Goal: Task Accomplishment & Management: Complete application form

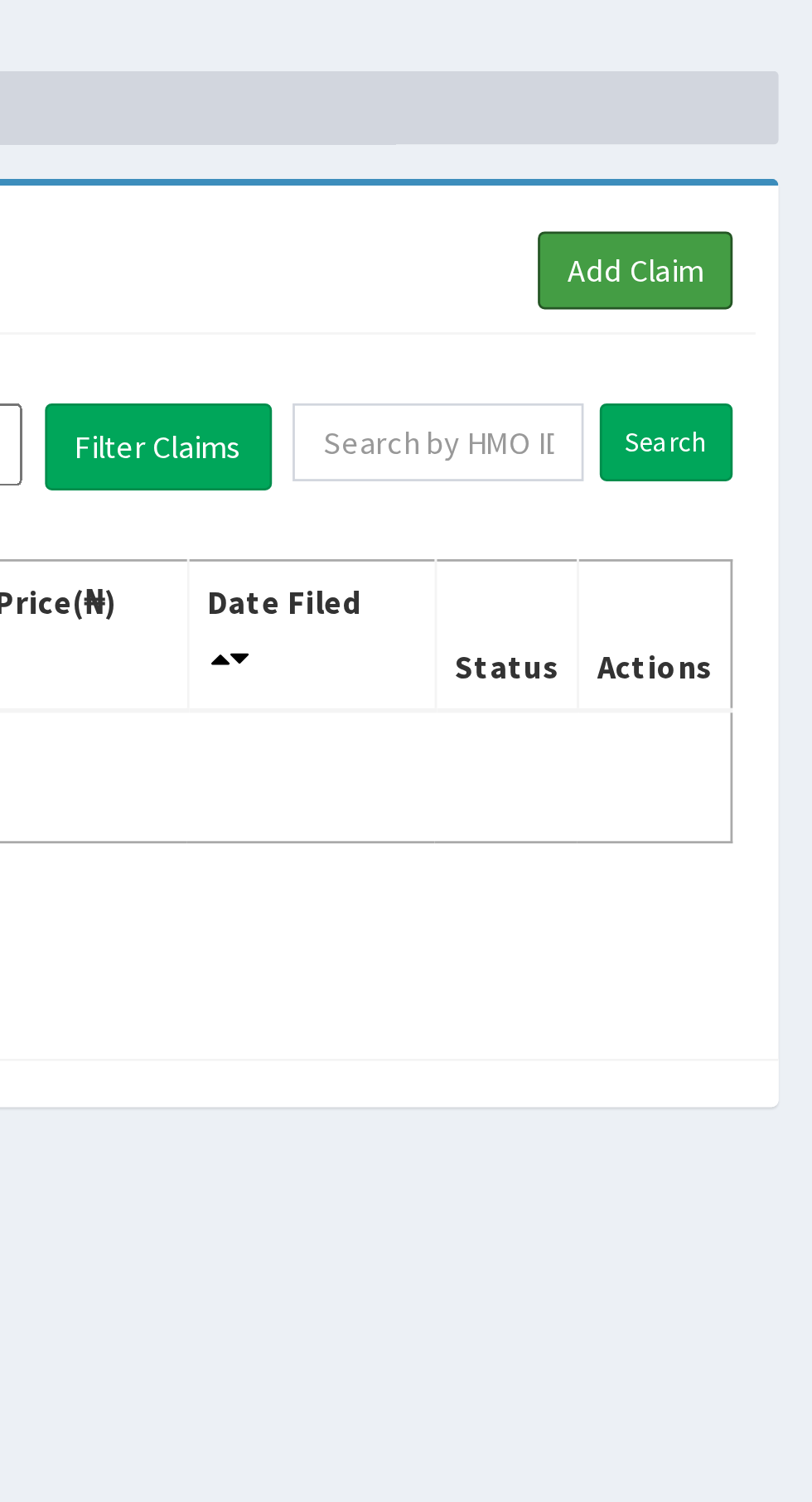
click at [756, 148] on link "Add Claim" at bounding box center [747, 151] width 70 height 28
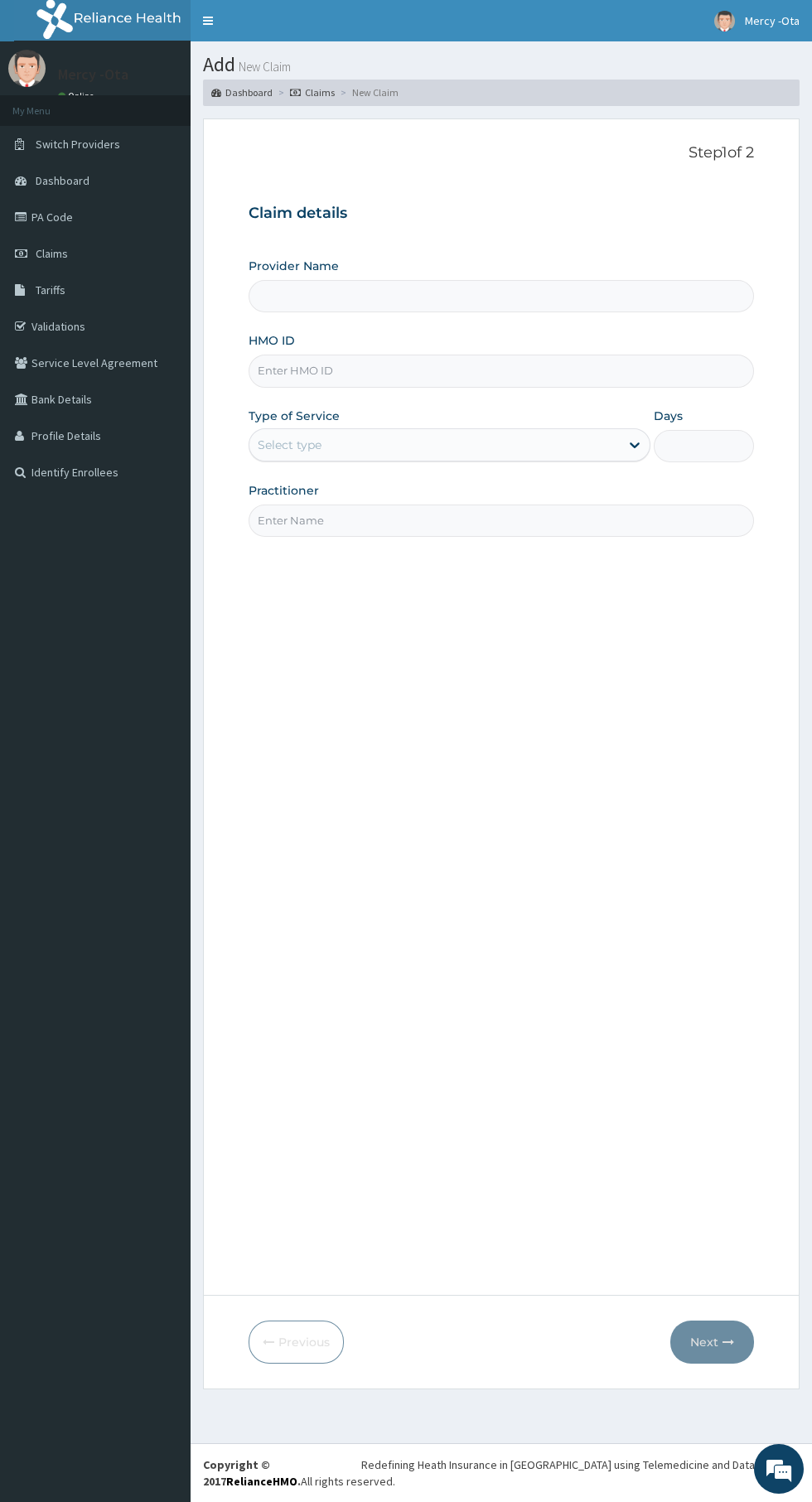
type input "[GEOGRAPHIC_DATA] -Ota"
click at [610, 366] on input "HMO ID" at bounding box center [501, 371] width 505 height 32
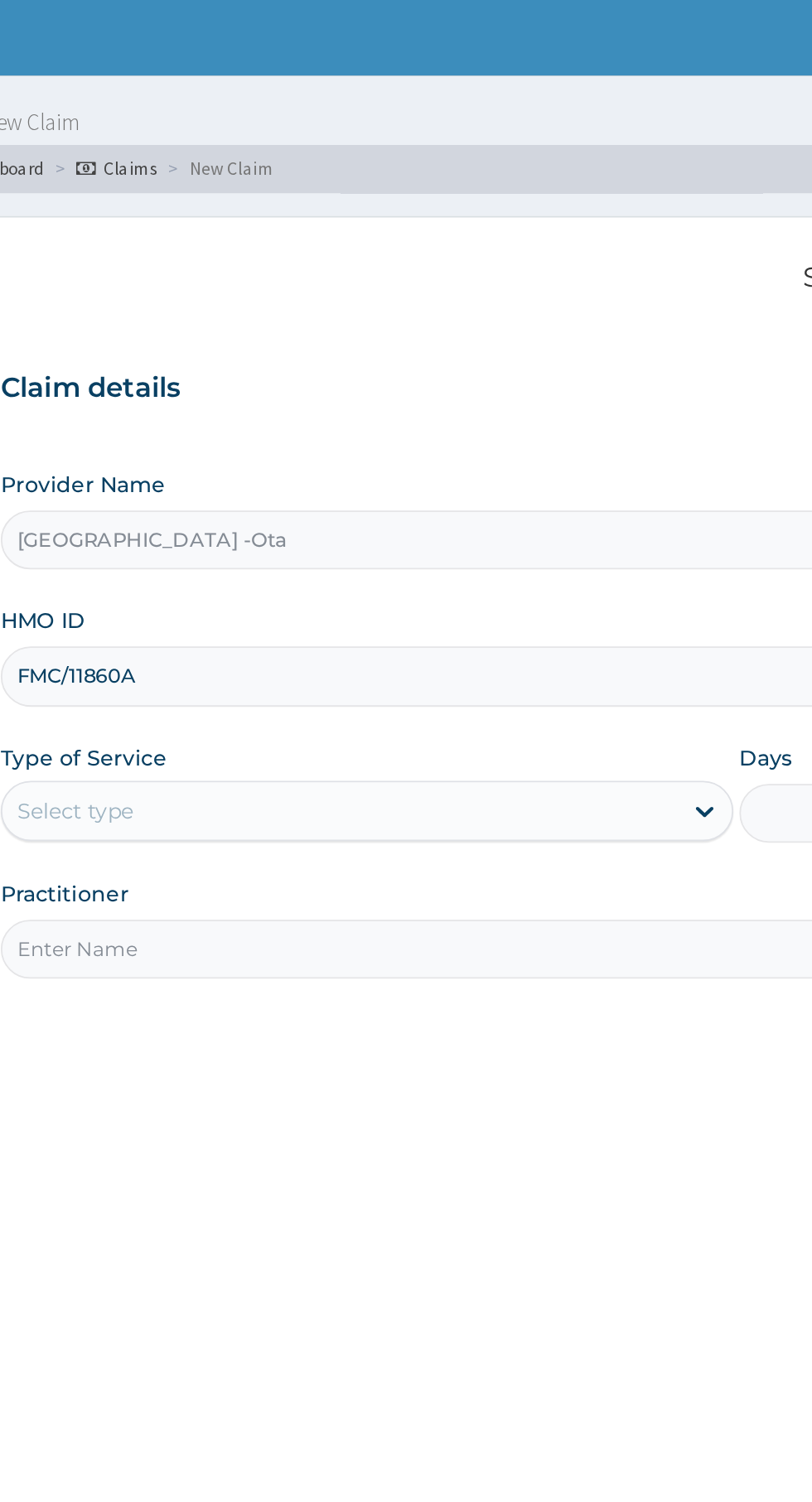
type input "FMC/11860A"
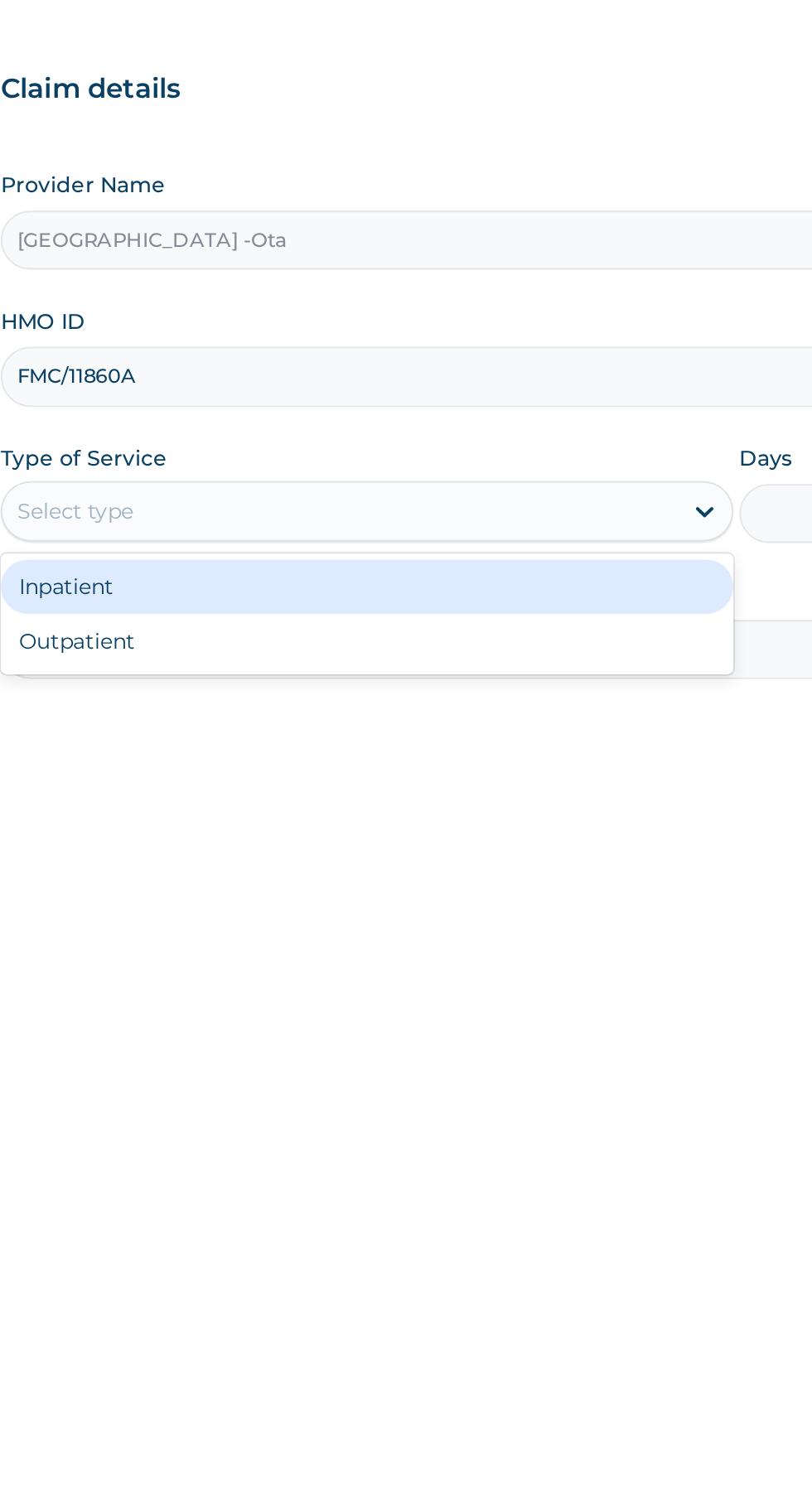
click at [306, 522] on div "Outpatient" at bounding box center [449, 516] width 402 height 30
type input "1"
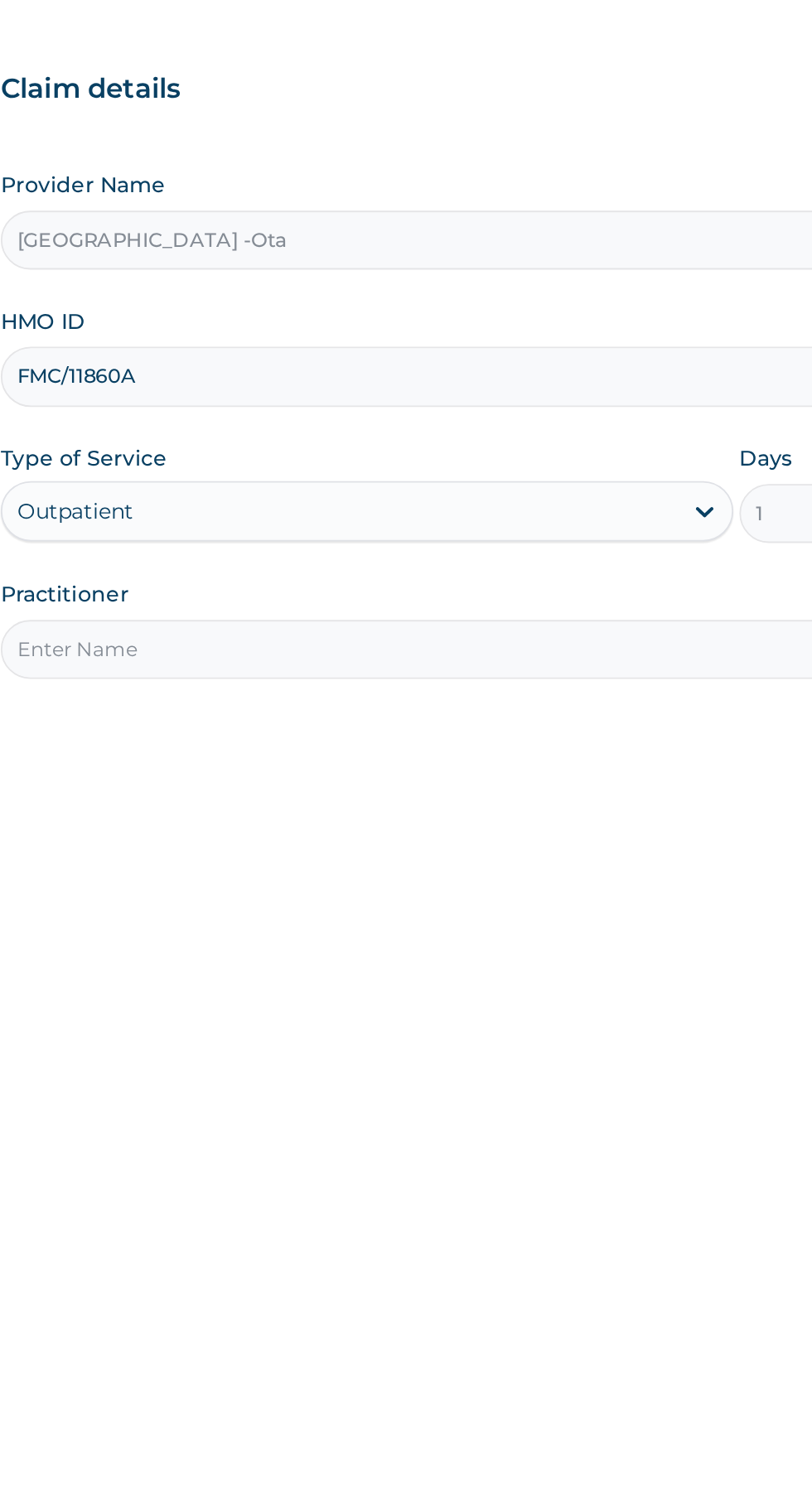
click at [323, 526] on input "Practitioner" at bounding box center [501, 520] width 505 height 32
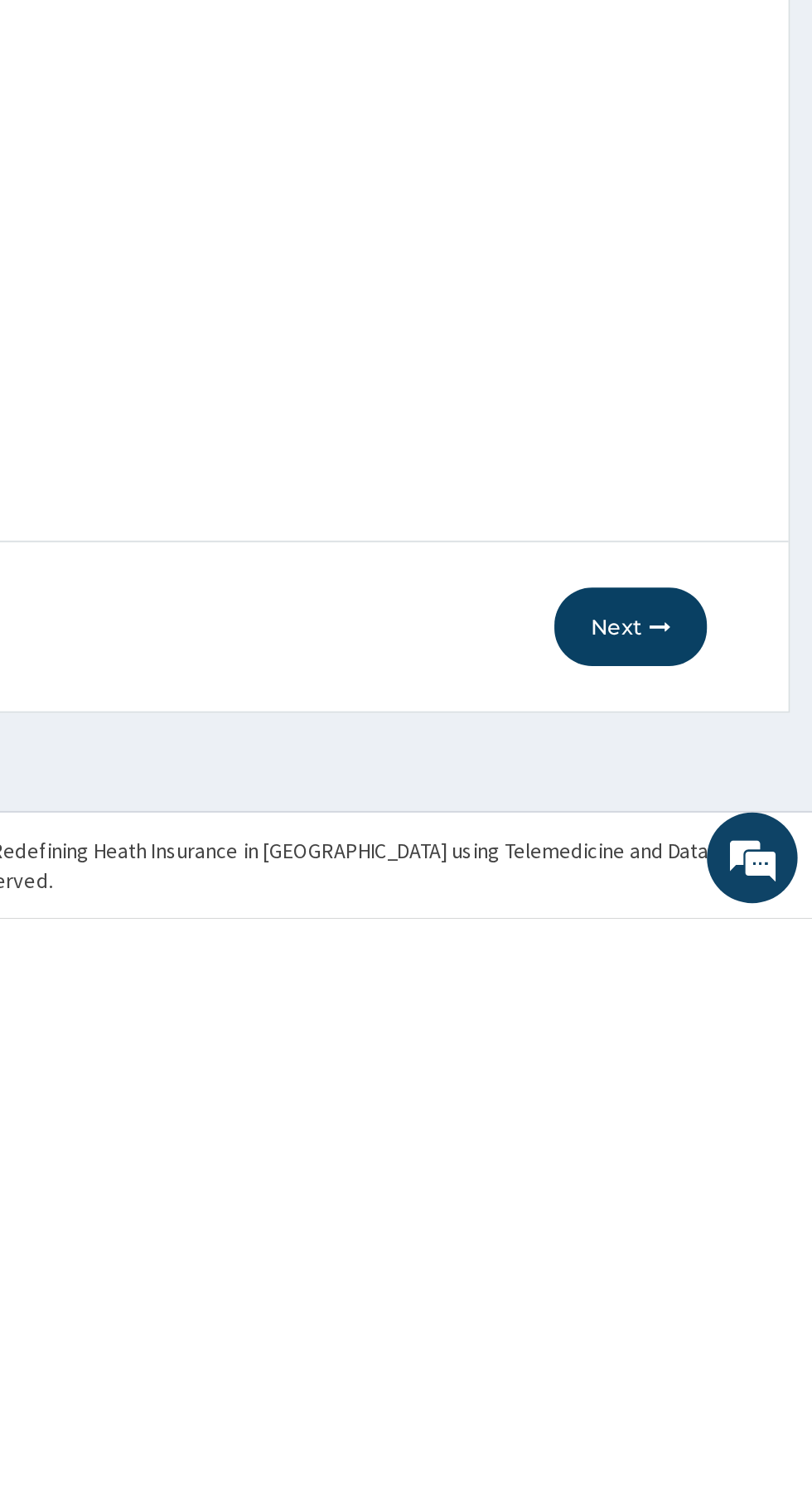
type input "[PERSON_NAME]"
click at [710, 1353] on button "Next" at bounding box center [711, 1342] width 83 height 43
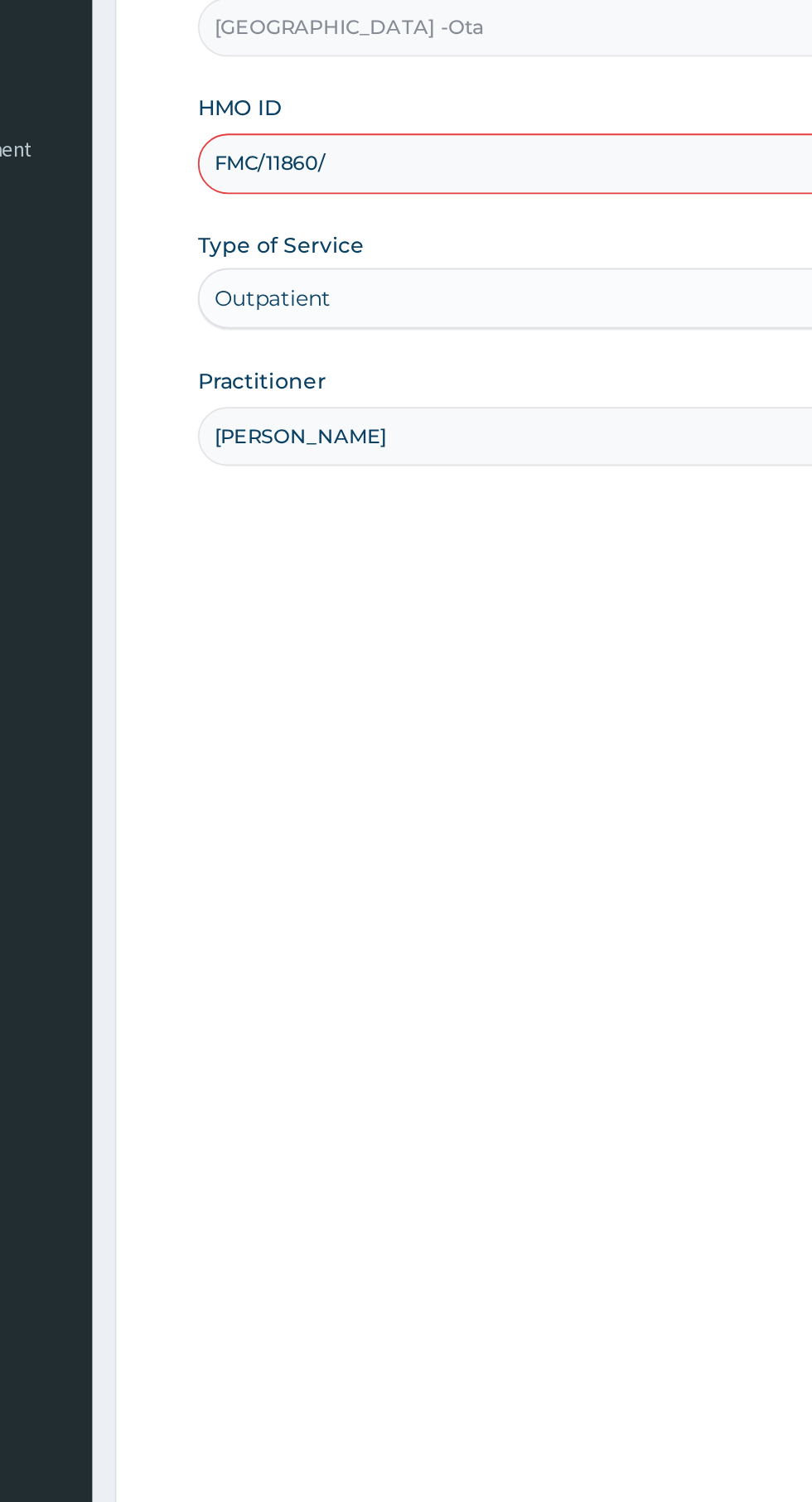
type input "FMC/11860/A"
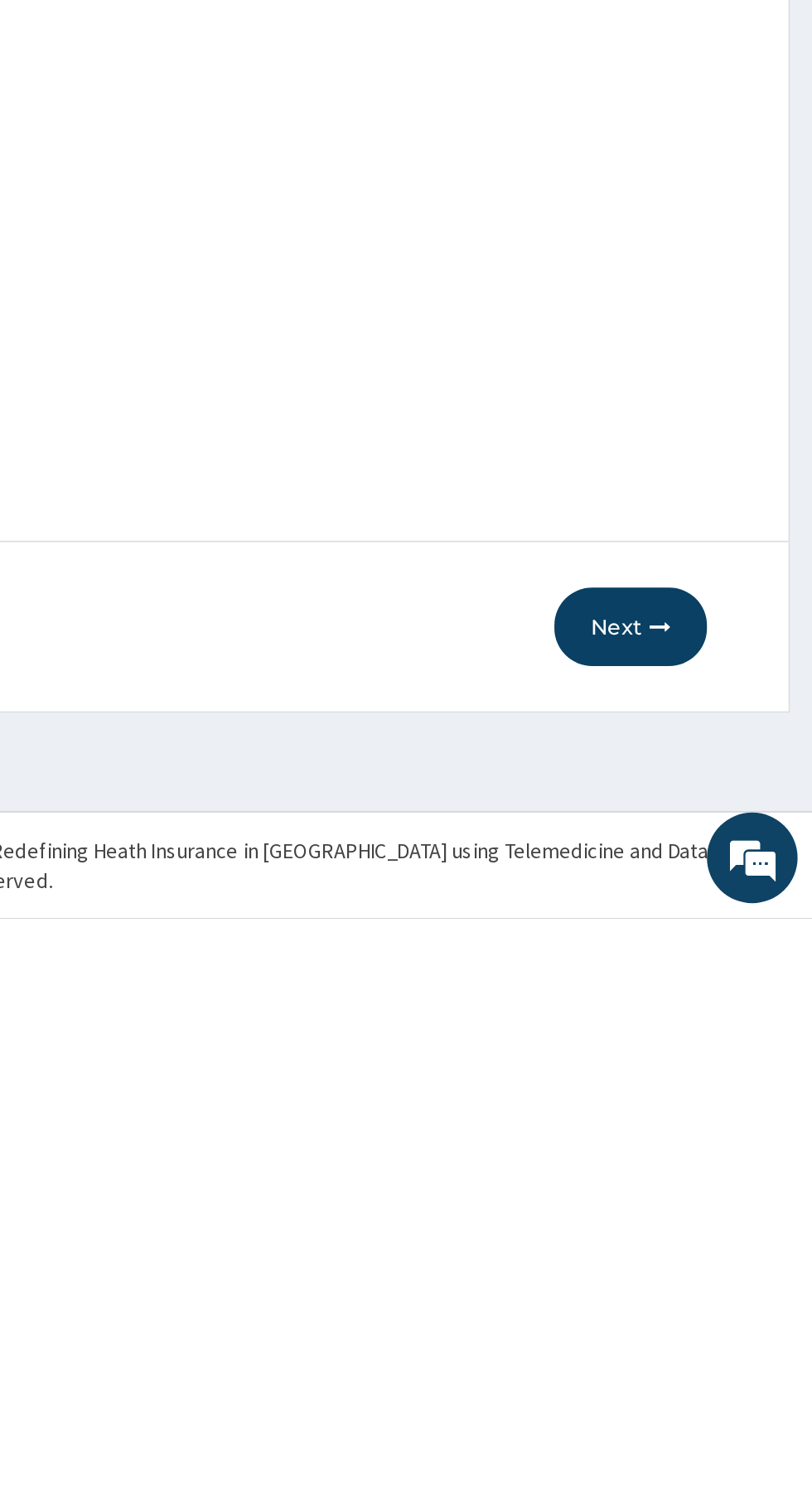
click at [714, 1344] on button "Next" at bounding box center [711, 1342] width 83 height 43
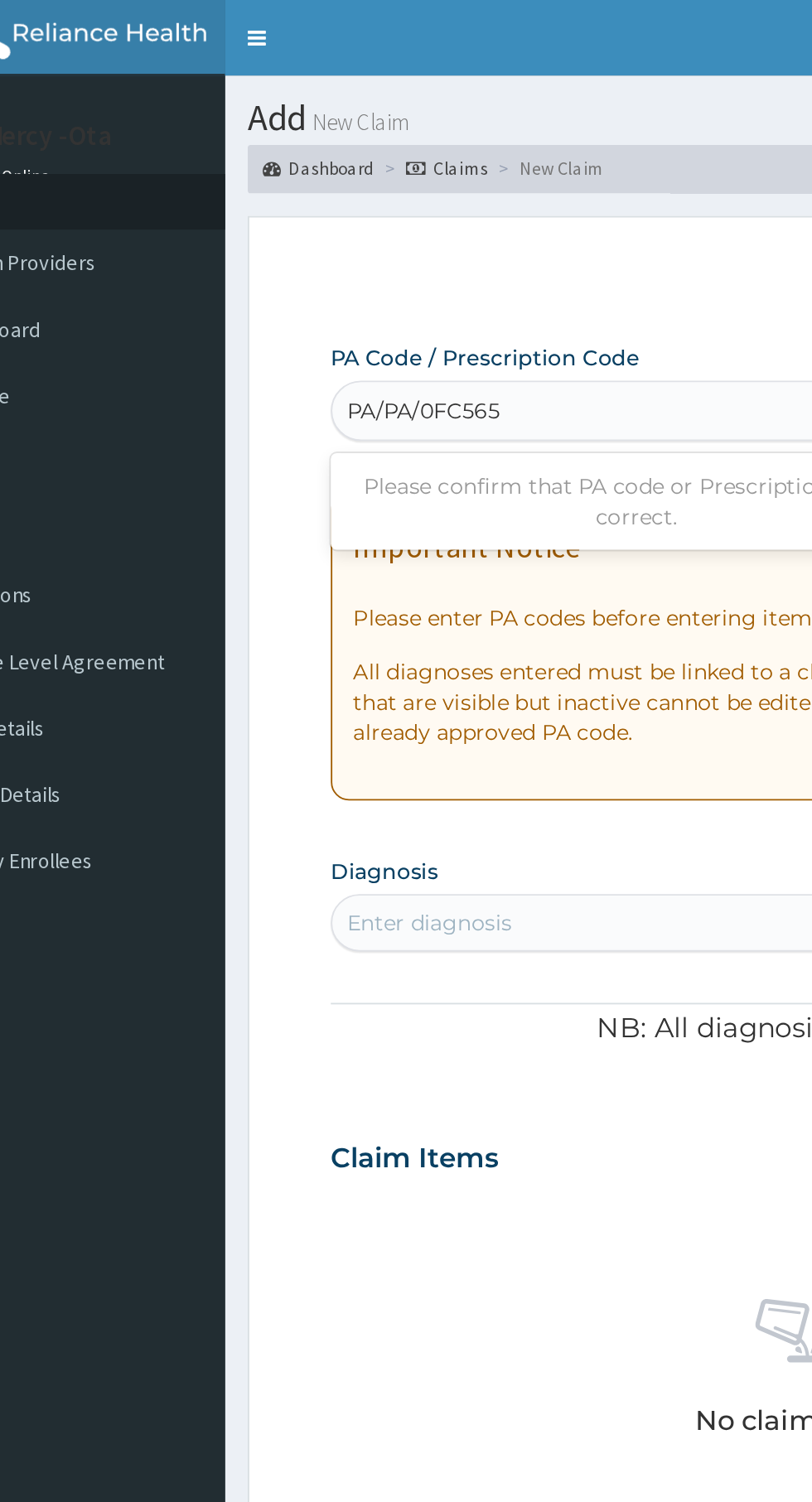
click at [285, 223] on input "PA/PA/0FC565" at bounding box center [300, 225] width 85 height 16
click at [271, 218] on input "PA/PA/0FC565" at bounding box center [300, 225] width 85 height 16
click at [263, 218] on input "P/PA/0FC565" at bounding box center [296, 225] width 77 height 16
click at [264, 220] on input "P/PA/0FC565" at bounding box center [296, 225] width 77 height 16
click at [265, 219] on input "P/PA/0FC565" at bounding box center [296, 225] width 77 height 16
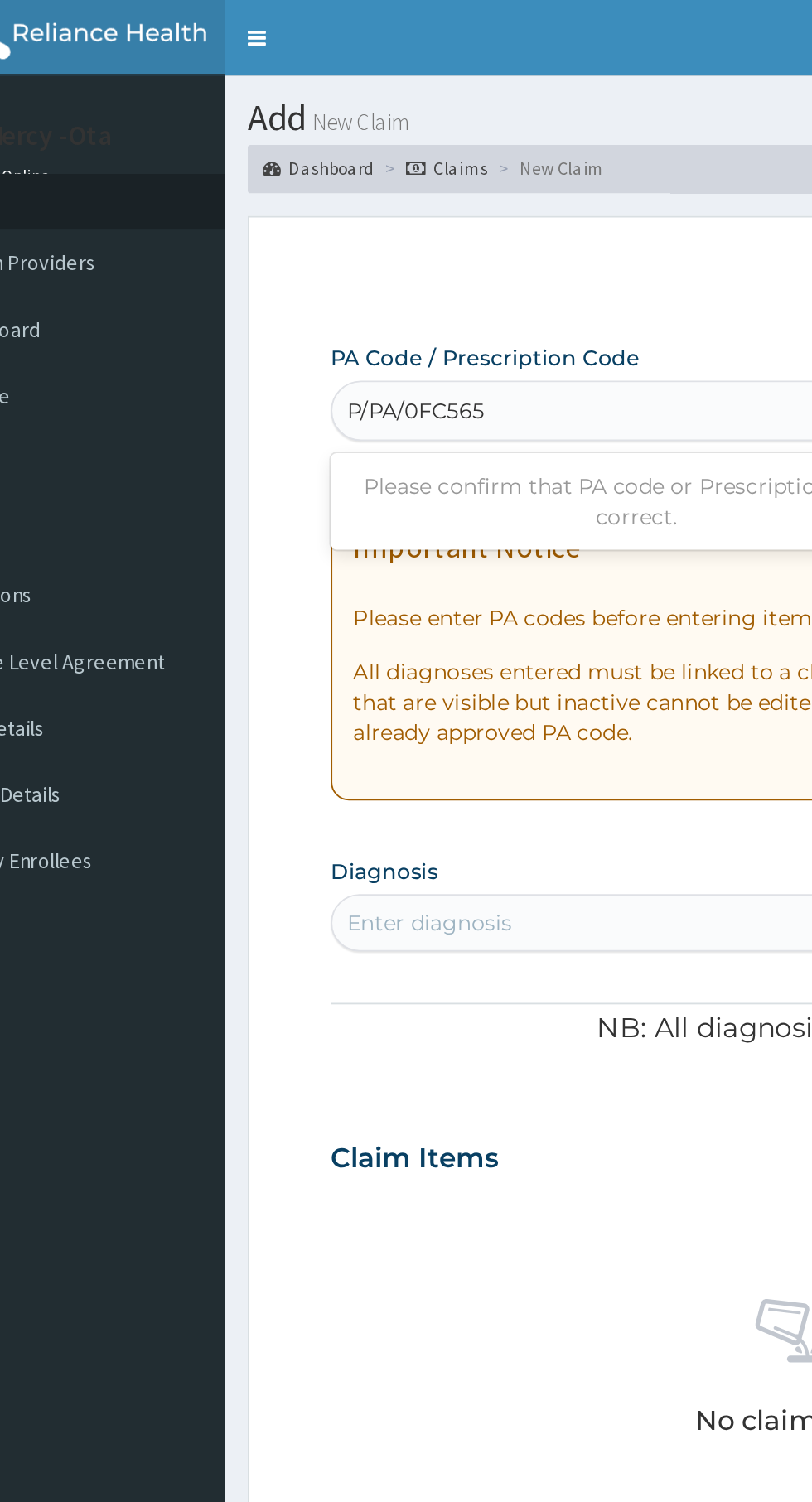
click at [269, 221] on input "P/PA/0FC565" at bounding box center [296, 225] width 77 height 16
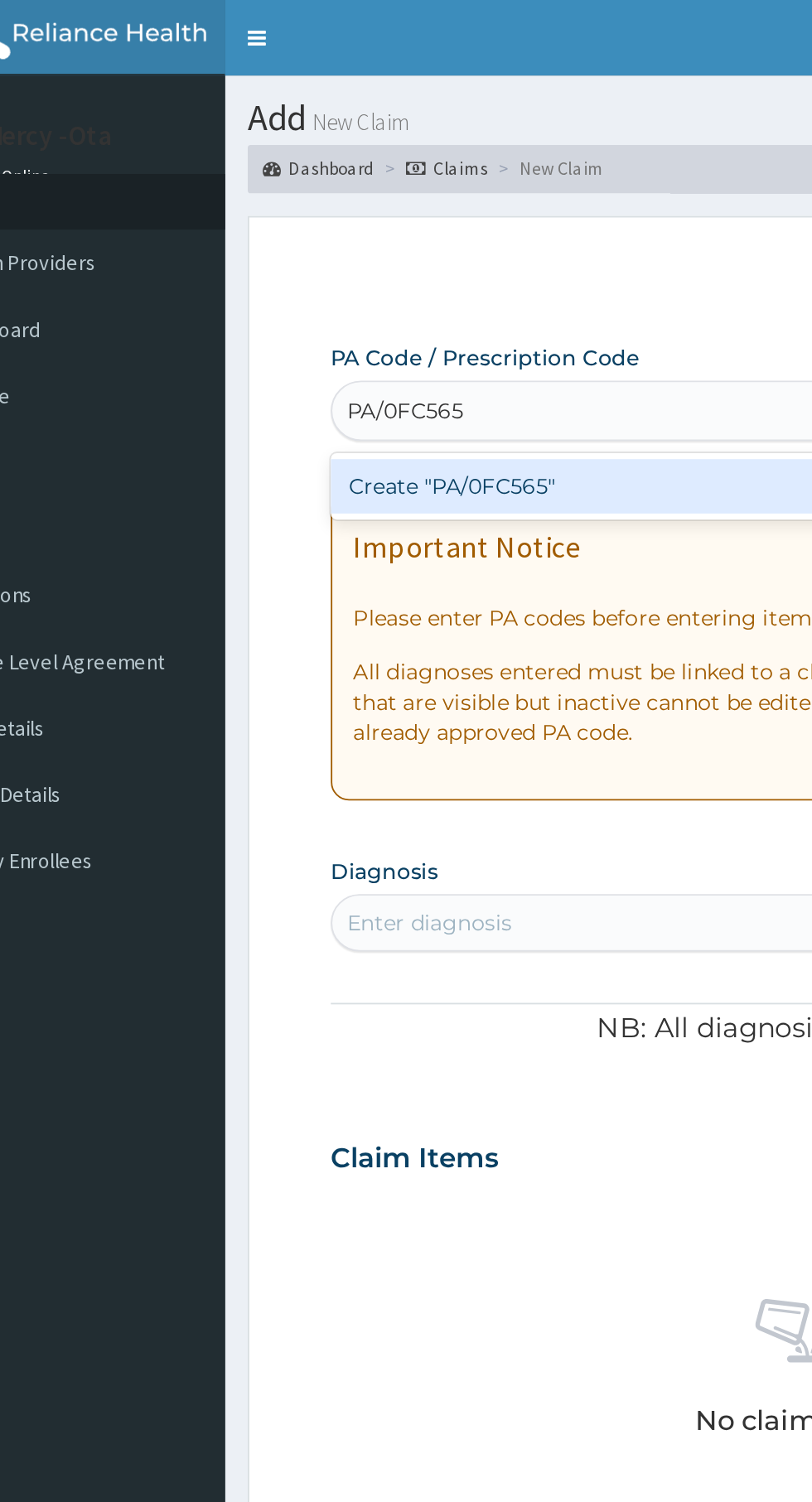
click at [394, 263] on div "Create "PA/0FC565"" at bounding box center [416, 266] width 336 height 30
type input "PA/0FC565"
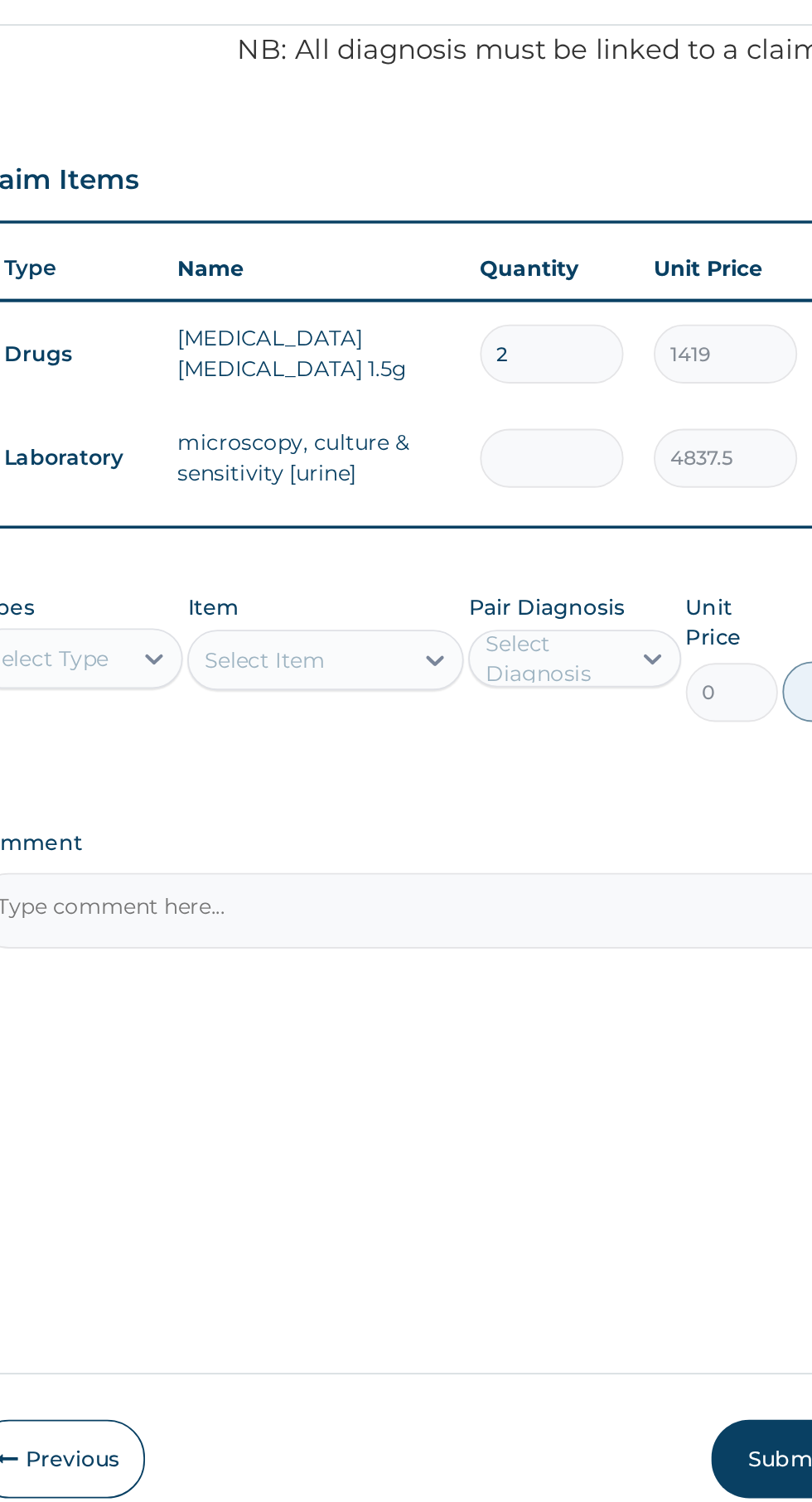
type input "0.00"
type input "1"
type input "4837.50"
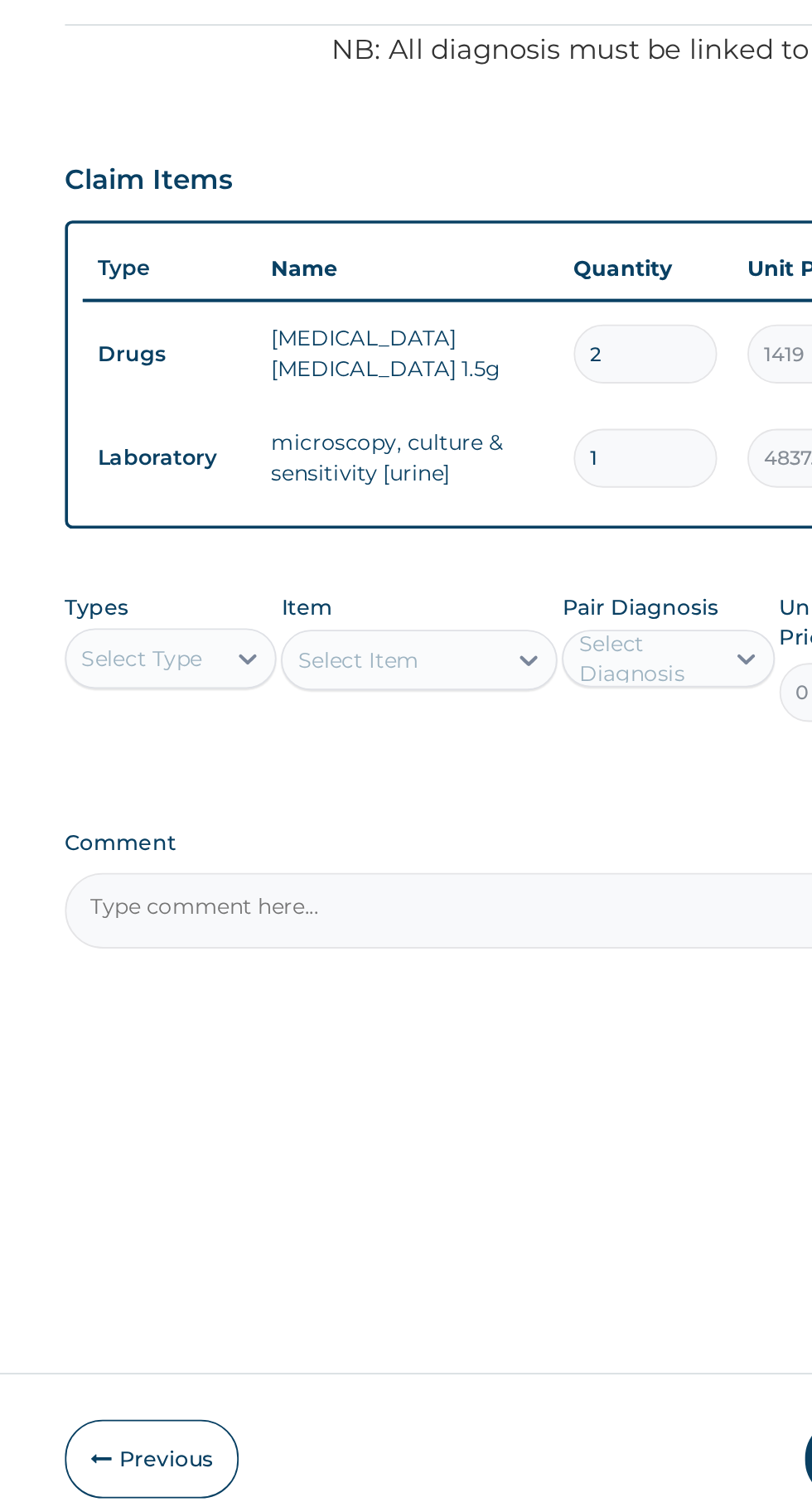
type input "1"
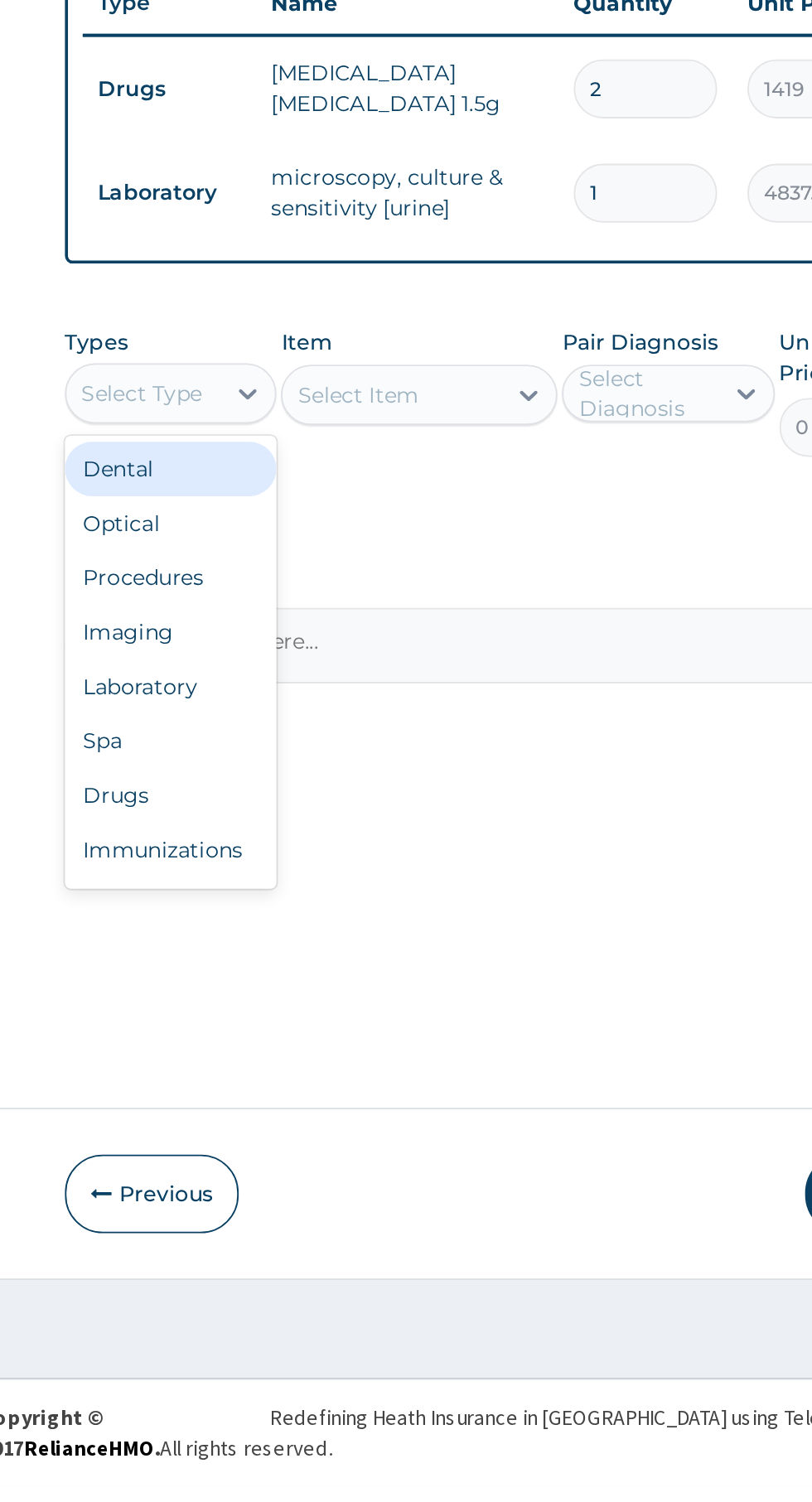
click at [280, 1127] on div "Drugs" at bounding box center [306, 1124] width 116 height 30
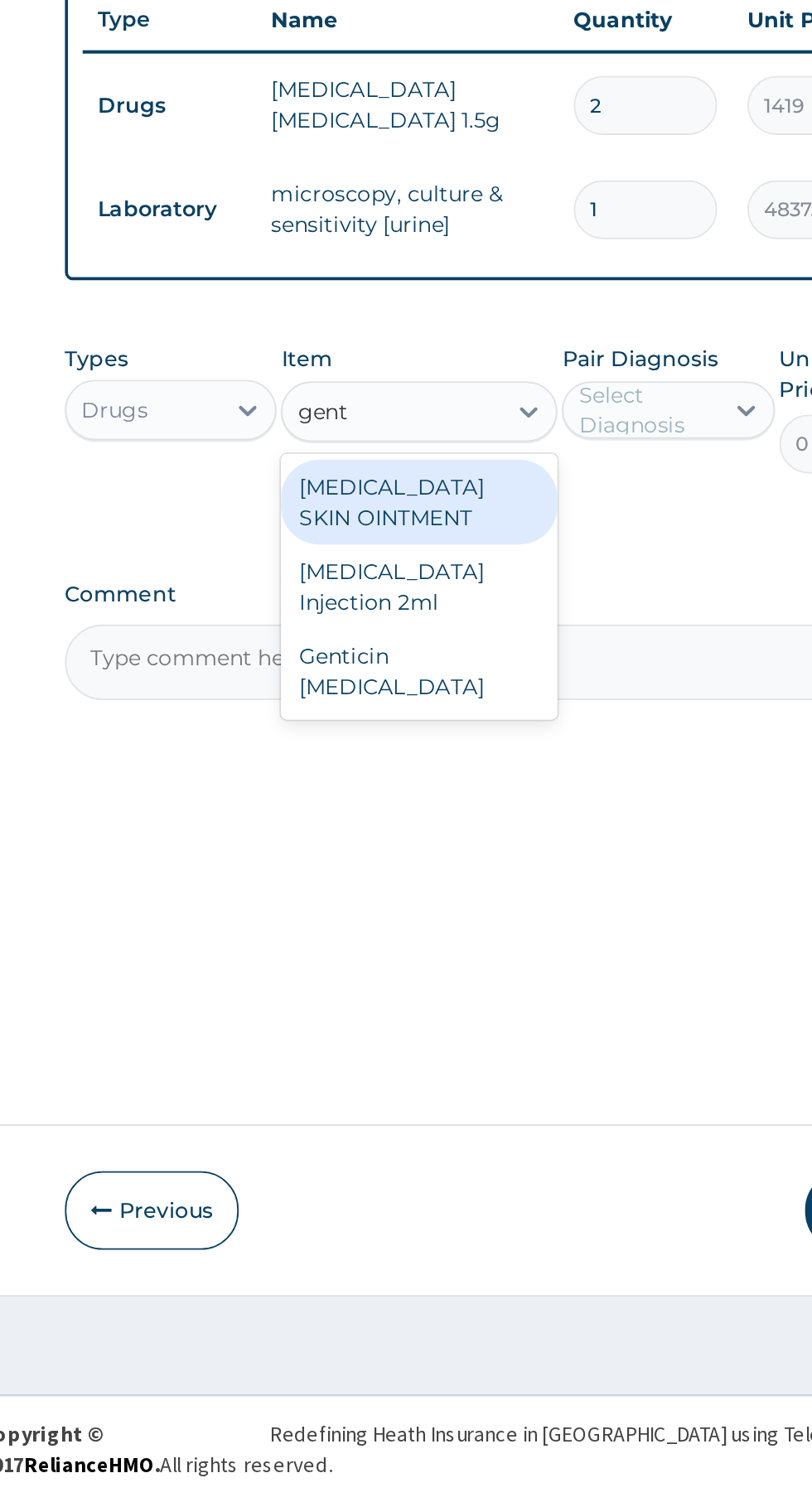
click at [486, 1000] on div "GENTAMICIN Injection 2ml" at bounding box center [442, 1000] width 152 height 46
type input "gent"
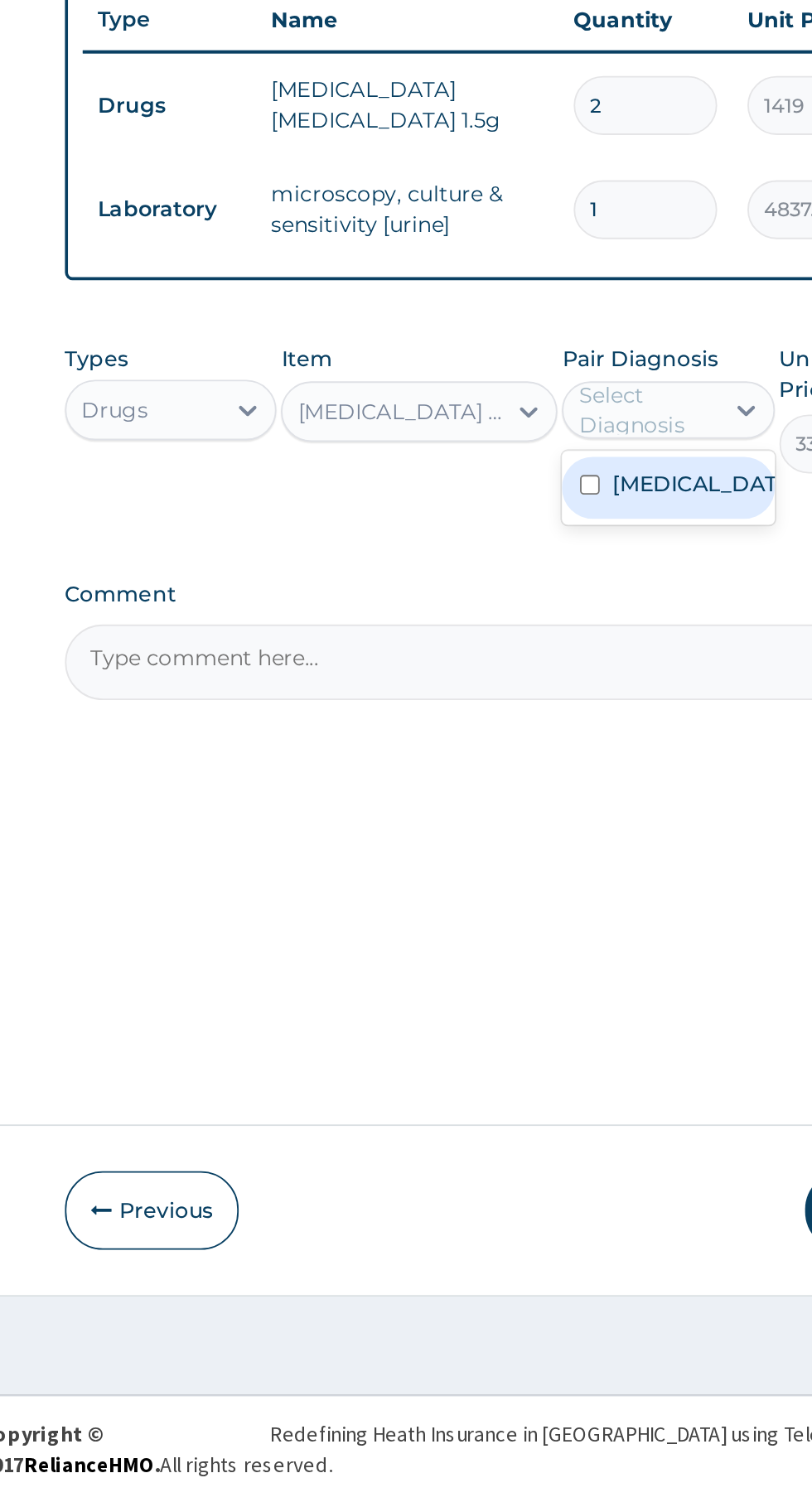
click at [541, 949] on input "checkbox" at bounding box center [536, 944] width 10 height 10
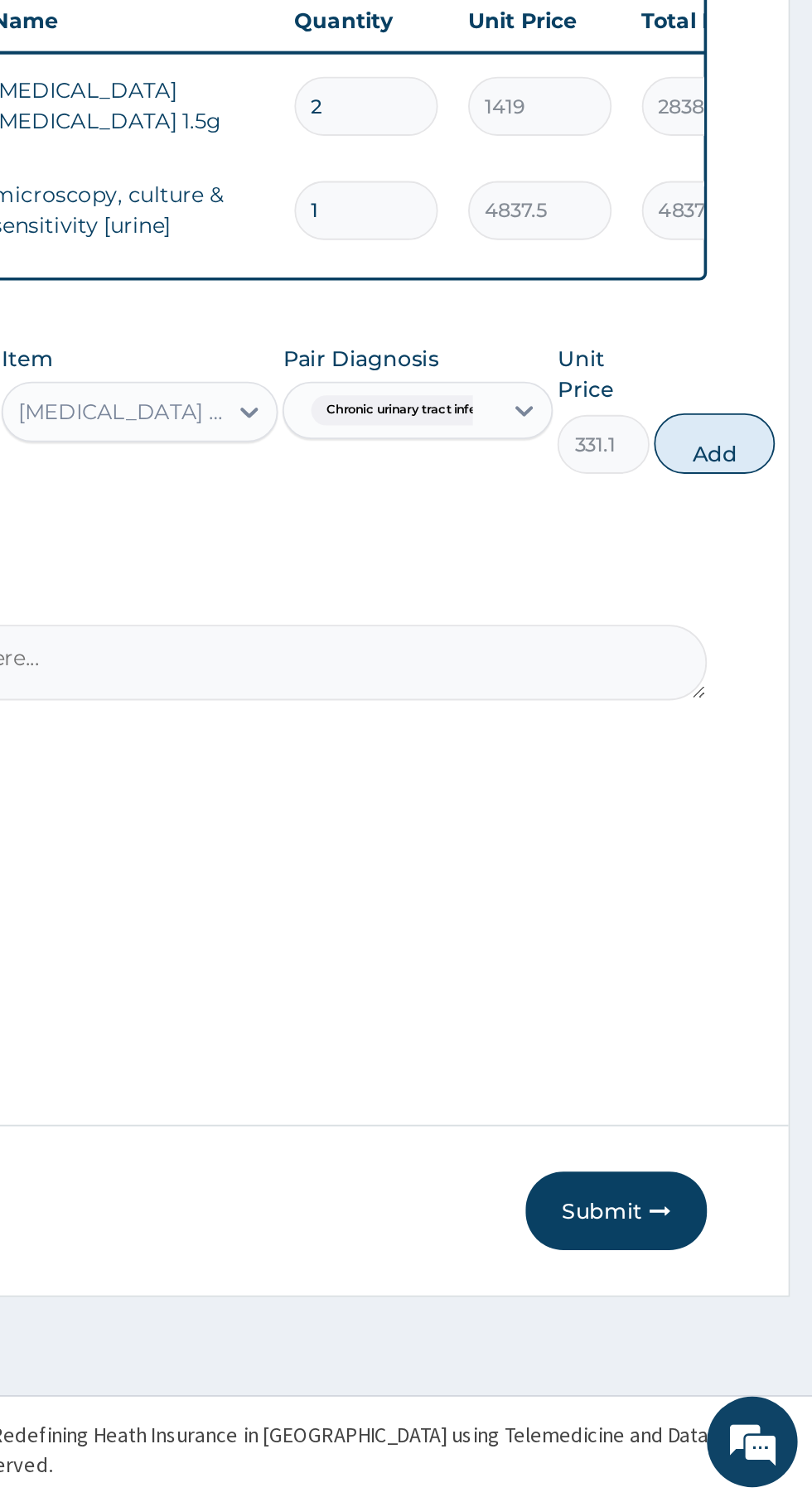
click at [771, 929] on button "Add" at bounding box center [757, 922] width 66 height 33
type input "0"
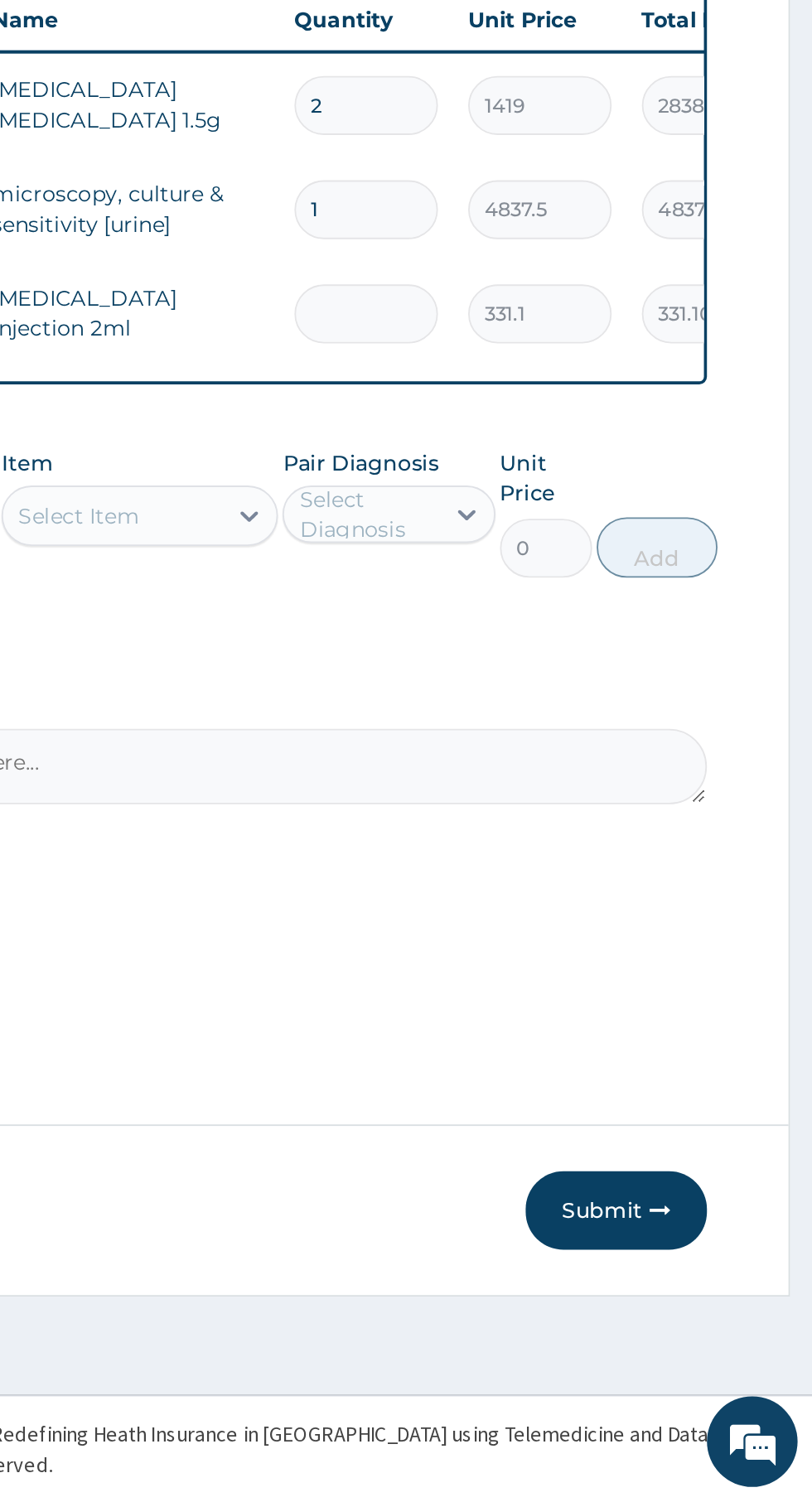
type input "0.00"
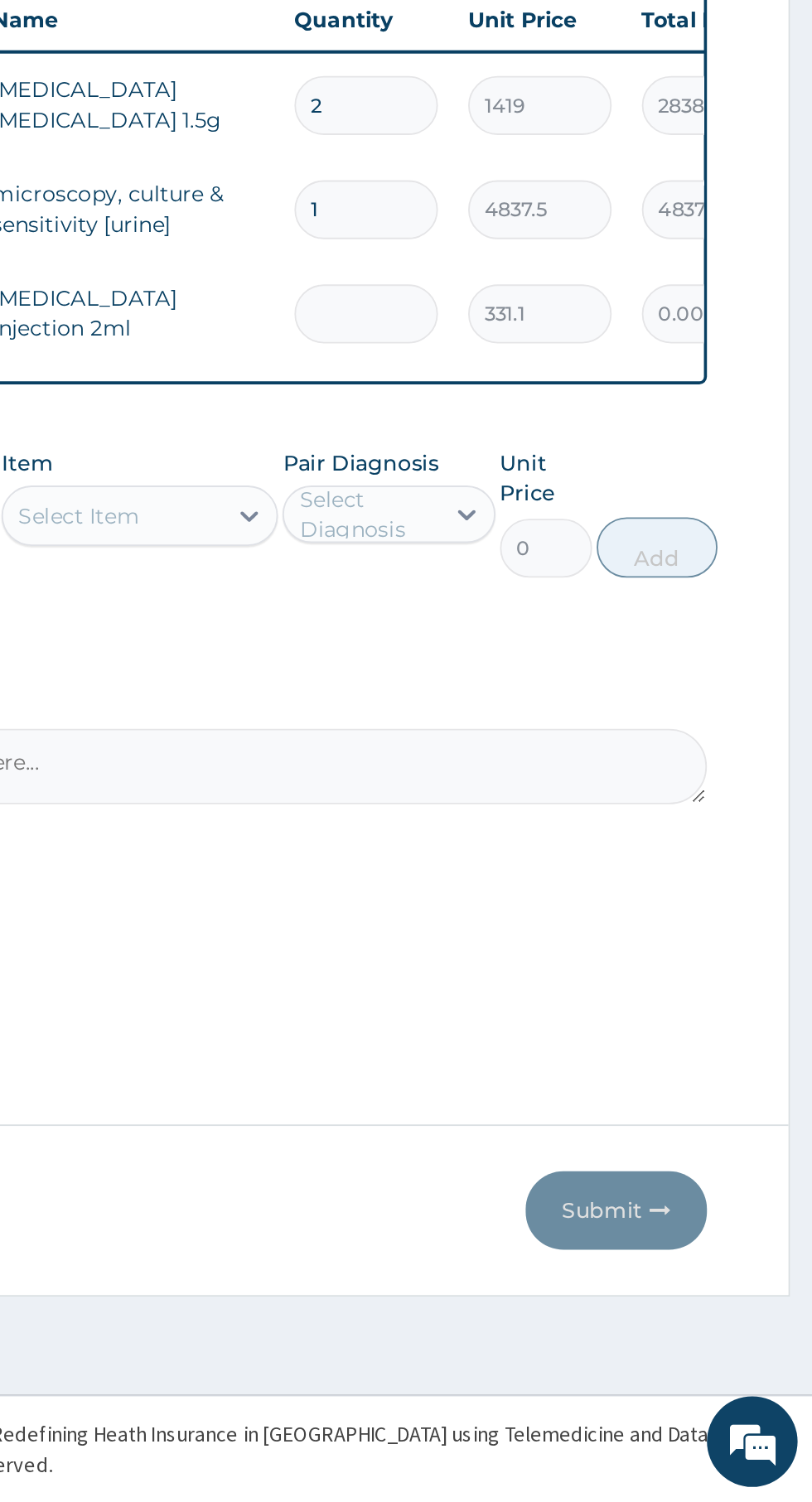
type input "6"
type input "1986.60"
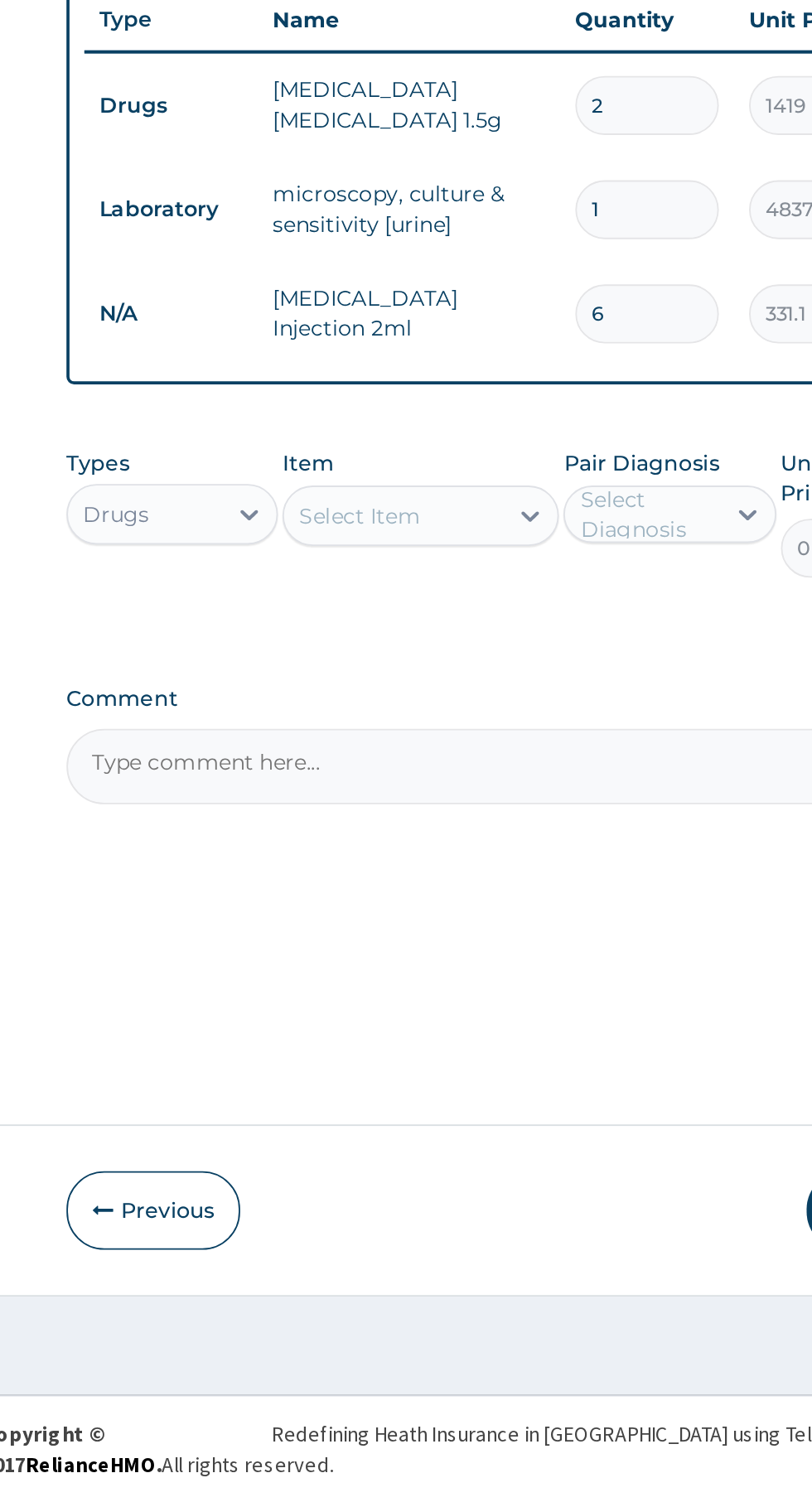
type input "6"
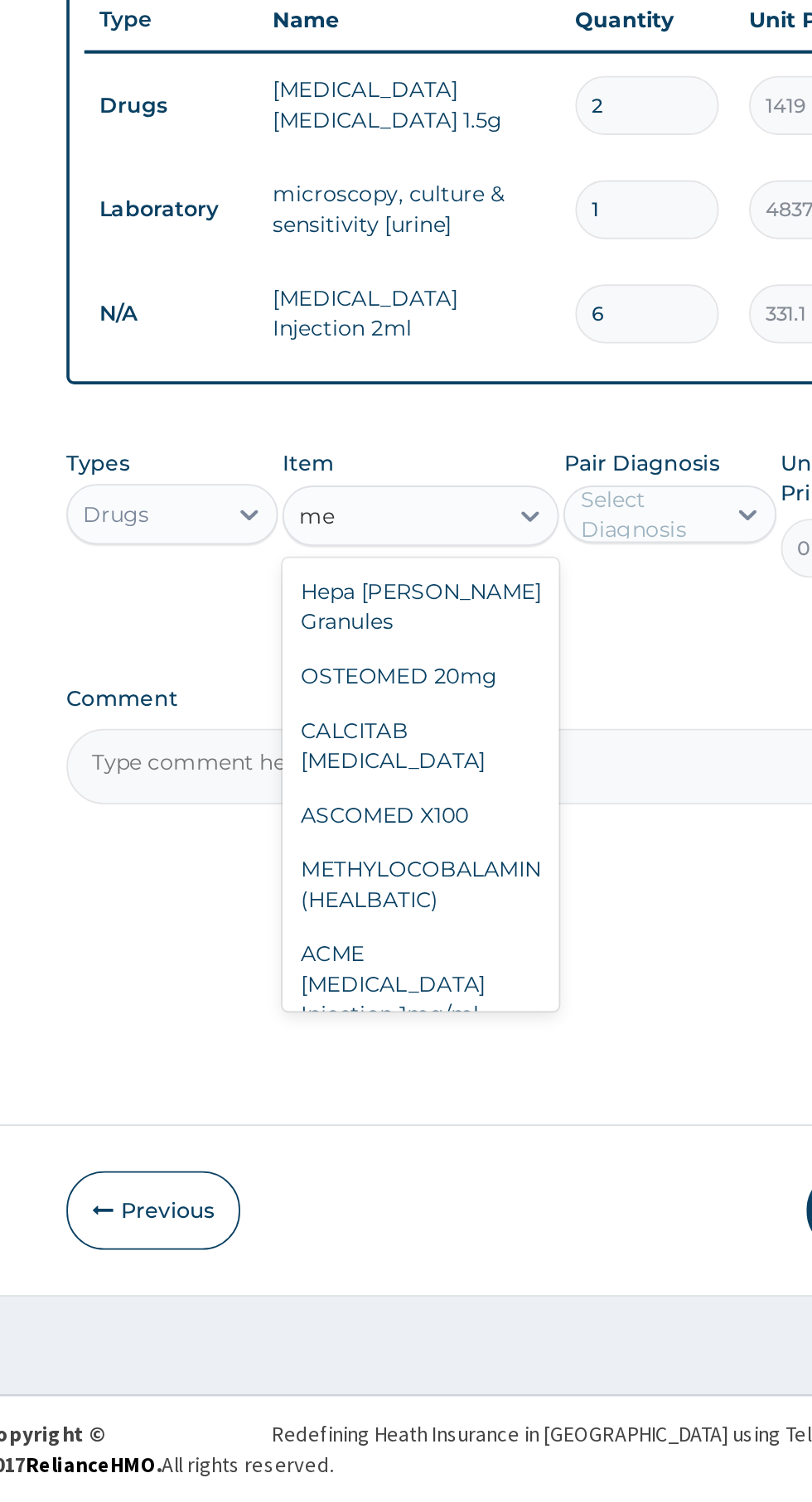
type input "m"
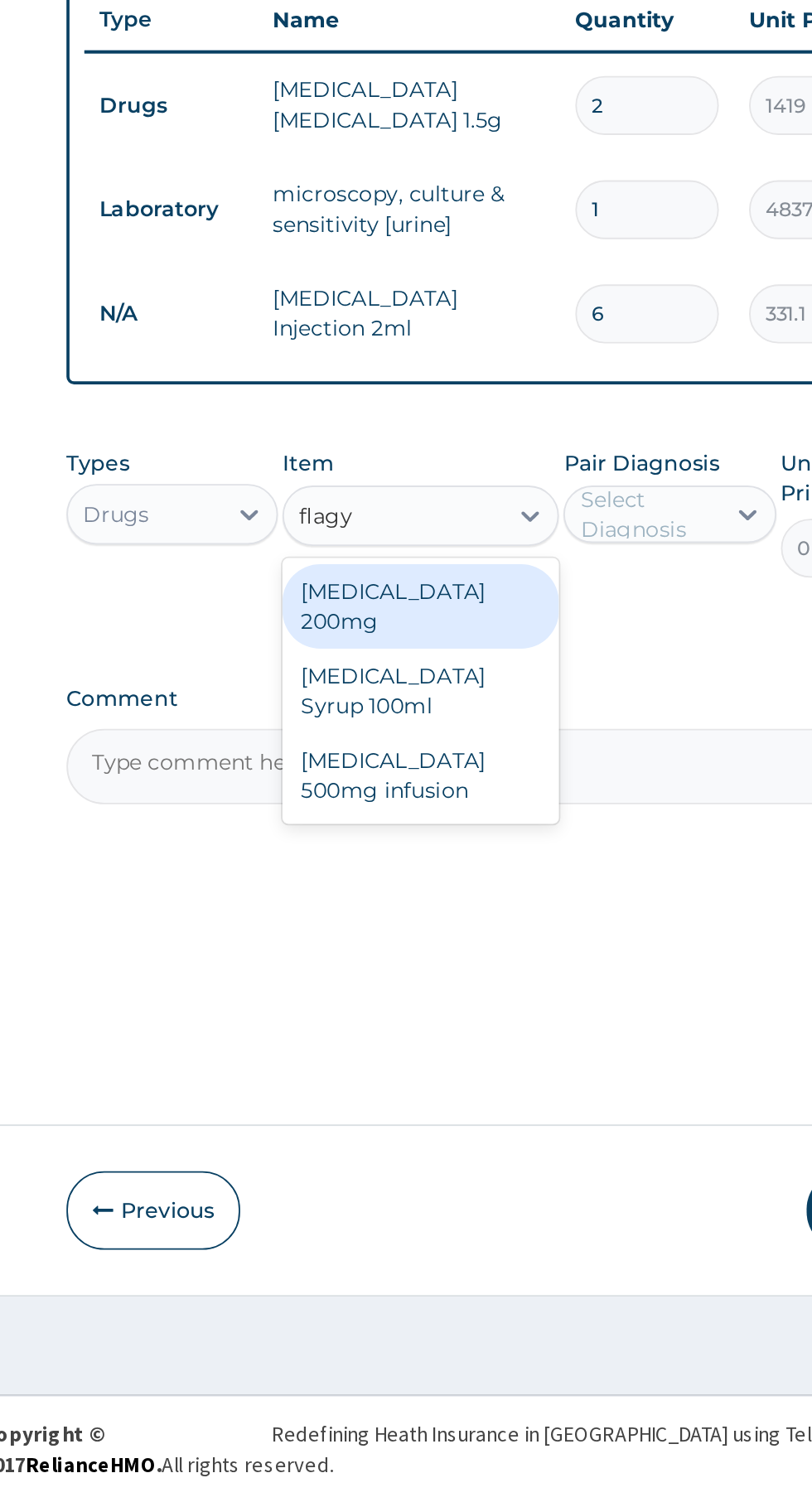
click at [484, 1005] on div "Flagyl 200mg" at bounding box center [442, 1010] width 152 height 46
type input "flagy"
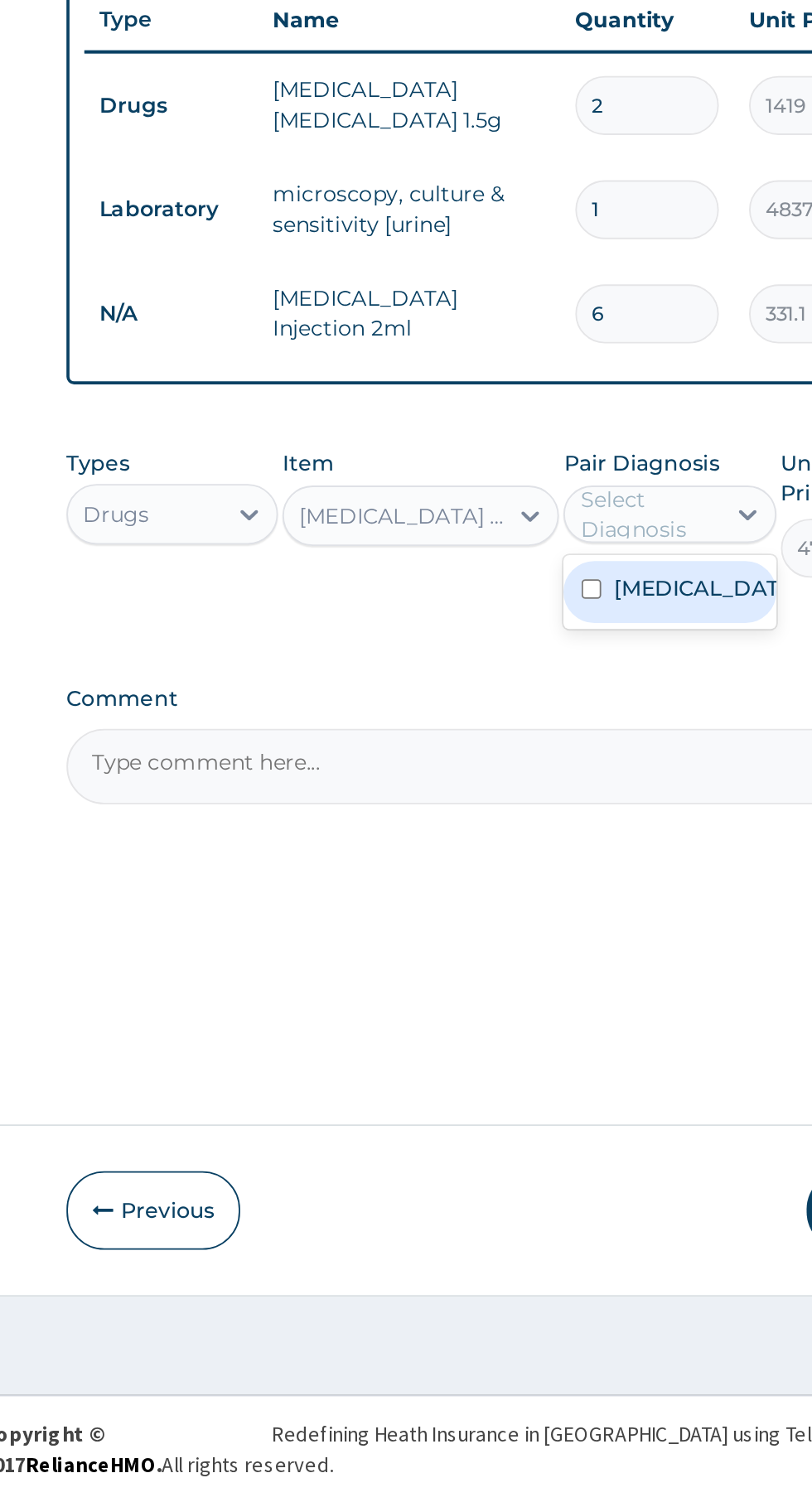
click at [598, 1009] on label "Chronic urinary tract infection" at bounding box center [596, 1000] width 96 height 16
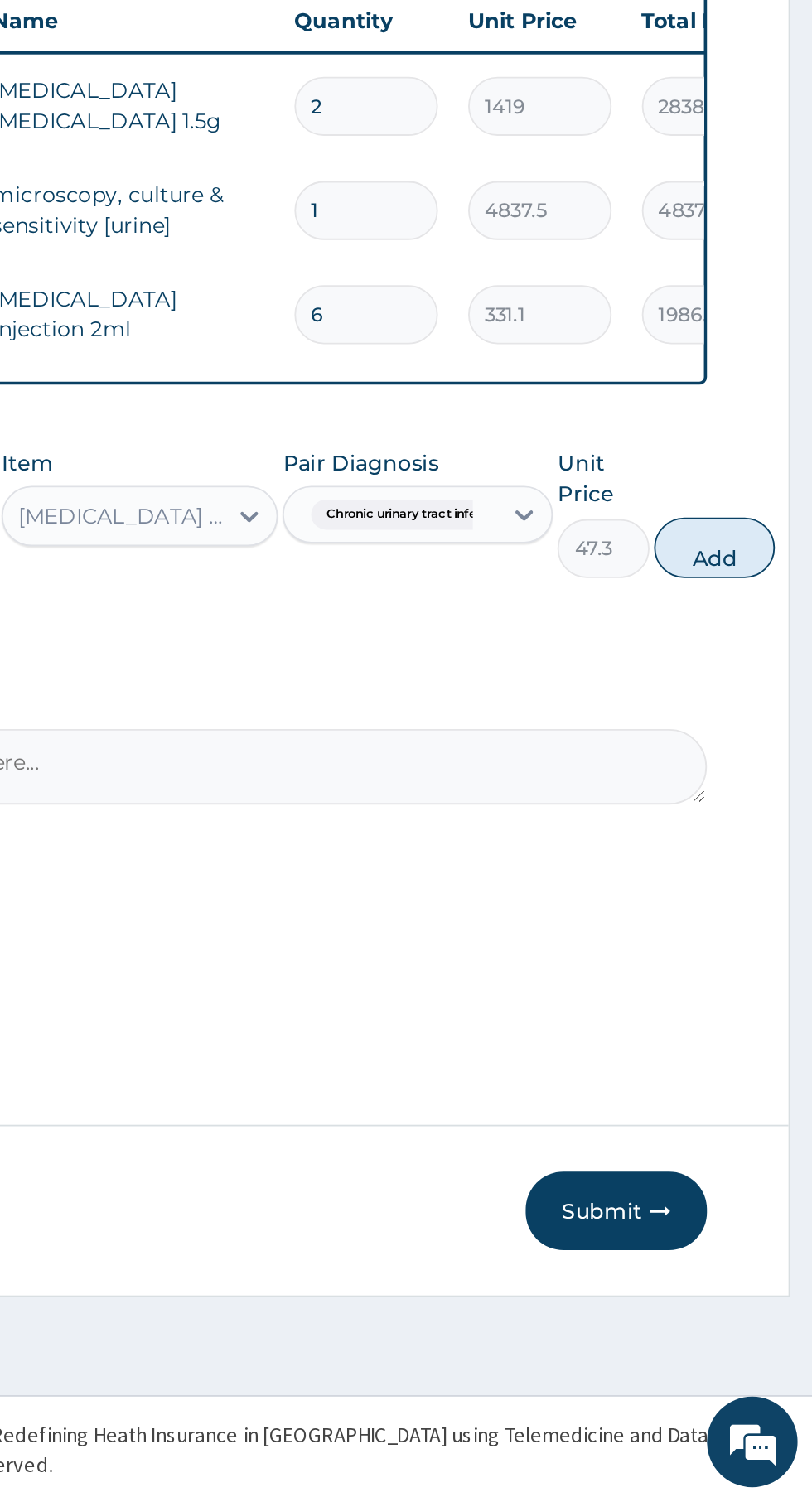
click at [770, 981] on button "Add" at bounding box center [757, 979] width 66 height 33
type input "0"
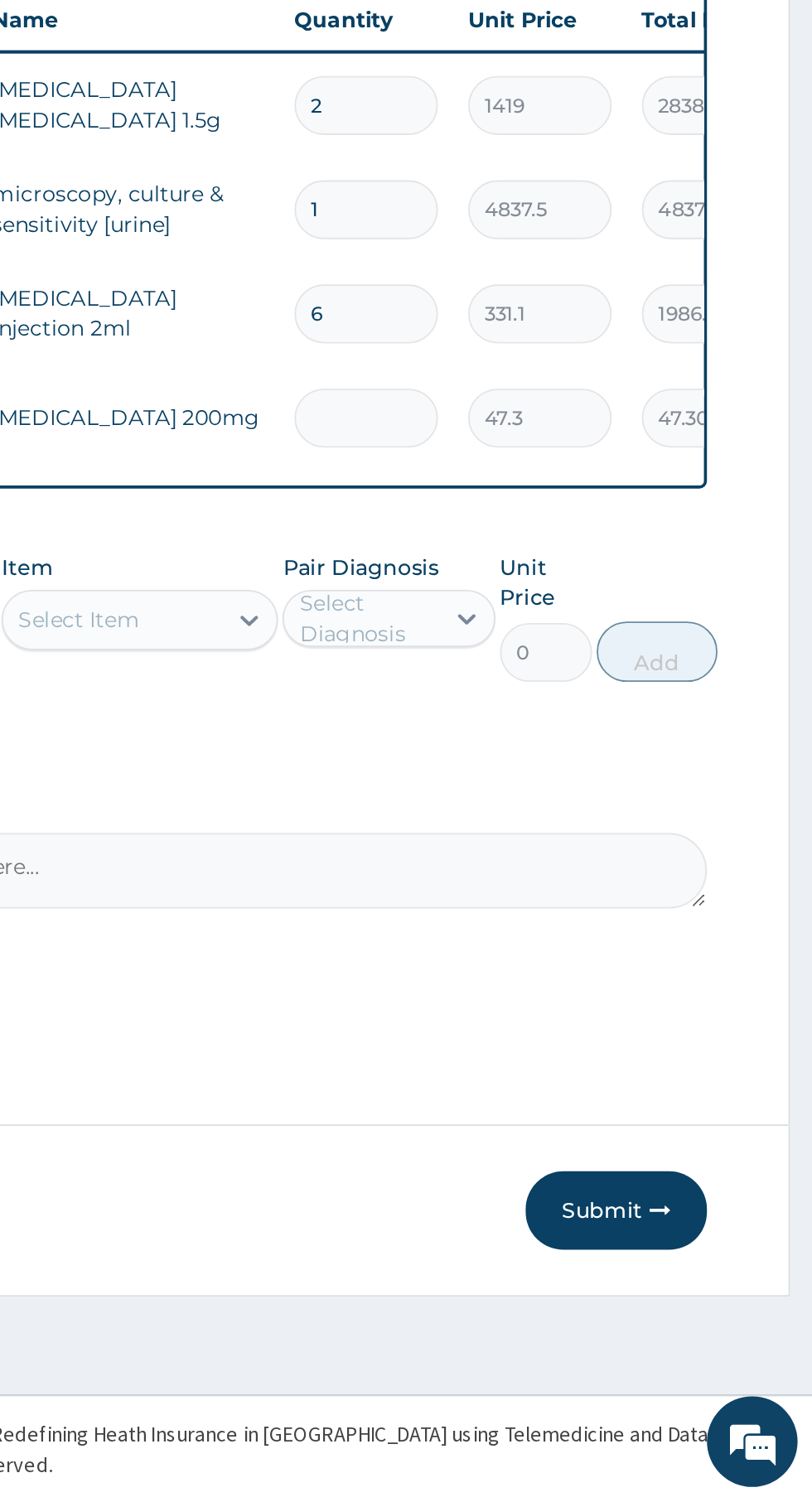
type input "0.00"
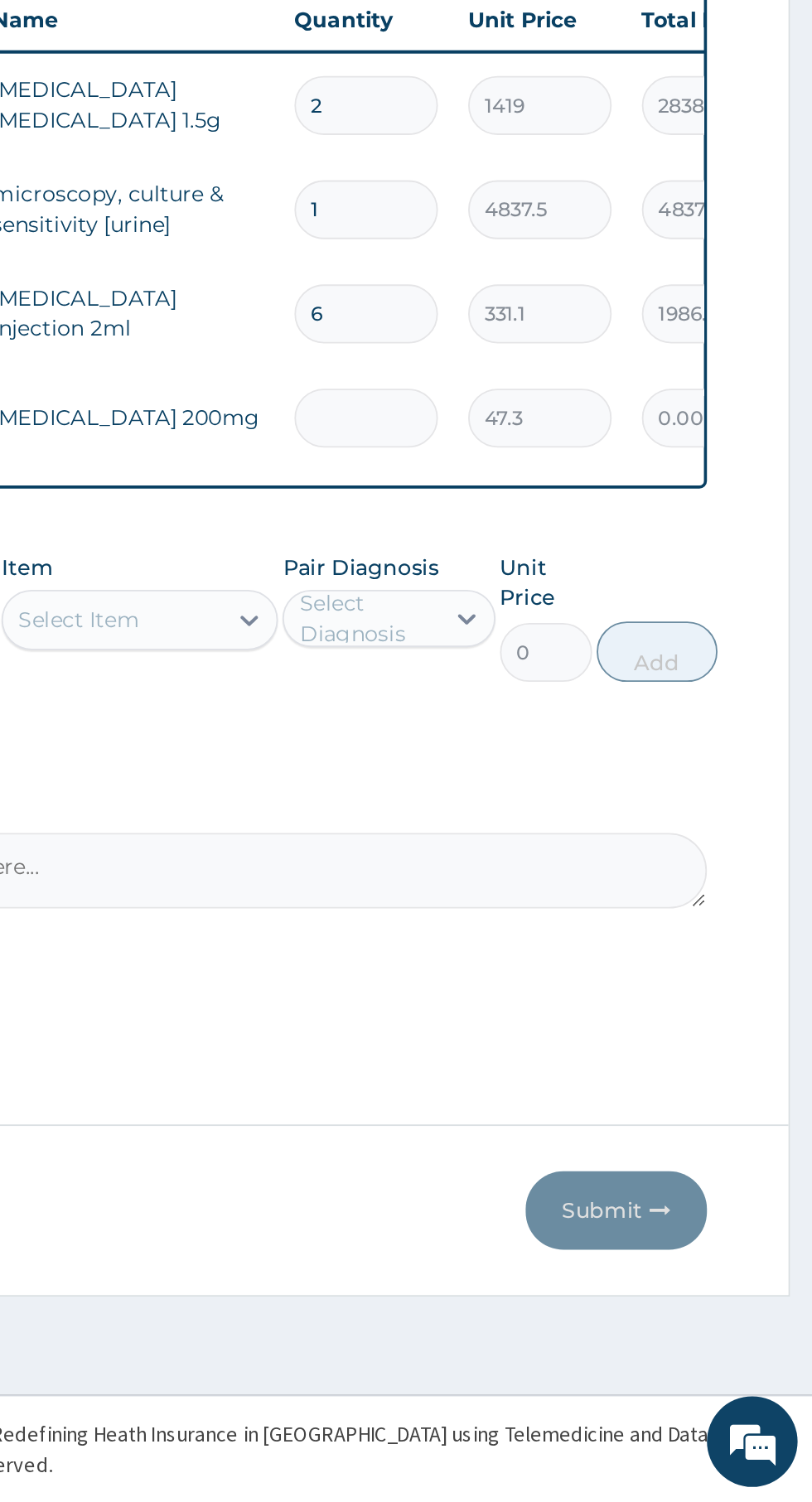
type input "3"
type input "141.90"
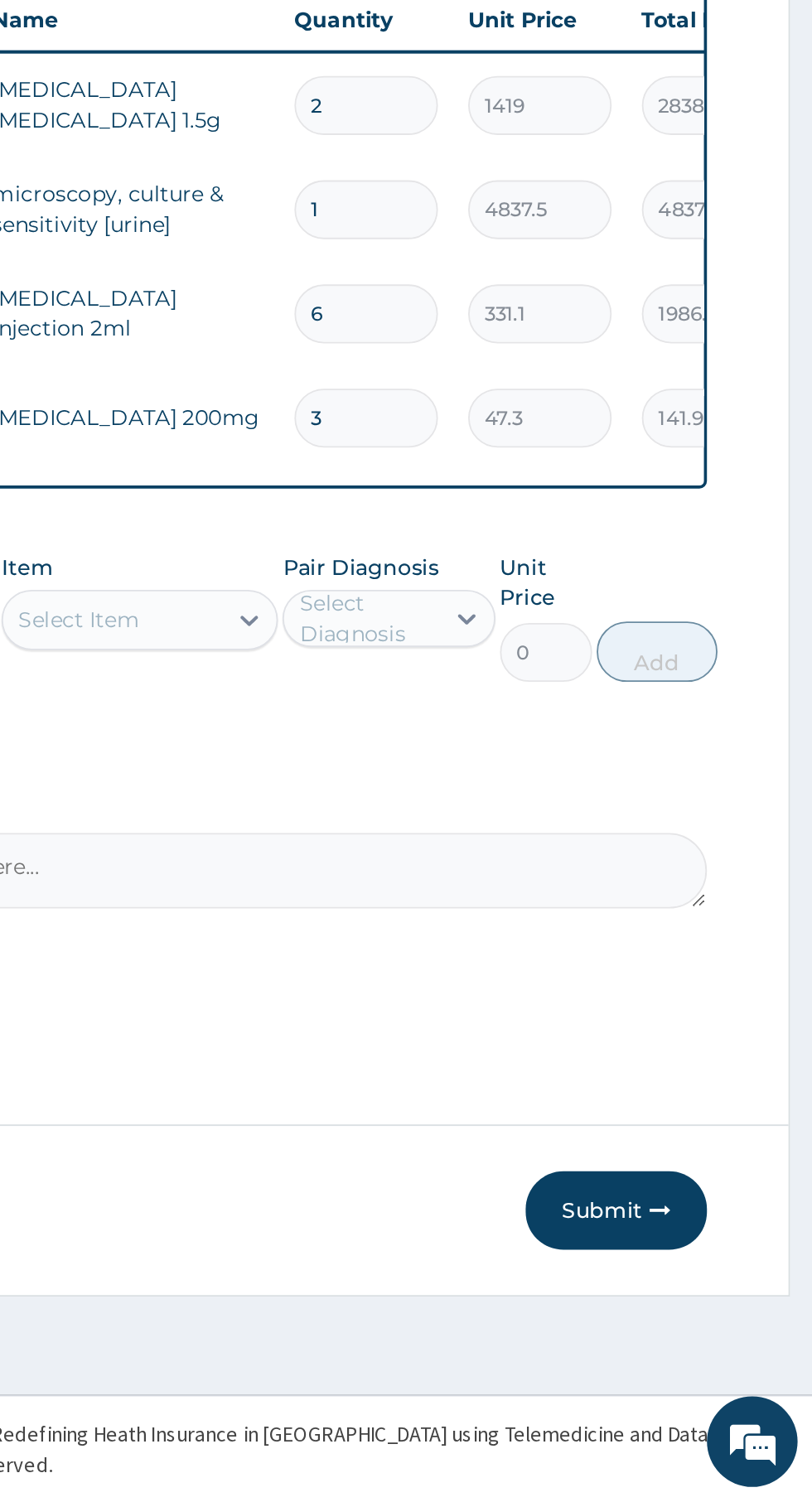
type input "30"
type input "1419.00"
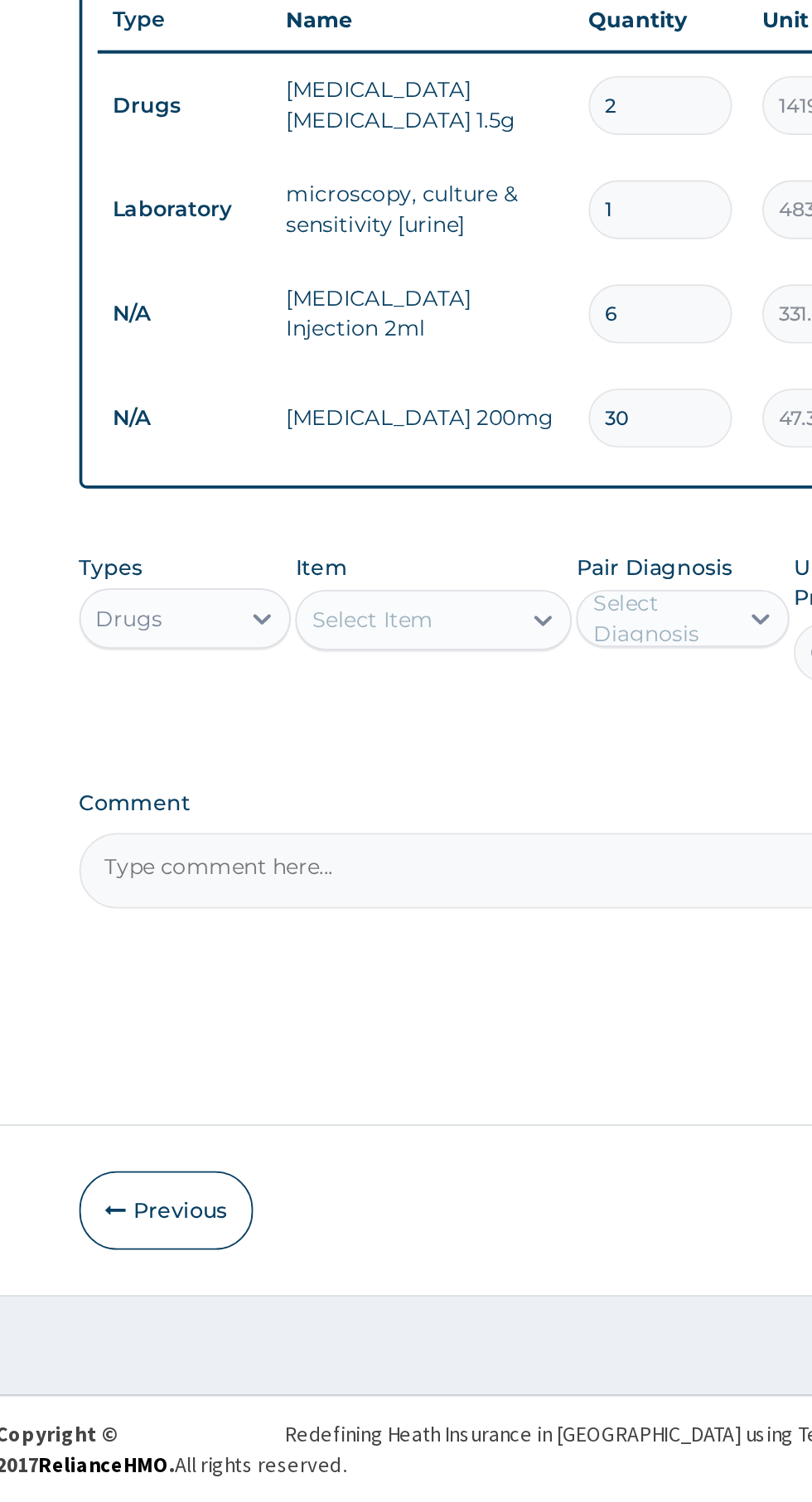
type input "30"
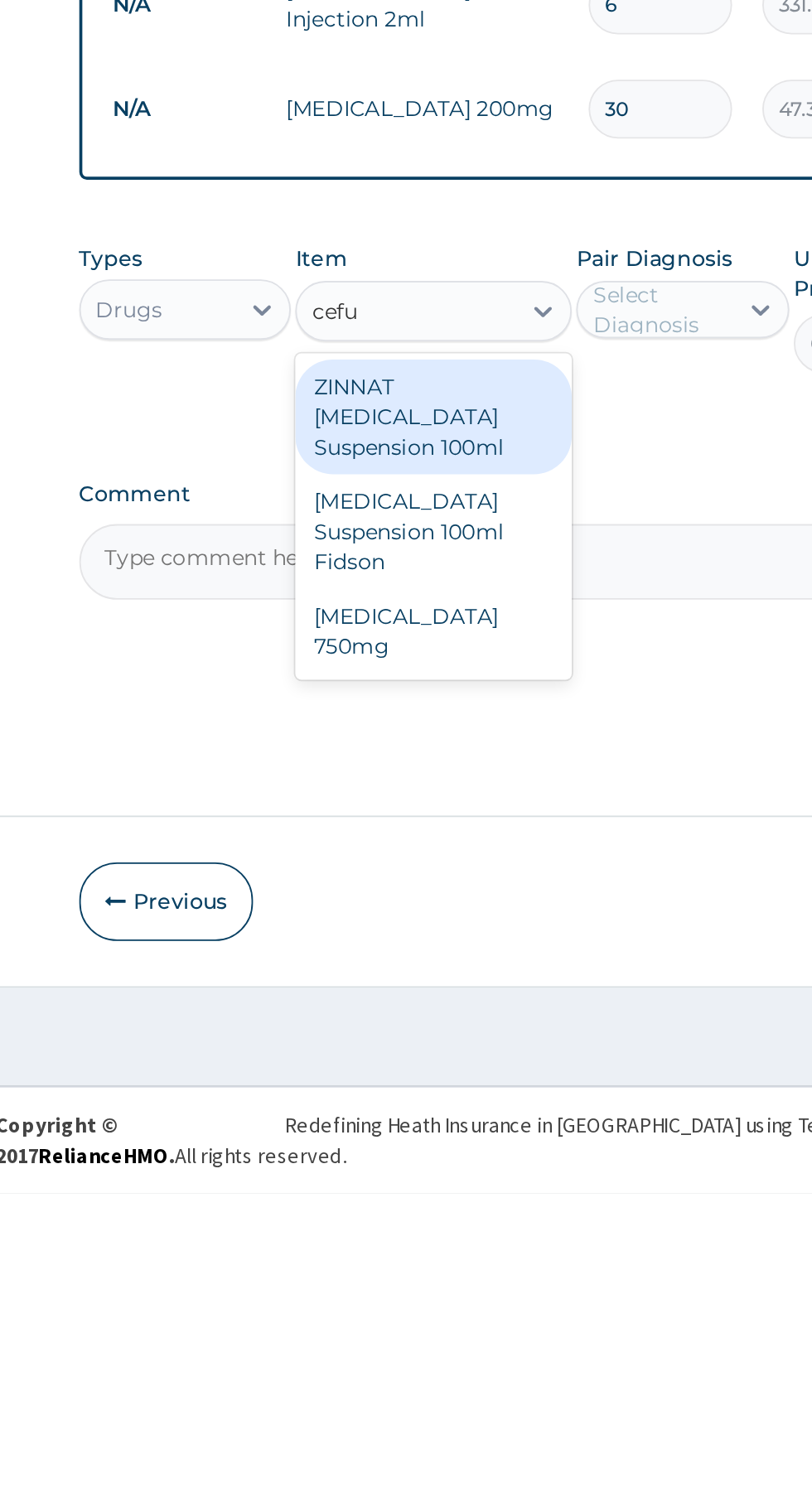
type input "cef"
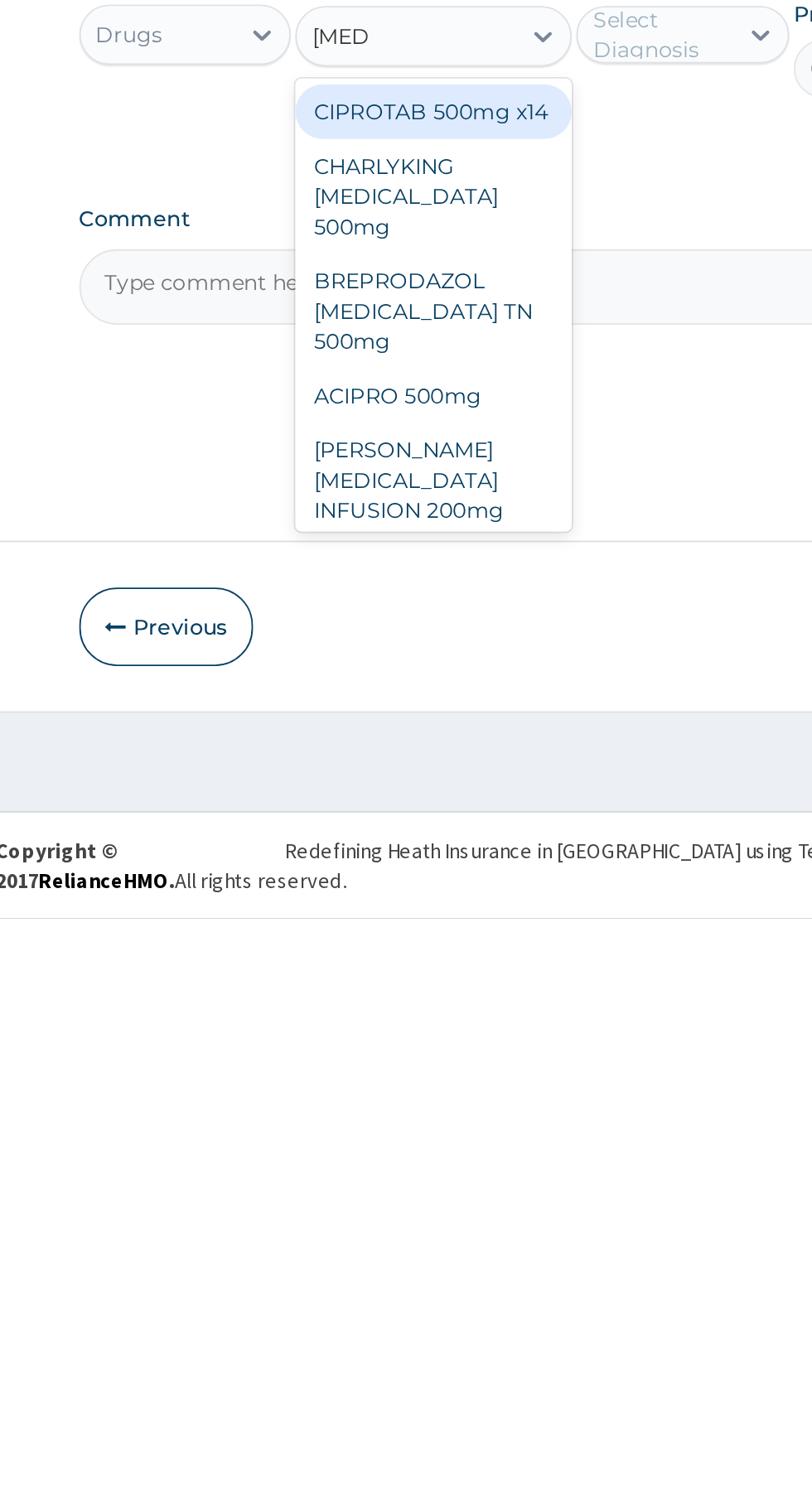
click at [478, 1063] on div "CIPROTAB 500mg x14" at bounding box center [442, 1059] width 152 height 30
type input "cipro"
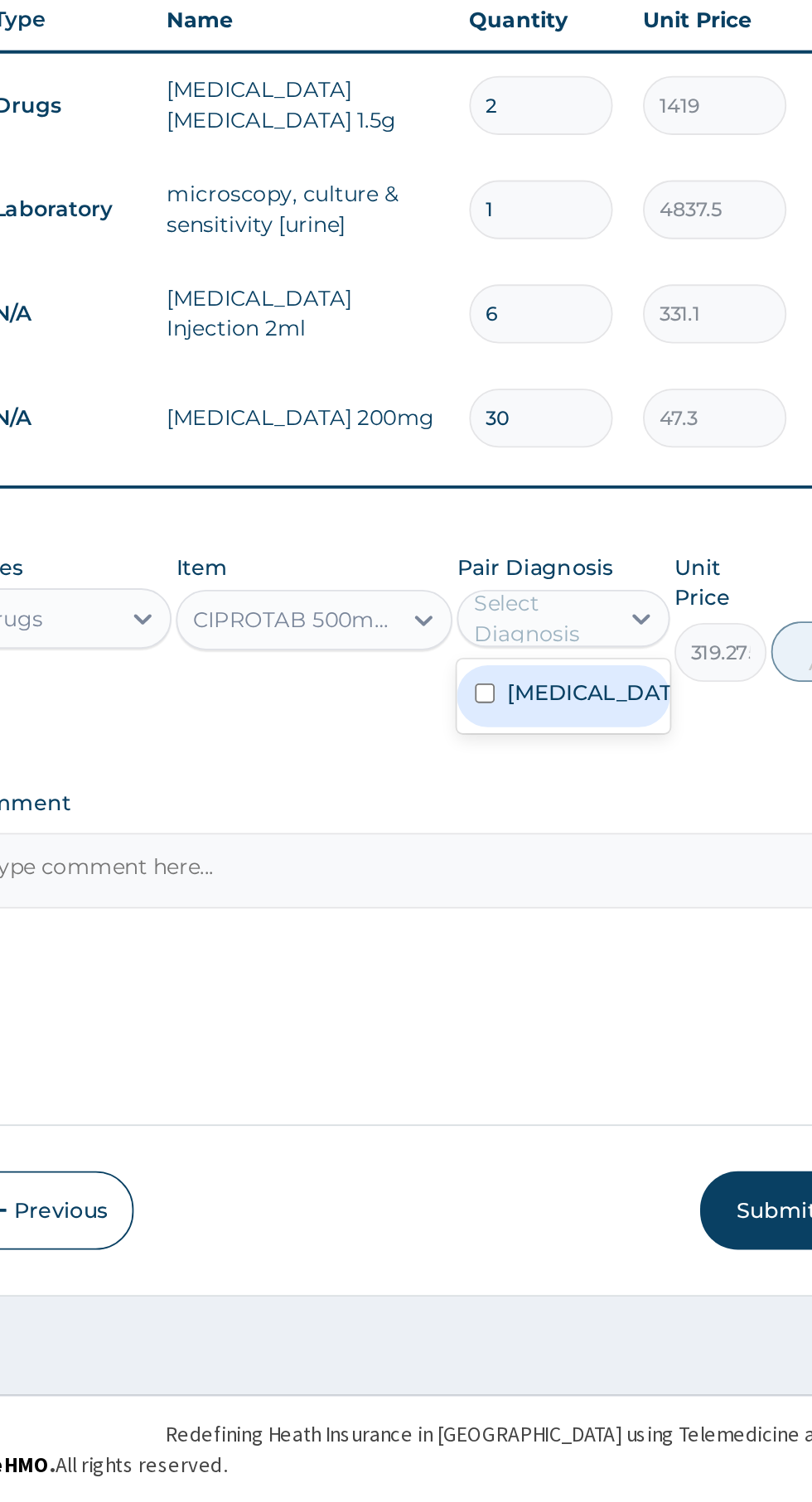
click at [536, 1064] on input "checkbox" at bounding box center [536, 1059] width 10 height 10
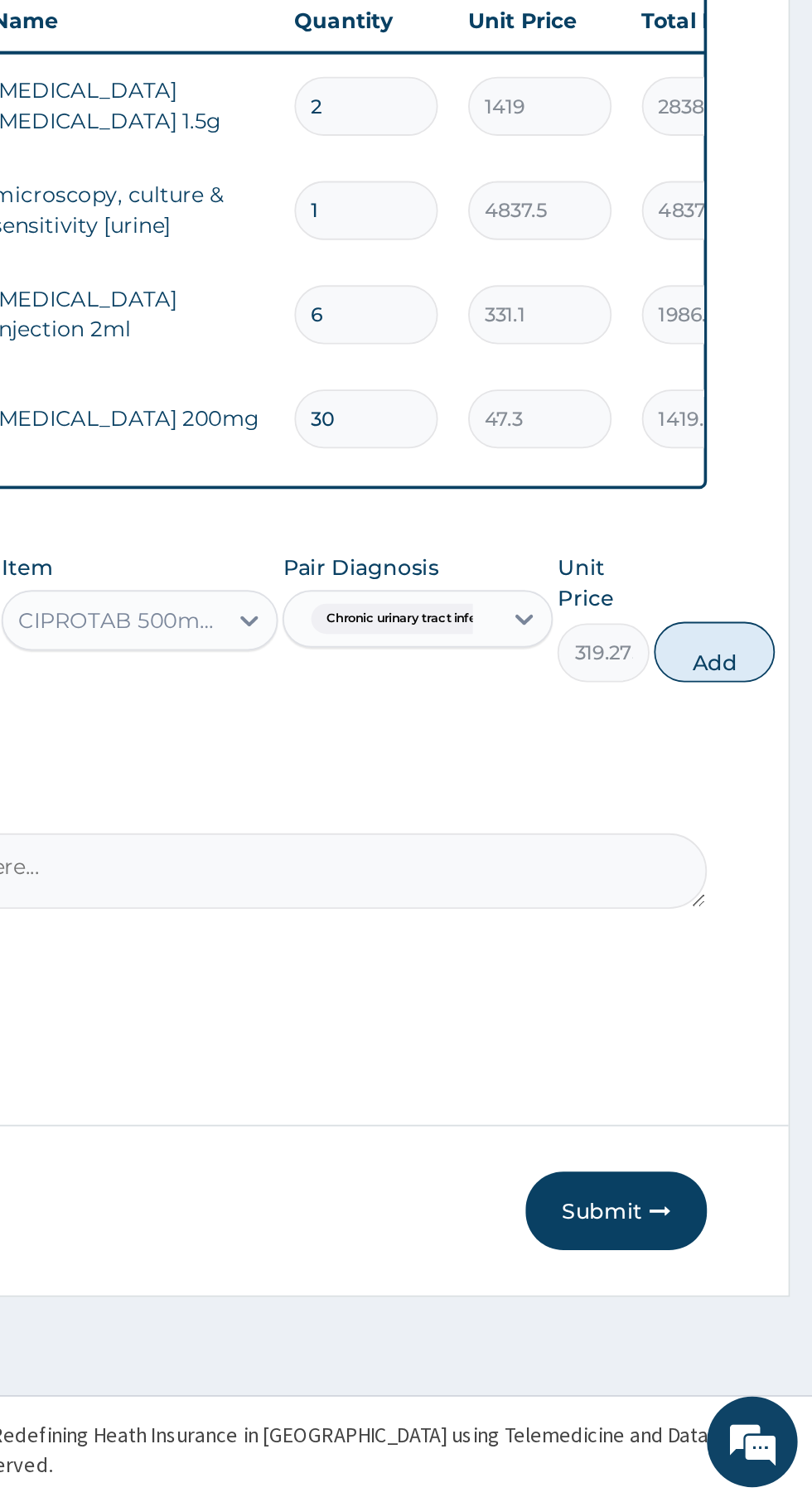
click at [775, 1040] on button "Add" at bounding box center [757, 1035] width 66 height 33
type input "0"
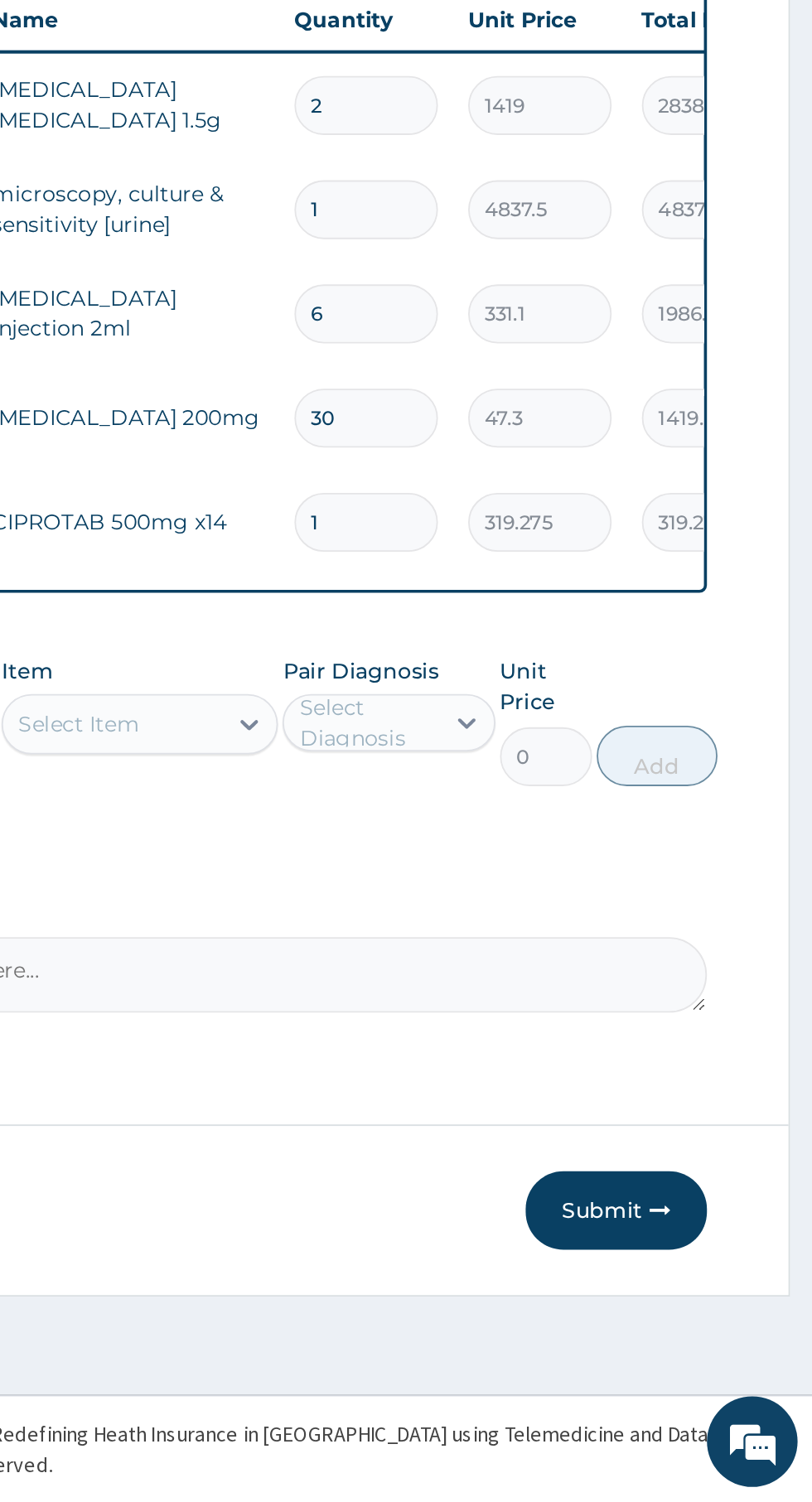
type input "10"
type input "3192.75"
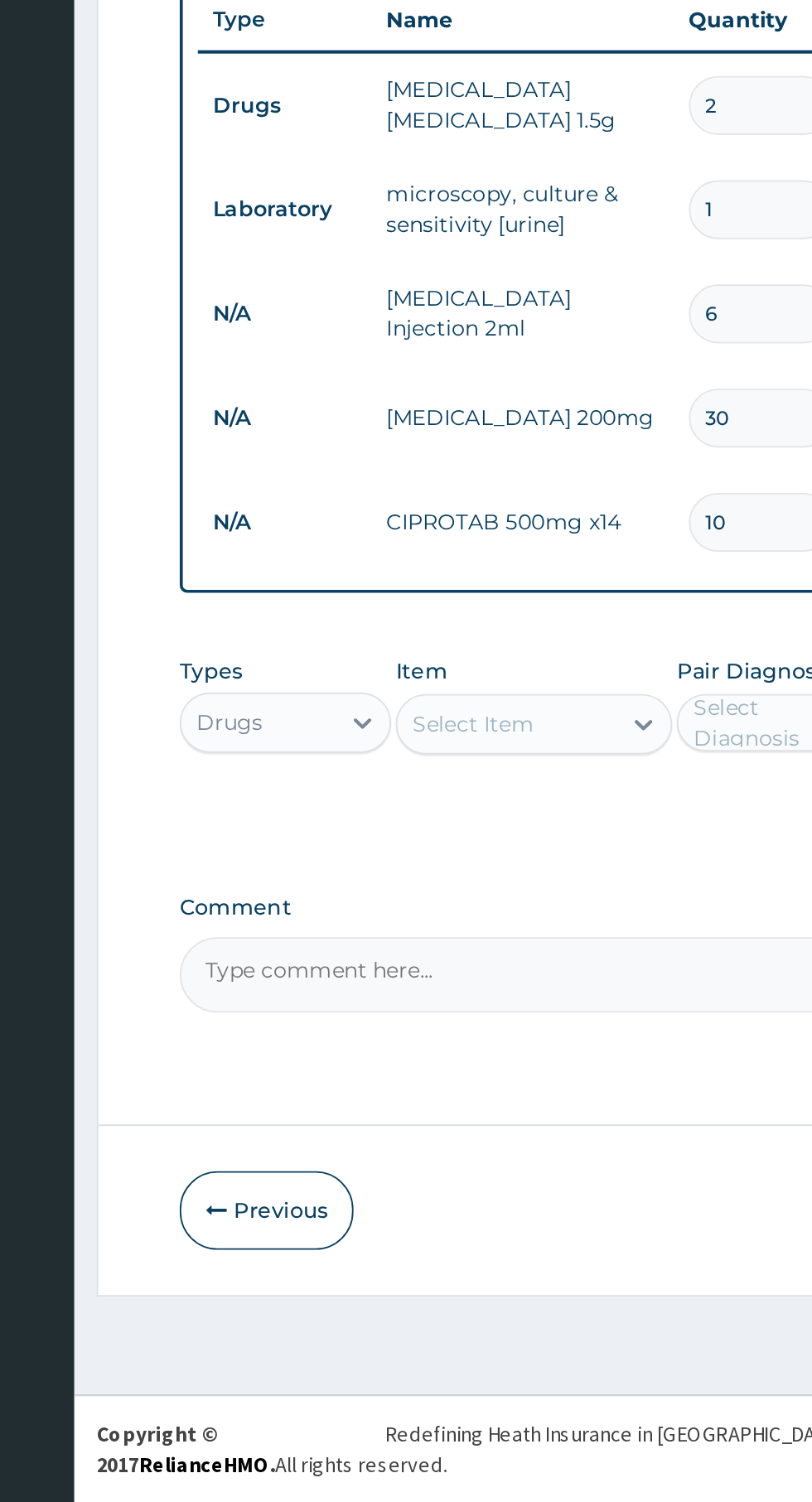
type input "10"
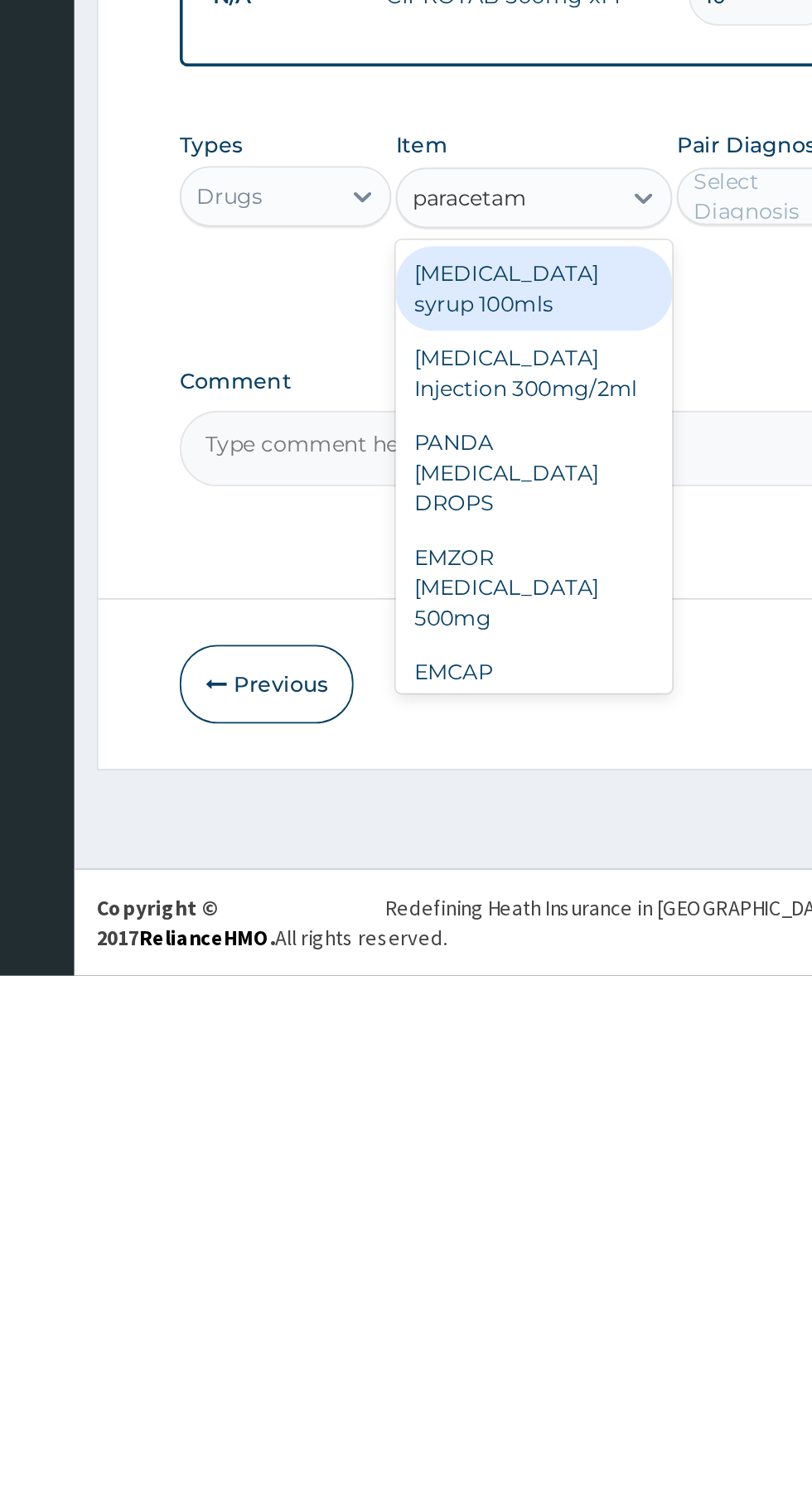
click at [462, 1295] on div "EMZOR [MEDICAL_DATA] 500mg" at bounding box center [442, 1289] width 152 height 63
type input "paracetam"
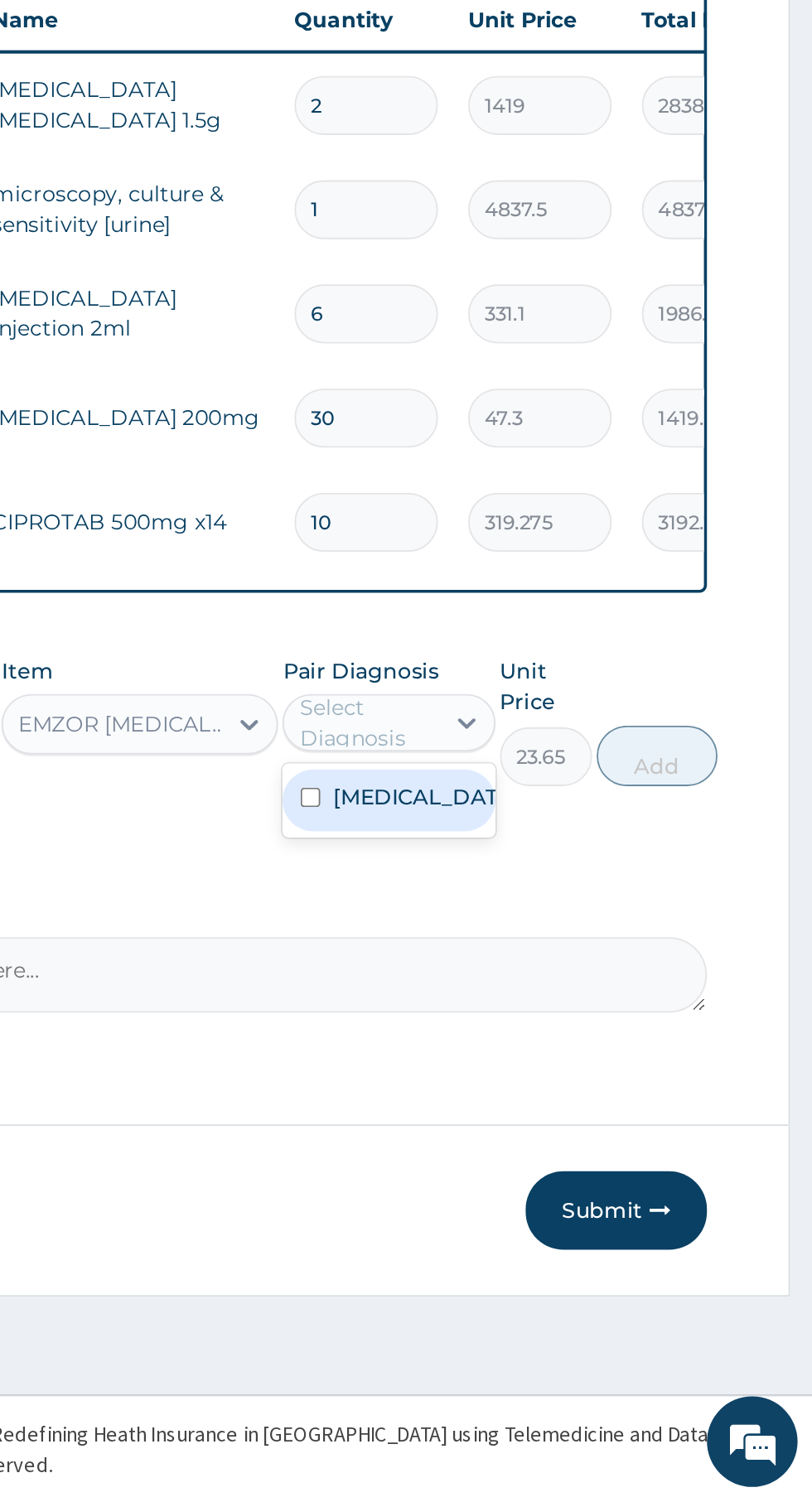
click at [540, 1121] on input "checkbox" at bounding box center [536, 1115] width 10 height 10
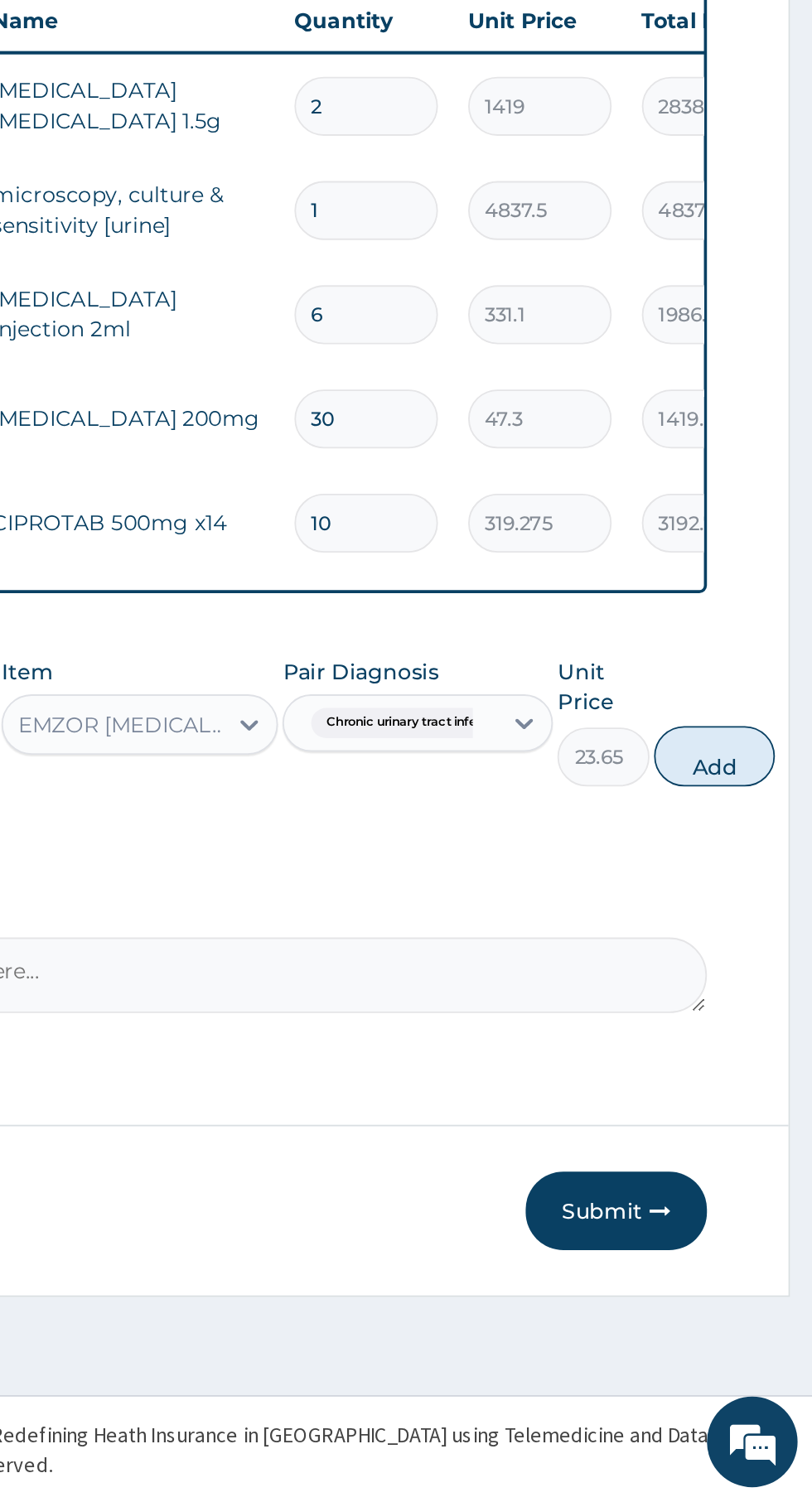
click at [771, 1105] on button "Add" at bounding box center [757, 1092] width 66 height 33
type input "0"
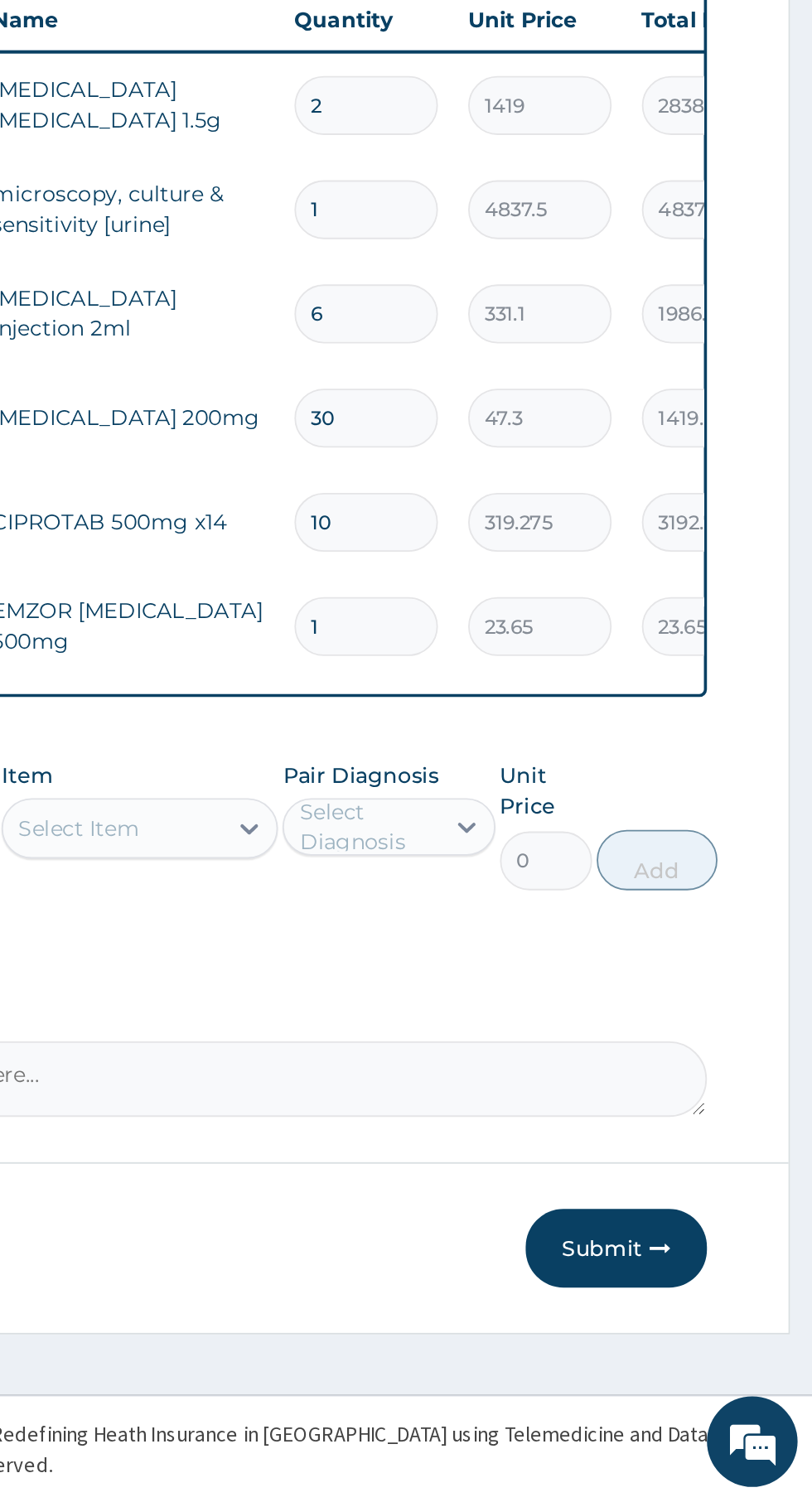
type input "18"
type input "425.70"
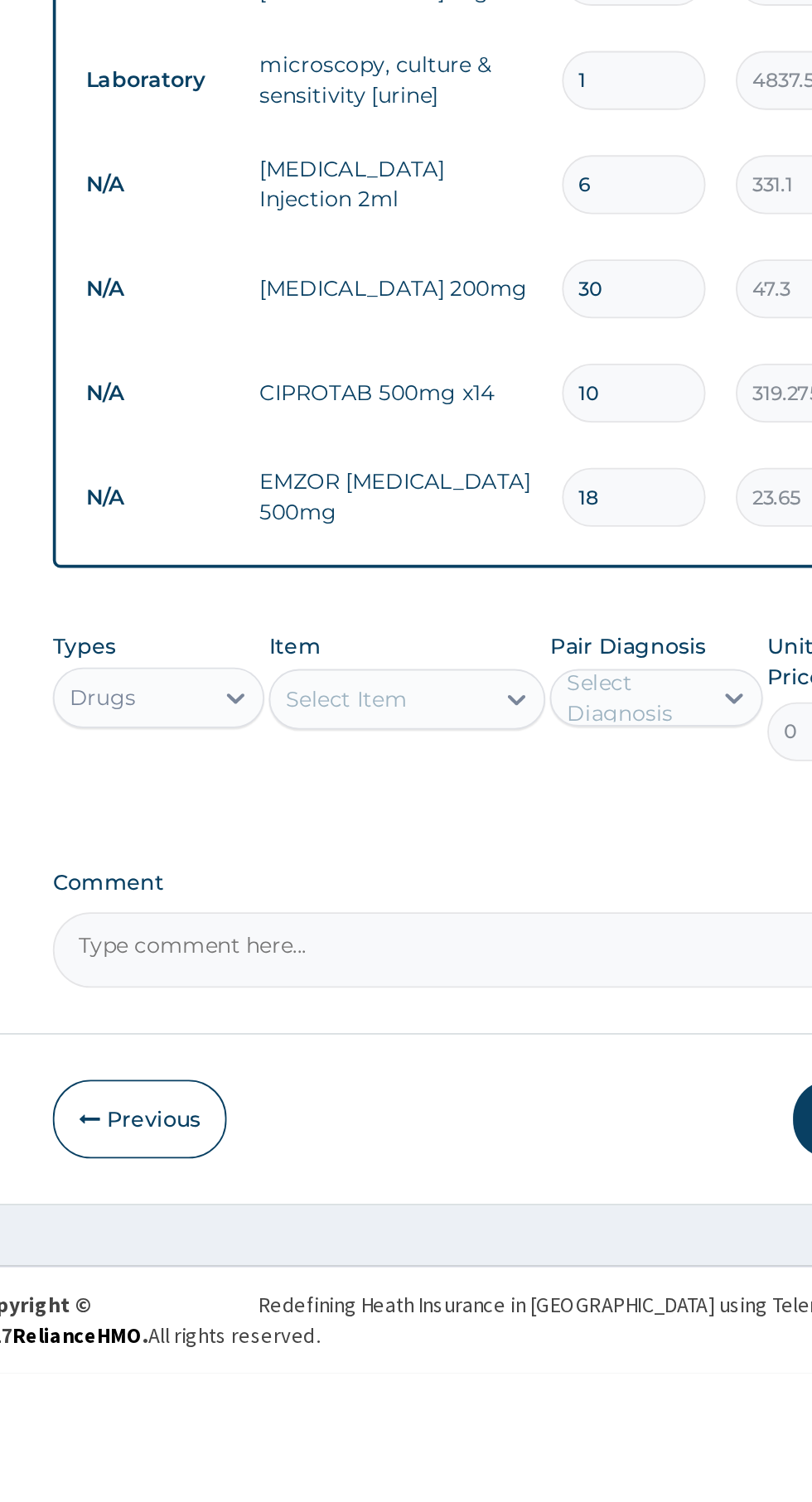
type input "18"
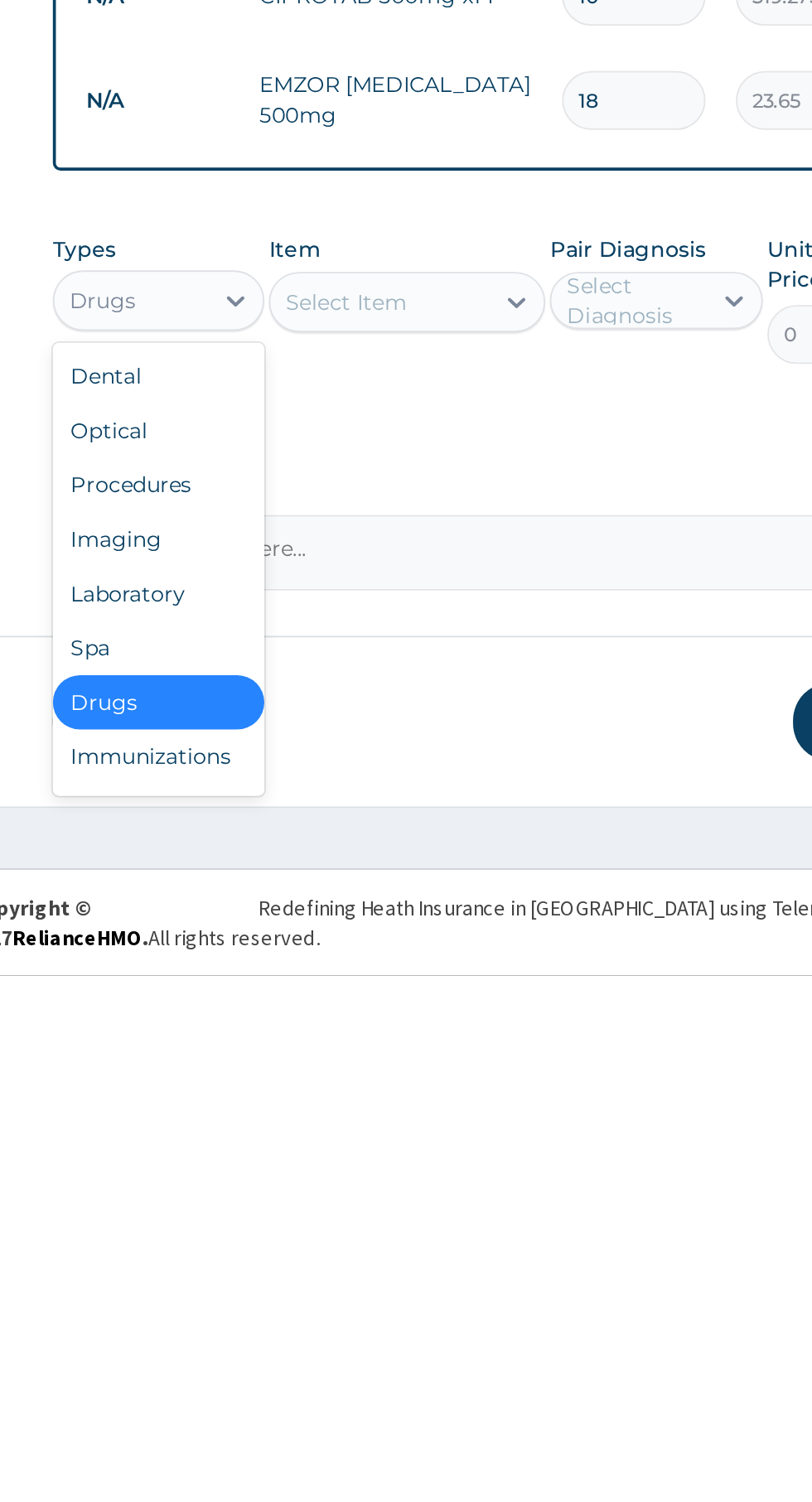
click at [326, 1302] on div "Laboratory" at bounding box center [306, 1292] width 116 height 30
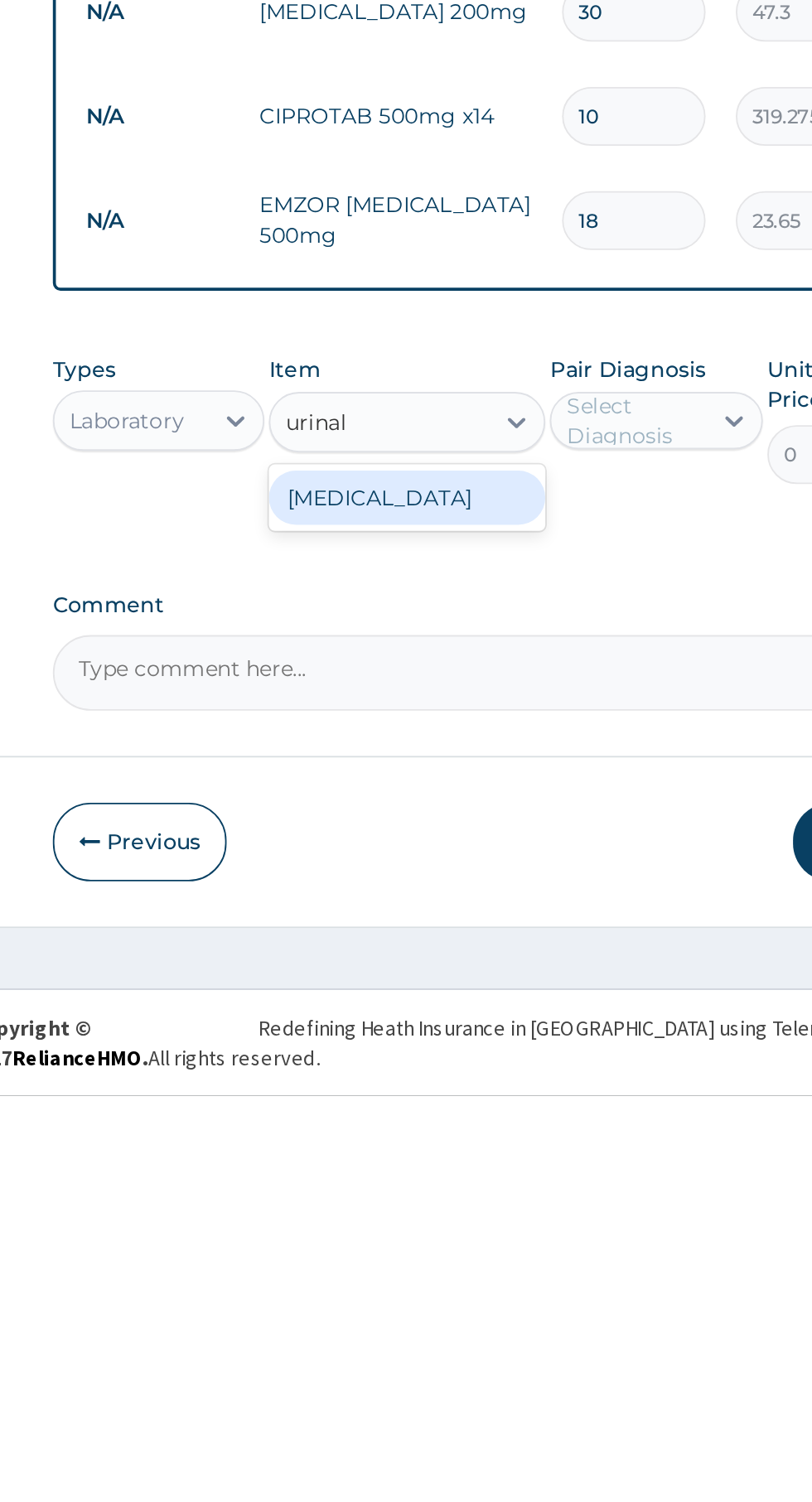
click at [477, 1189] on div "URINALYSIS" at bounding box center [442, 1174] width 152 height 30
type input "urinal"
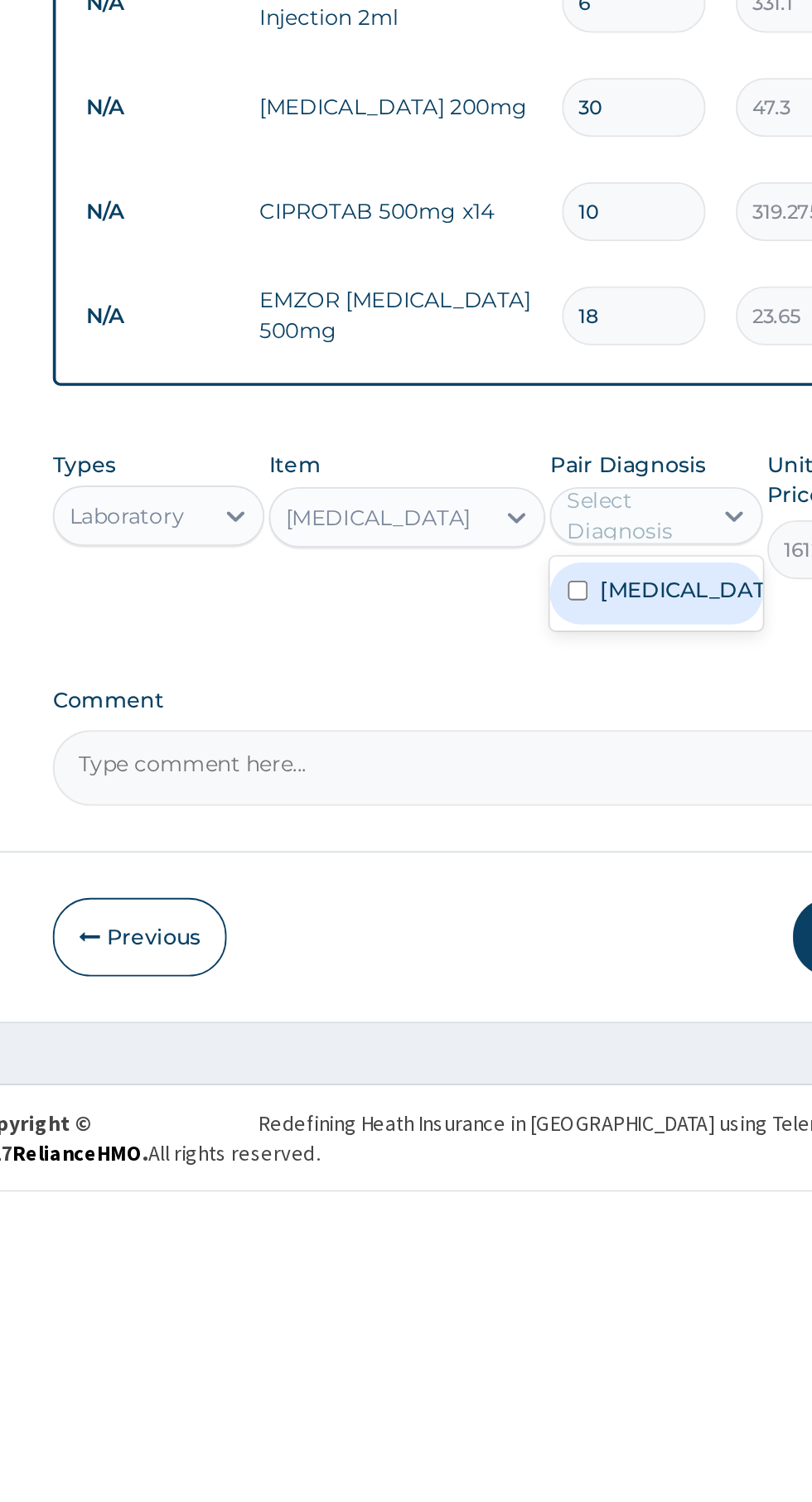
click at [579, 1181] on label "Chronic urinary tract infection" at bounding box center [596, 1172] width 96 height 16
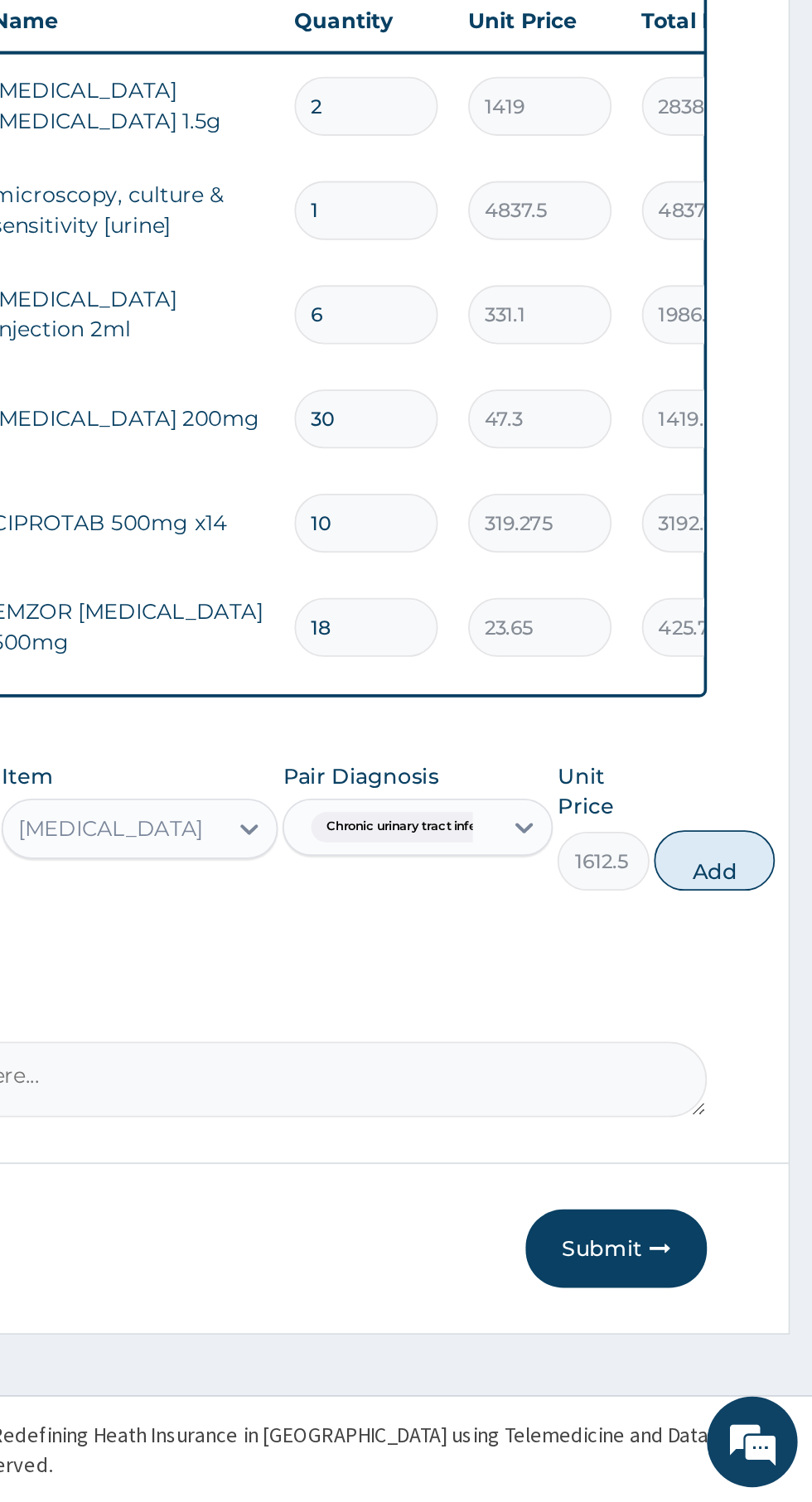
click at [769, 1154] on button "Add" at bounding box center [757, 1150] width 66 height 33
type input "0"
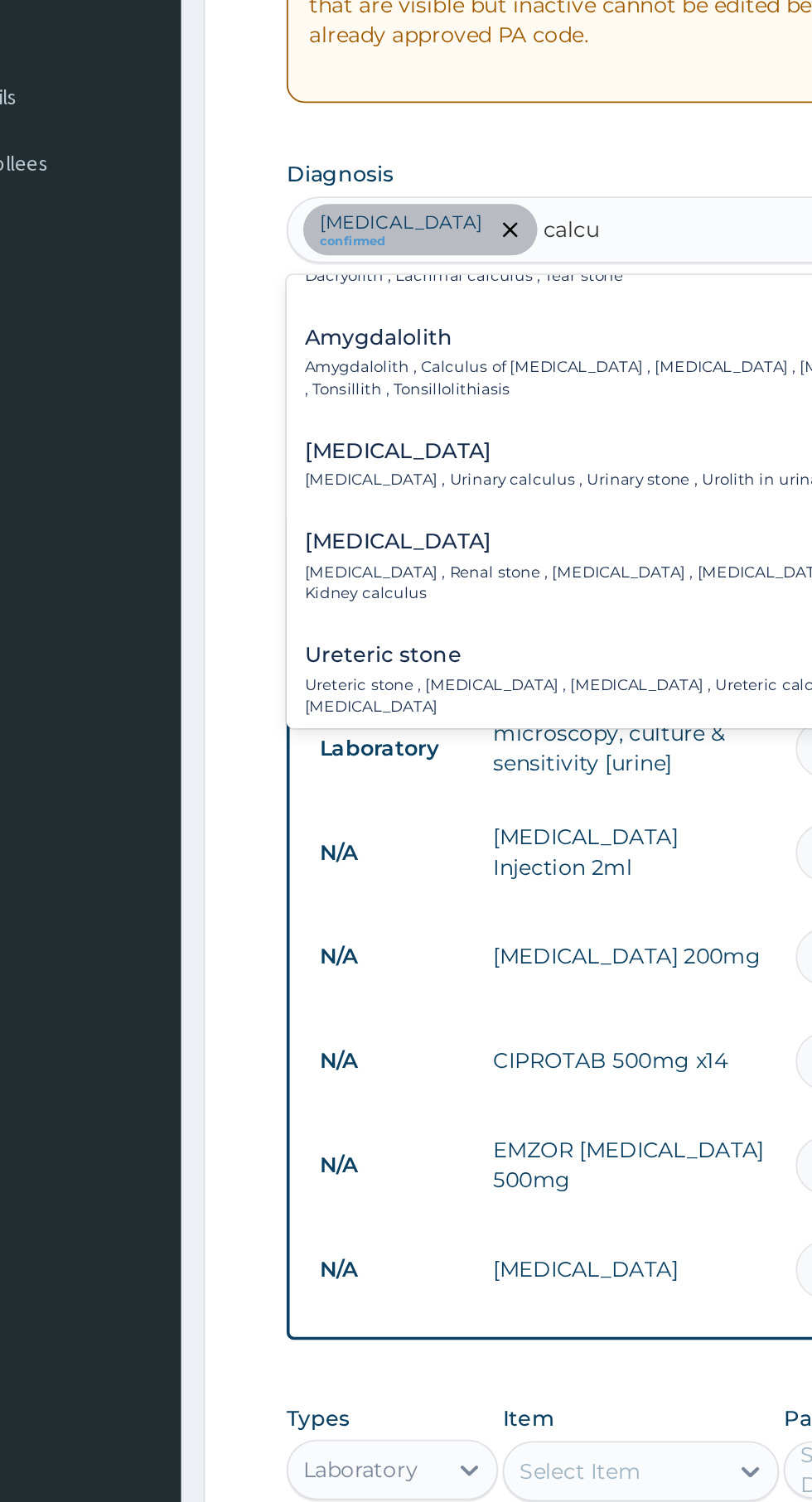
scroll to position [95, 0]
click at [314, 691] on p "Kidney stone , Renal stone , Nephrolith , Renal calculus , Calculus of kidney ,…" at bounding box center [485, 703] width 453 height 24
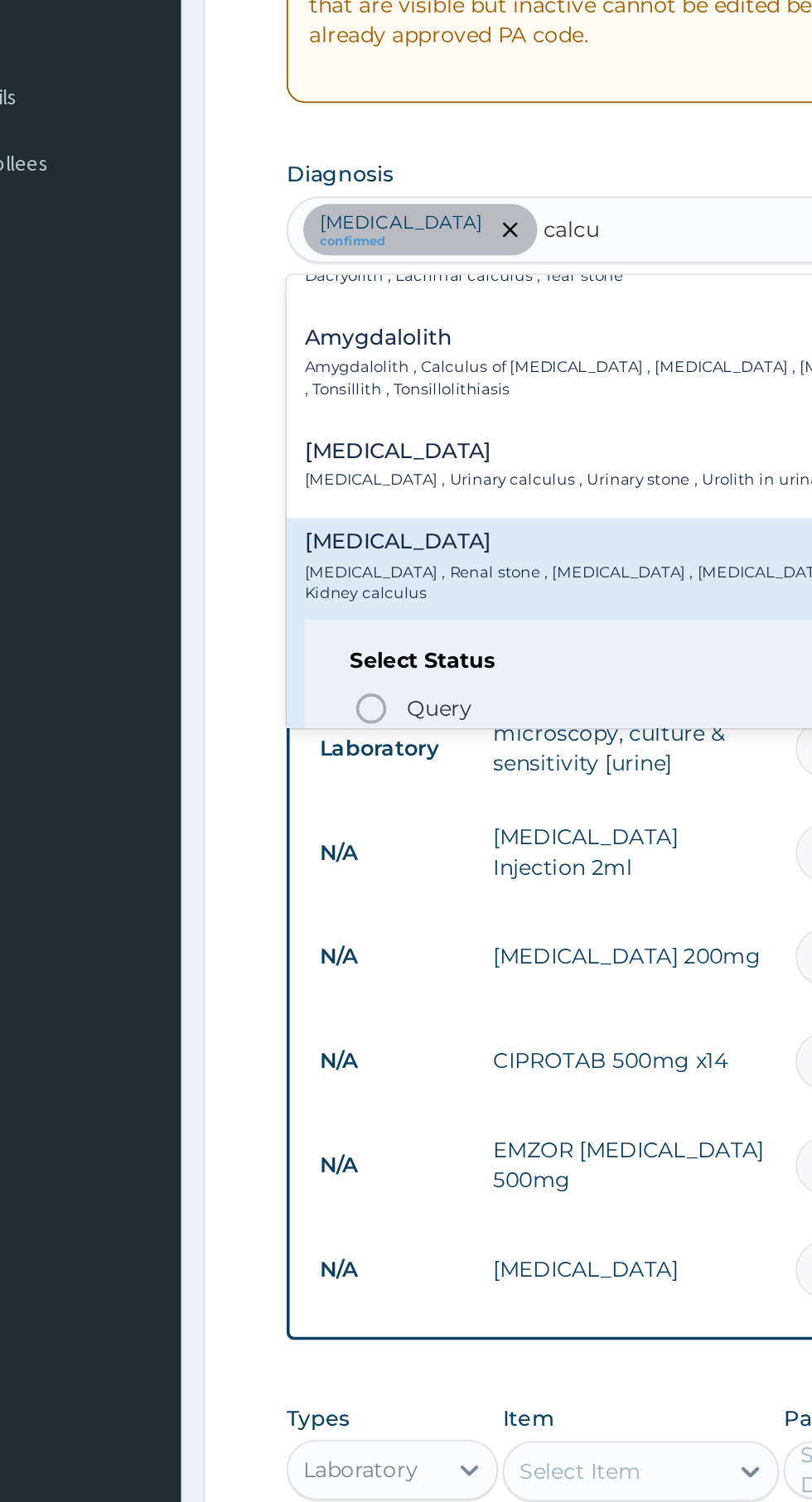
click at [304, 791] on icon "status option filled" at bounding box center [294, 801] width 20 height 20
type input "calcu"
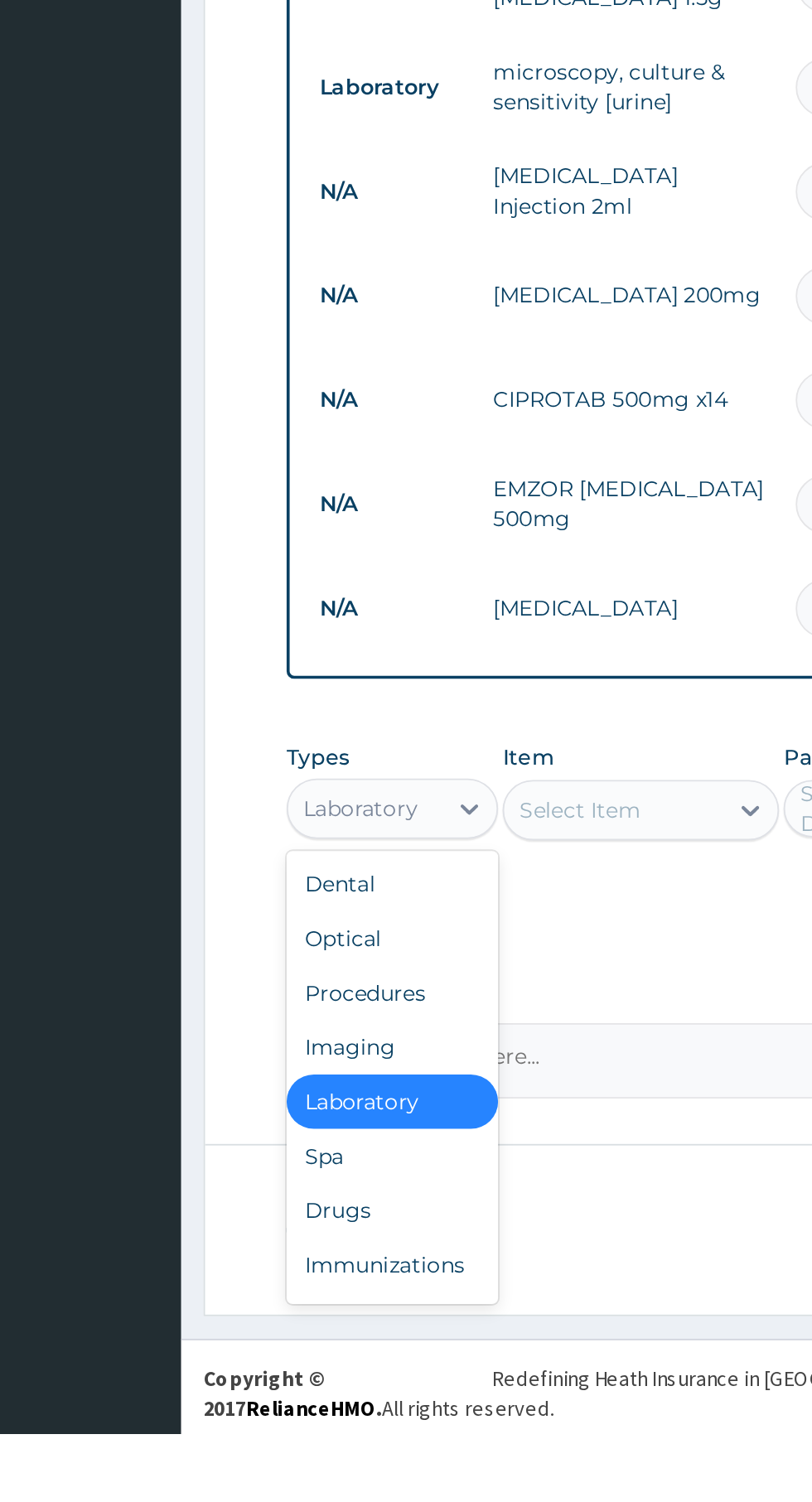
scroll to position [39, 0]
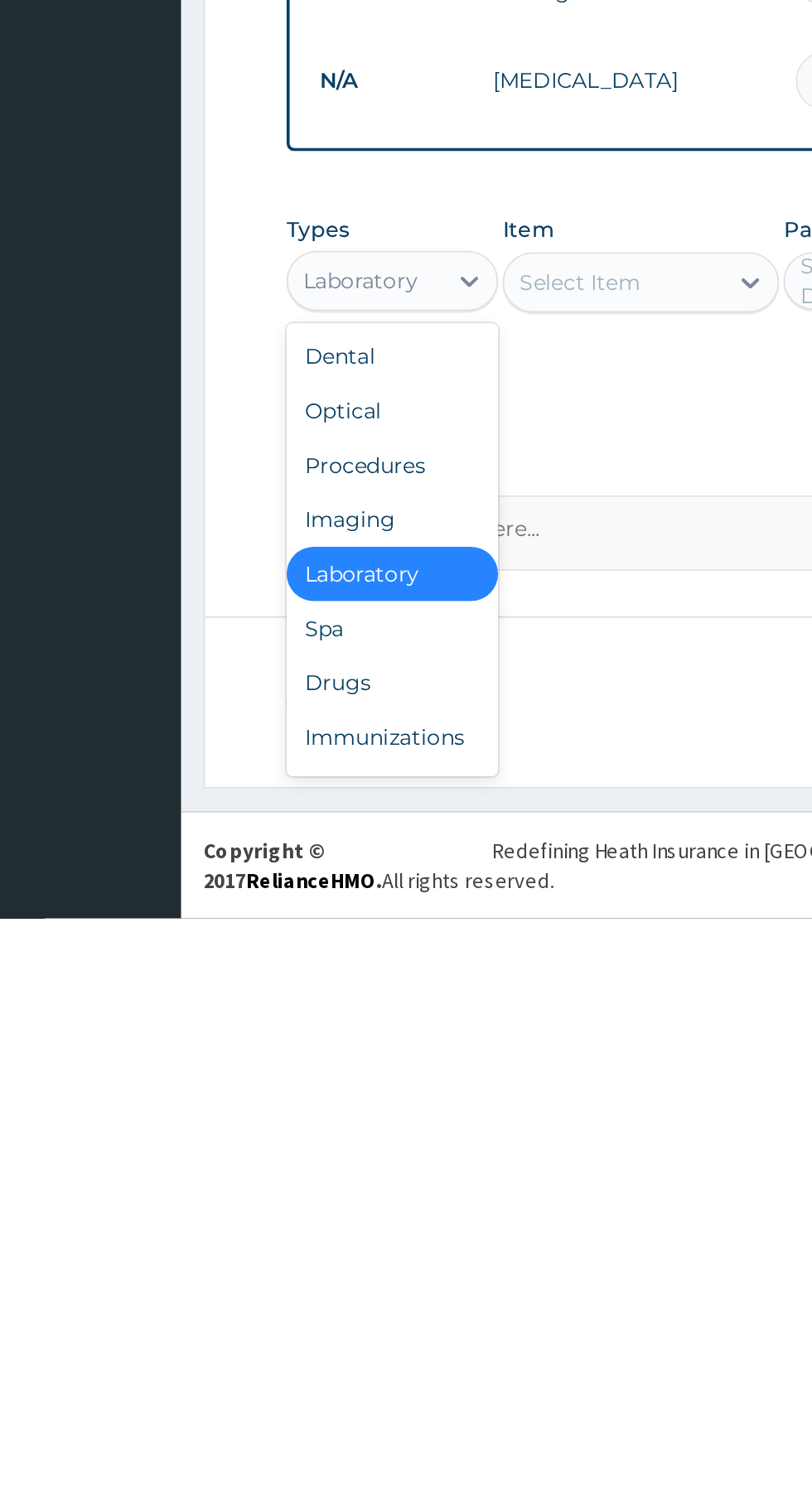
click at [279, 1375] on div "Drugs" at bounding box center [306, 1373] width 116 height 30
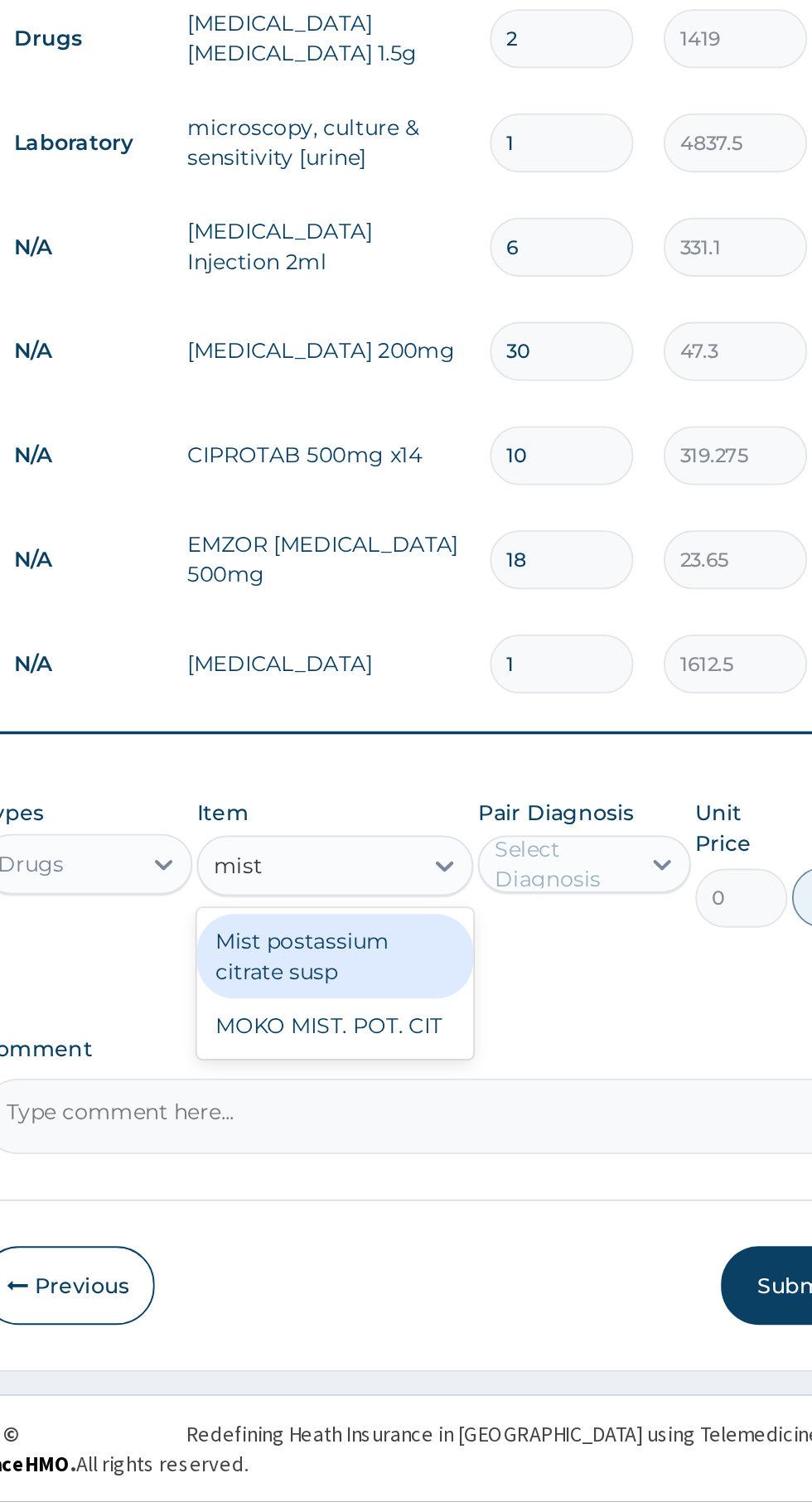
scroll to position [0, 0]
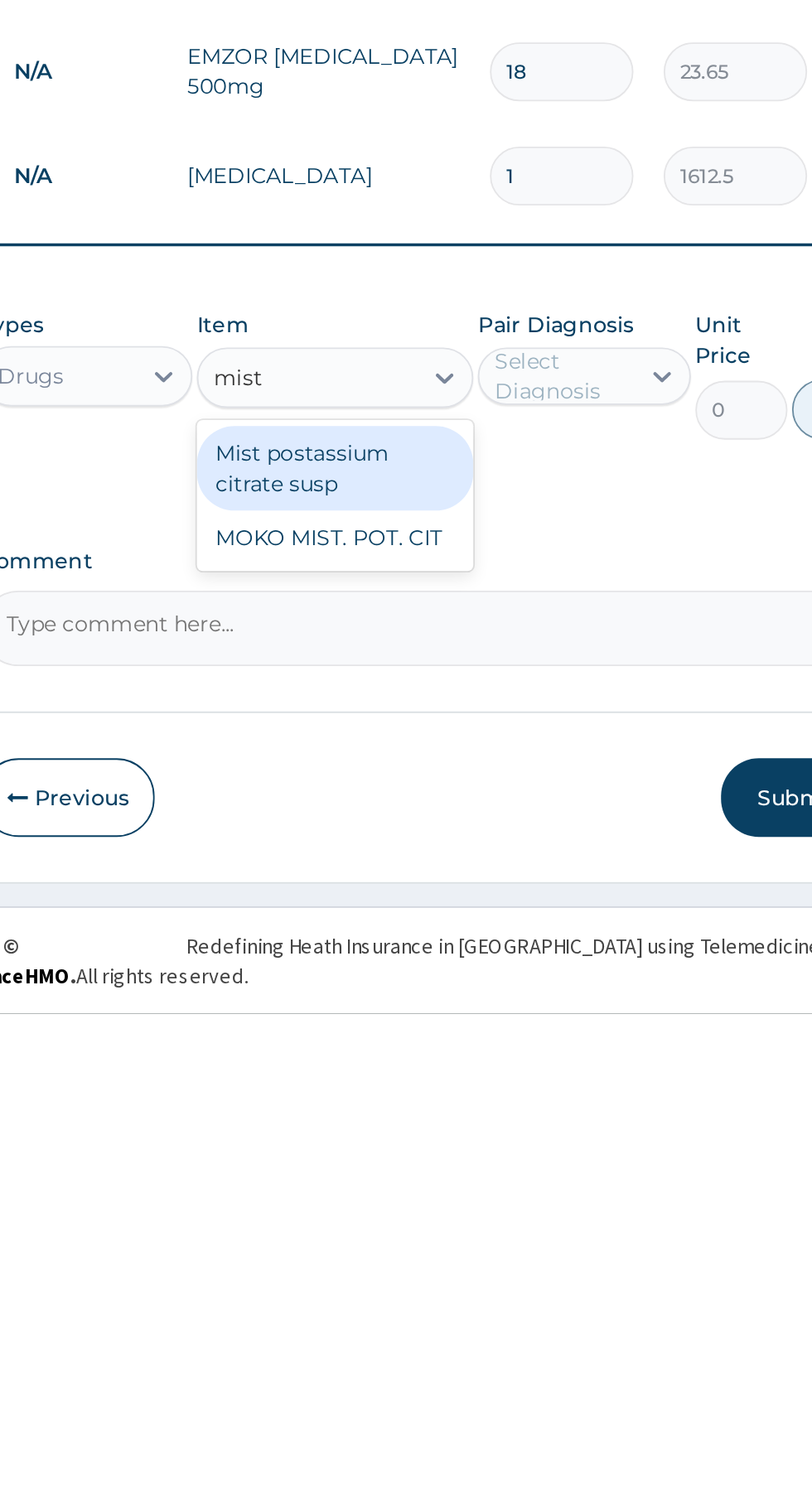
click at [433, 1201] on div "Mist postassium citrate susp" at bounding box center [442, 1203] width 152 height 46
type input "mist"
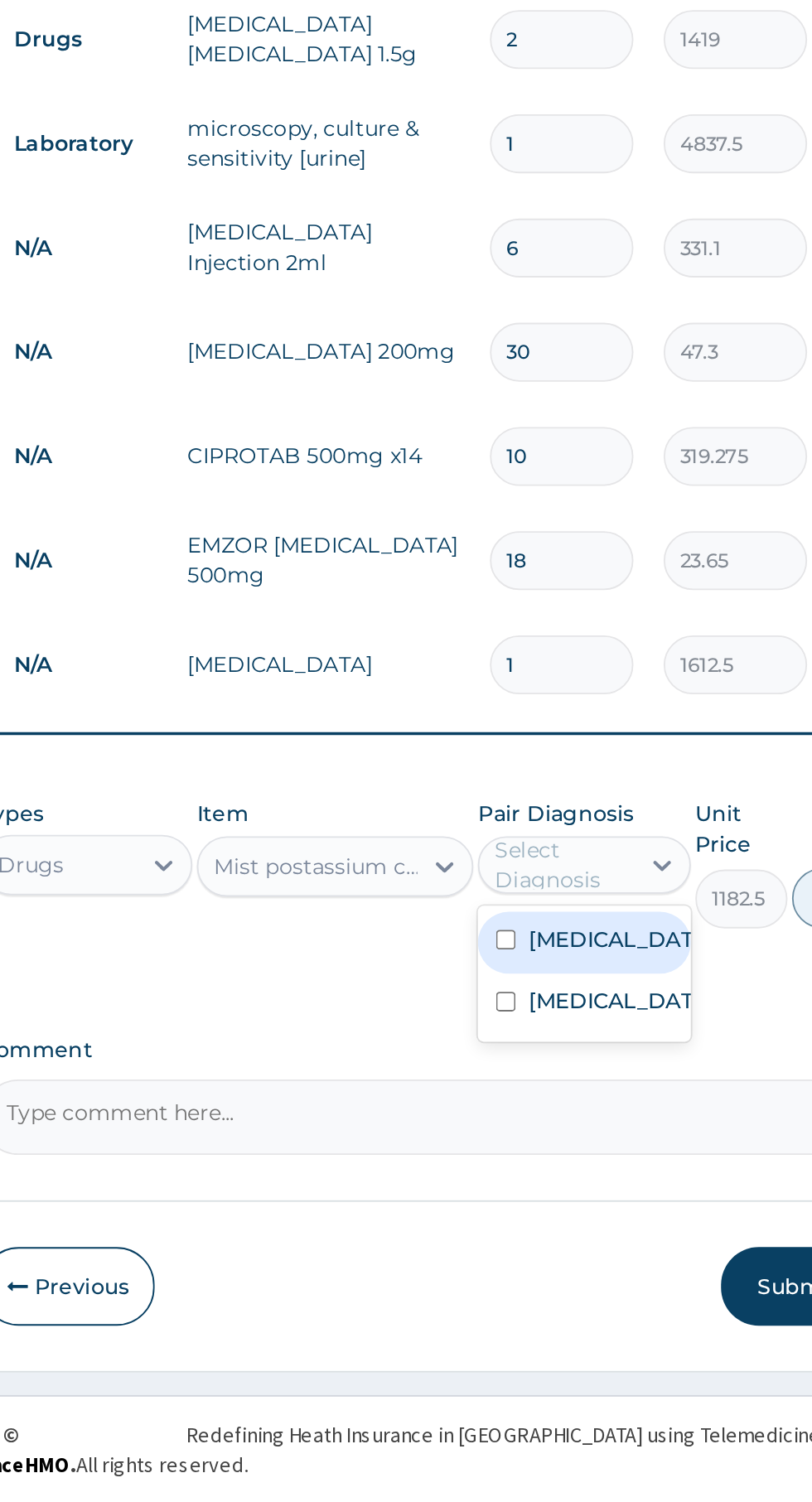
scroll to position [37, 0]
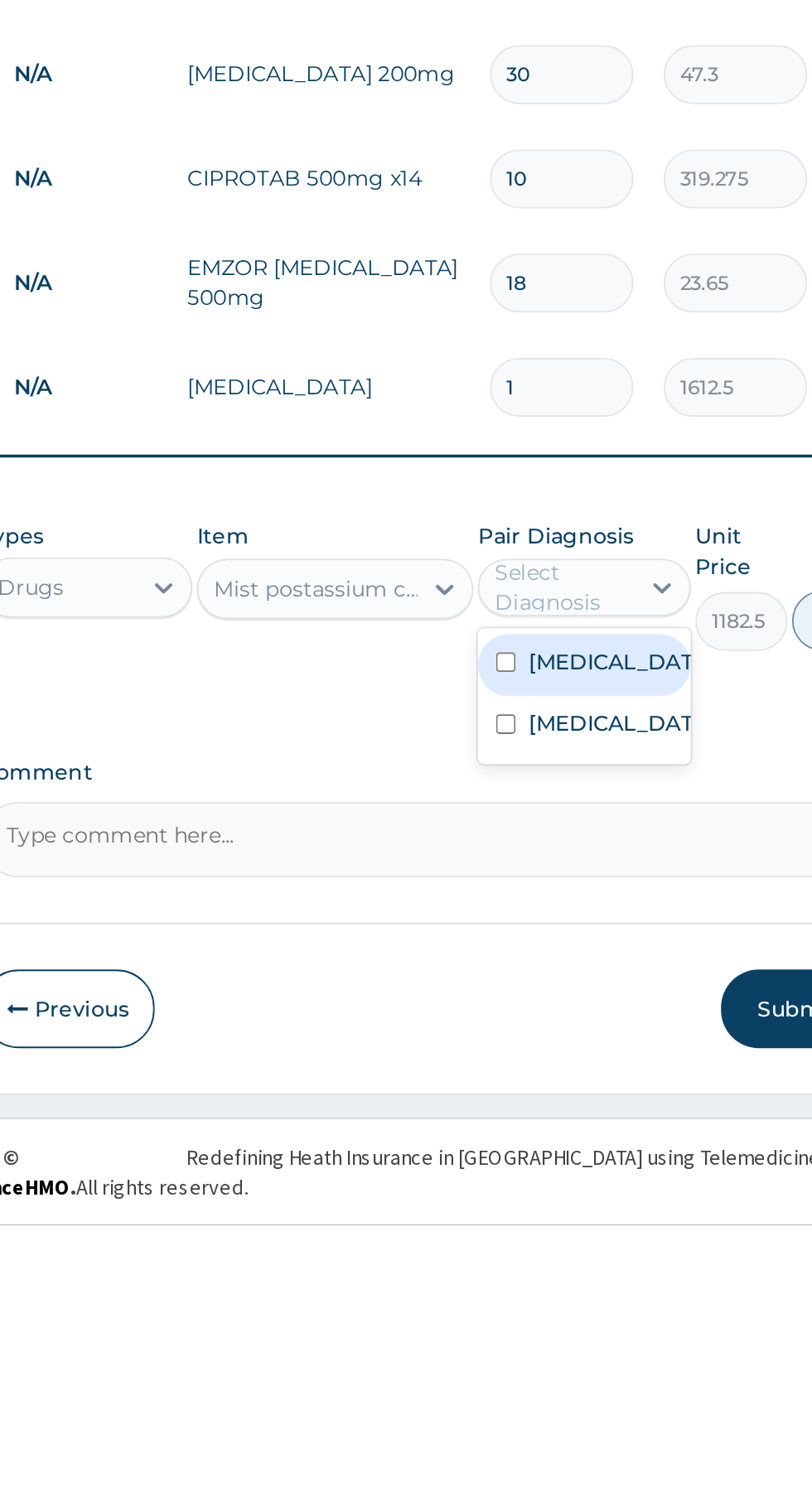
click at [566, 1236] on label "Kidney stone" at bounding box center [596, 1227] width 96 height 16
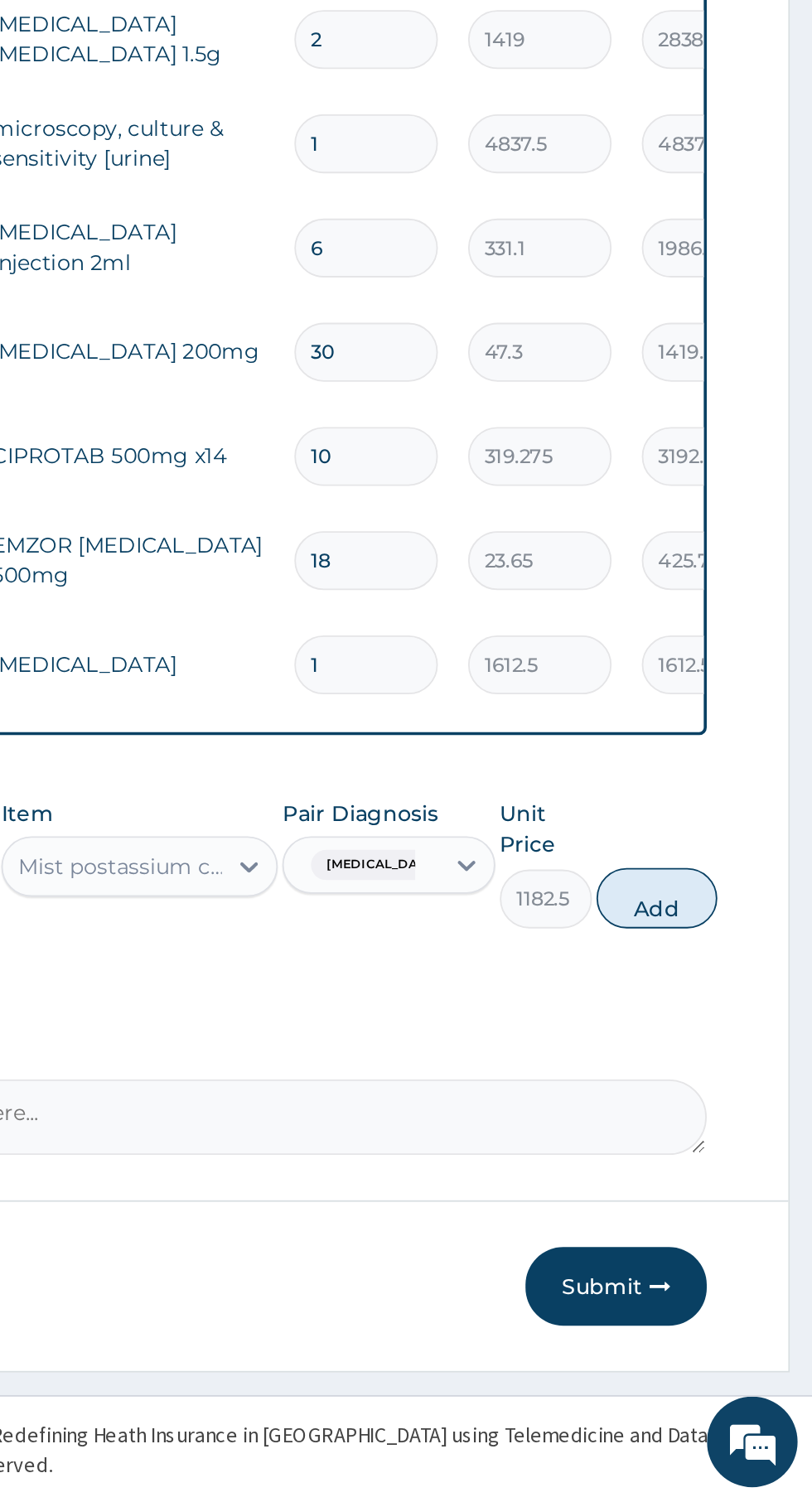
click at [728, 1176] on button "Add" at bounding box center [726, 1171] width 66 height 33
type input "0"
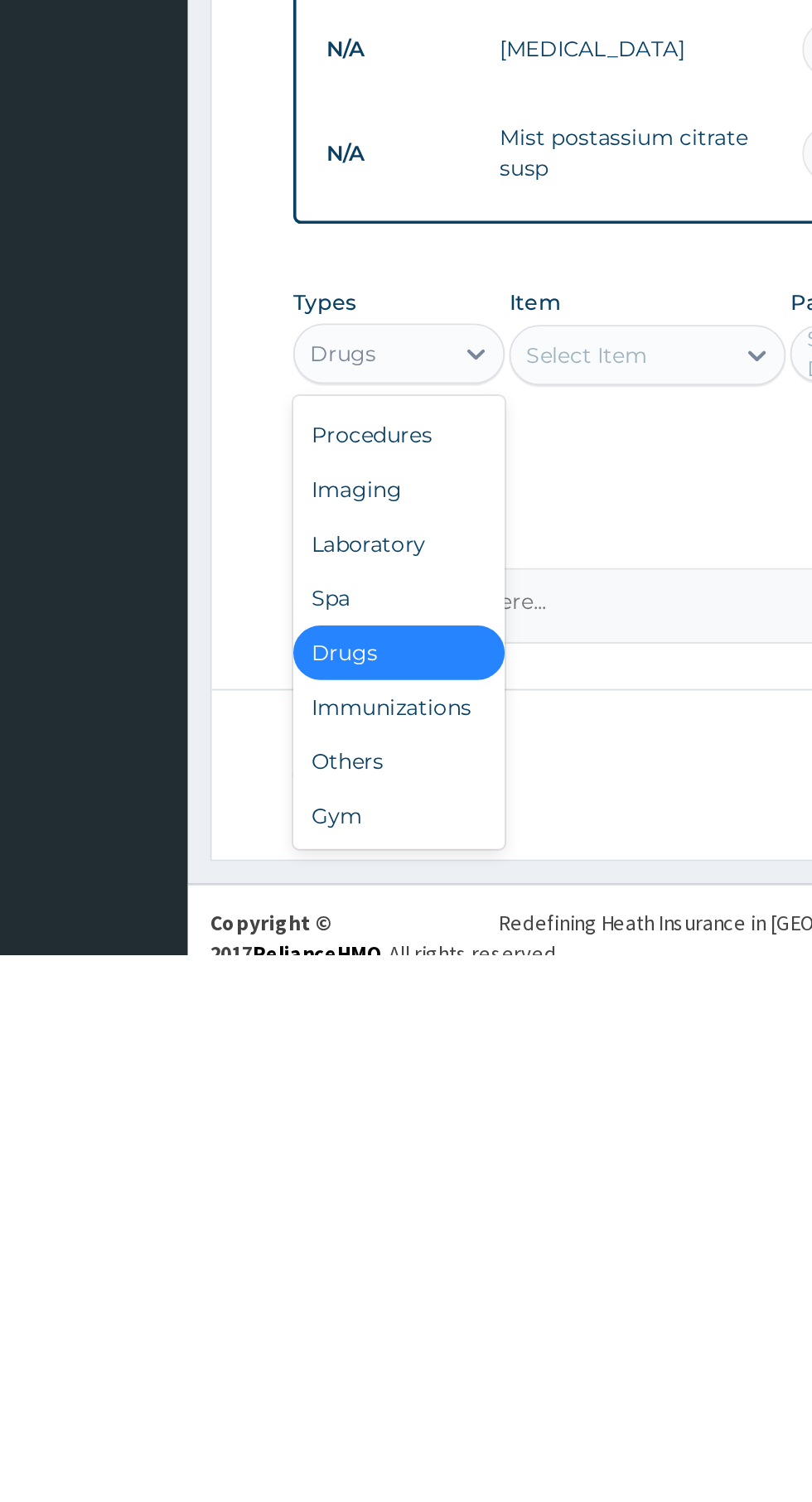
scroll to position [97, 0]
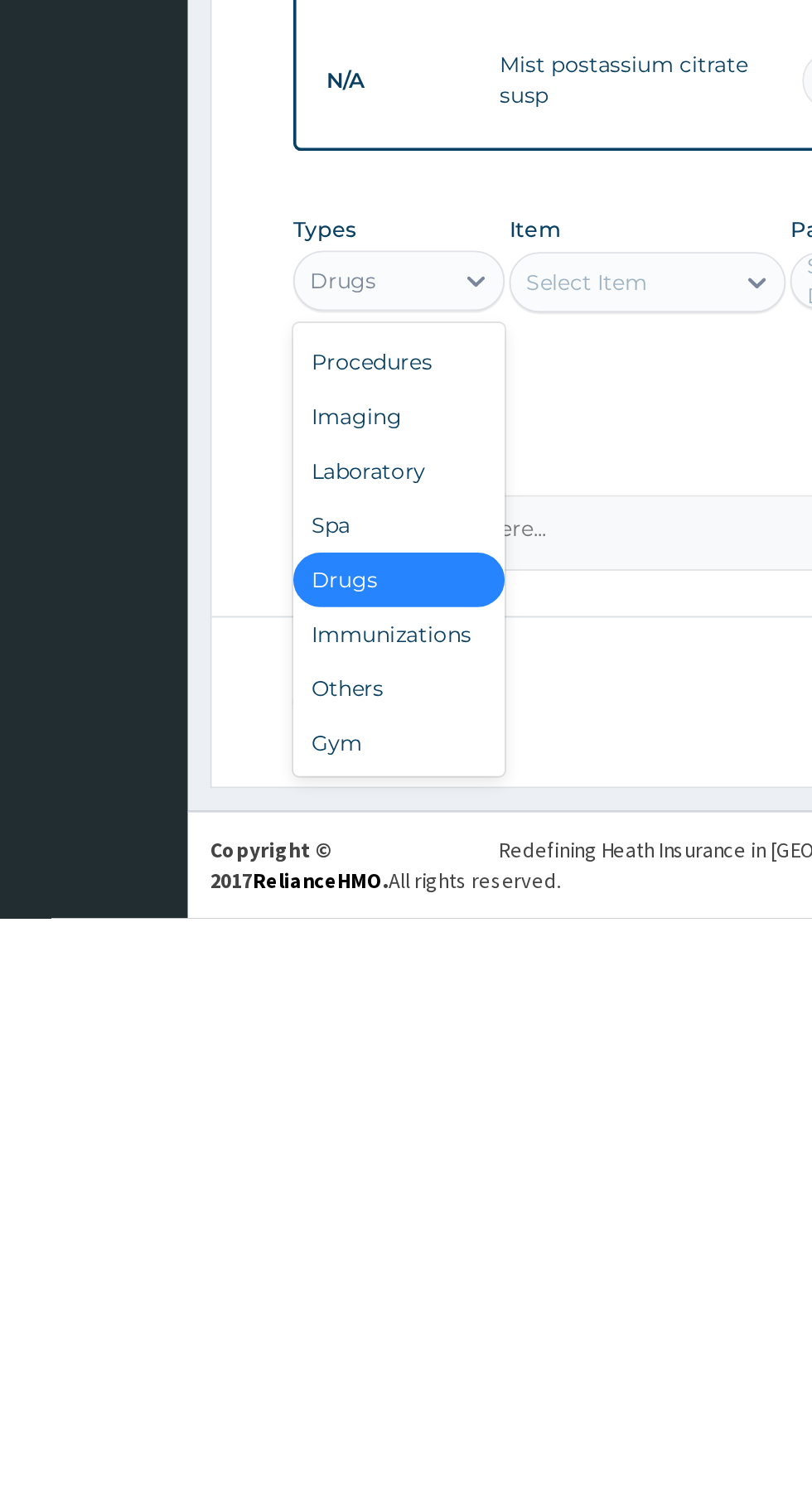
click at [299, 1199] on div "Procedures" at bounding box center [306, 1197] width 116 height 30
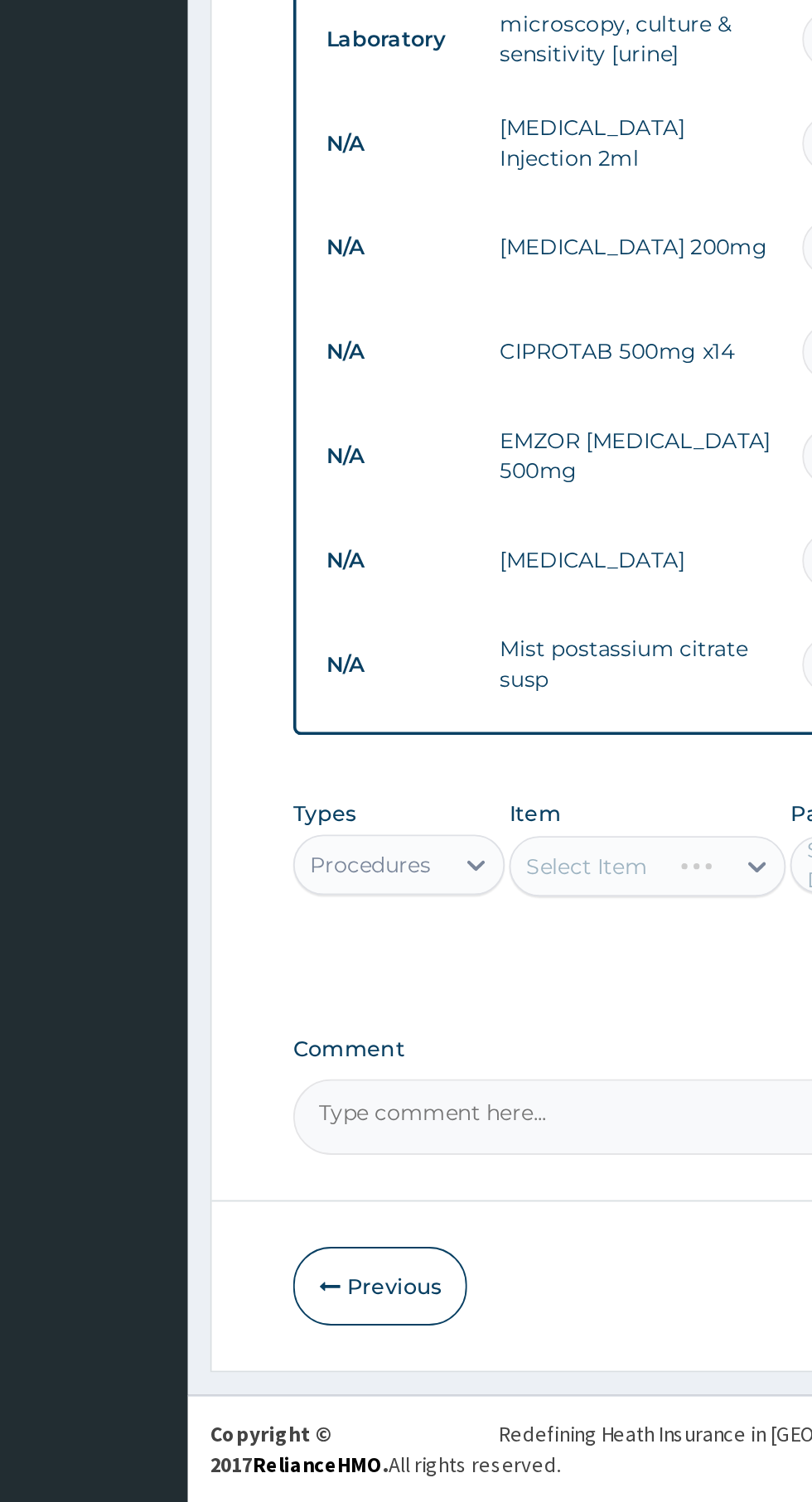
click at [486, 1159] on div "Select Item" at bounding box center [442, 1153] width 152 height 33
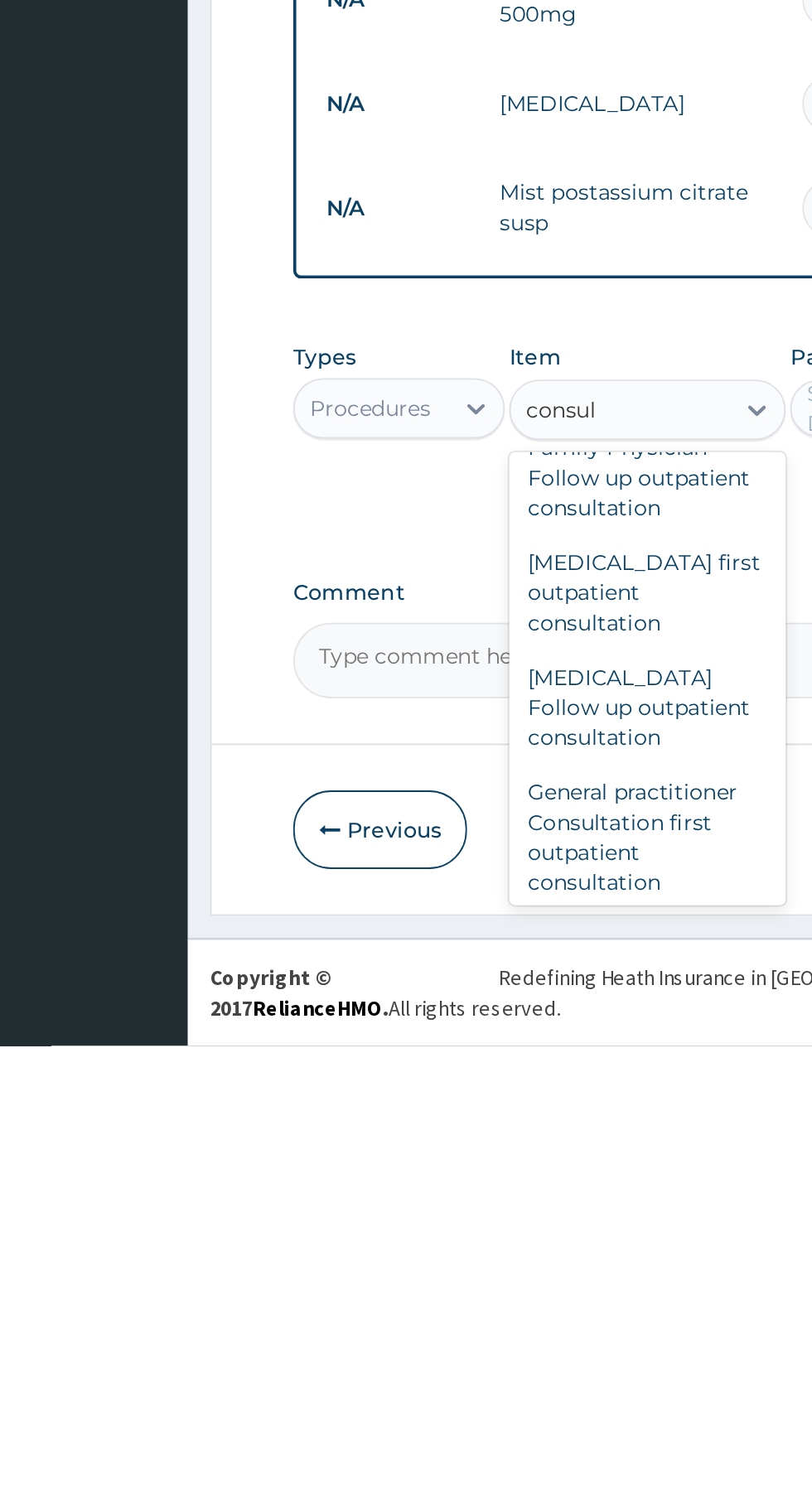
scroll to position [1179, 0]
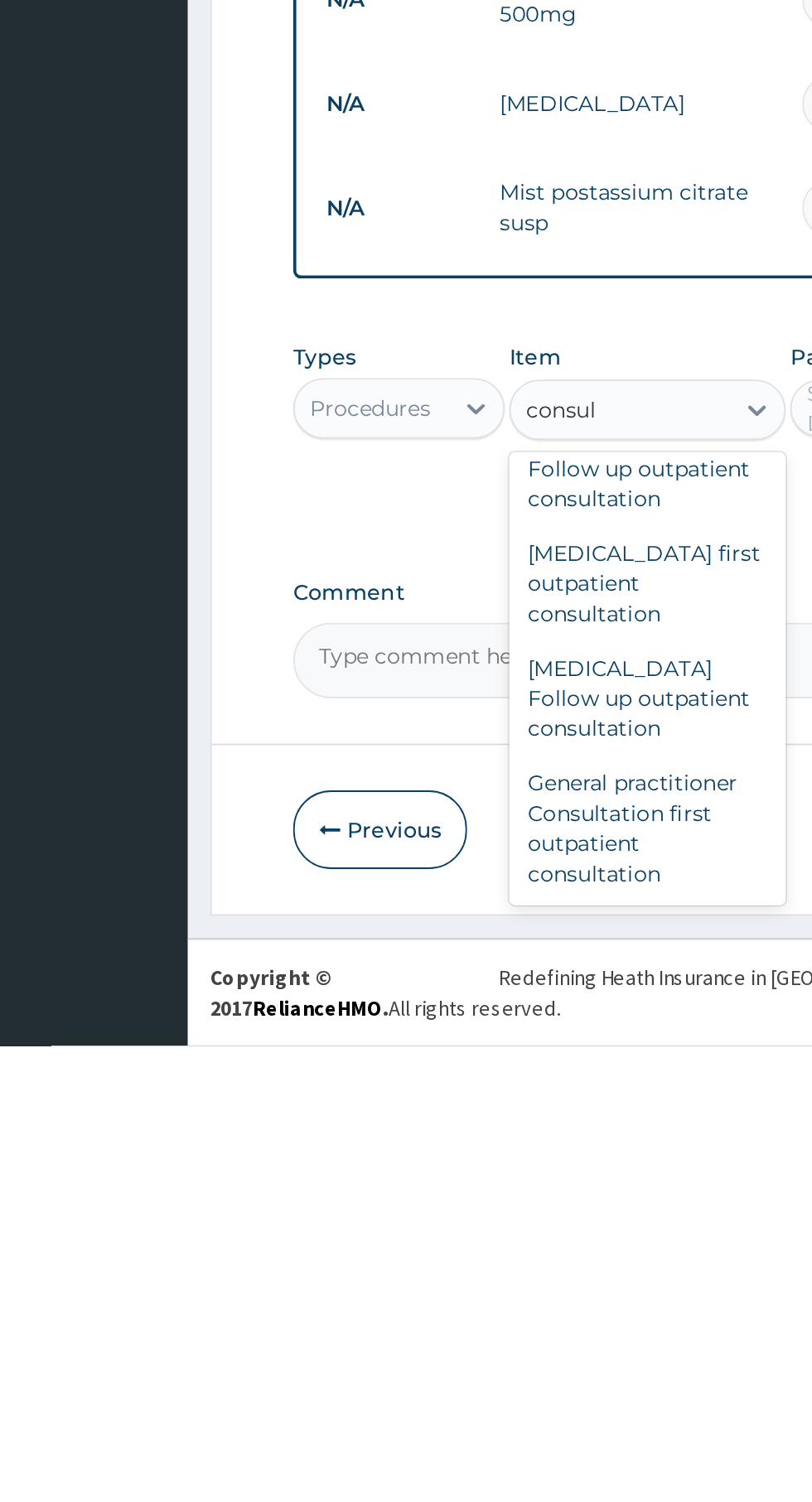
click at [440, 1370] on div "General practitioner Consultation first outpatient consultation" at bounding box center [442, 1383] width 152 height 80
type input "consul"
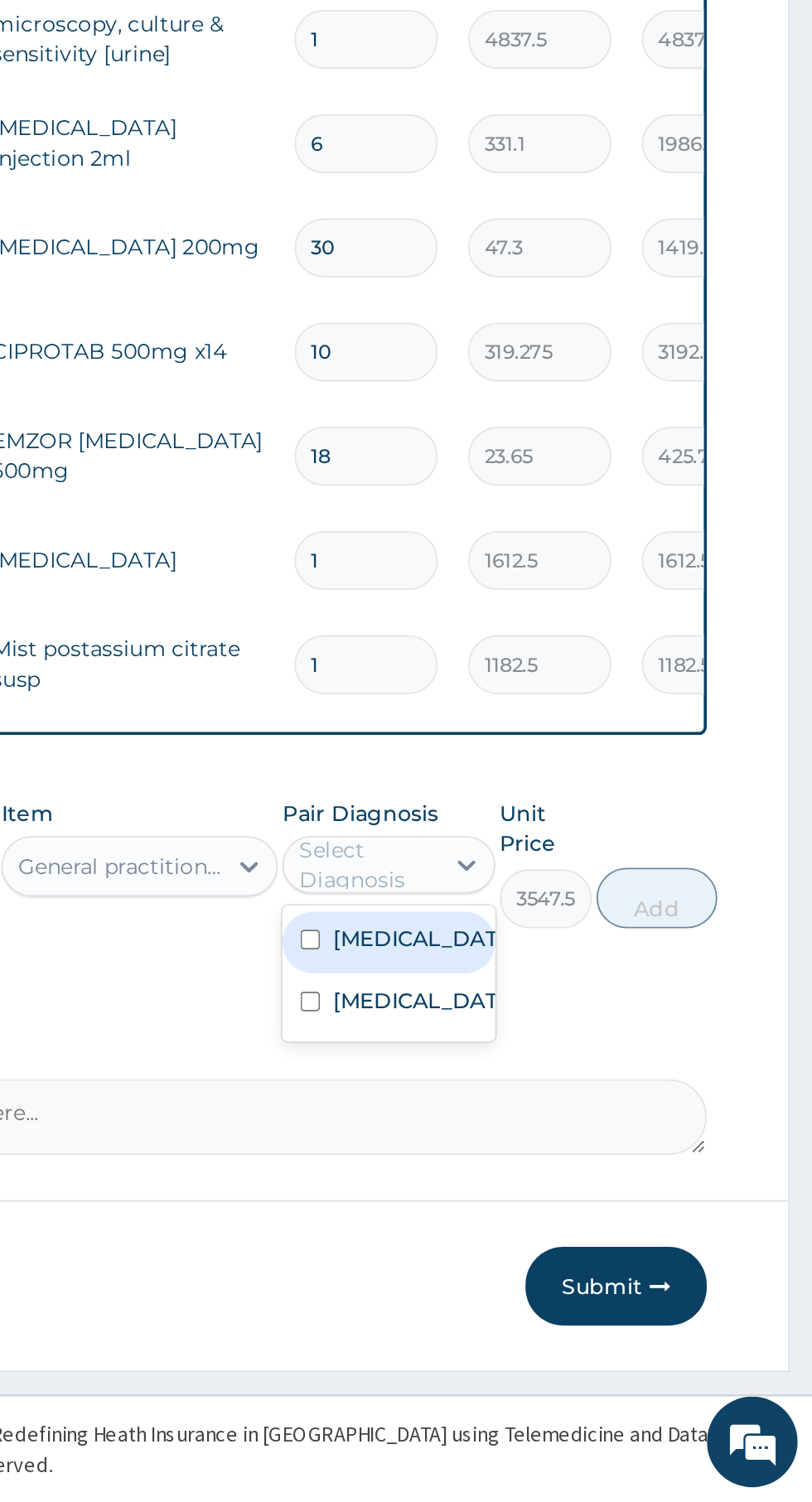
scroll to position [95, 0]
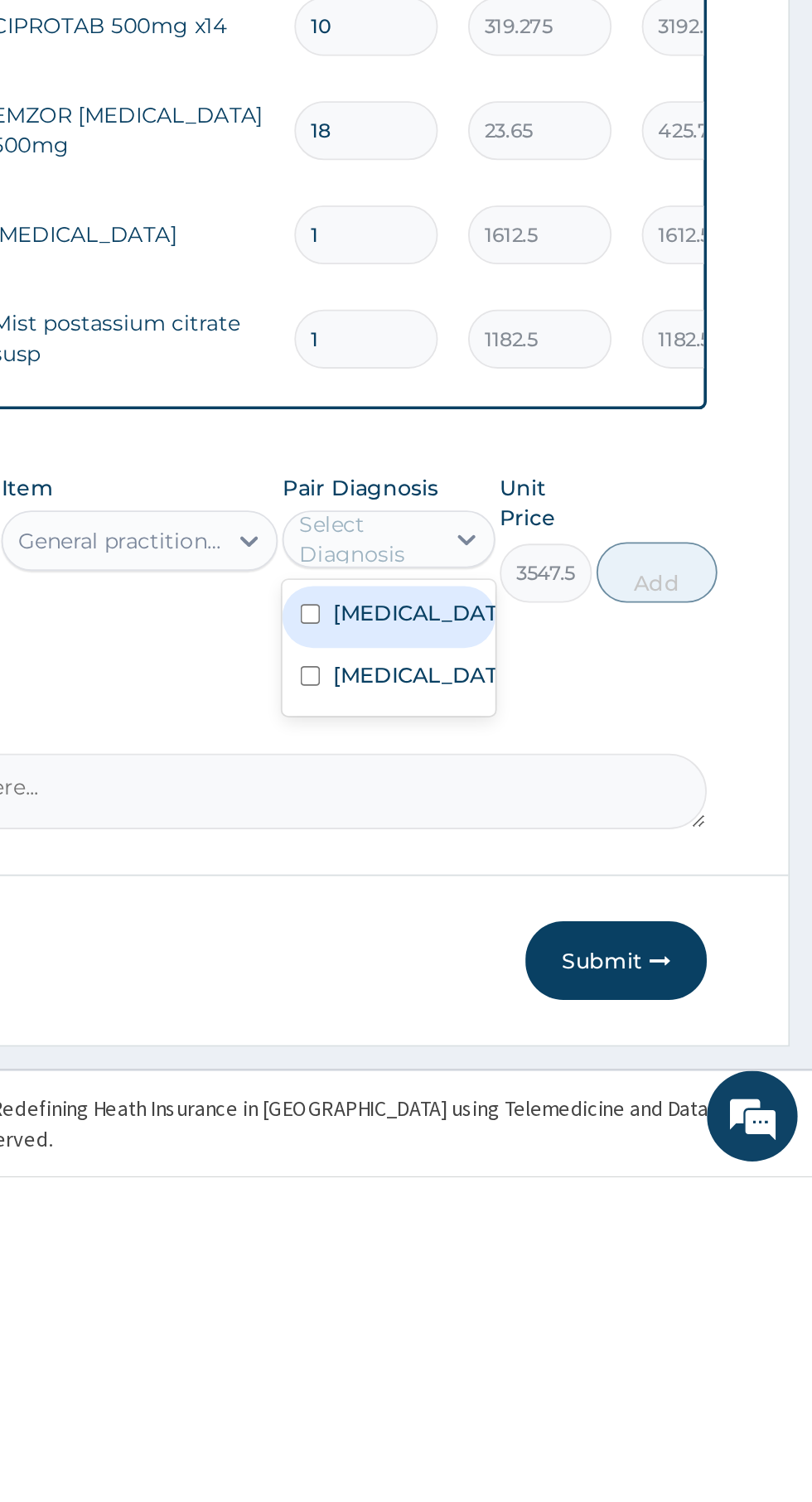
click at [589, 1236] on label "Kidney stone" at bounding box center [596, 1227] width 96 height 16
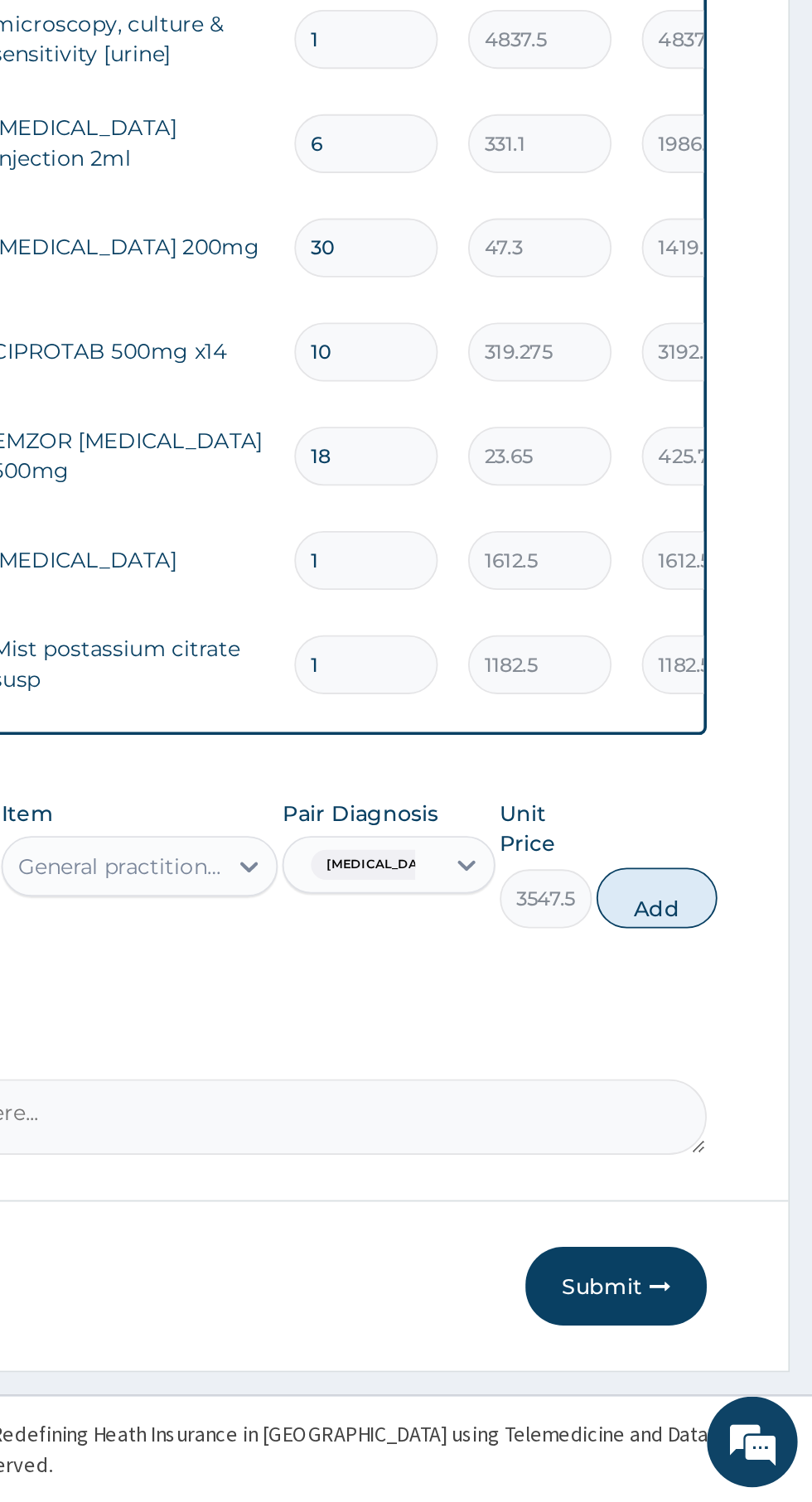
click at [744, 1173] on button "Add" at bounding box center [726, 1171] width 66 height 33
type input "0"
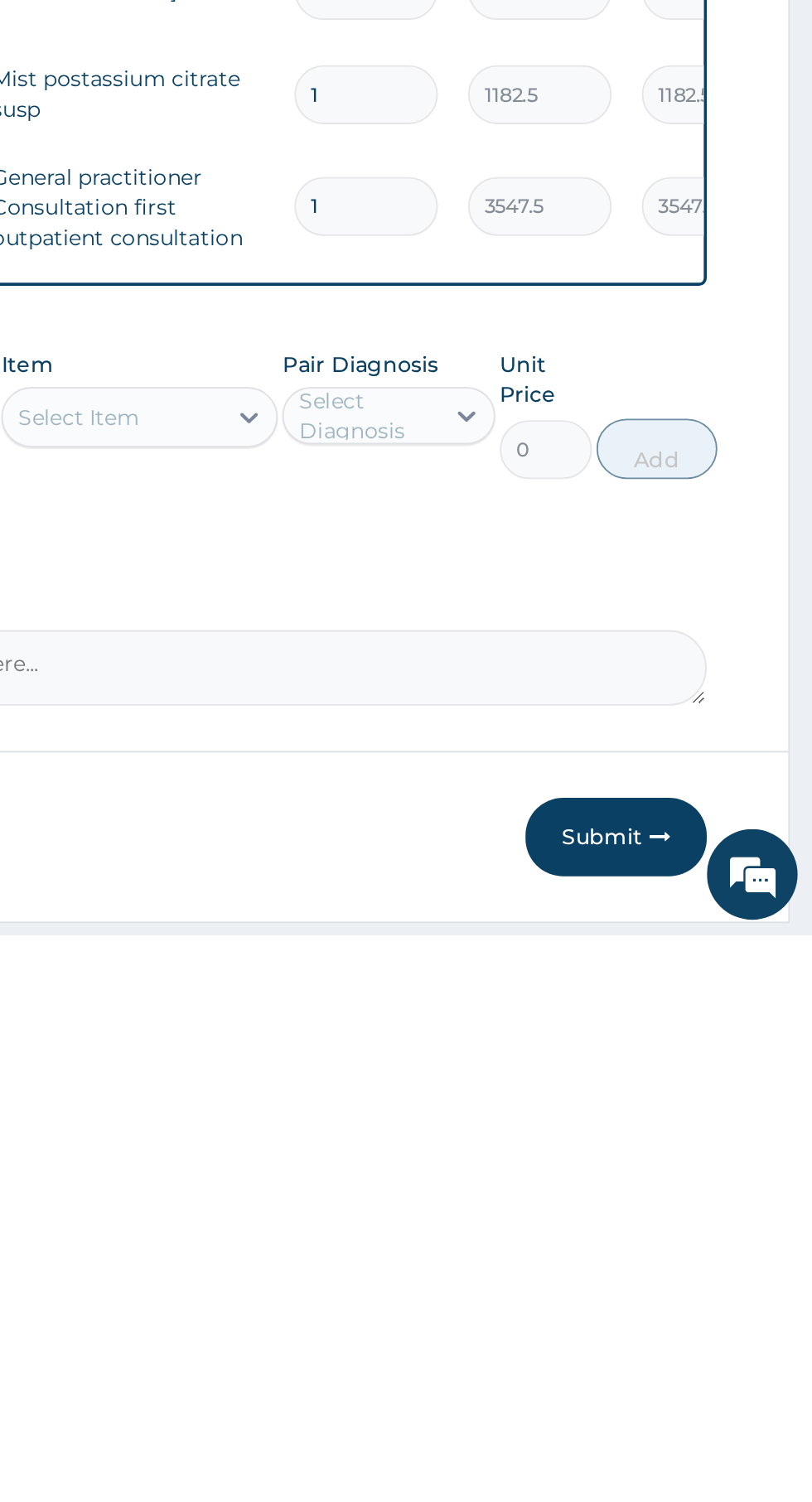
scroll to position [163, 0]
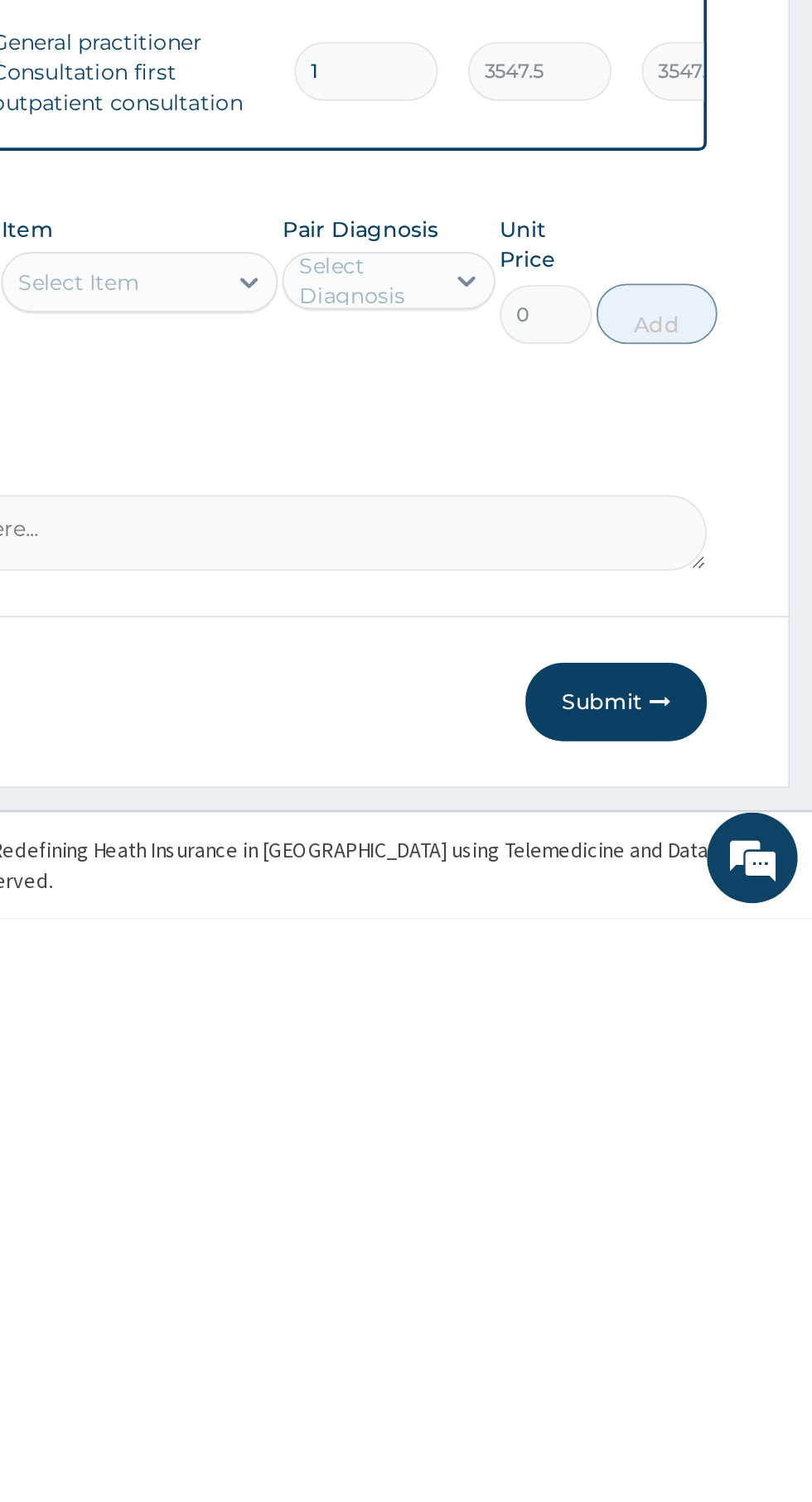
click at [706, 1371] on button "Submit" at bounding box center [704, 1384] width 100 height 43
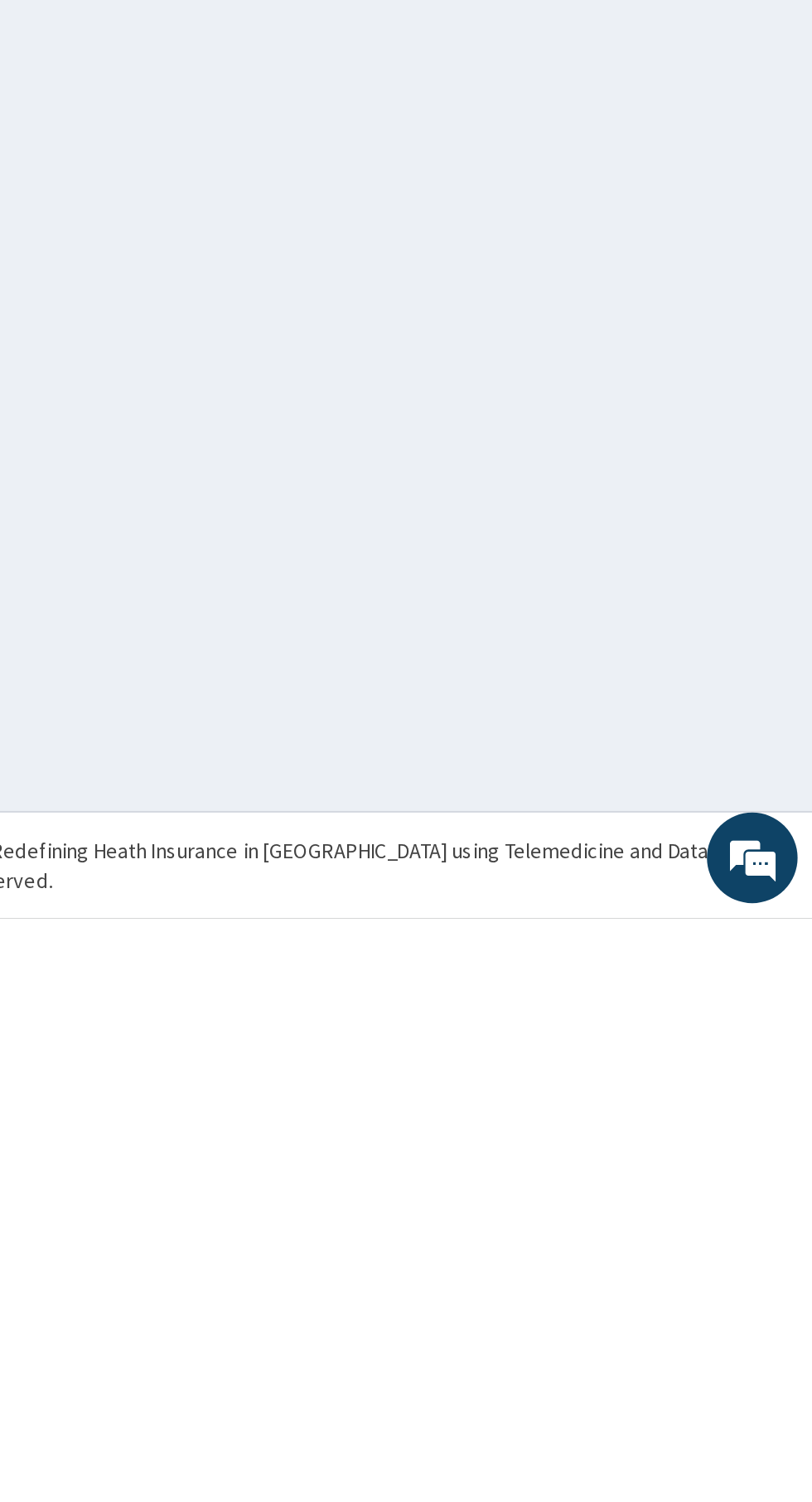
scroll to position [0, 0]
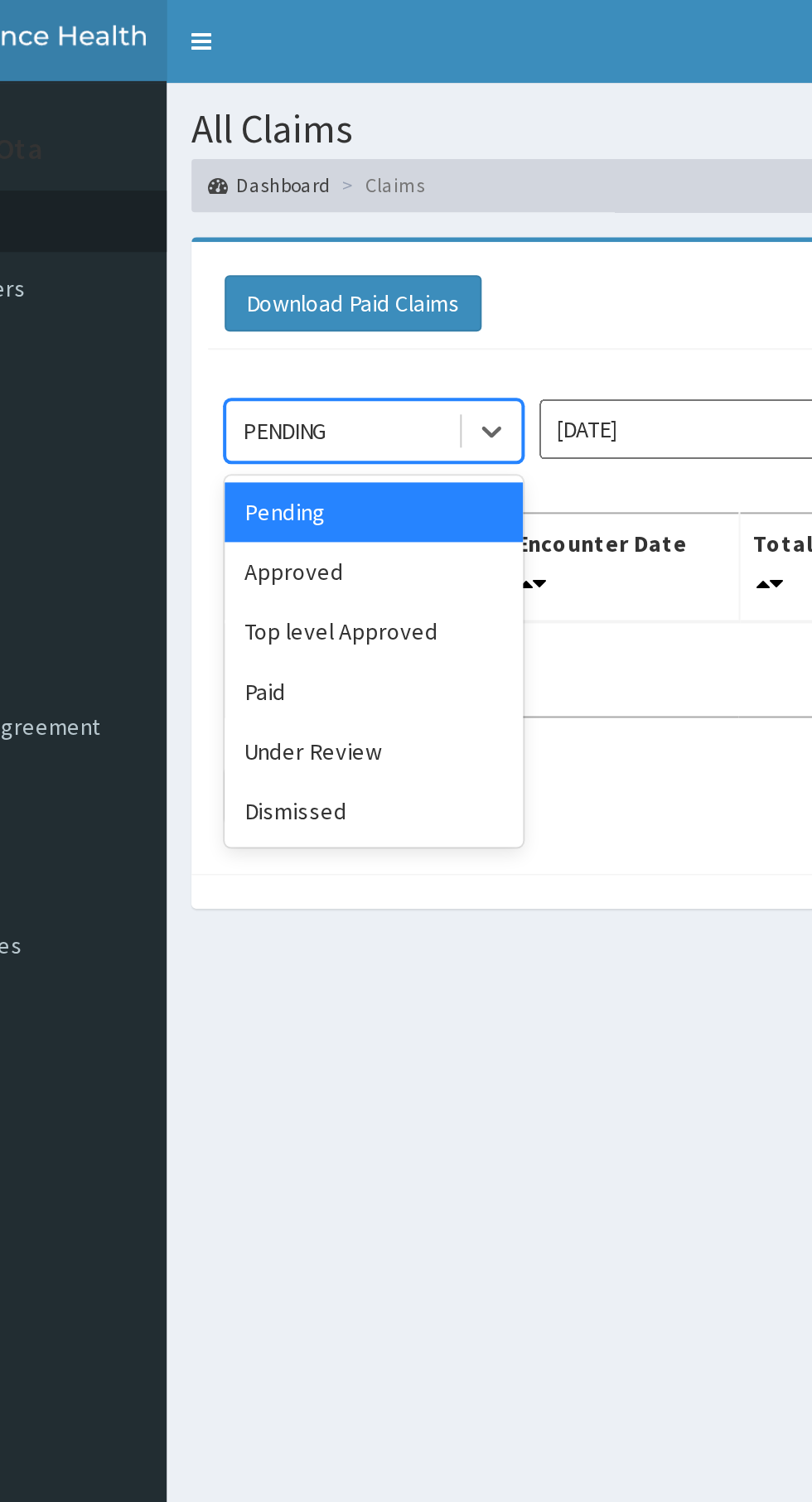
click at [259, 285] on div "Approved" at bounding box center [294, 285] width 149 height 30
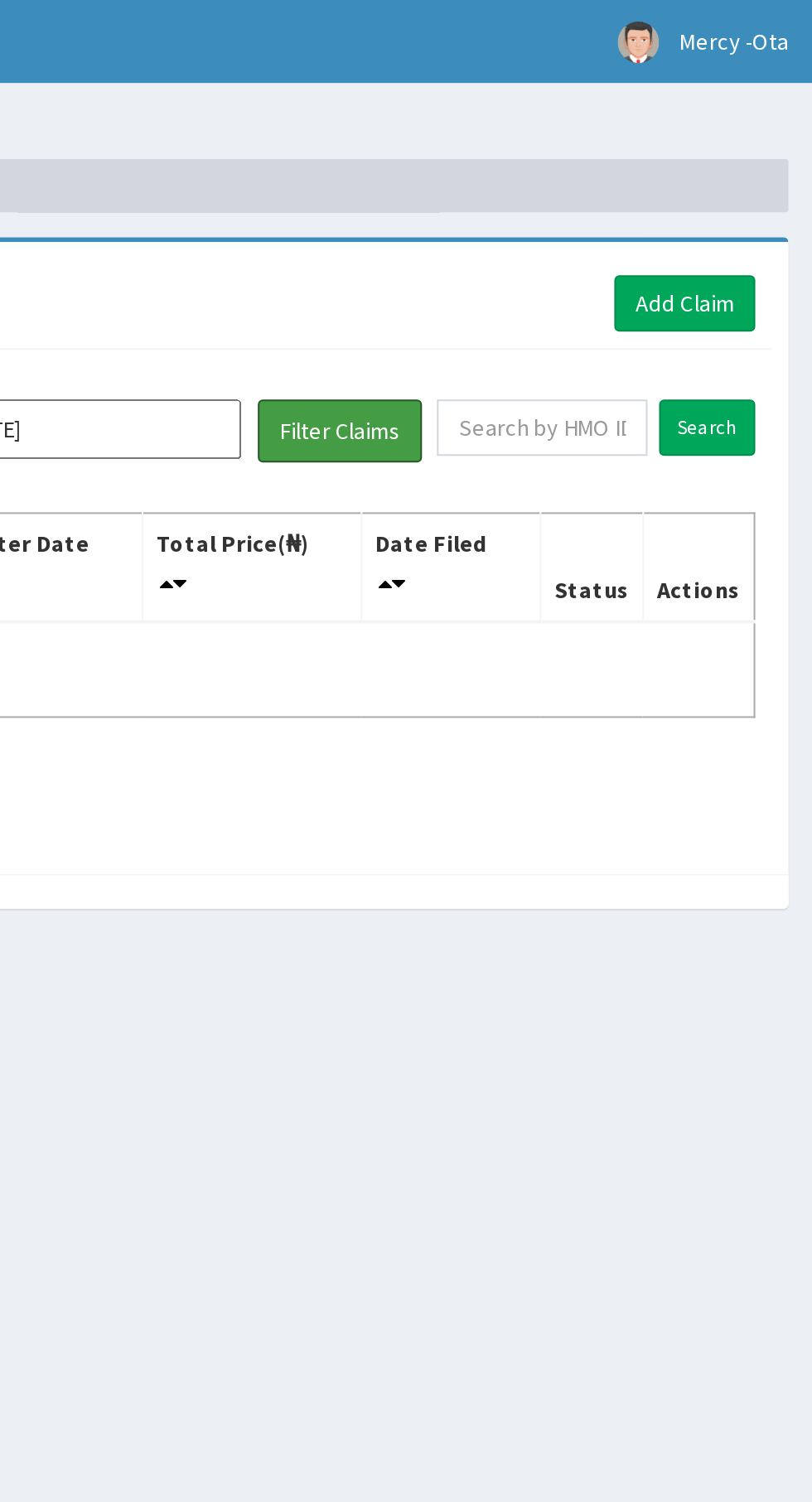
click at [570, 212] on button "Filter Claims" at bounding box center [575, 215] width 82 height 31
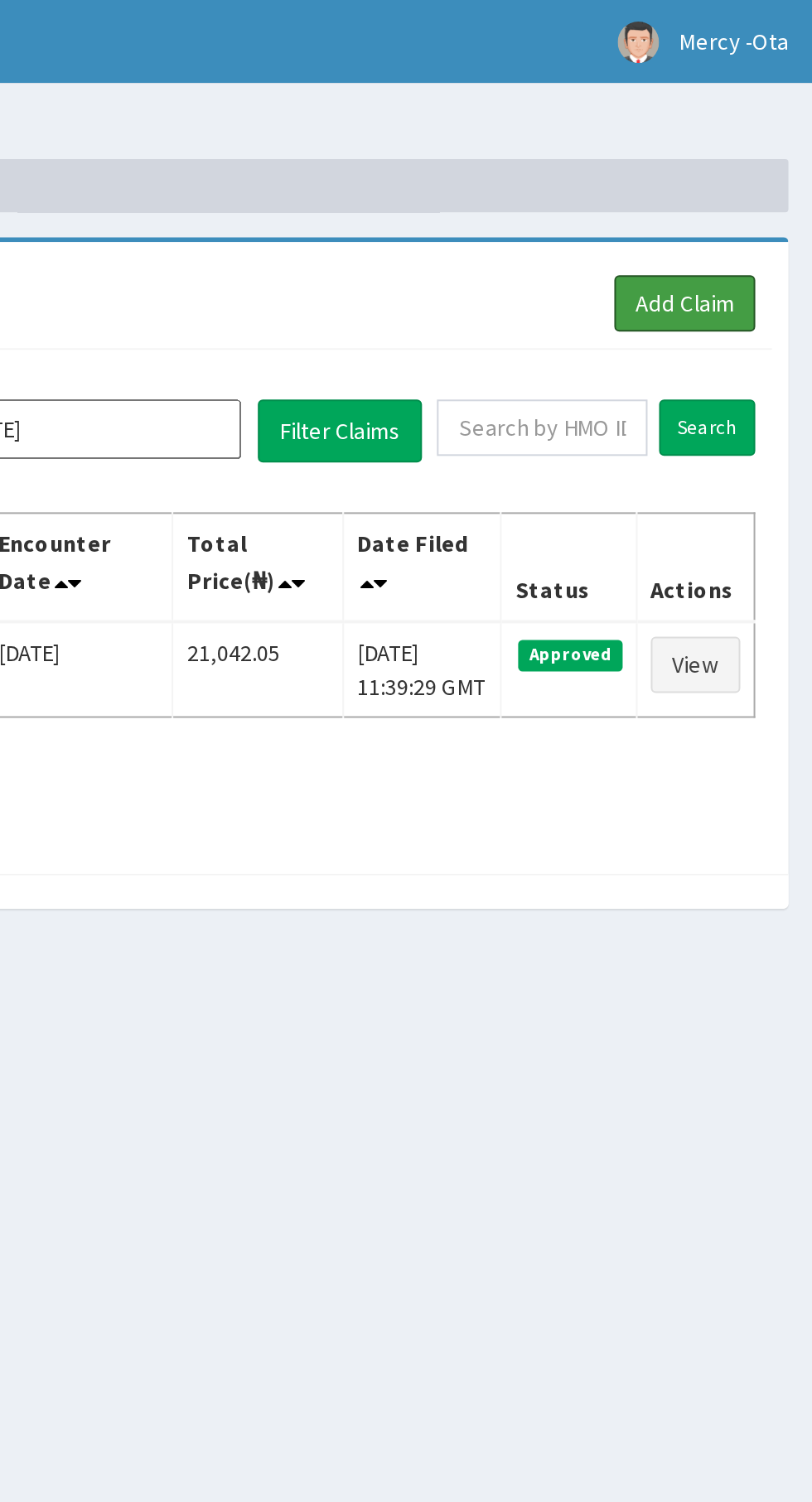
click at [756, 156] on link "Add Claim" at bounding box center [747, 151] width 70 height 28
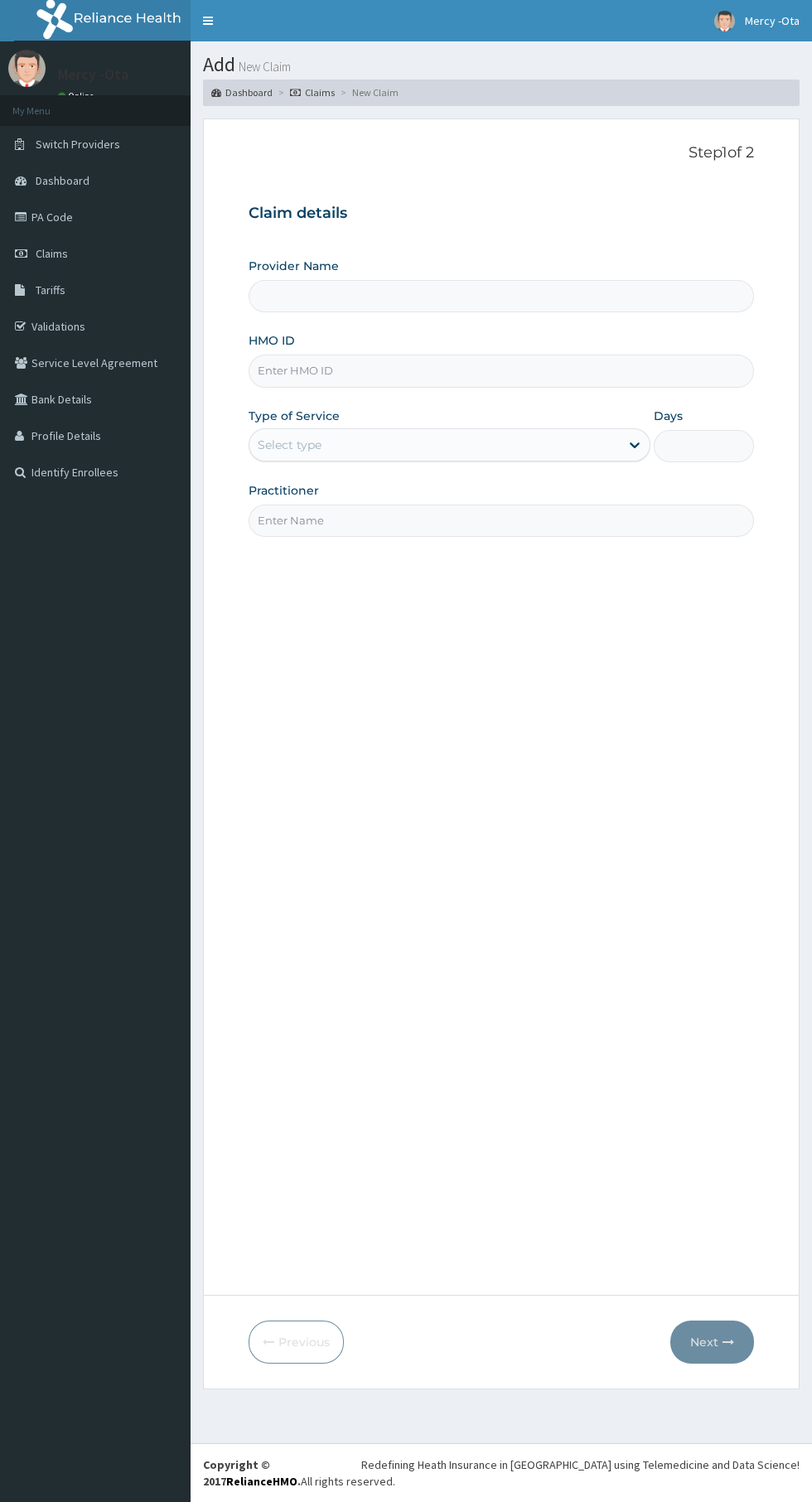
type input "Mercy Land Hospital -Ota"
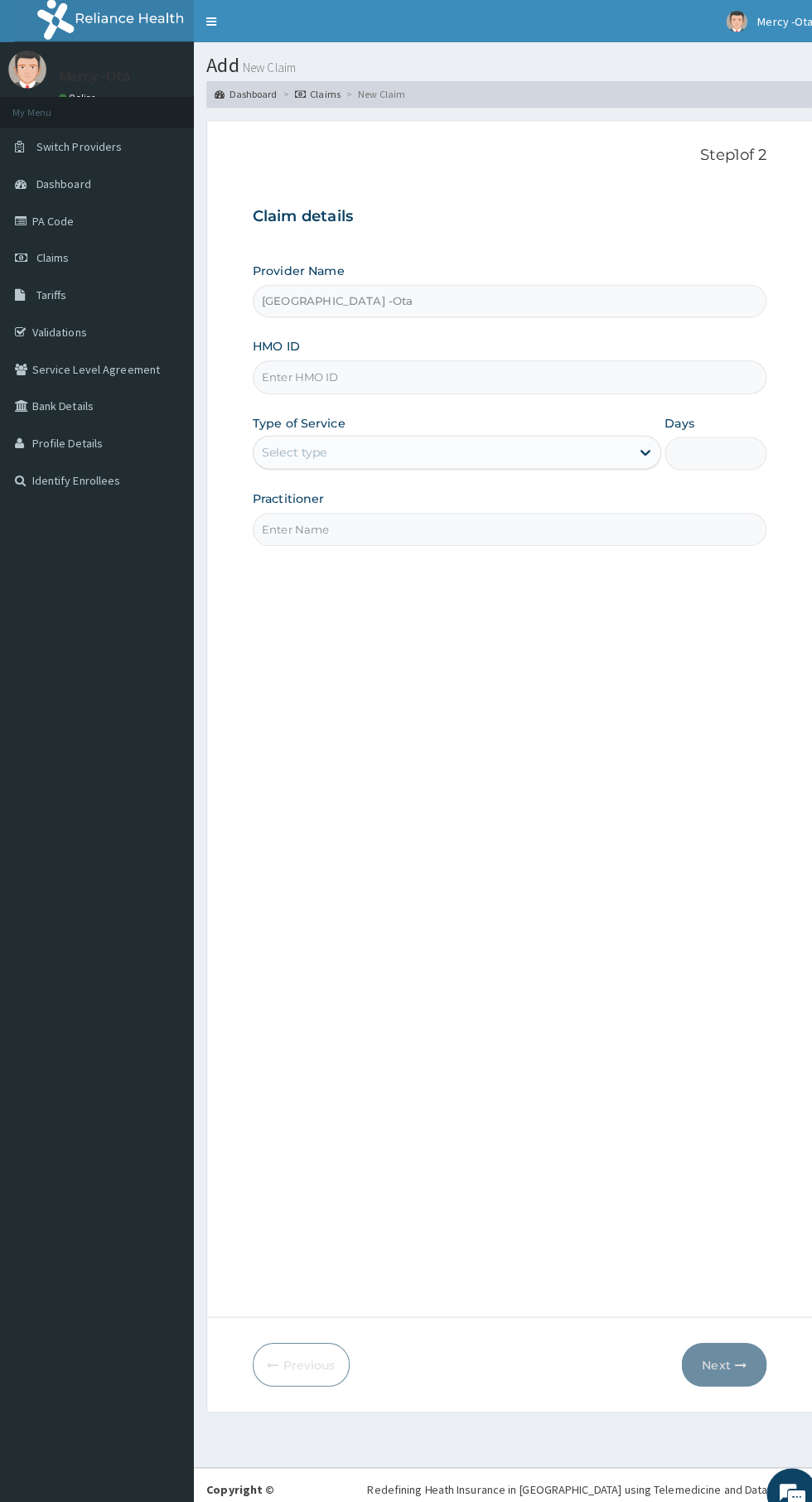
click at [508, 377] on input "HMO ID" at bounding box center [501, 371] width 505 height 32
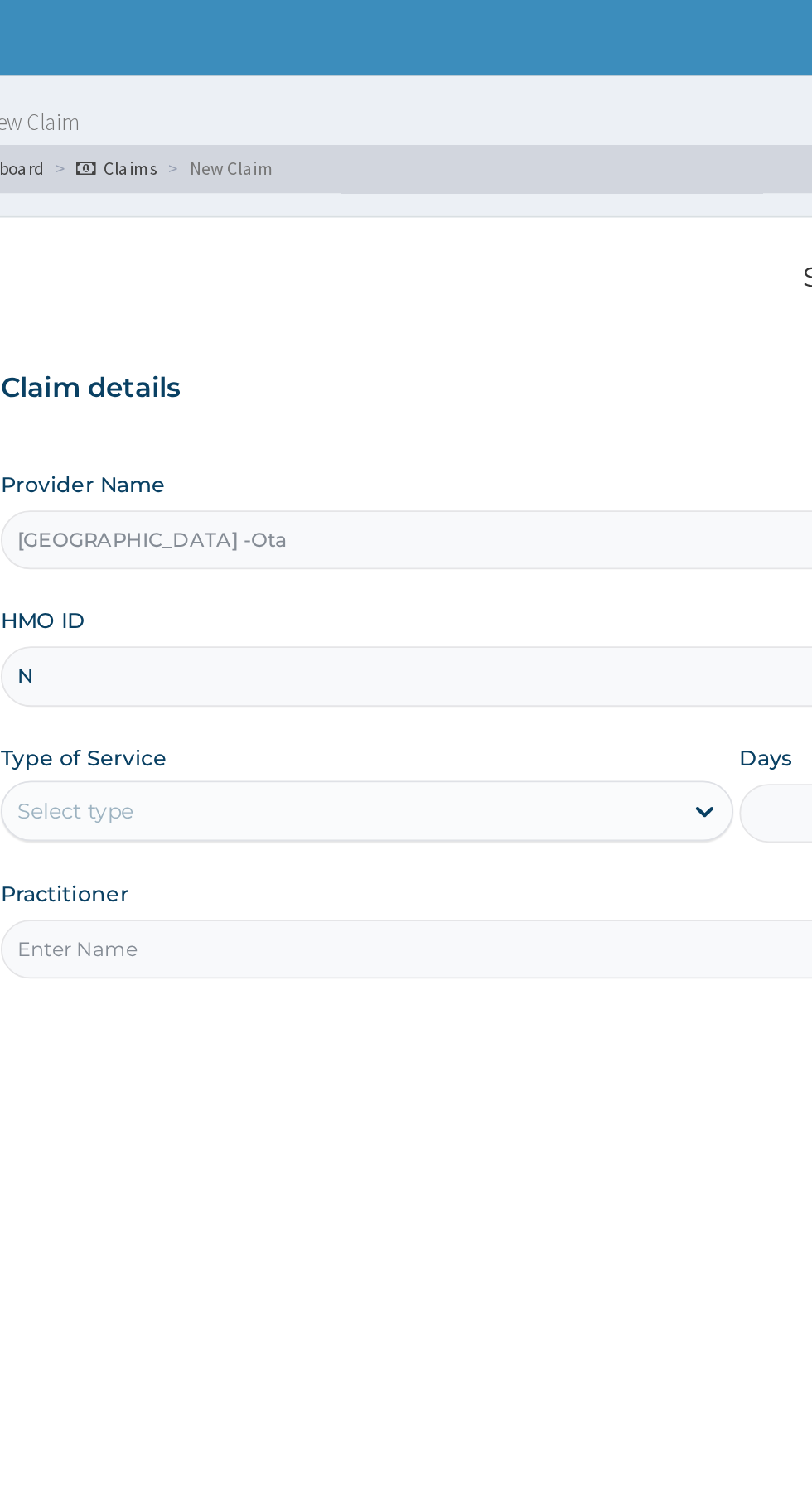
type input "nbc/10321/a"
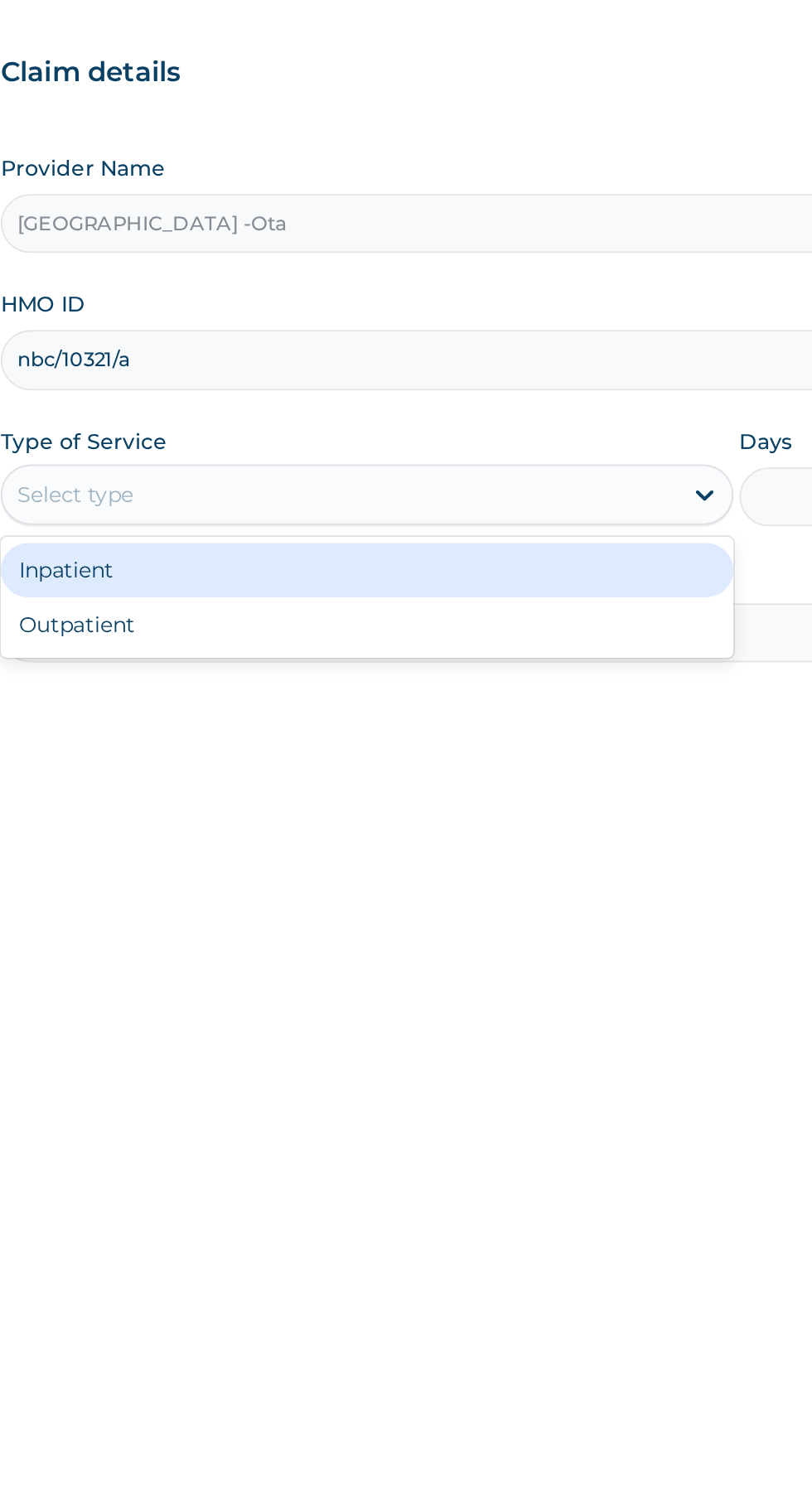
click at [320, 521] on div "Outpatient" at bounding box center [449, 516] width 402 height 30
type input "1"
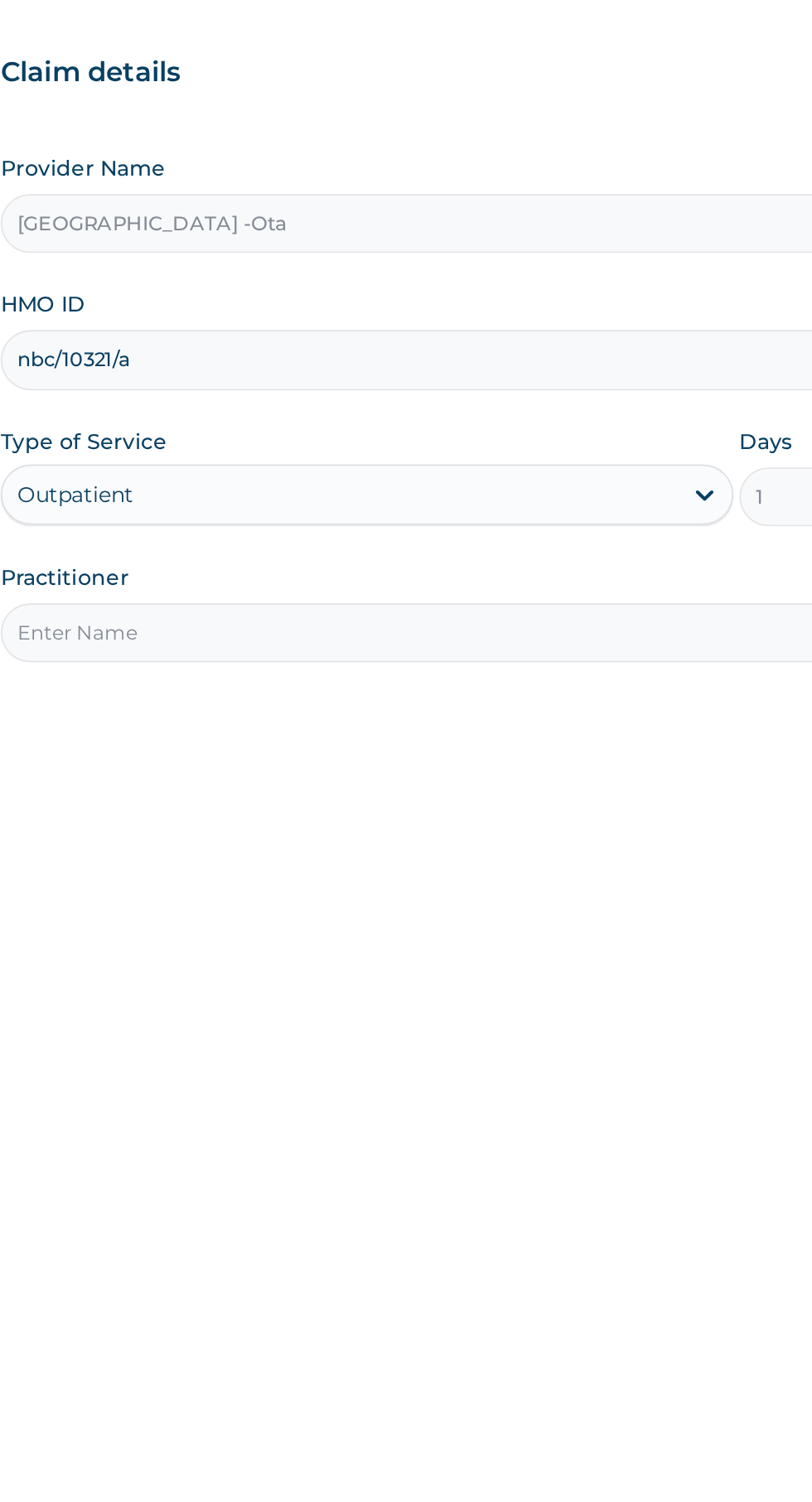
click at [311, 525] on input "Practitioner" at bounding box center [501, 520] width 505 height 32
type input "[PERSON_NAME]"
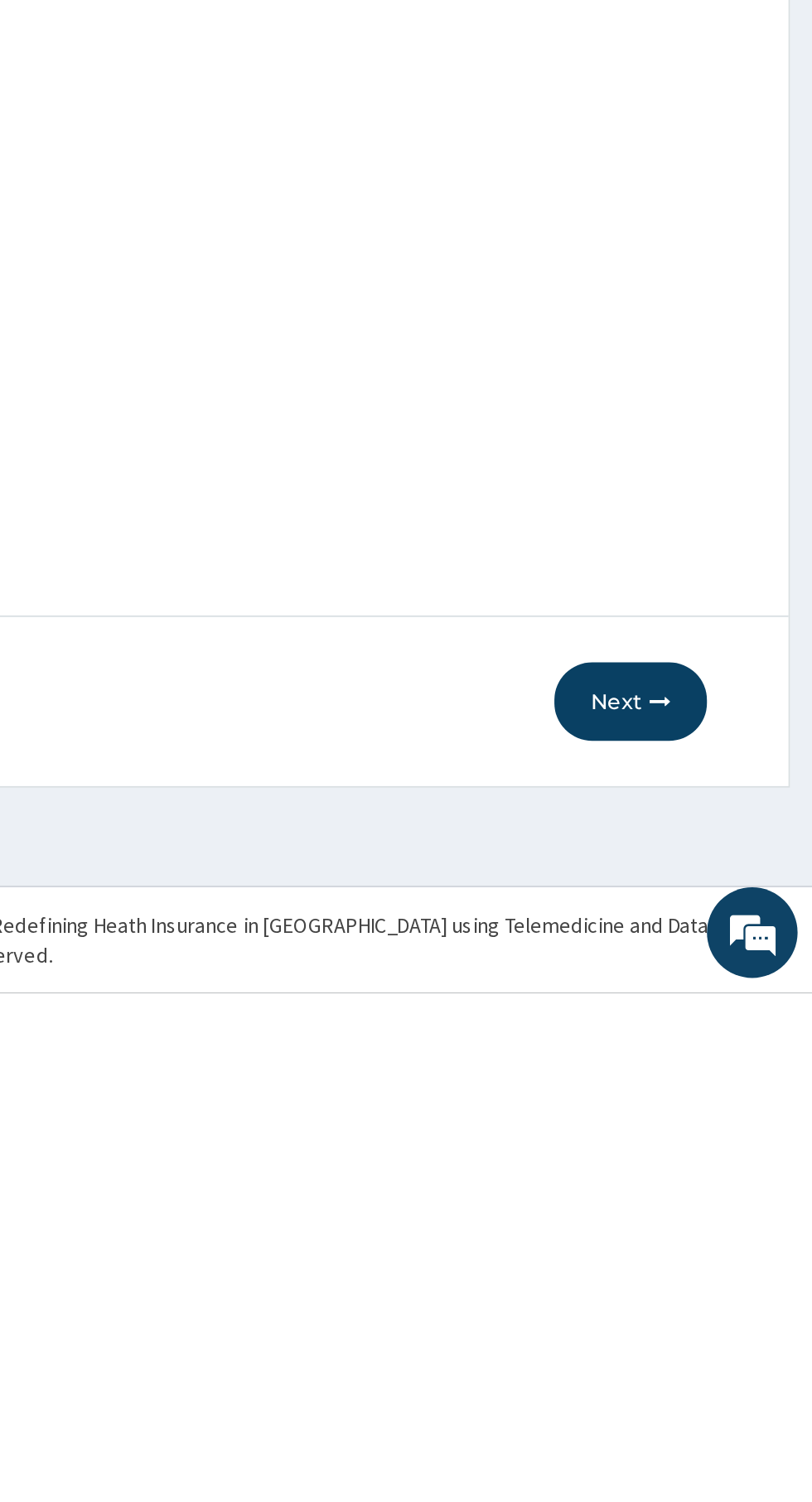
click at [722, 1349] on button "Next" at bounding box center [711, 1342] width 83 height 43
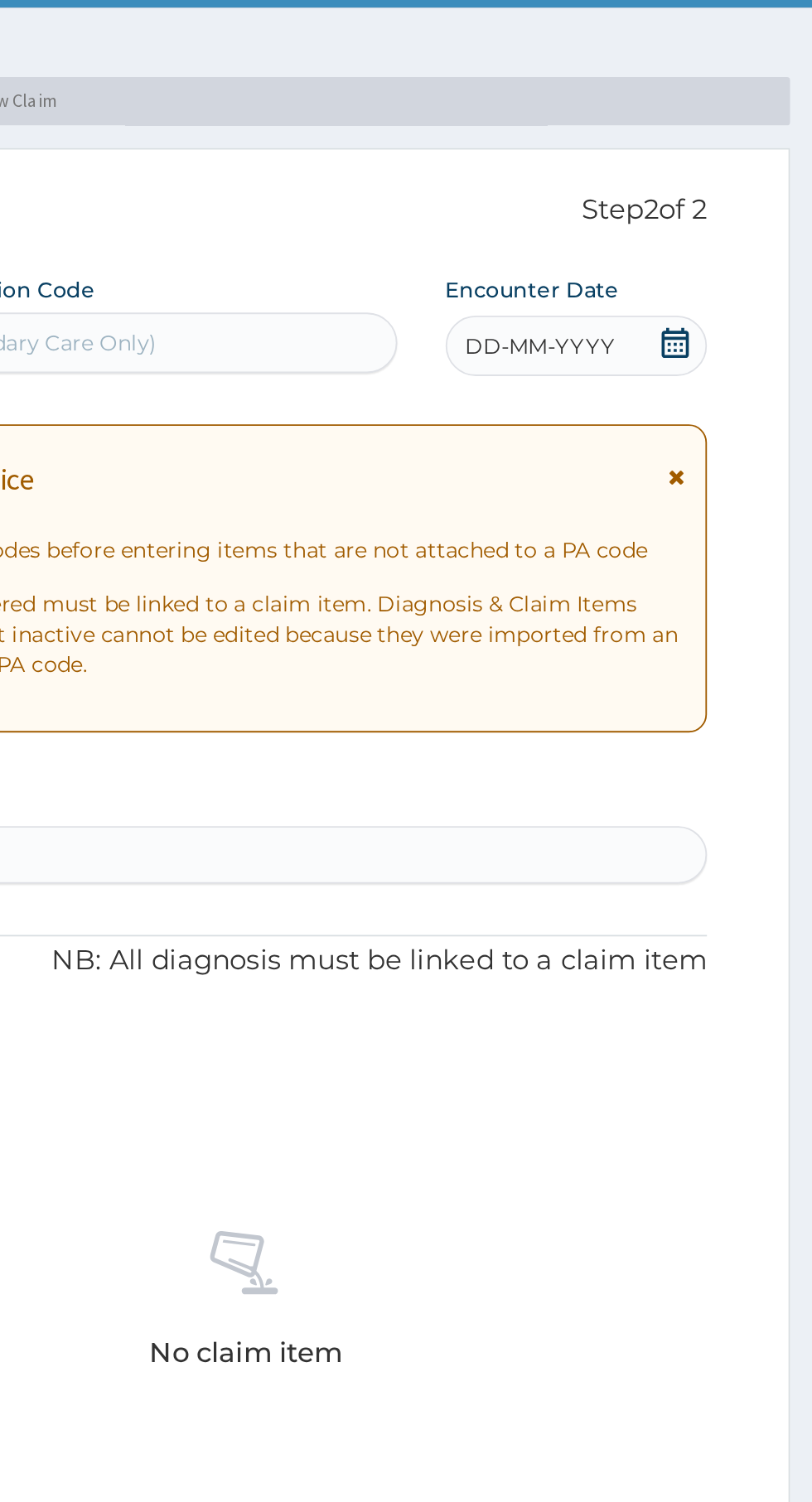
click at [746, 216] on div "DD-MM-YYYY" at bounding box center [682, 227] width 143 height 33
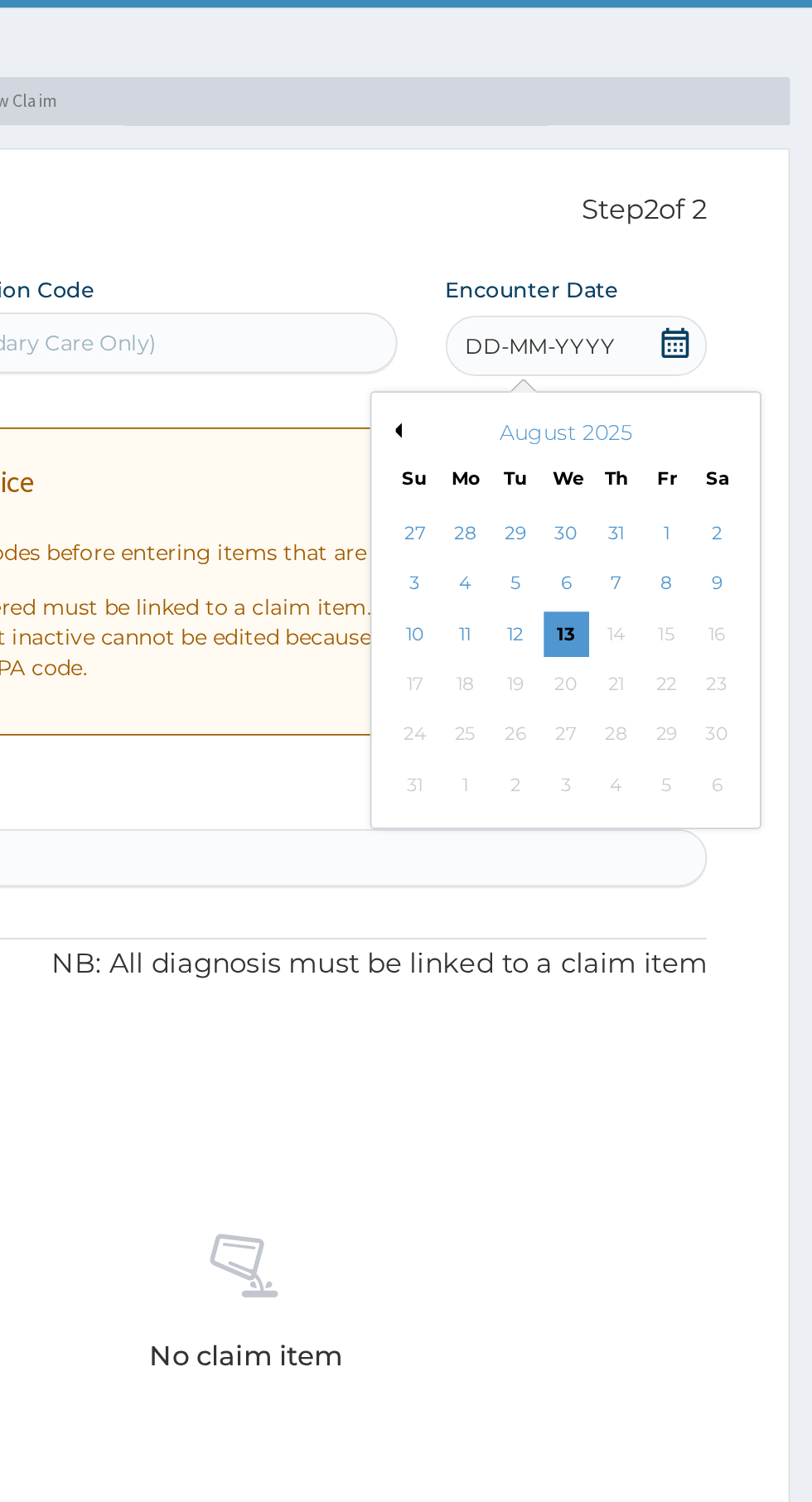
click at [731, 357] on div "8" at bounding box center [731, 357] width 25 height 25
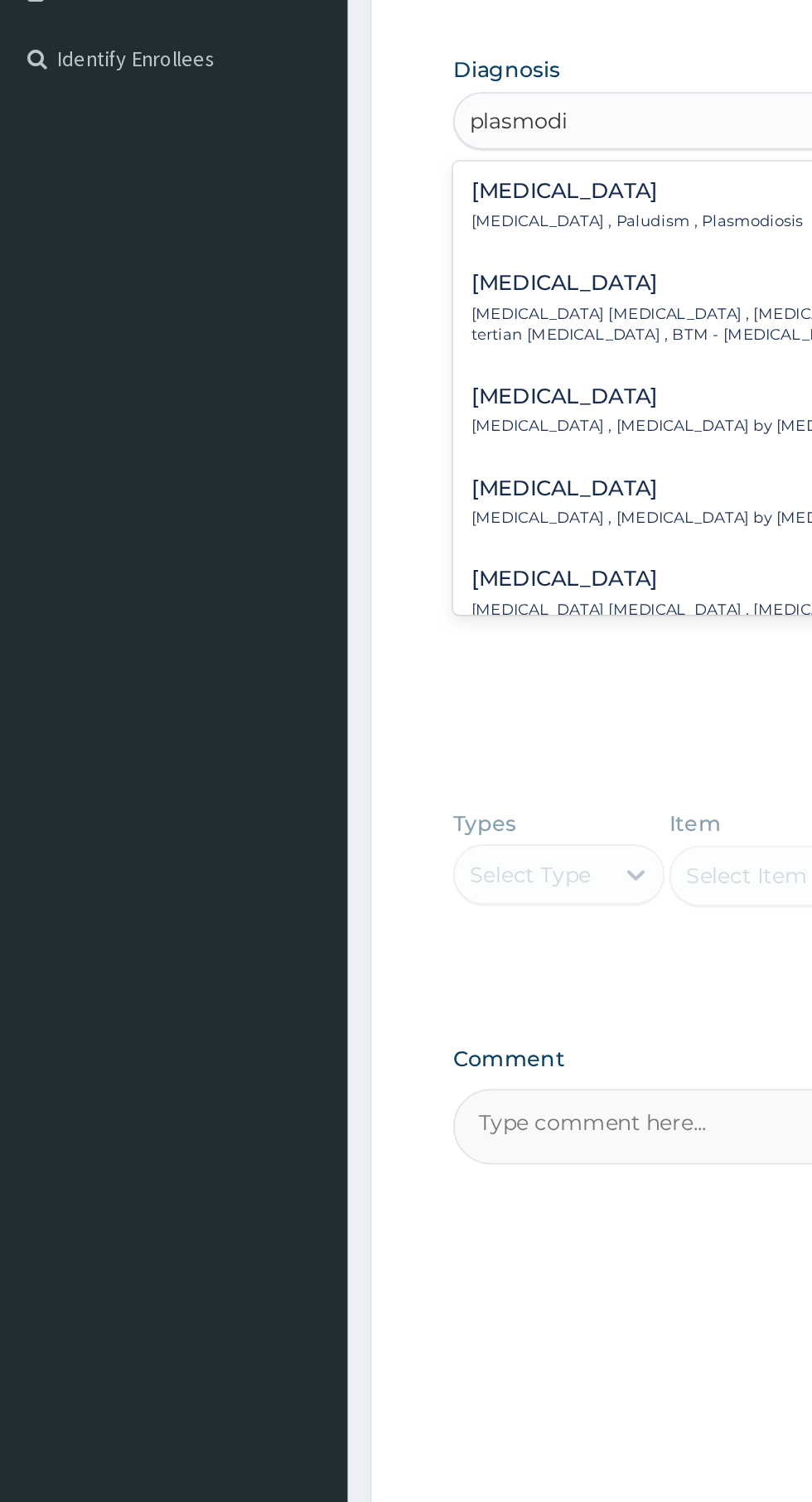
click at [309, 751] on h4 "Falciparum malaria" at bounding box center [485, 758] width 453 height 12
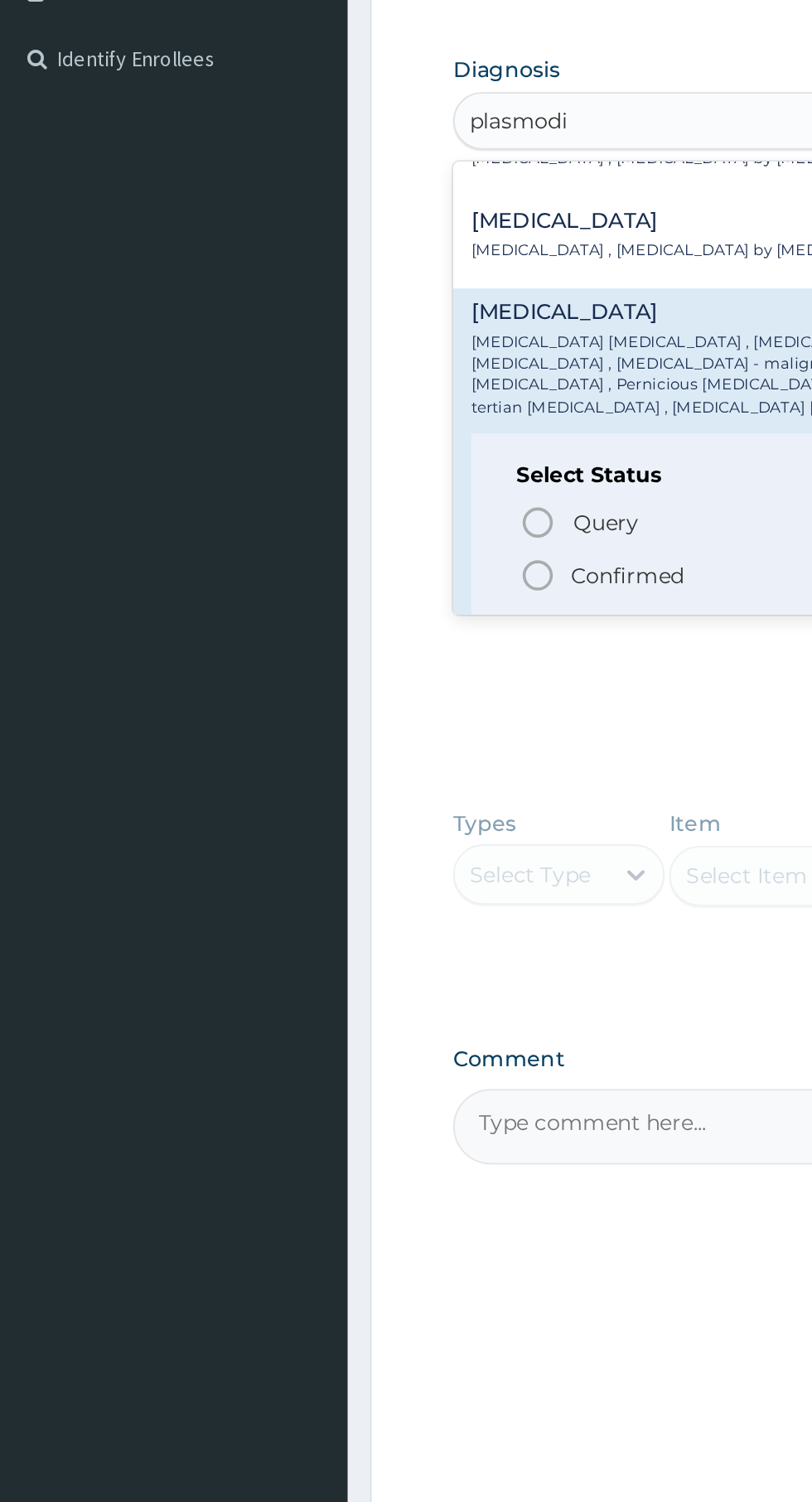
scroll to position [147, 0]
click at [295, 751] on circle "status option filled" at bounding box center [294, 755] width 15 height 15
type input "plasmodi"
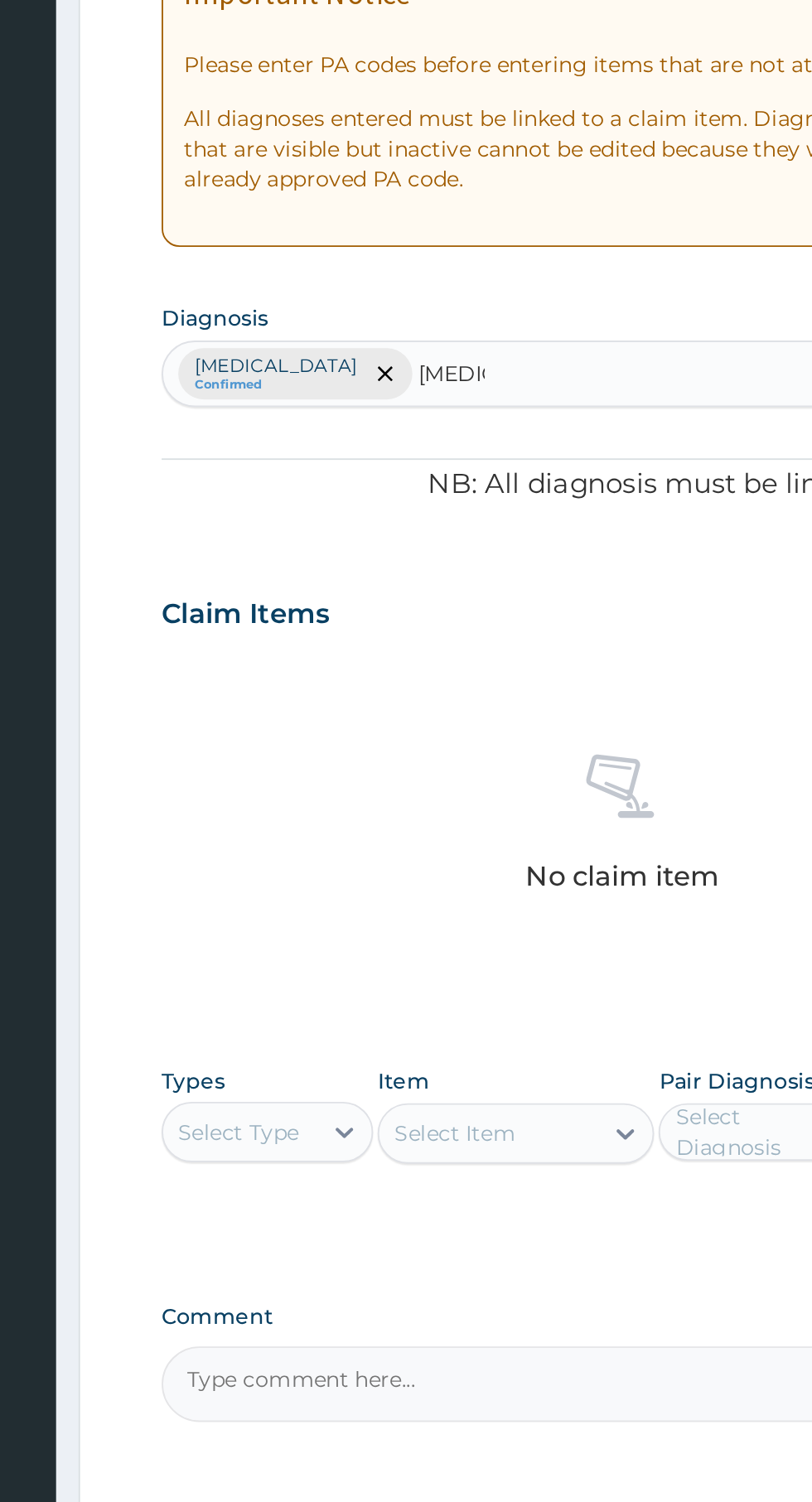
scroll to position [0, 0]
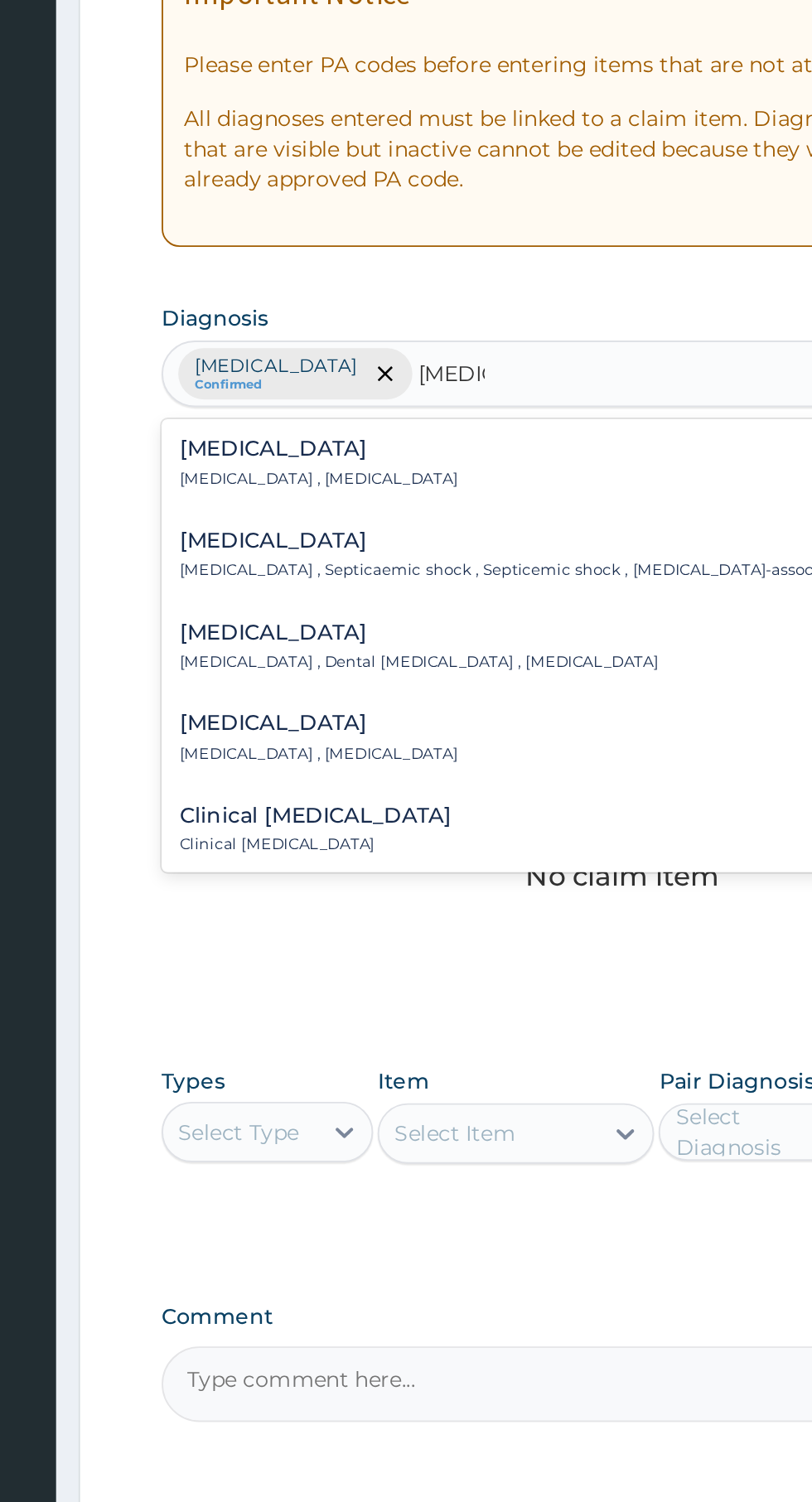
click at [285, 561] on p "Systemic infection , Sepsis" at bounding box center [335, 566] width 153 height 11
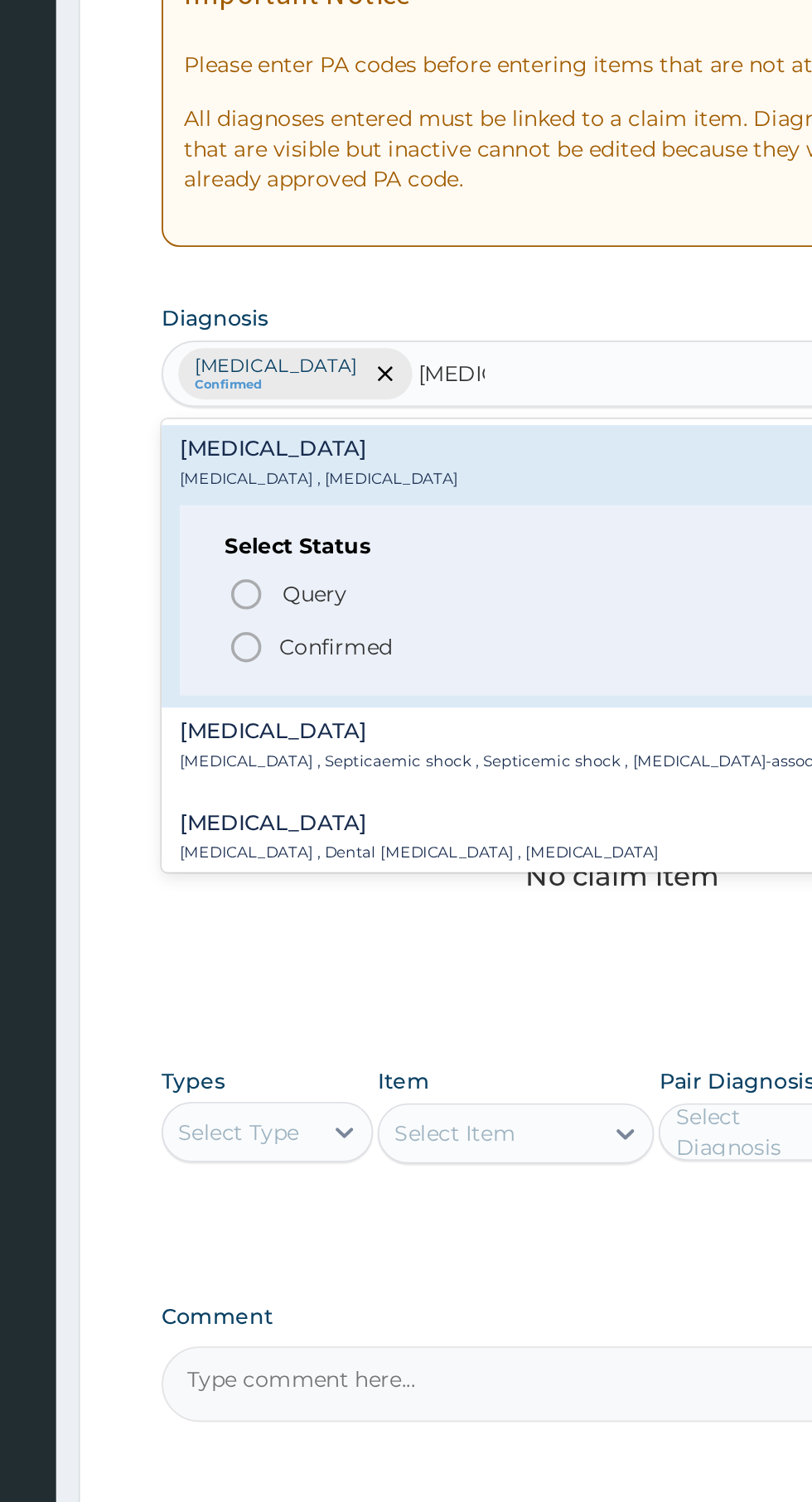
click at [289, 665] on circle "status option filled" at bounding box center [294, 658] width 15 height 15
type input "sepsis"
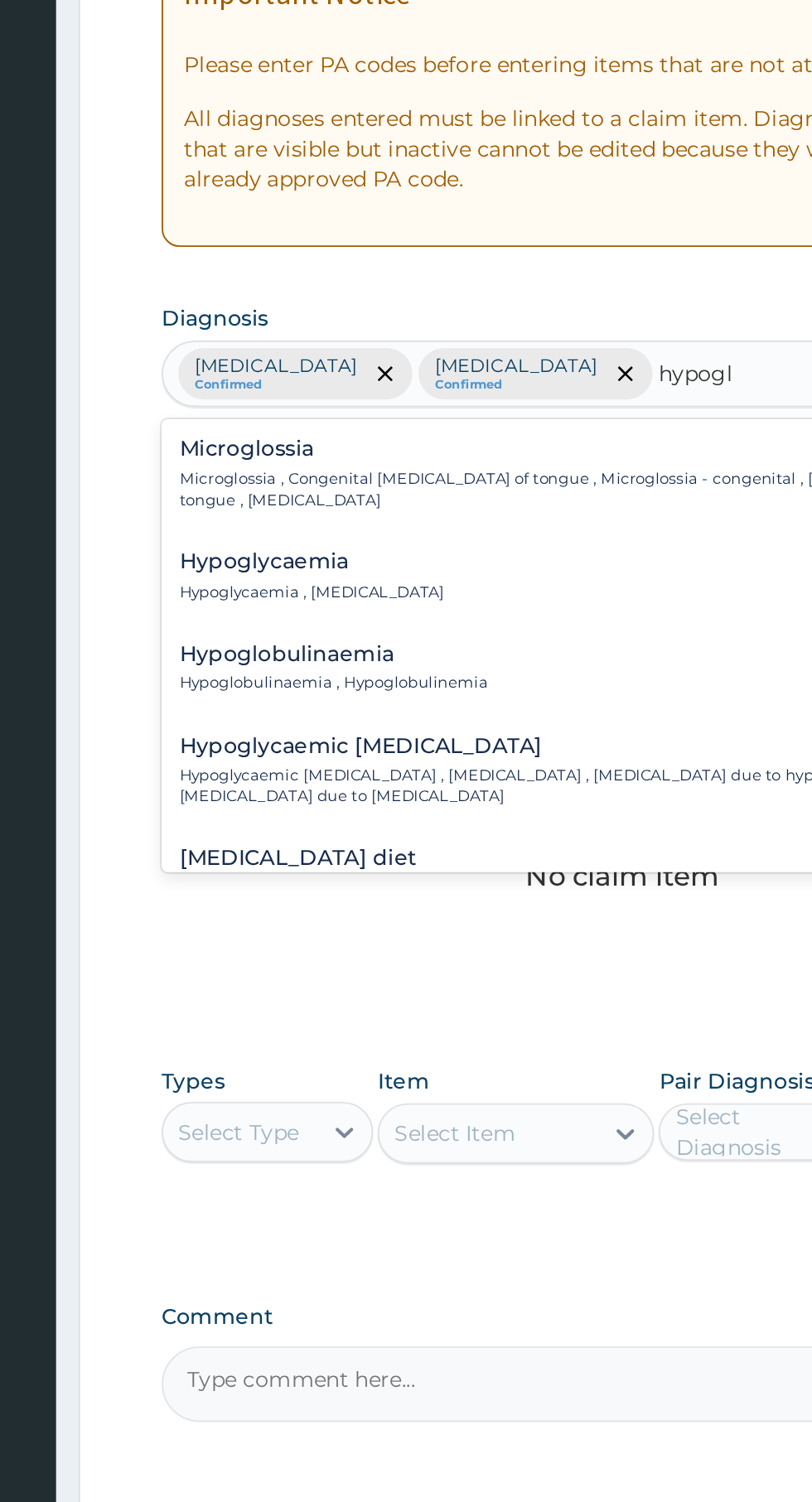
click at [305, 606] on h4 "Hypoglycaemia" at bounding box center [331, 612] width 145 height 12
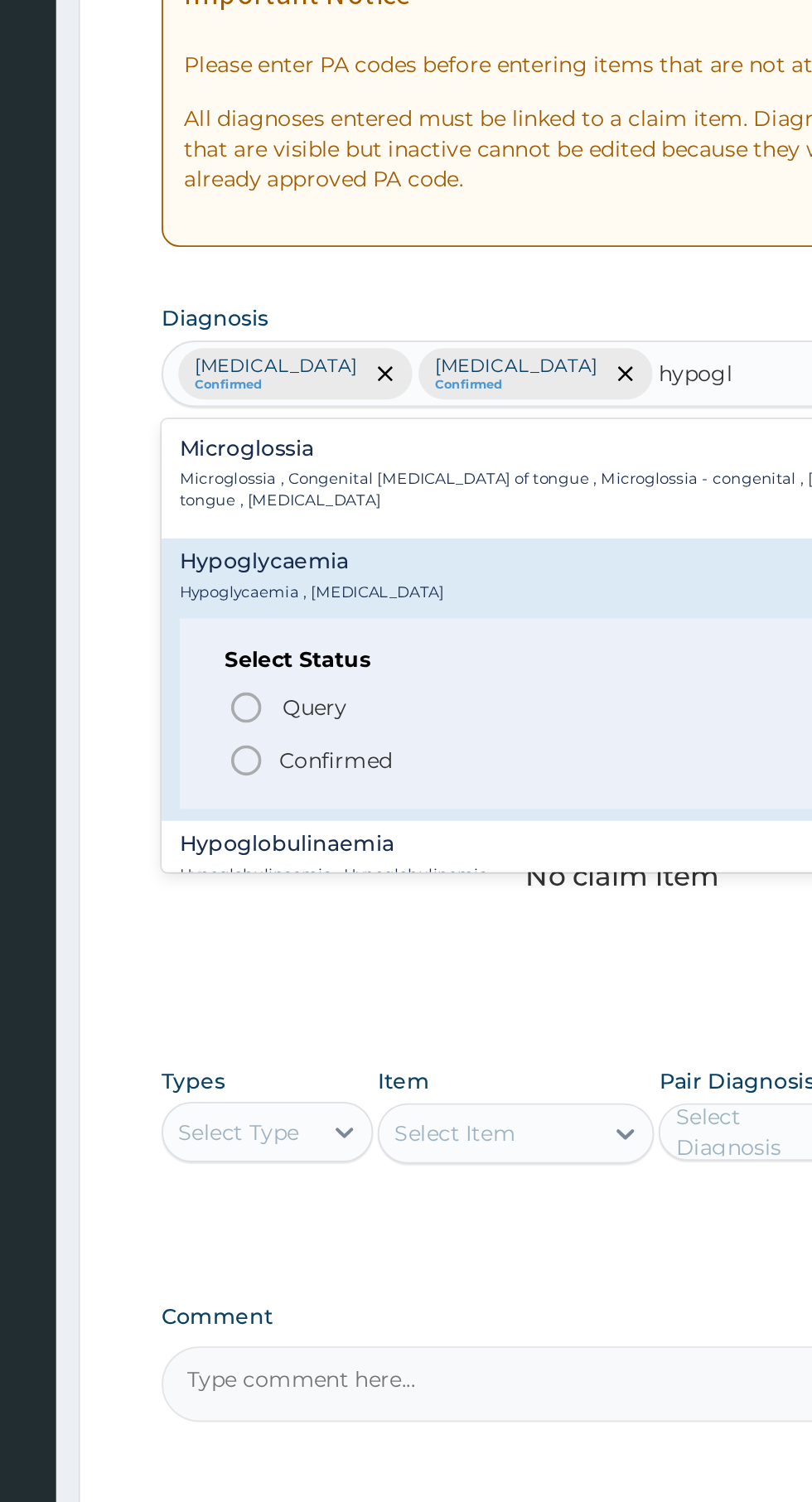
click at [296, 711] on icon "status option filled" at bounding box center [294, 720] width 20 height 20
type input "hypogl"
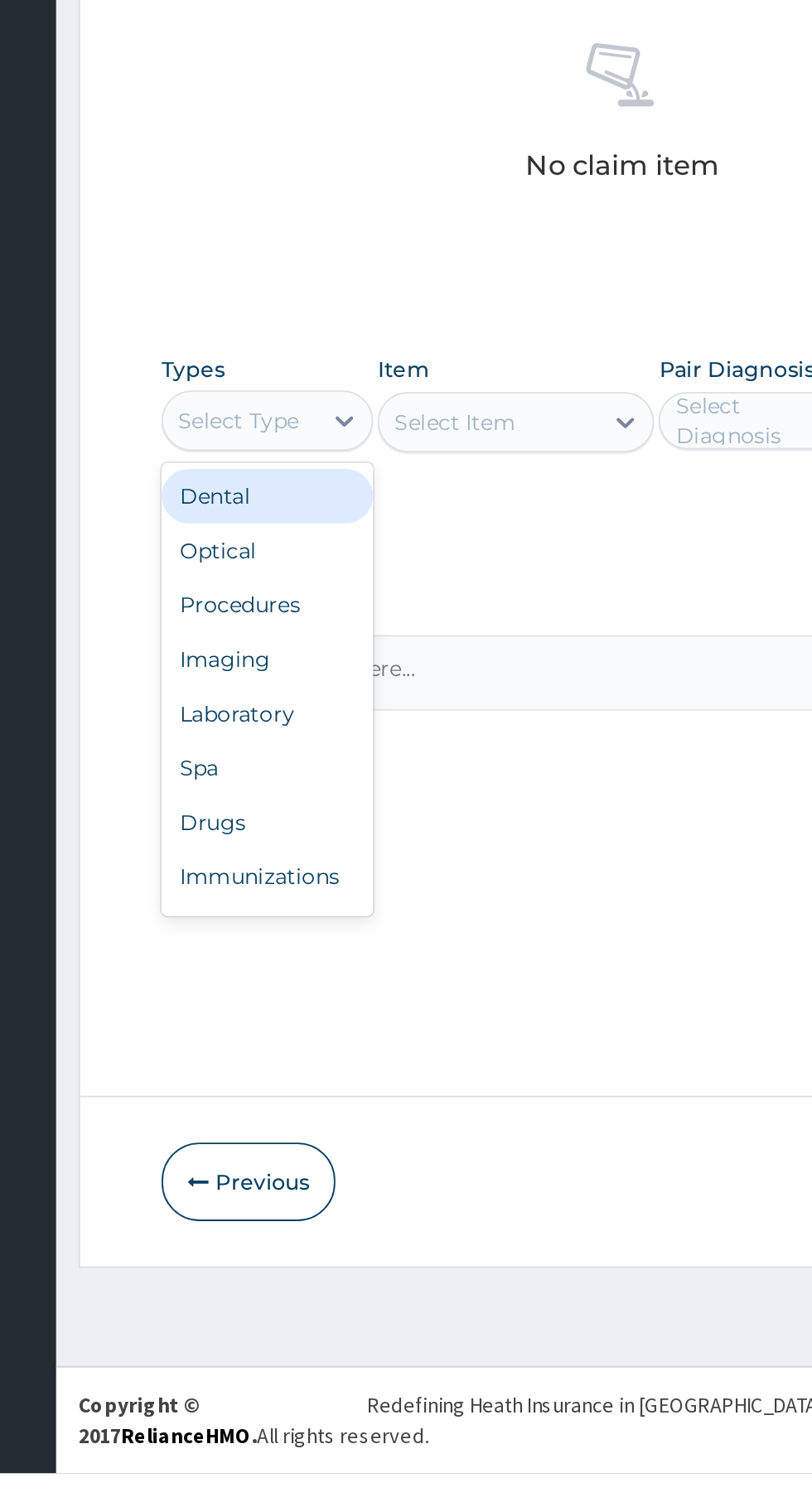
click at [296, 1030] on div "Procedures" at bounding box center [306, 1026] width 116 height 30
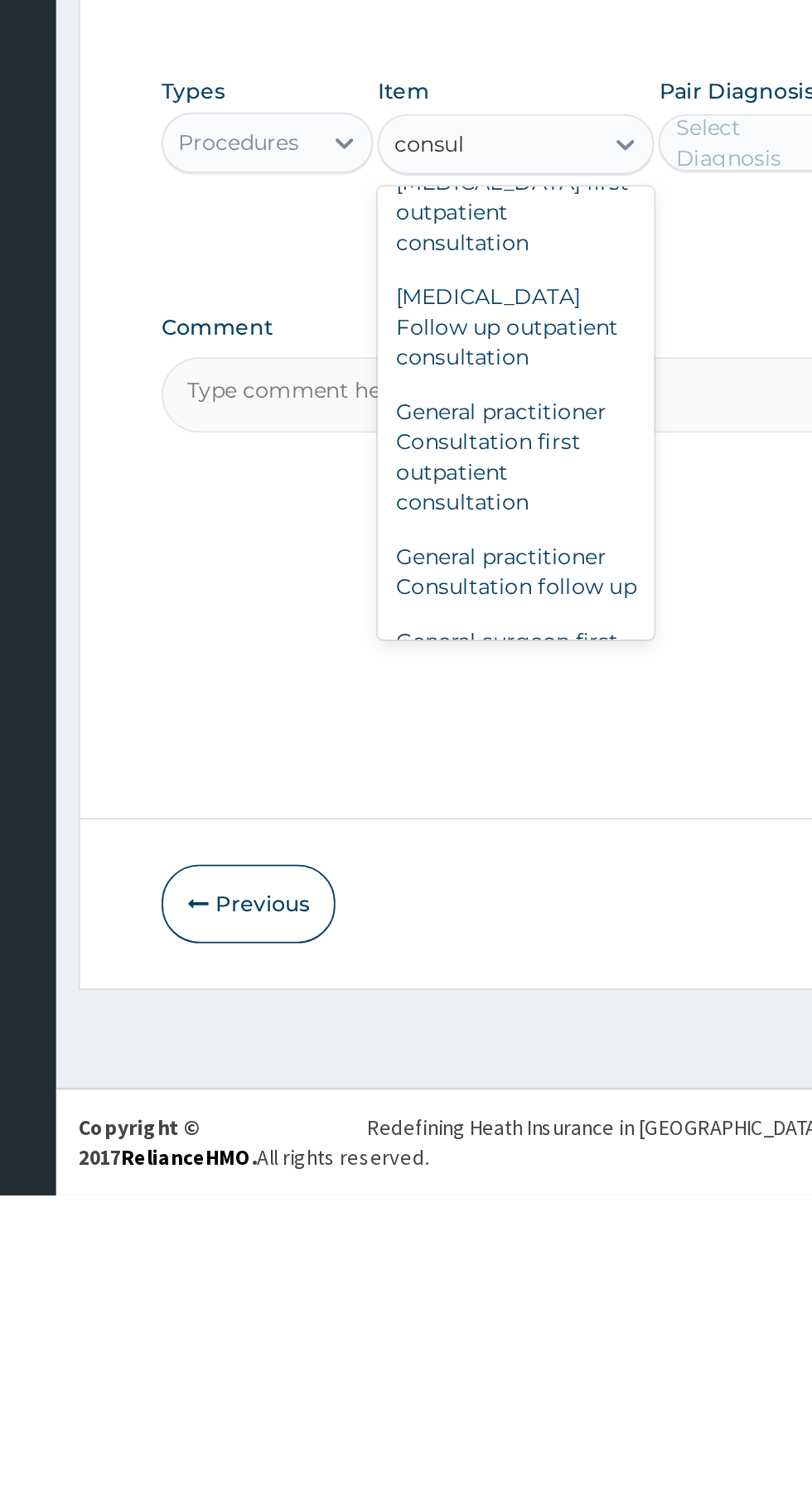
scroll to position [1240, 0]
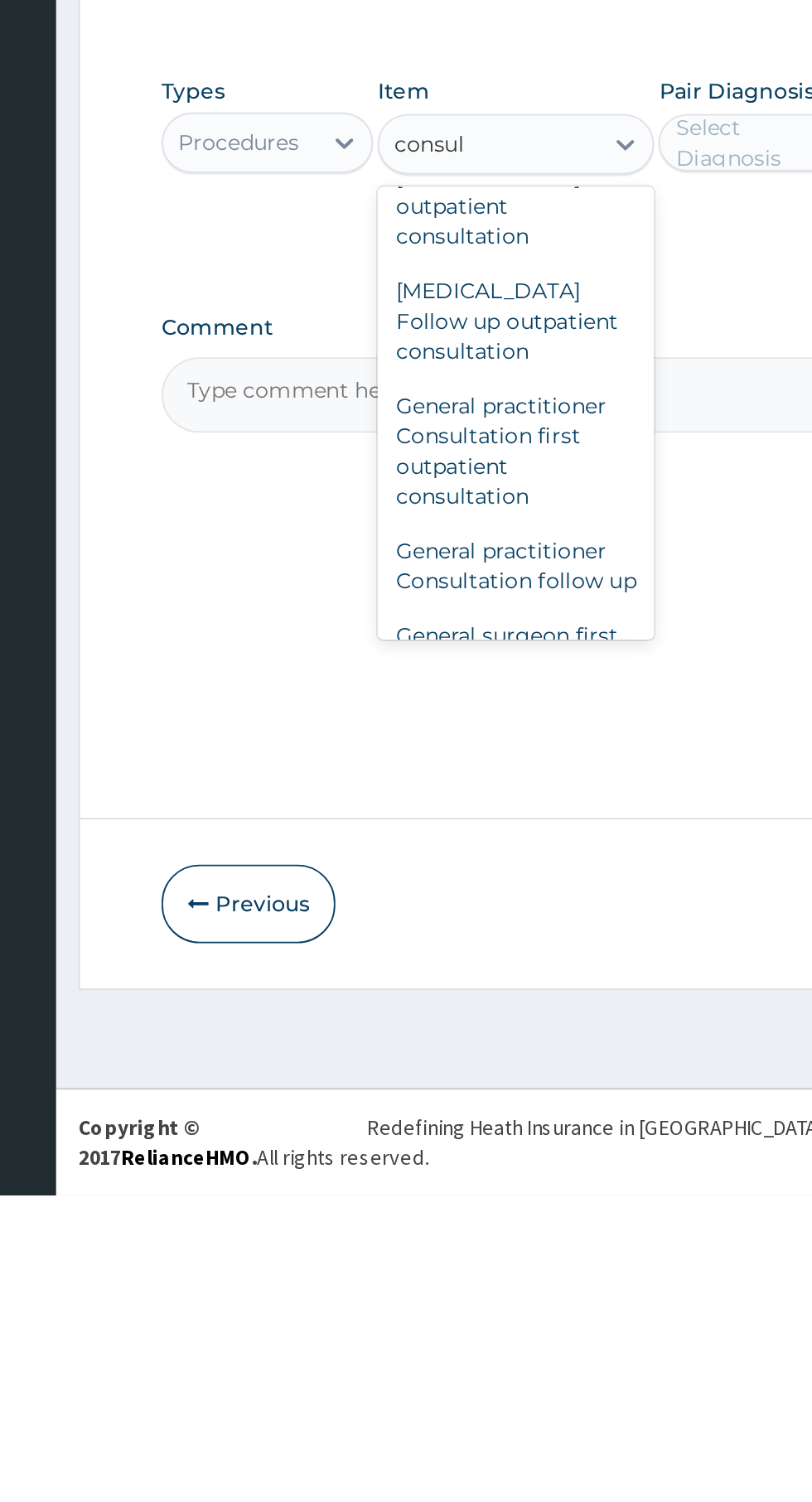
click at [457, 1092] on div "General practitioner Consultation first outpatient consultation" at bounding box center [442, 1094] width 152 height 80
type input "consul"
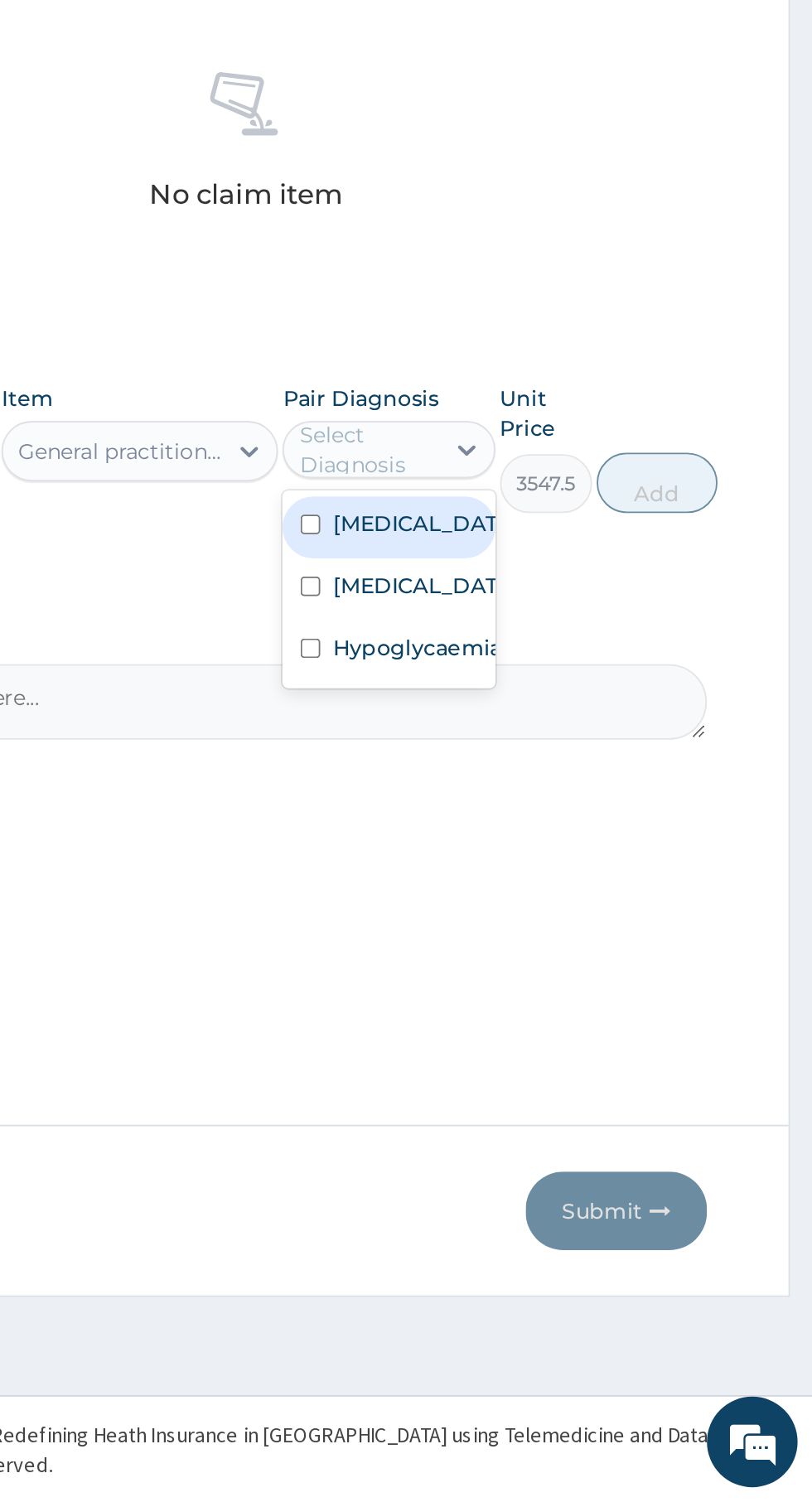
scroll to position [0, 0]
click at [558, 972] on label "Falciparum malaria" at bounding box center [596, 965] width 96 height 16
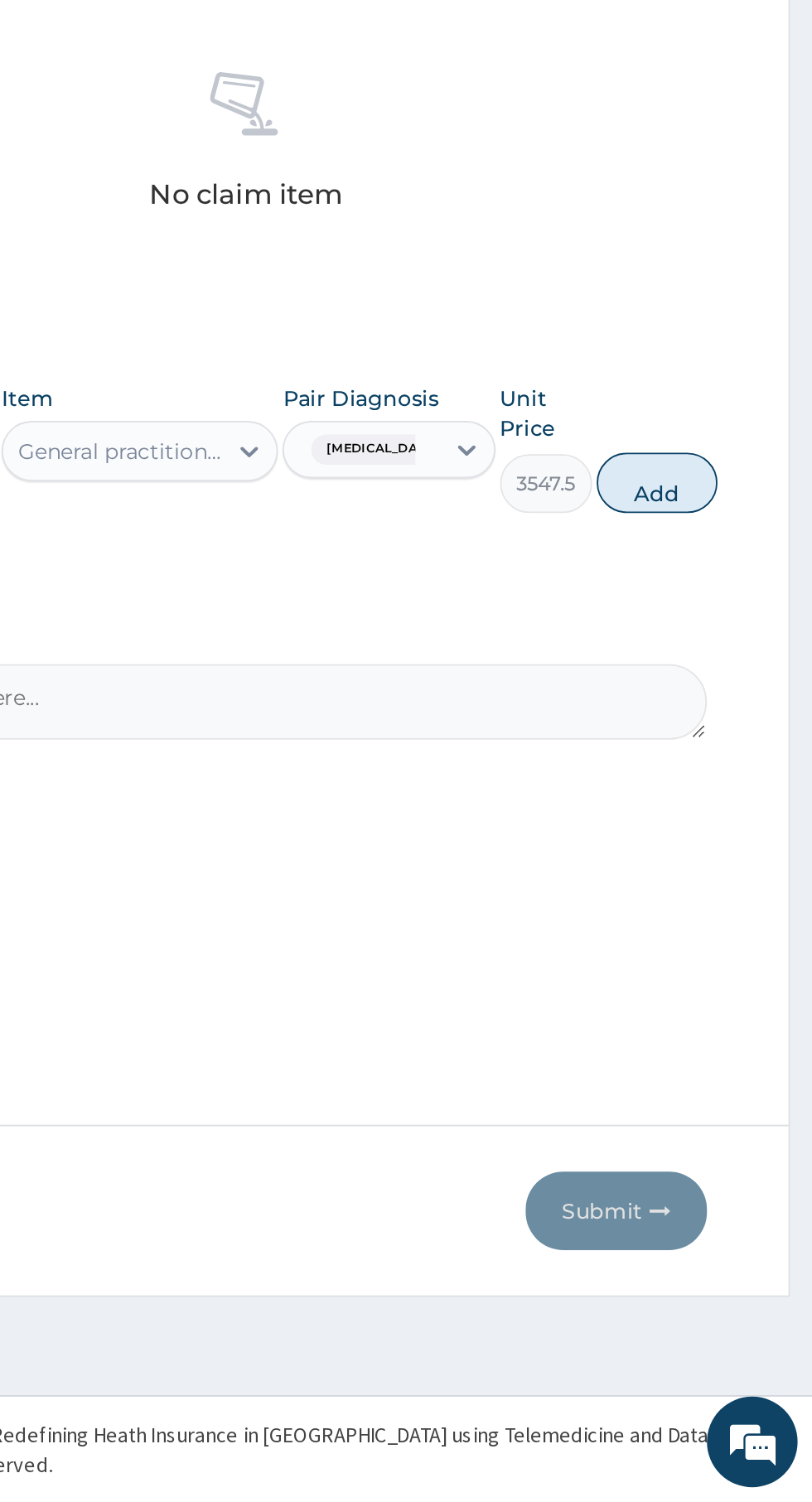
click at [729, 945] on button "Add" at bounding box center [726, 942] width 66 height 33
type input "0"
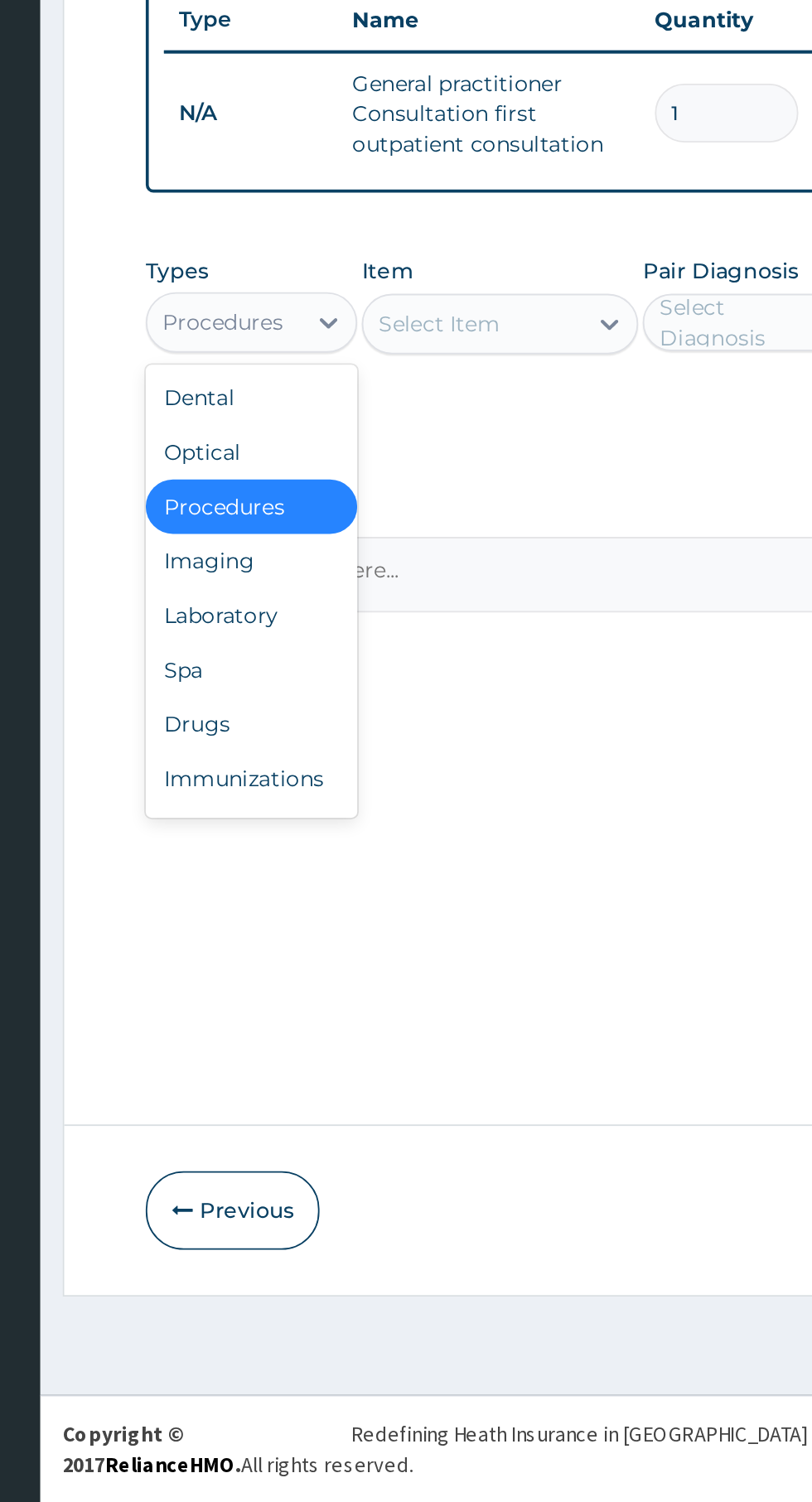
click at [288, 1017] on div "Laboratory" at bounding box center [306, 1015] width 116 height 30
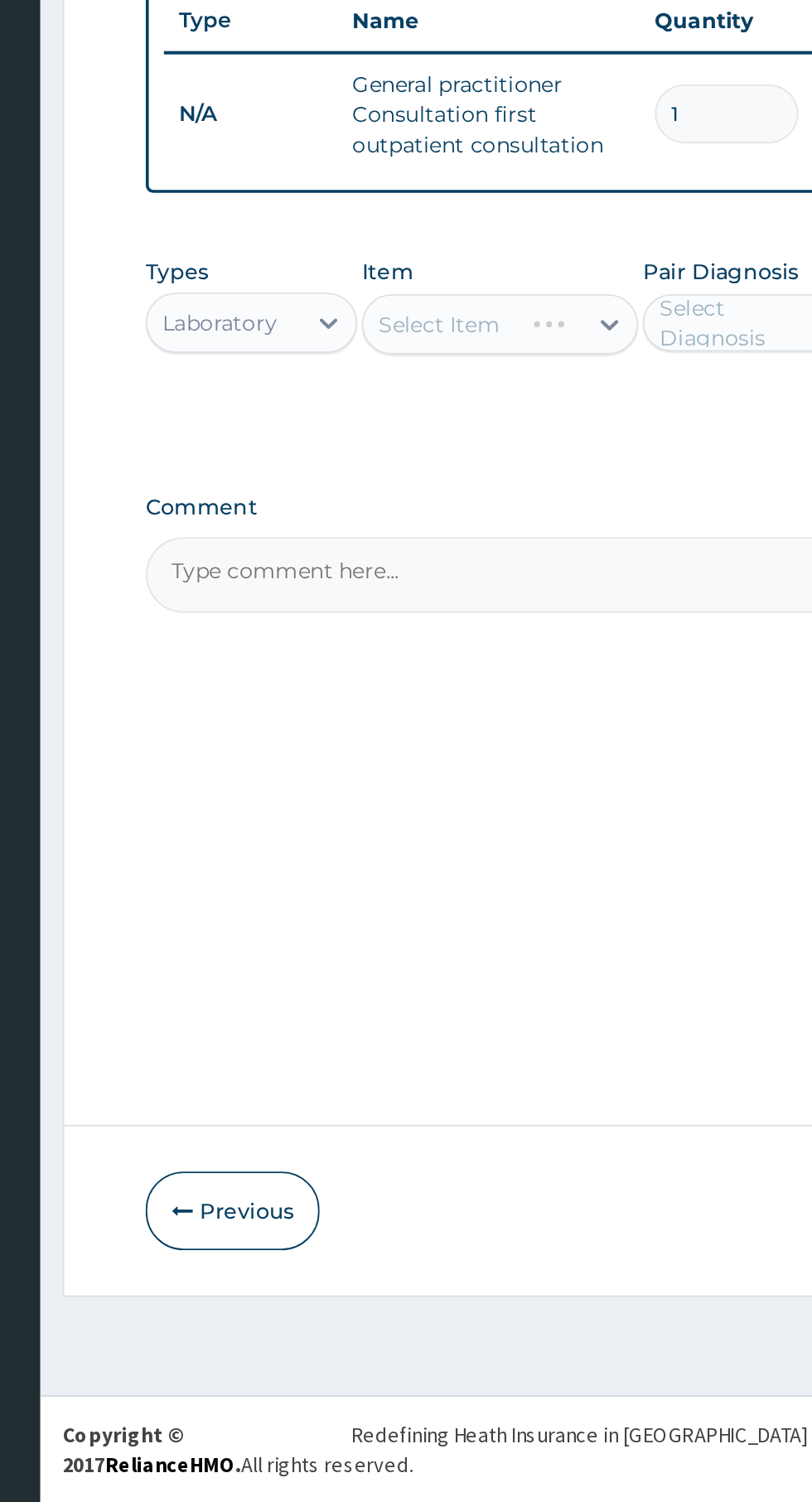
click at [453, 844] on div "Select Item" at bounding box center [442, 856] width 152 height 33
click at [489, 856] on div at bounding box center [502, 856] width 29 height 30
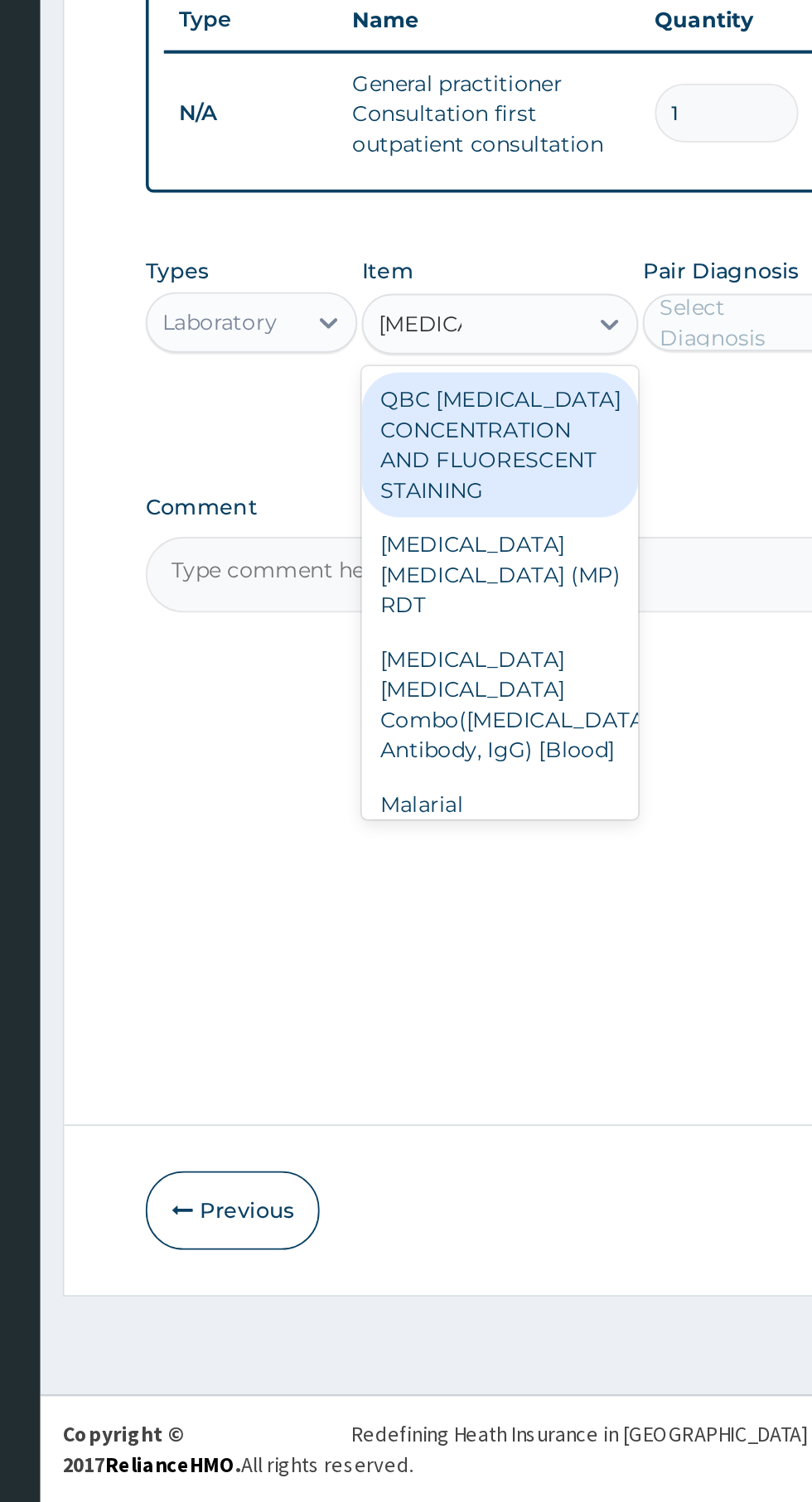
click at [455, 1106] on div "Malarial Parasite Thick and thin films - [Blood]" at bounding box center [442, 1145] width 152 height 80
type input "malaria"
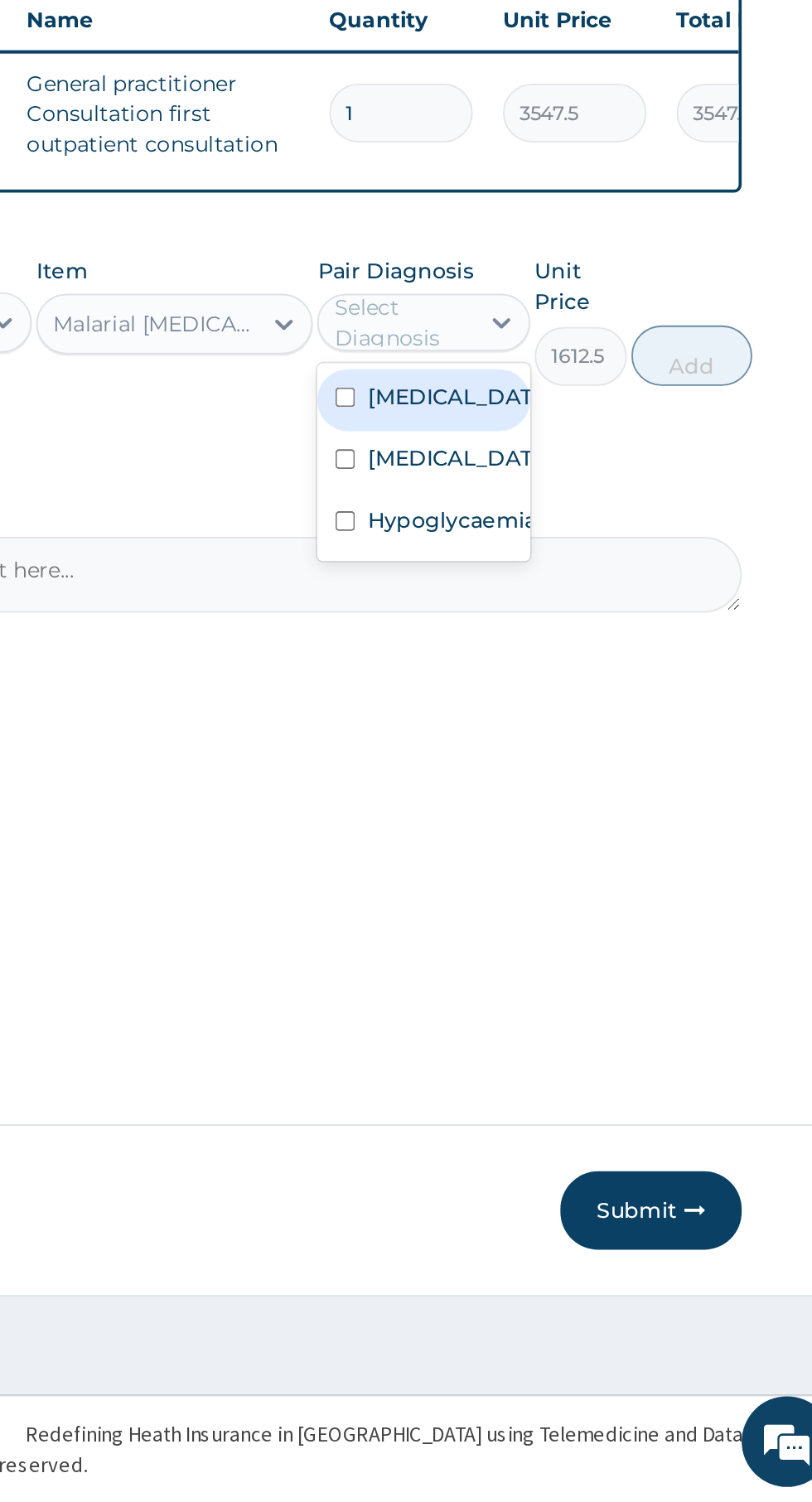
click at [599, 902] on label "Falciparum malaria" at bounding box center [596, 895] width 96 height 16
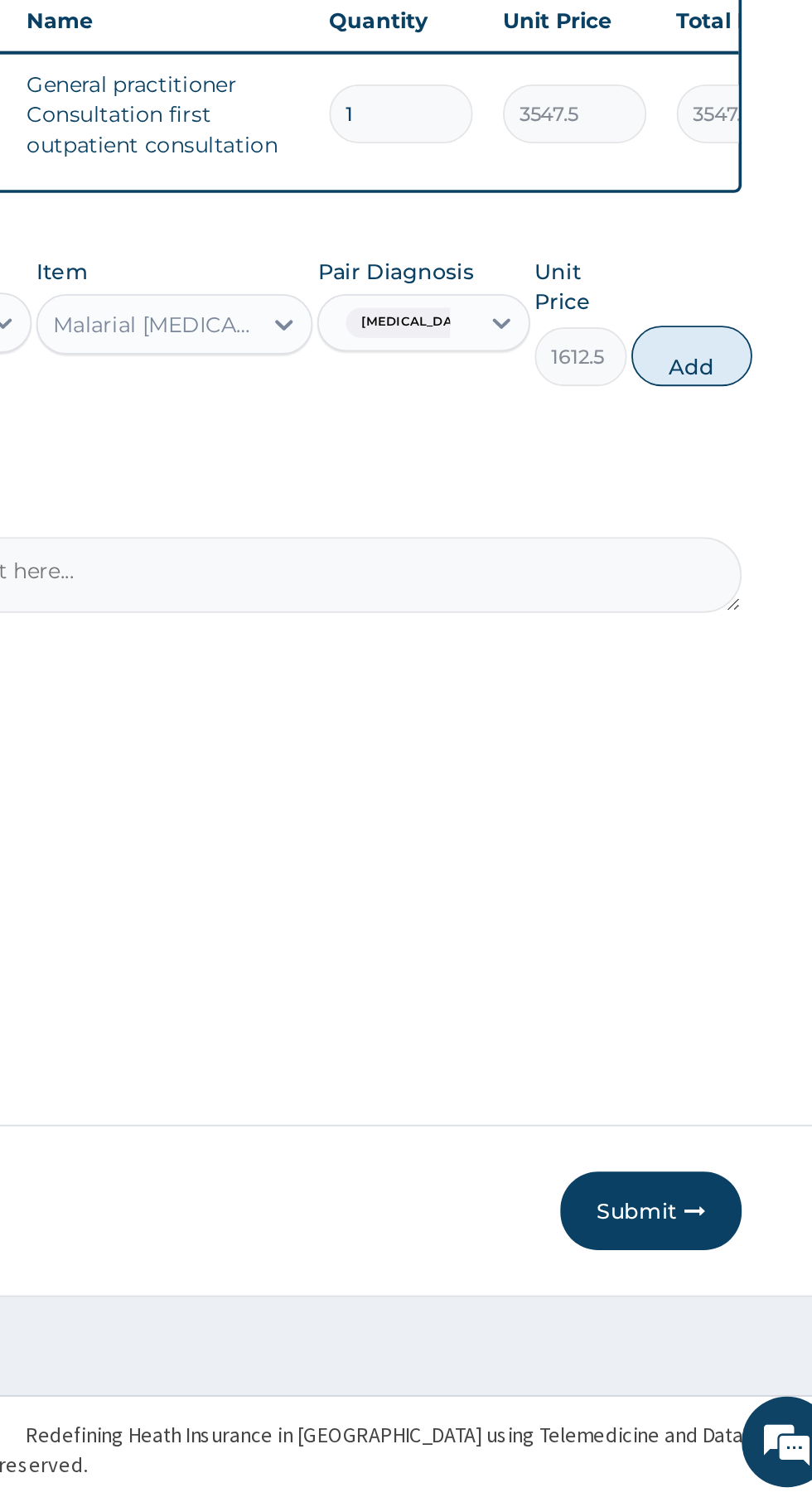
click at [746, 878] on button "Add" at bounding box center [726, 873] width 66 height 33
type input "0"
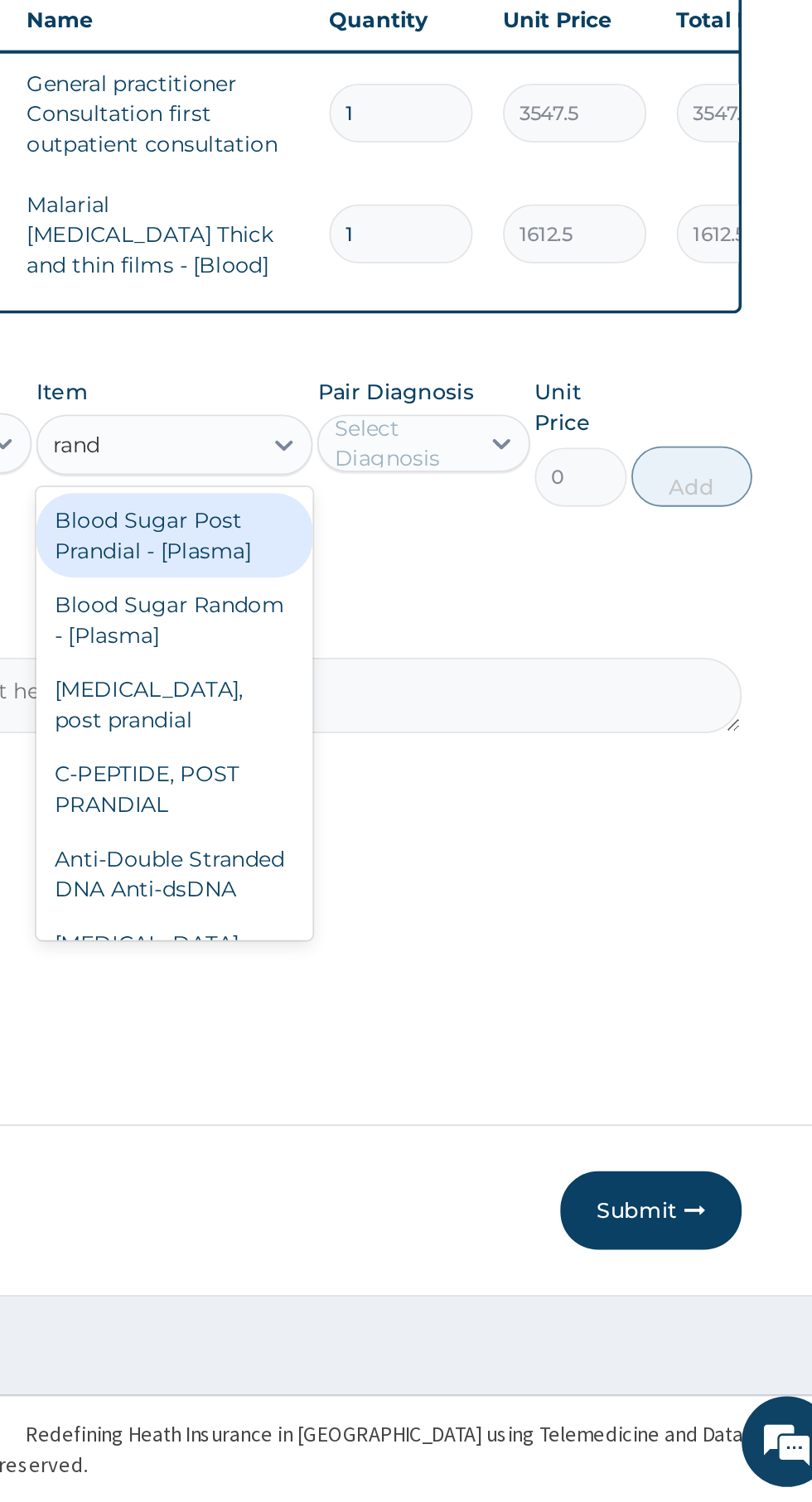
click at [421, 1008] on div "Blood Sugar Random - [Plasma]" at bounding box center [442, 1018] width 152 height 46
type input "rand"
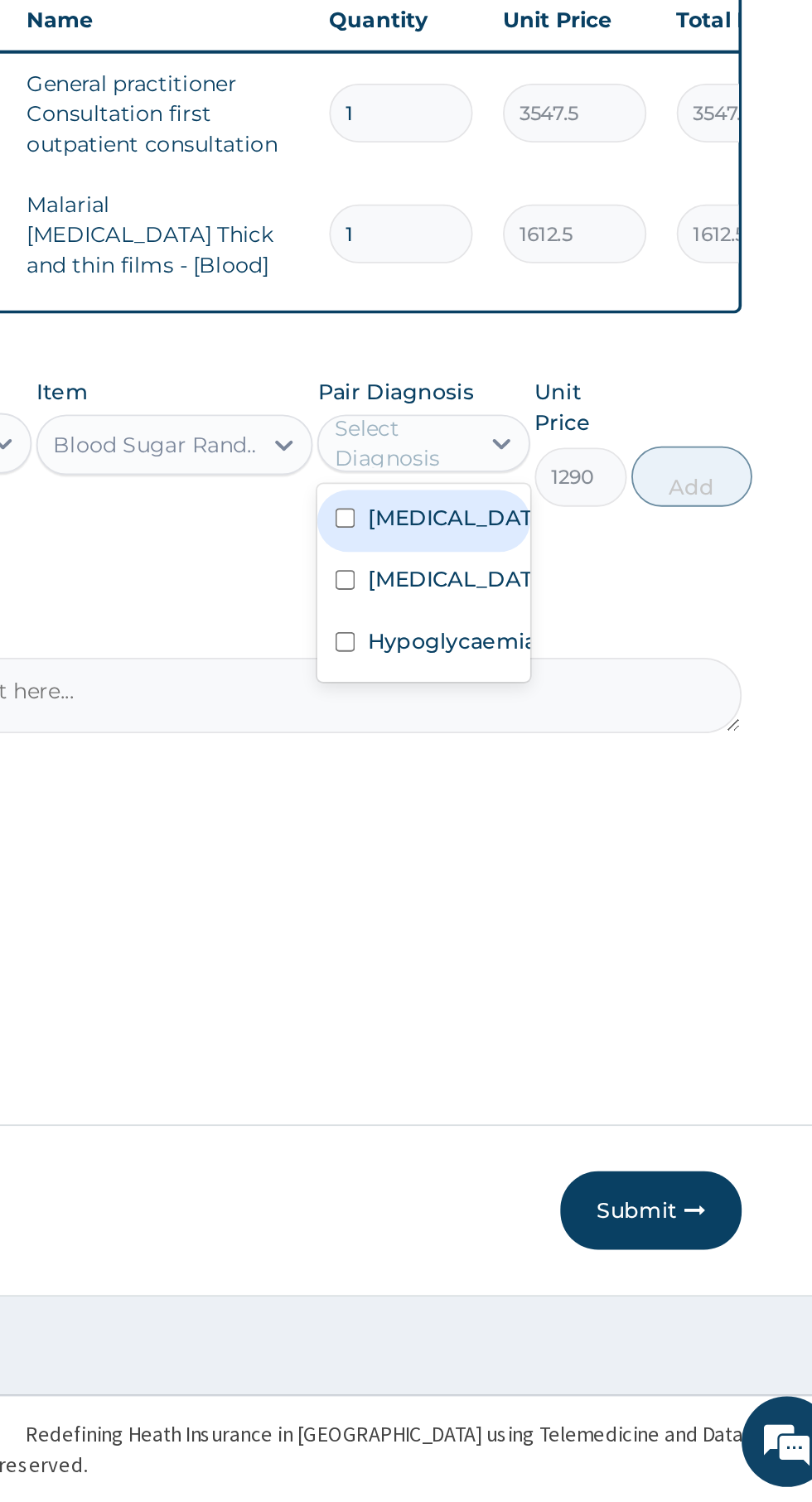
click at [614, 1038] on label "Hypoglycaemia" at bounding box center [594, 1029] width 93 height 16
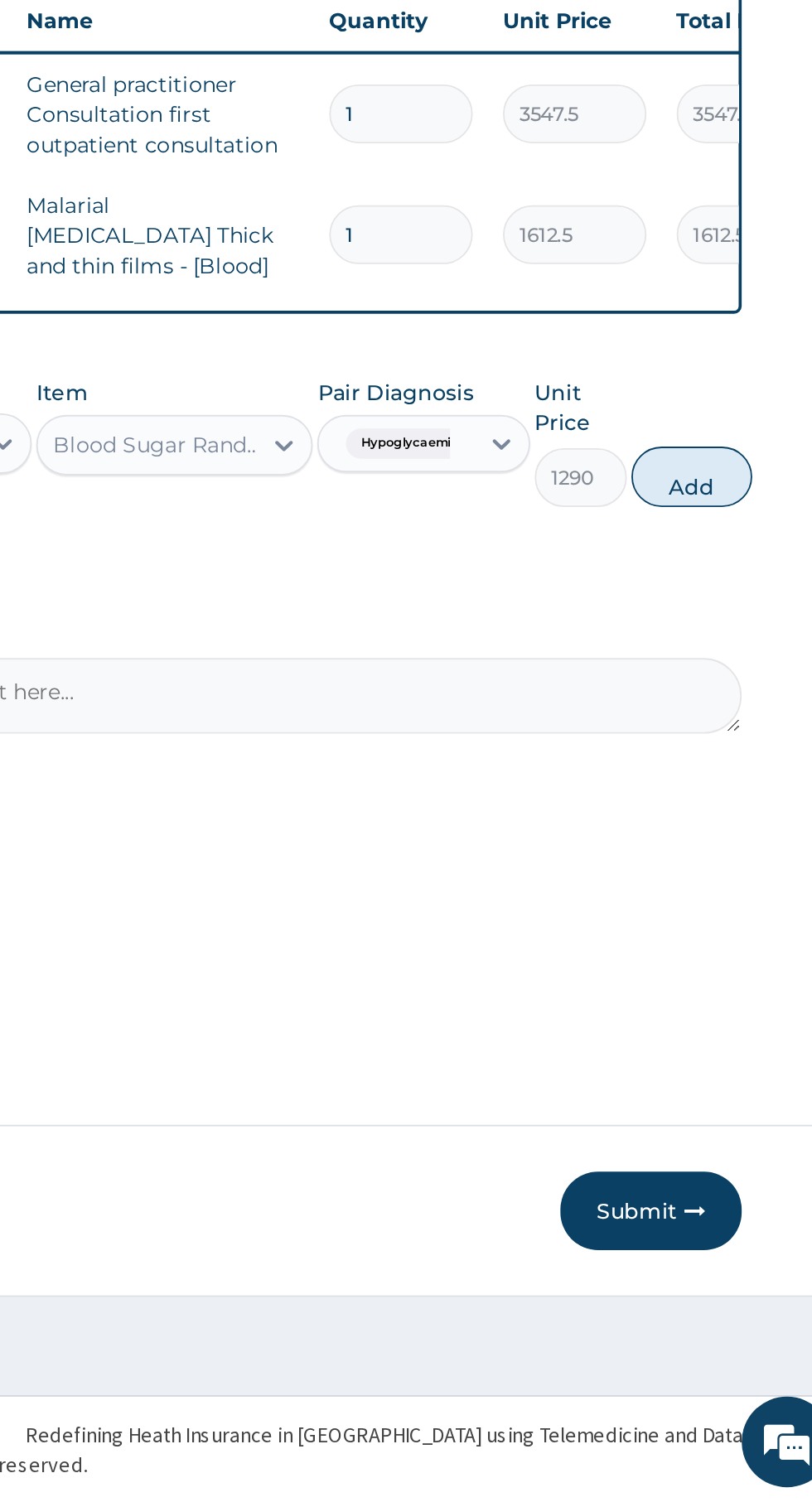
click at [734, 935] on button "Add" at bounding box center [726, 940] width 66 height 33
type input "0"
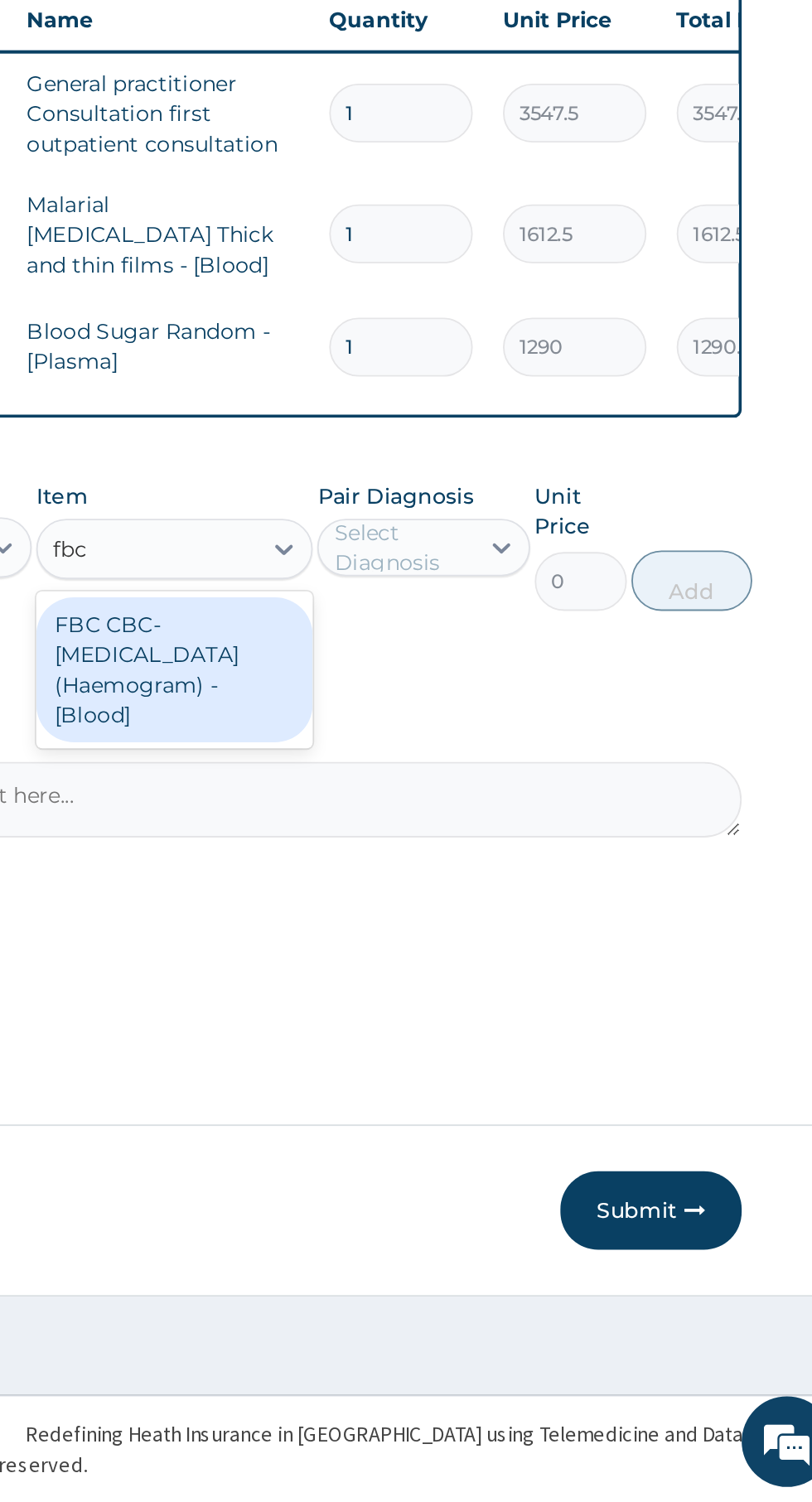
click at [431, 1046] on div "FBC CBC-Complete Blood Count (Haemogram) - [Blood]" at bounding box center [442, 1046] width 152 height 80
type input "fbc"
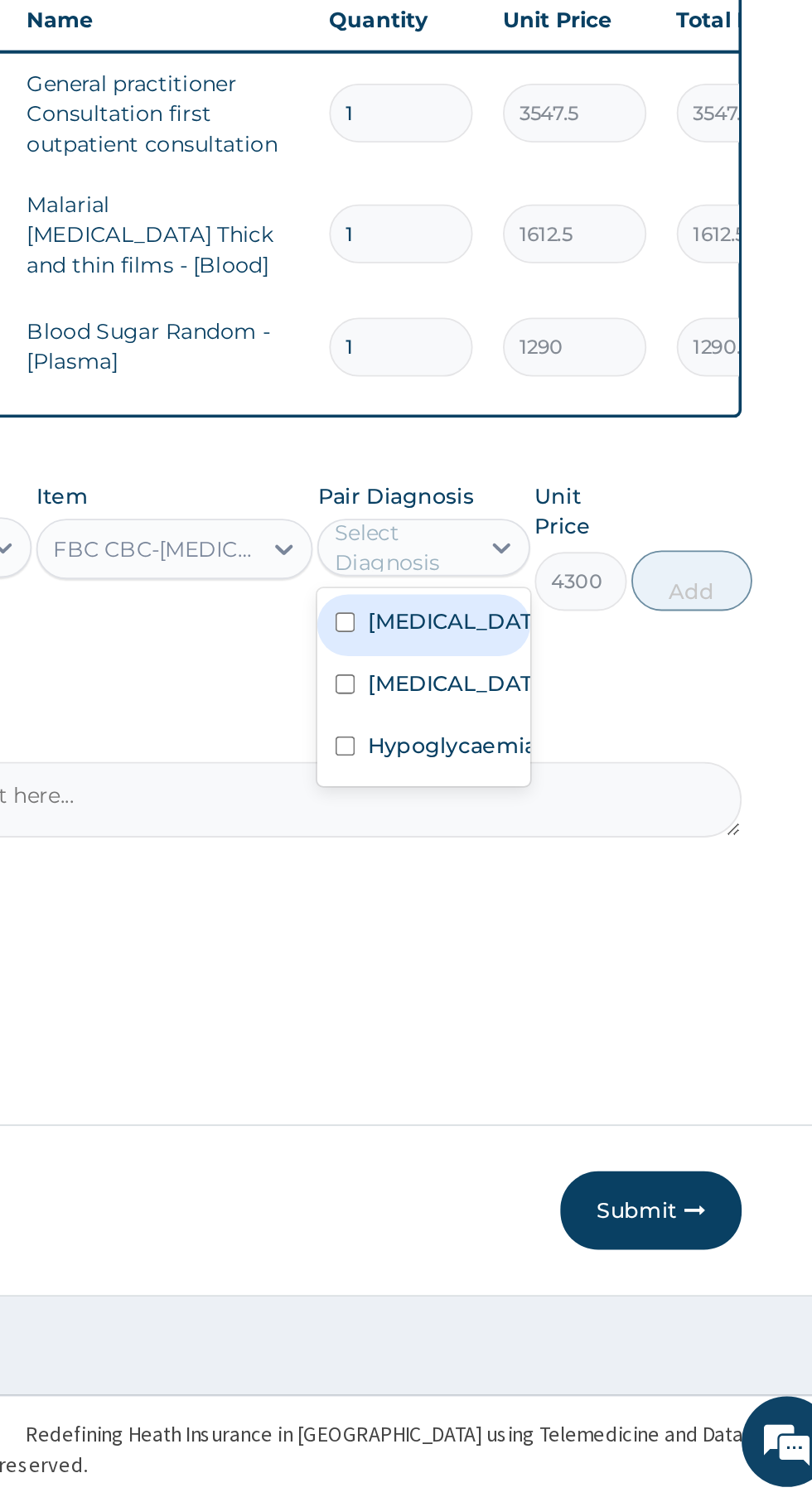
click at [609, 1072] on div "Sepsis" at bounding box center [580, 1054] width 116 height 34
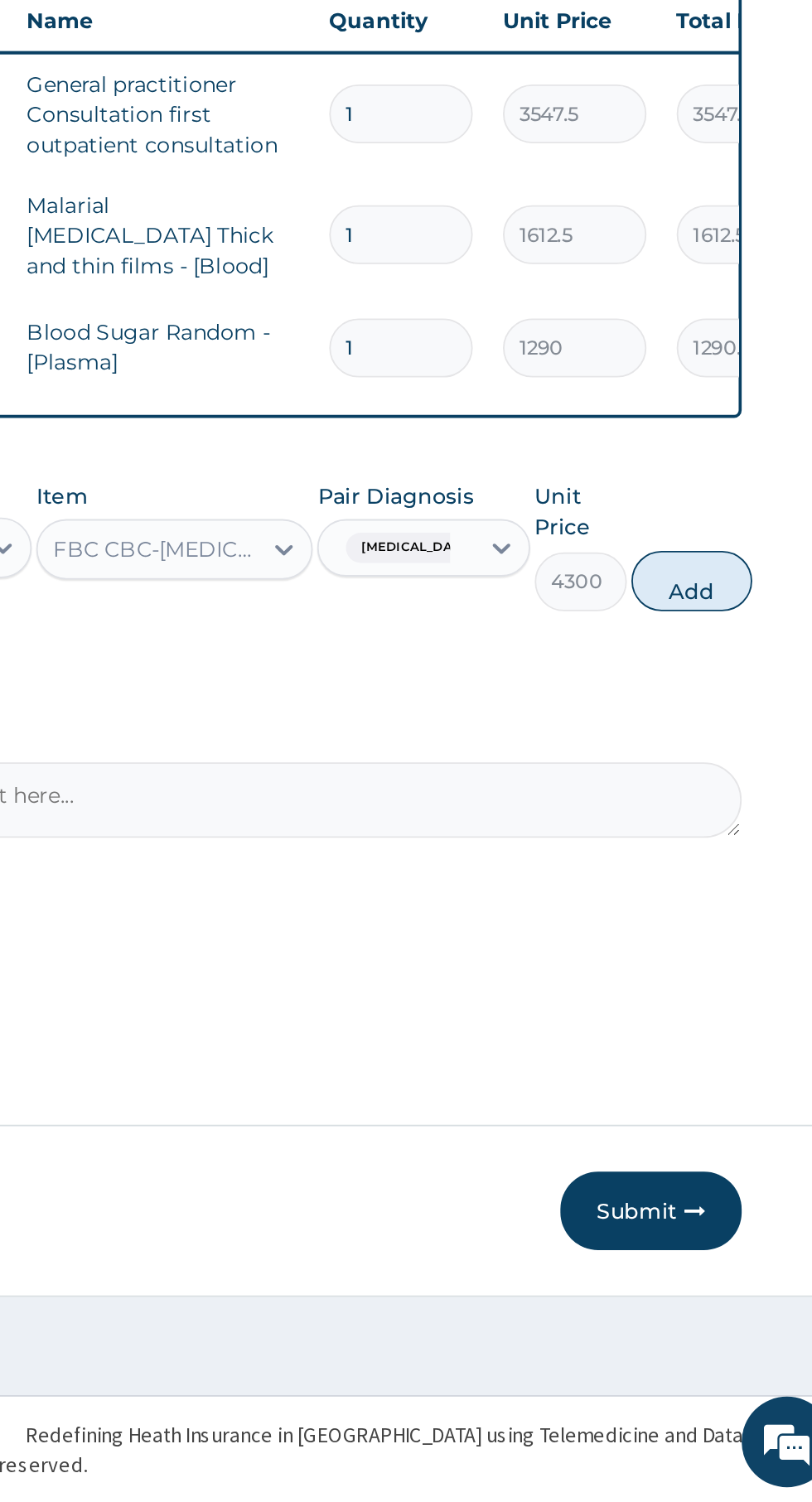
click at [738, 996] on button "Add" at bounding box center [726, 997] width 66 height 33
type input "0"
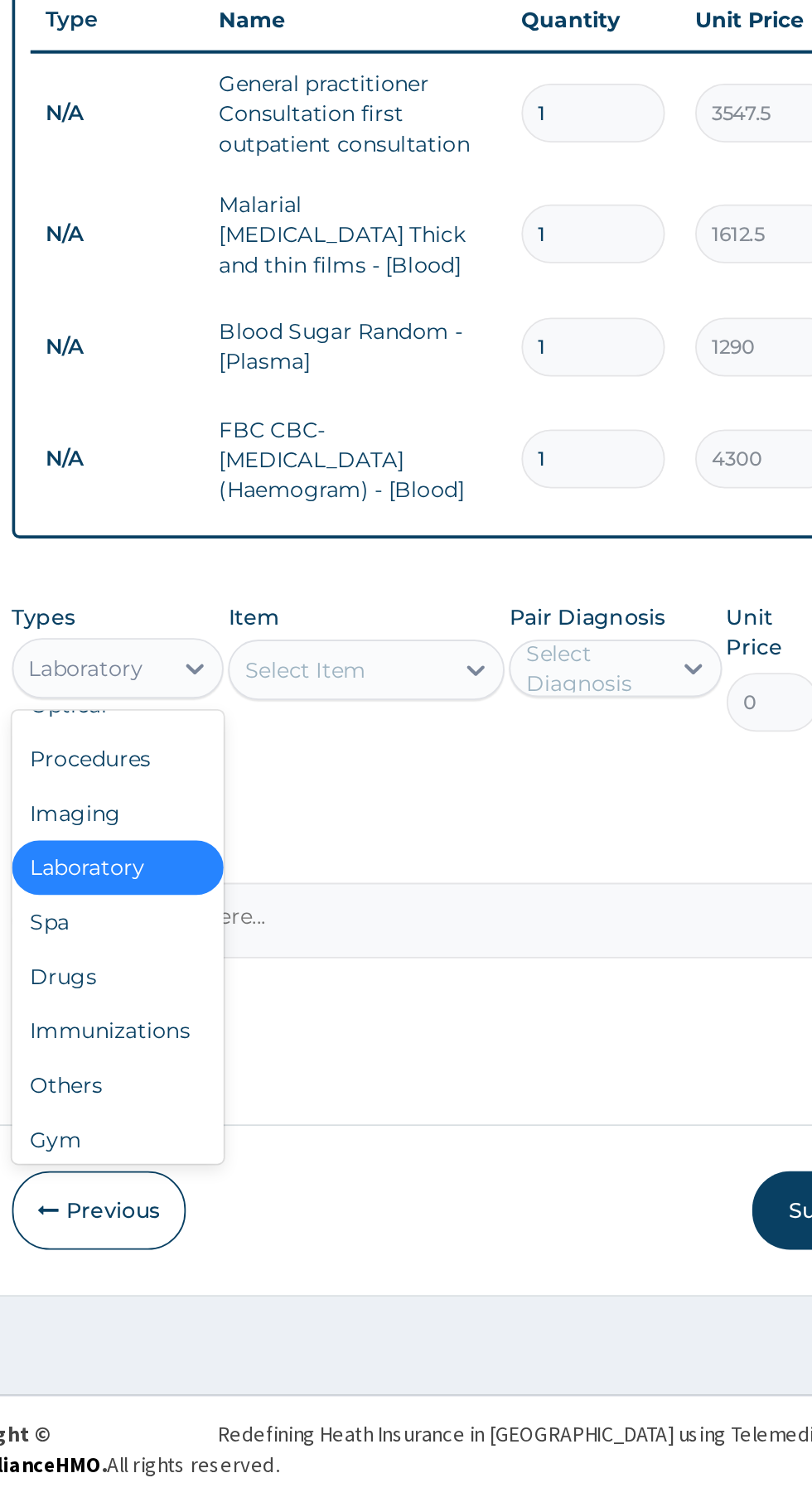
scroll to position [56, 0]
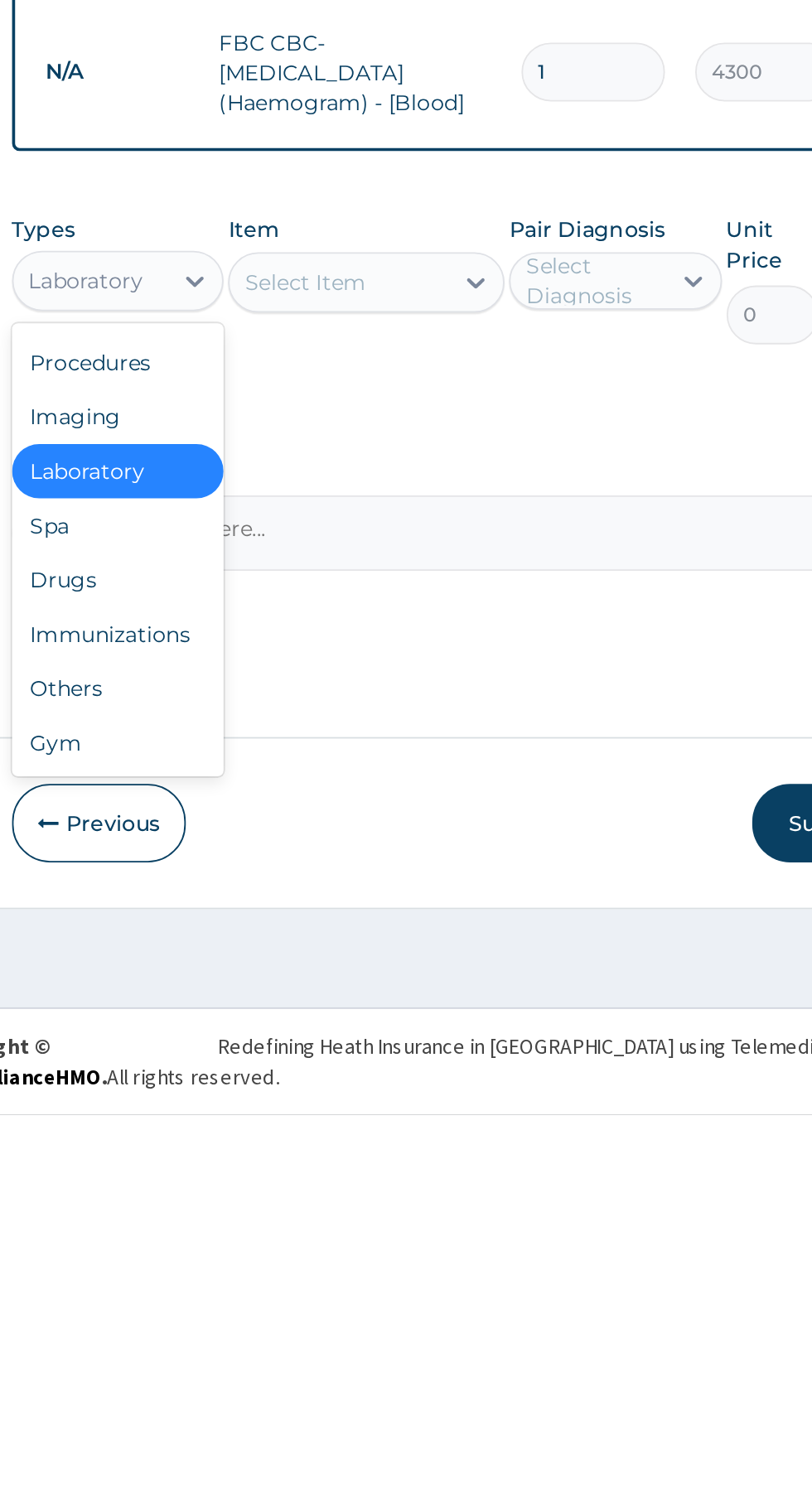
click at [284, 1206] on div "Drugs" at bounding box center [306, 1209] width 116 height 30
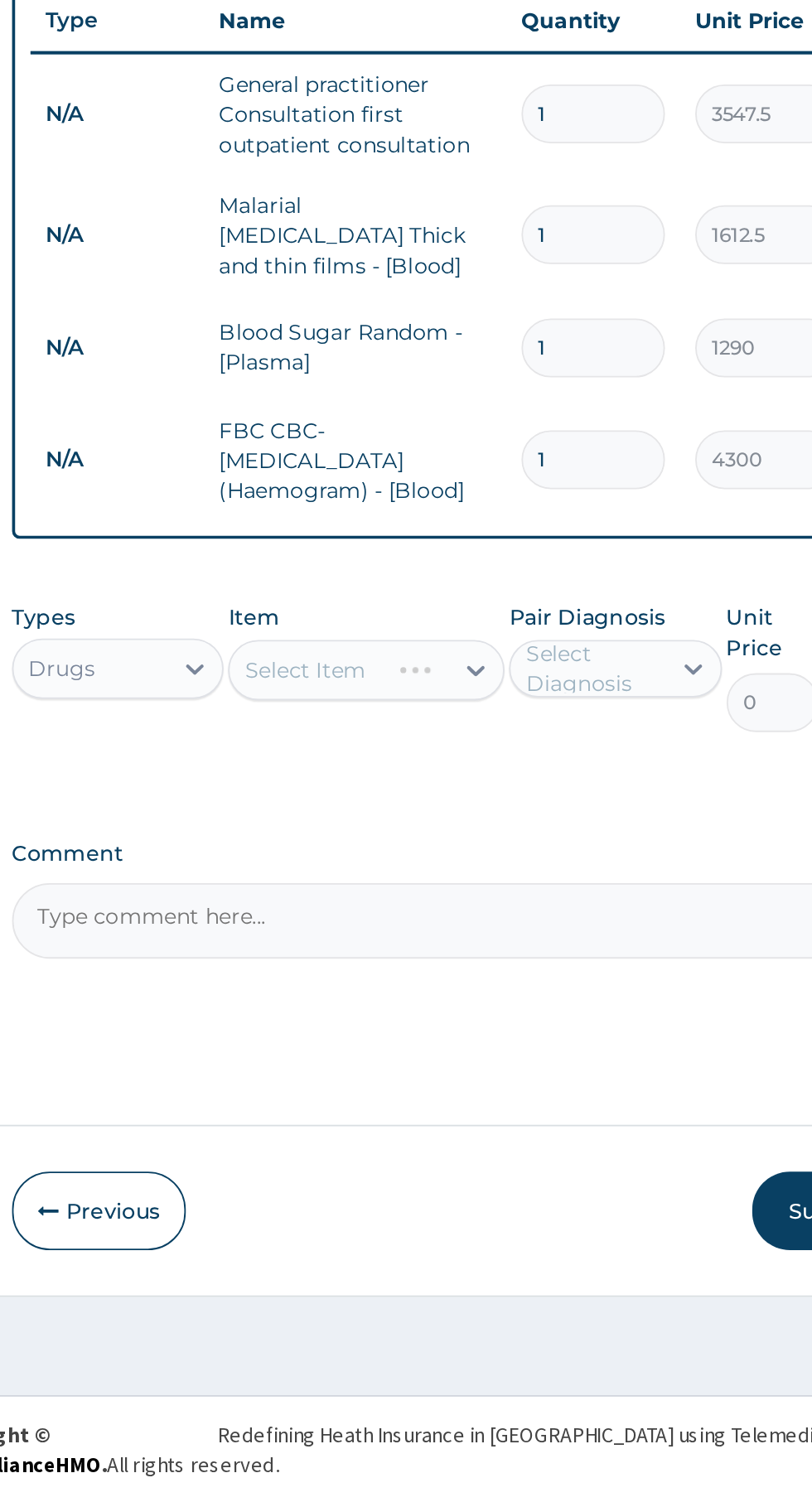
click at [501, 1046] on div "Select Item" at bounding box center [442, 1046] width 152 height 33
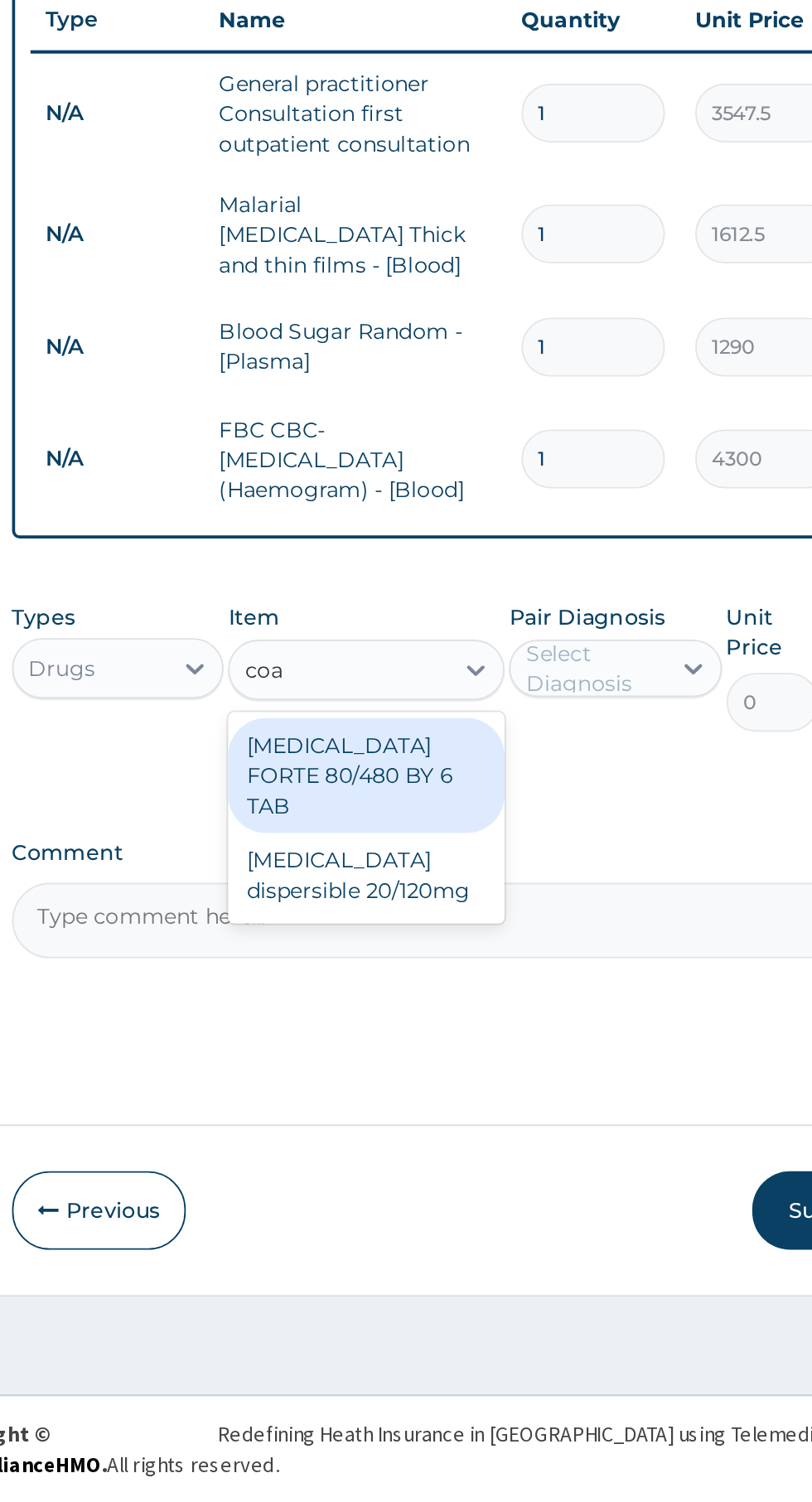
scroll to position [0, 0]
click at [430, 1086] on div "COARTEM FORTE 80/480 BY 6 TAB" at bounding box center [442, 1104] width 152 height 63
type input "coa"
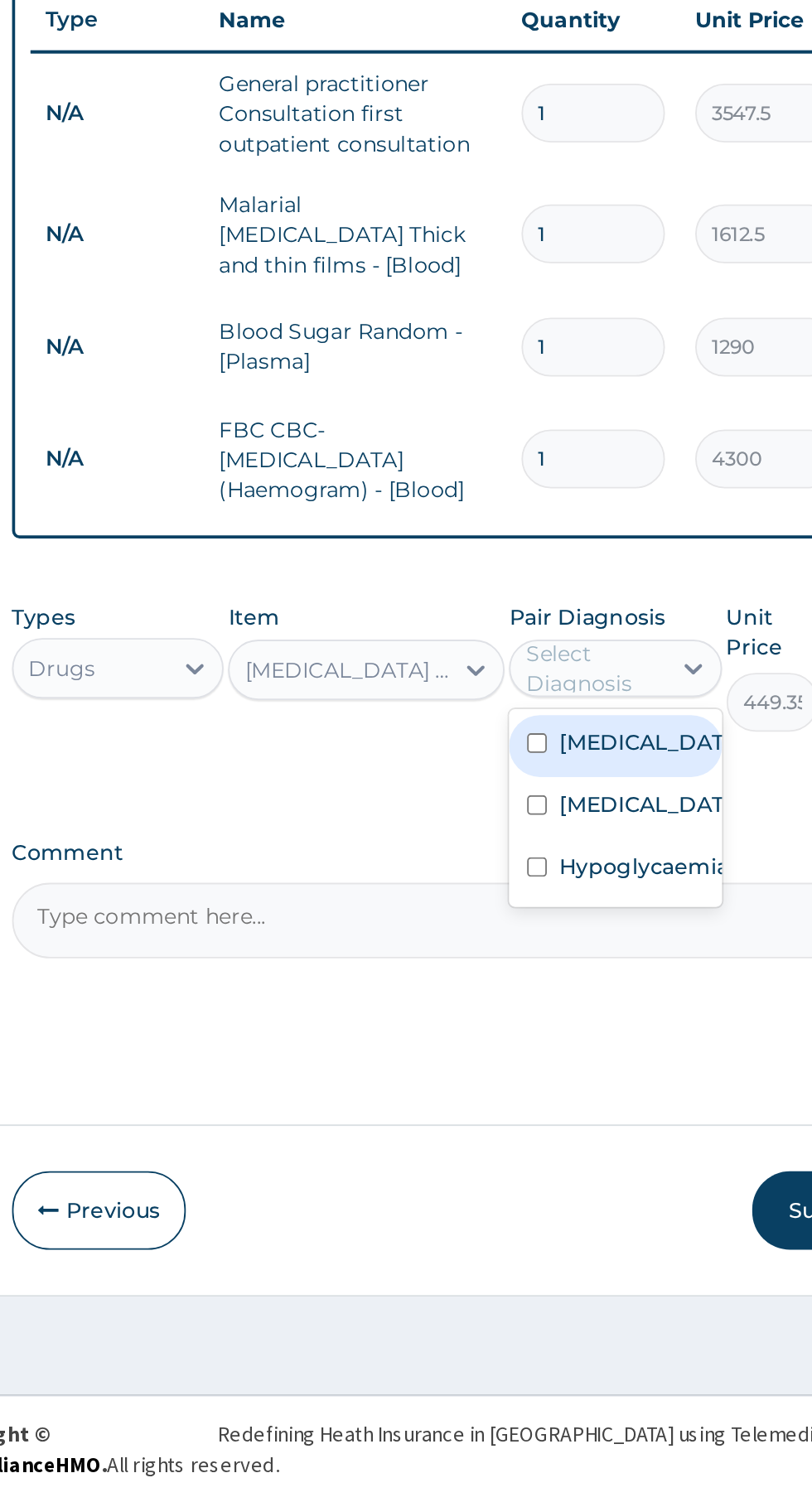
click at [595, 1086] on label "Falciparum malaria" at bounding box center [596, 1085] width 96 height 16
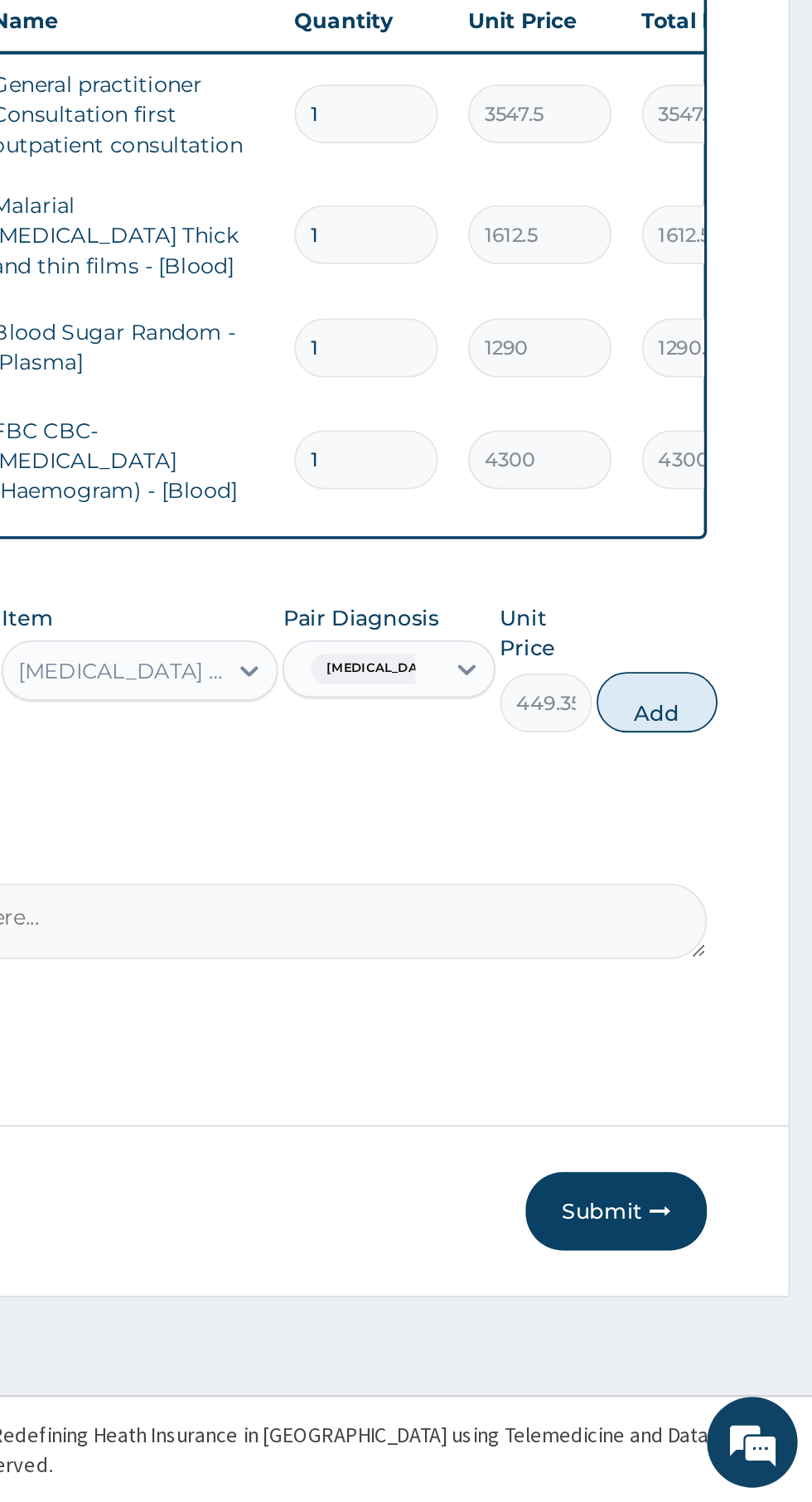
click at [736, 1053] on button "Add" at bounding box center [726, 1063] width 66 height 33
type input "0"
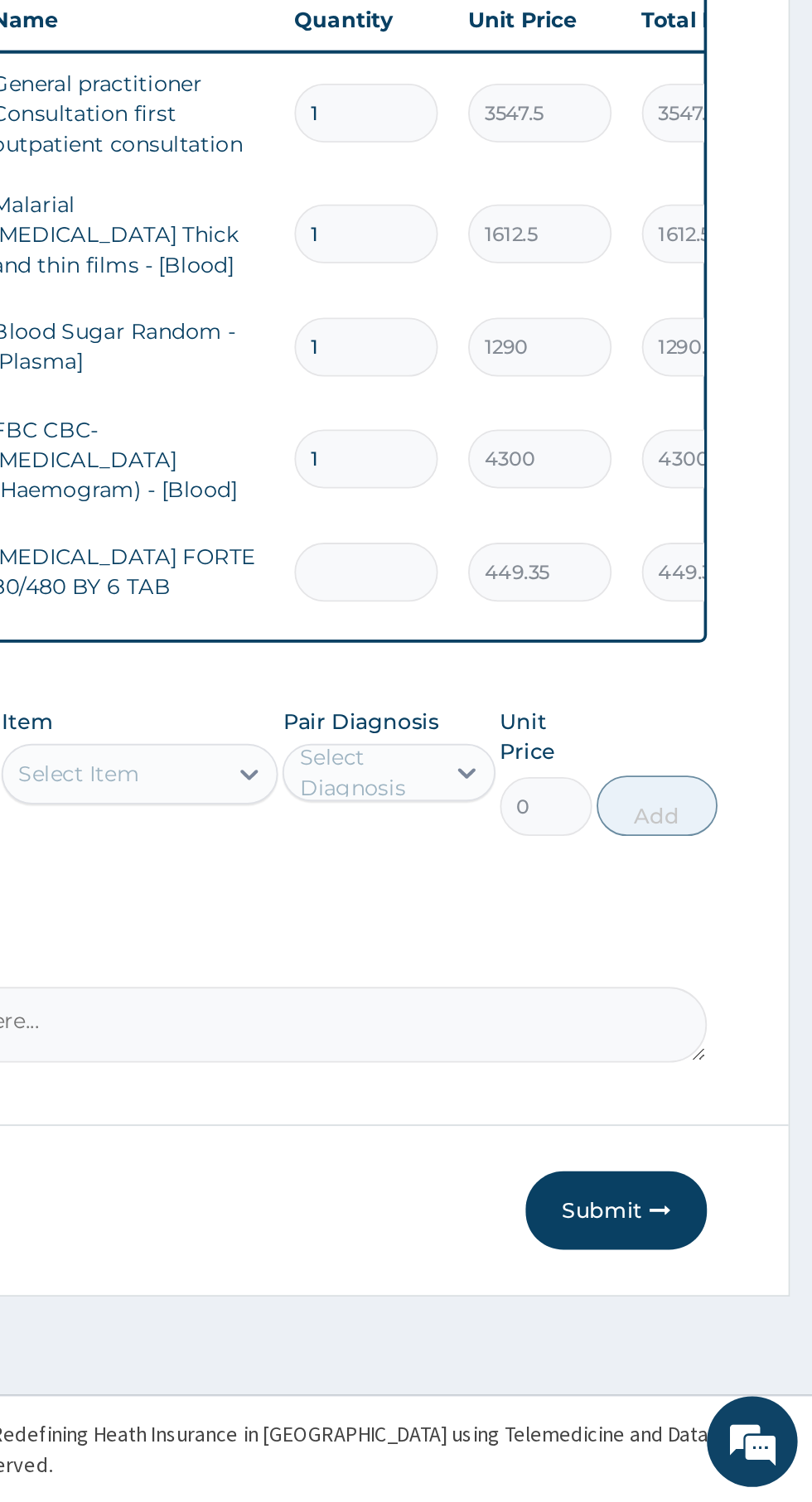
type input "0.00"
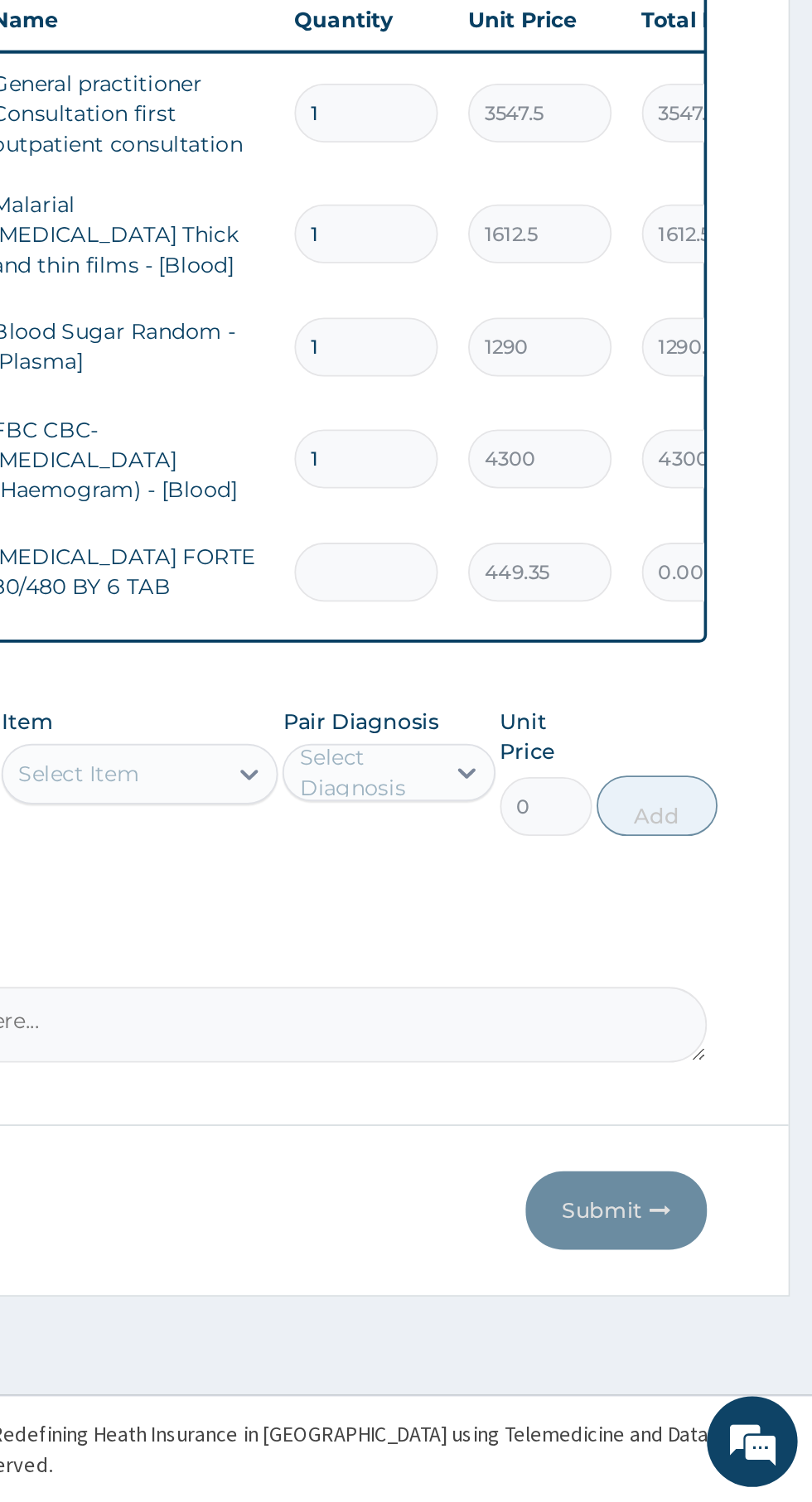
type input "6"
type input "2696.10"
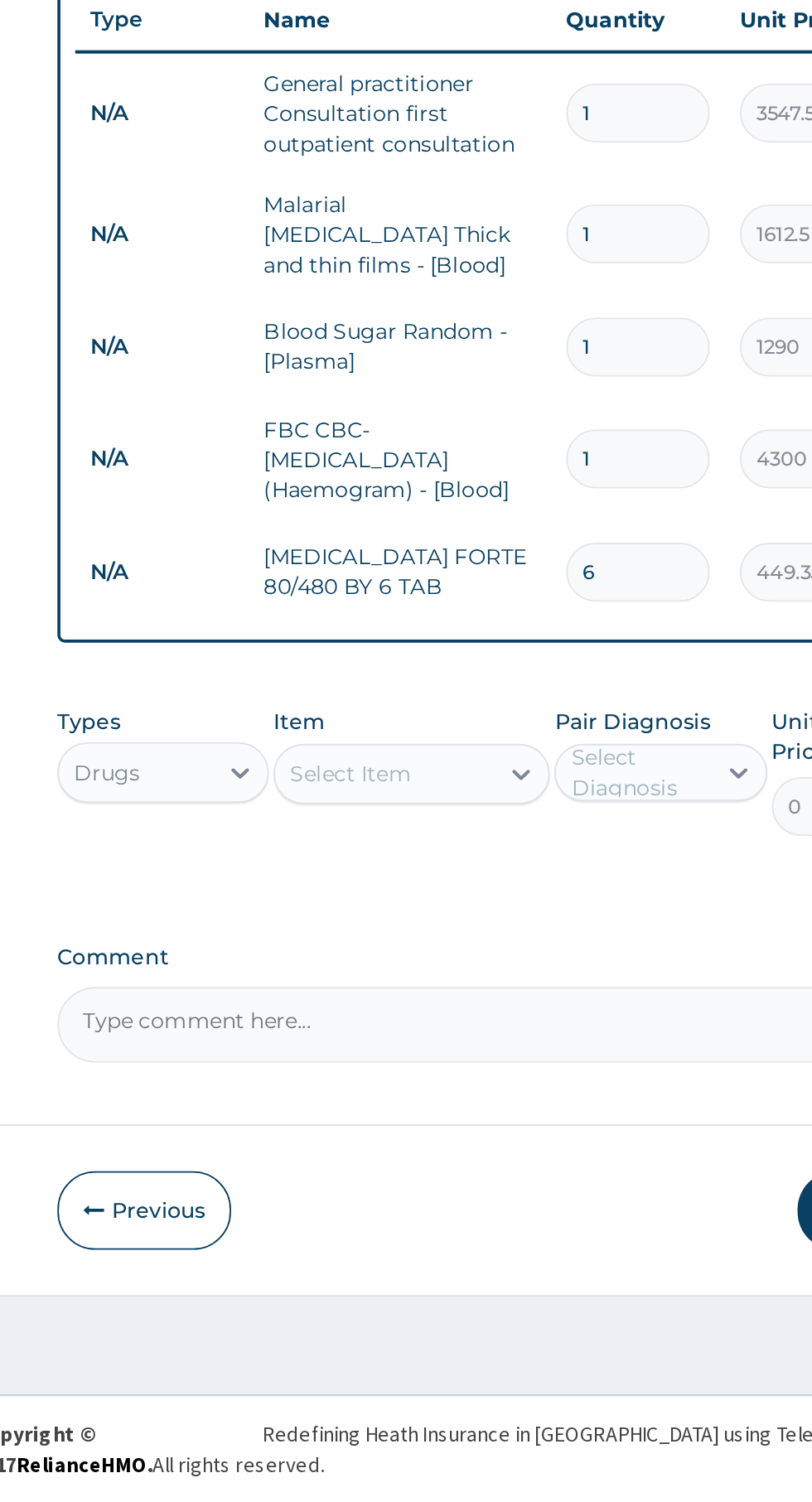
type input "6"
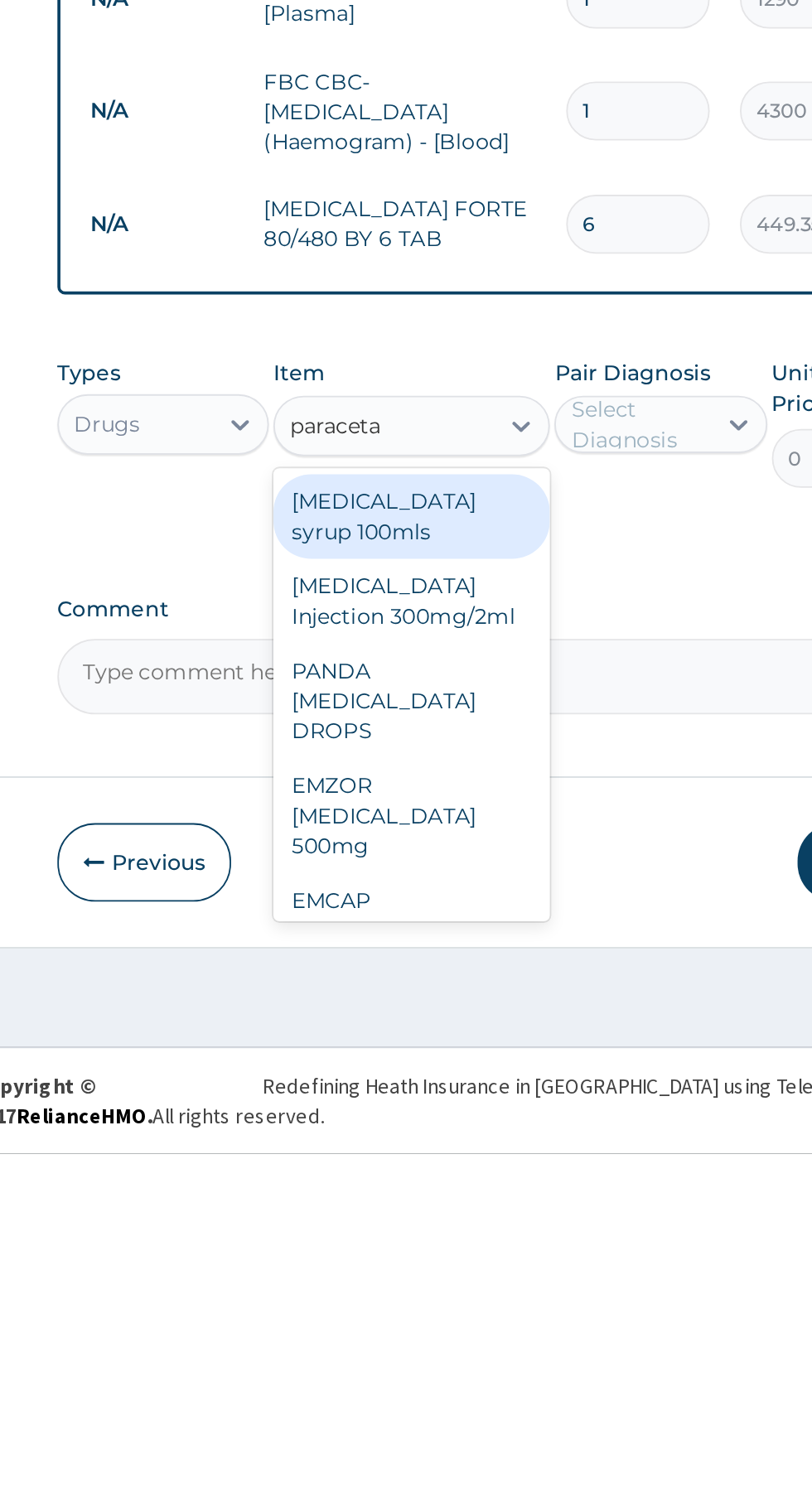
scroll to position [40, 0]
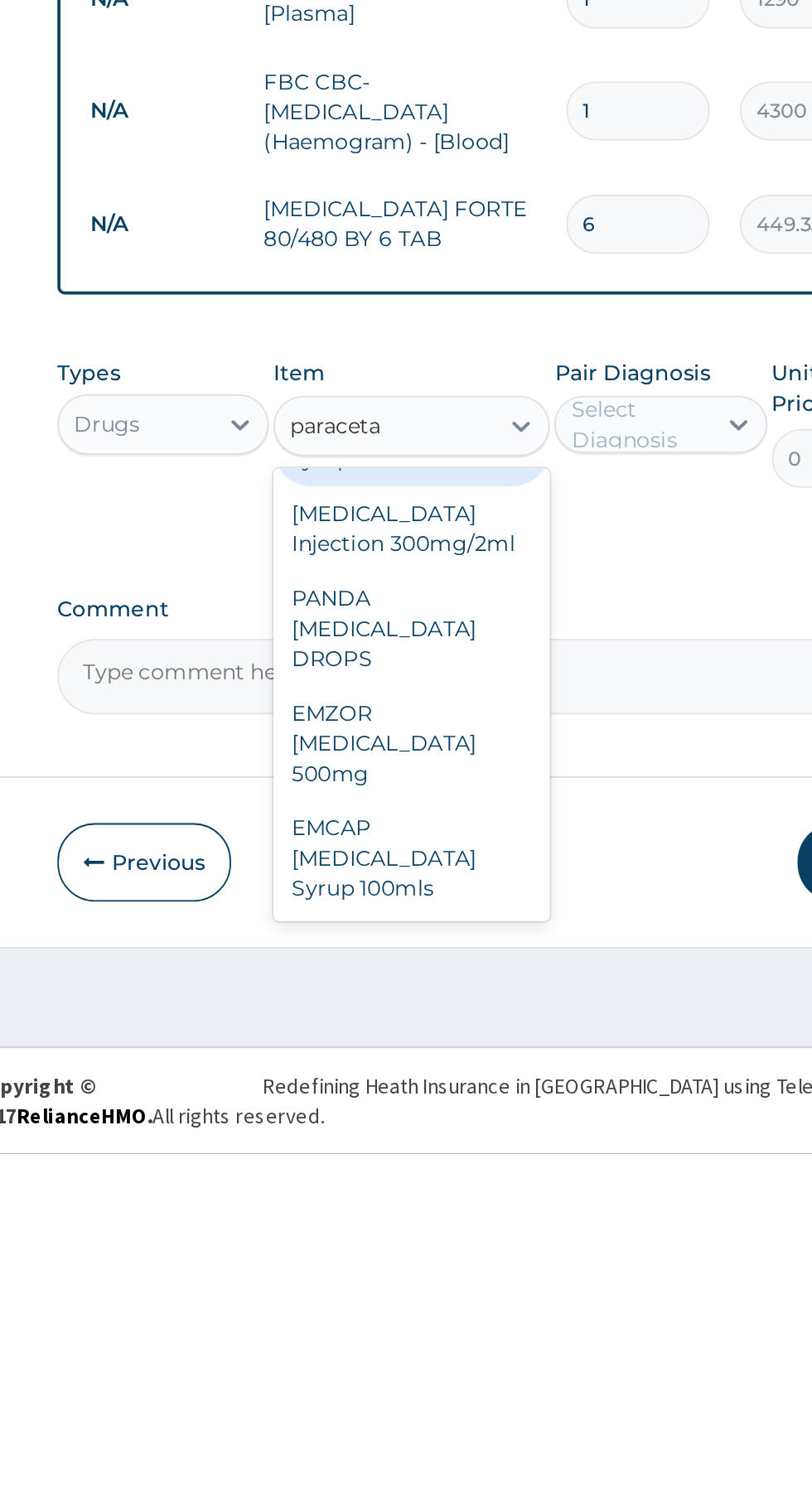
click at [452, 1269] on div "EMZOR PARACETAMOL 500mg" at bounding box center [442, 1276] width 152 height 63
type input "paraceta"
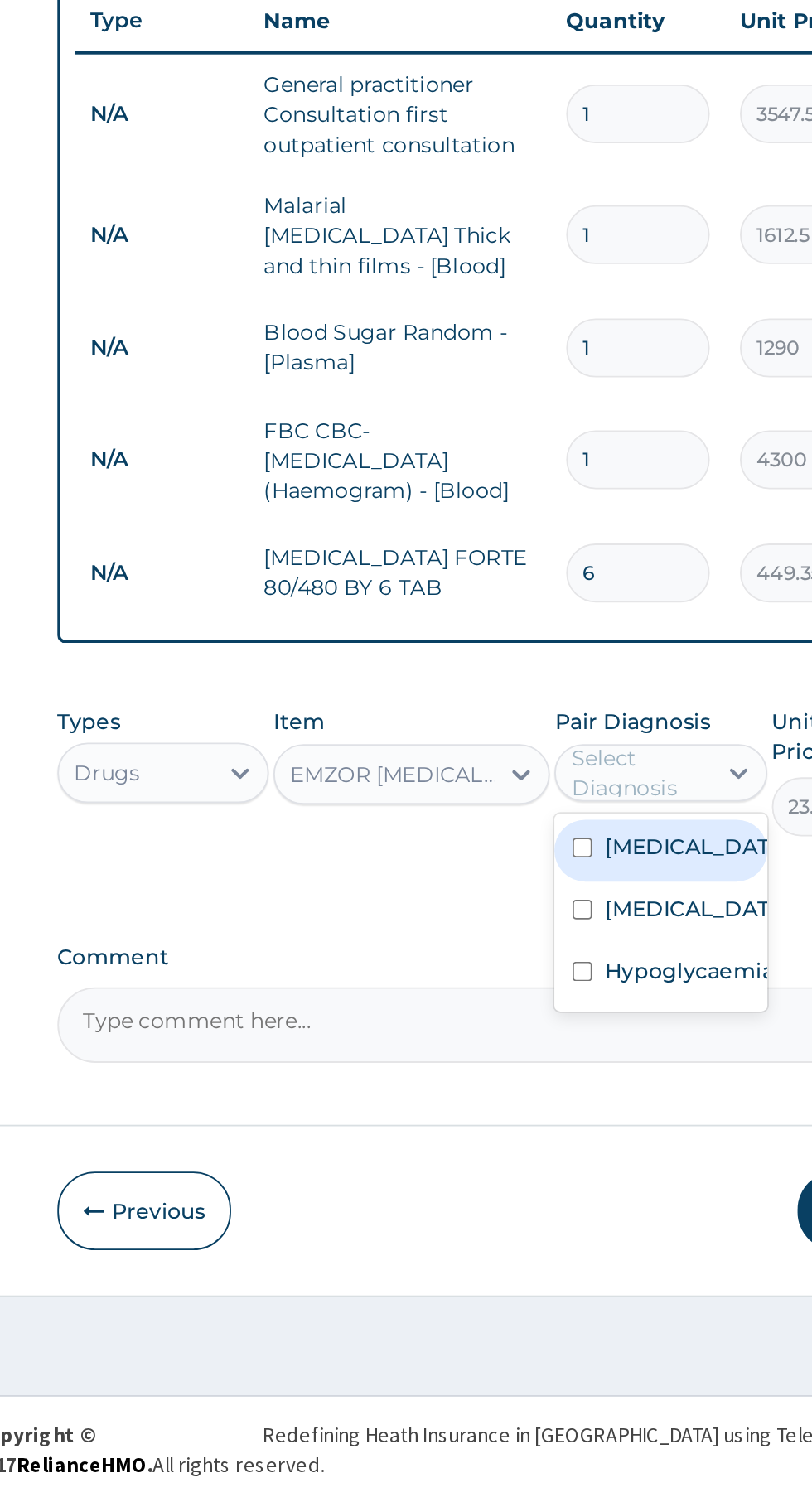
scroll to position [0, 0]
click at [597, 1145] on label "Falciparum malaria" at bounding box center [596, 1142] width 96 height 16
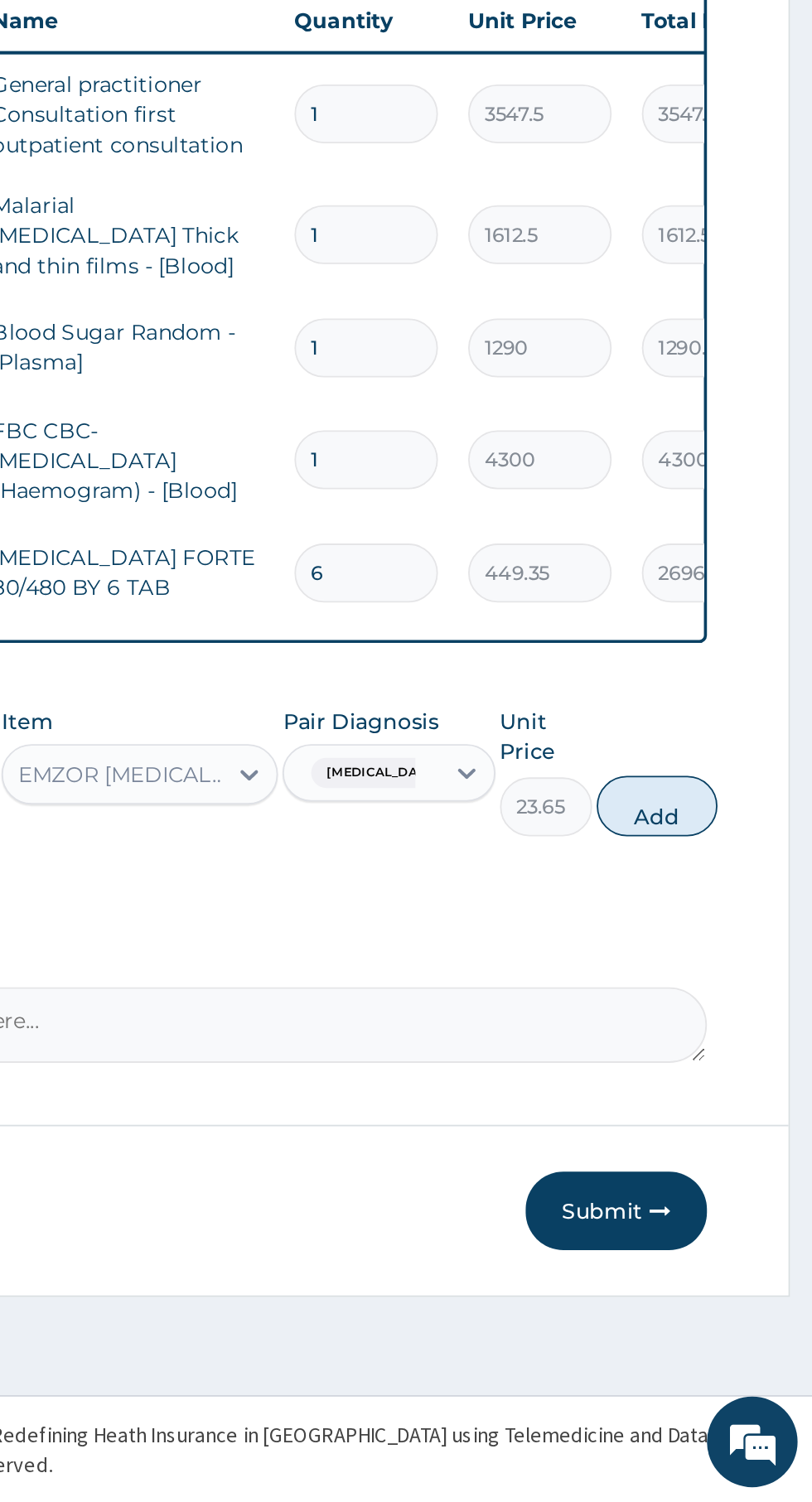
click at [743, 1118] on button "Add" at bounding box center [726, 1120] width 66 height 33
type input "0"
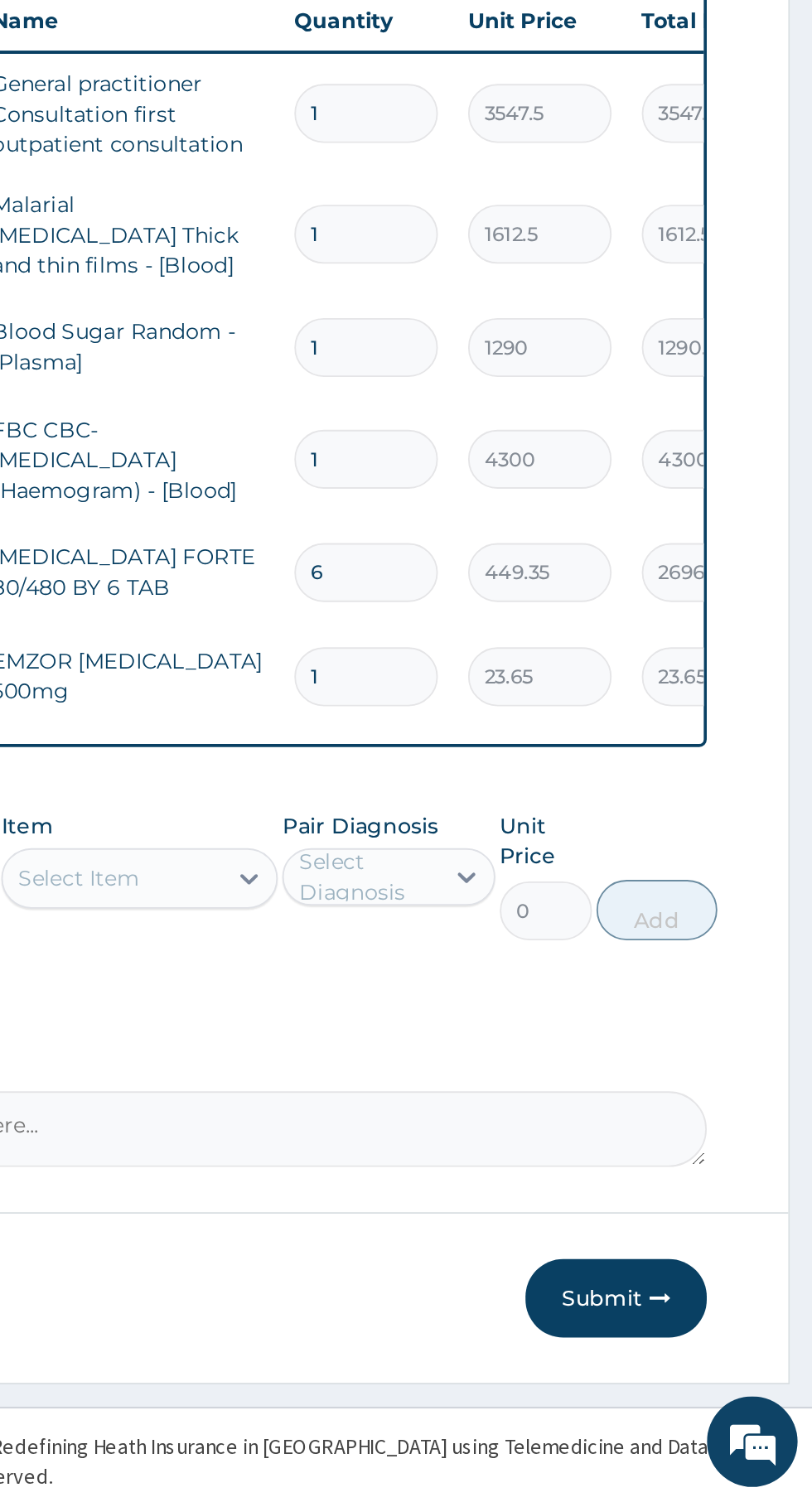
type input "18"
type input "425.70"
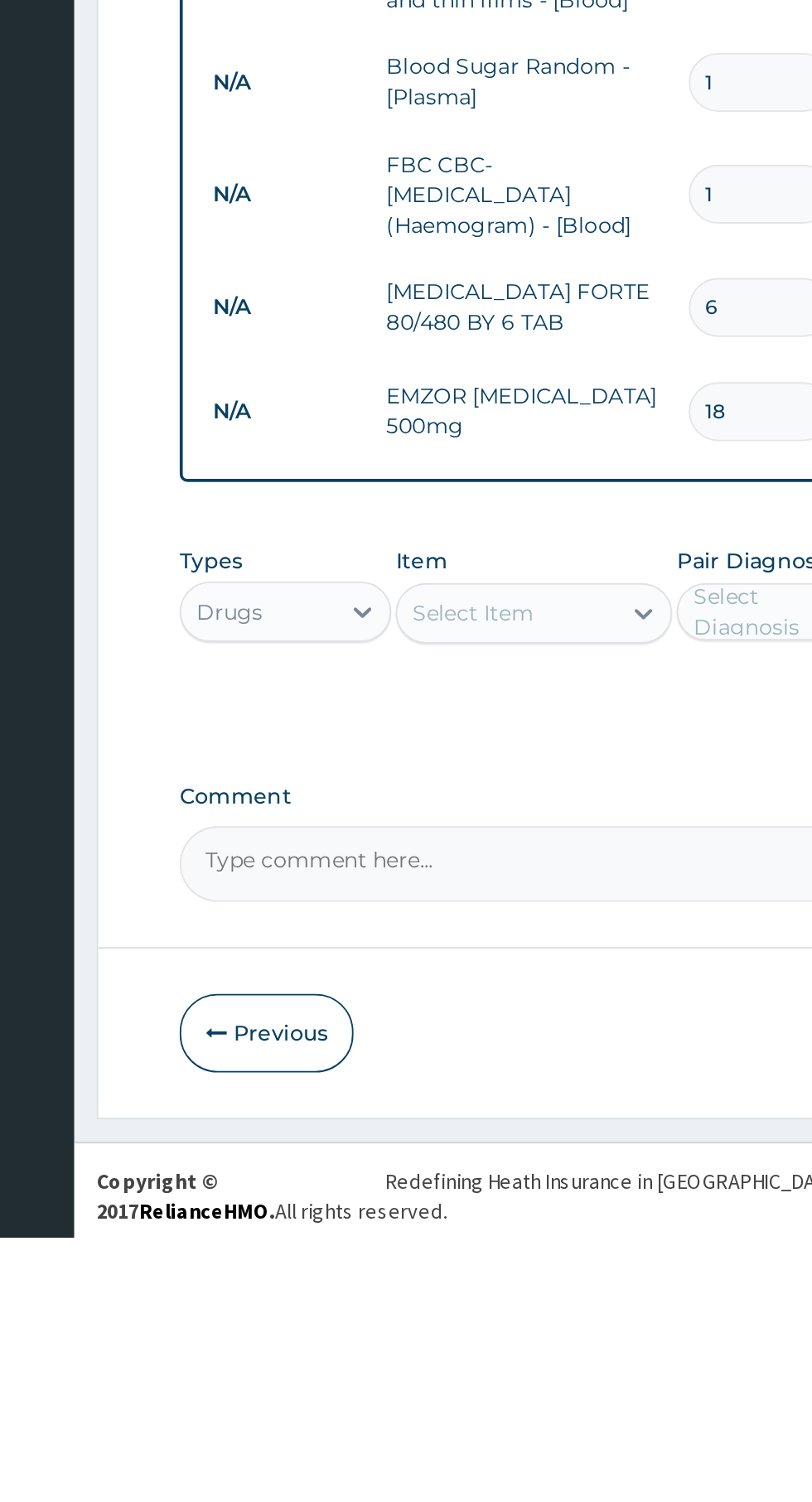
type input "18"
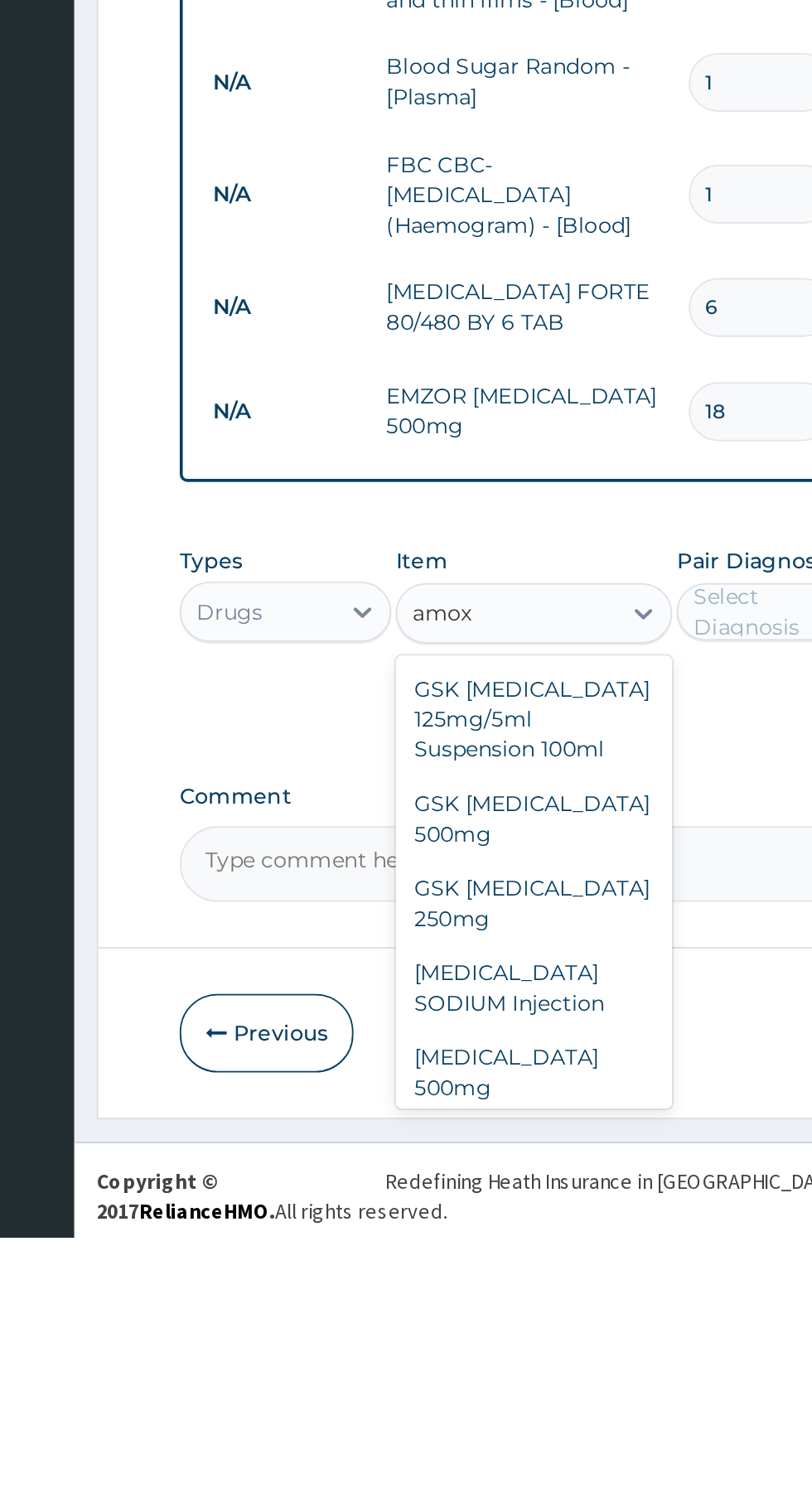
scroll to position [96, 0]
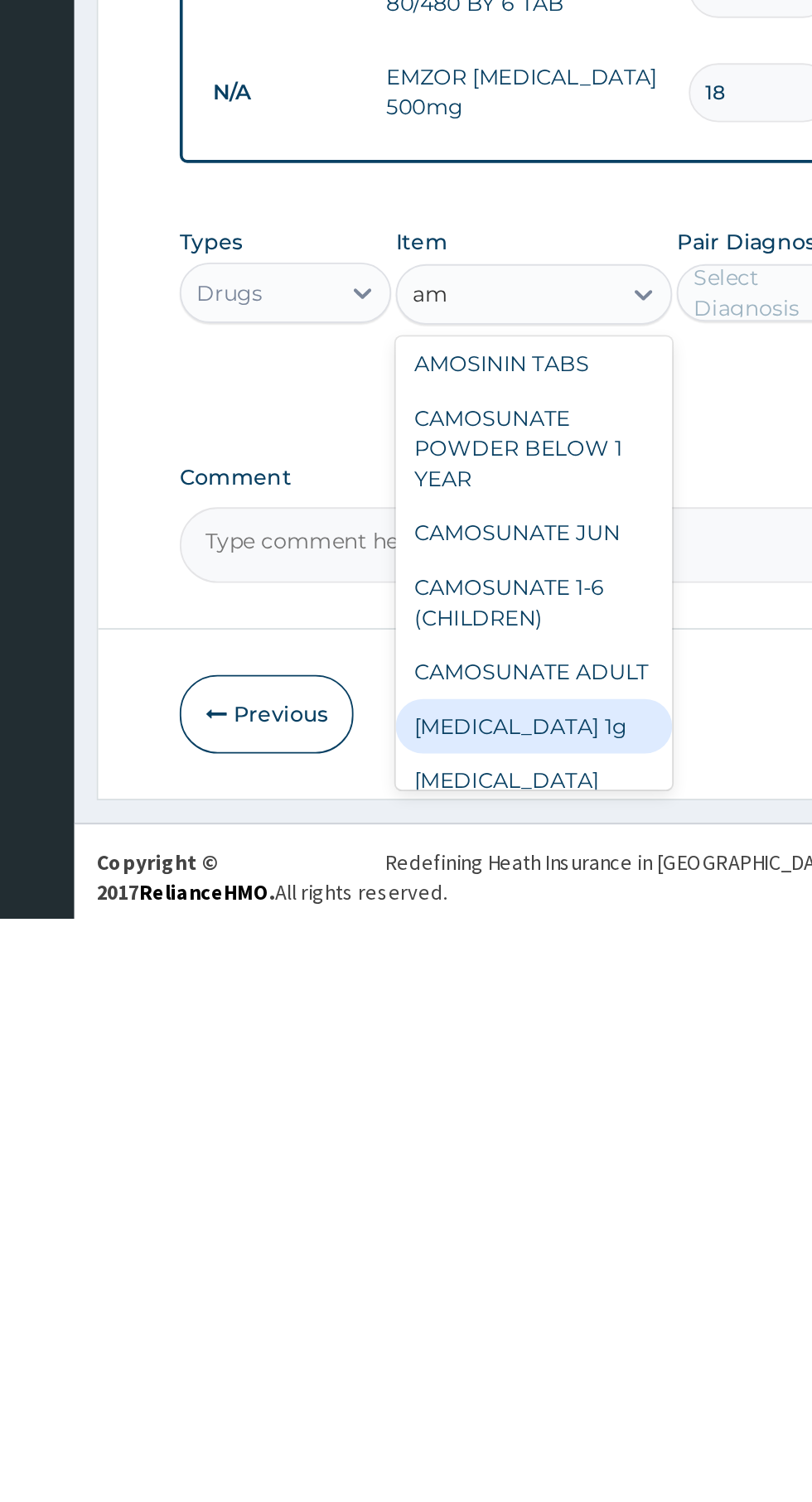
type input "a"
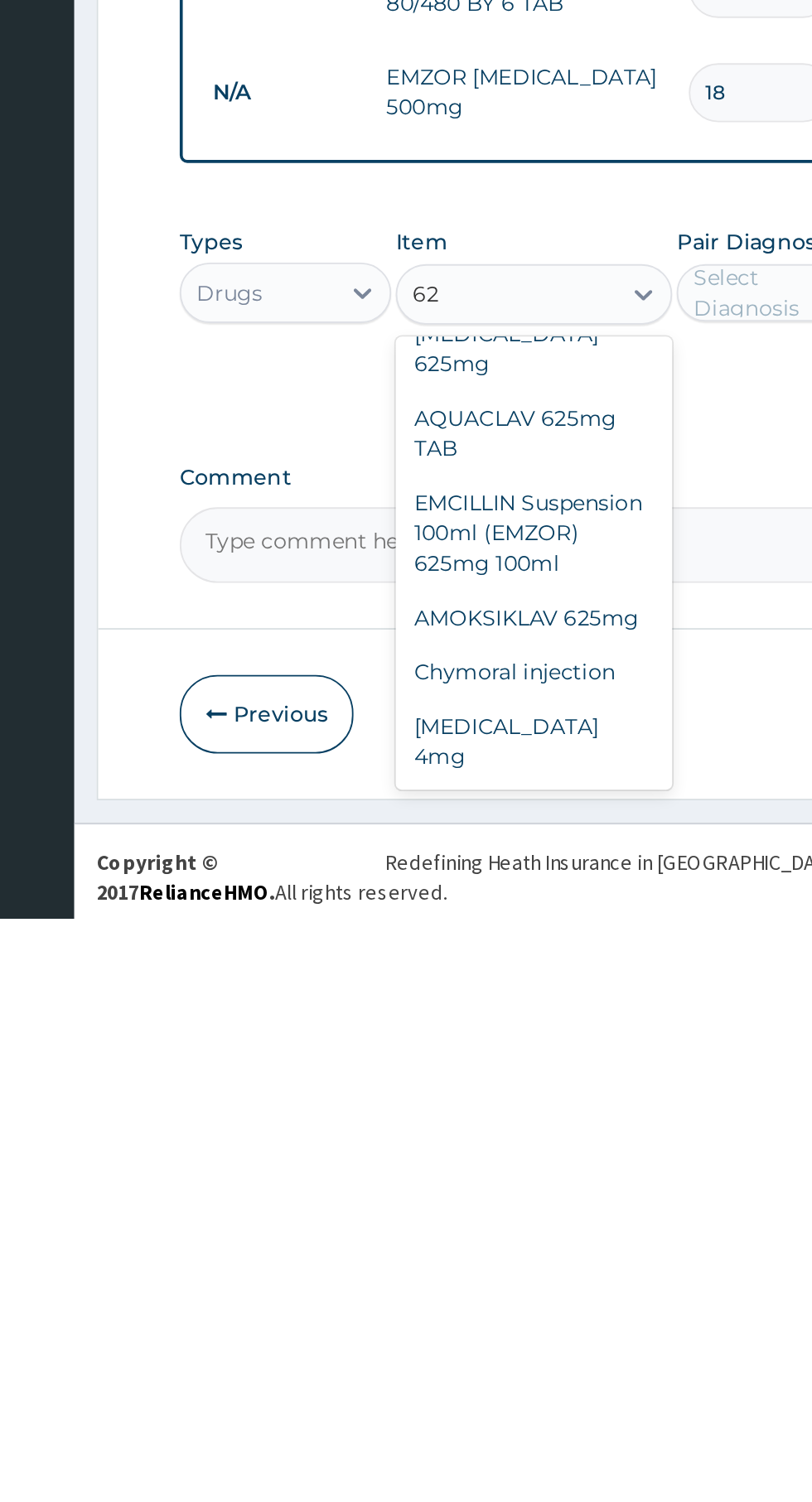
scroll to position [610, 0]
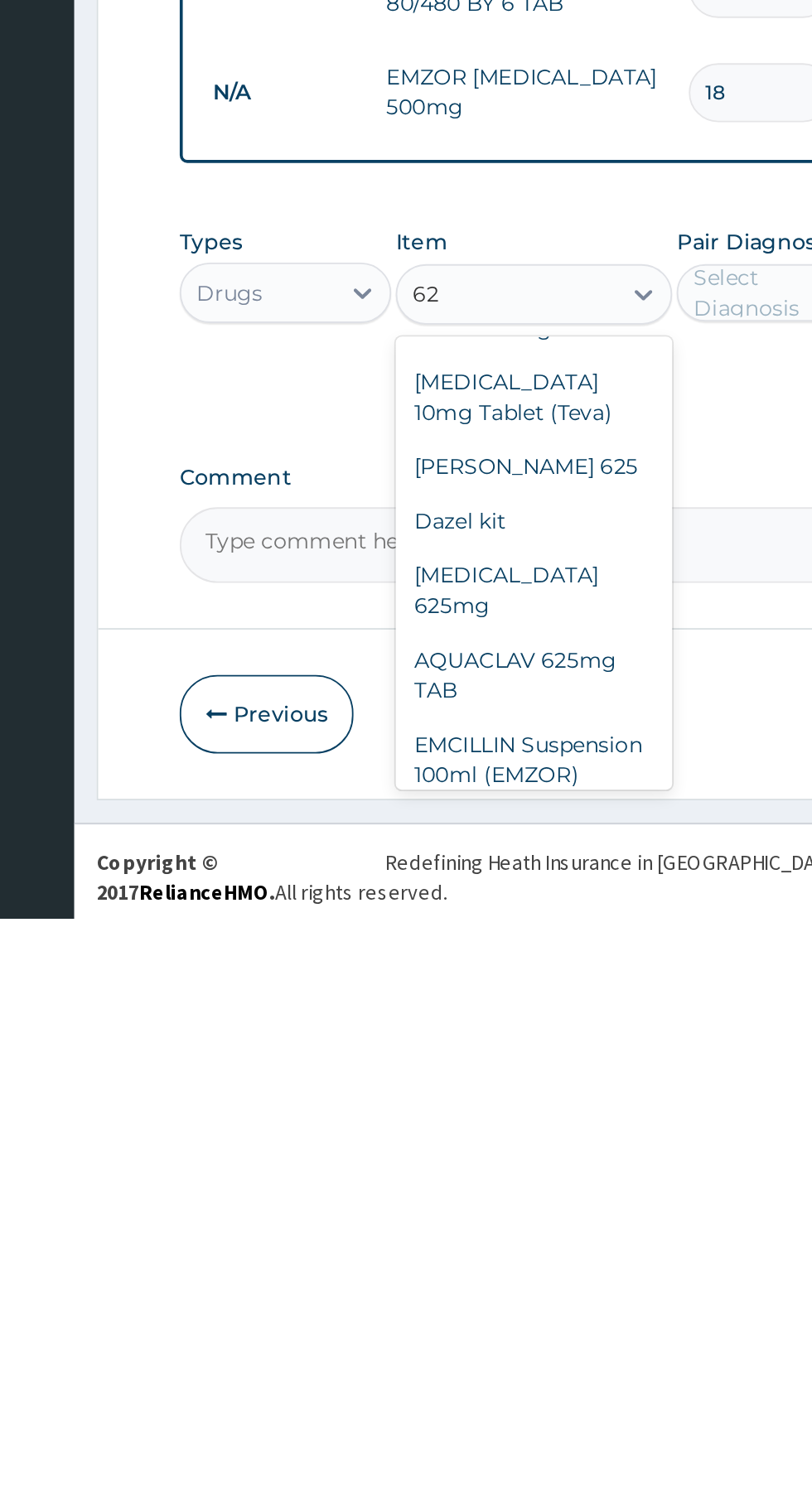
click at [416, 1346] on div "AQUACLAV 625mg TAB" at bounding box center [442, 1368] width 152 height 46
type input "62"
type input "242.4125"
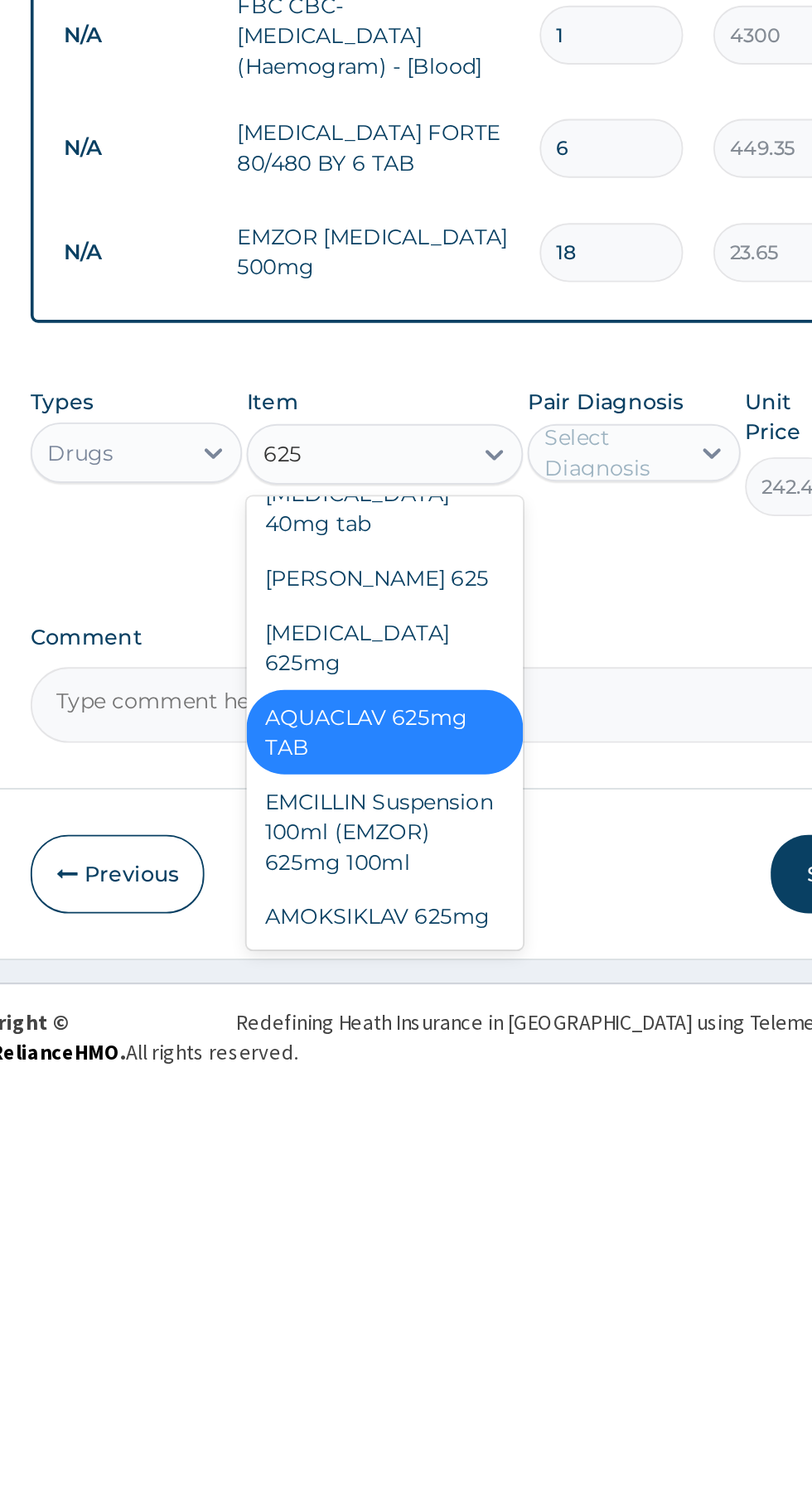
scroll to position [0, 0]
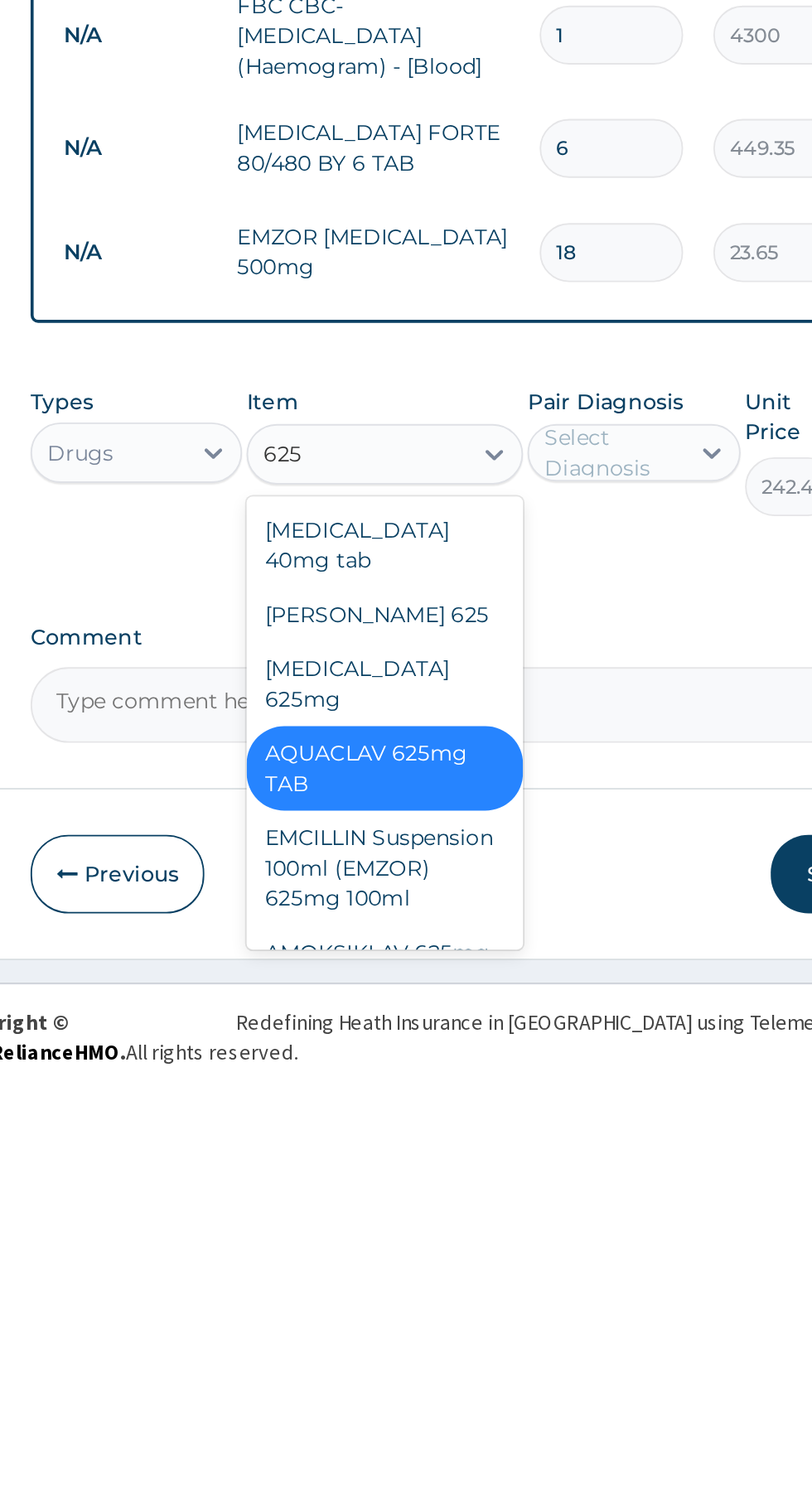
click at [479, 1419] on div "AMOKSIKLAV 625mg" at bounding box center [442, 1433] width 152 height 30
type input "625"
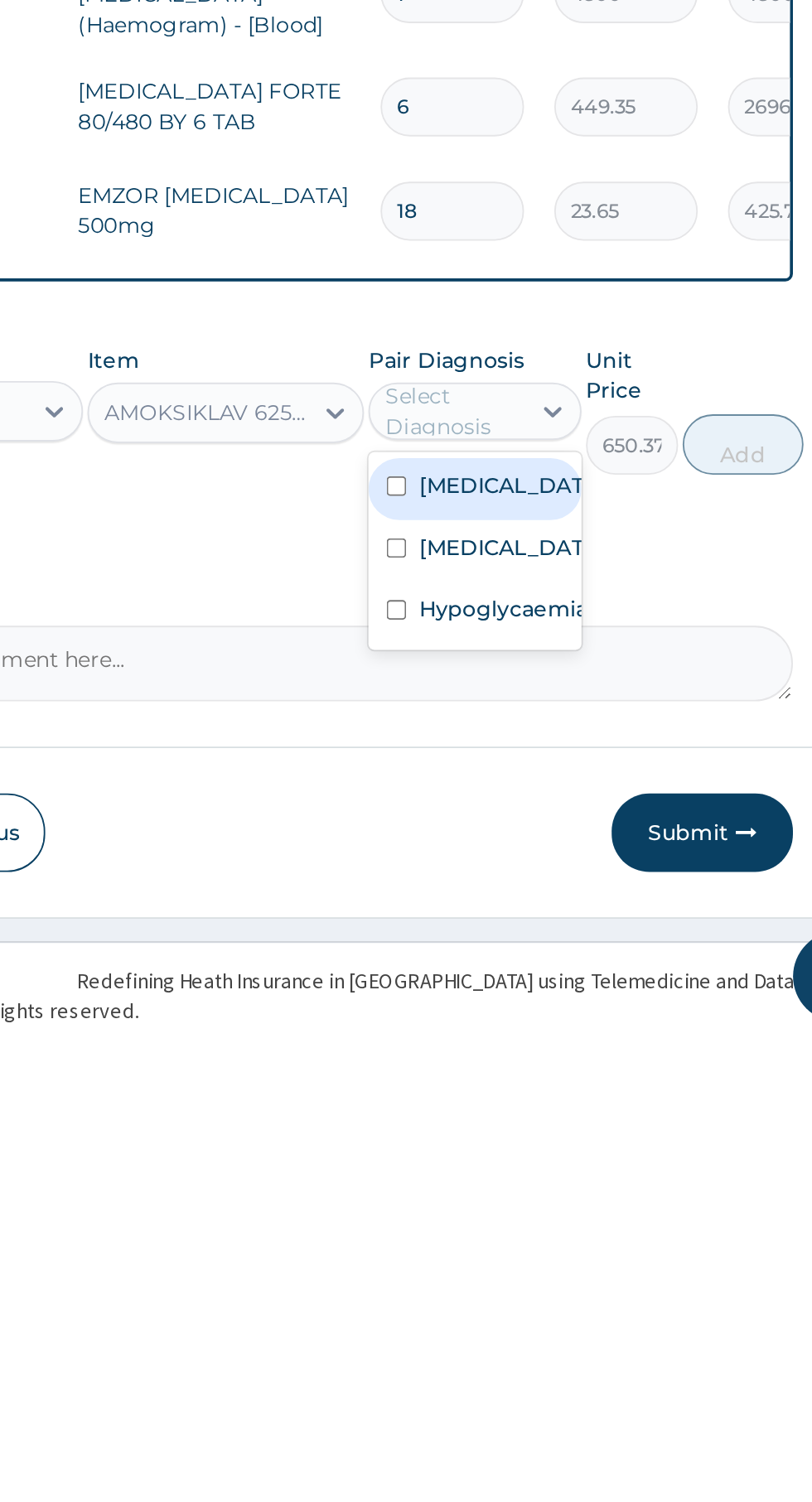
click at [540, 1239] on input "checkbox" at bounding box center [536, 1234] width 10 height 10
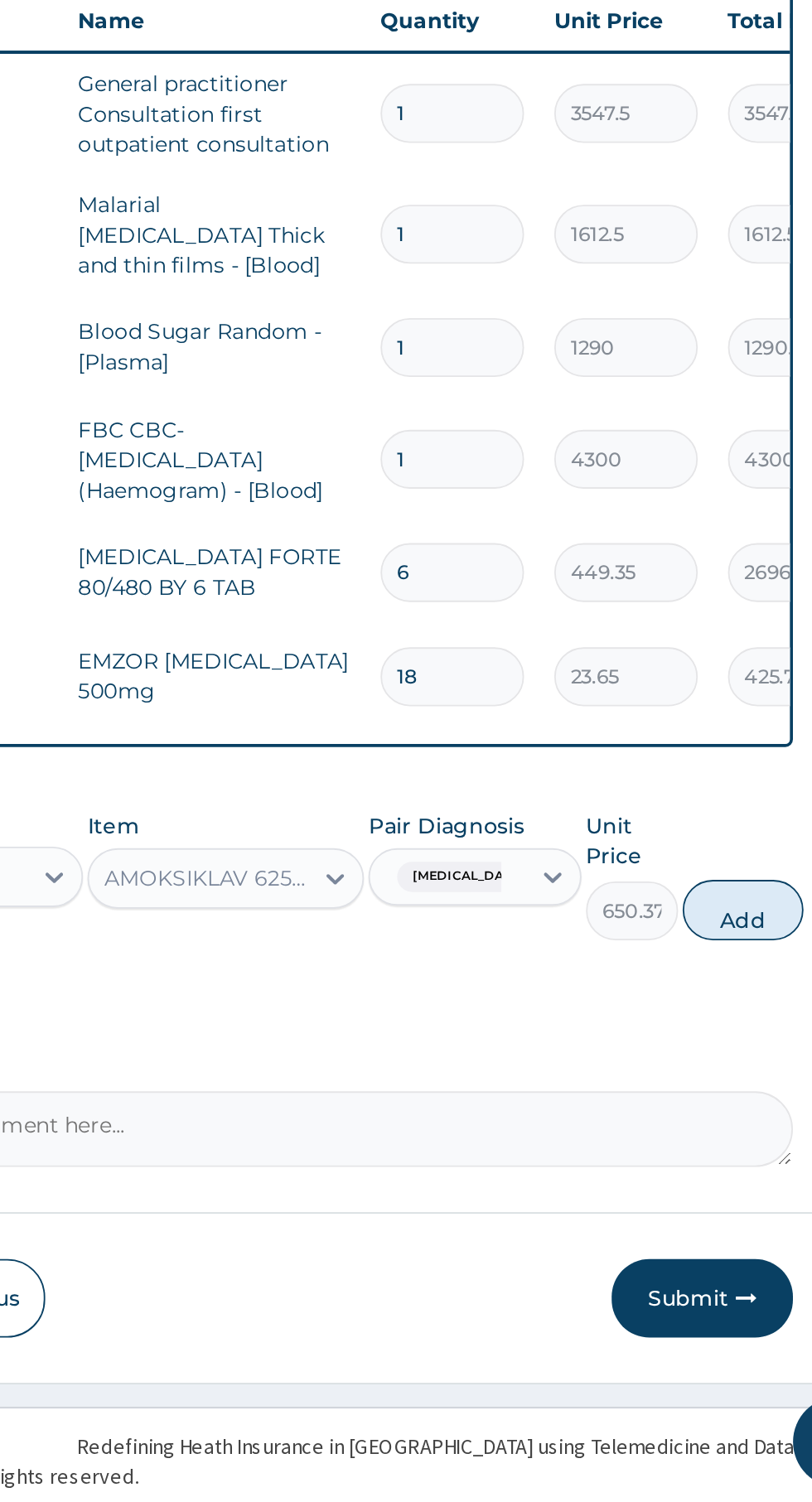
click at [730, 1179] on button "Add" at bounding box center [726, 1177] width 66 height 33
type input "0"
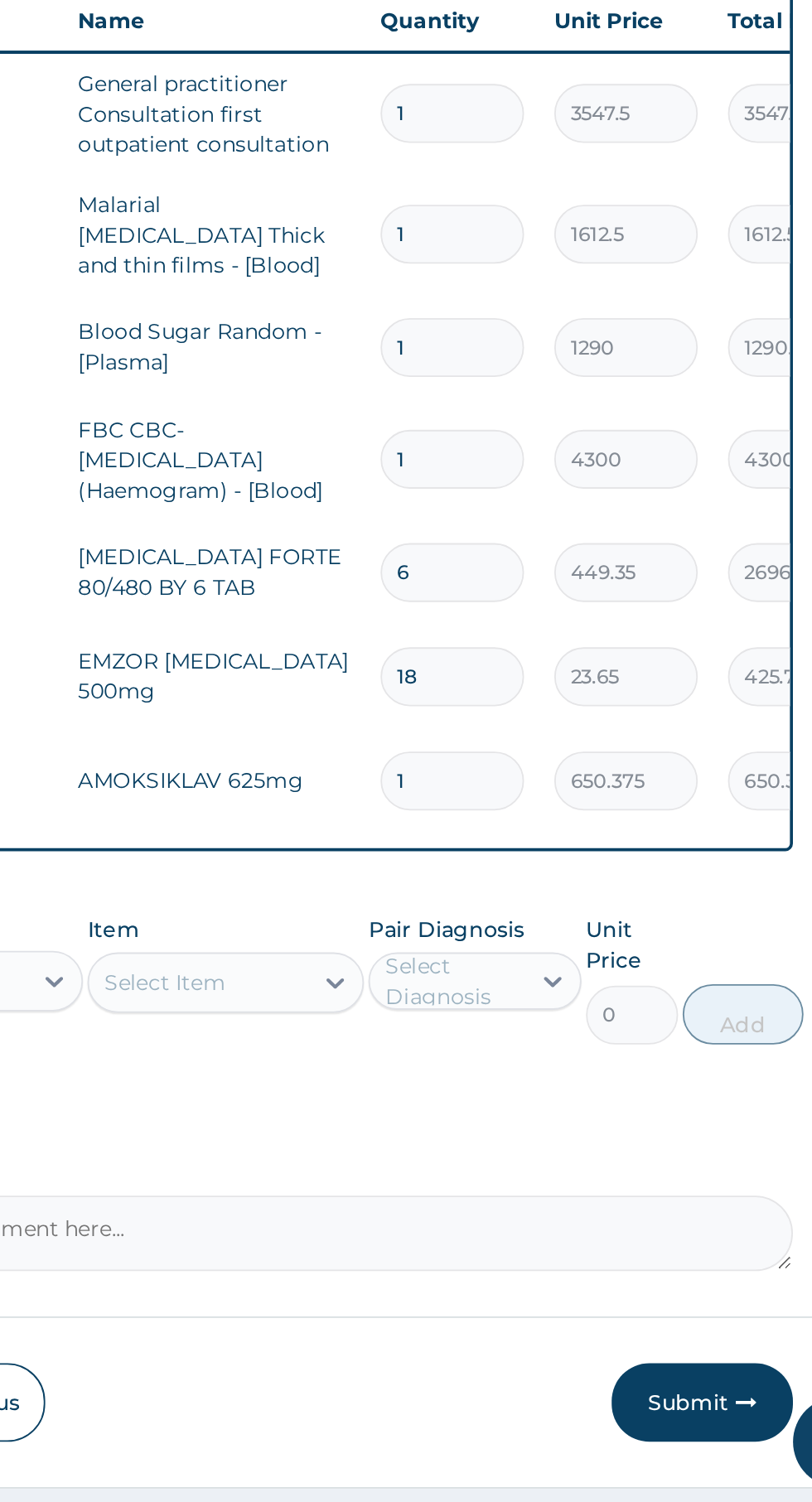
scroll to position [36, 0]
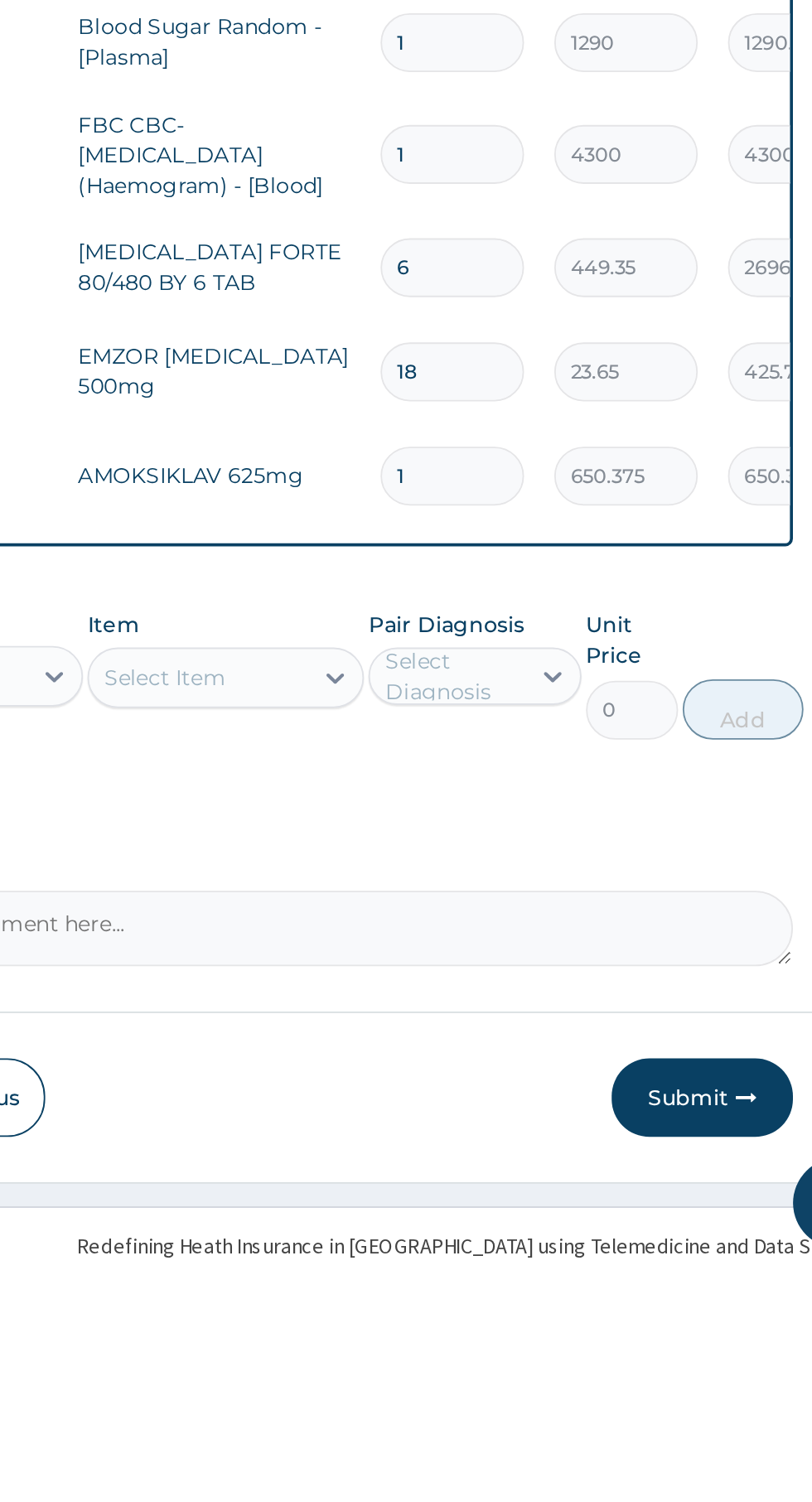
type input "10"
type input "6503.75"
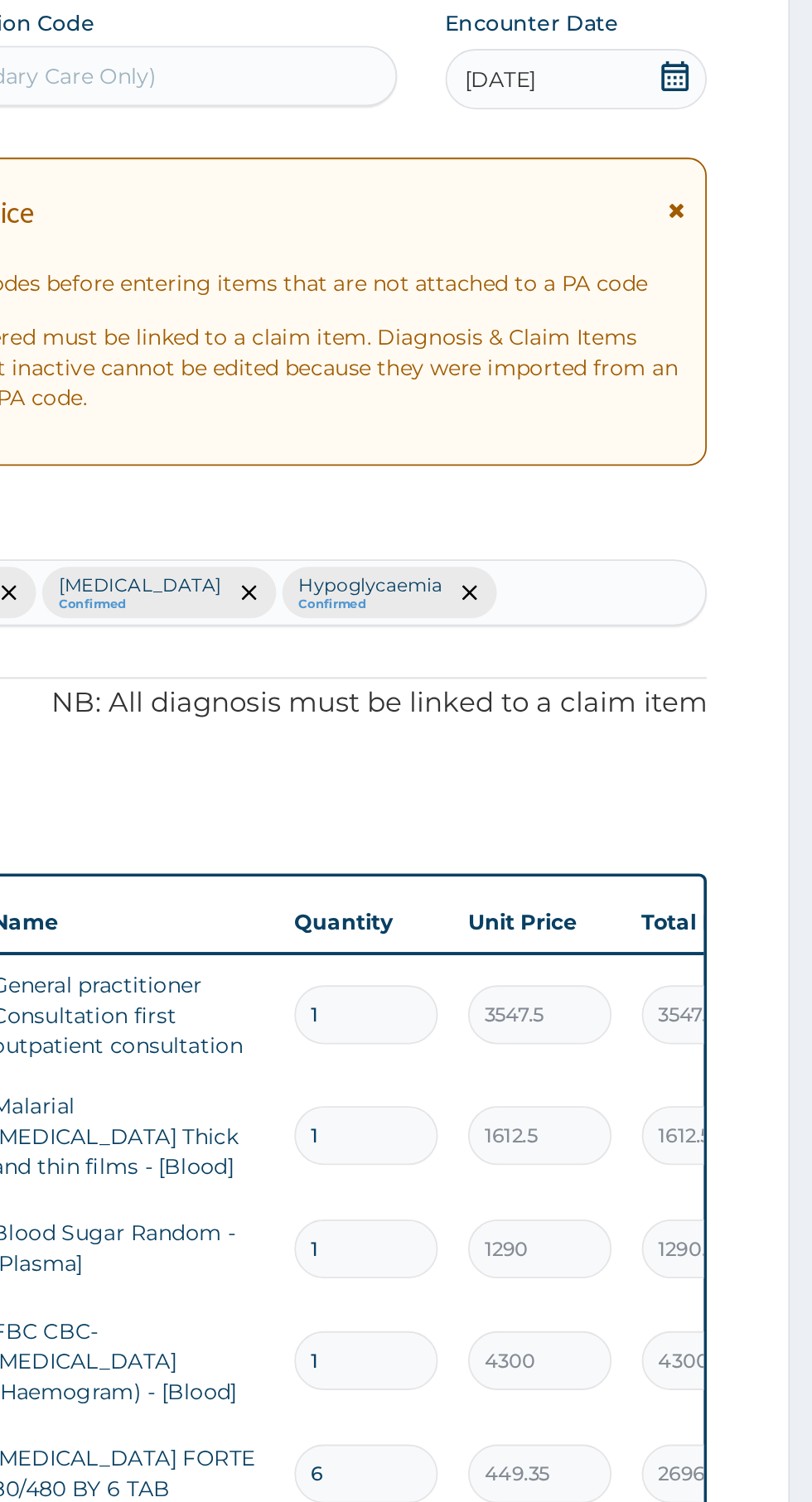
type input "10"
type input "respirato"
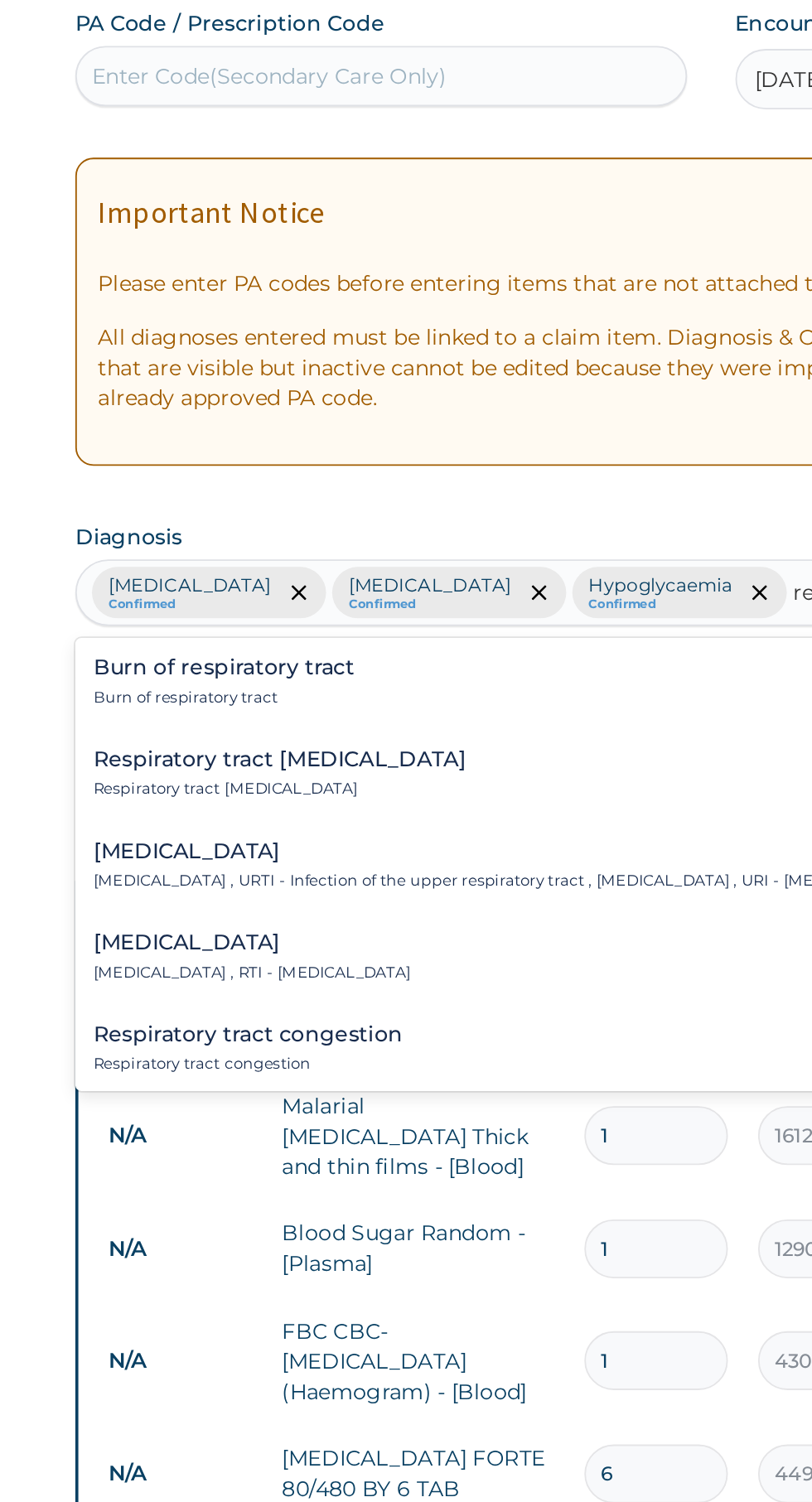
type input "respiratory tract"
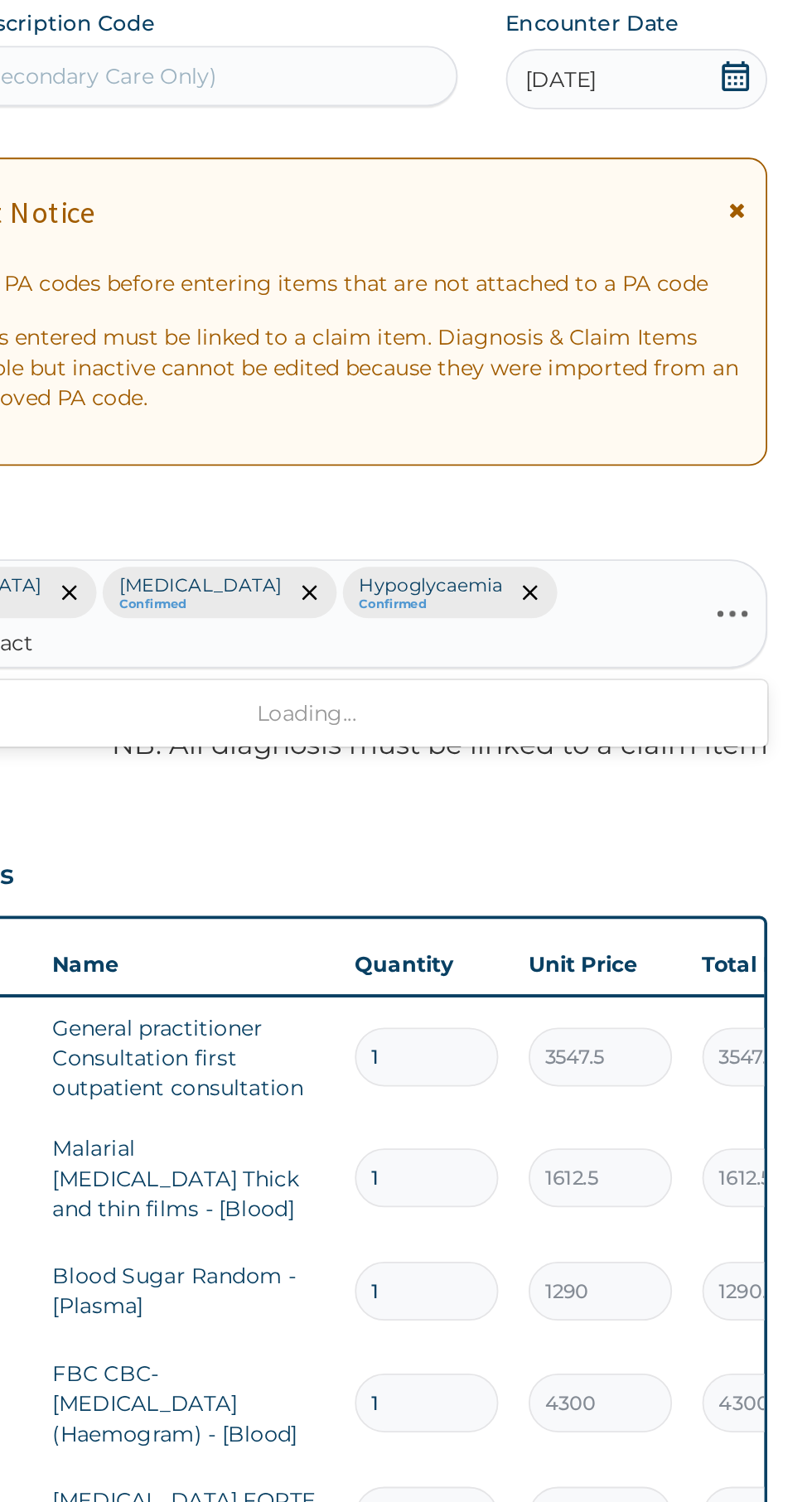
scroll to position [0, 0]
type input "respiratory tract"
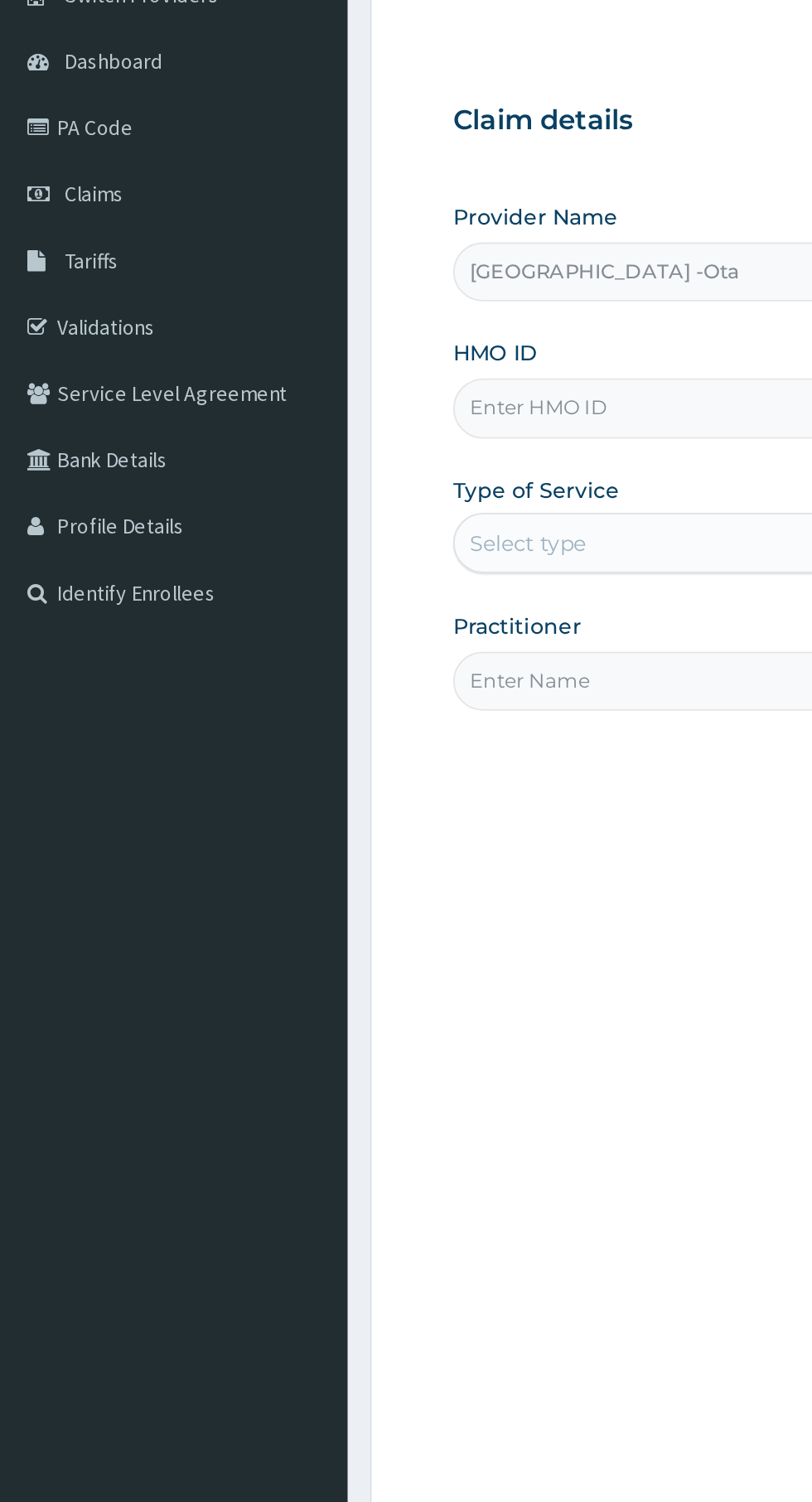
click at [45, 253] on span "Claims" at bounding box center [51, 253] width 32 height 15
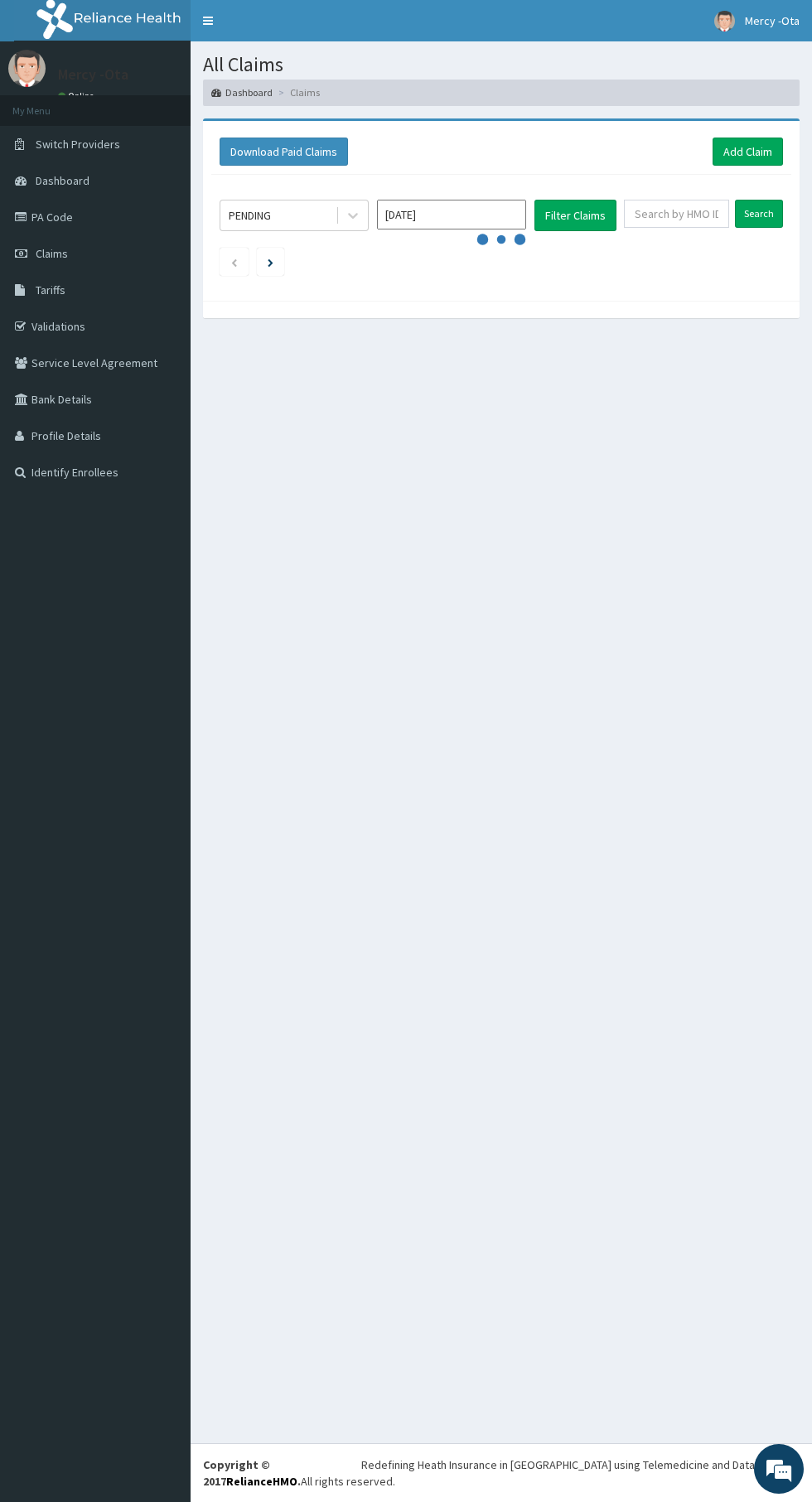
click at [84, 251] on link "Claims" at bounding box center [95, 253] width 191 height 36
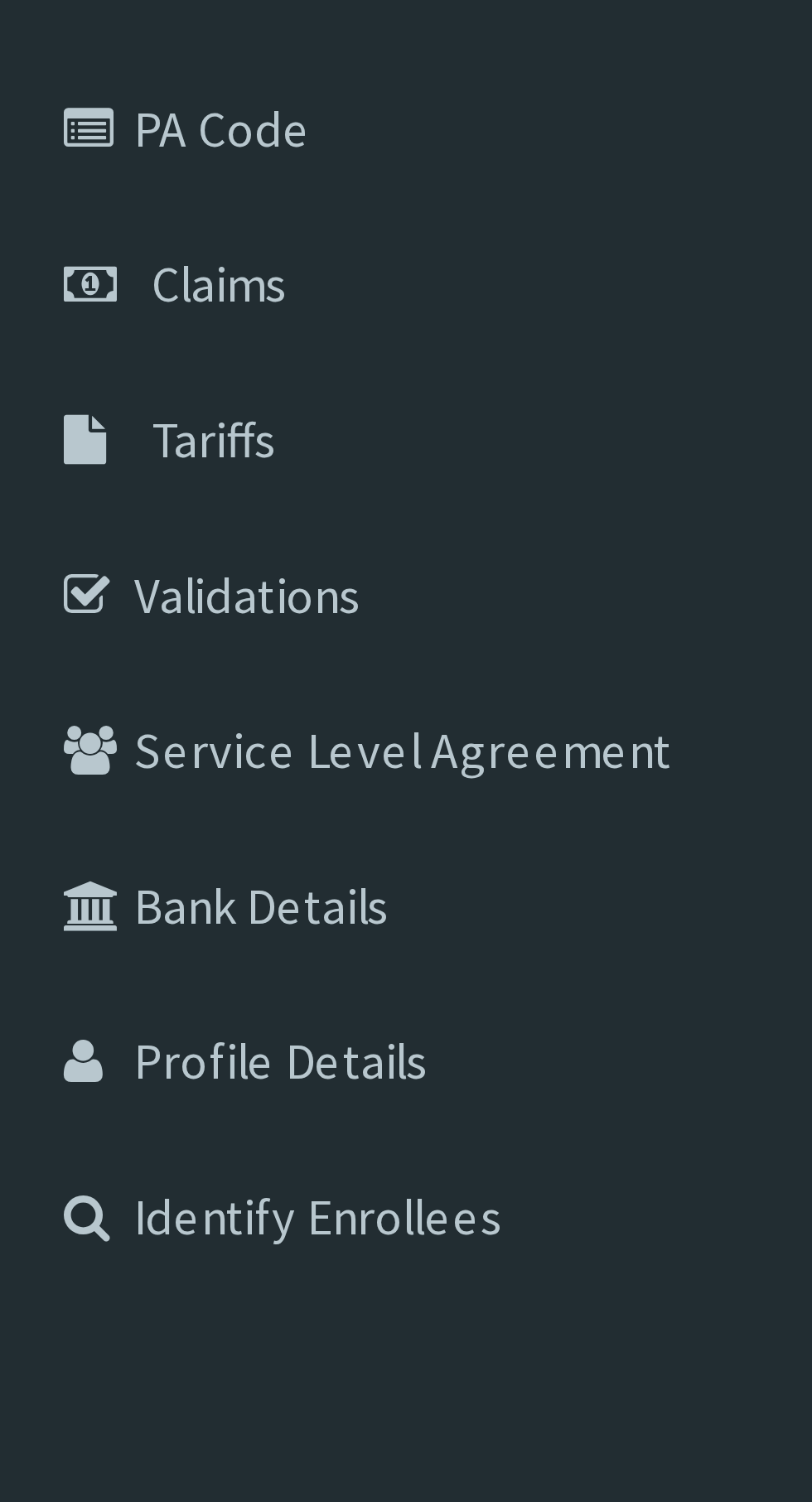
click at [60, 257] on span "Claims" at bounding box center [51, 253] width 32 height 15
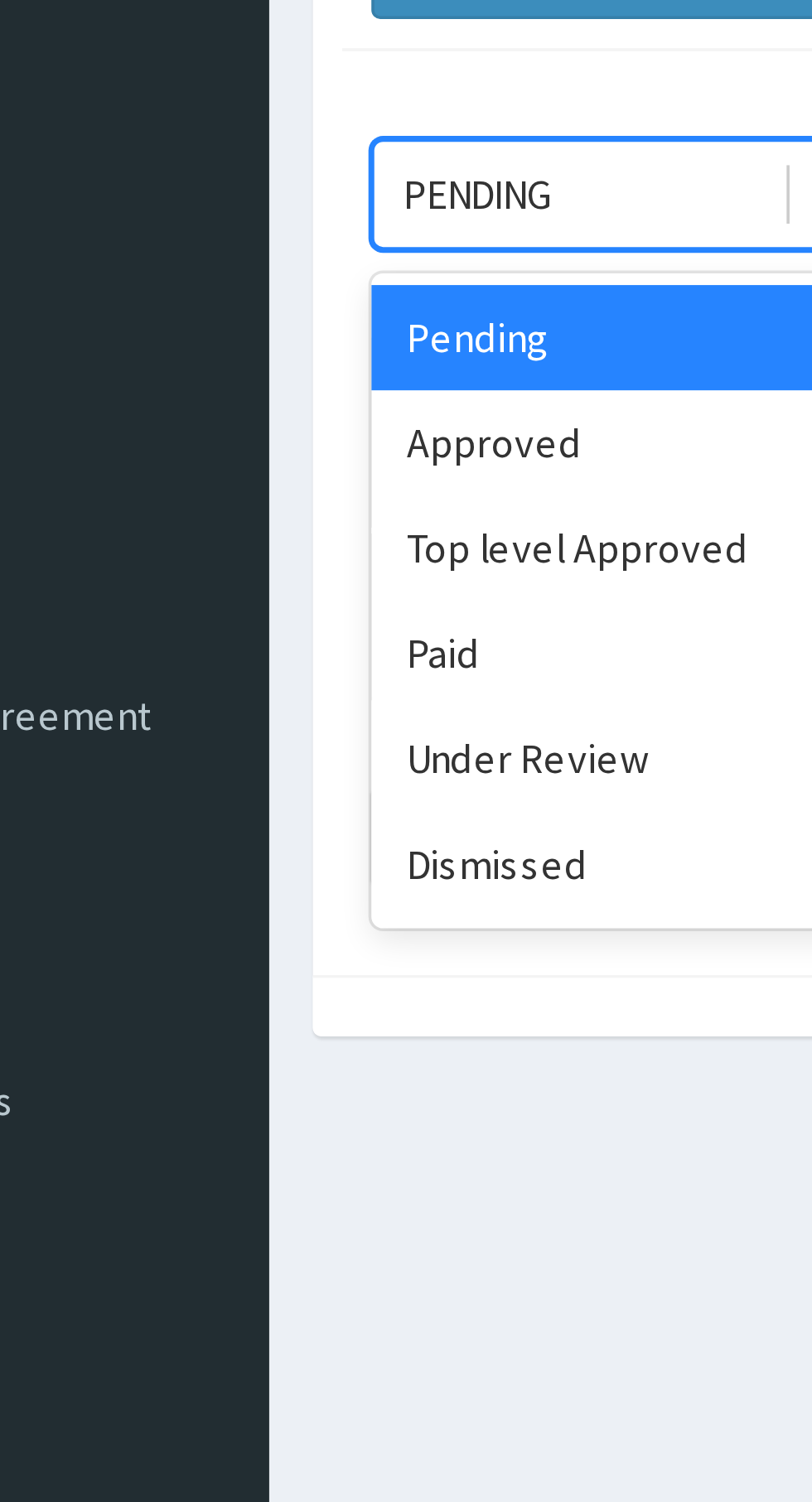
click at [285, 288] on div "Approved" at bounding box center [294, 285] width 149 height 30
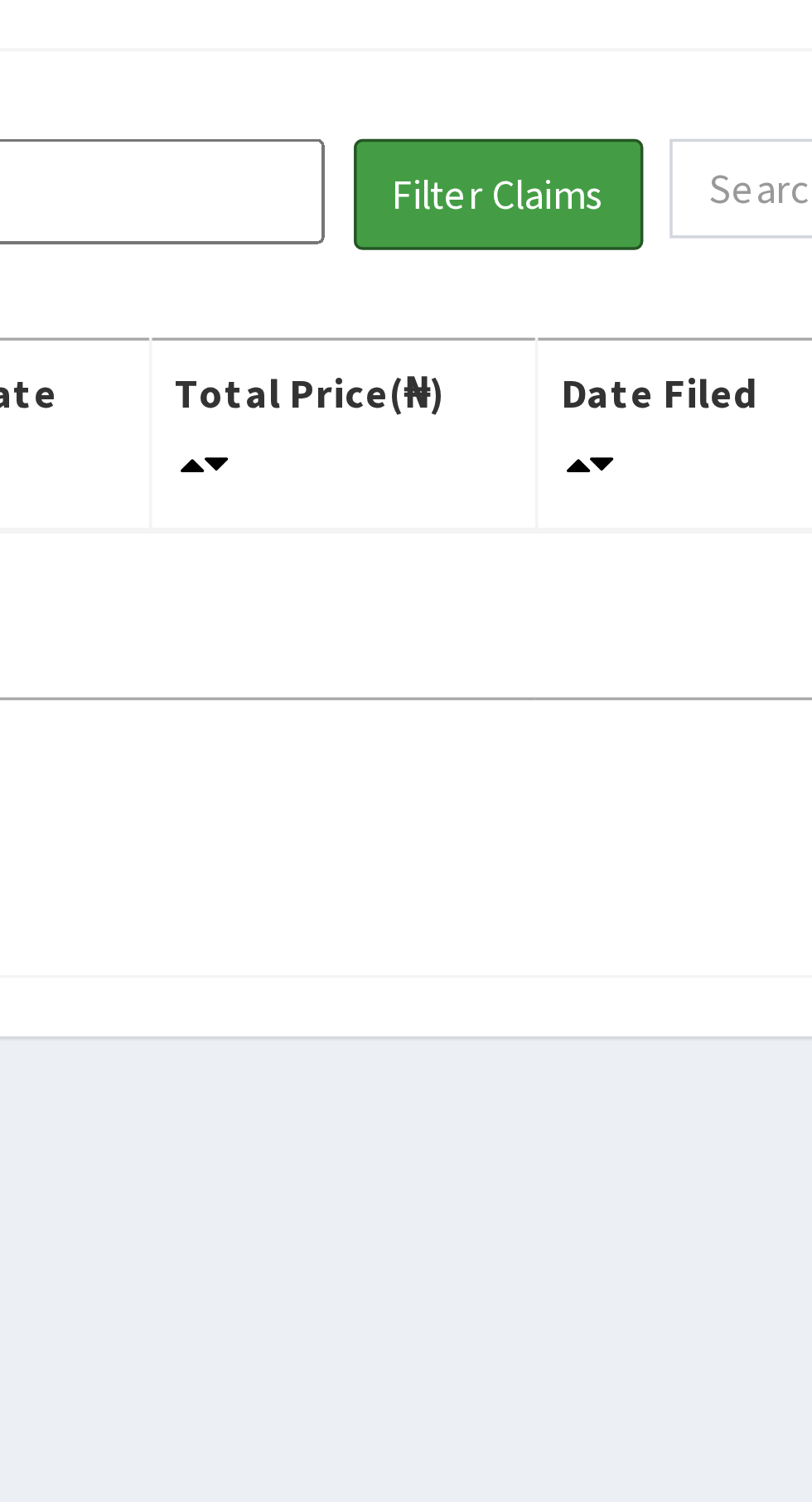
click at [589, 222] on button "Filter Claims" at bounding box center [575, 215] width 82 height 31
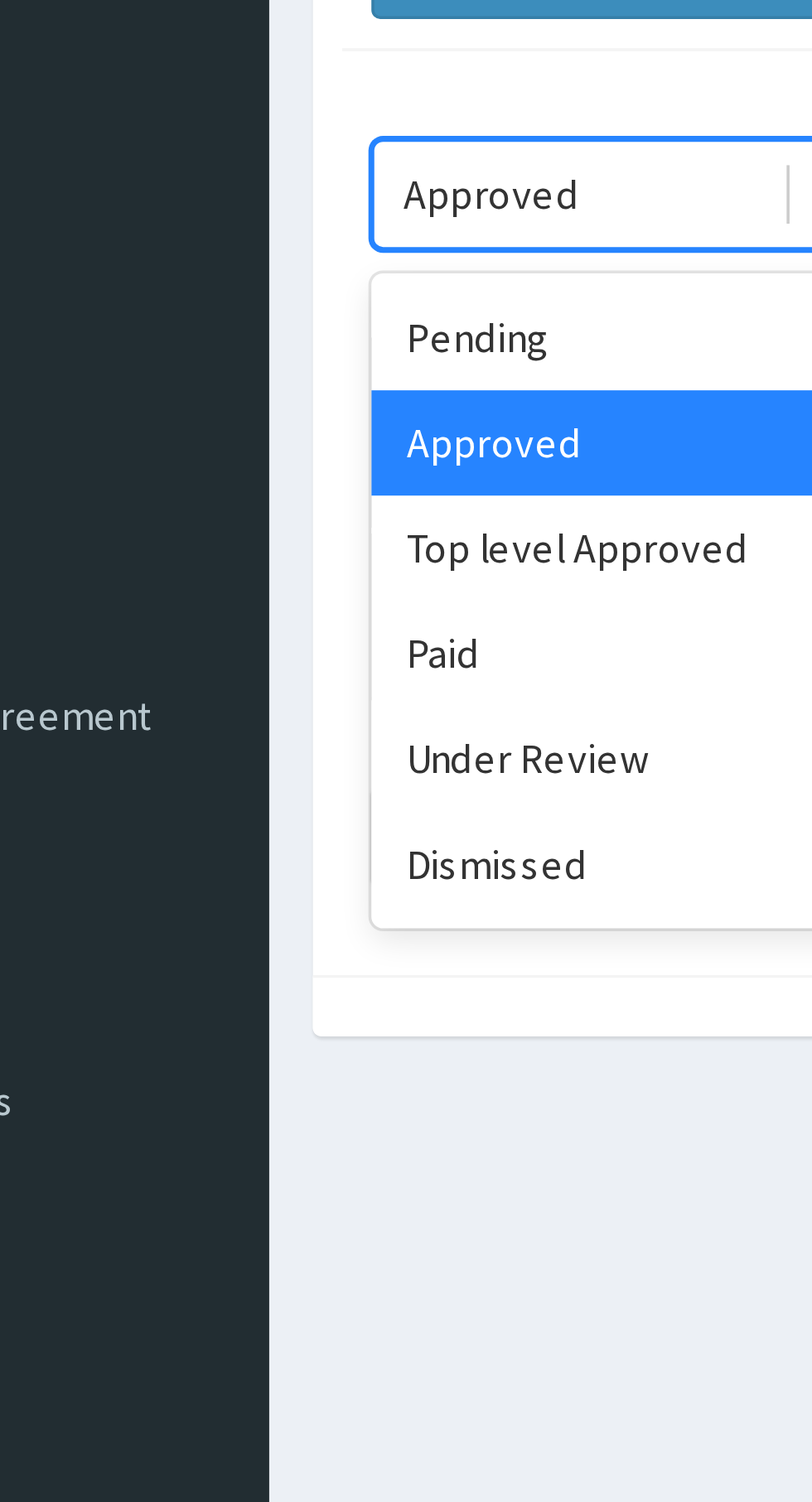
click at [313, 319] on div "Top level Approved" at bounding box center [294, 316] width 149 height 30
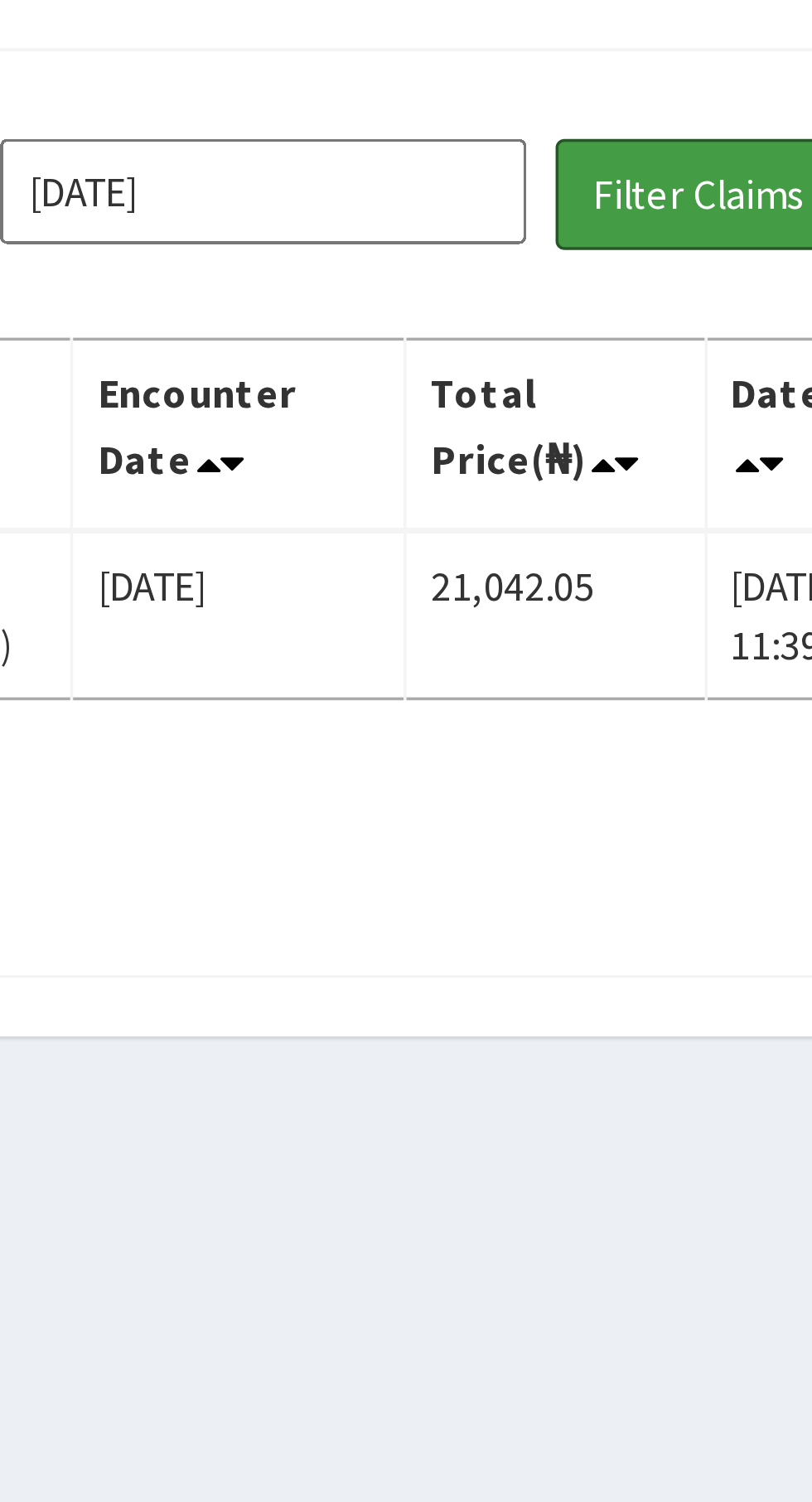
click at [570, 217] on button "Filter Claims" at bounding box center [575, 215] width 82 height 31
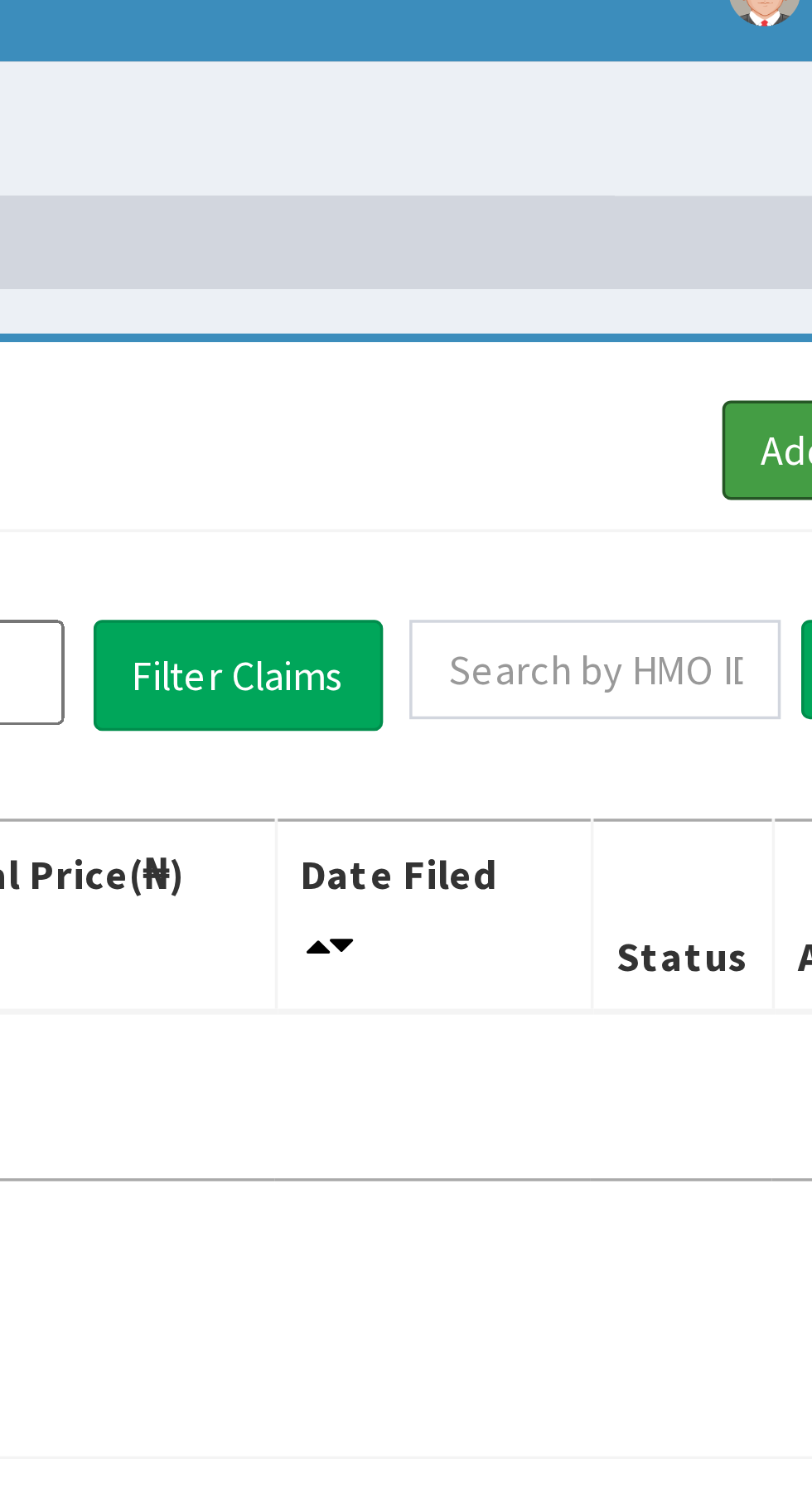
click at [724, 149] on link "Add Claim" at bounding box center [747, 151] width 70 height 28
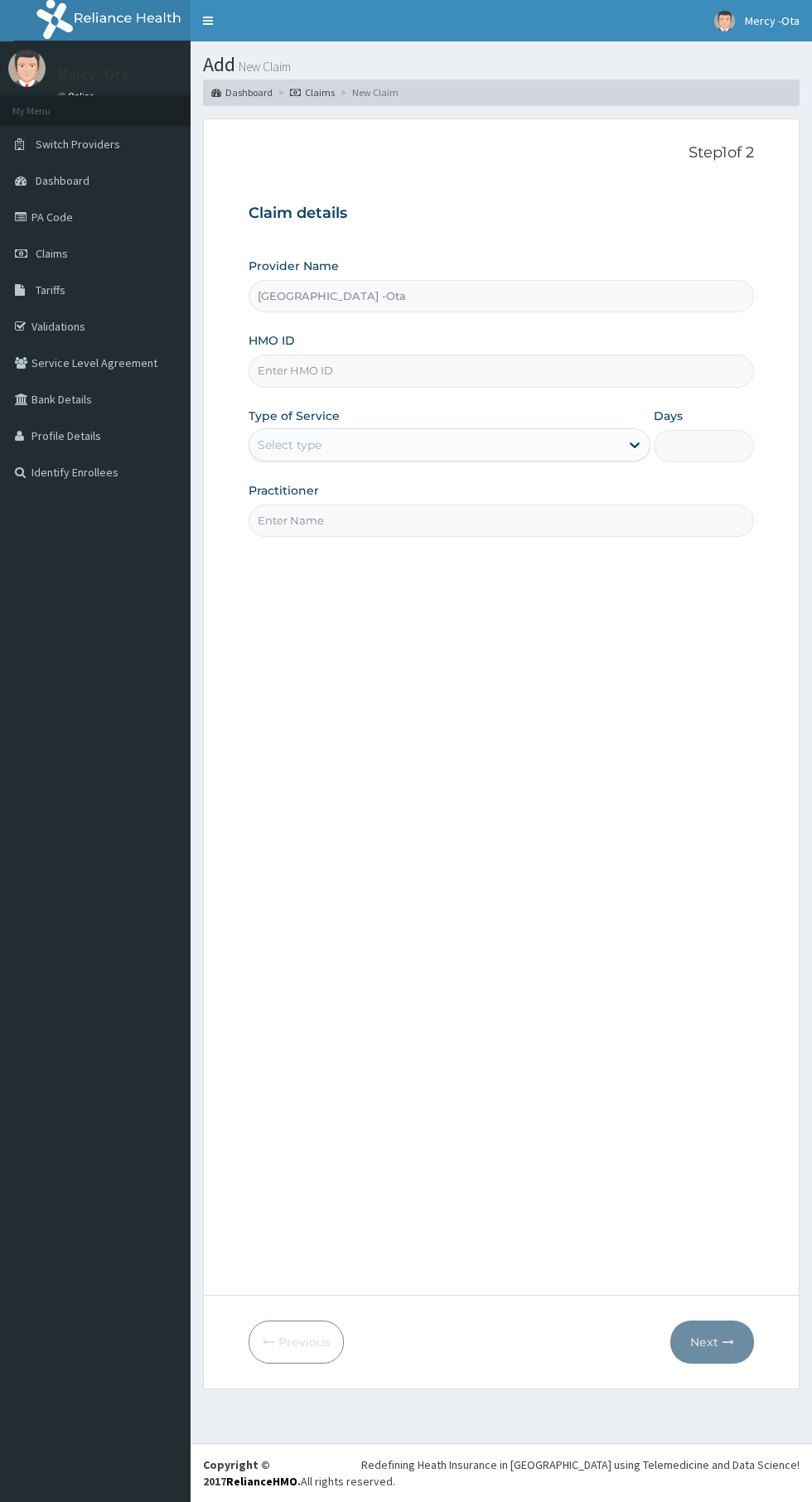
click at [547, 376] on input "HMO ID" at bounding box center [501, 371] width 505 height 32
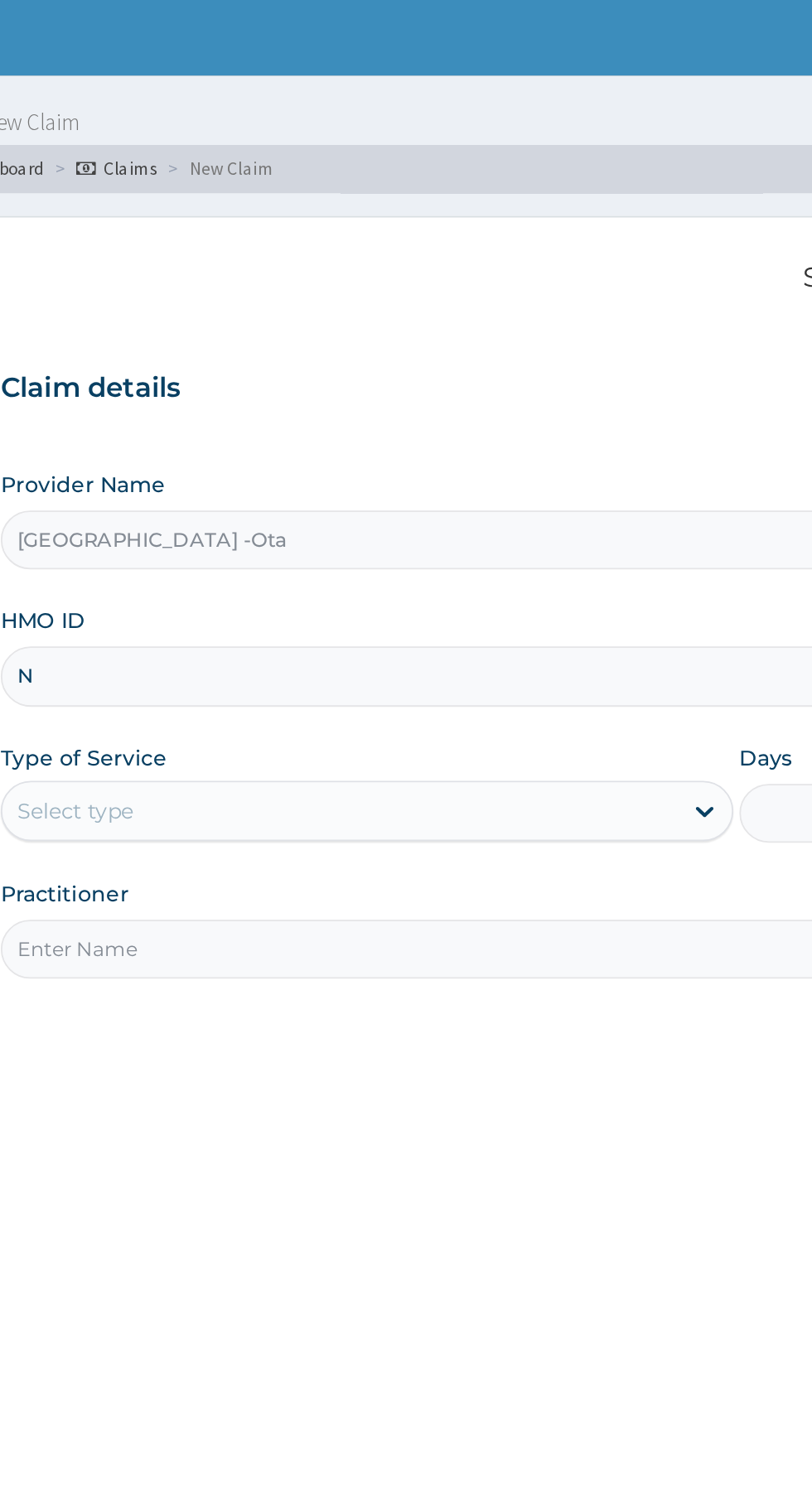
type input "nbc/10321/a"
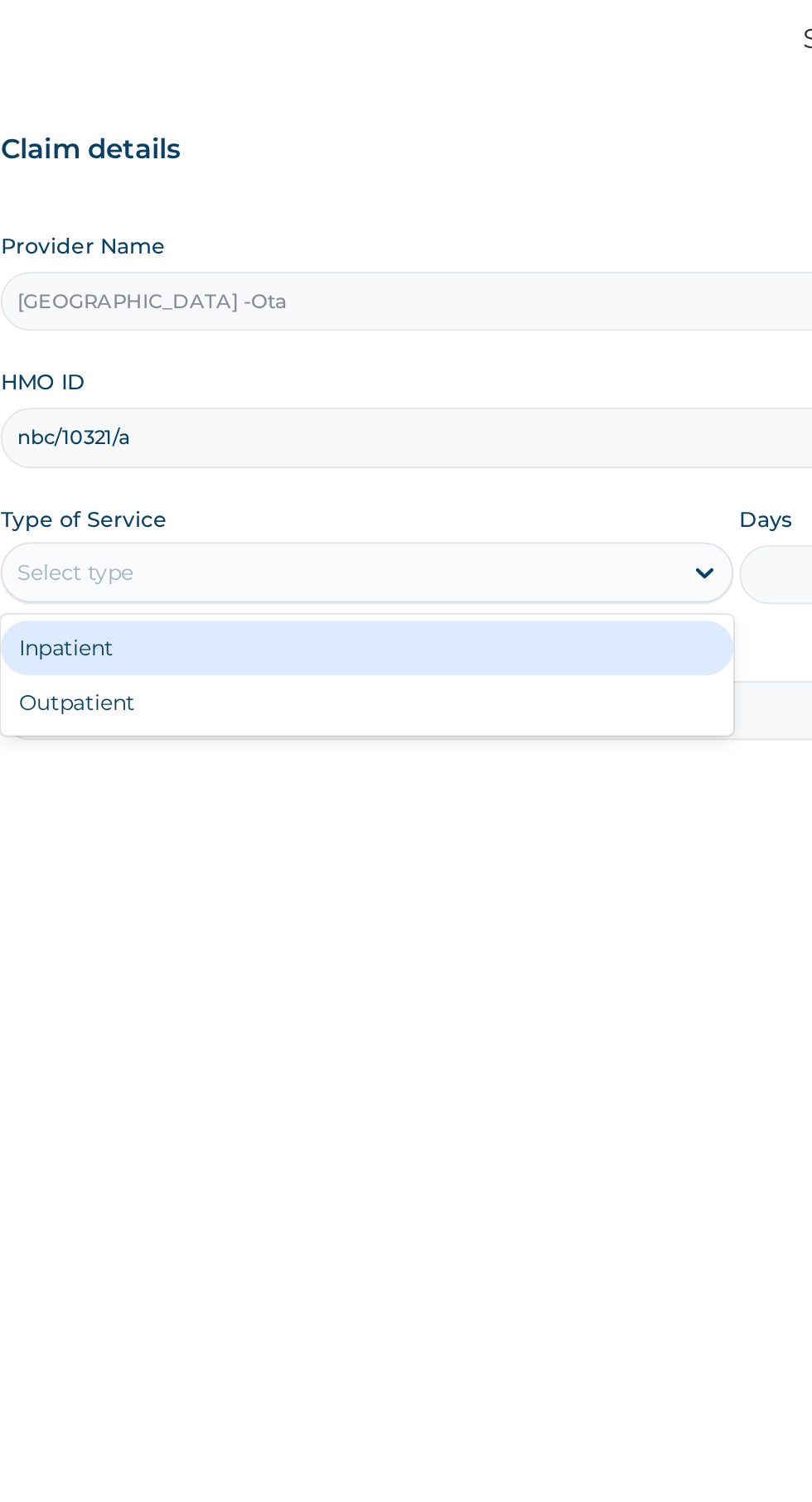
click at [300, 516] on div "Outpatient" at bounding box center [449, 516] width 402 height 30
type input "1"
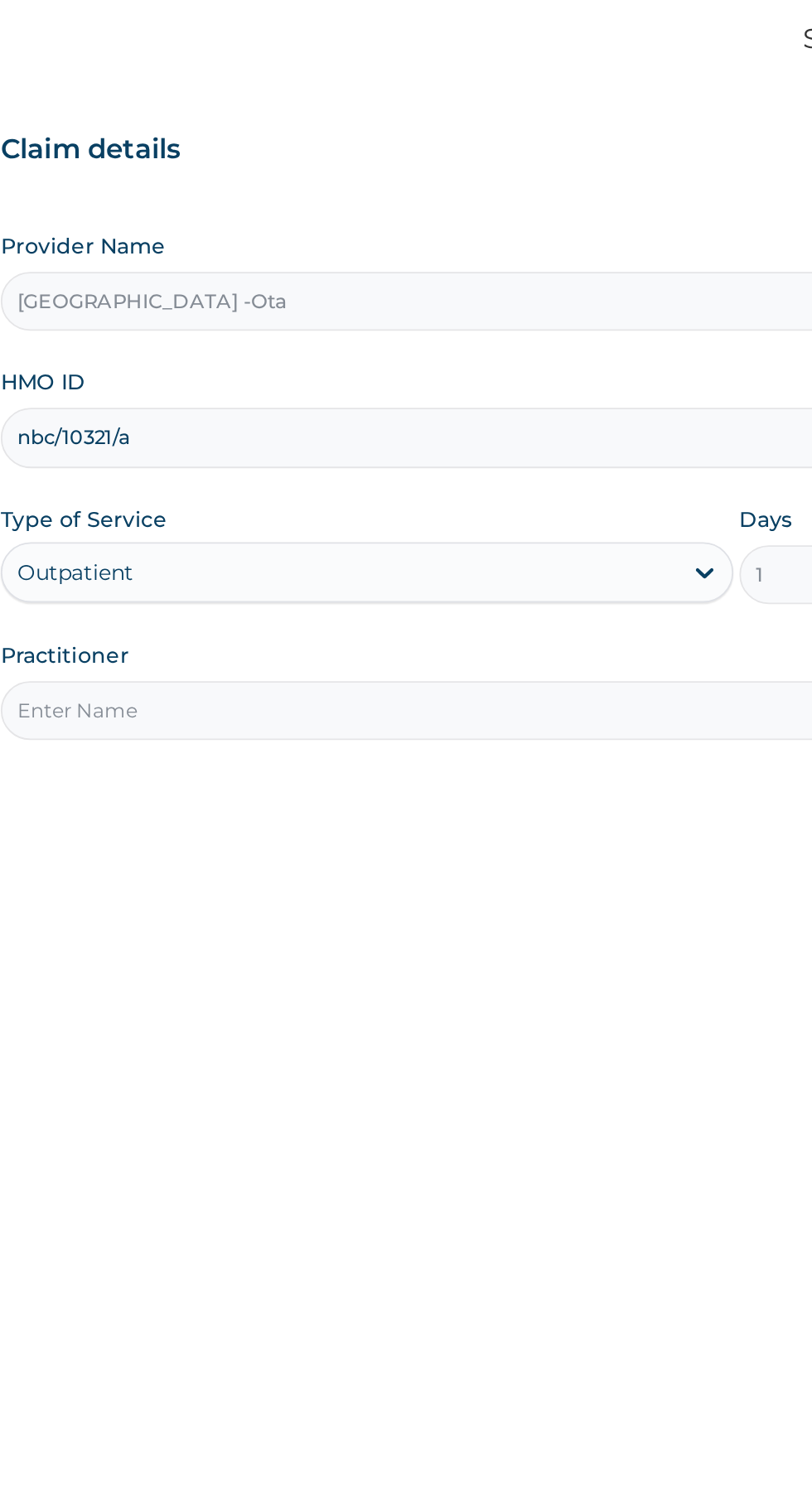
click at [308, 521] on input "Practitioner" at bounding box center [501, 520] width 505 height 32
type input "[PERSON_NAME]"
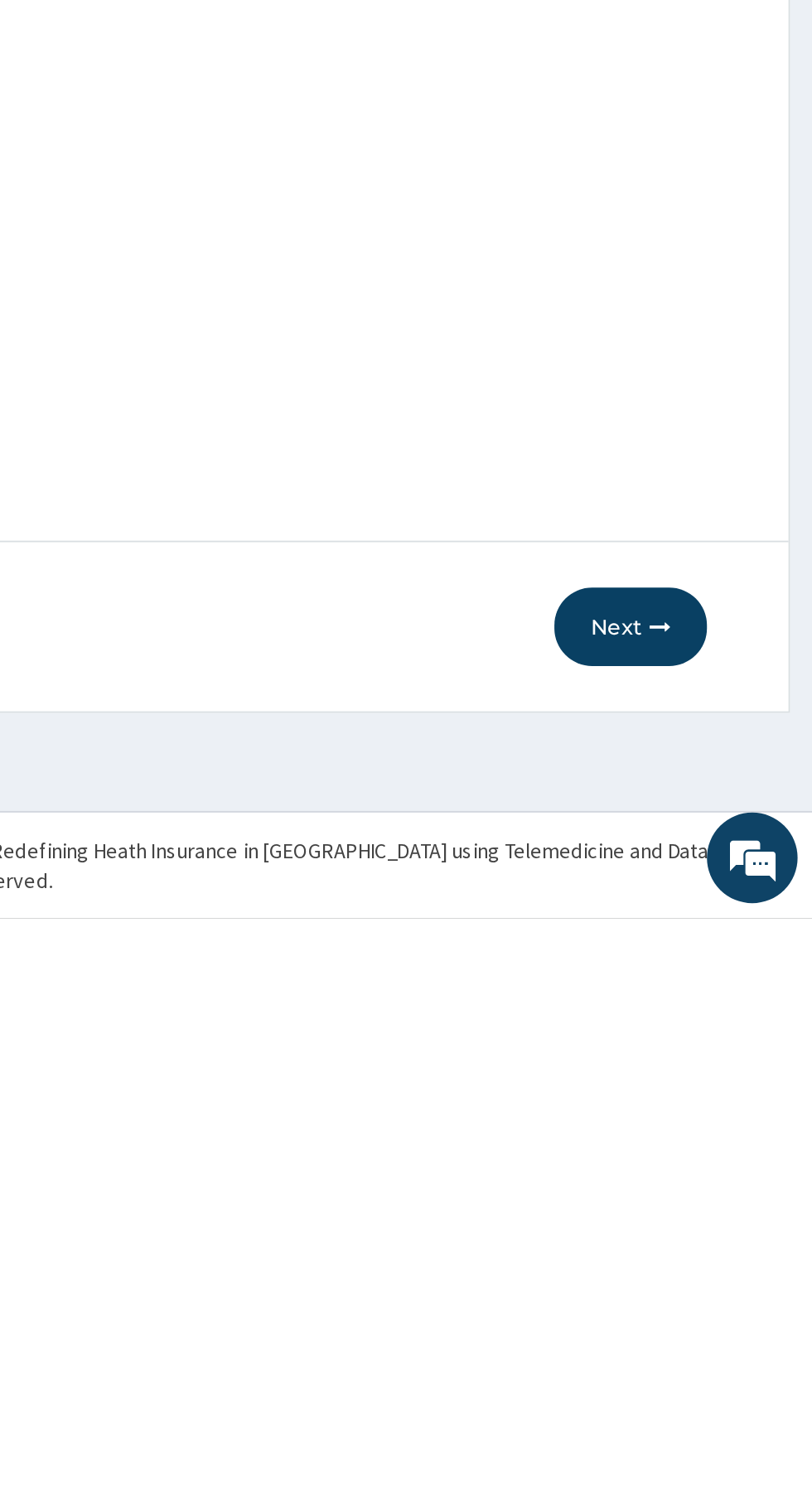
click at [709, 1346] on button "Next" at bounding box center [711, 1342] width 83 height 43
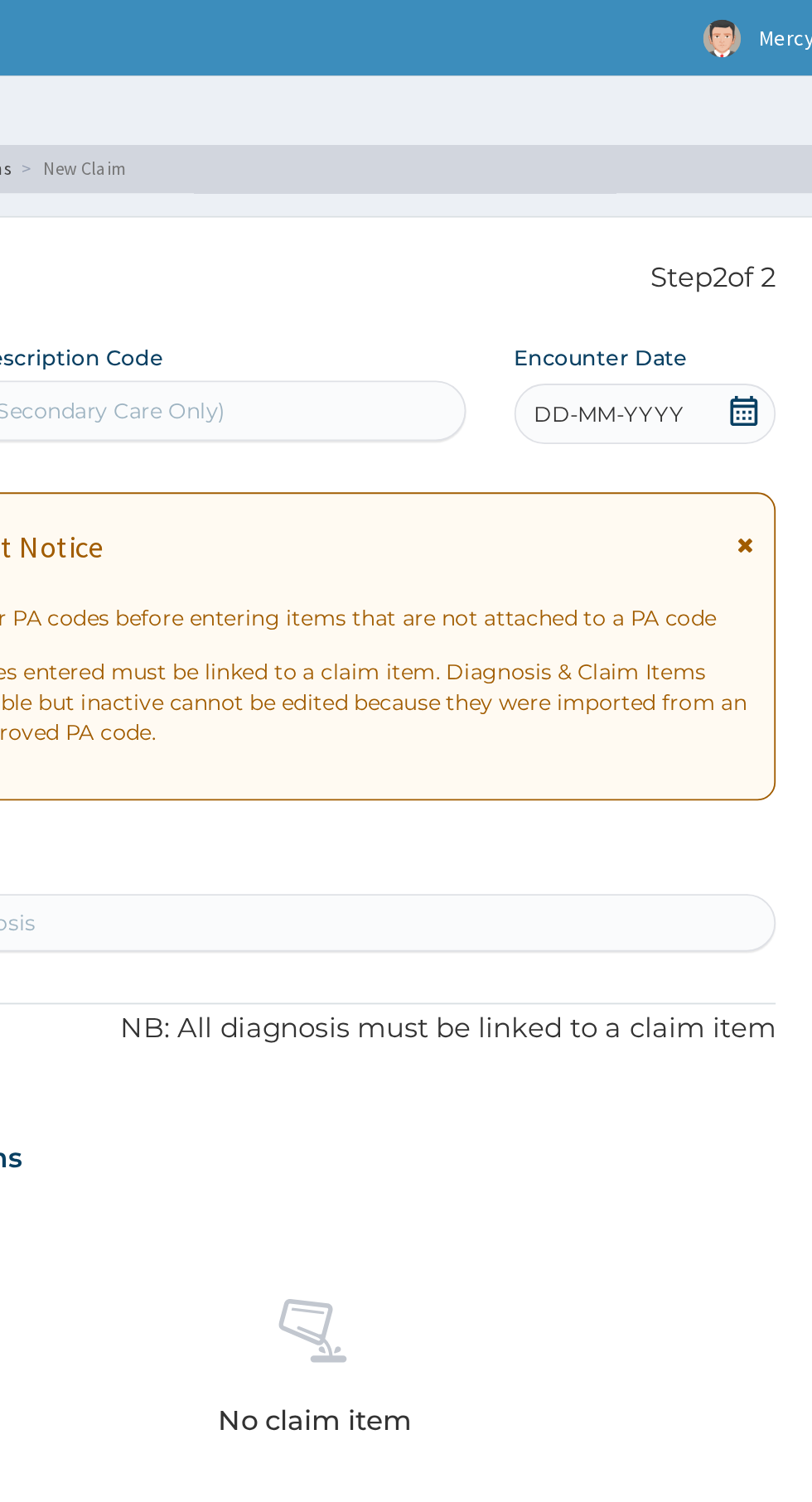
click at [741, 226] on icon at bounding box center [736, 225] width 16 height 16
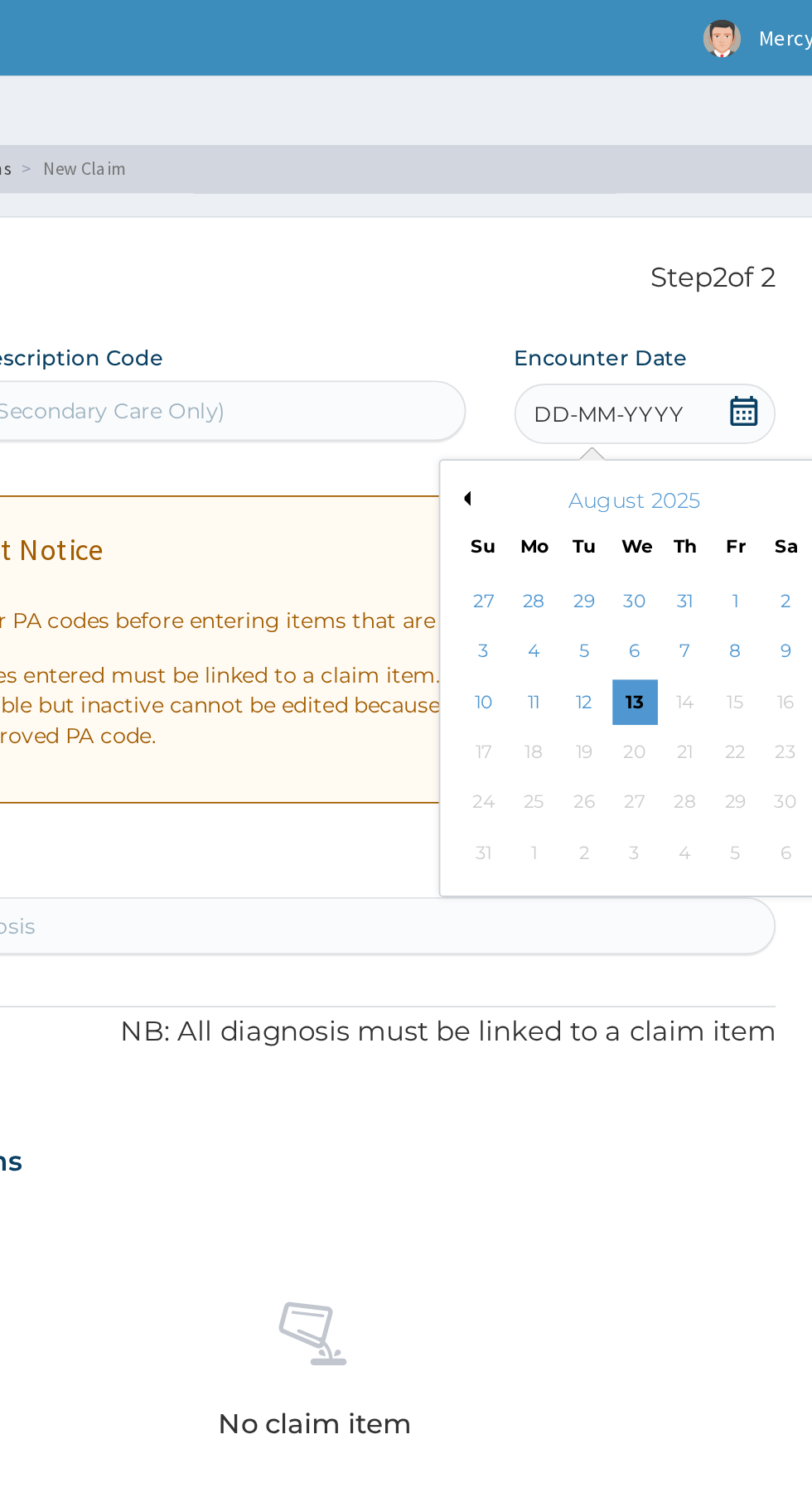
click at [731, 357] on div "8" at bounding box center [731, 357] width 25 height 25
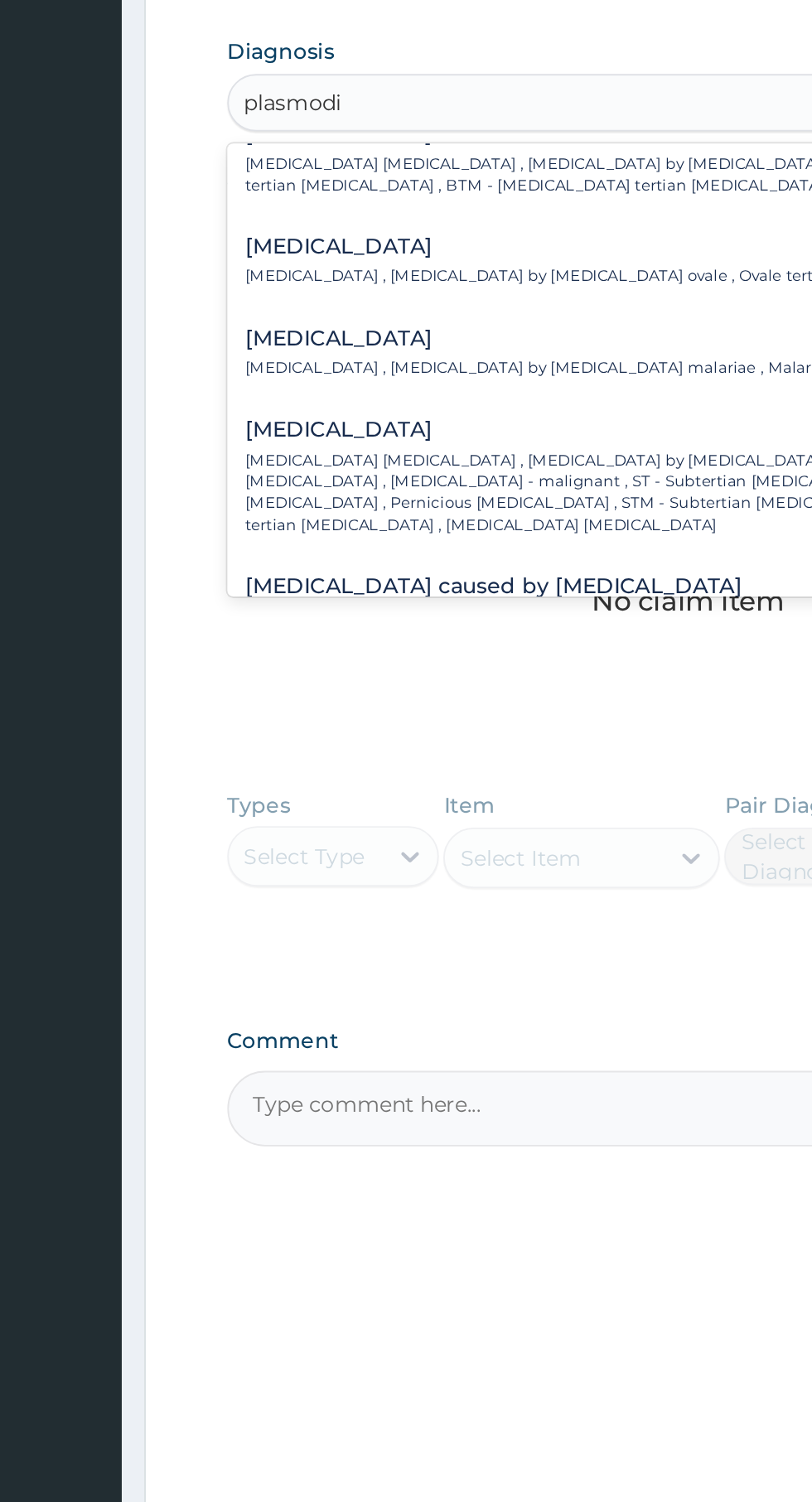
scroll to position [113, 0]
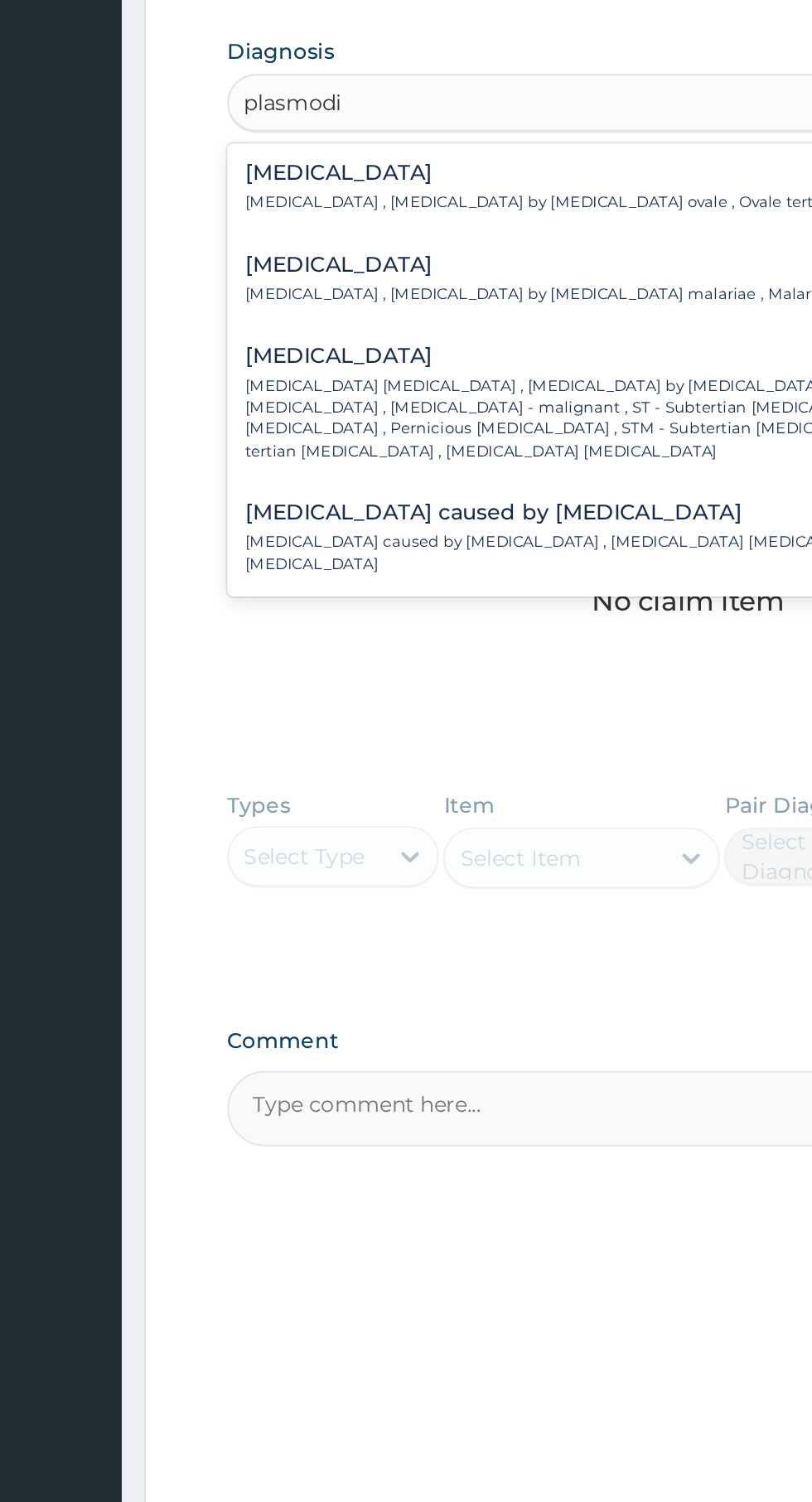
click at [297, 663] on p "[MEDICAL_DATA] [MEDICAL_DATA] , [MEDICAL_DATA] by [MEDICAL_DATA] falciparum , S…" at bounding box center [485, 679] width 453 height 47
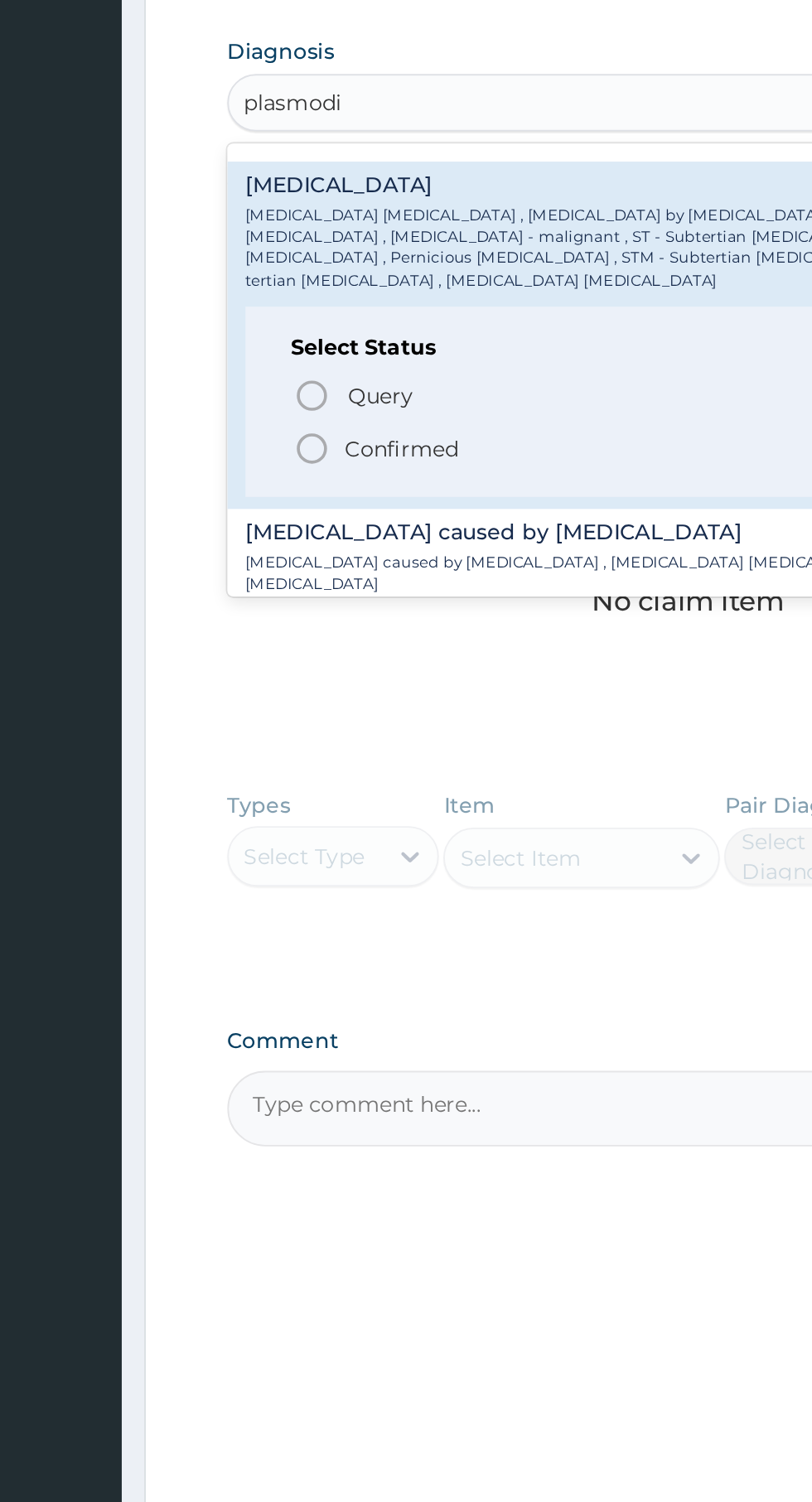
scroll to position [207, 0]
click at [296, 685] on icon "status option filled" at bounding box center [294, 695] width 20 height 20
type input "plasmodi"
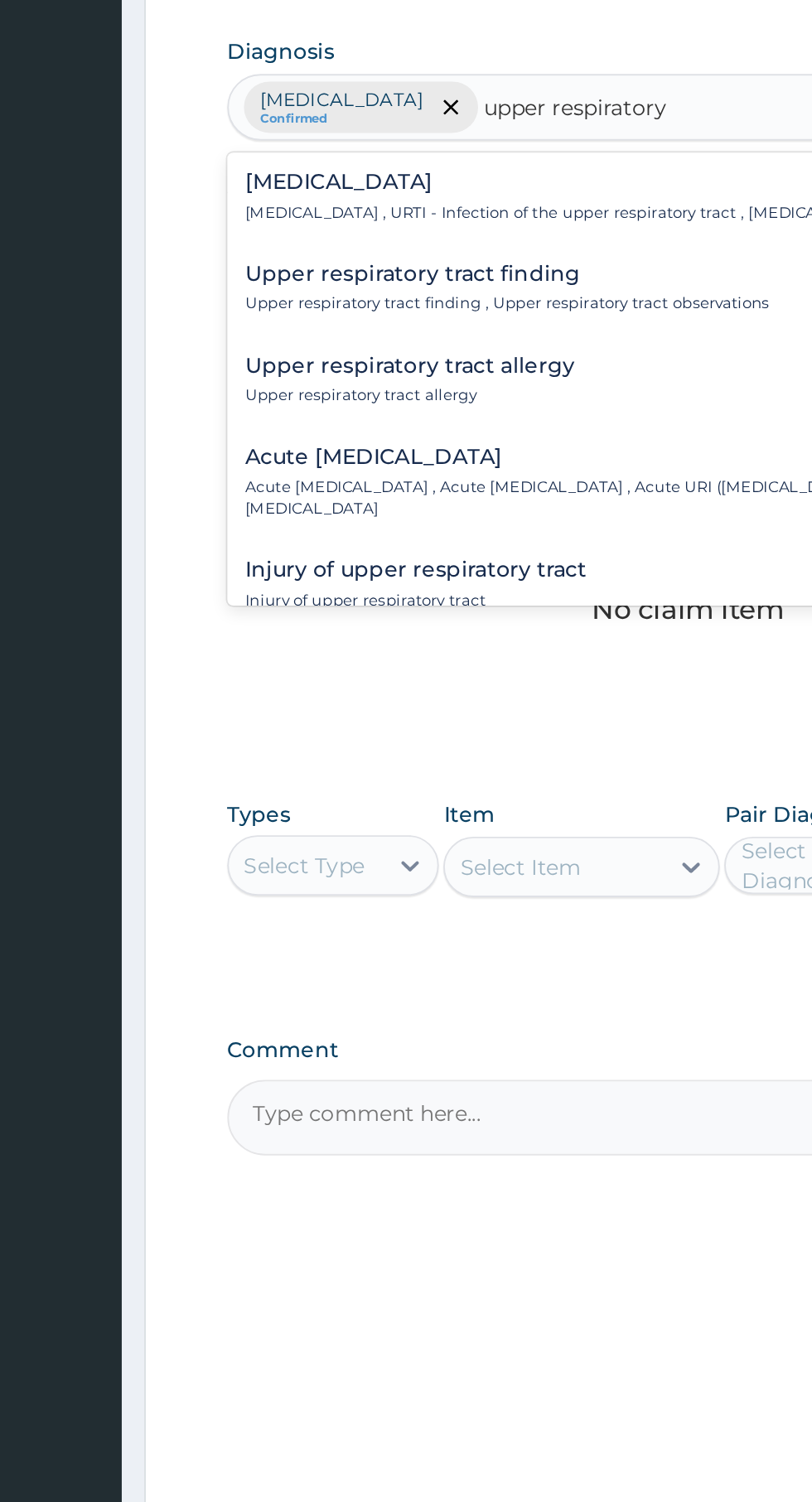
scroll to position [0, 0]
click at [322, 567] on p "Upper respiratory infection , URTI - Infection of the upper respiratory tract ,…" at bounding box center [484, 566] width 451 height 11
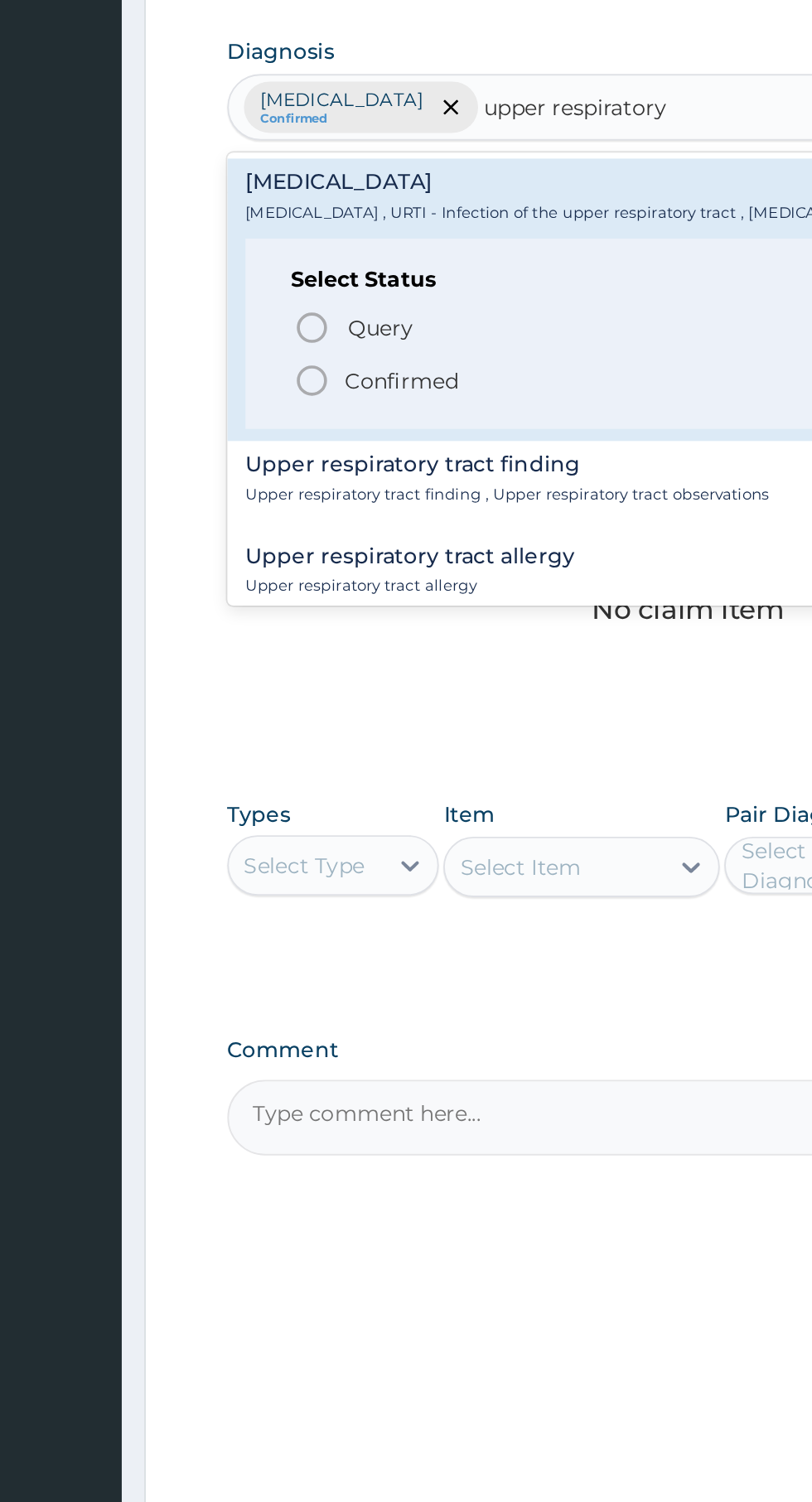
click at [289, 667] on icon "status option filled" at bounding box center [294, 659] width 20 height 20
type input "upper respiratory"
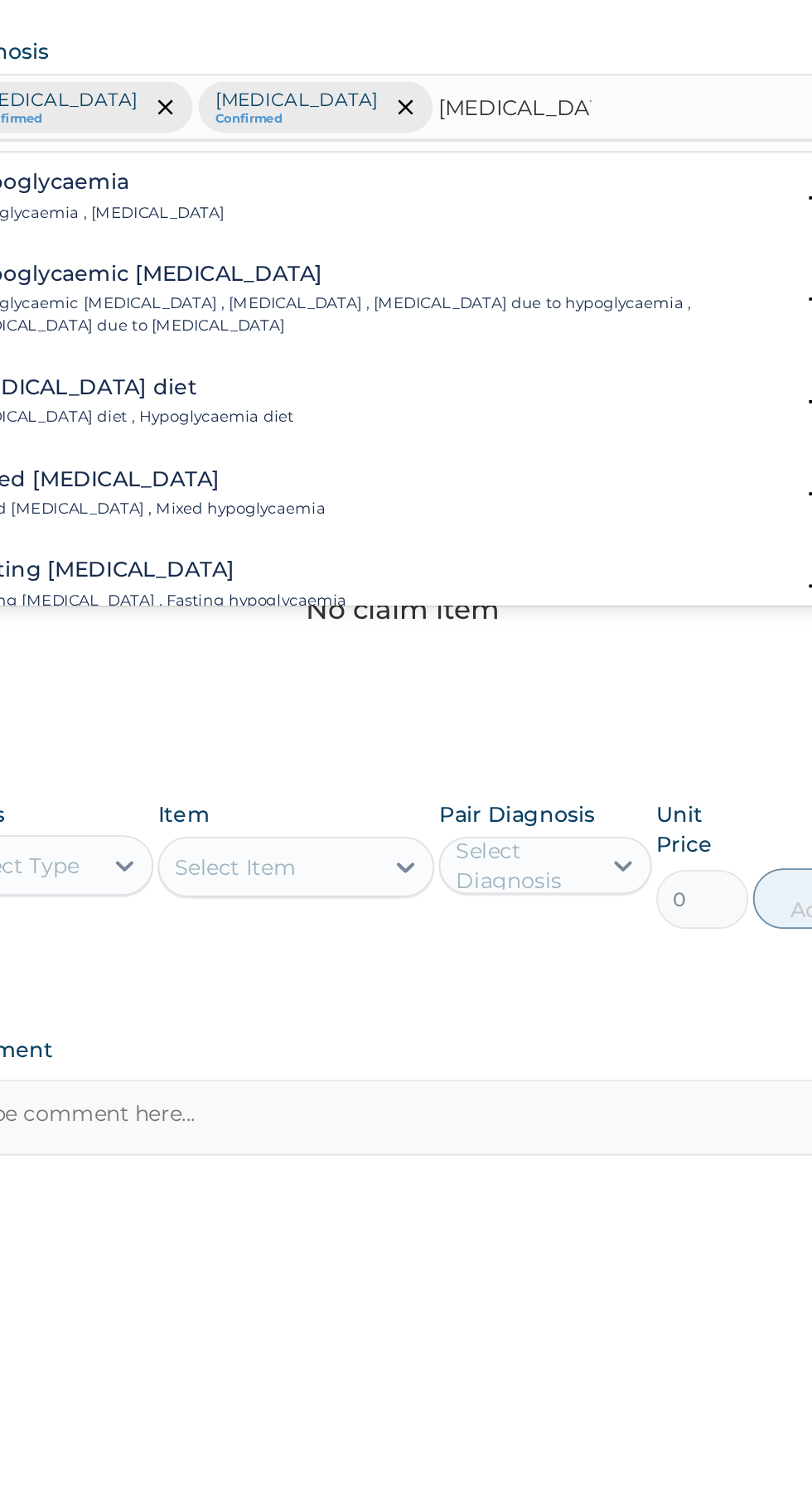
click at [323, 567] on p "Hypoglycaemia , Hypoglycemia" at bounding box center [331, 566] width 145 height 11
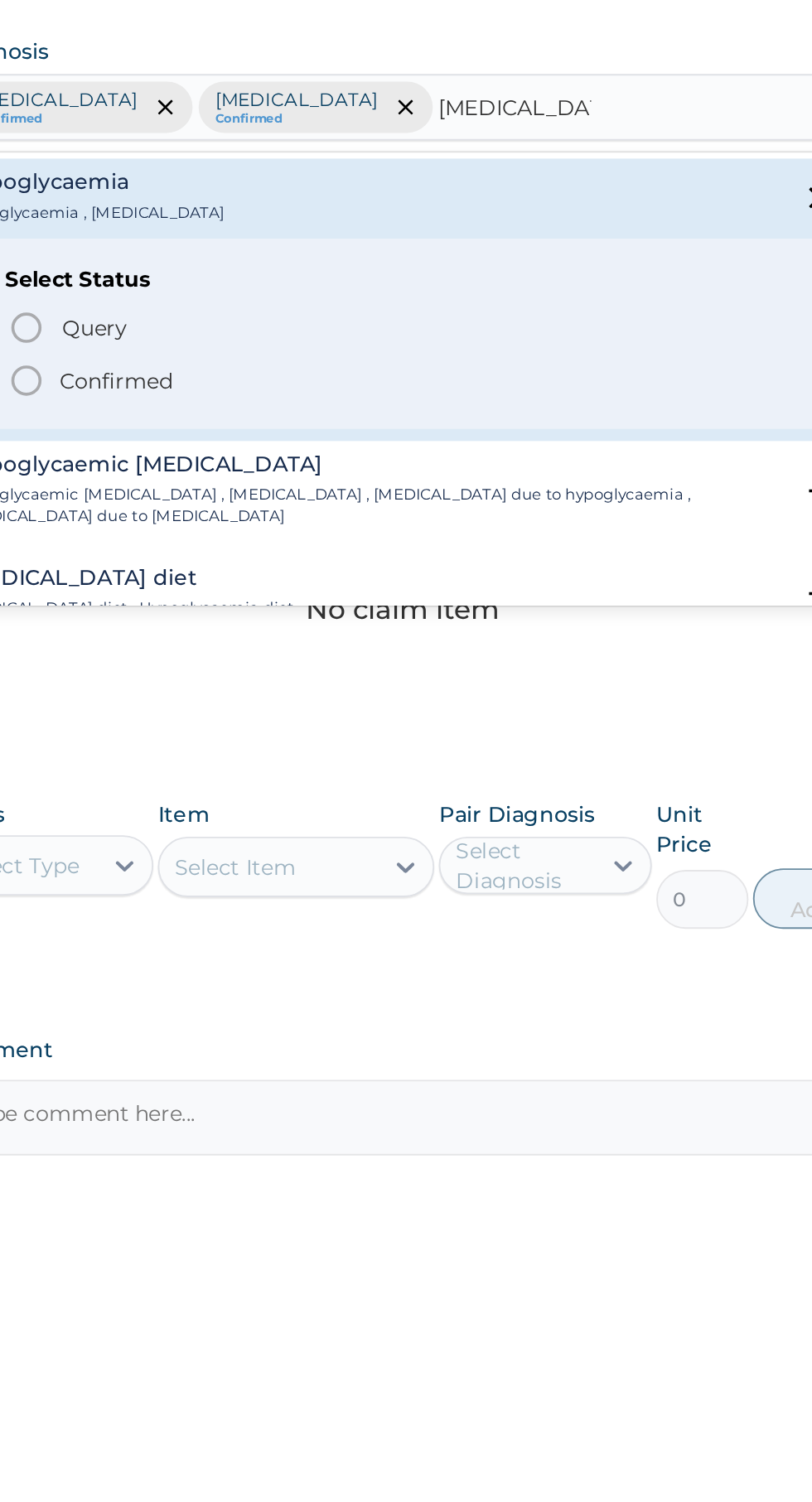
click at [337, 665] on p "Confirmed" at bounding box center [344, 659] width 62 height 16
type input "hypoglycemia"
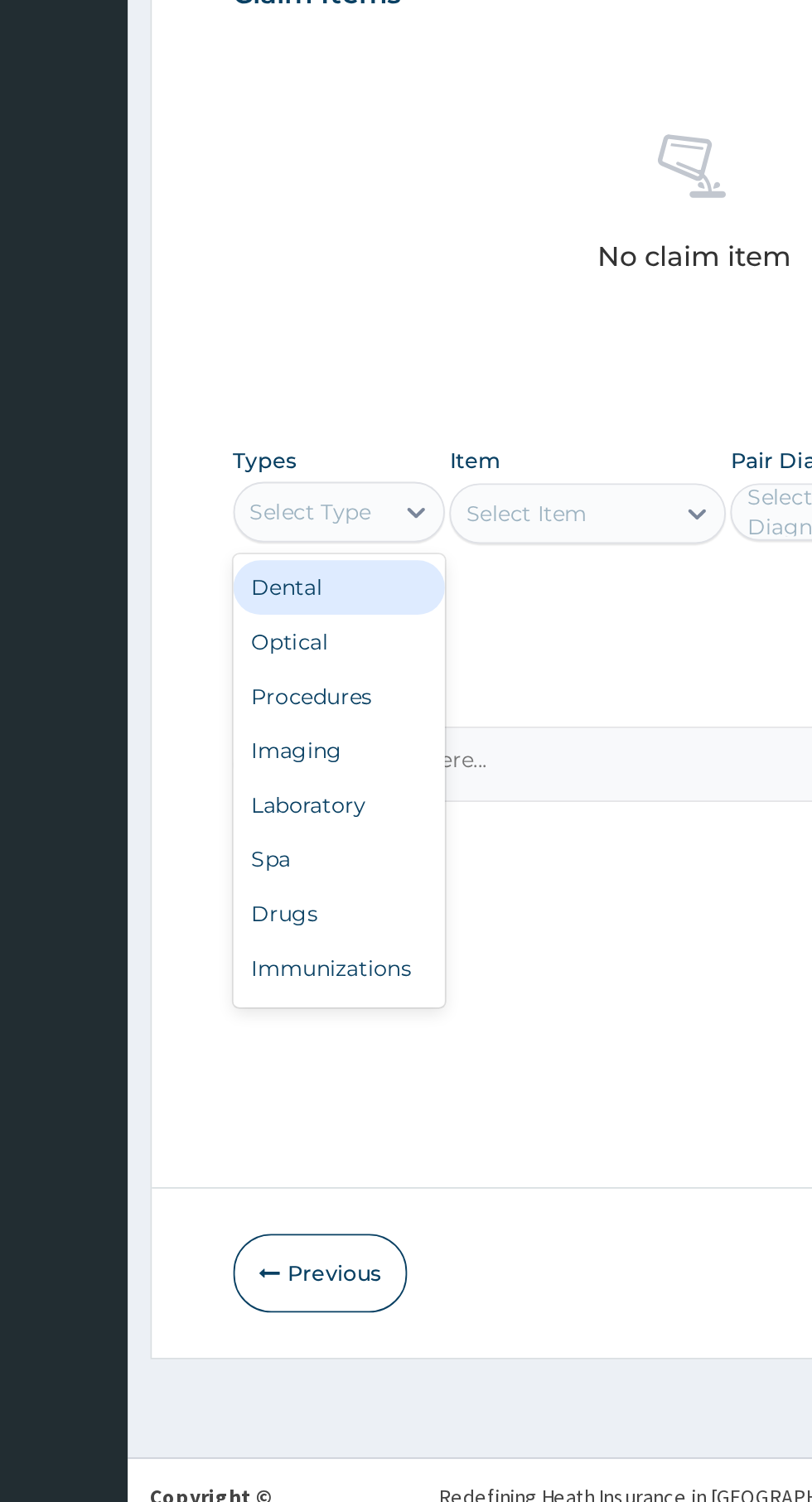
click at [291, 1030] on div "Procedures" at bounding box center [306, 1026] width 116 height 30
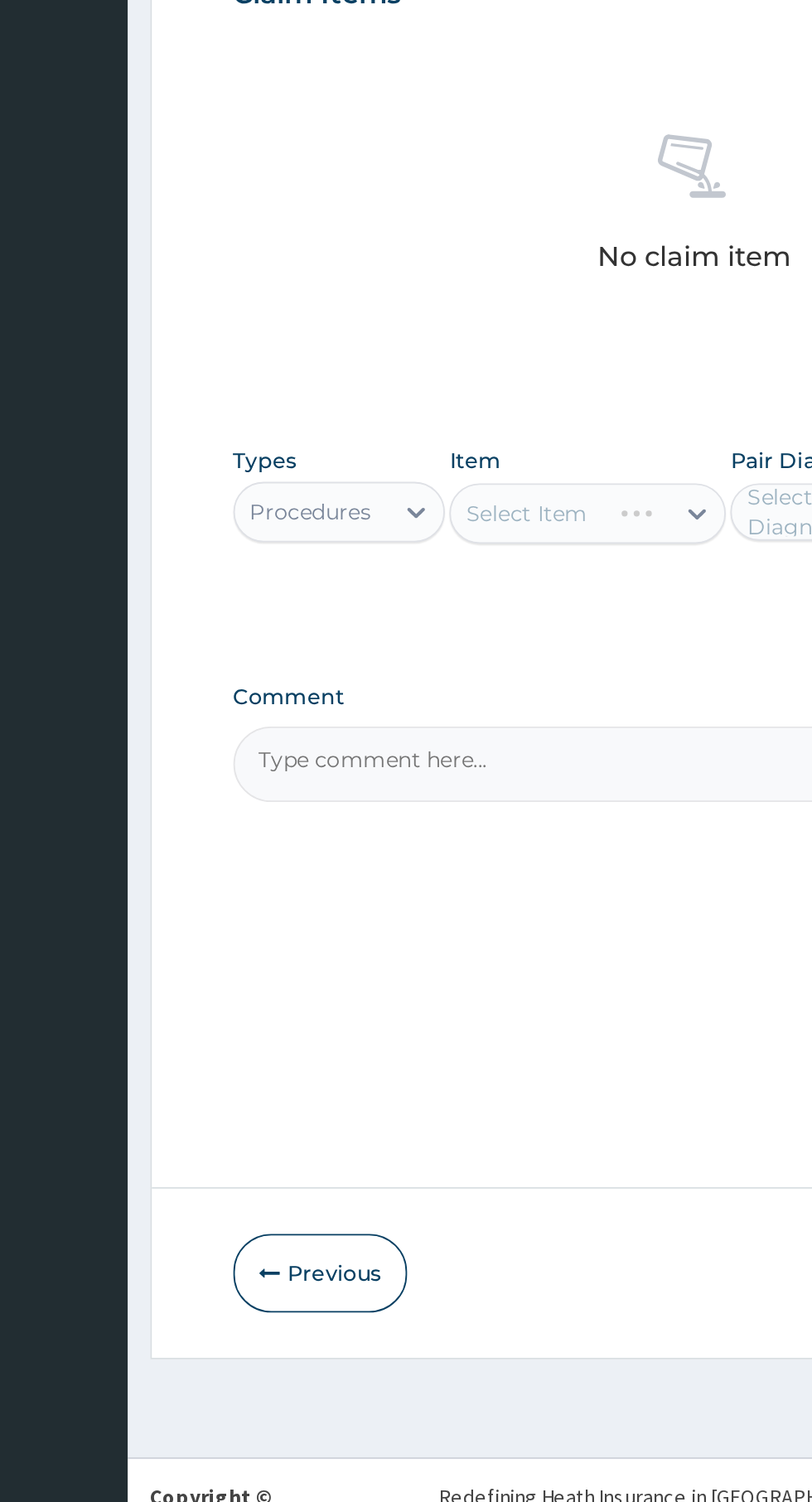
click at [459, 918] on div "Select Item" at bounding box center [442, 925] width 152 height 33
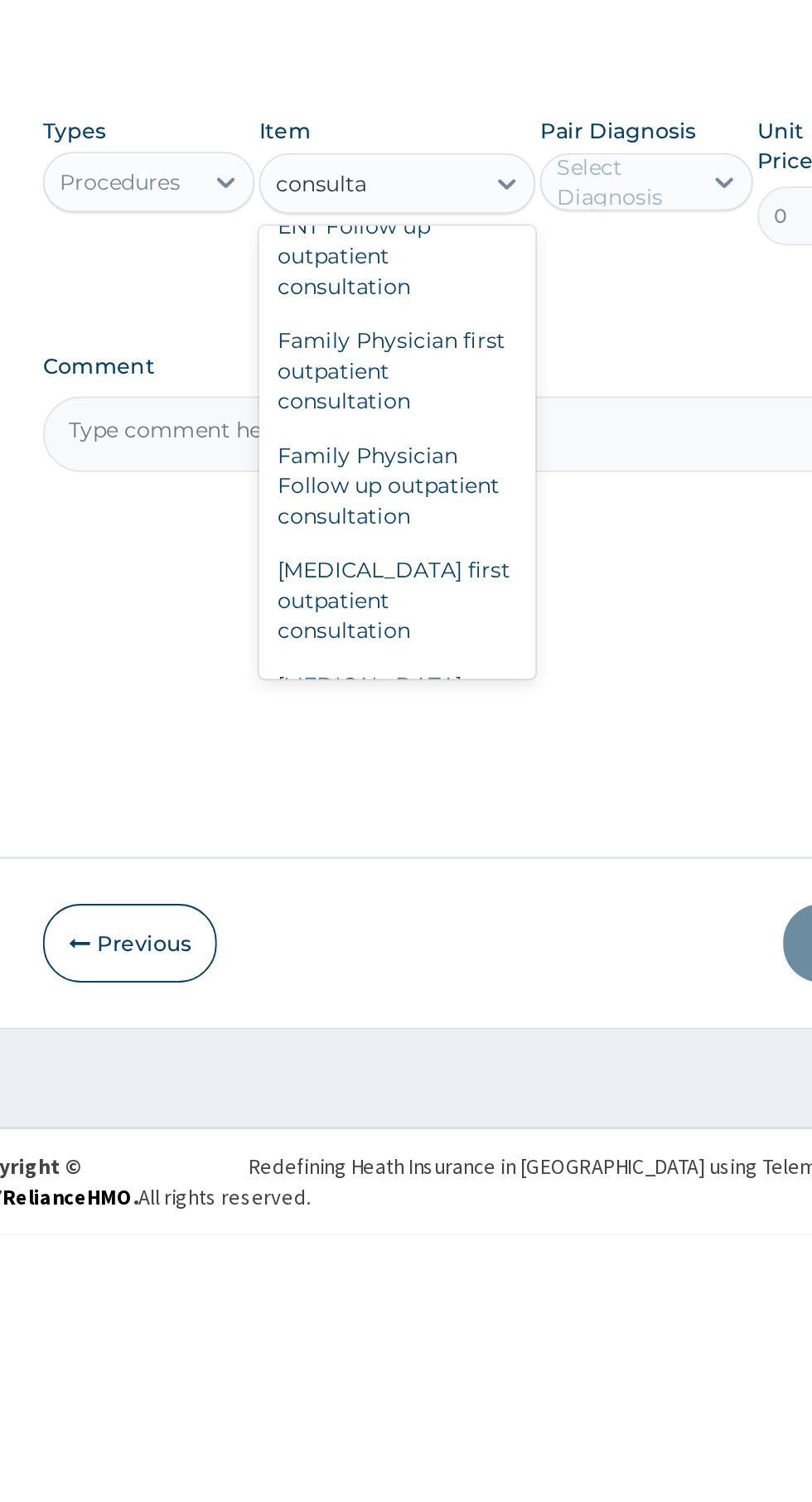
scroll to position [935, 0]
click at [459, 1023] on div "Family Physician first outpatient consultation" at bounding box center [442, 1026] width 152 height 63
type input "consulta"
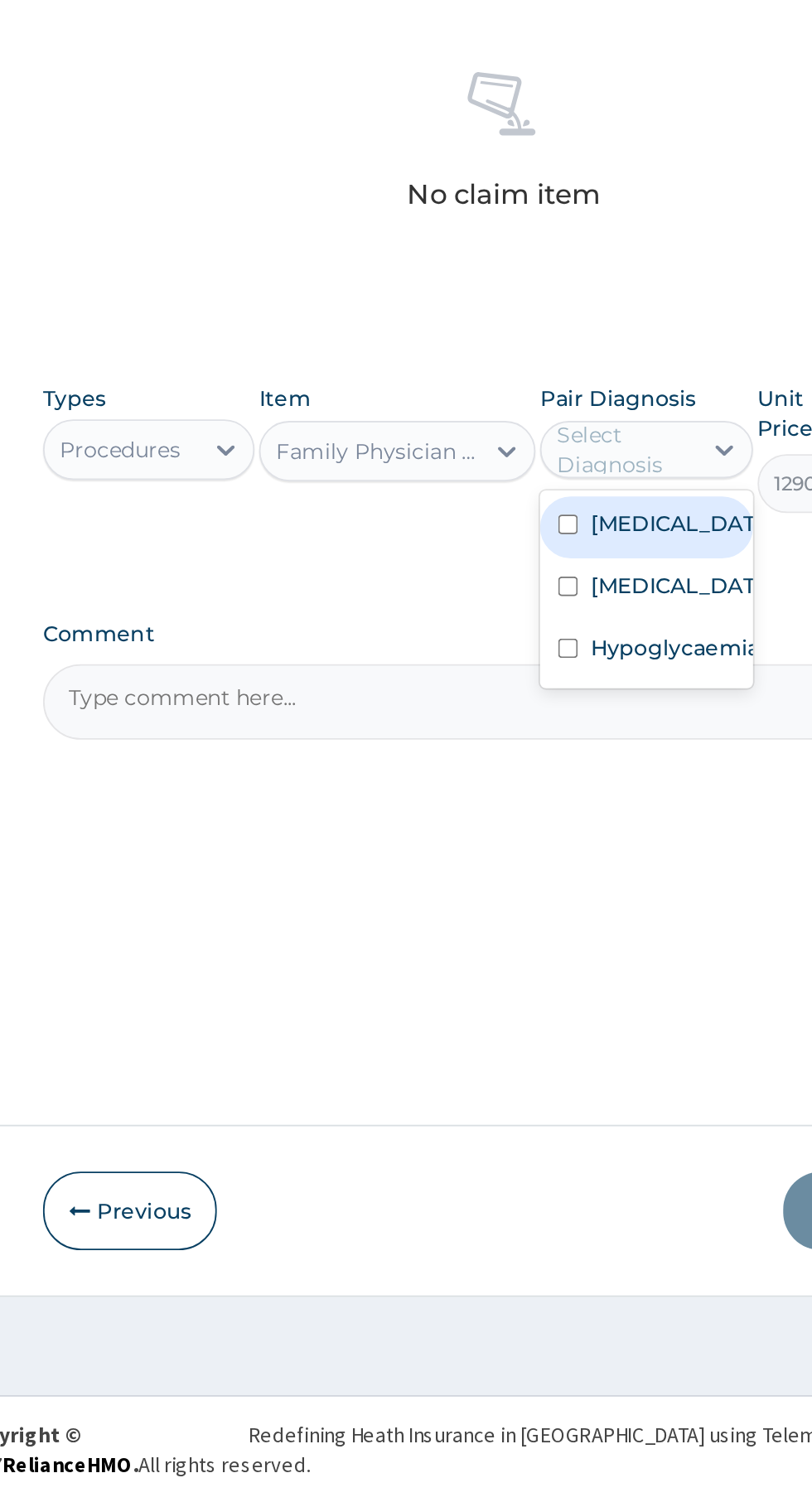
scroll to position [0, 0]
click at [607, 974] on label "[MEDICAL_DATA]" at bounding box center [596, 965] width 96 height 16
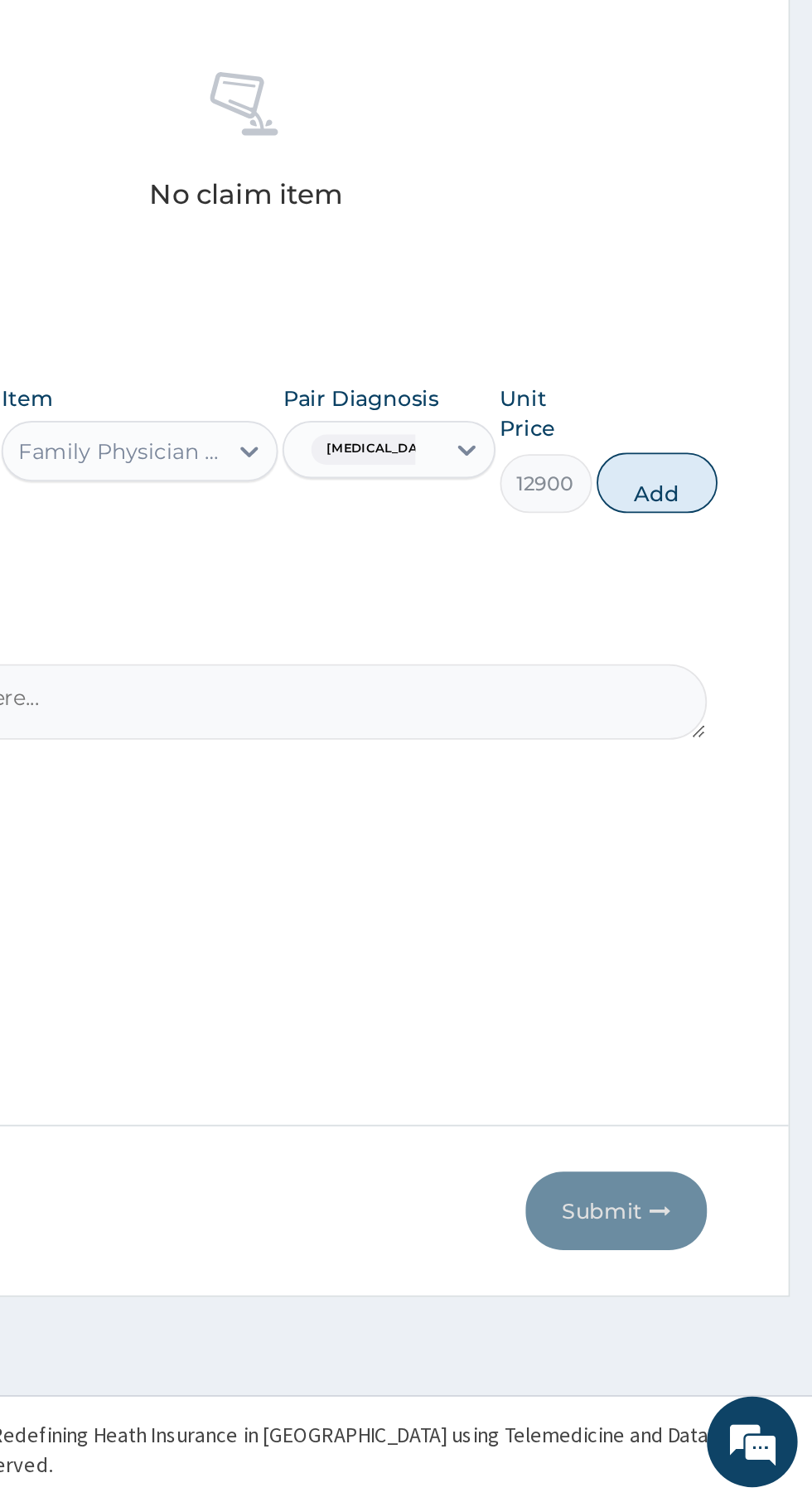
click at [753, 952] on button "Add" at bounding box center [726, 942] width 66 height 33
type input "0"
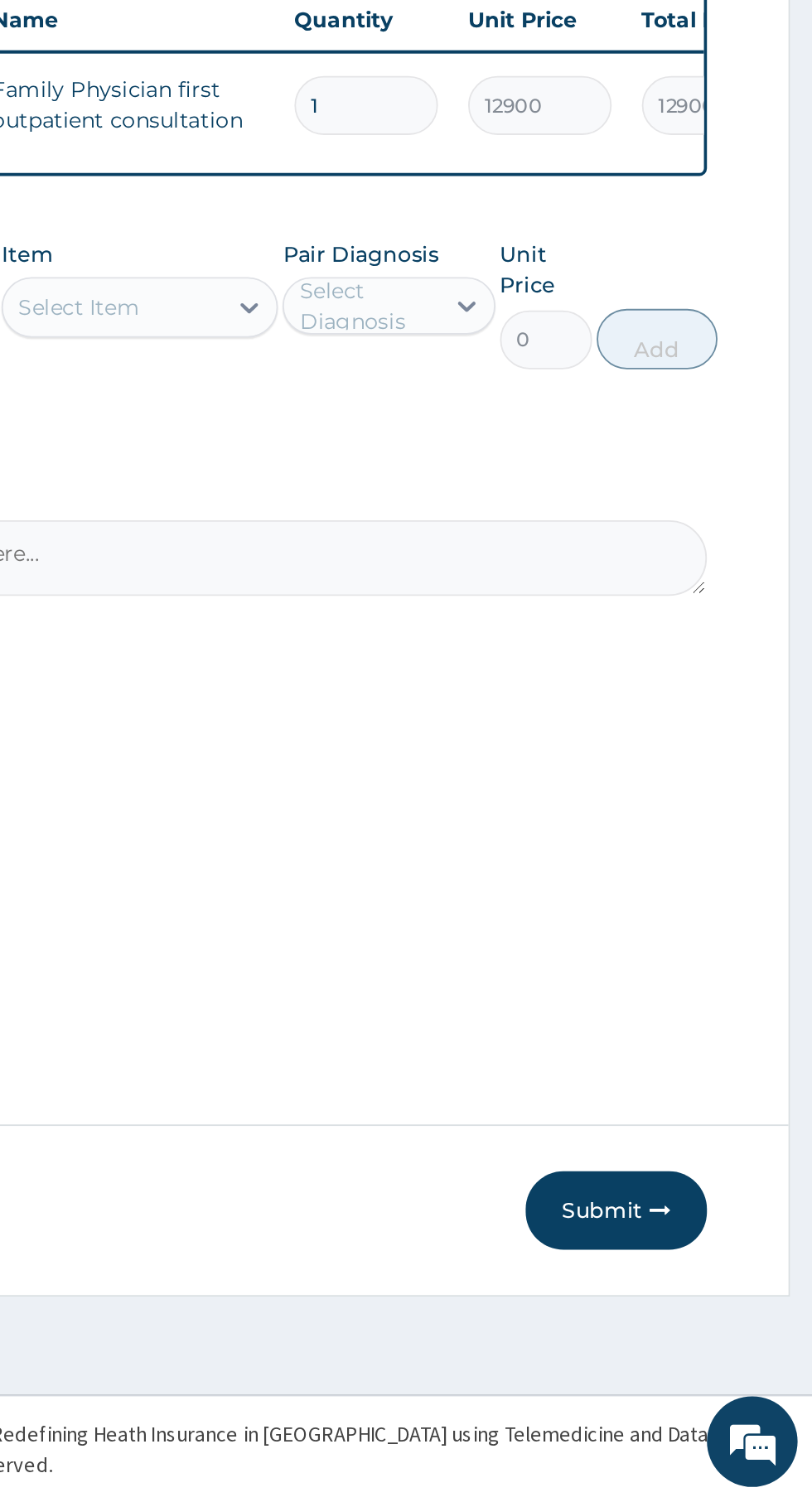
click at [595, 743] on input "1" at bounding box center [566, 736] width 79 height 32
type input "0.00"
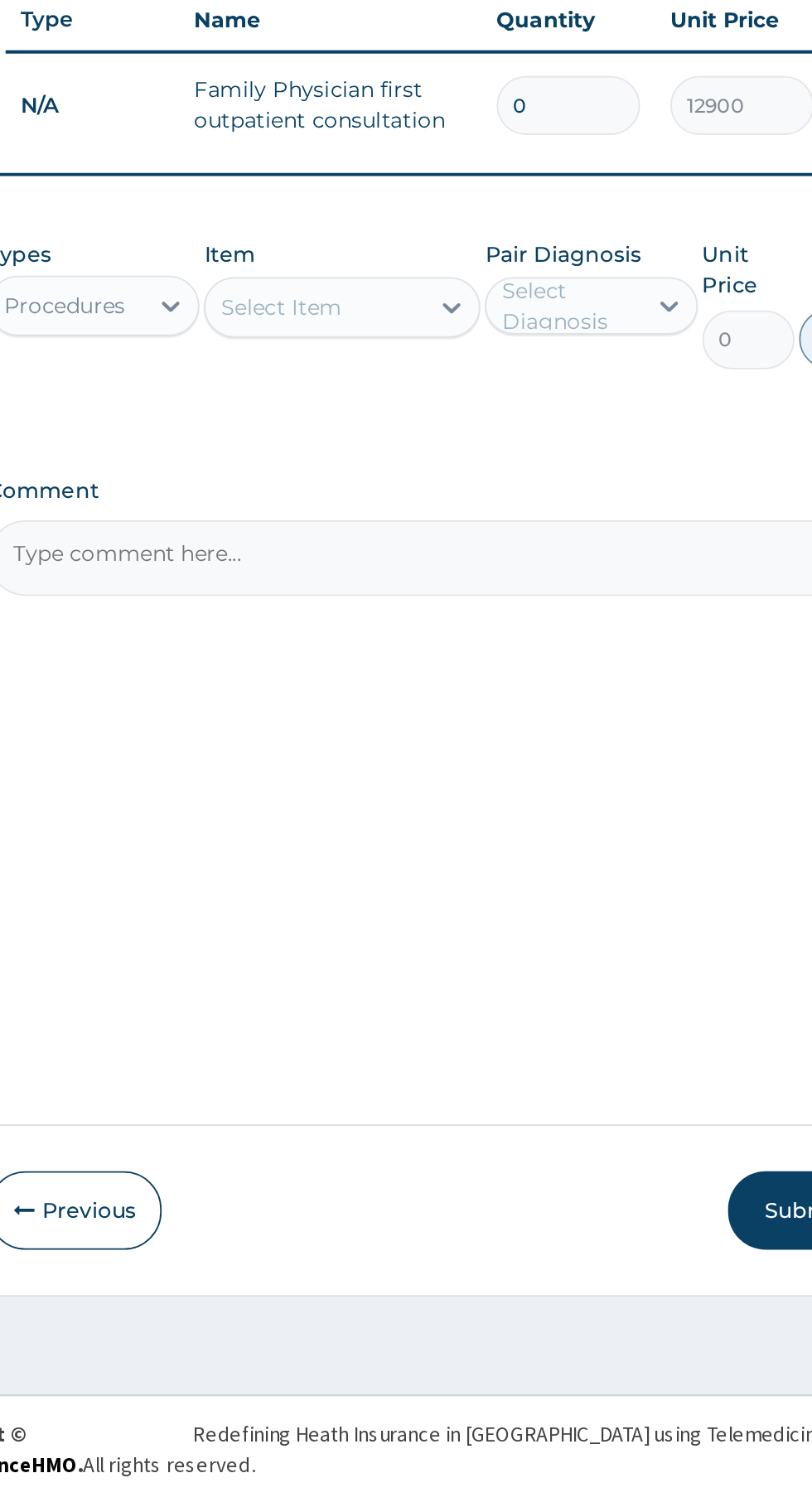
type input "0"
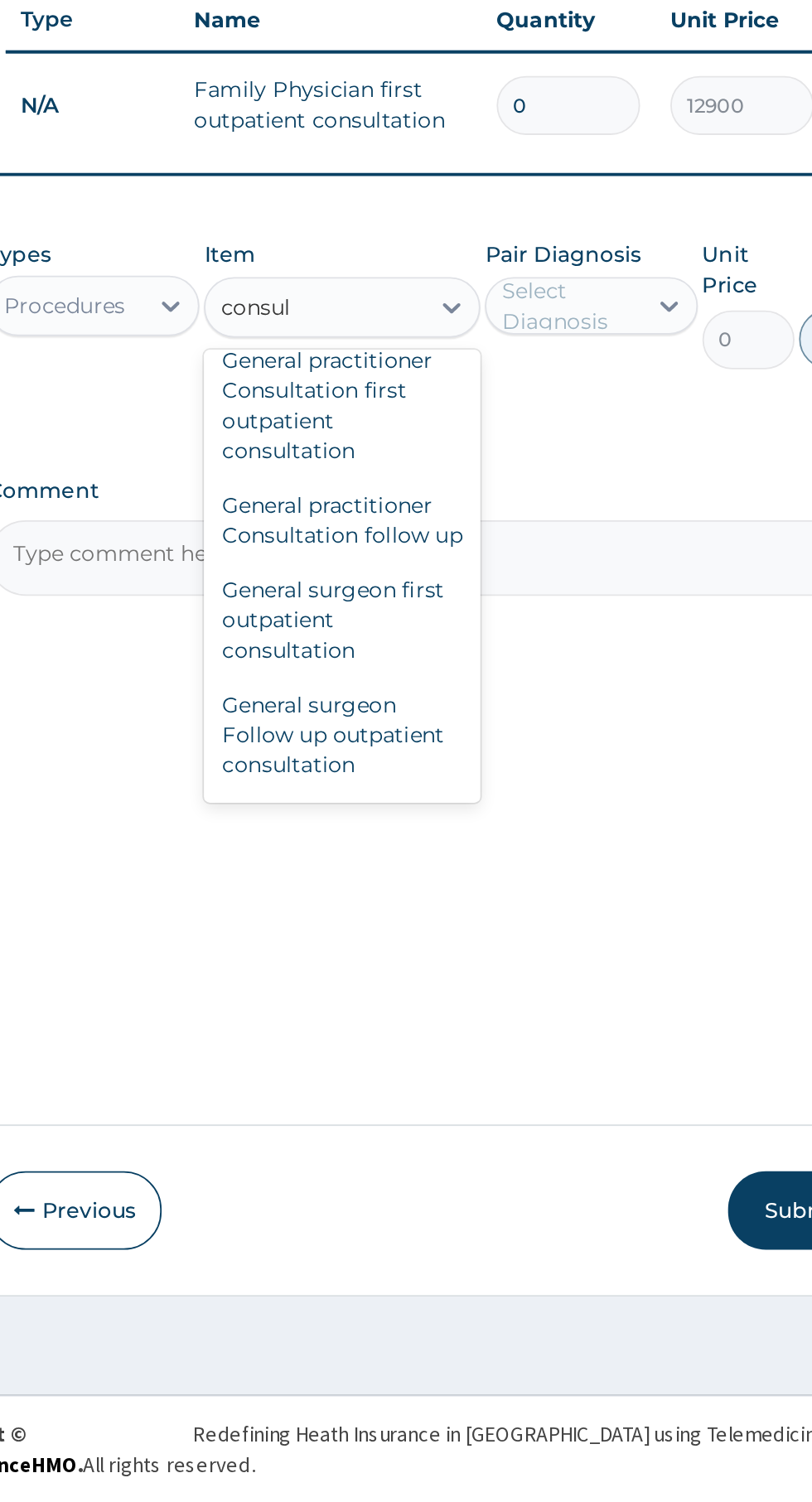
scroll to position [1413, 0]
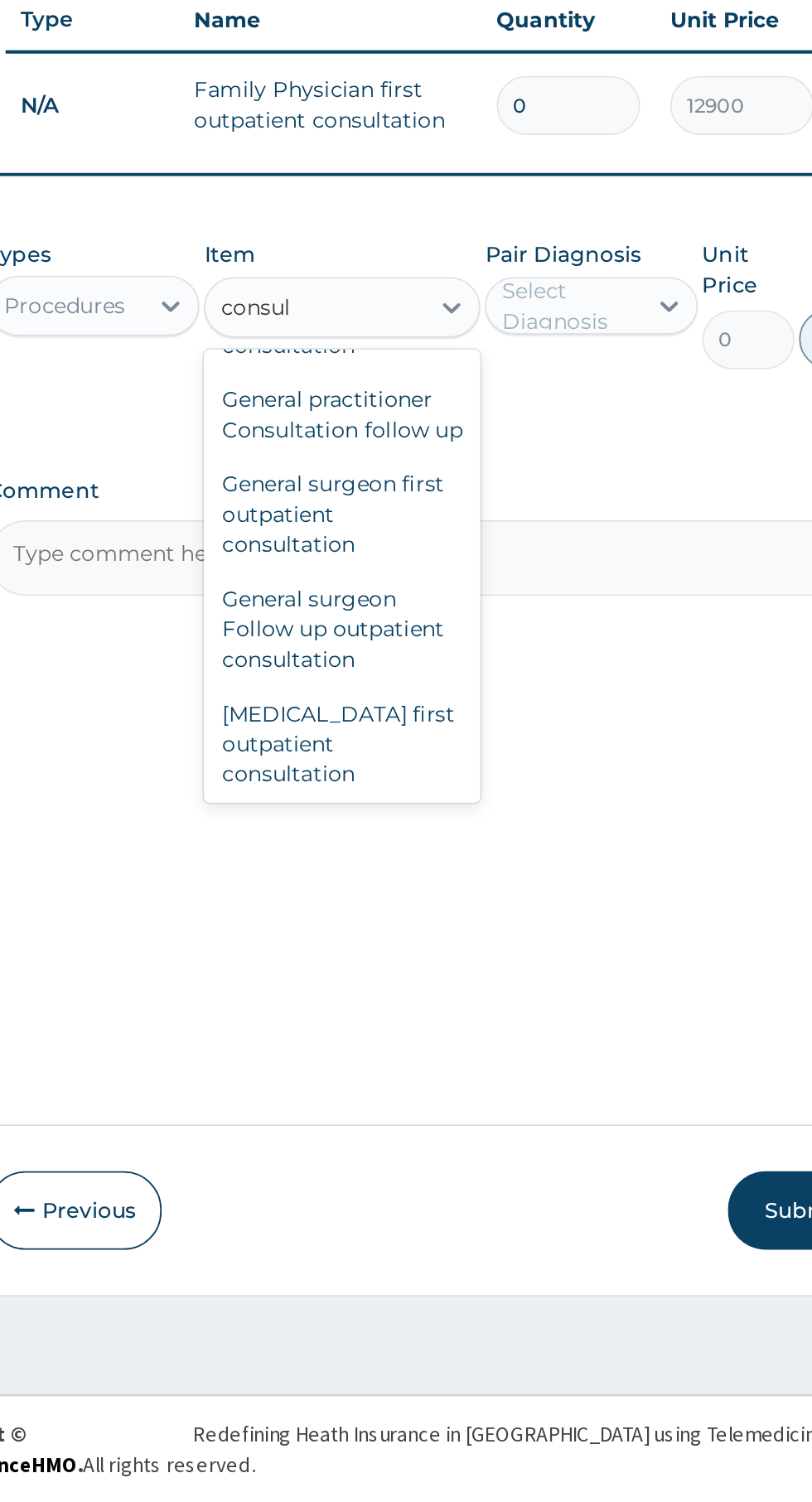
click at [477, 910] on div "General practitioner Consultation follow up" at bounding box center [442, 905] width 152 height 46
type input "consul"
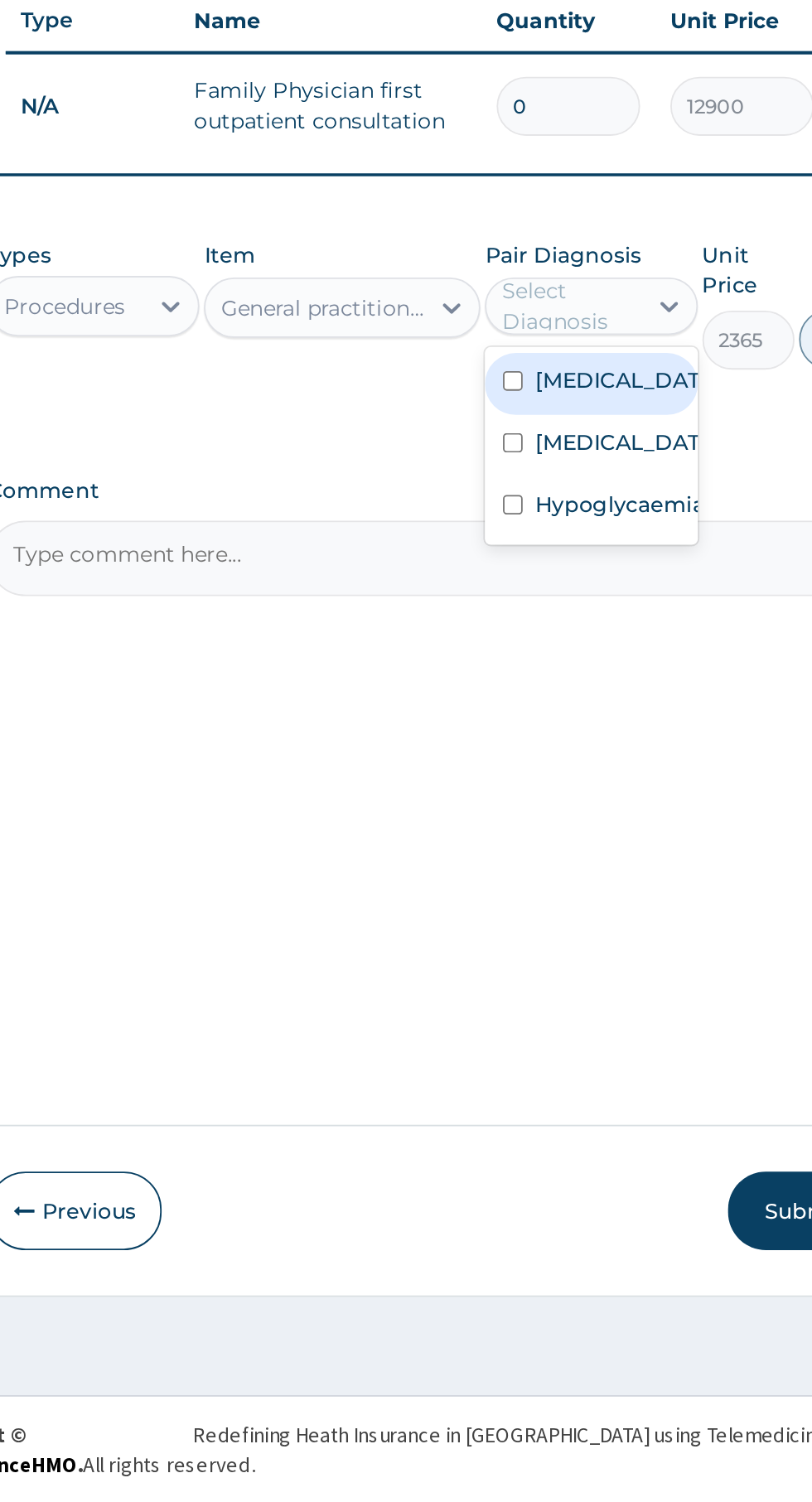
scroll to position [0, 0]
click at [595, 895] on label "[MEDICAL_DATA]" at bounding box center [596, 886] width 96 height 16
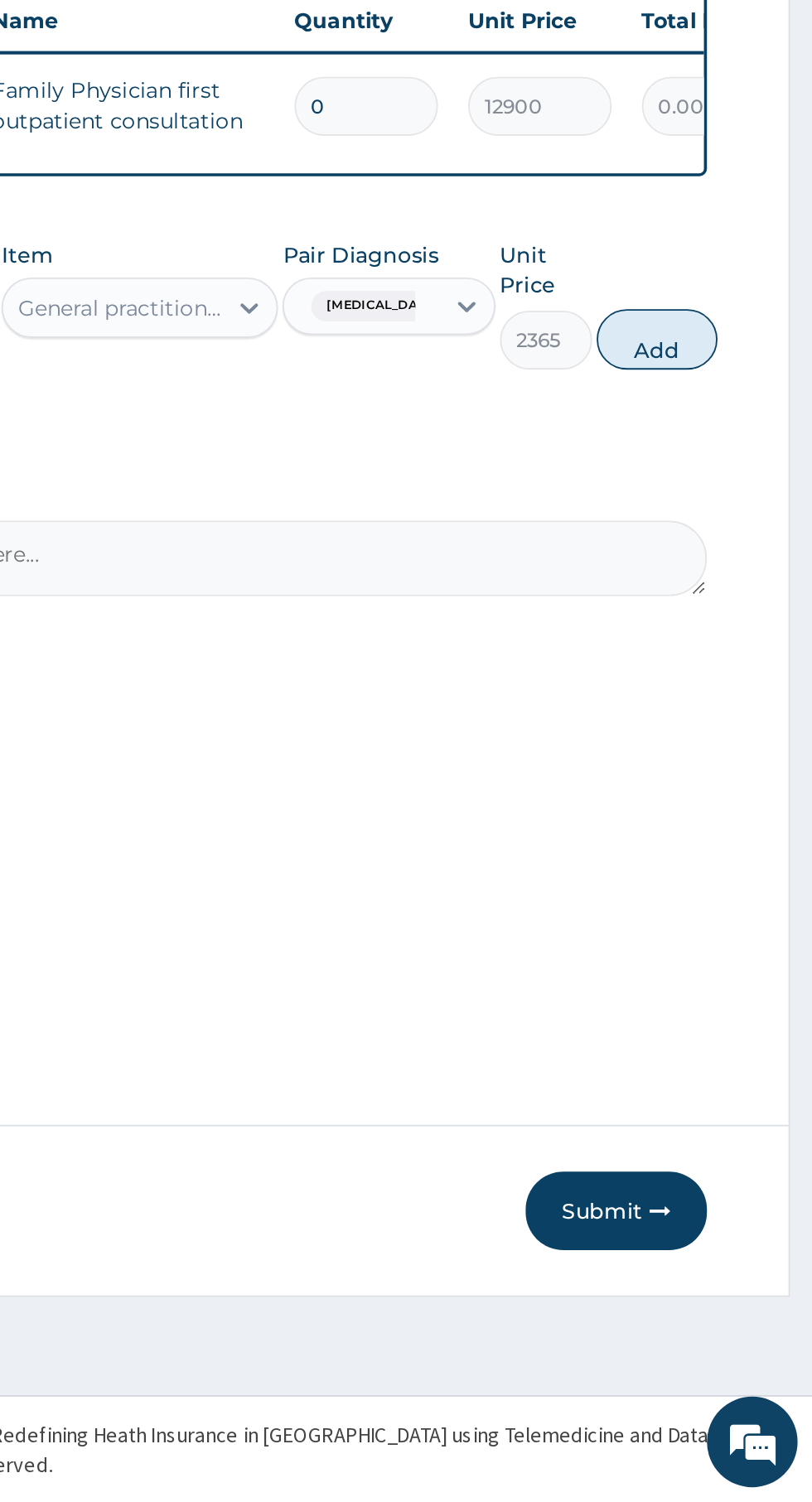
click at [737, 869] on button "Add" at bounding box center [726, 864] width 66 height 33
type input "0"
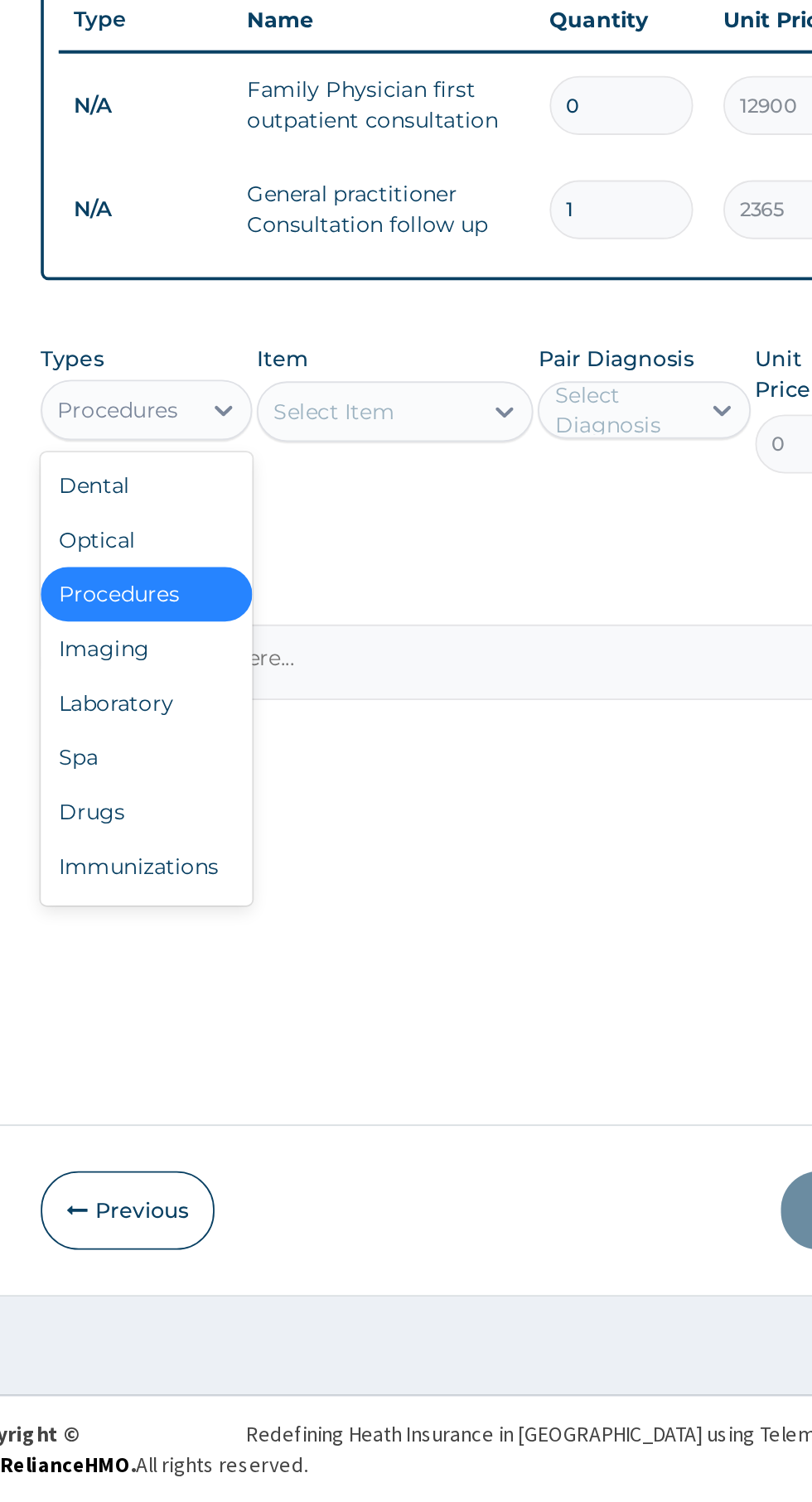
click at [338, 1064] on div "Laboratory" at bounding box center [306, 1064] width 116 height 30
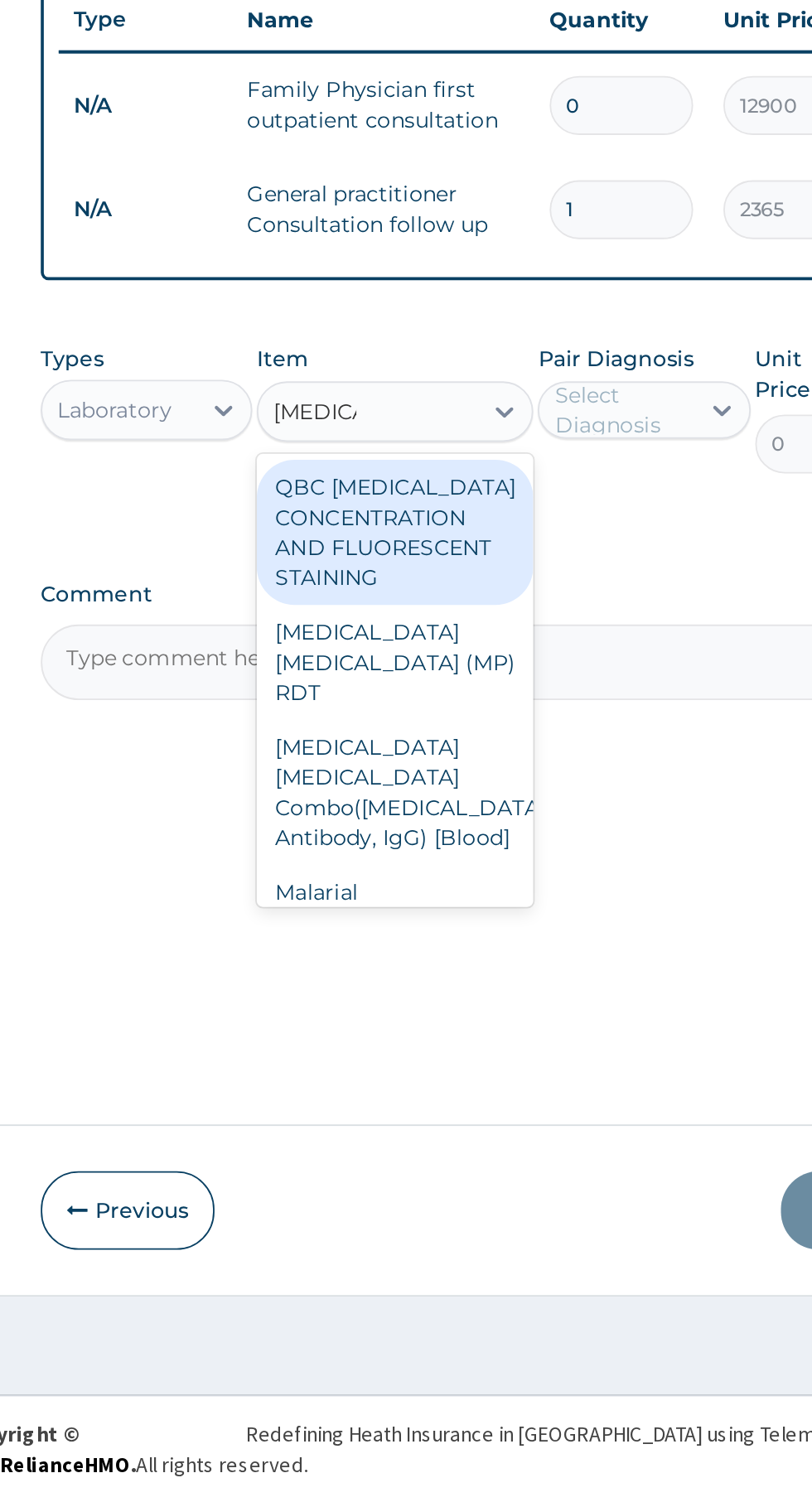
scroll to position [10, 0]
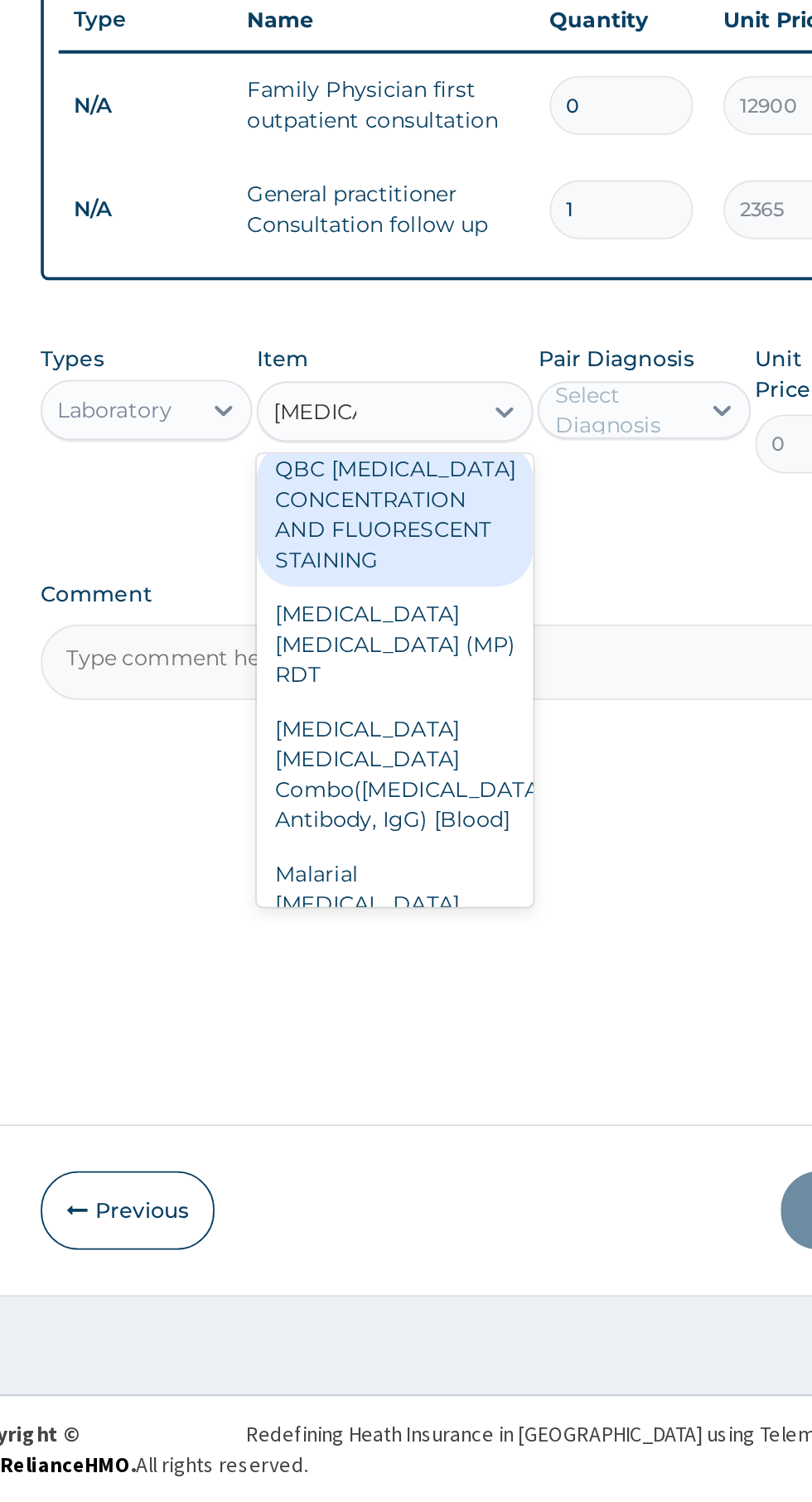
click at [417, 1143] on div "Malarial [MEDICAL_DATA] Thick and thin films - [Blood]" at bounding box center [442, 1183] width 152 height 80
type input "[MEDICAL_DATA]"
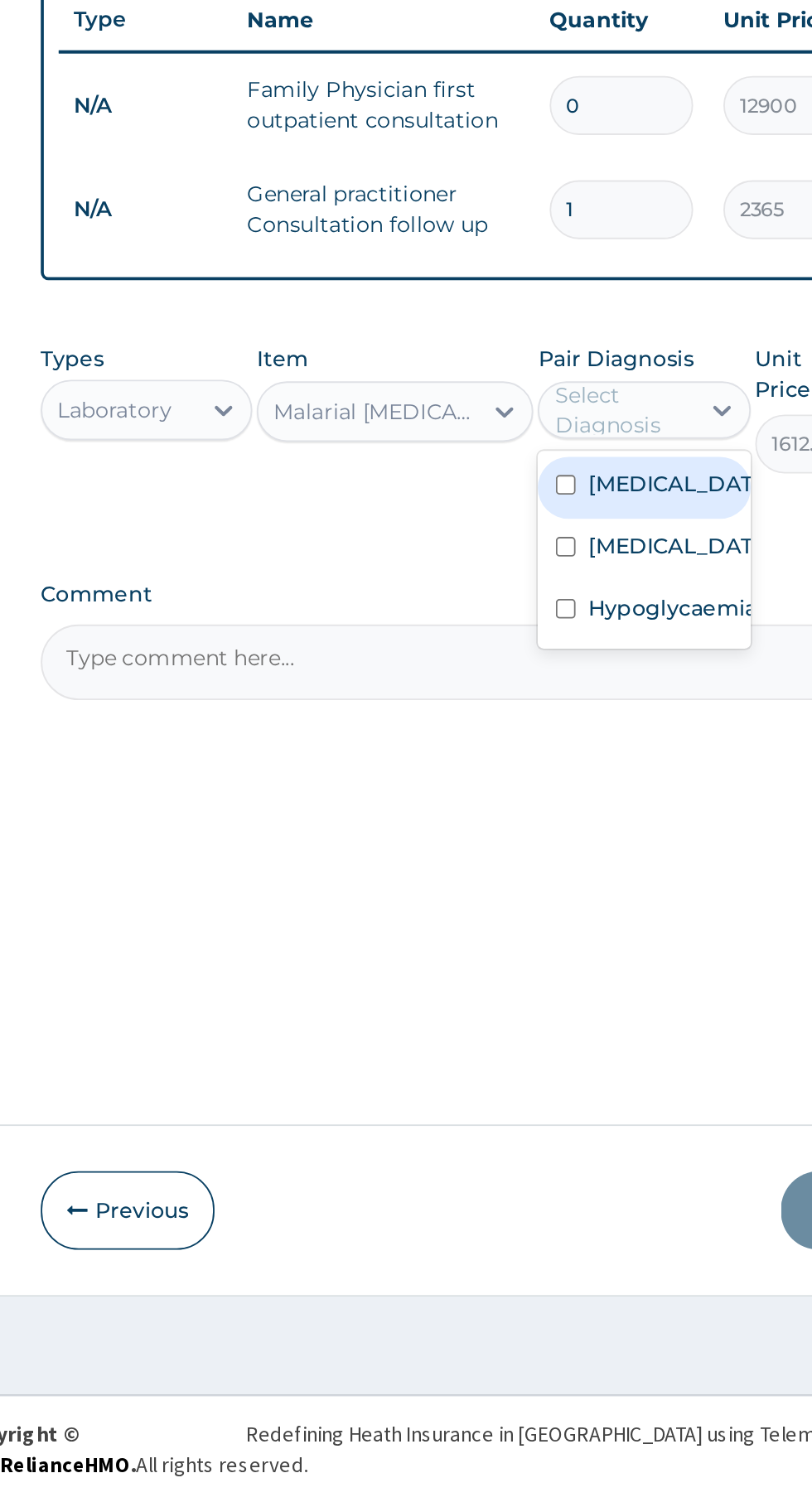
click at [606, 952] on label "[MEDICAL_DATA]" at bounding box center [596, 943] width 96 height 16
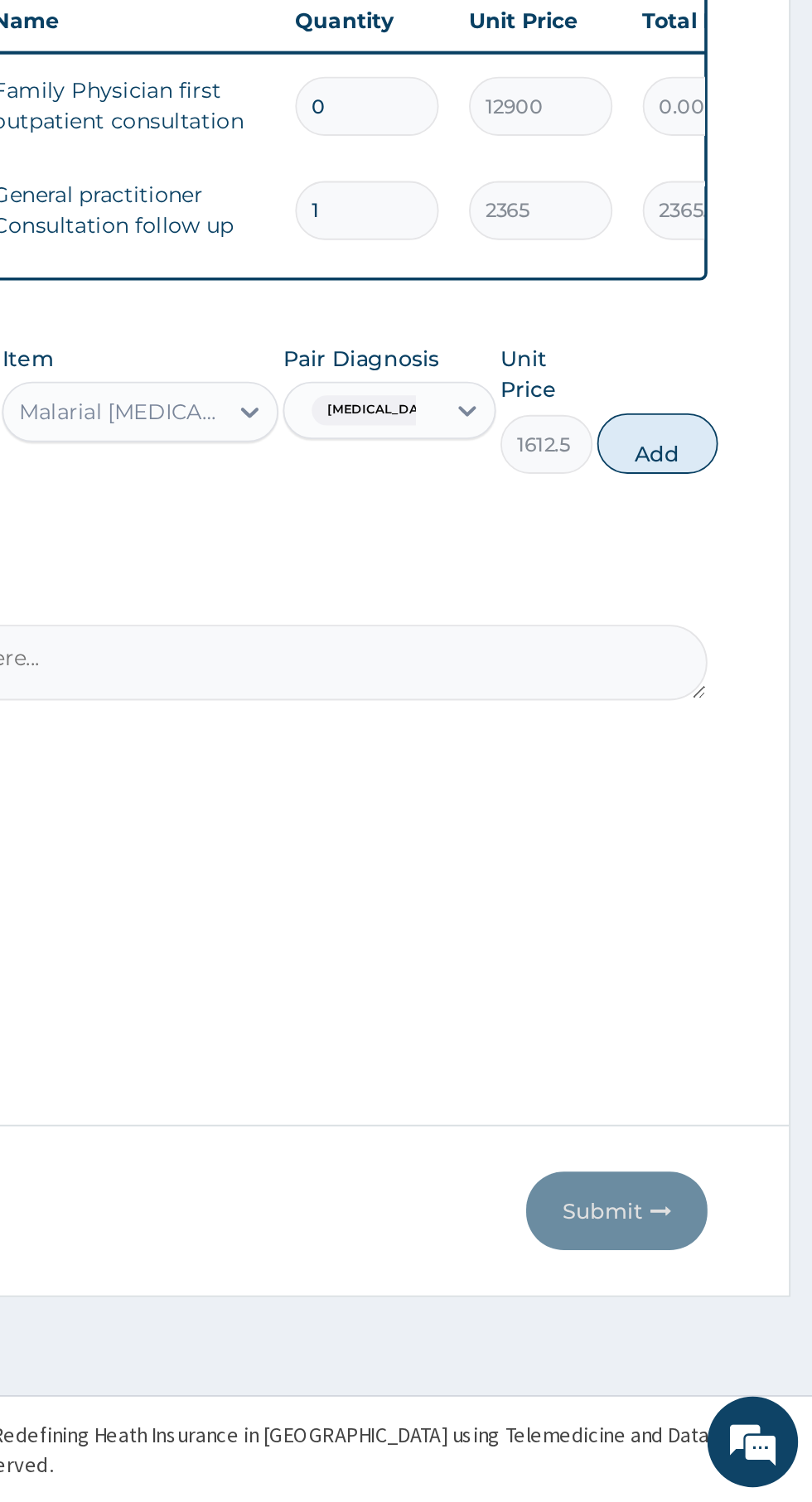
scroll to position [0, 0]
click at [752, 922] on button "Add" at bounding box center [726, 922] width 66 height 33
type input "0"
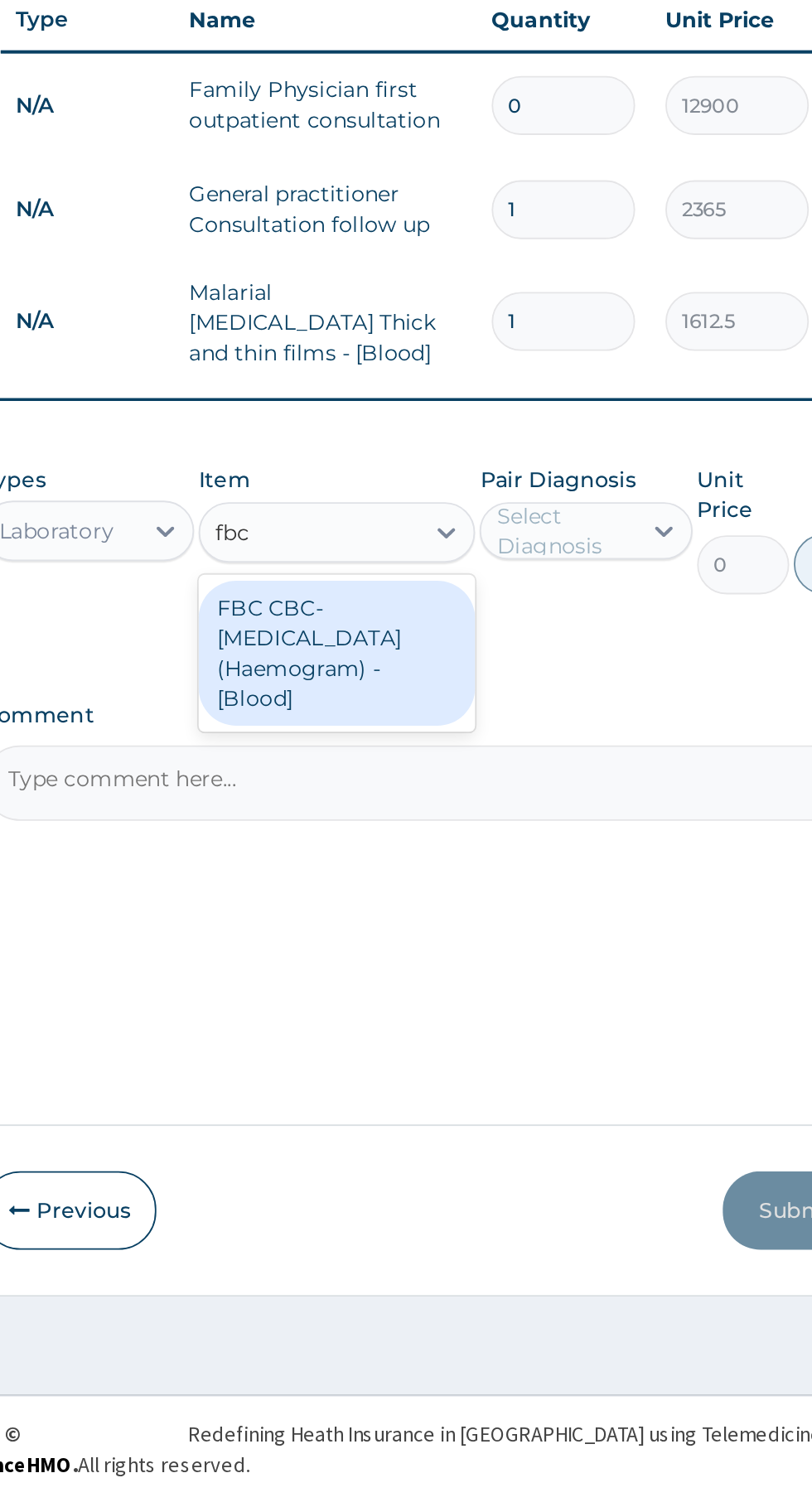
click at [460, 1050] on div "FBC CBC-[MEDICAL_DATA] (Haemogram) - [Blood]" at bounding box center [442, 1037] width 152 height 80
type input "fbc"
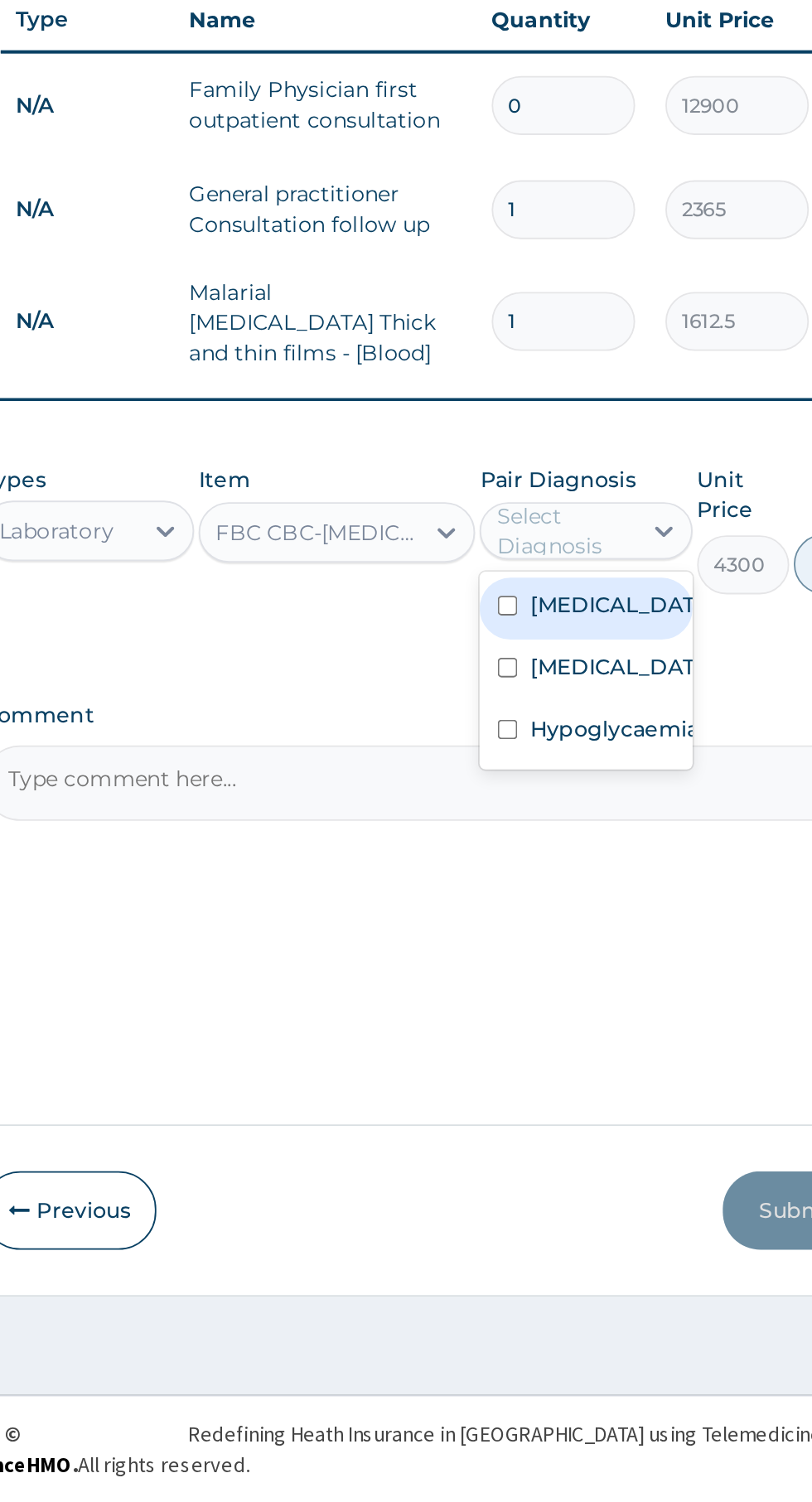
click at [599, 1053] on label "[MEDICAL_DATA]" at bounding box center [596, 1044] width 96 height 16
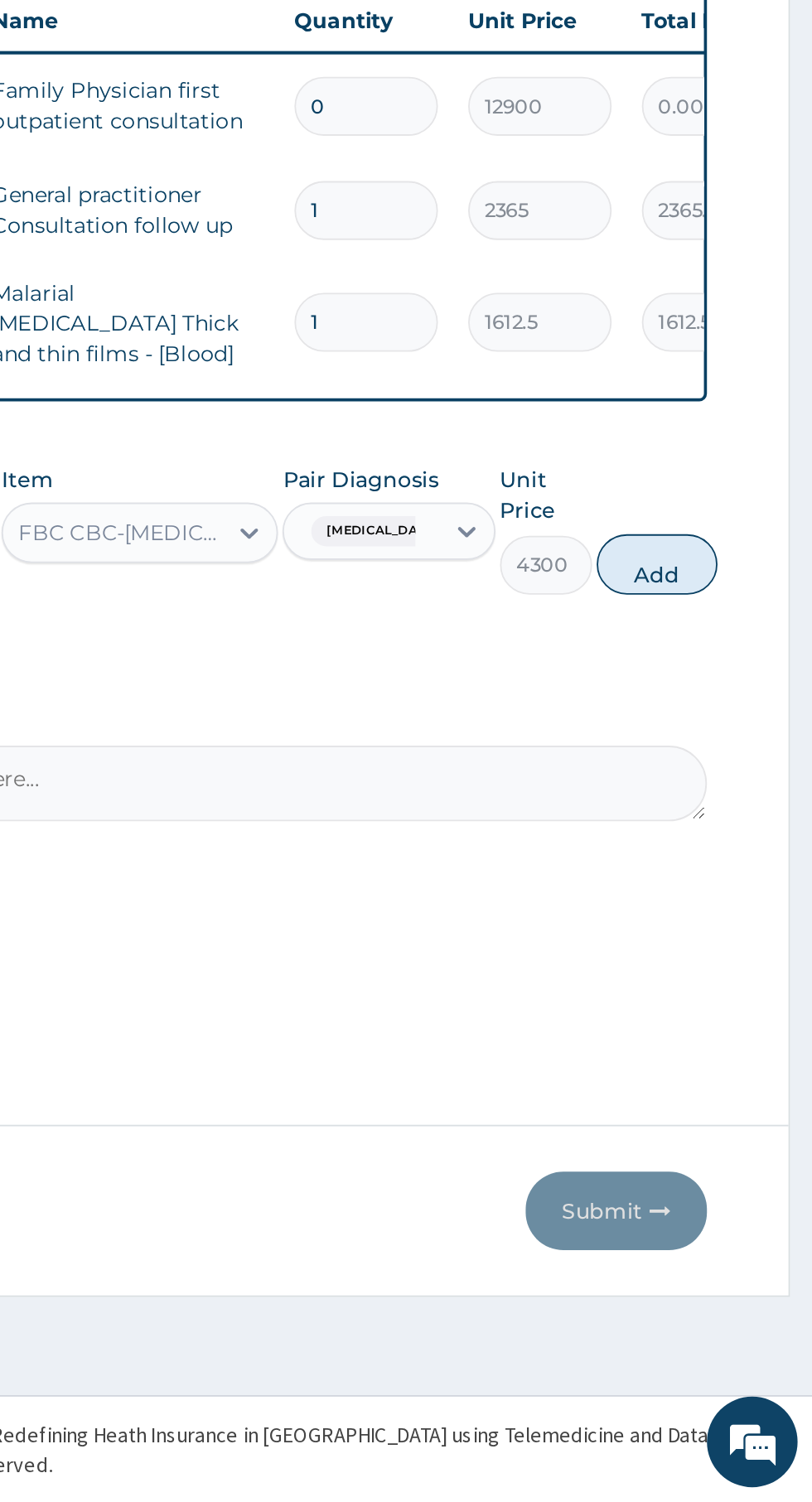
click at [760, 978] on button "Add" at bounding box center [726, 987] width 66 height 33
type input "0"
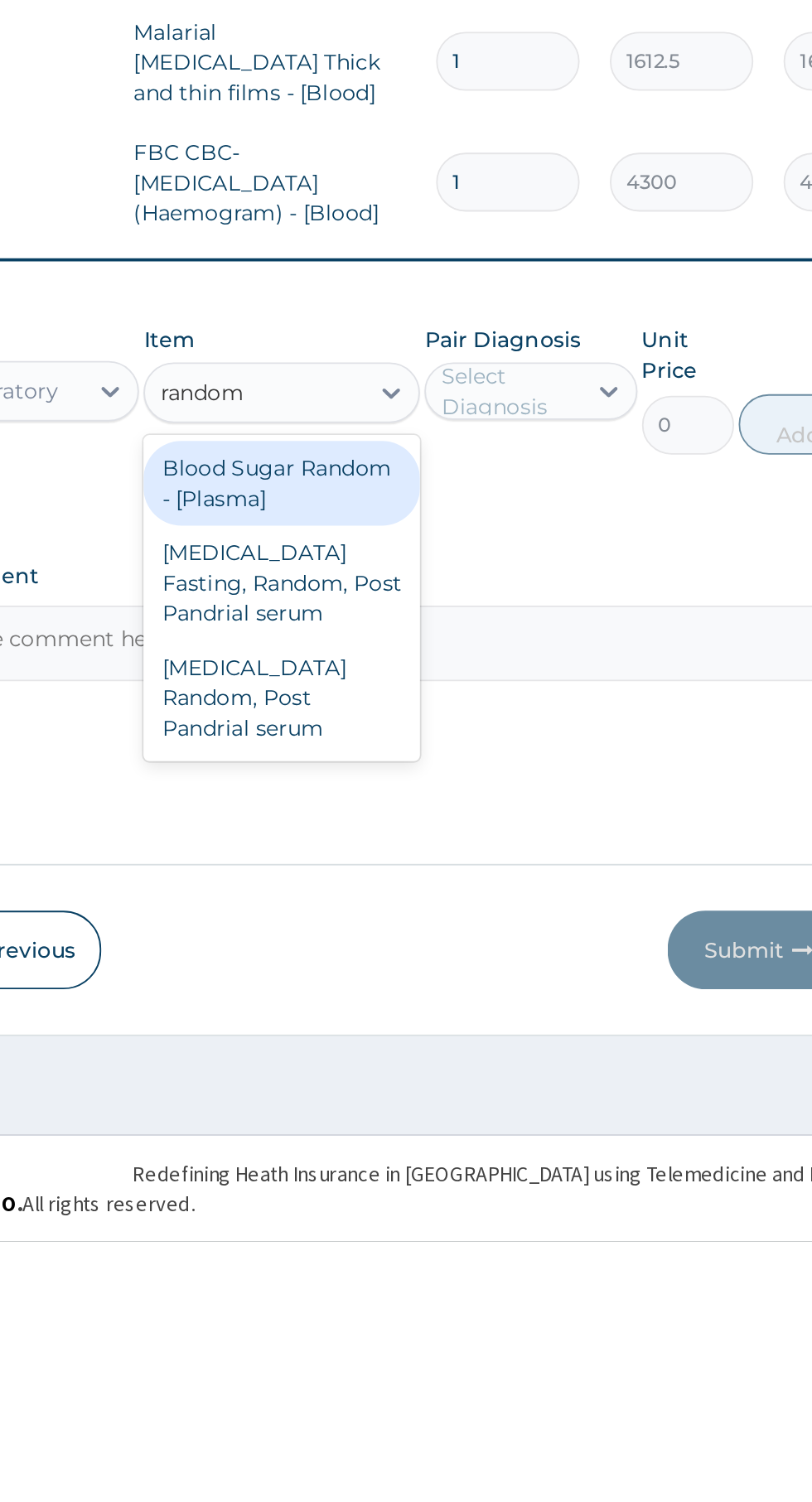
click at [479, 1078] on div "Blood Sugar Random - [Plasma]" at bounding box center [442, 1086] width 152 height 46
type input "random"
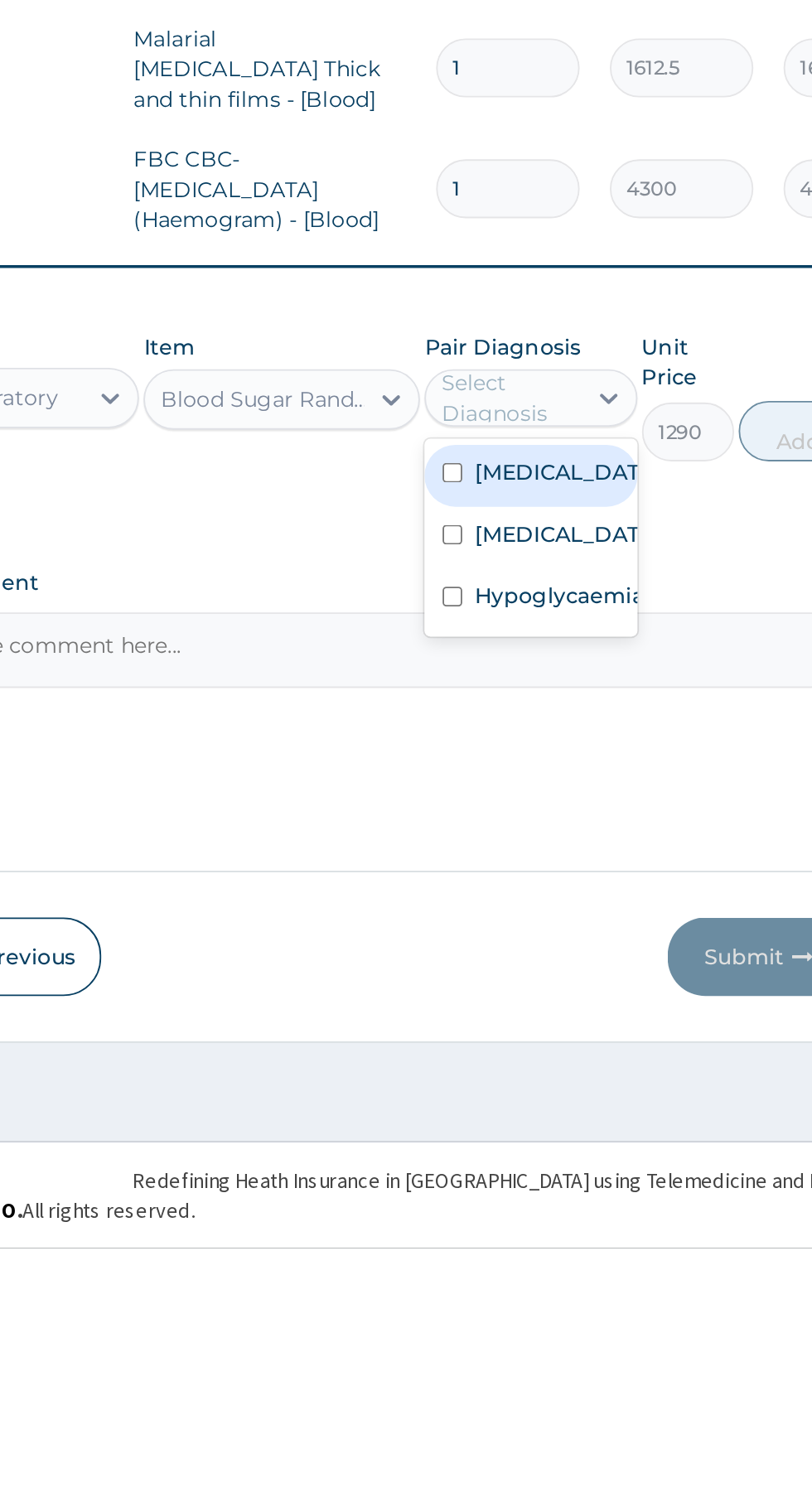
click at [613, 1152] on label "Hypoglycaemia" at bounding box center [594, 1144] width 93 height 16
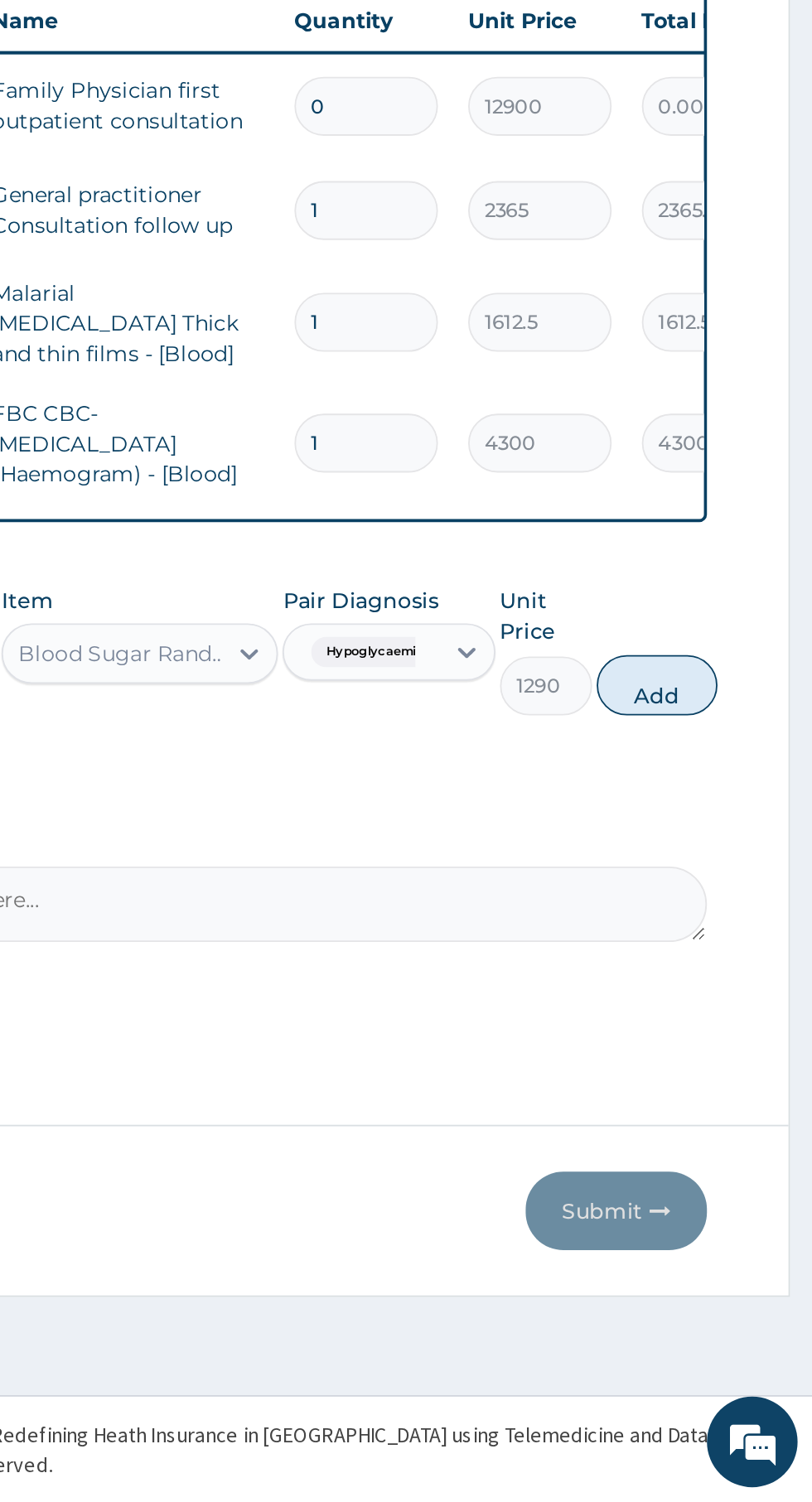
click at [730, 1054] on button "Add" at bounding box center [726, 1053] width 66 height 33
type input "0"
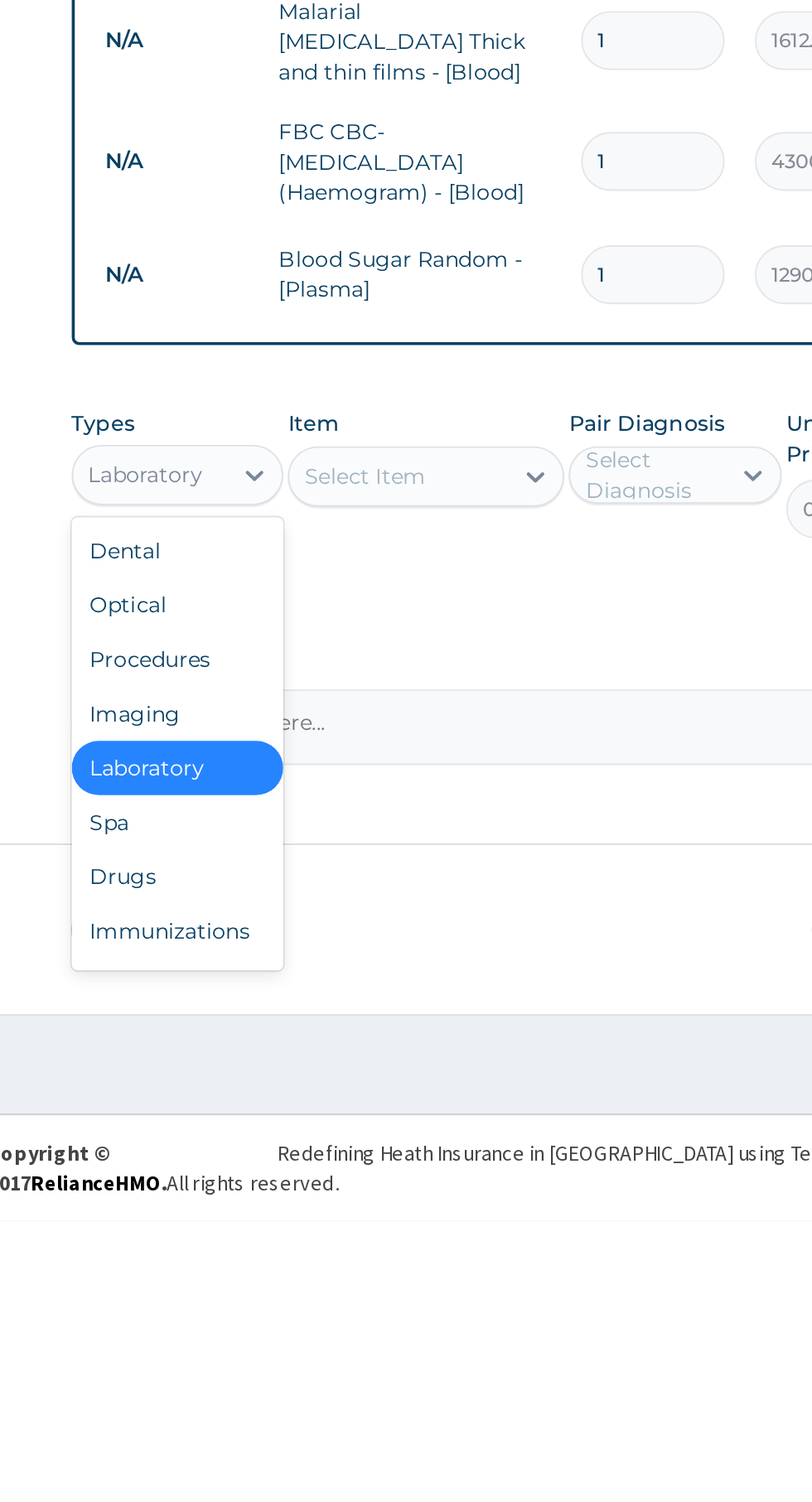
scroll to position [56, 0]
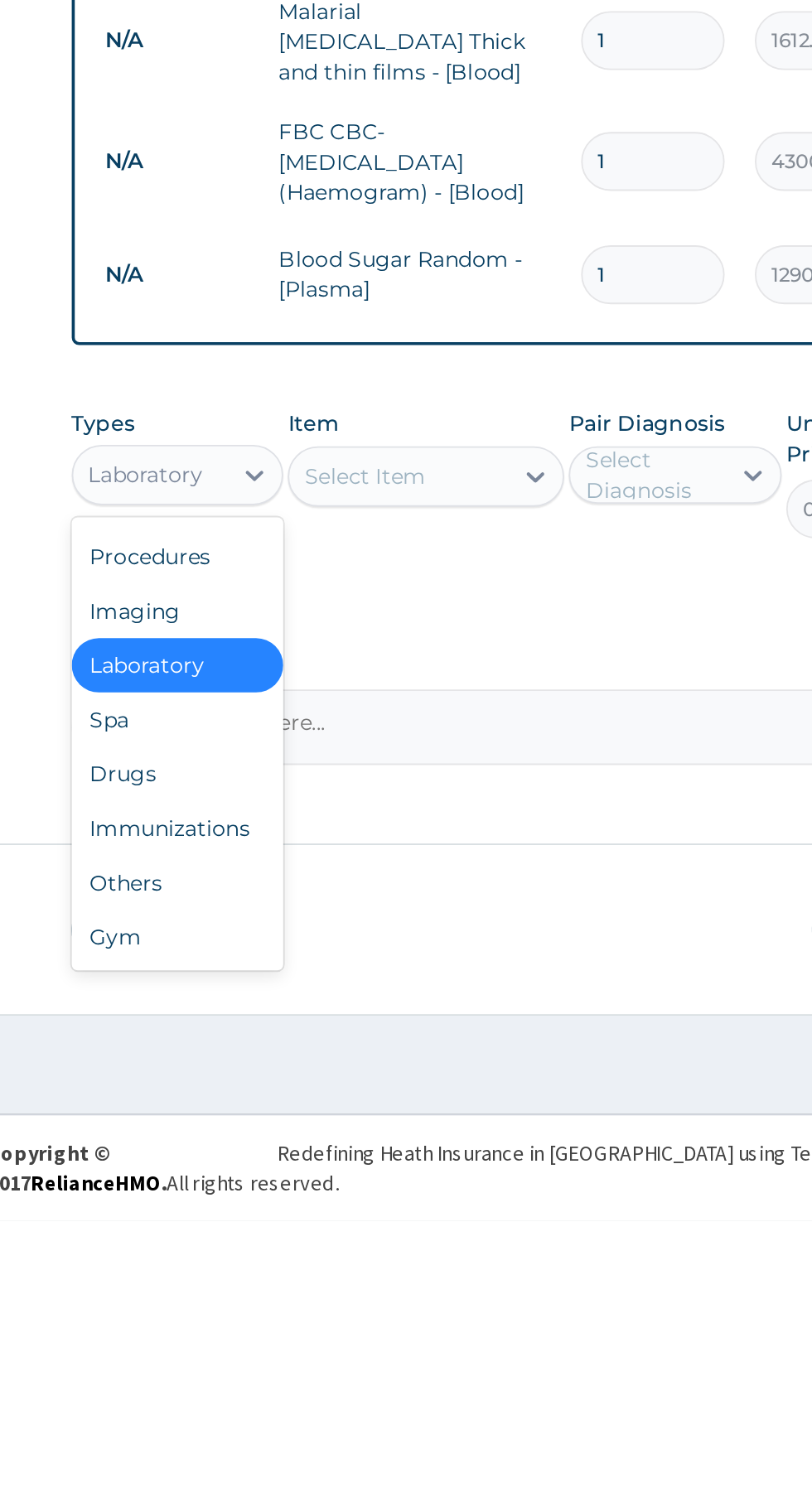
click at [321, 1248] on div "Drugs" at bounding box center [306, 1256] width 116 height 30
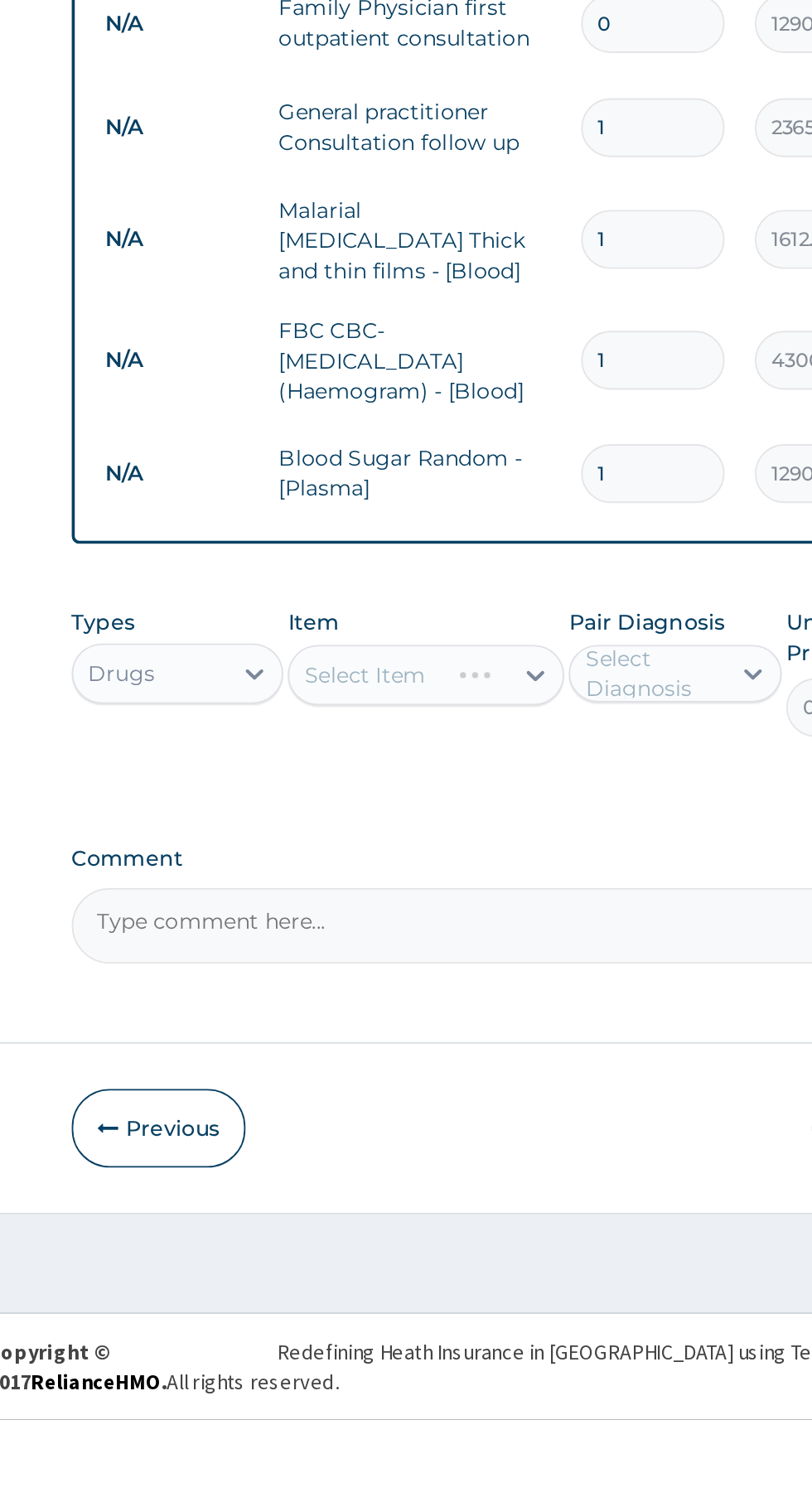
scroll to position [0, 0]
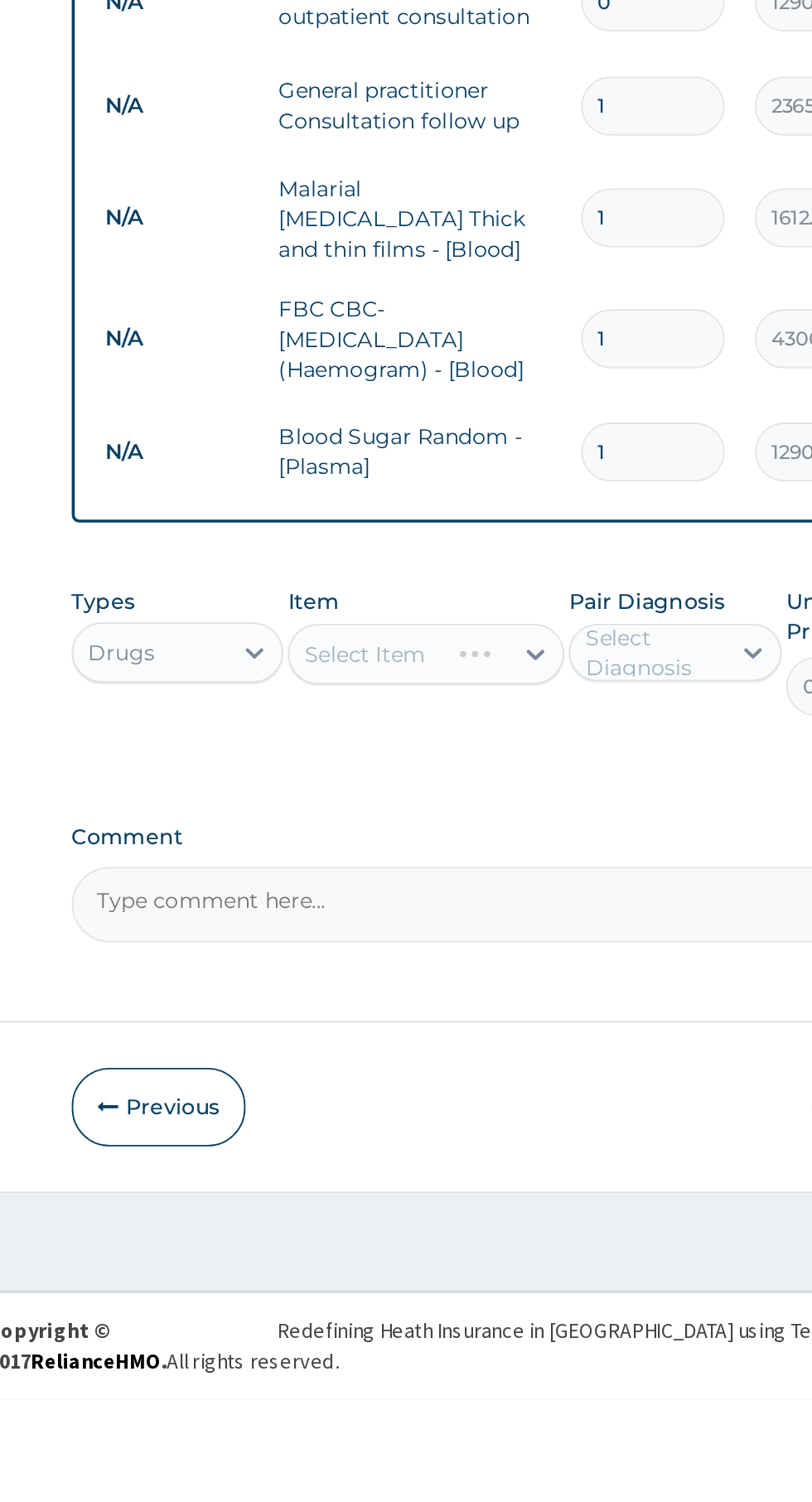
click at [509, 1086] on div "Select Item" at bounding box center [442, 1093] width 152 height 33
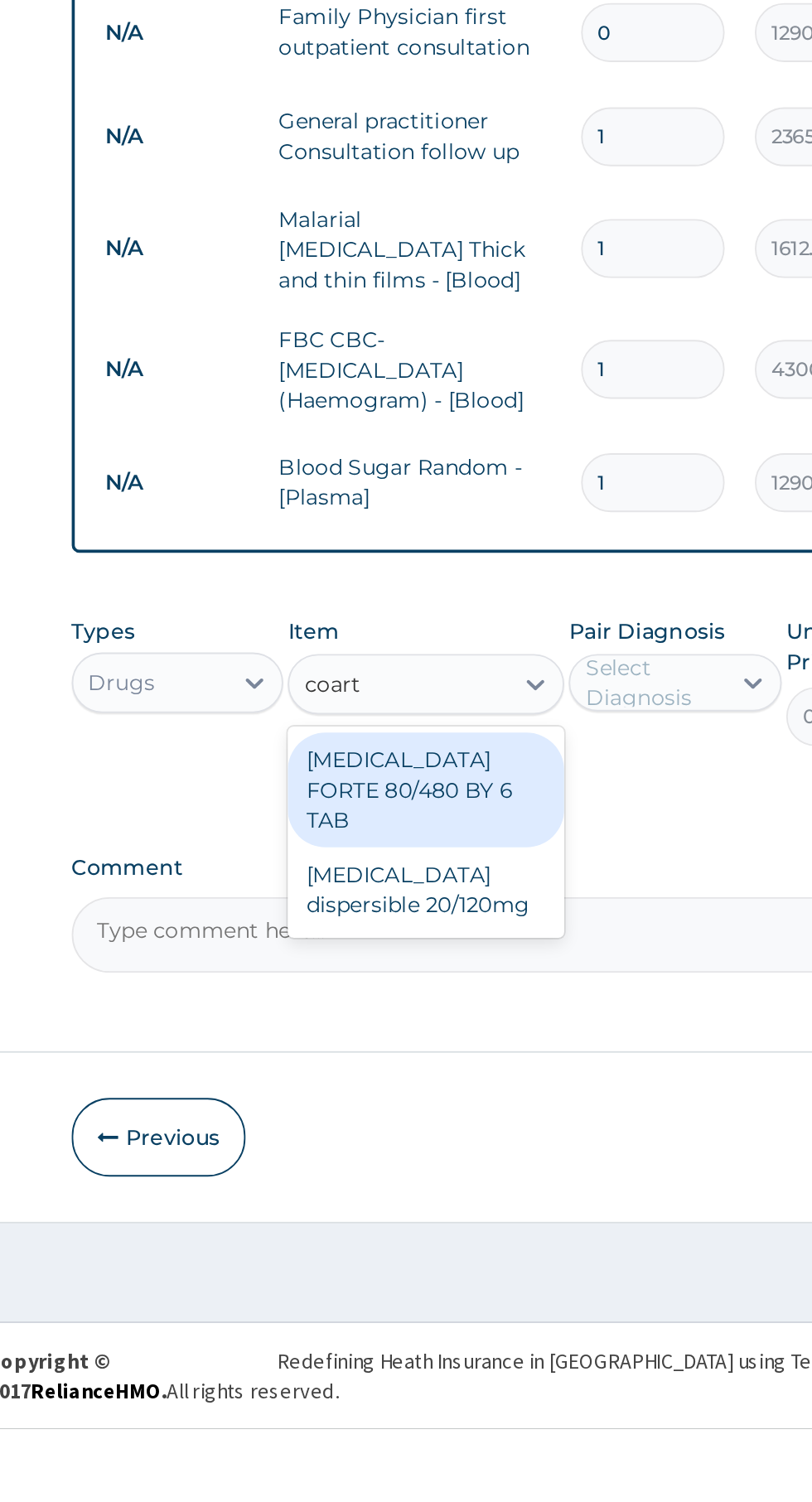
click at [421, 1144] on div "COARTEM FORTE 80/480 BY 6 TAB" at bounding box center [442, 1151] width 152 height 63
type input "coart"
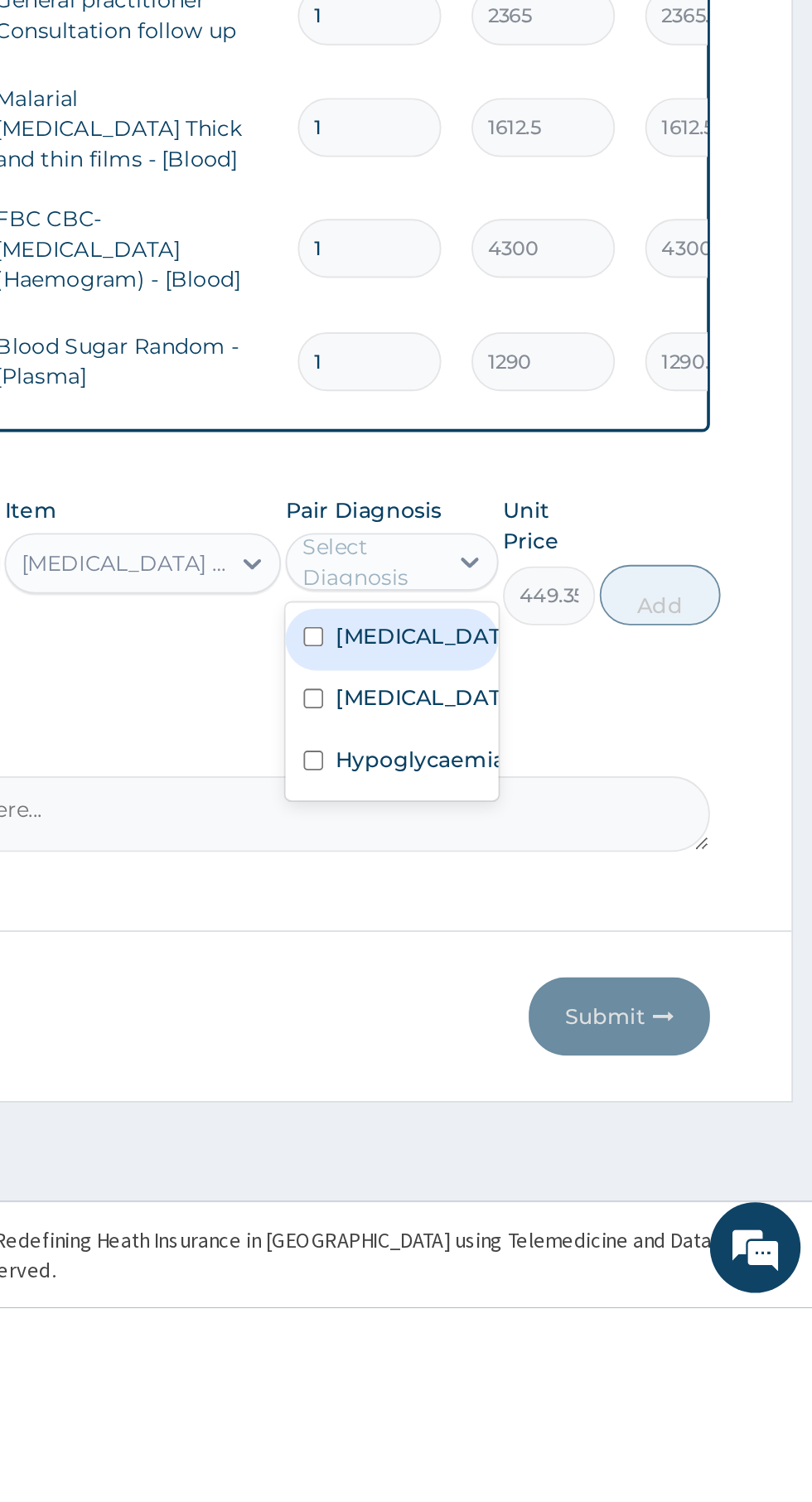
click at [563, 1134] on label "Falciparum malaria" at bounding box center [596, 1133] width 96 height 16
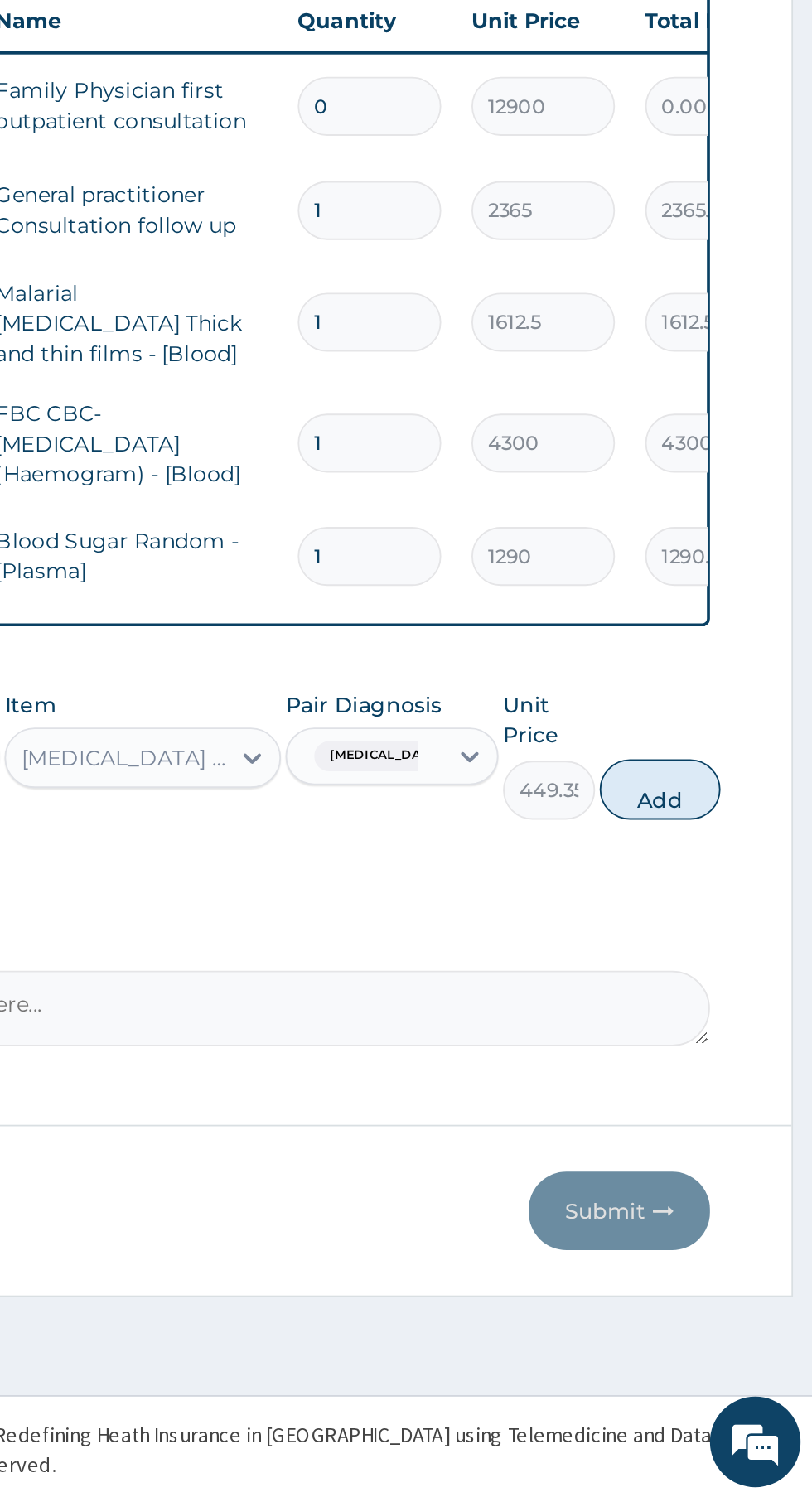
click at [738, 1110] on button "Add" at bounding box center [726, 1111] width 66 height 33
type input "0"
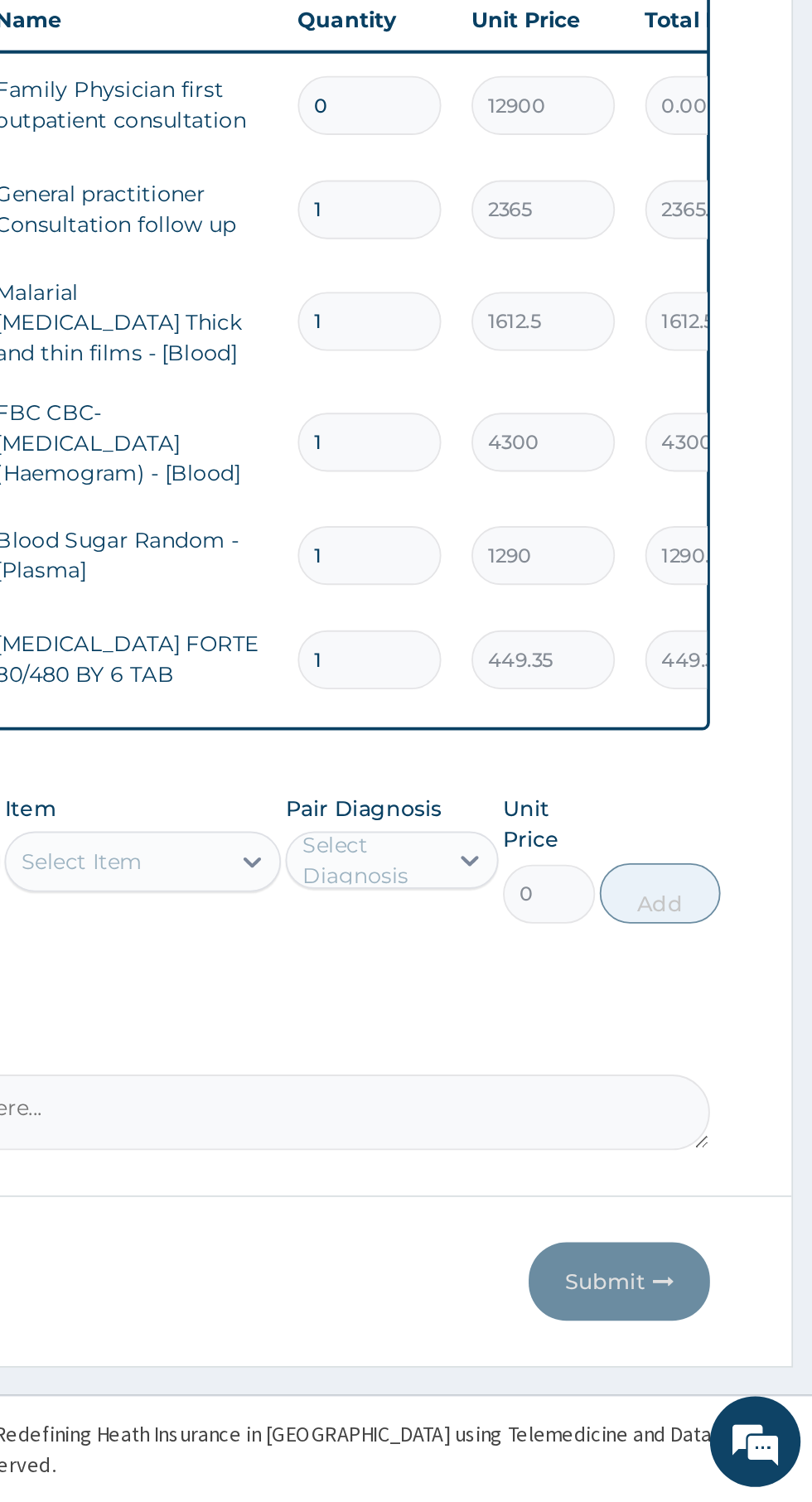
type input "16"
type input "7189.60"
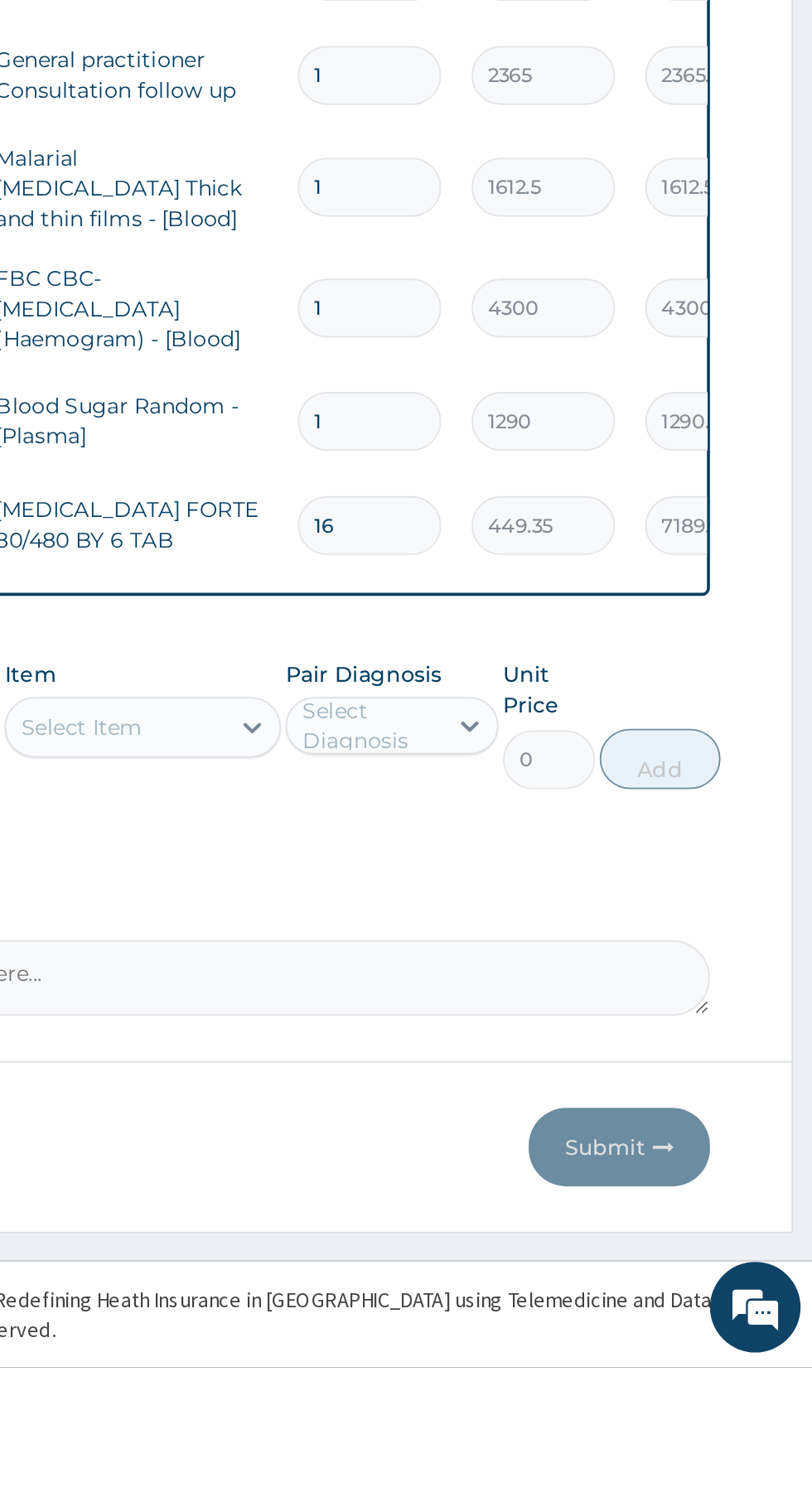
type input "1"
type input "449.35"
type input "0.00"
type input "6"
type input "2696.10"
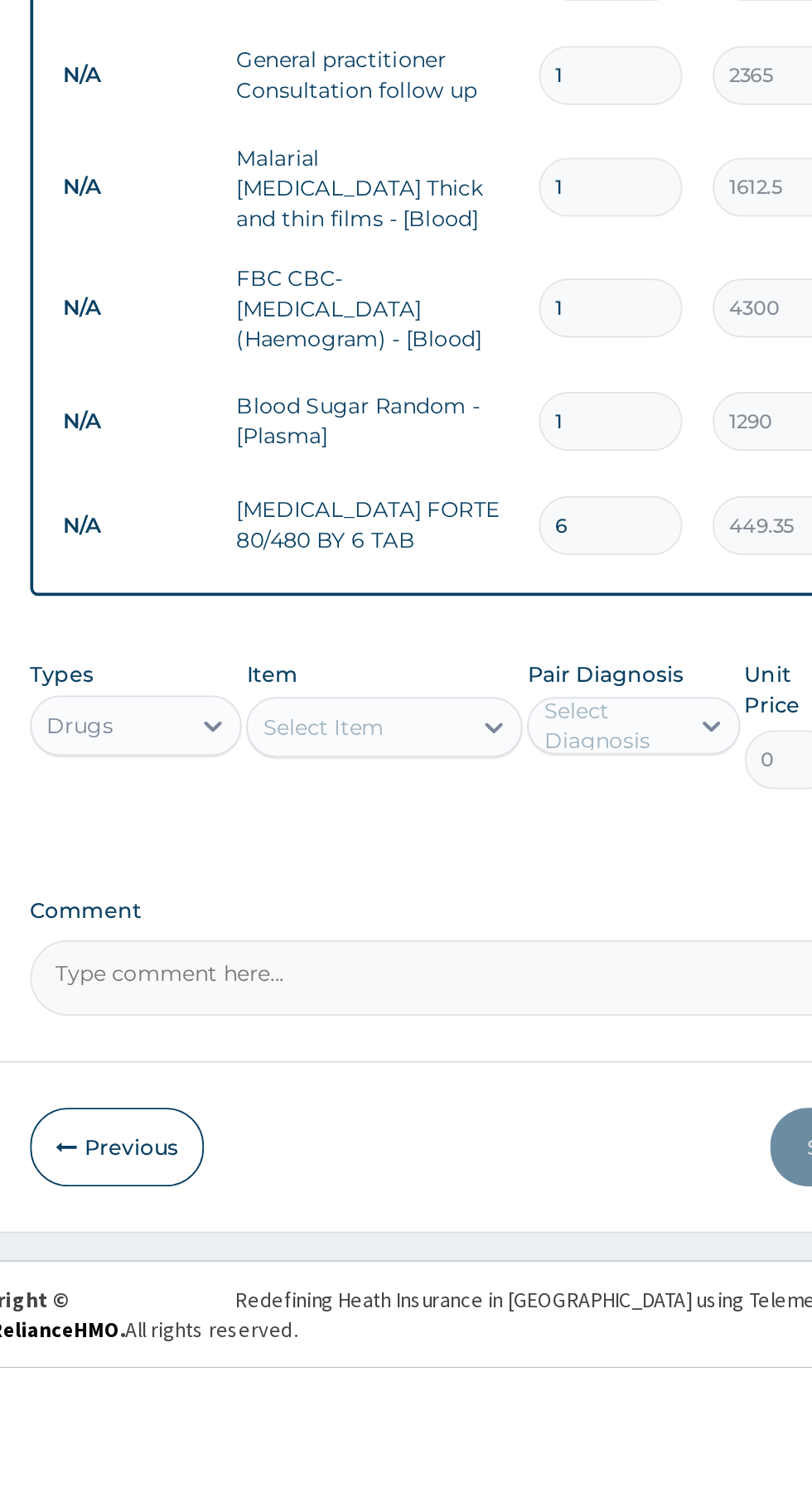
type input "6"
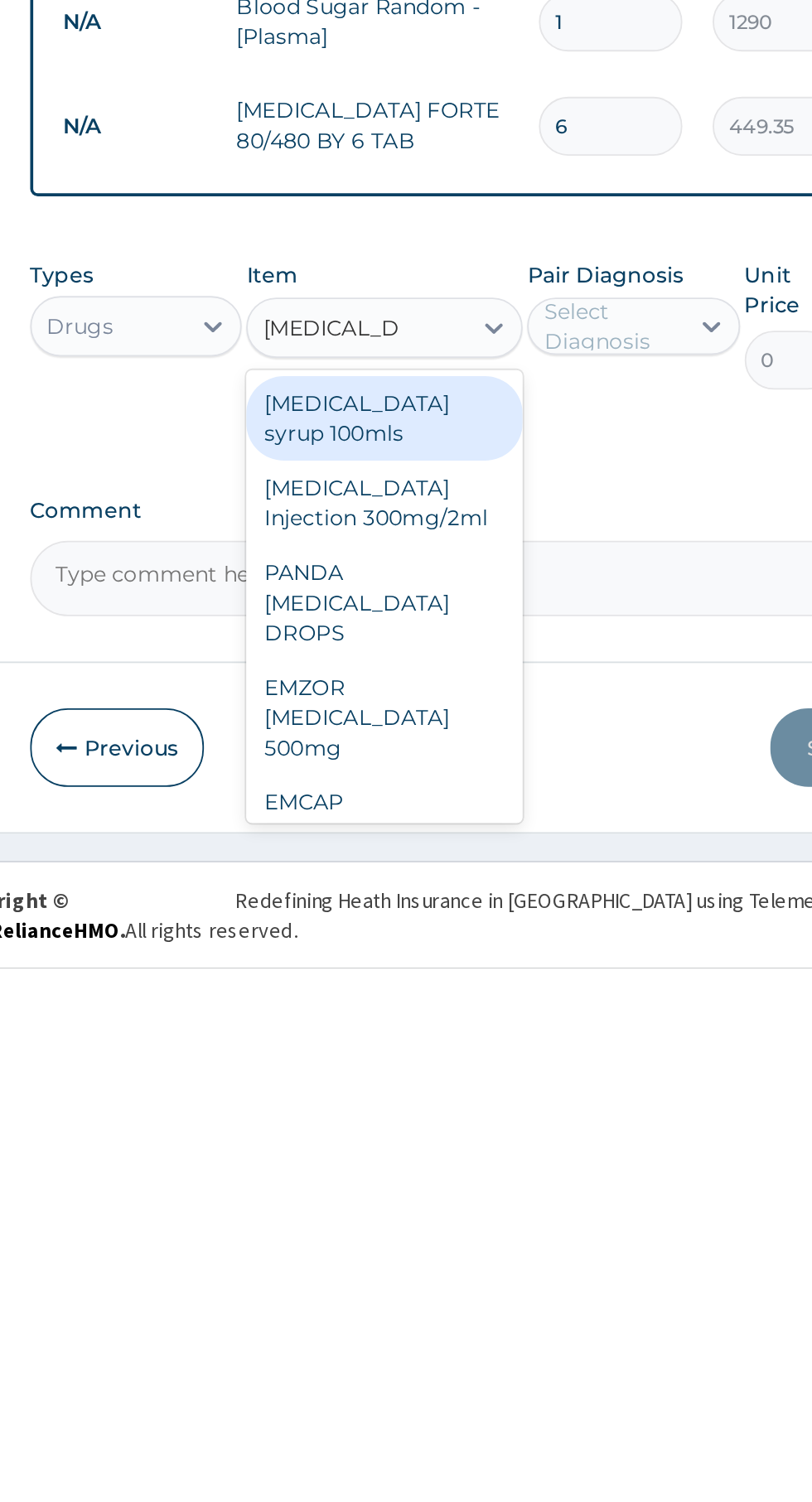
click at [409, 1343] on div "EMZOR PARACETAMOL 500mg" at bounding box center [442, 1364] width 152 height 63
type input "paracetamol"
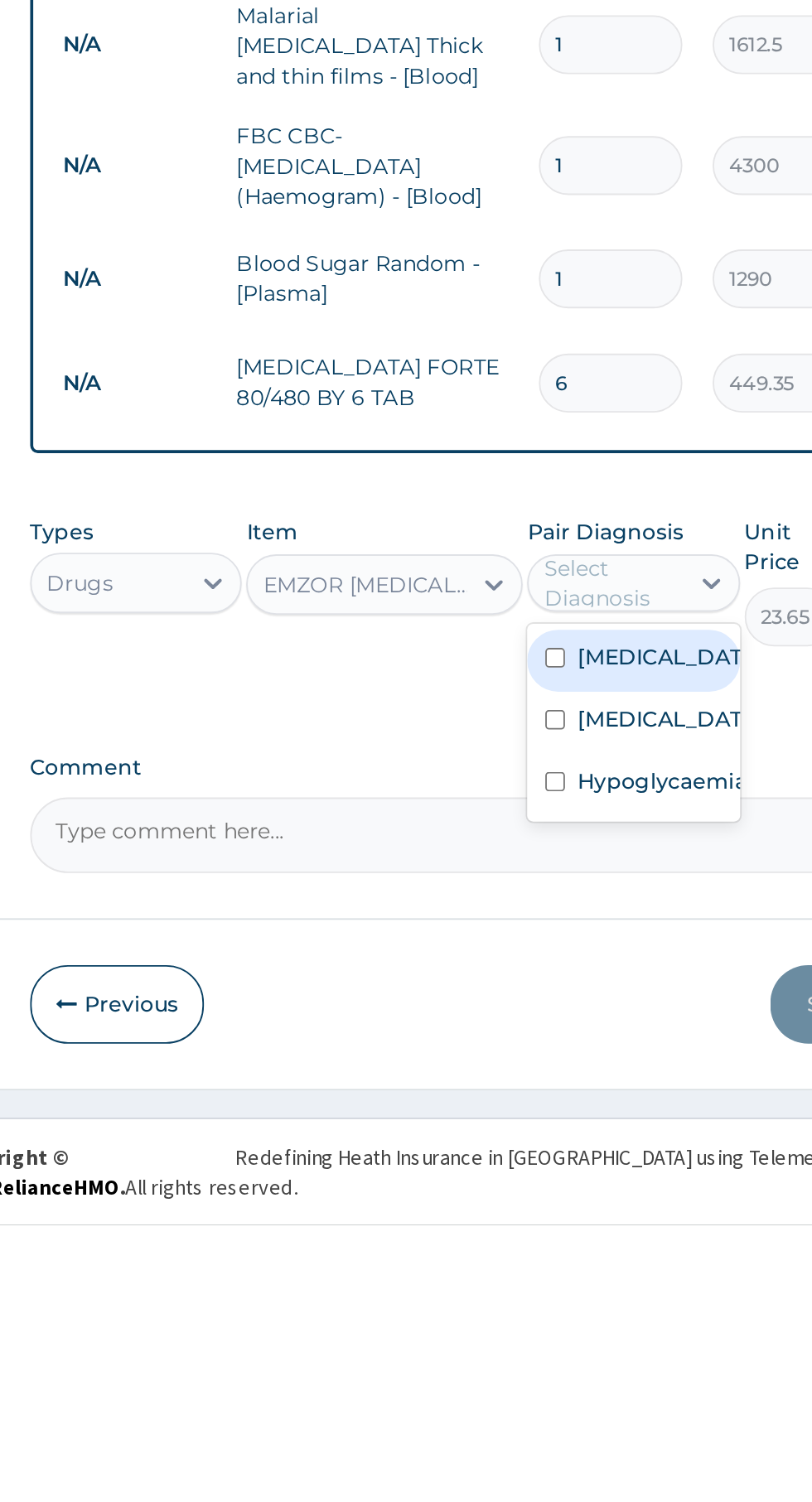
click at [580, 1196] on label "Falciparum malaria" at bounding box center [596, 1190] width 96 height 16
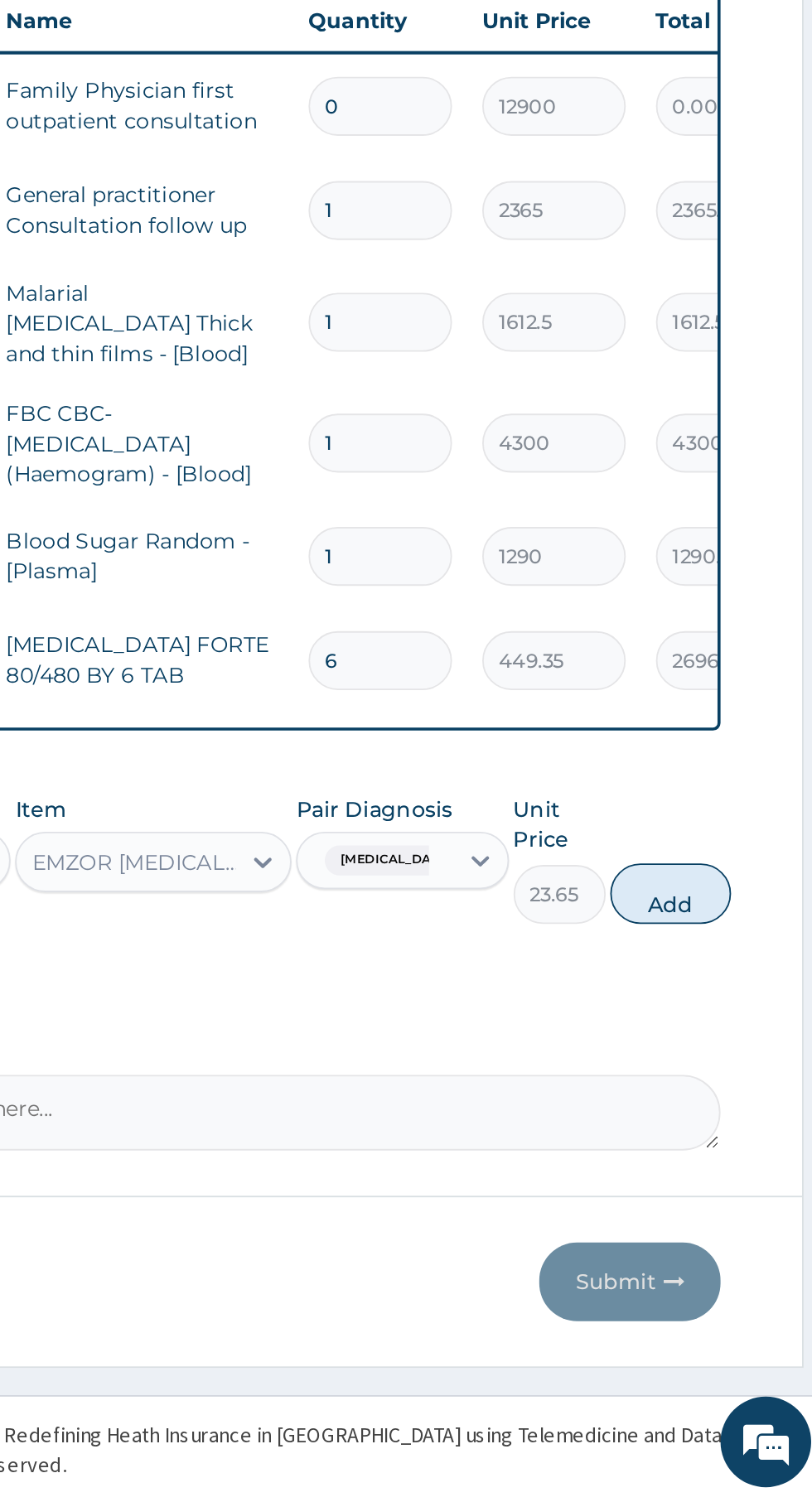
click at [745, 1154] on button "Add" at bounding box center [726, 1168] width 66 height 33
type input "0"
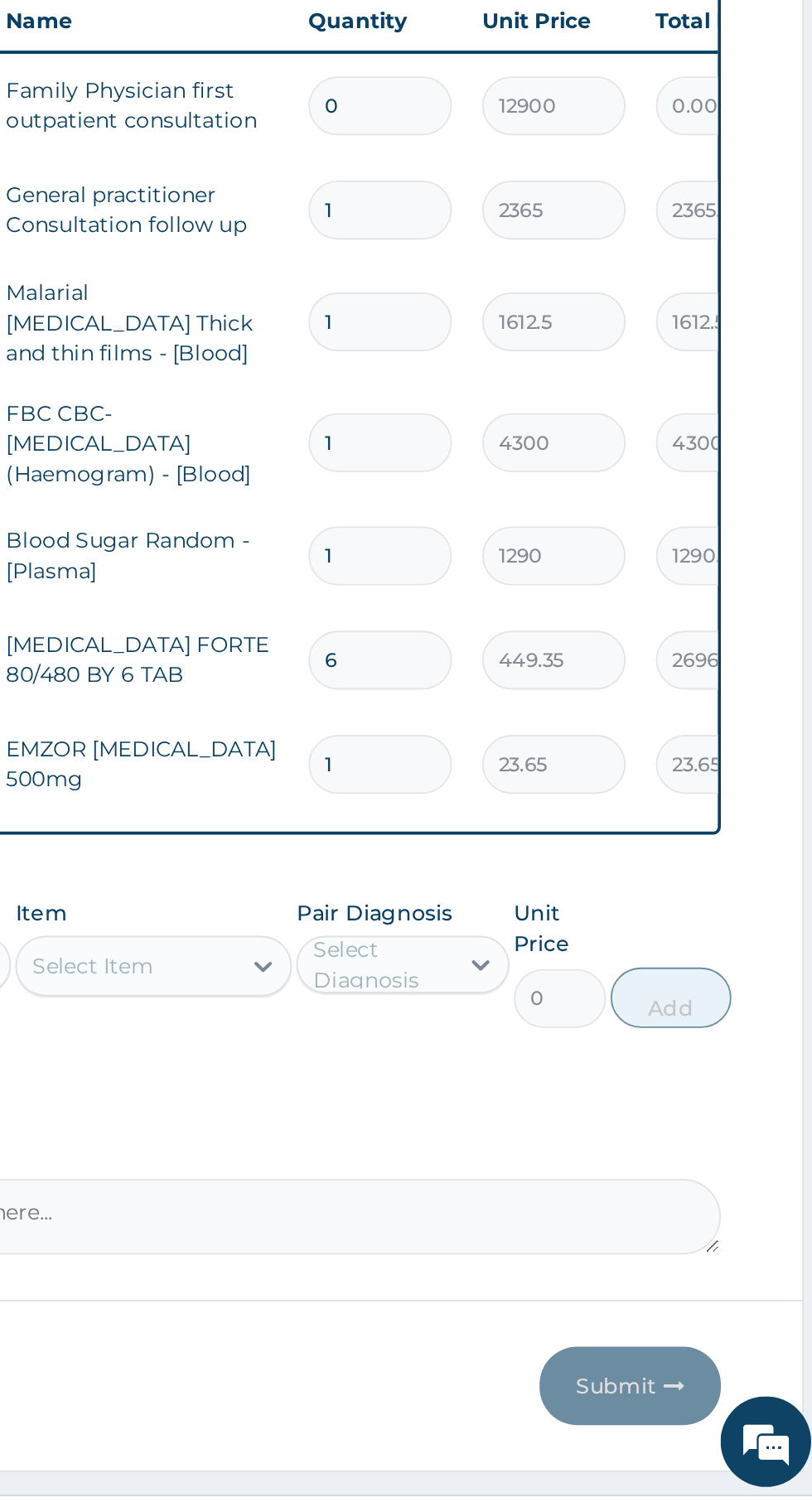
type input "18"
type input "425.70"
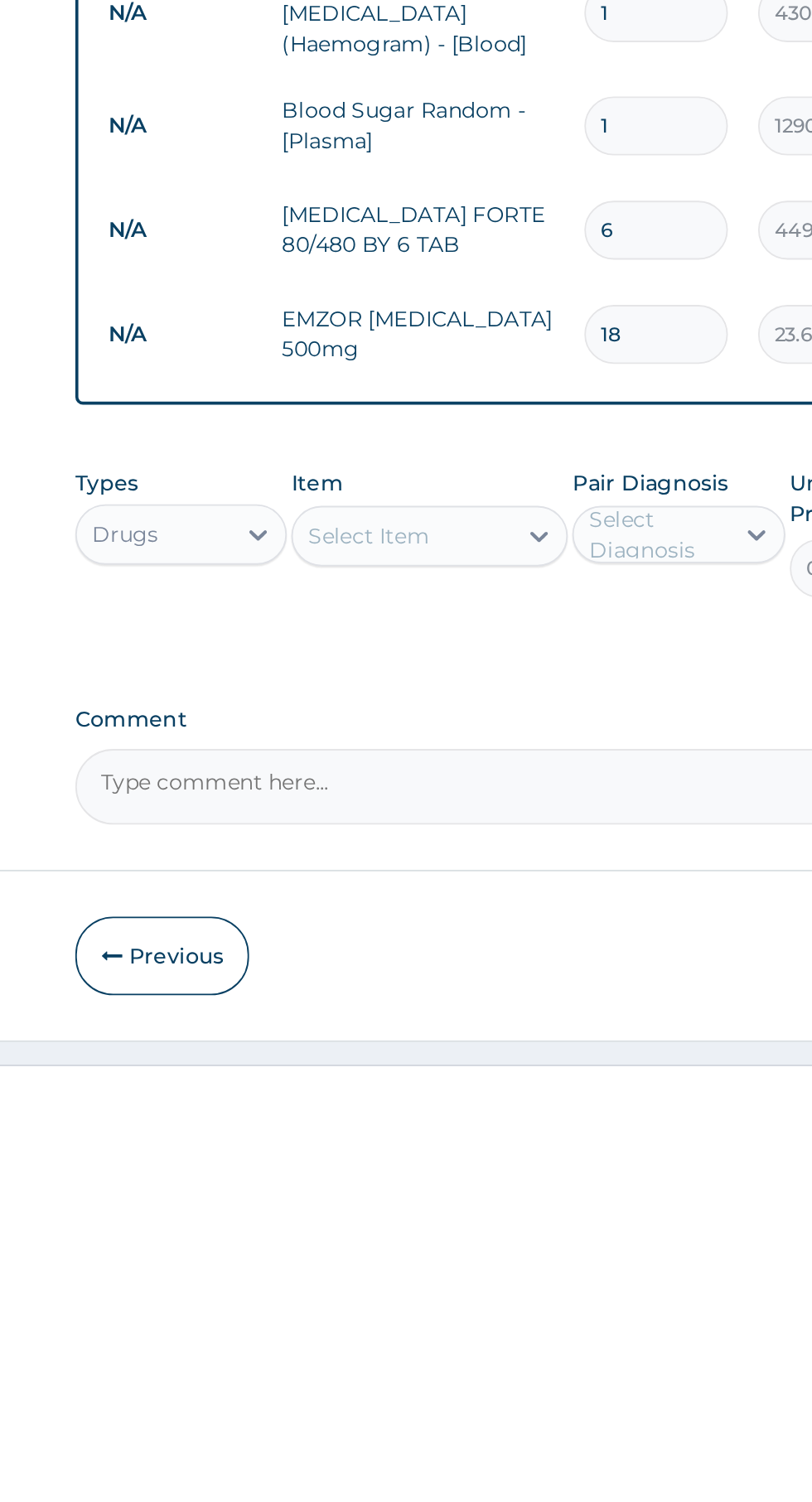
type input "18"
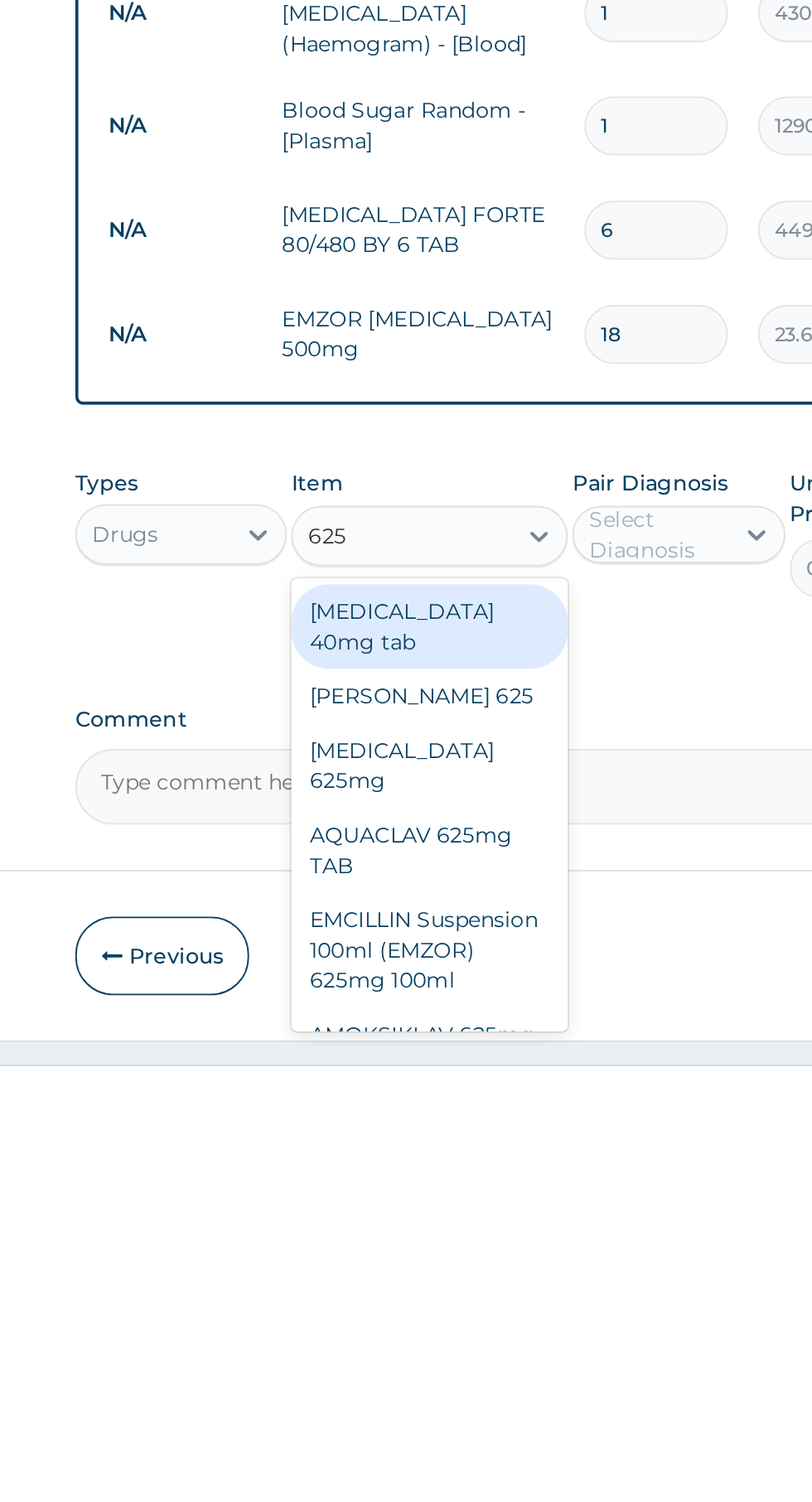
click at [418, 1357] on div "AQUACLAV 625mg TAB" at bounding box center [442, 1380] width 152 height 46
type input "625"
type input "242.4125"
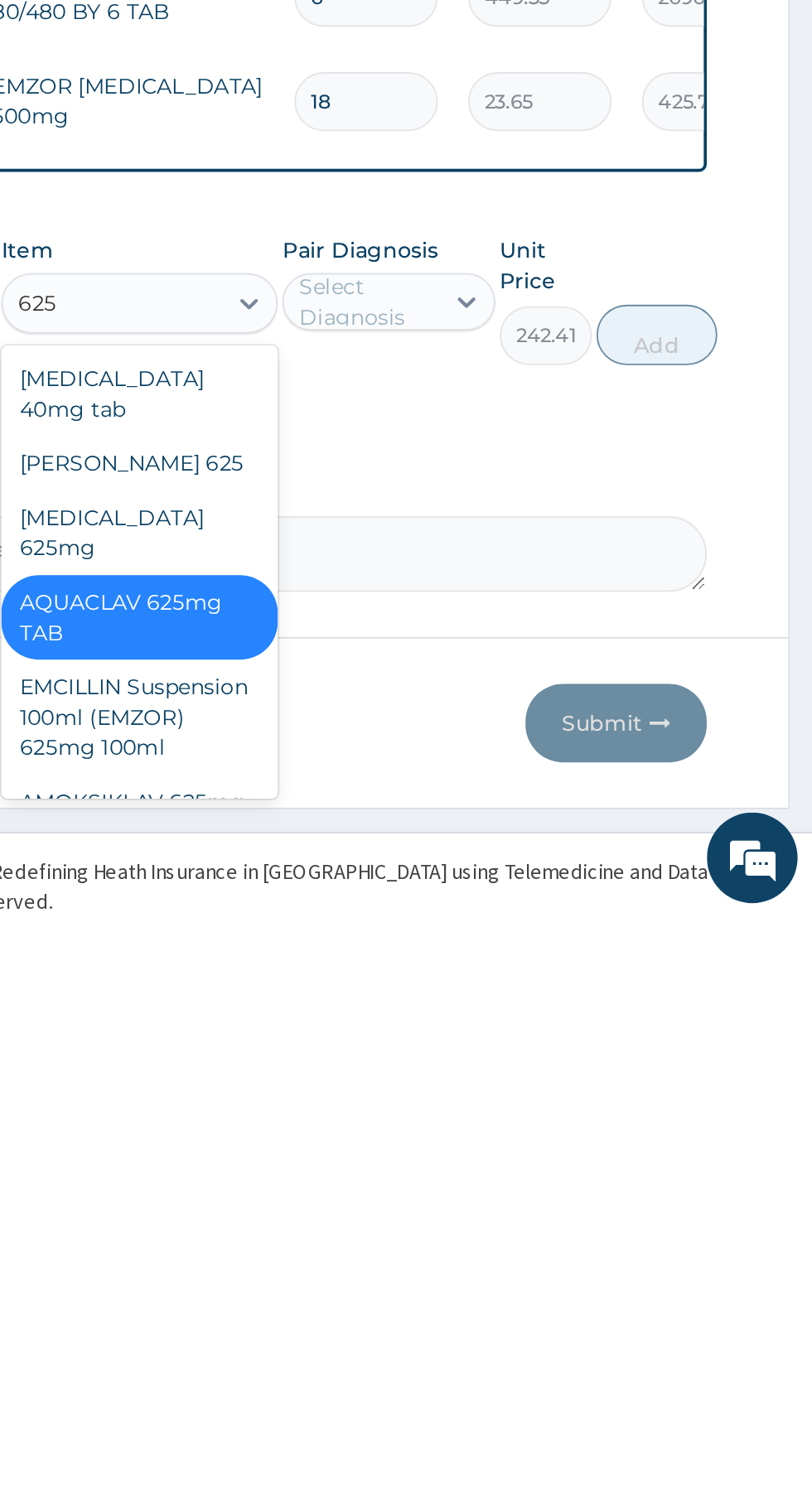
scroll to position [46, 0]
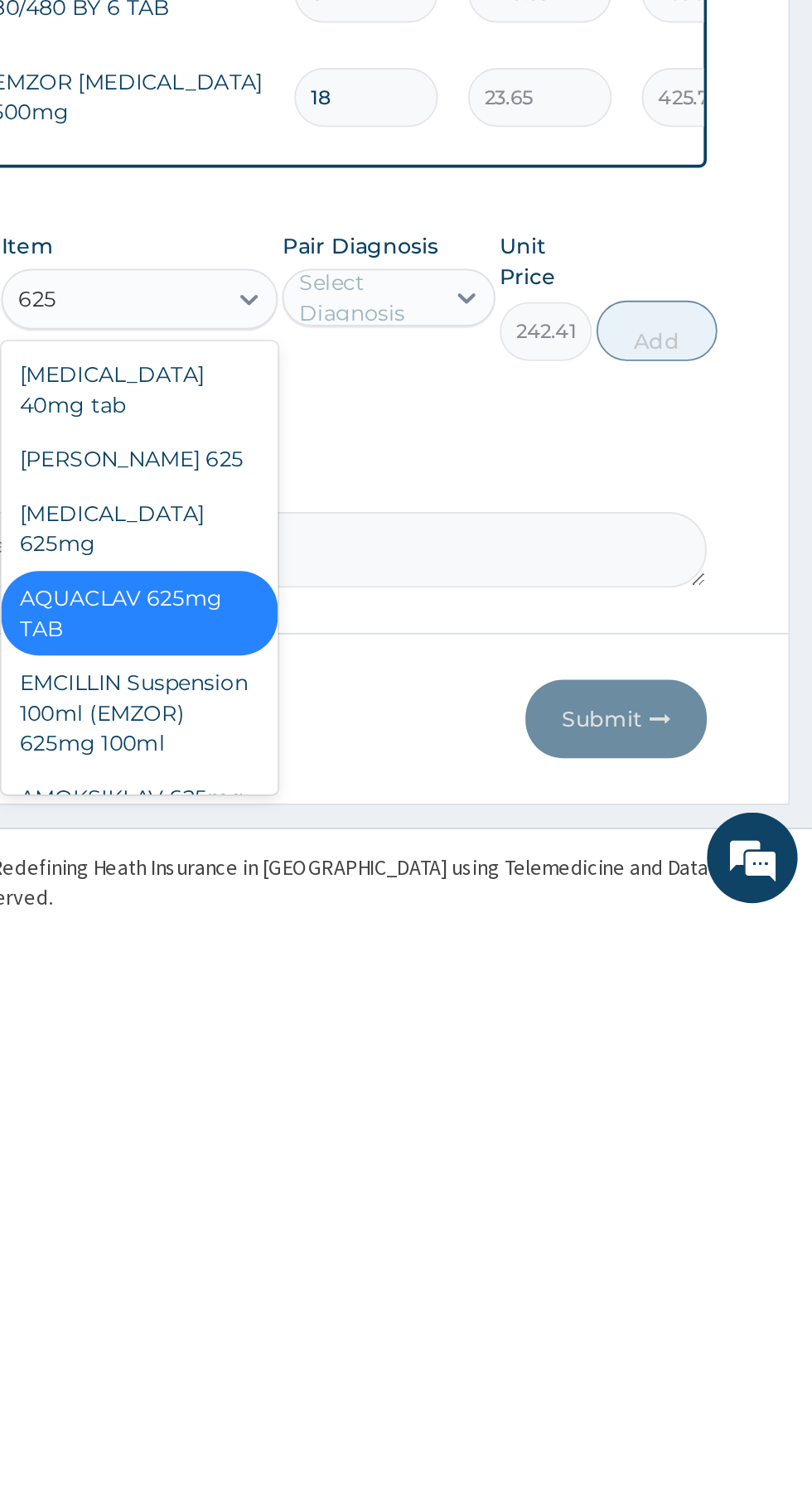
click at [415, 1236] on div "FLEMING 625" at bounding box center [442, 1250] width 152 height 30
type input "625"
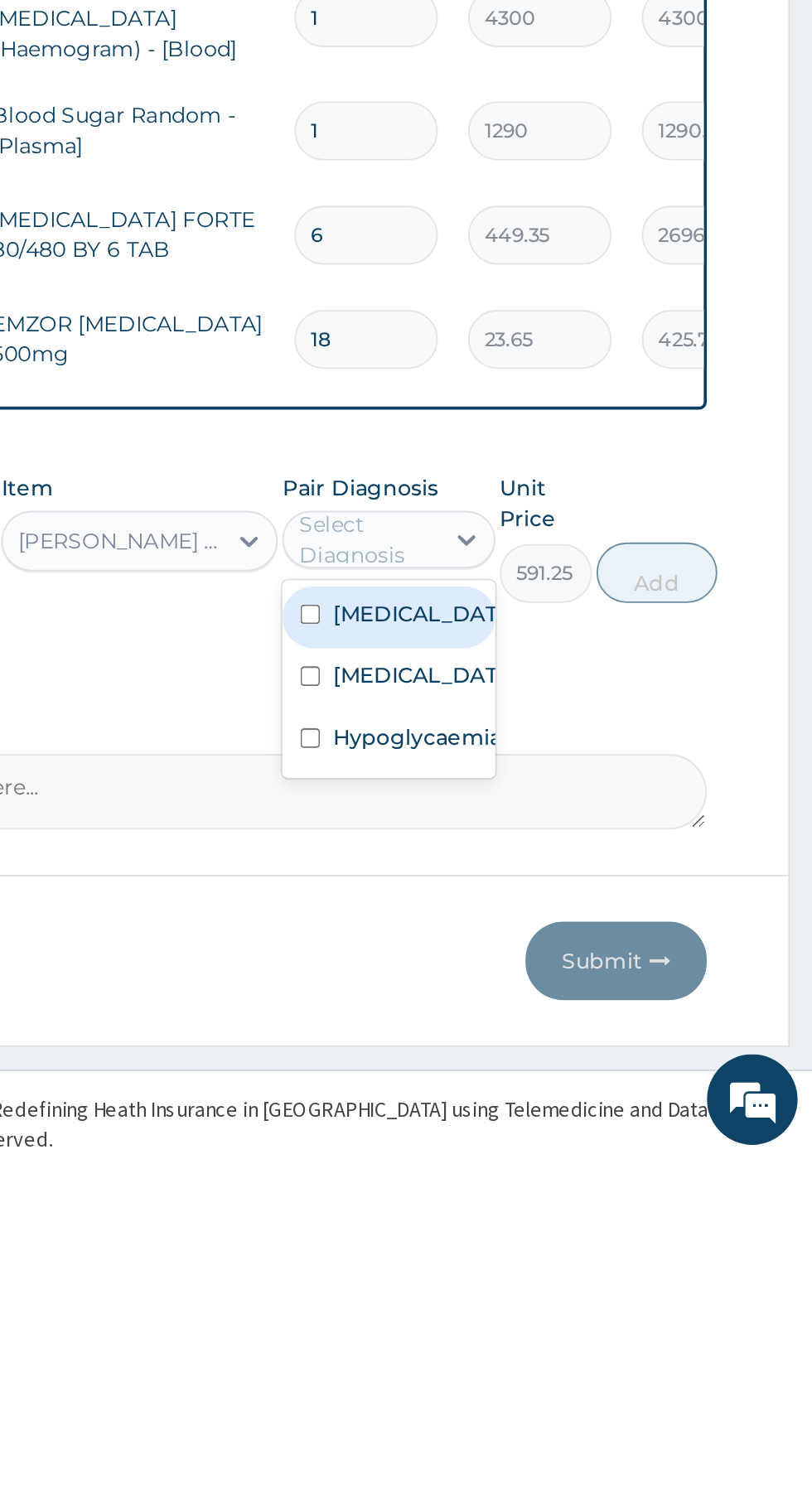
click at [540, 1242] on input "checkbox" at bounding box center [536, 1236] width 10 height 10
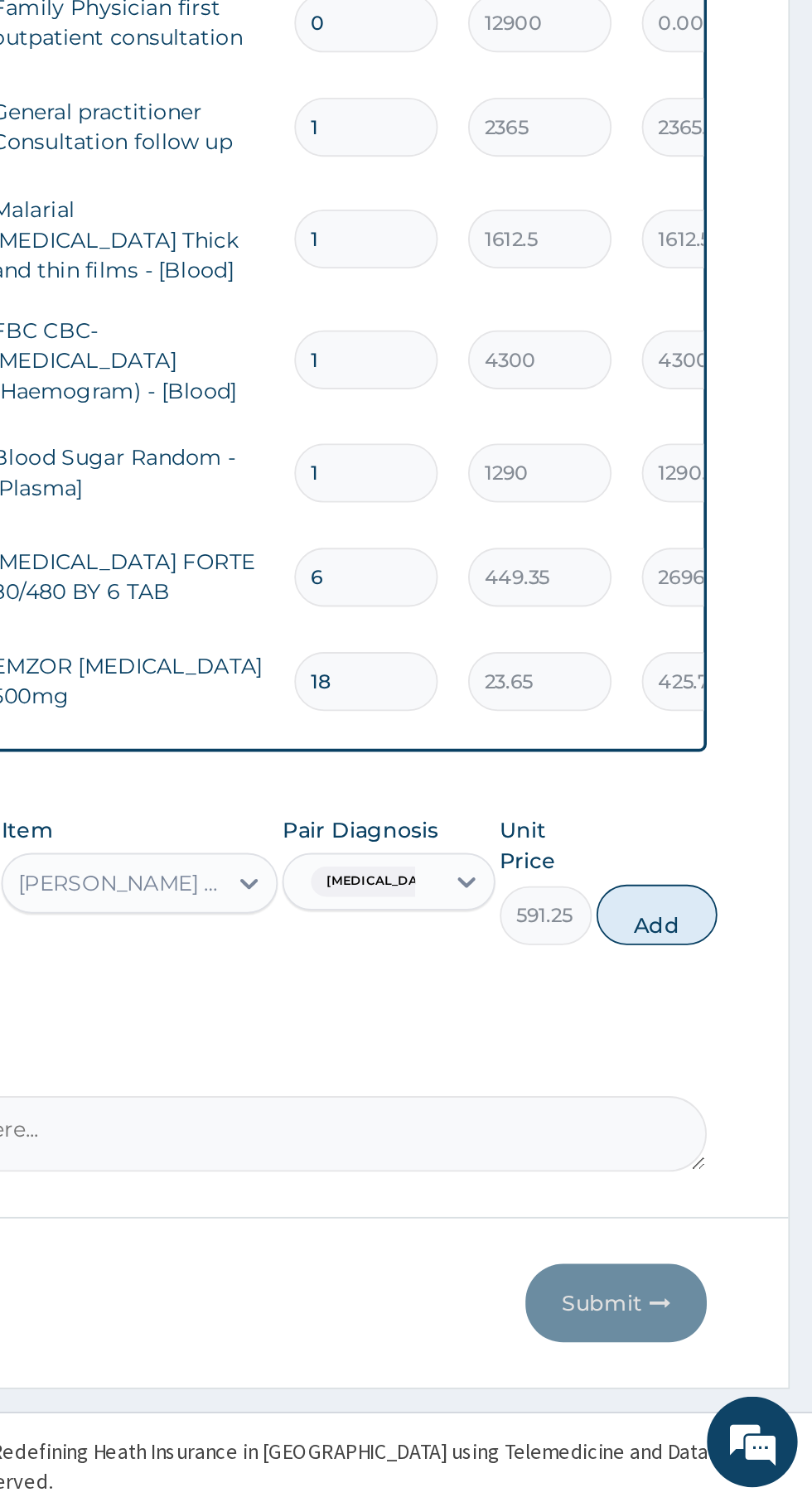
click at [760, 1169] on button "Add" at bounding box center [726, 1180] width 66 height 33
type input "0"
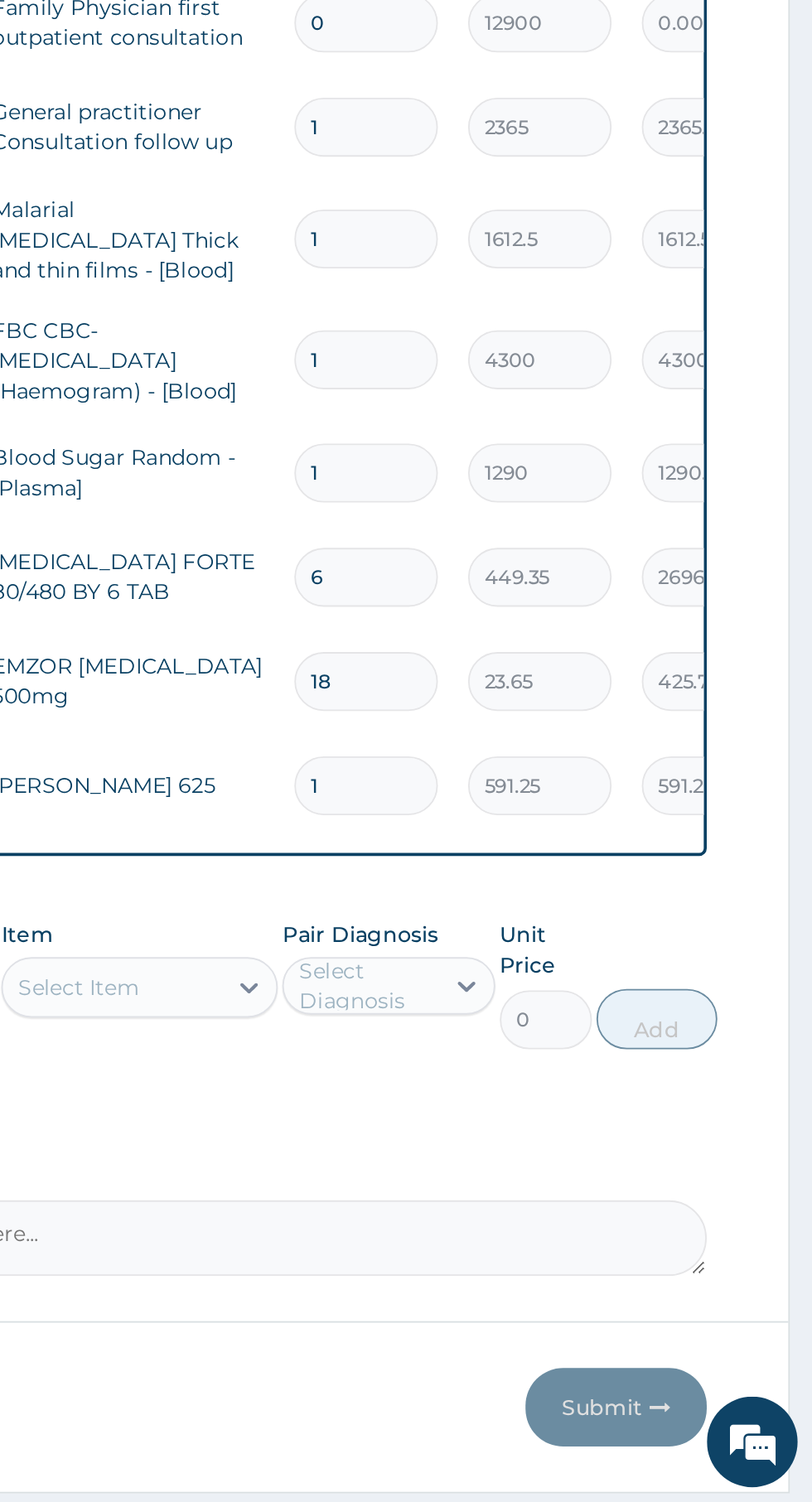
scroll to position [45, 0]
type input "10"
type input "5912.50"
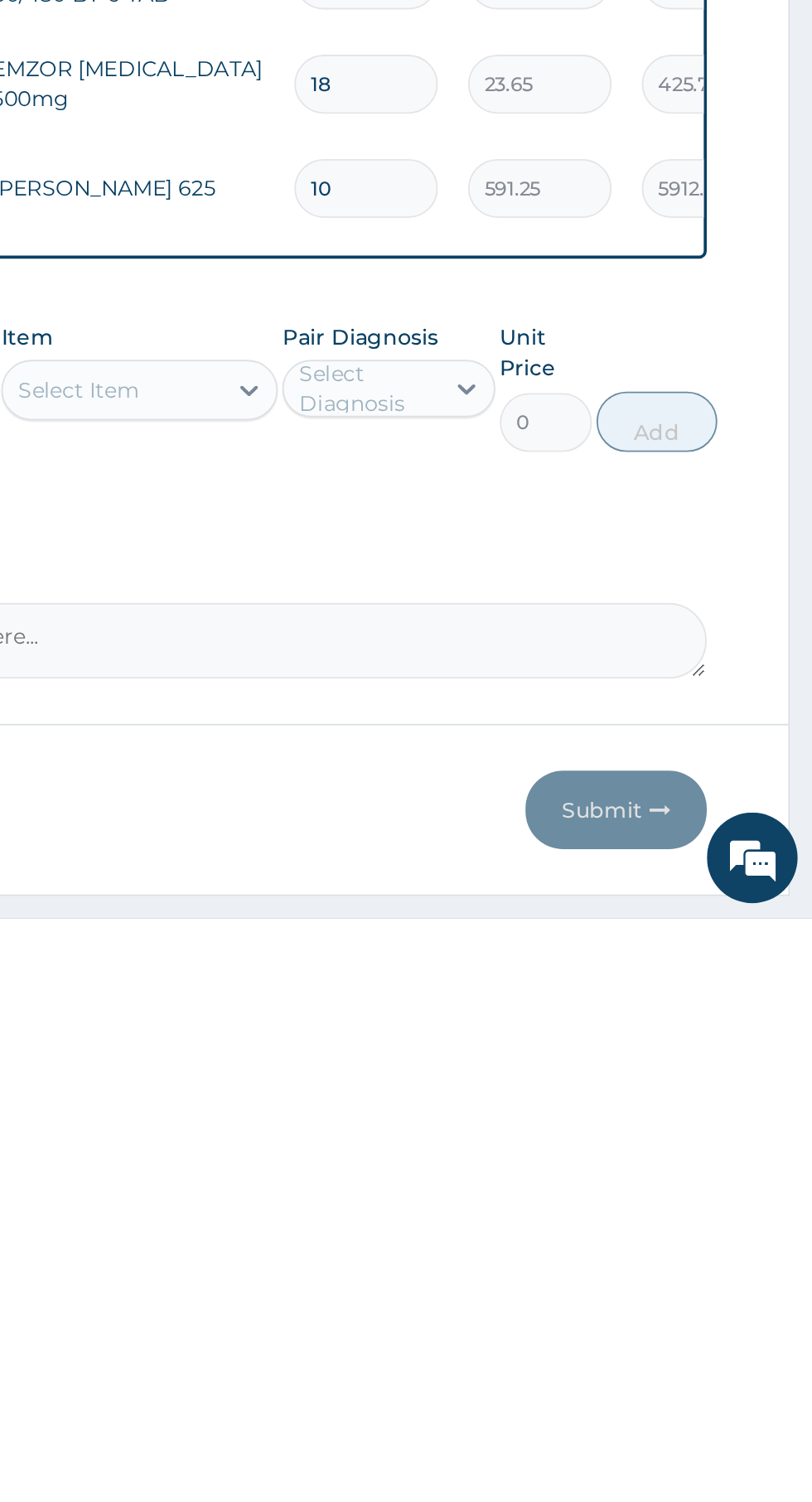
scroll to position [54, 0]
click at [587, 1097] on input "10" at bounding box center [566, 1100] width 79 height 32
type input "1"
type input "591.25"
type input "0.00"
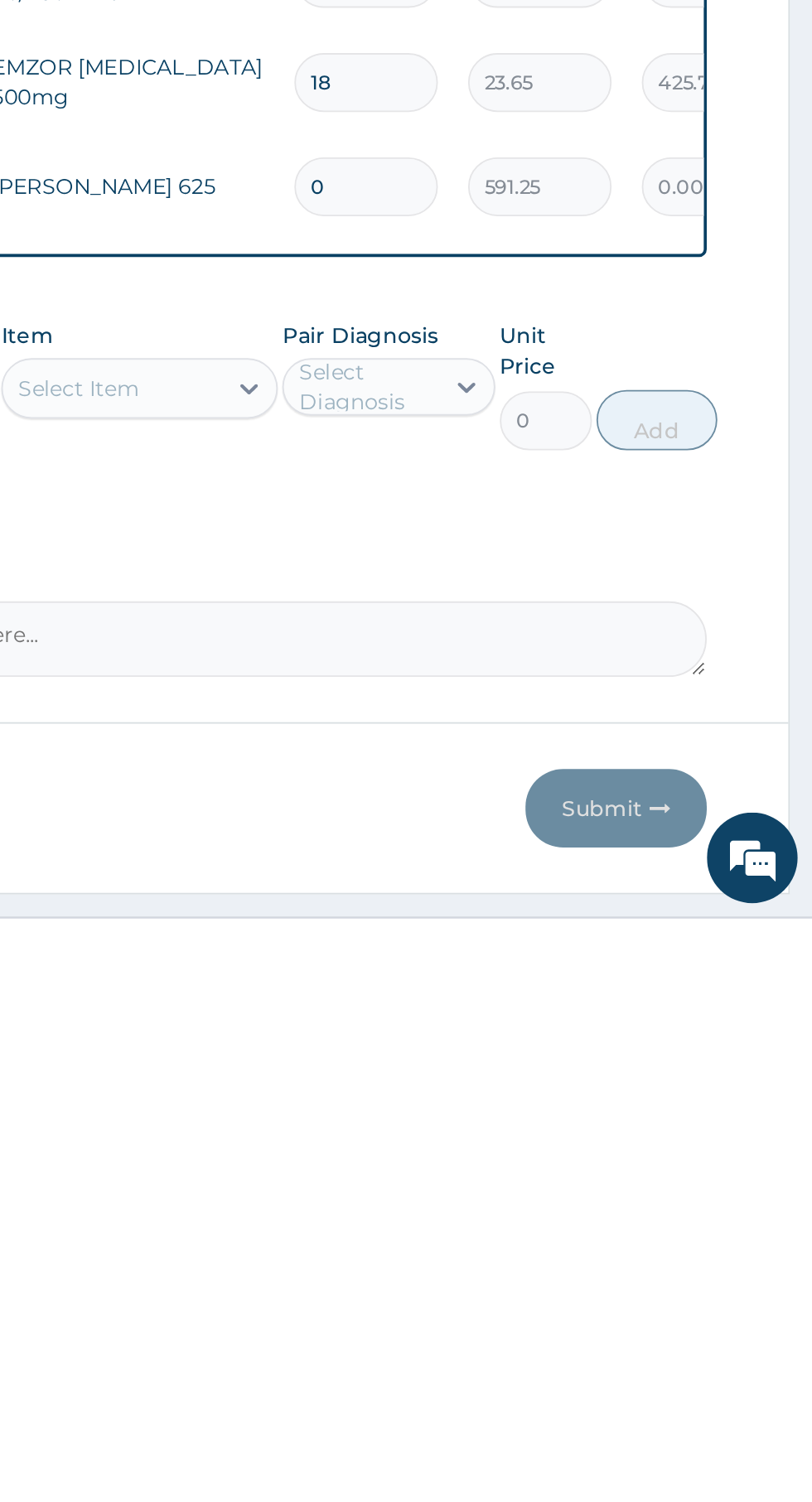
type input "0"
click at [680, 1097] on input "591.25" at bounding box center [662, 1100] width 79 height 32
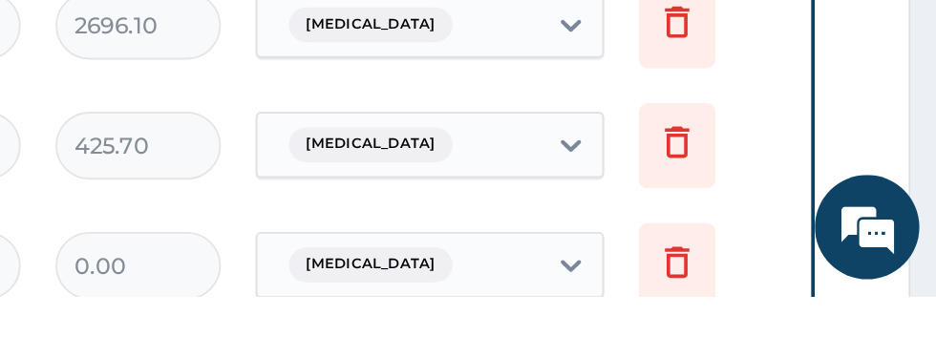
scroll to position [1012, 0]
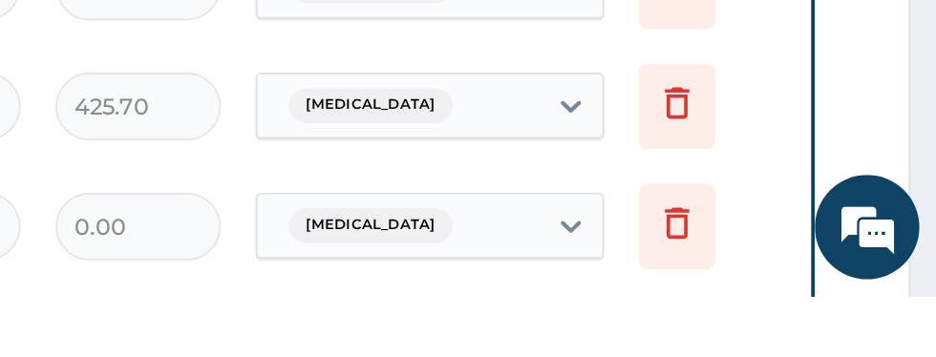
click at [795, 311] on icon at bounding box center [793, 316] width 23 height 23
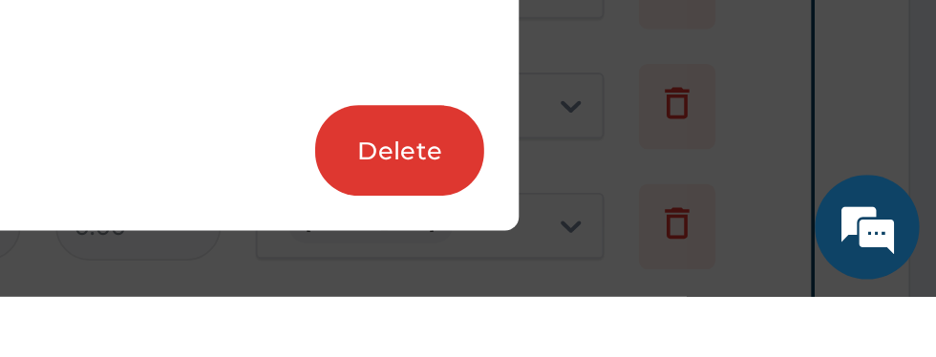
click at [648, 302] on button "Delete" at bounding box center [641, 277] width 93 height 50
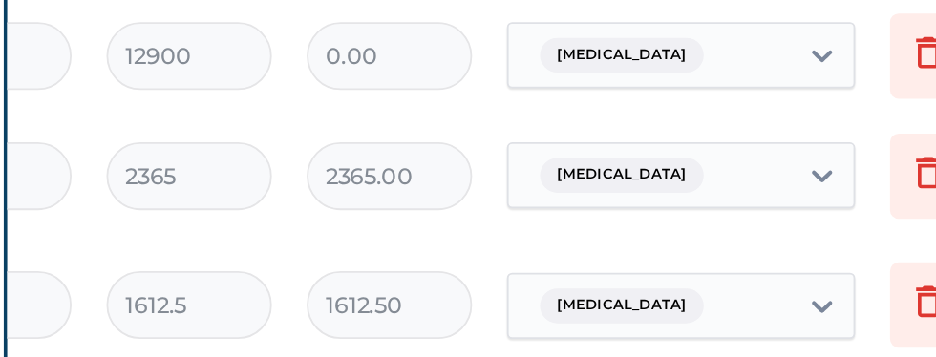
scroll to position [815, 0]
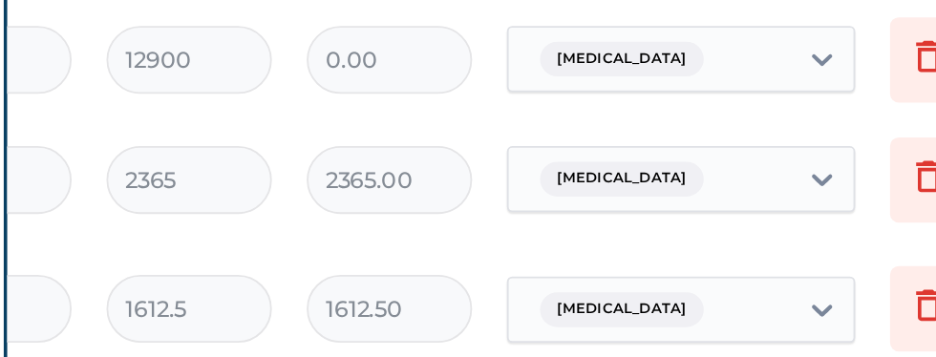
click at [792, 32] on icon at bounding box center [793, 30] width 23 height 23
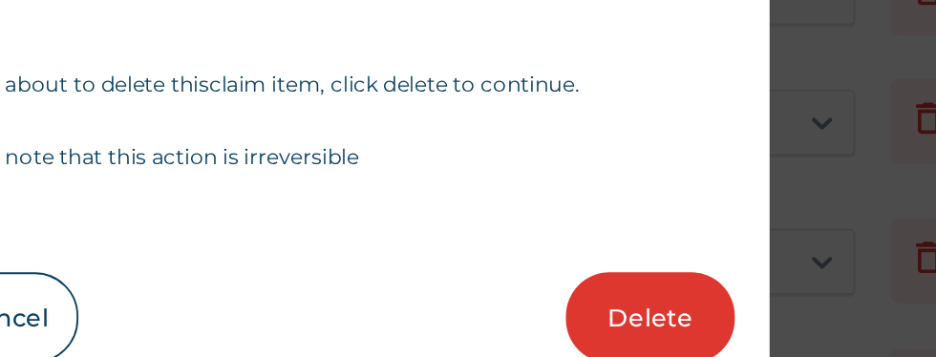
click at [651, 279] on div "Delete Claim Item You’re about to delete this claim item , click delete to cont…" at bounding box center [467, 178] width 477 height 285
click at [643, 302] on button "Delete" at bounding box center [641, 277] width 93 height 50
type input "1"
type input "2365"
type input "2365.00"
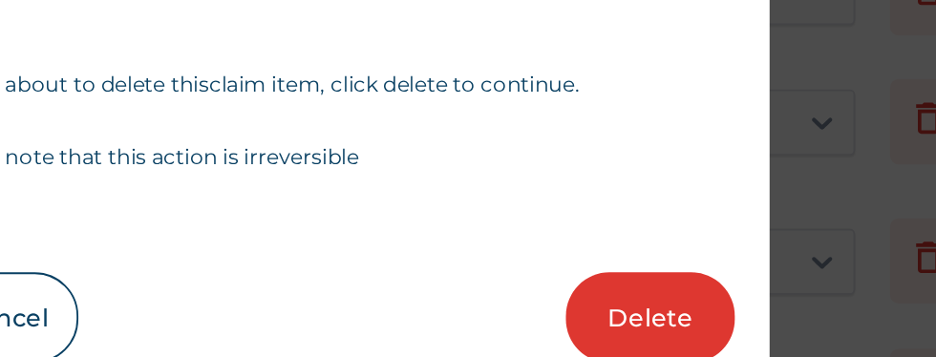
type input "1612.5"
type input "1612.50"
type input "4300"
type input "4300.00"
type input "1290"
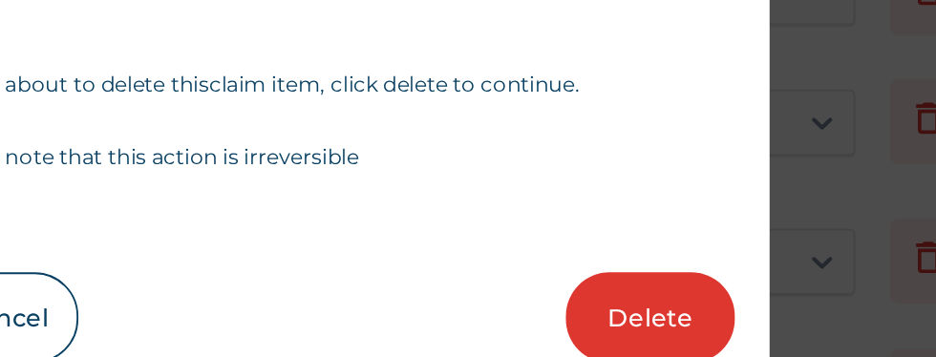
type input "1290.00"
type input "6"
type input "449.35"
type input "2696.10"
type input "18"
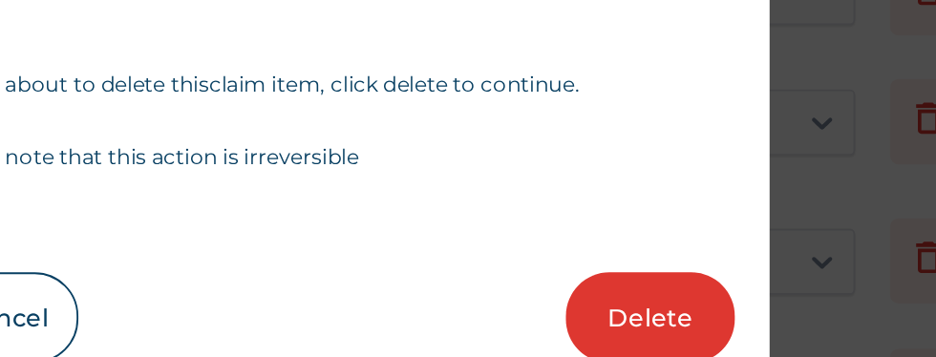
type input "23.65"
type input "425.70"
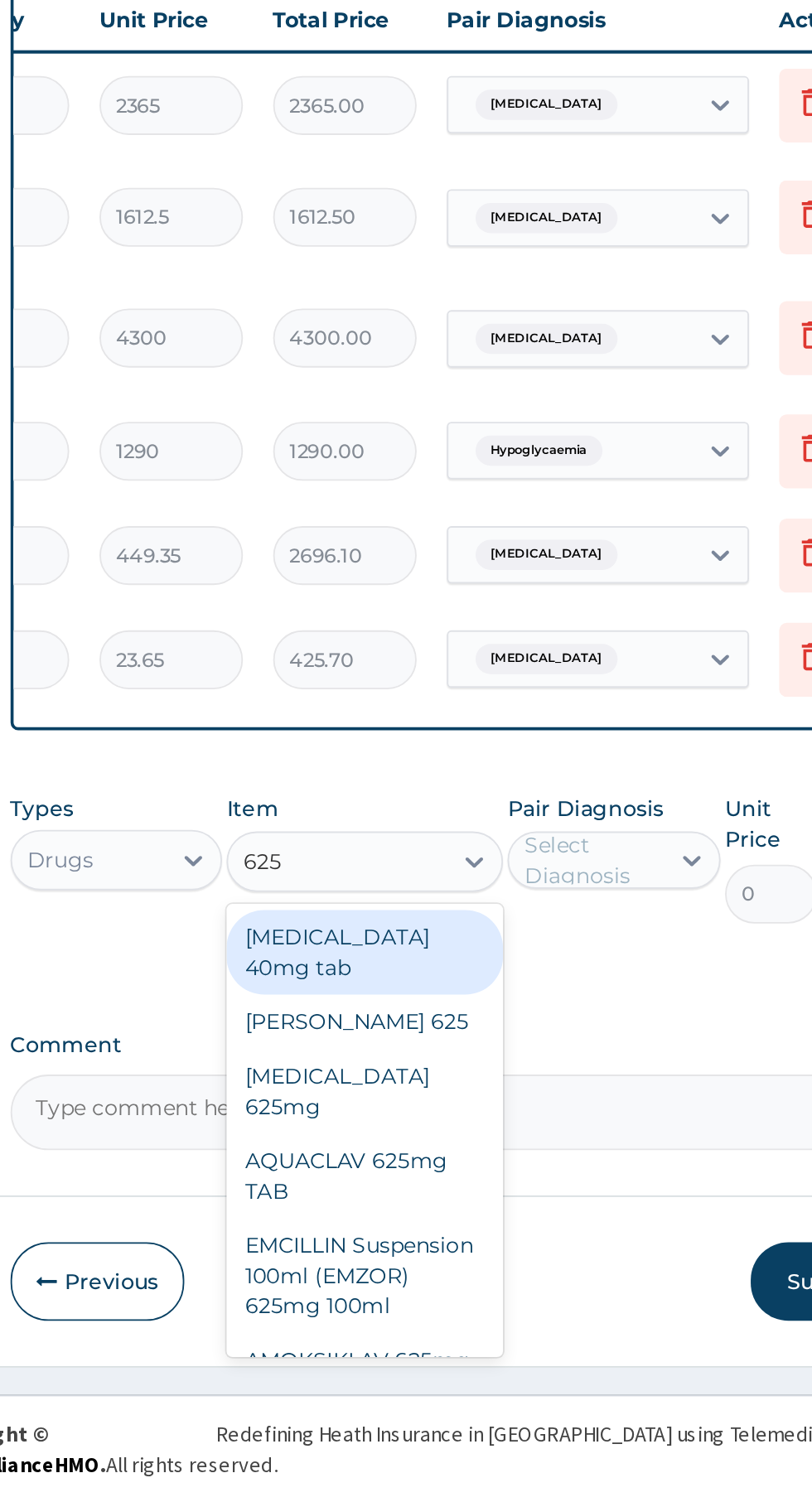
scroll to position [0, 0]
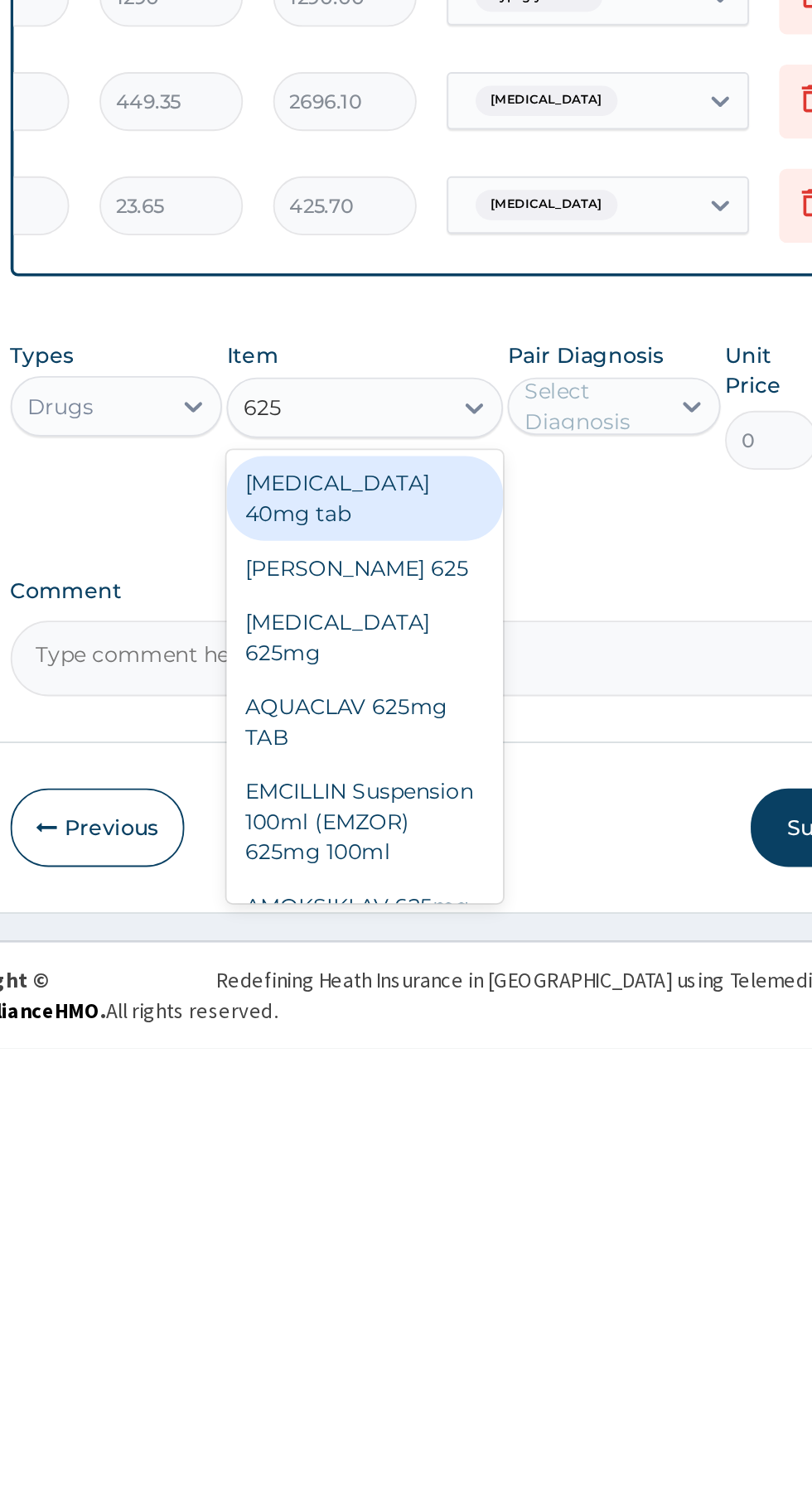
click at [424, 1409] on div "AMOKSIKLAV 625mg" at bounding box center [442, 1424] width 152 height 30
type input "625"
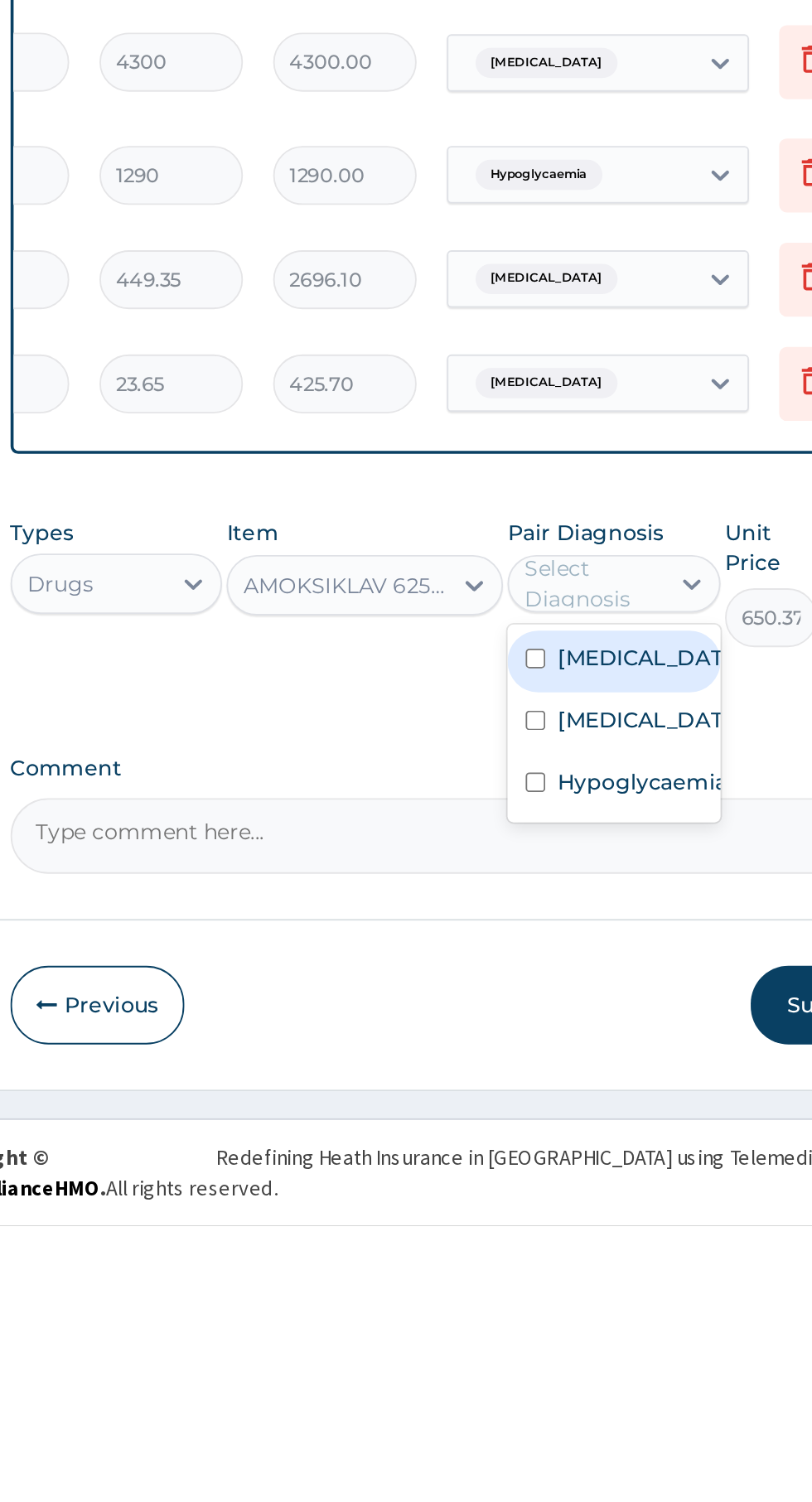
click at [541, 1230] on input "checkbox" at bounding box center [536, 1224] width 10 height 10
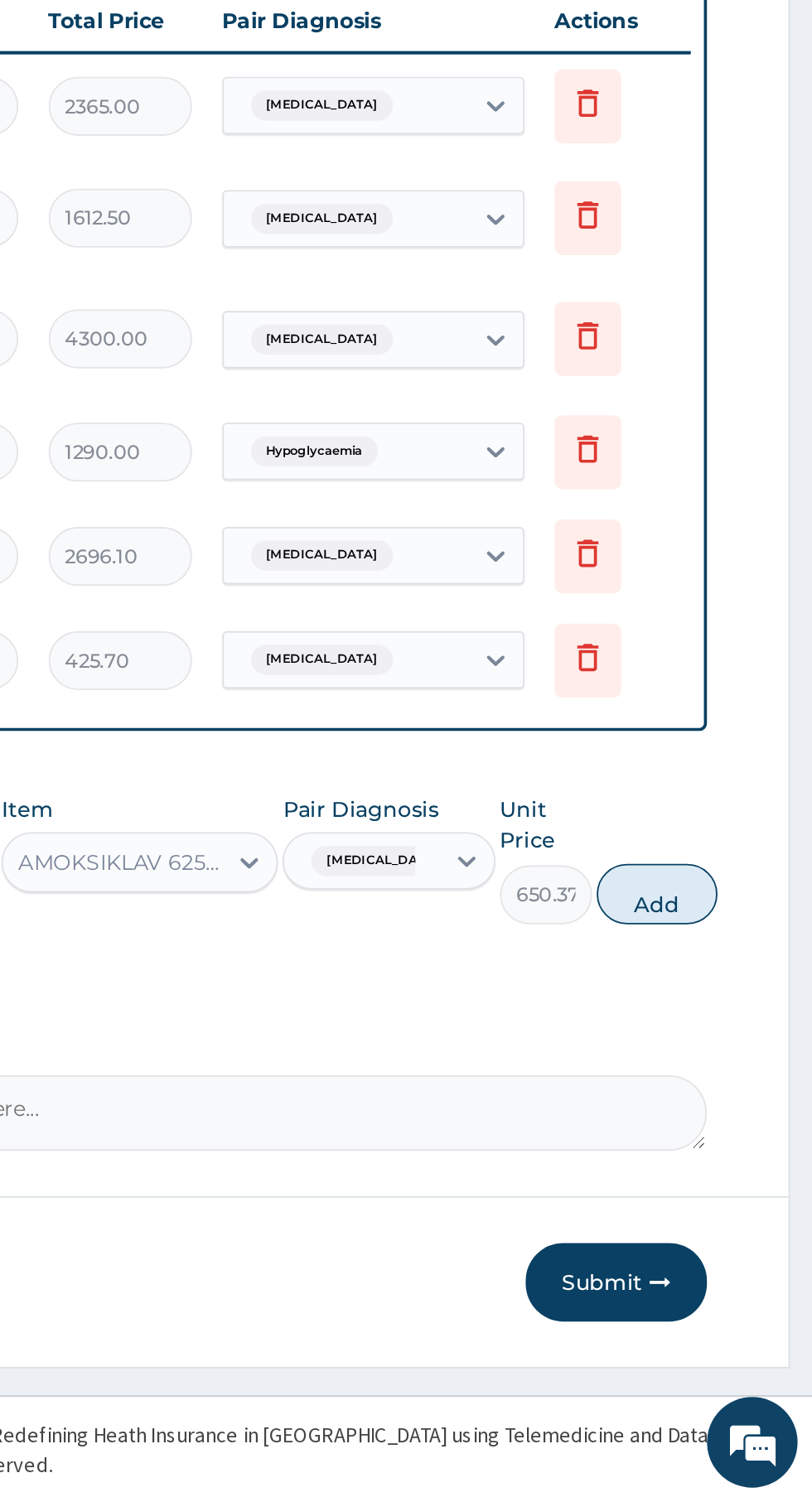
click at [760, 1164] on button "Add" at bounding box center [726, 1168] width 66 height 33
type input "0"
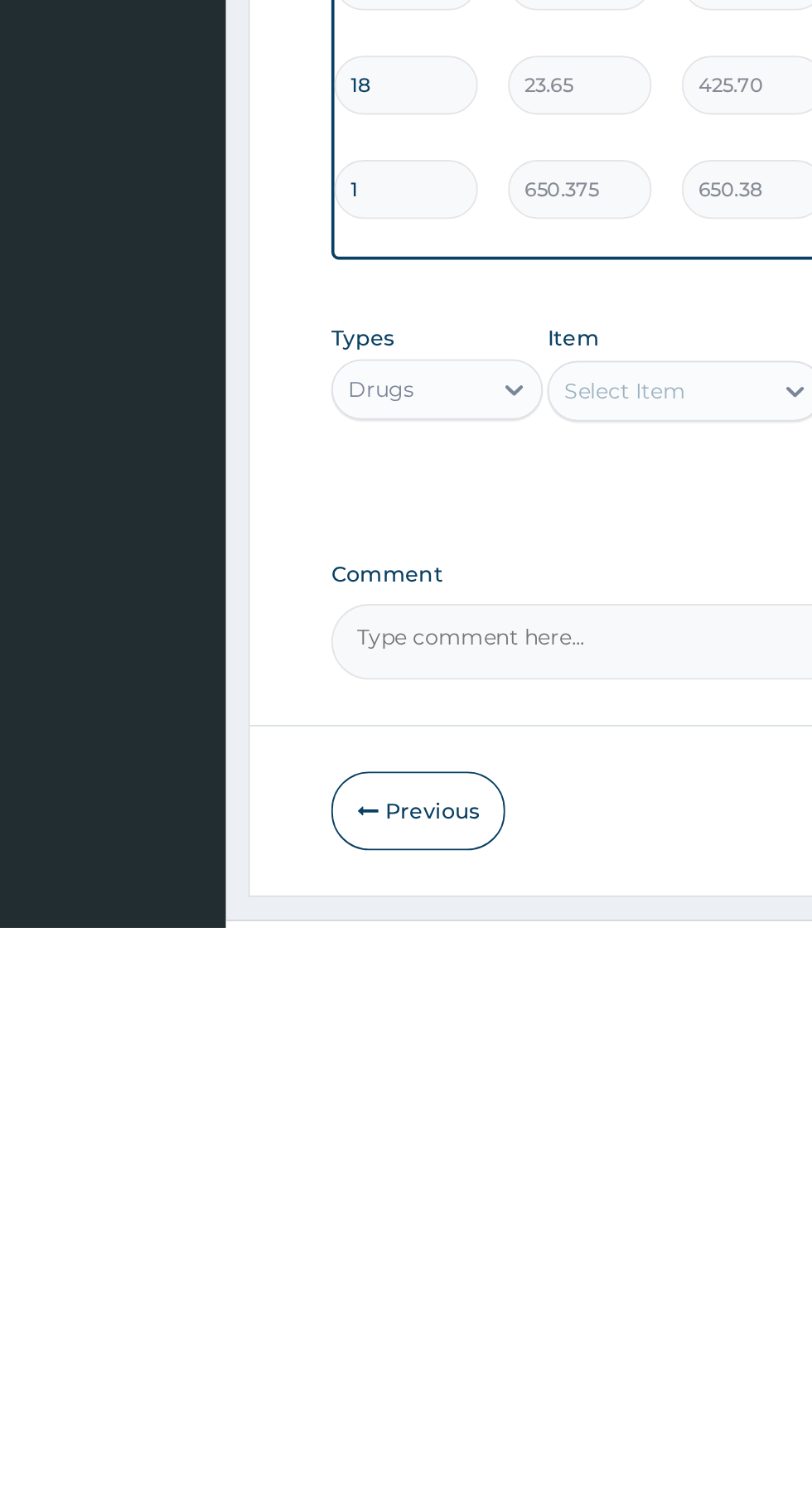
scroll to position [48, 0]
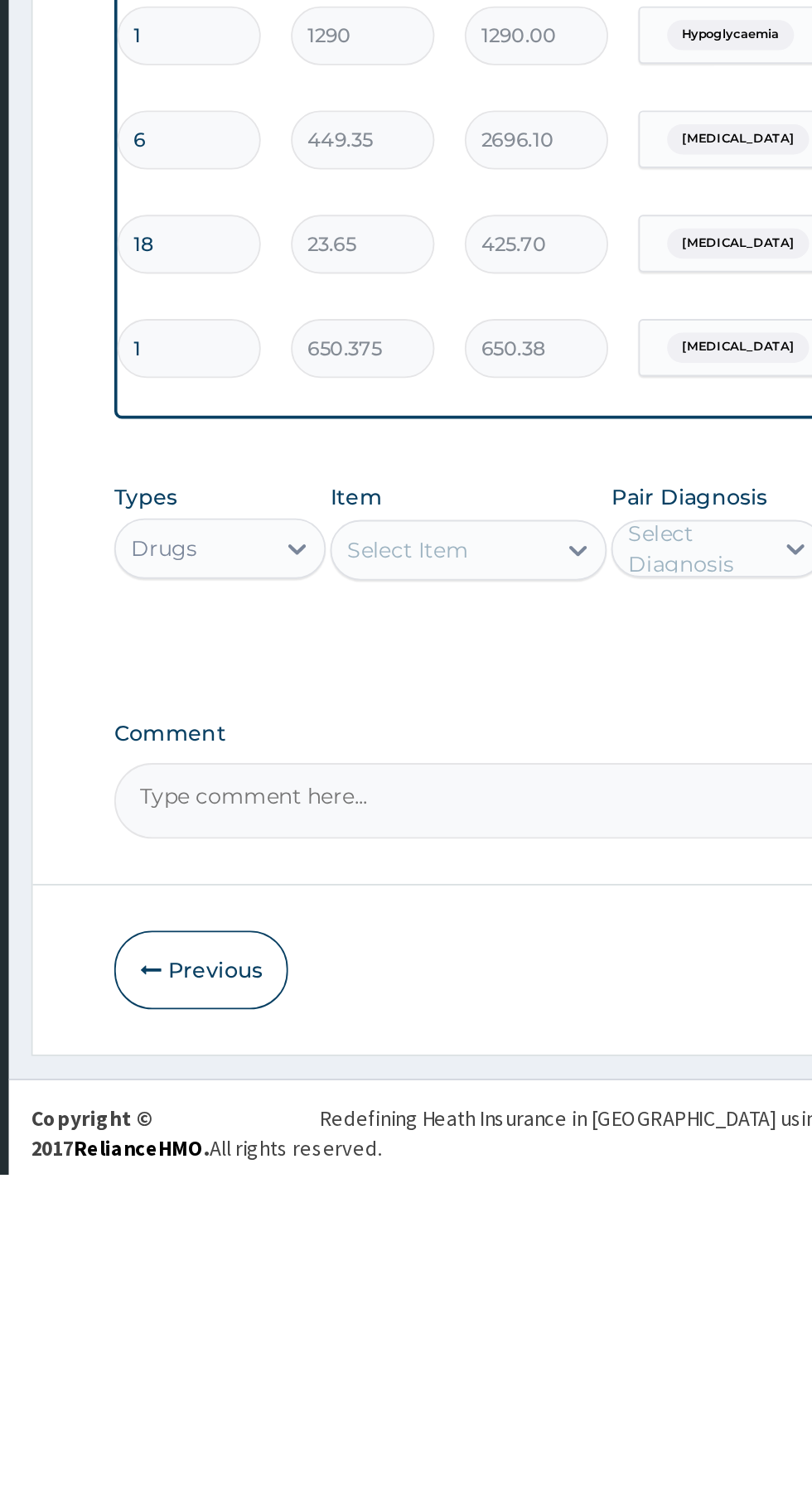
type input "10"
type input "6503.75"
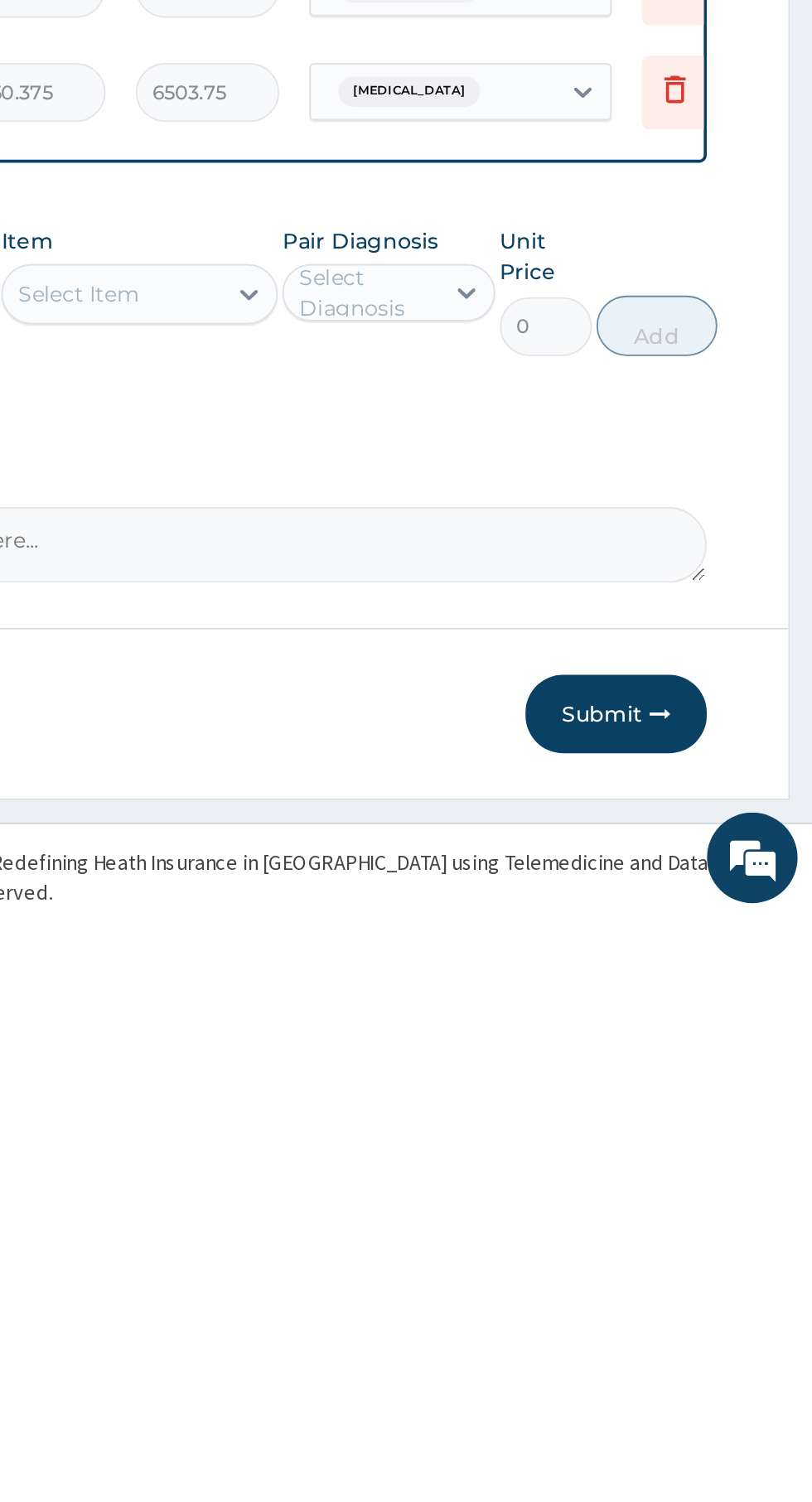
click at [700, 1389] on button "Submit" at bounding box center [704, 1390] width 100 height 43
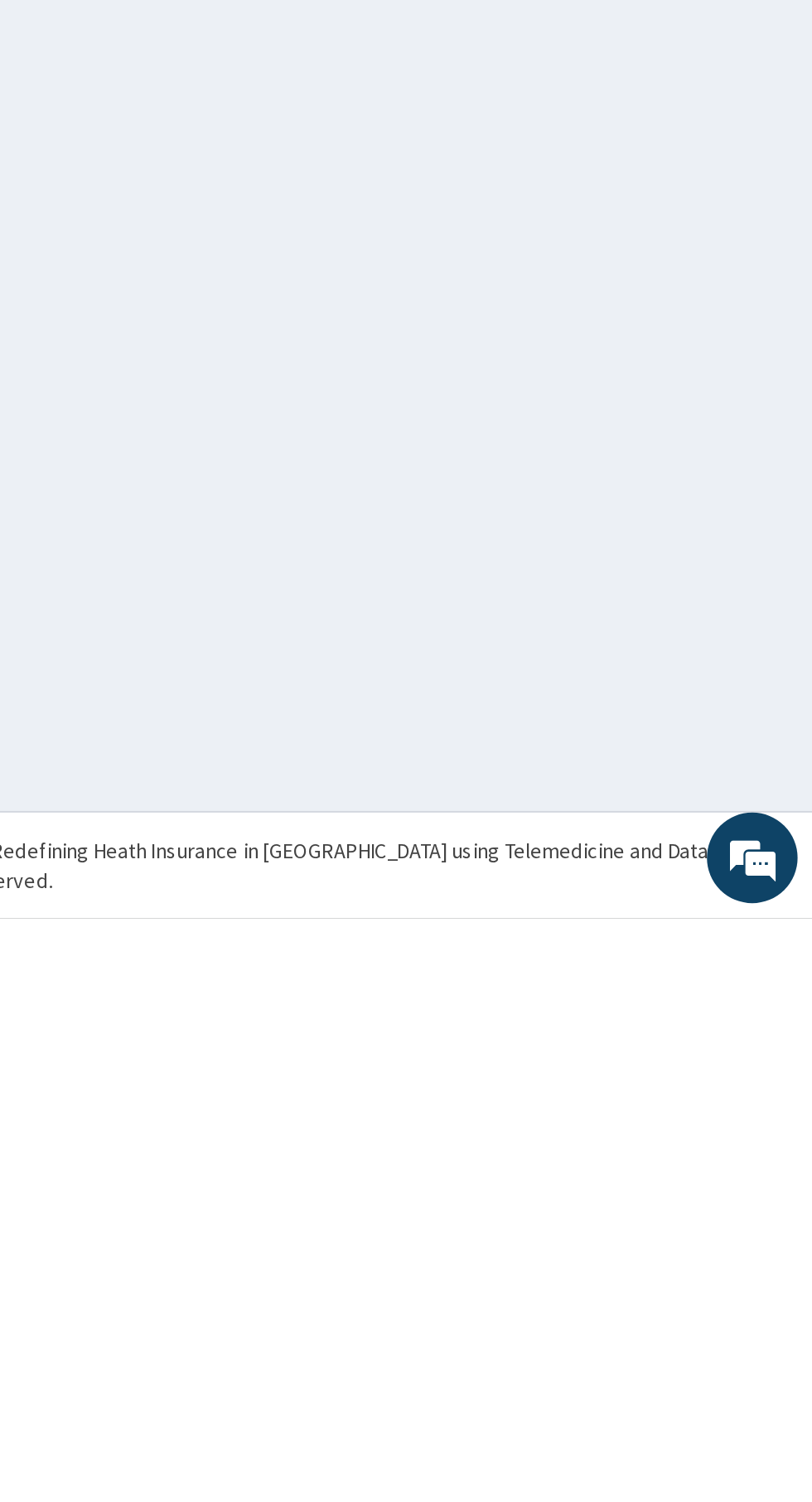
scroll to position [0, 0]
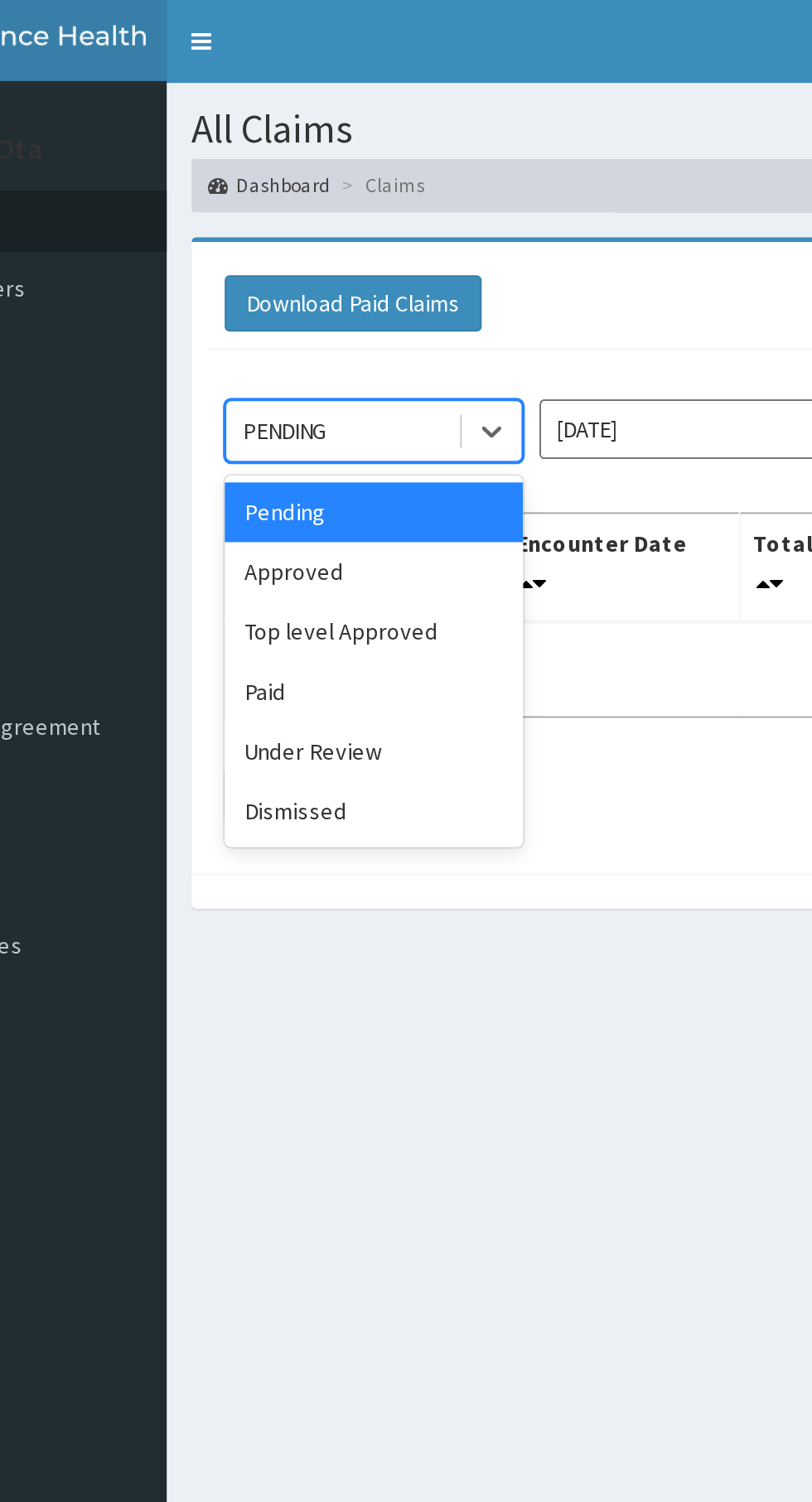
click at [291, 293] on div "Approved" at bounding box center [294, 285] width 149 height 30
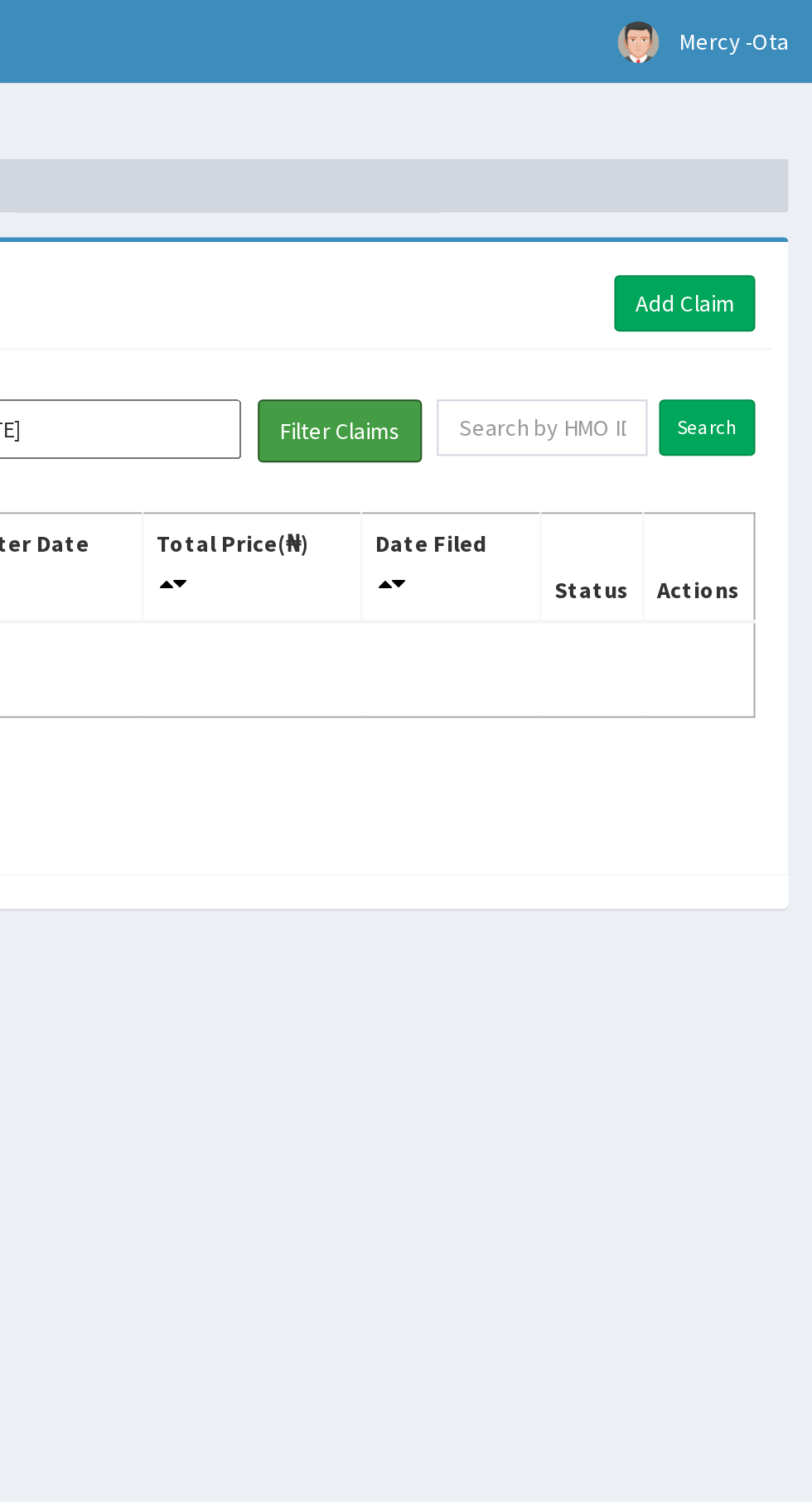
click at [569, 214] on button "Filter Claims" at bounding box center [575, 215] width 82 height 31
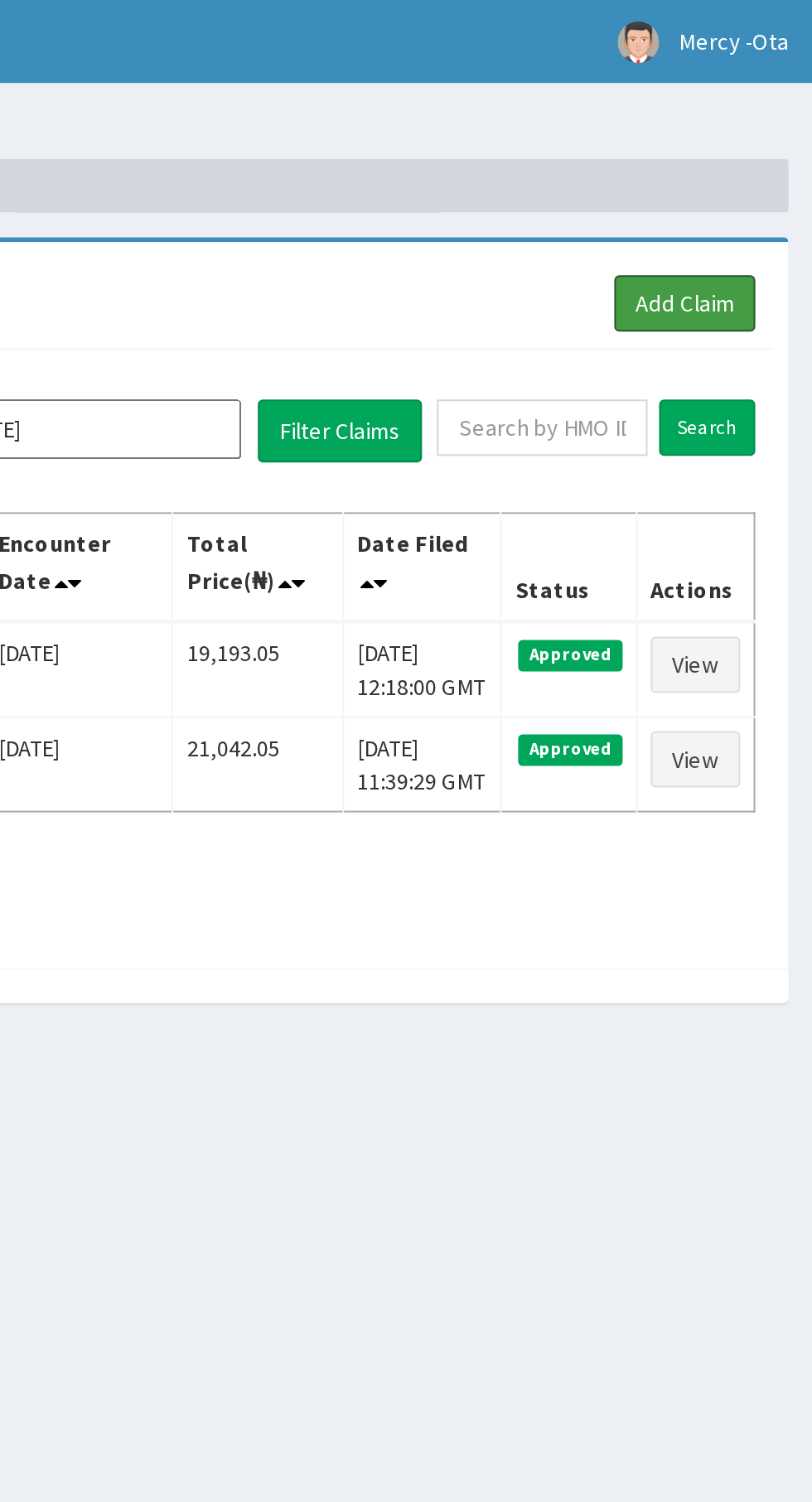
click at [757, 154] on link "Add Claim" at bounding box center [747, 151] width 70 height 28
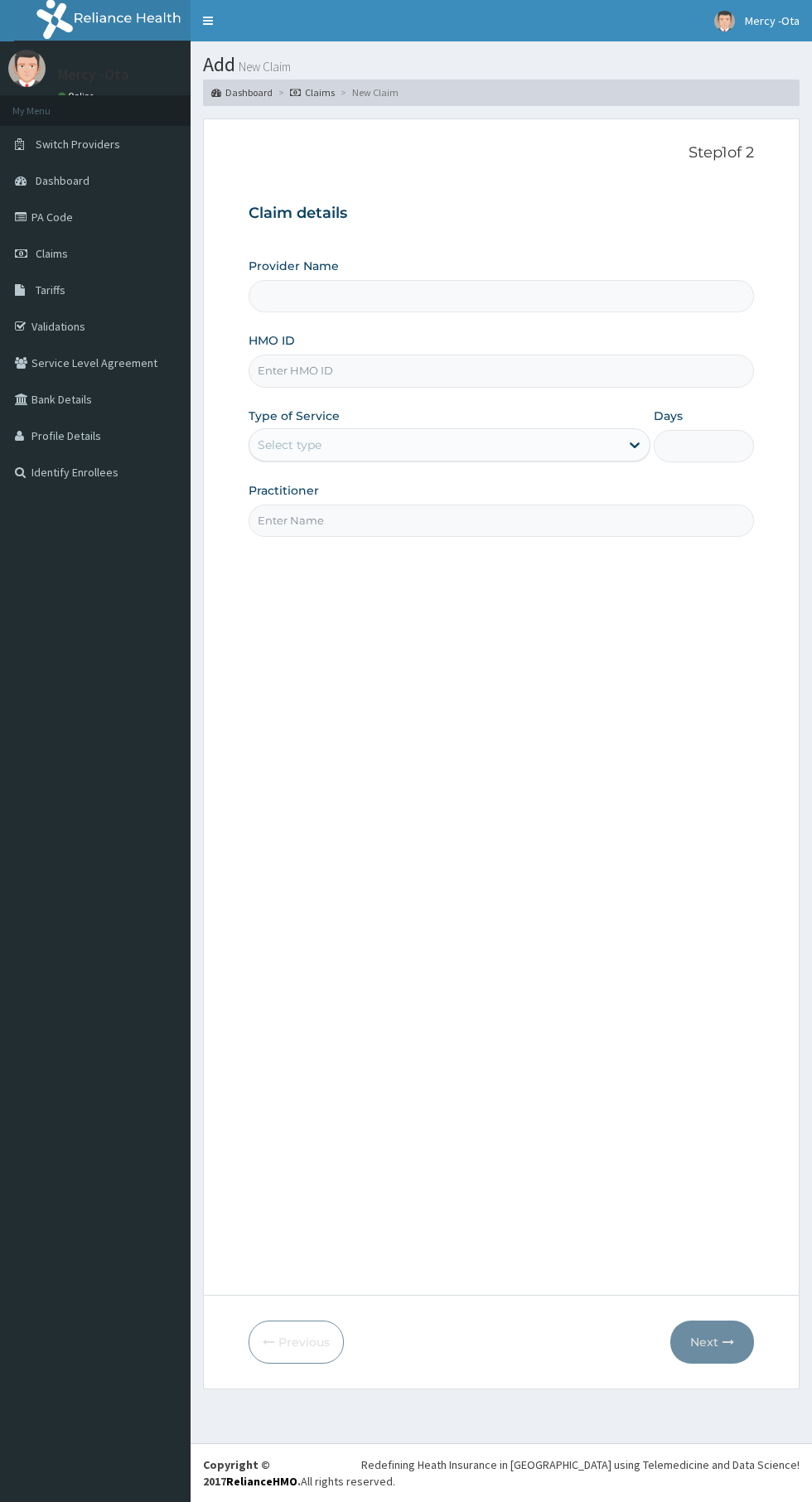
click at [448, 367] on input "HMO ID" at bounding box center [501, 371] width 505 height 32
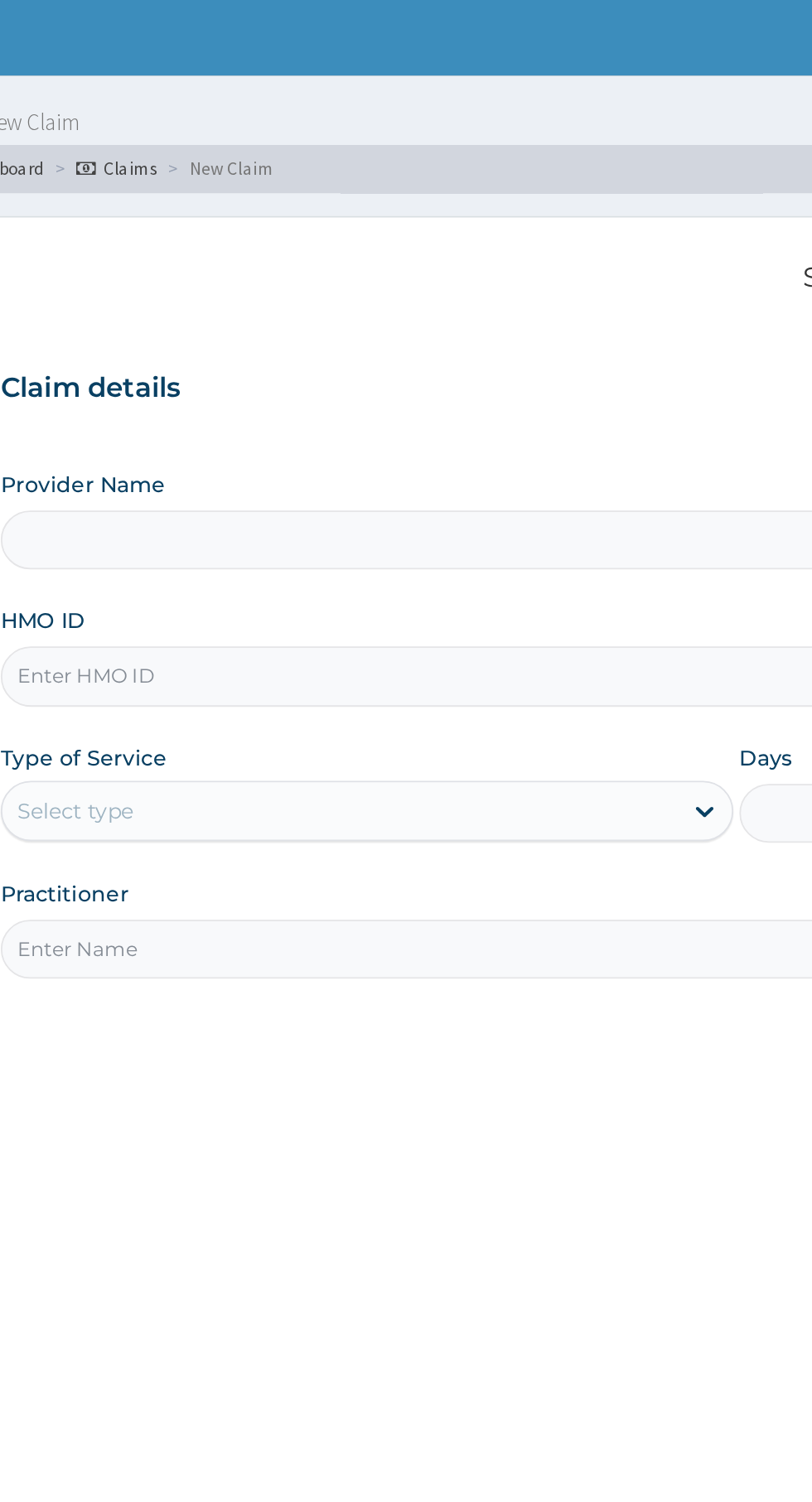
type input "[GEOGRAPHIC_DATA] -Ota"
type input "ker/10202/A"
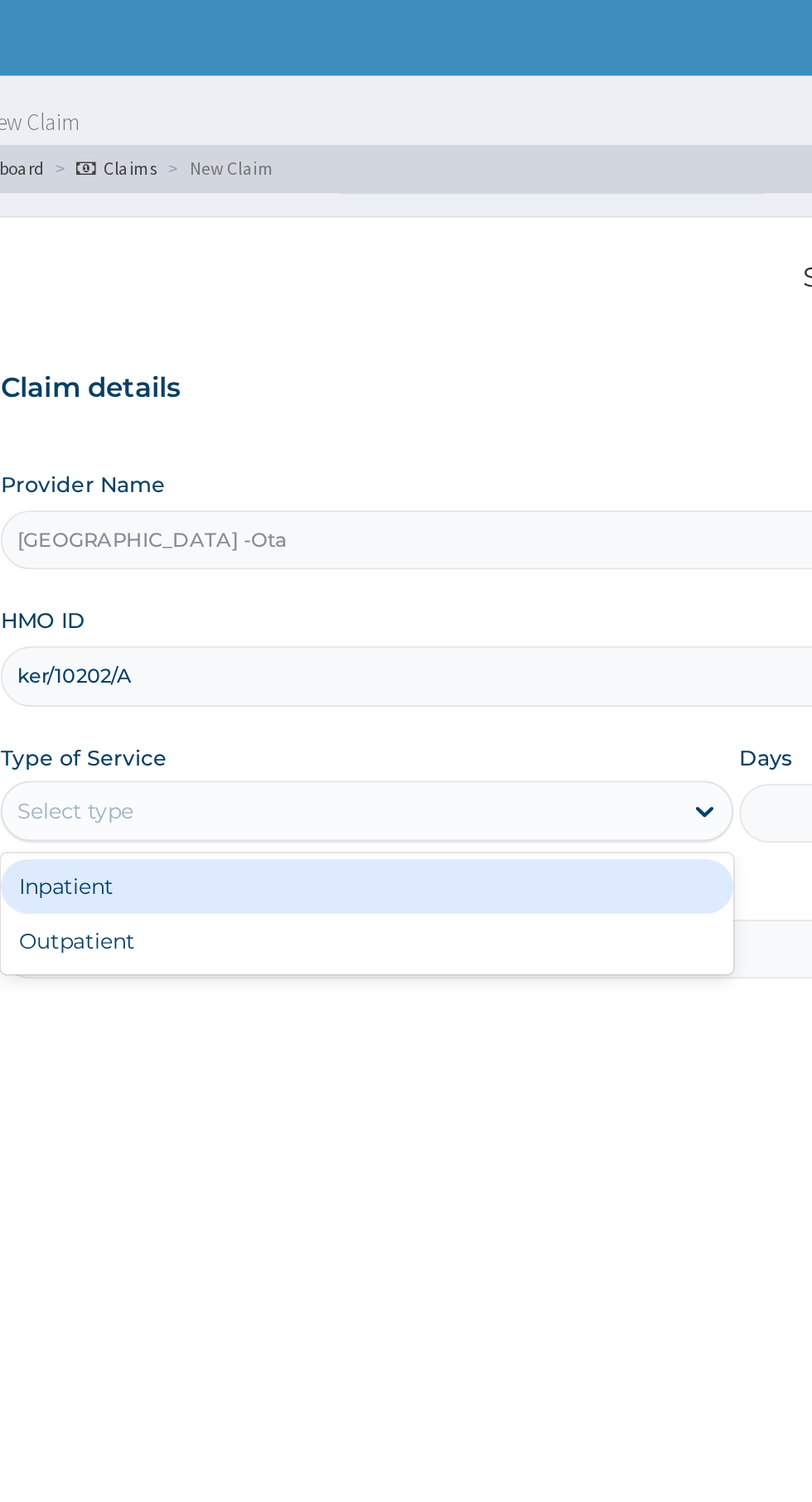
click at [296, 515] on div "Outpatient" at bounding box center [449, 516] width 402 height 30
type input "1"
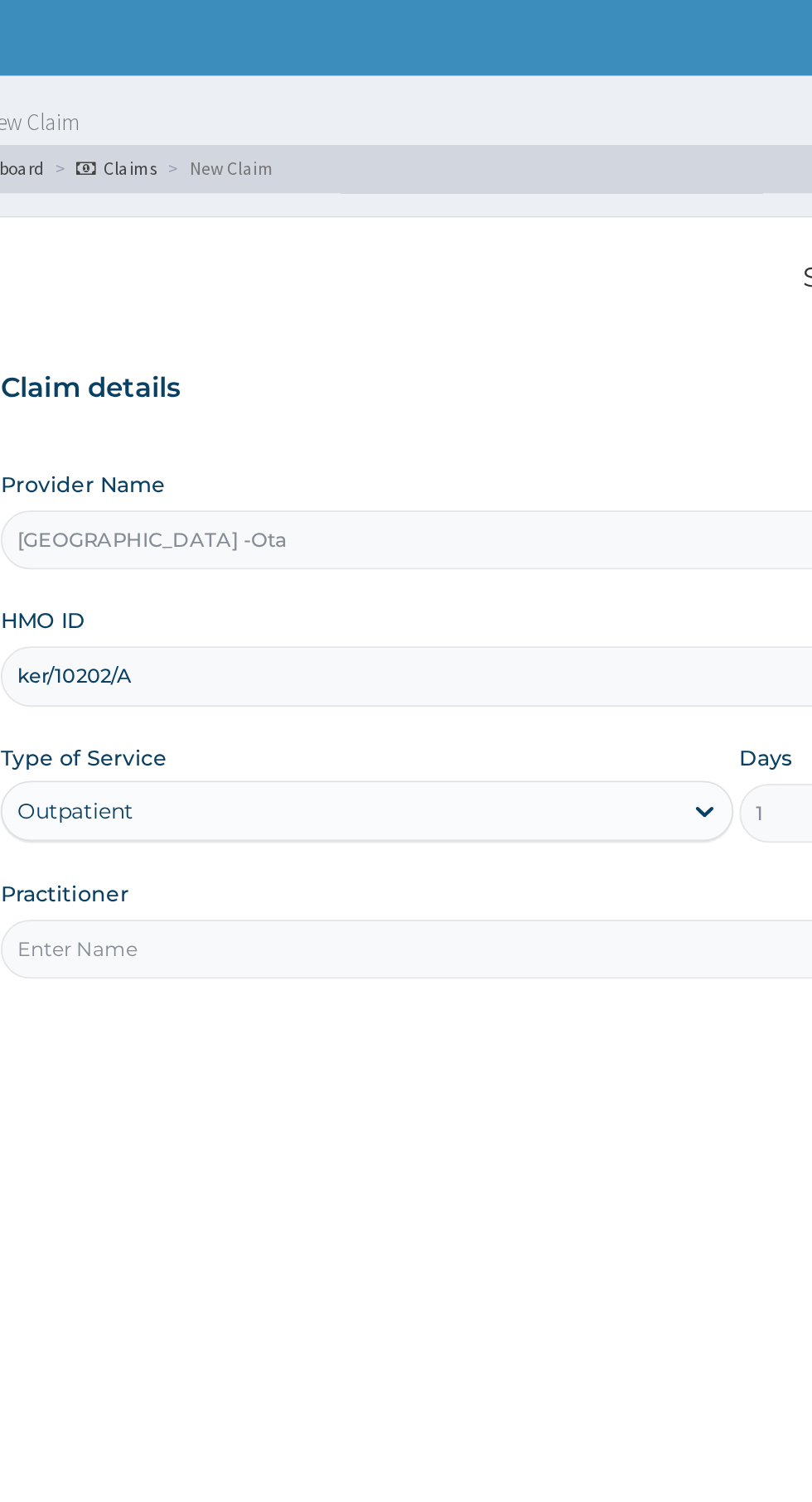
click at [596, 513] on input "Practitioner" at bounding box center [501, 520] width 505 height 32
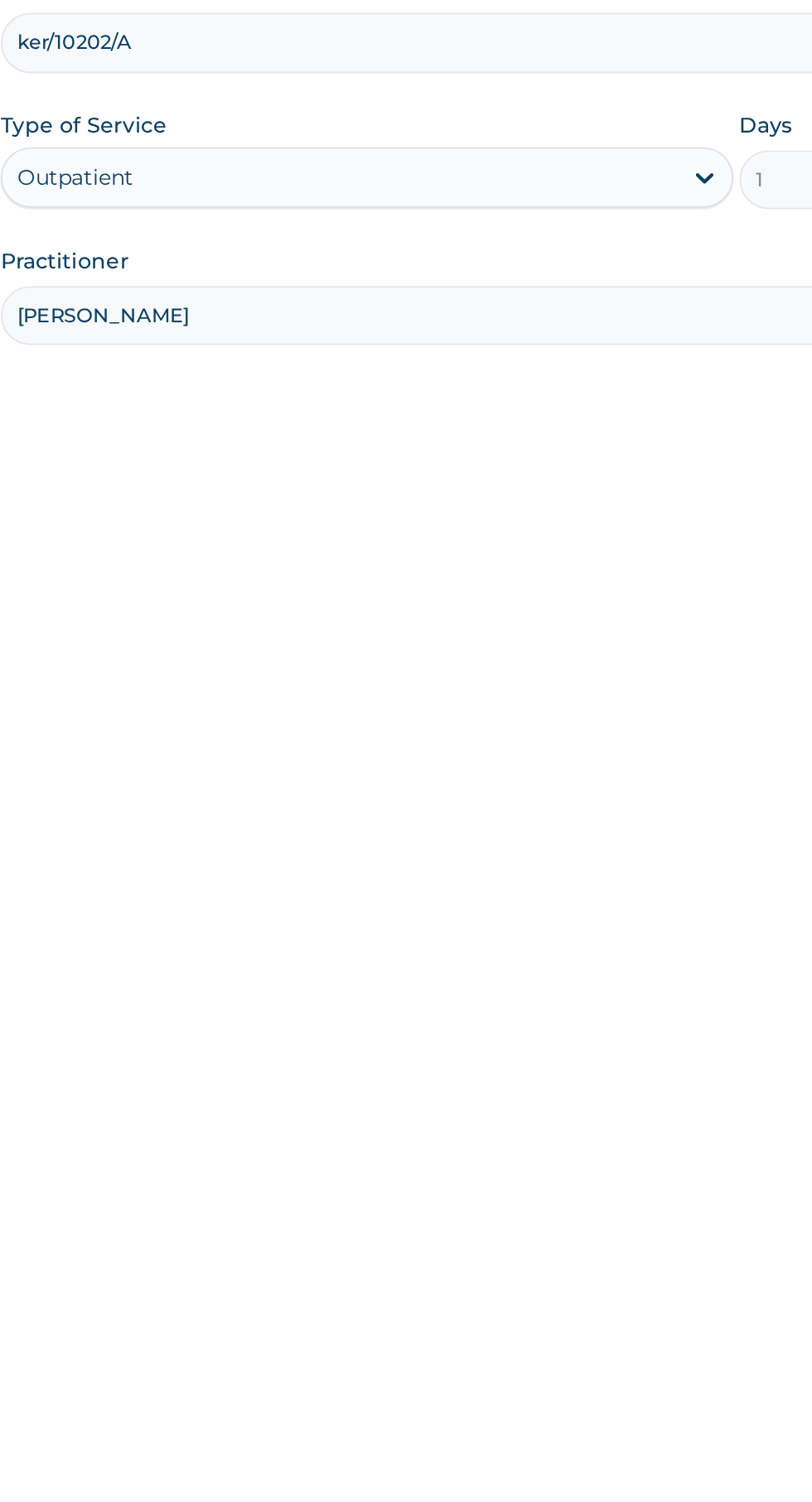
type input "[PERSON_NAME]"
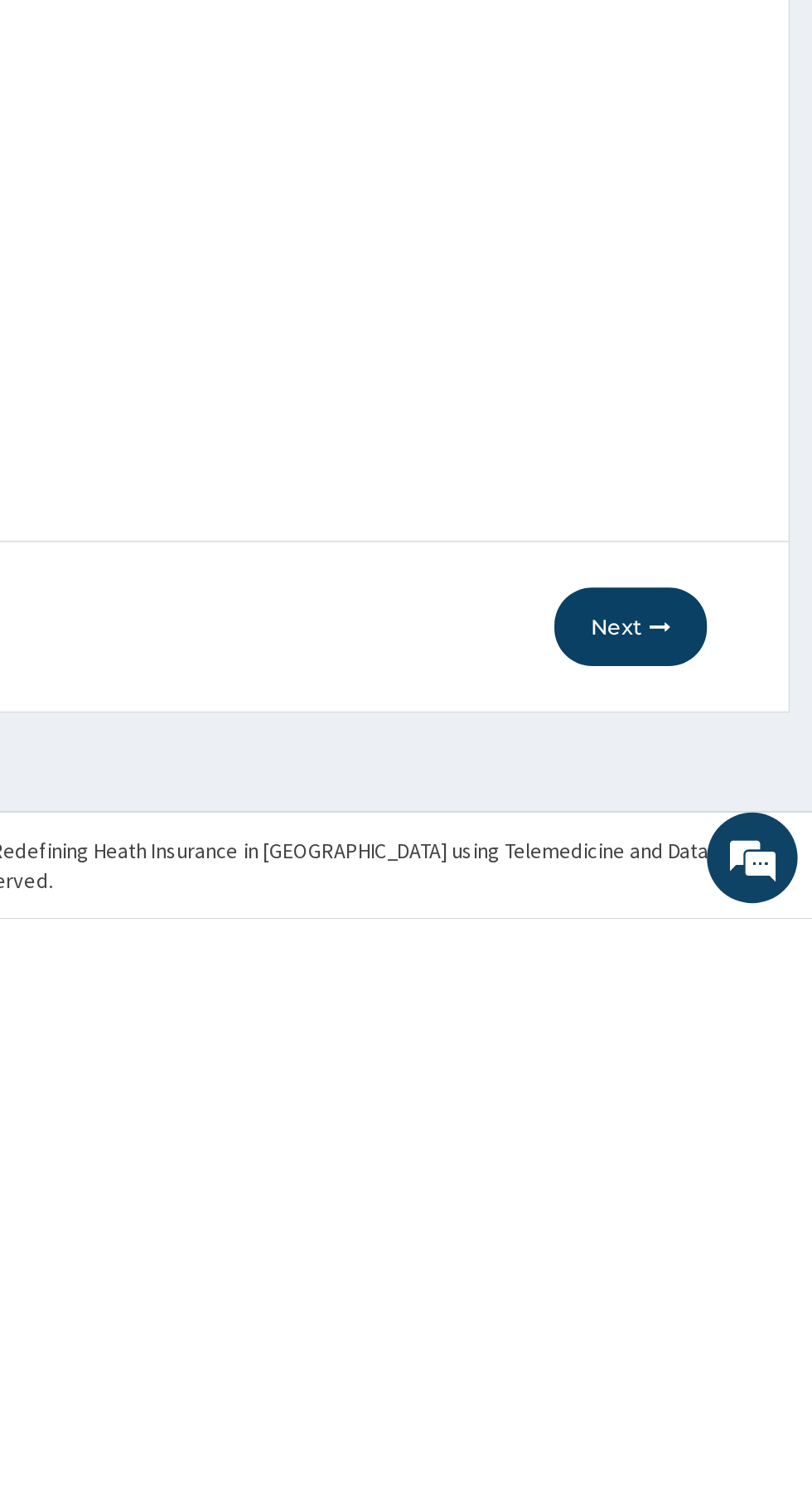
click at [723, 1341] on icon "button" at bounding box center [728, 1341] width 11 height 11
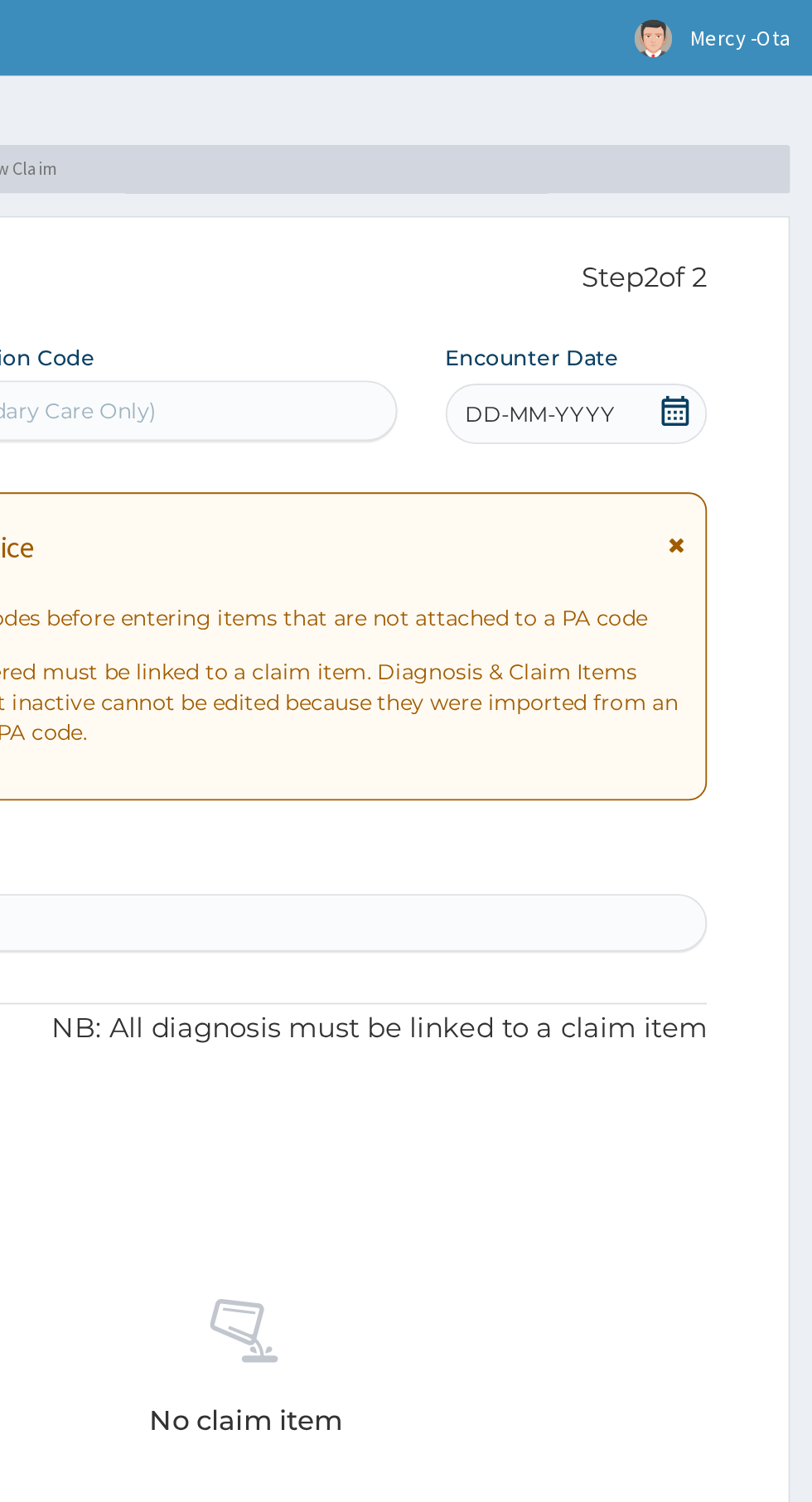
click at [745, 226] on div "DD-MM-YYYY" at bounding box center [682, 227] width 143 height 33
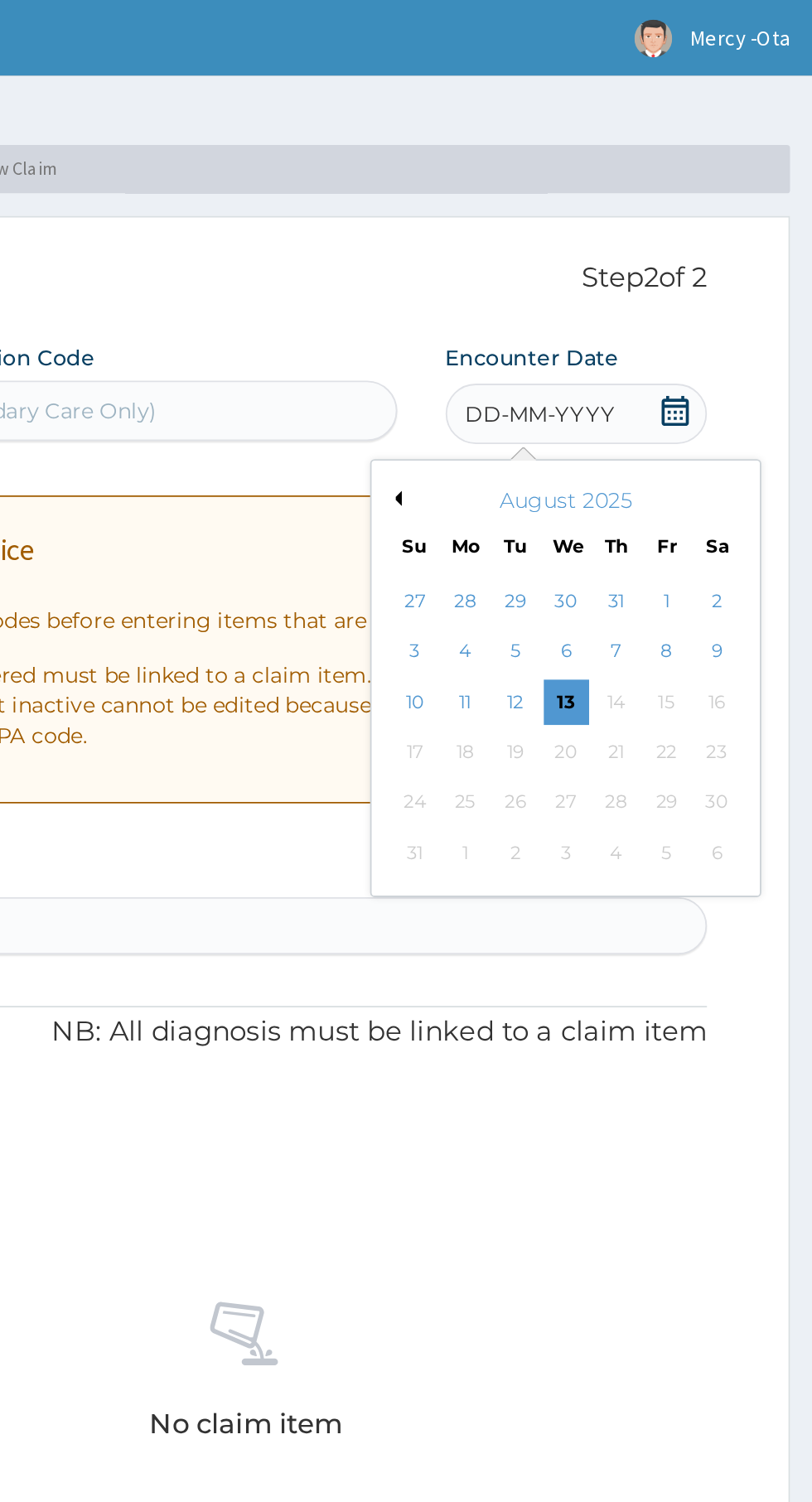
click at [619, 353] on div "4" at bounding box center [621, 357] width 25 height 25
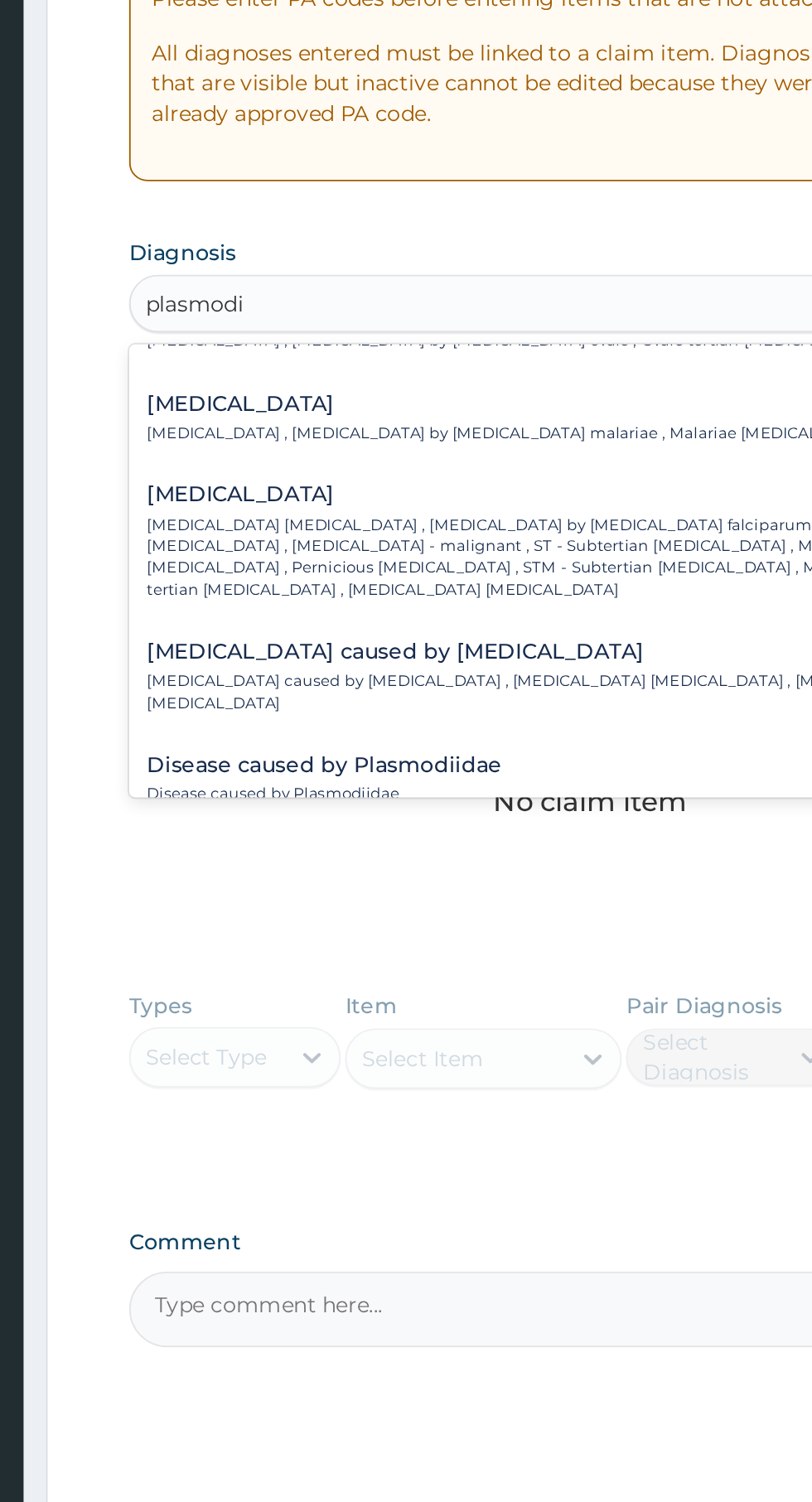
scroll to position [148, 0]
click at [304, 627] on p "[MEDICAL_DATA] [MEDICAL_DATA] , [MEDICAL_DATA] by [MEDICAL_DATA] falciparum , S…" at bounding box center [485, 644] width 453 height 47
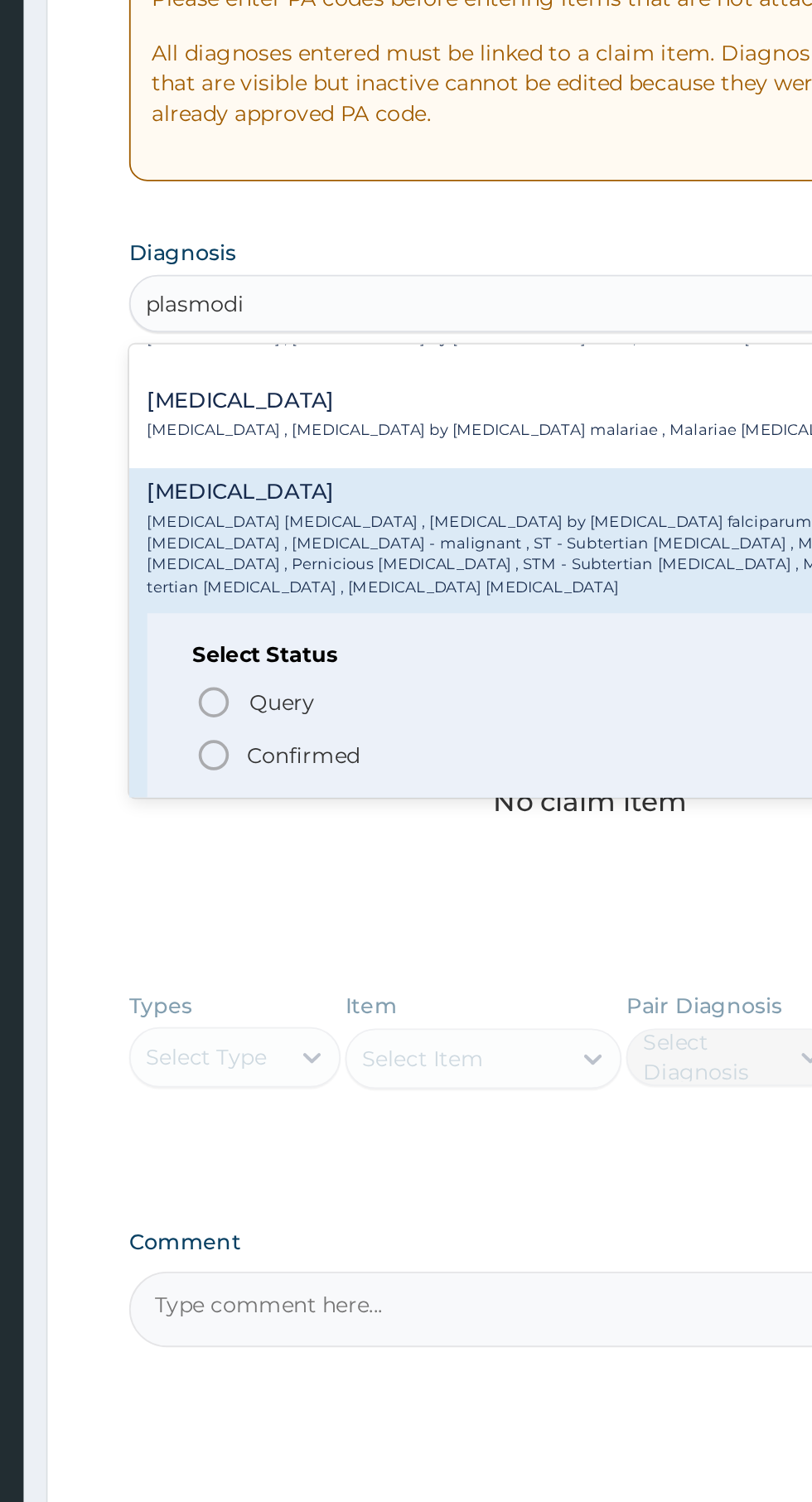
click at [291, 744] on icon "status option filled" at bounding box center [294, 753] width 20 height 20
type input "plasmodi"
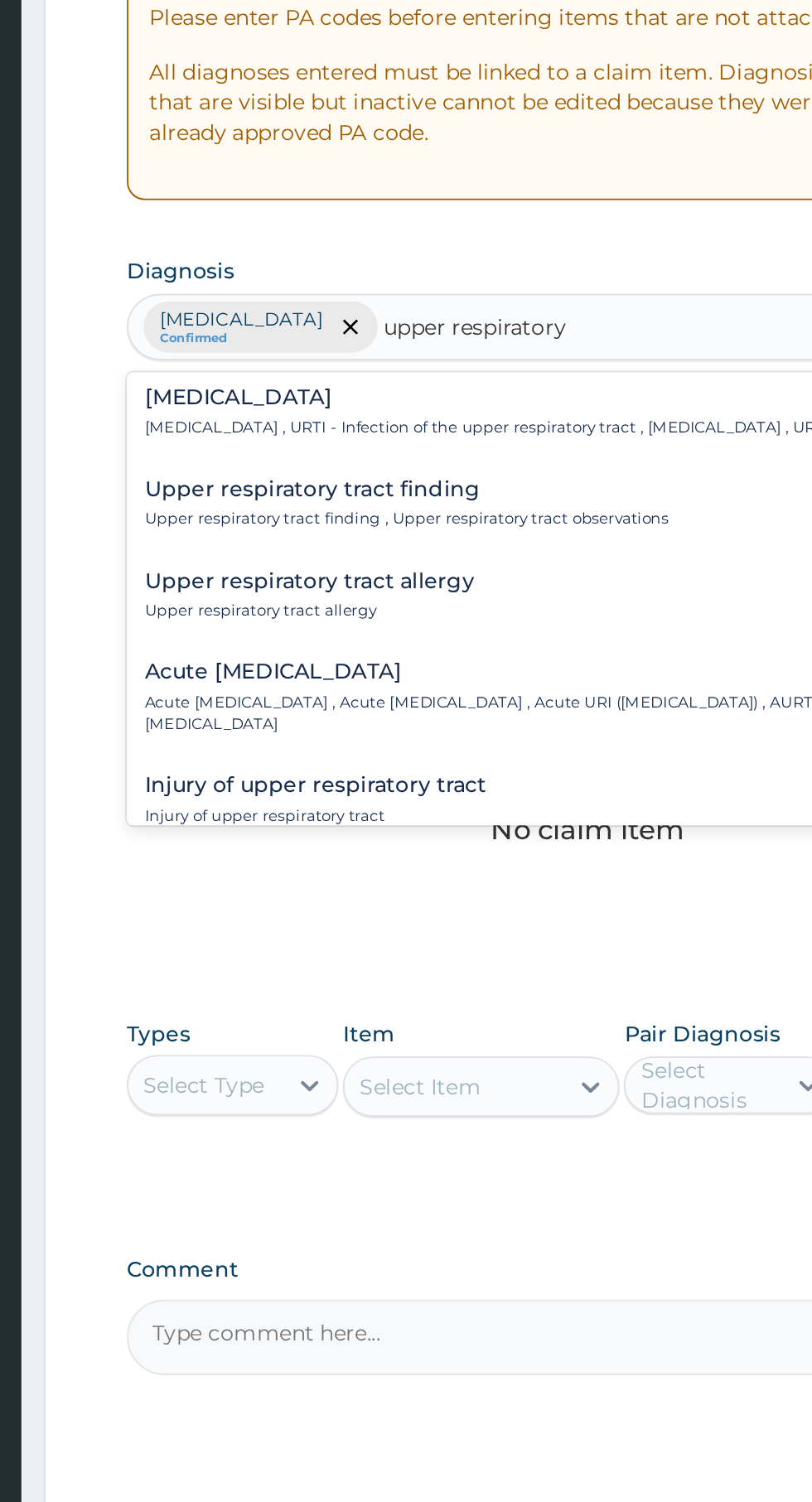
scroll to position [0, 0]
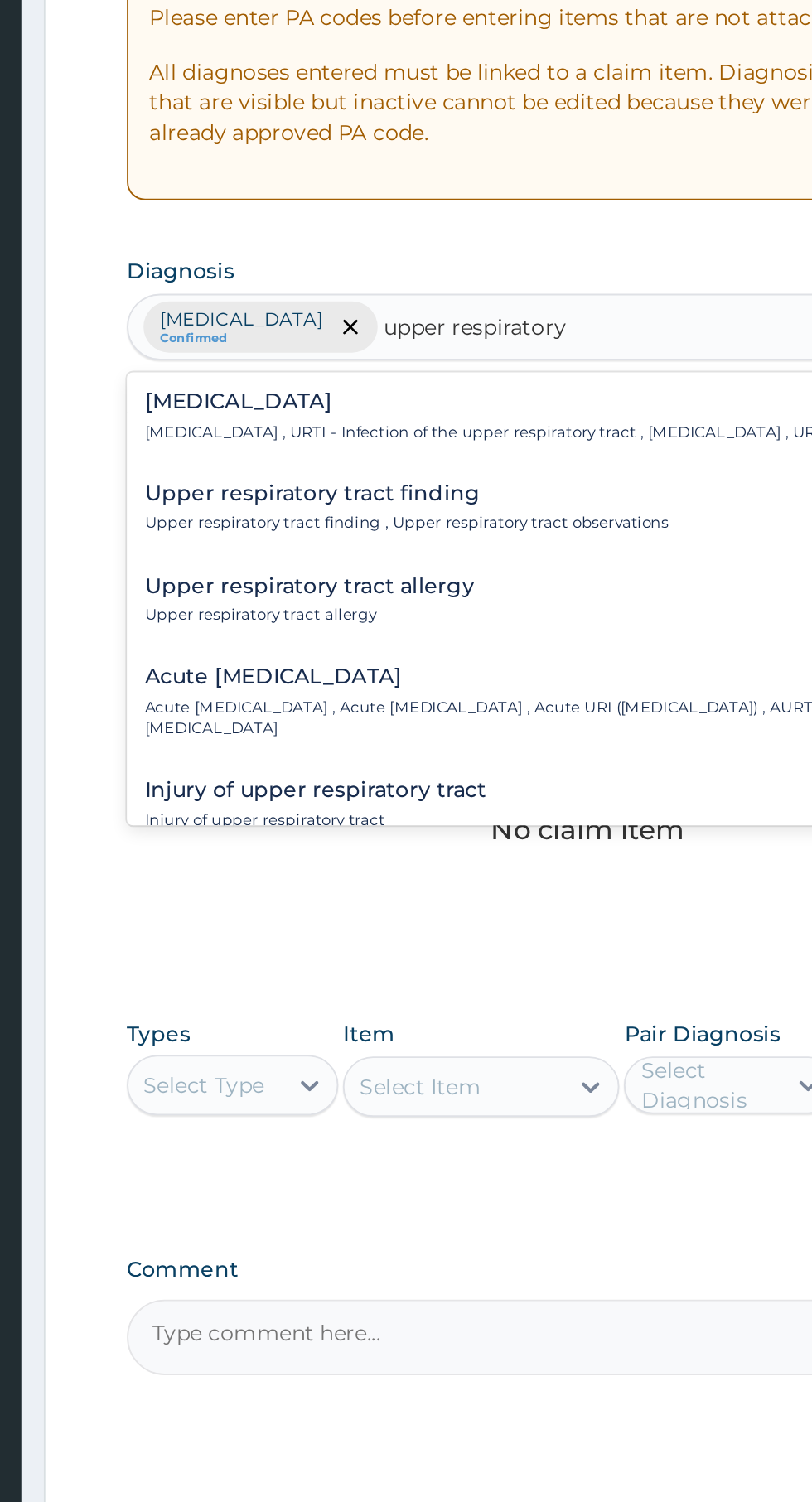
click at [411, 570] on p "[MEDICAL_DATA] , URTI - Infection of the upper respiratory tract , [MEDICAL_DAT…" at bounding box center [484, 566] width 451 height 11
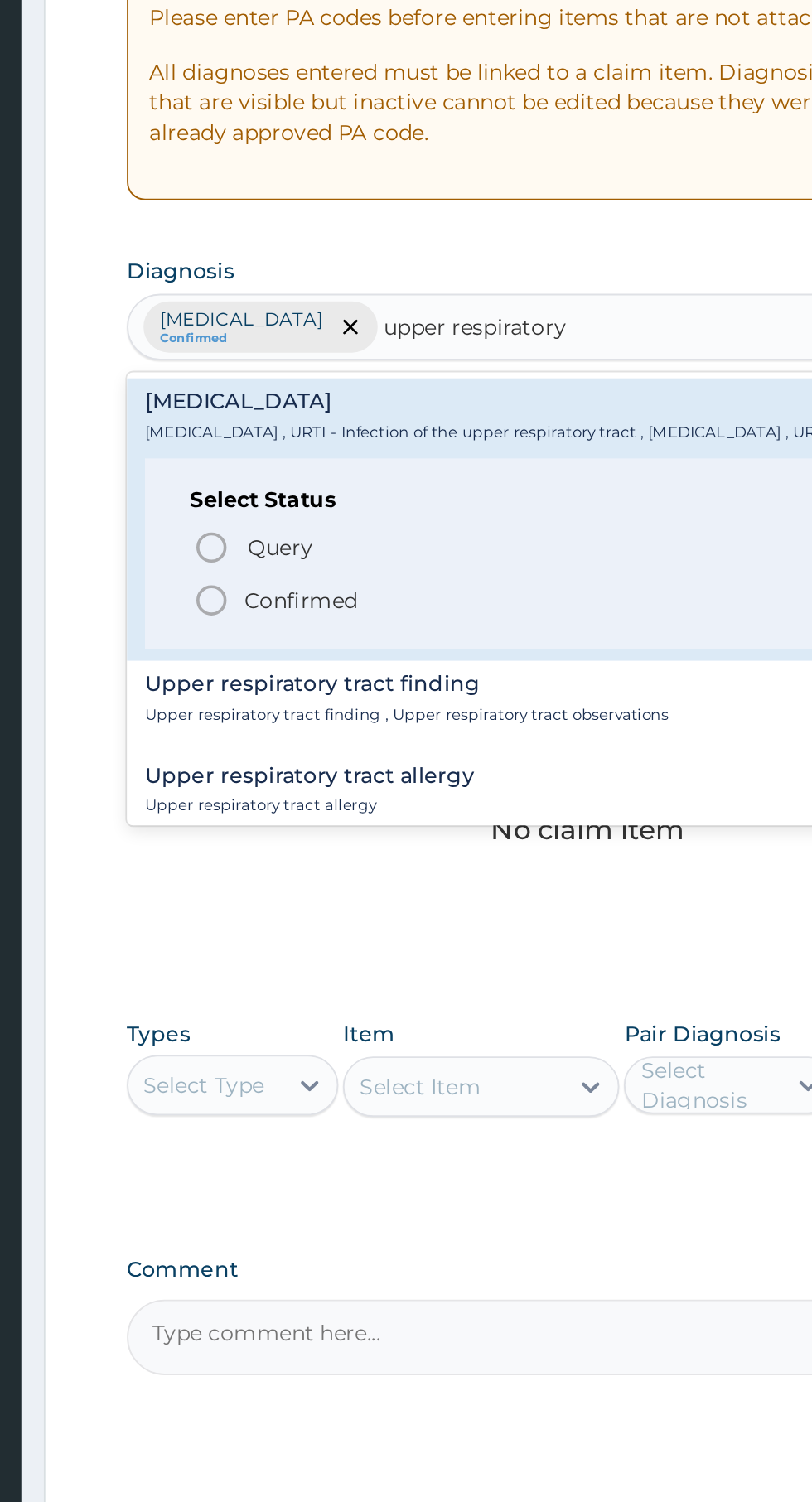
click at [303, 669] on icon "status option filled" at bounding box center [294, 659] width 20 height 20
type input "upper respiratory"
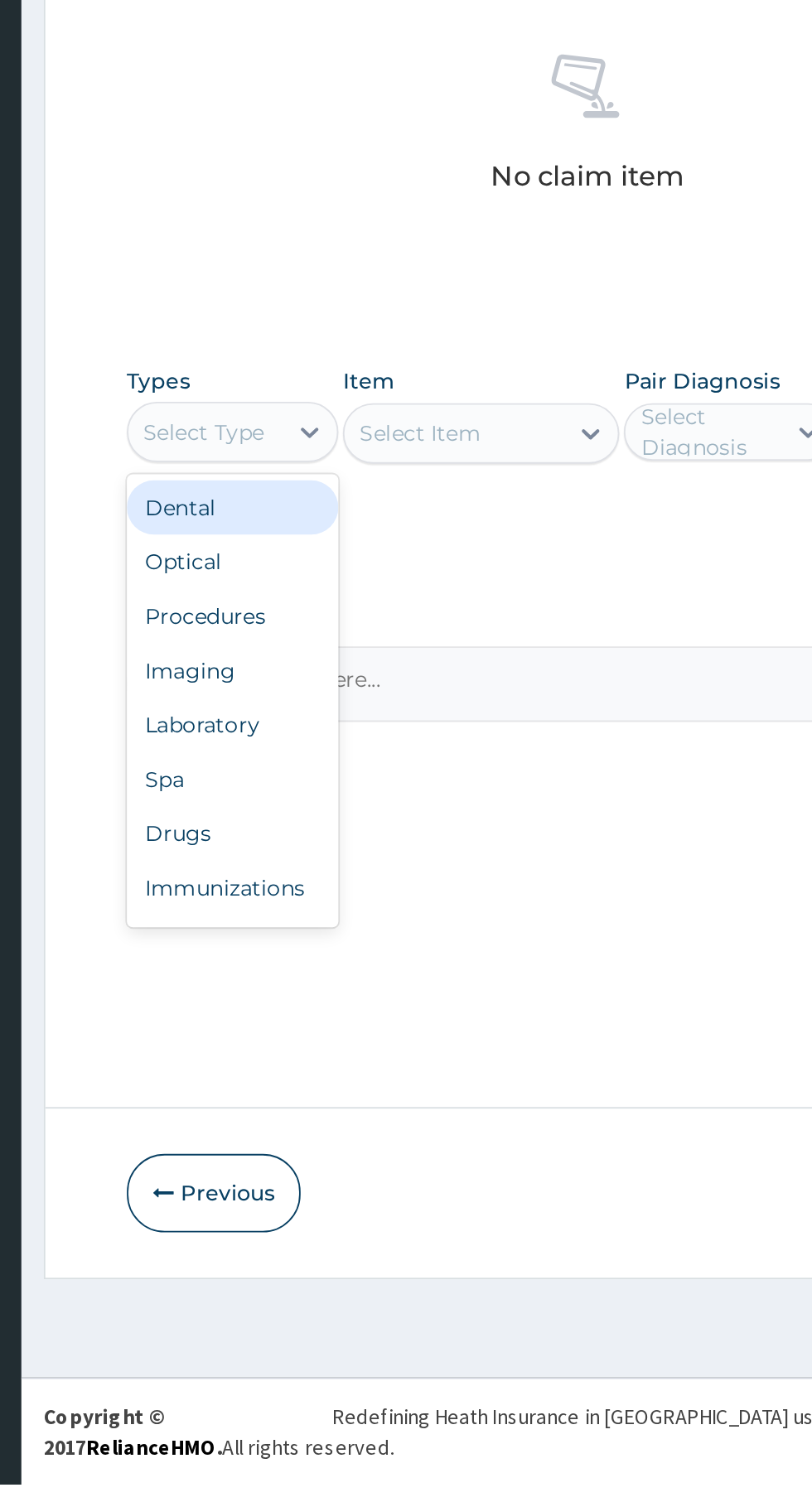
click at [323, 1035] on div "Procedures" at bounding box center [306, 1026] width 116 height 30
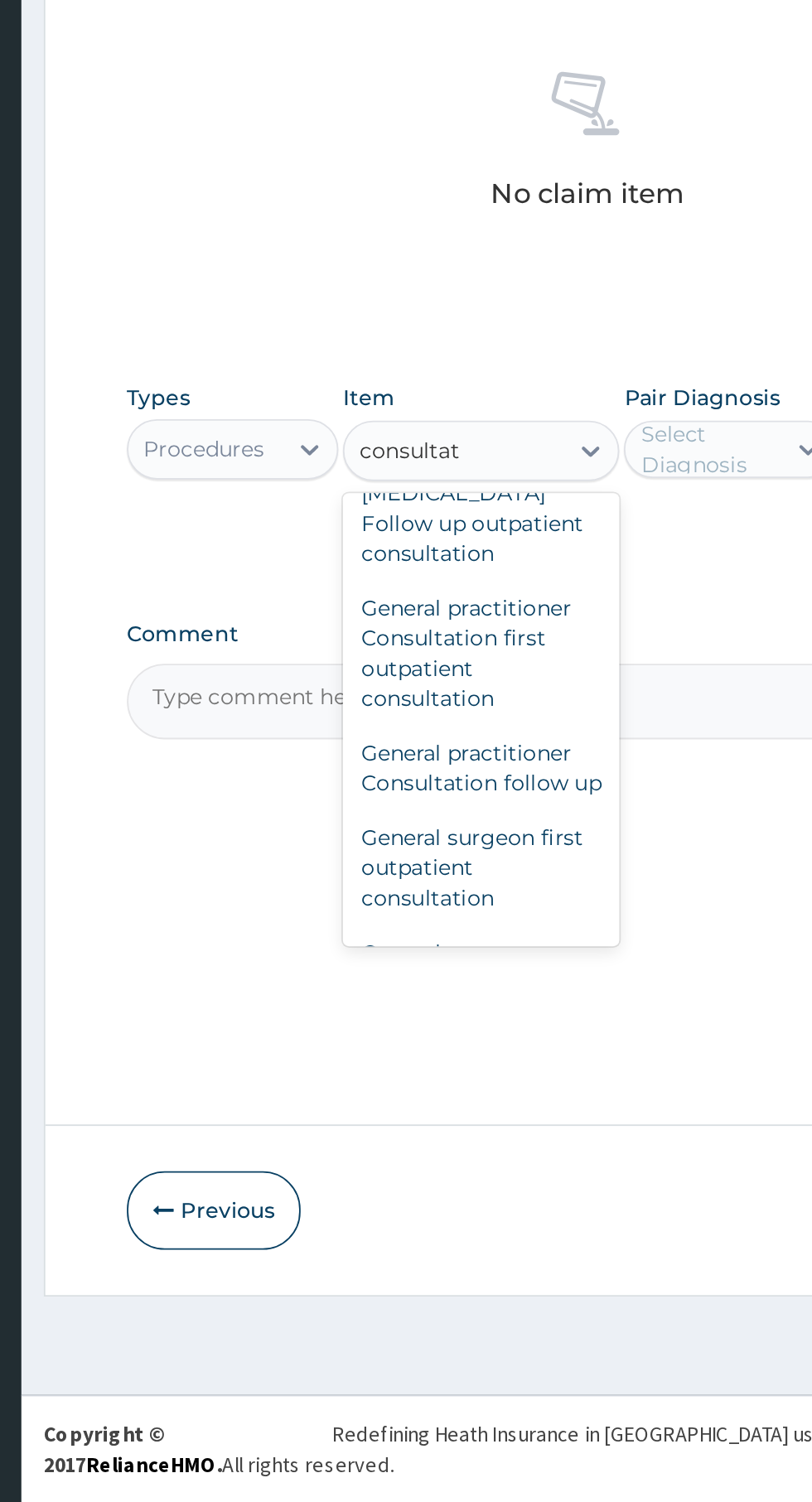
scroll to position [1185, 0]
click at [460, 1041] on div "General practitioner Consultation first outpatient consultation" at bounding box center [442, 1036] width 152 height 80
type input "consultat"
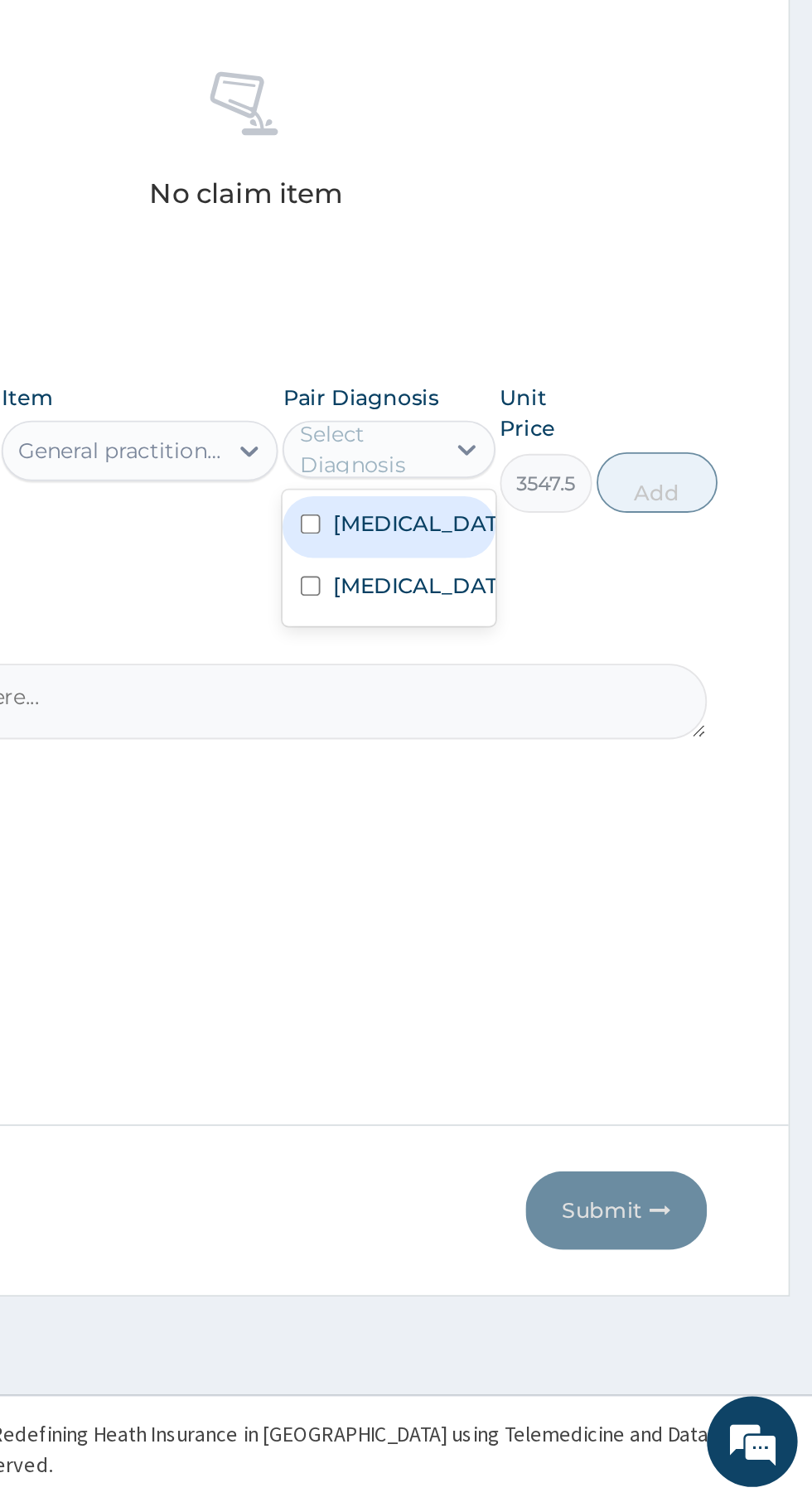
click at [601, 974] on label "[MEDICAL_DATA]" at bounding box center [596, 965] width 96 height 16
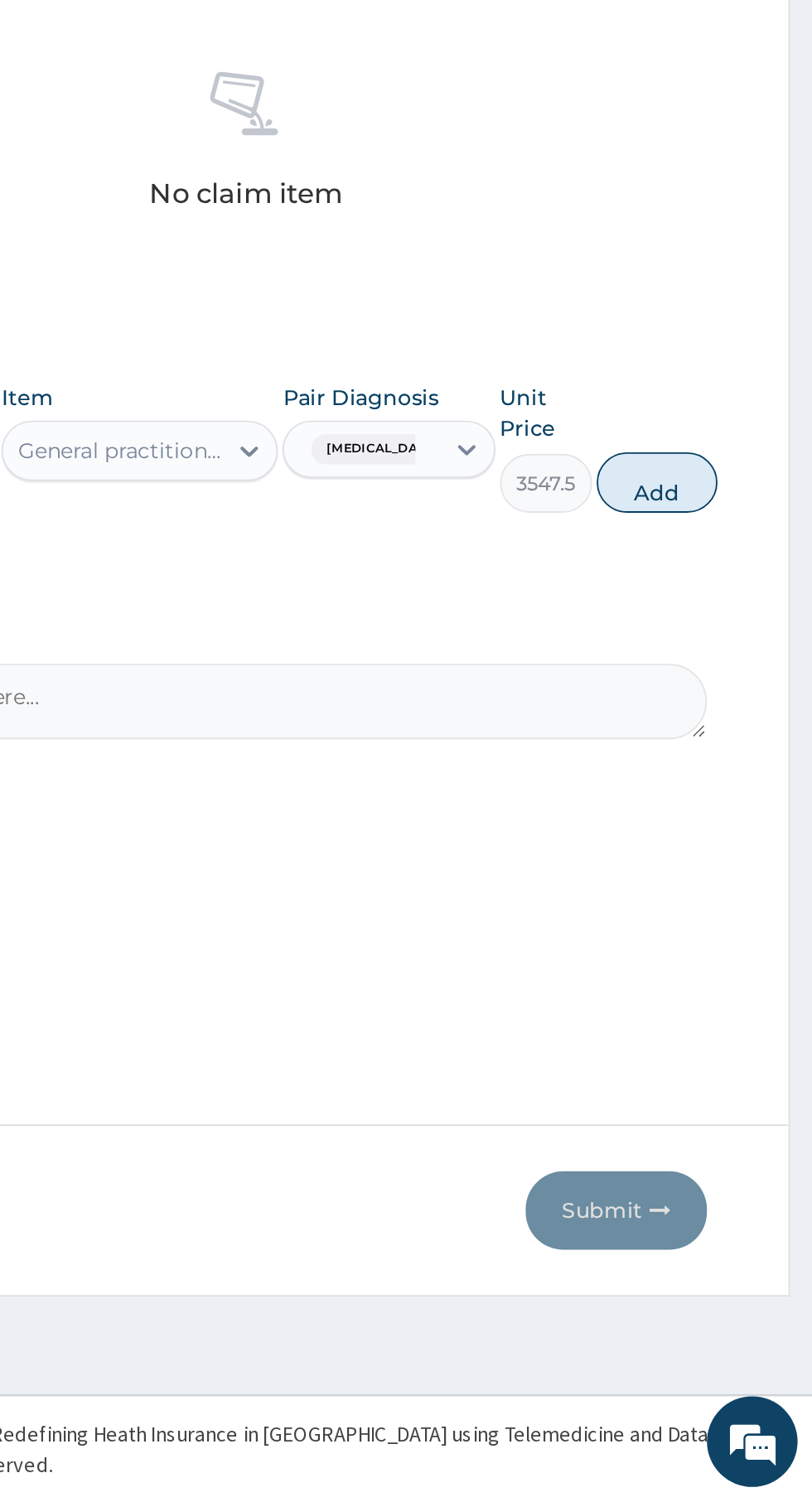
scroll to position [0, 0]
click at [741, 949] on button "Add" at bounding box center [726, 942] width 66 height 33
type input "0"
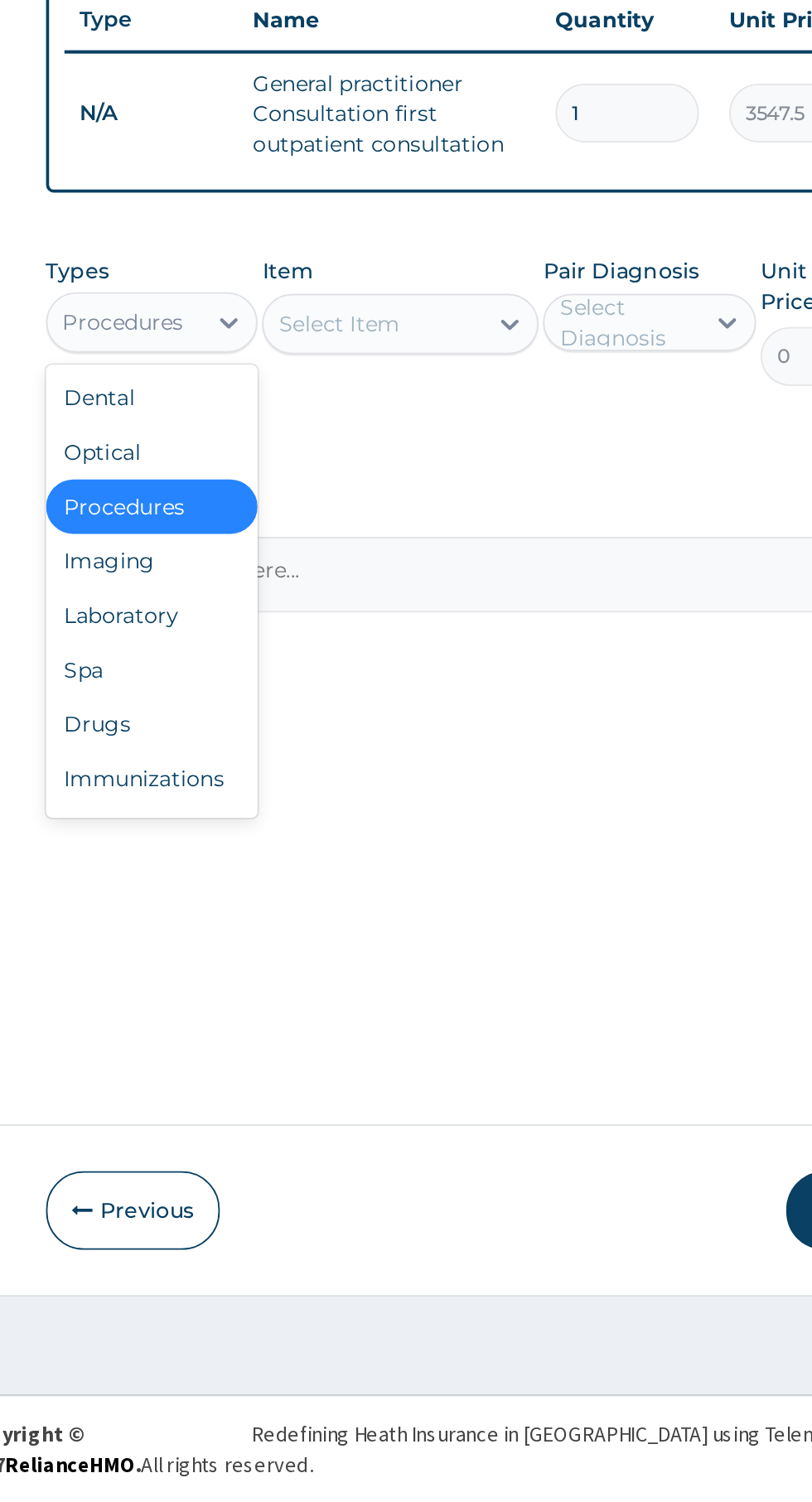
click at [331, 1018] on div "Laboratory" at bounding box center [306, 1015] width 116 height 30
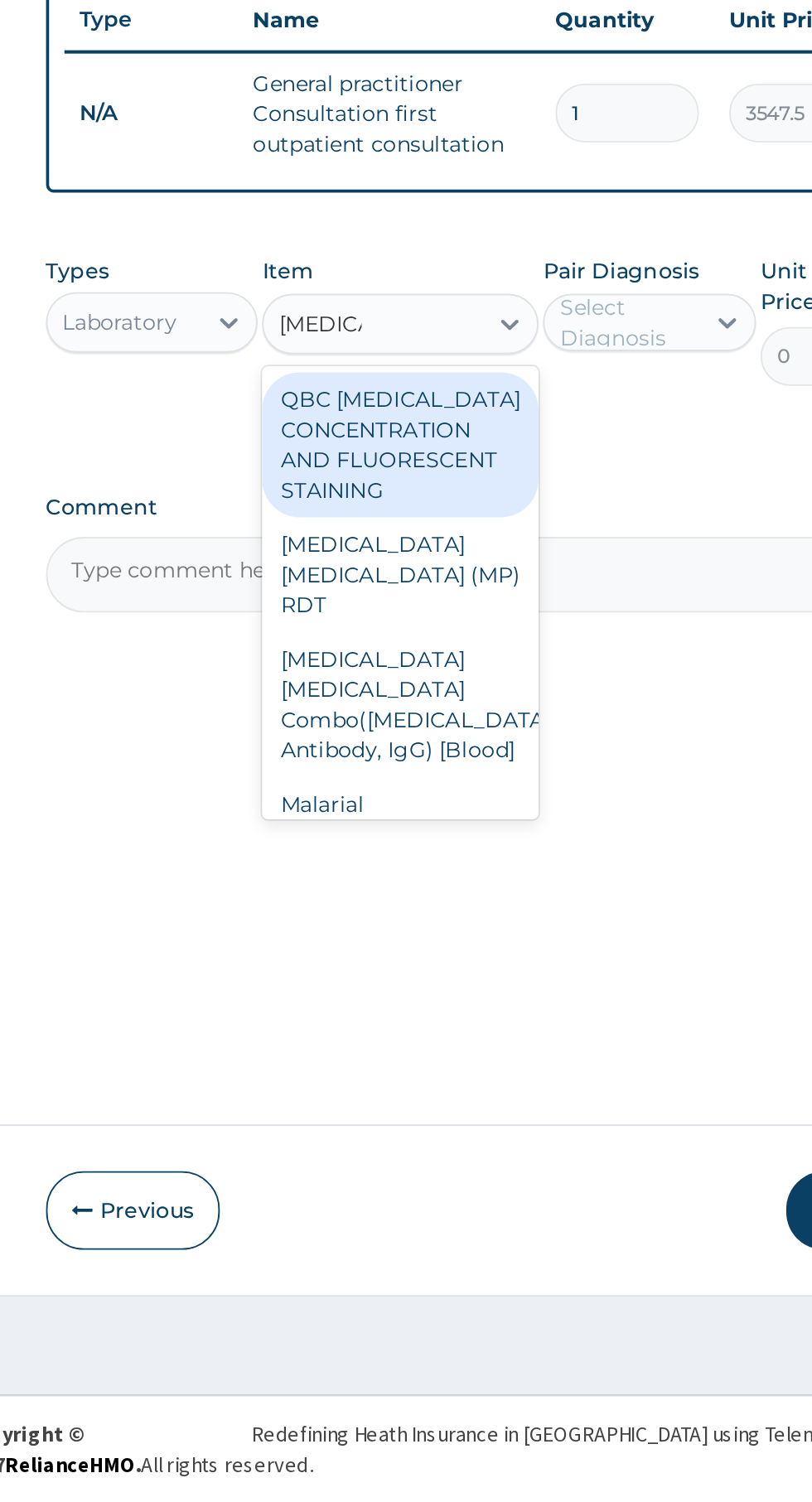
click at [475, 1112] on div "Malarial [MEDICAL_DATA] Thick and thin films - [Blood]" at bounding box center [442, 1145] width 152 height 80
type input "[MEDICAL_DATA]"
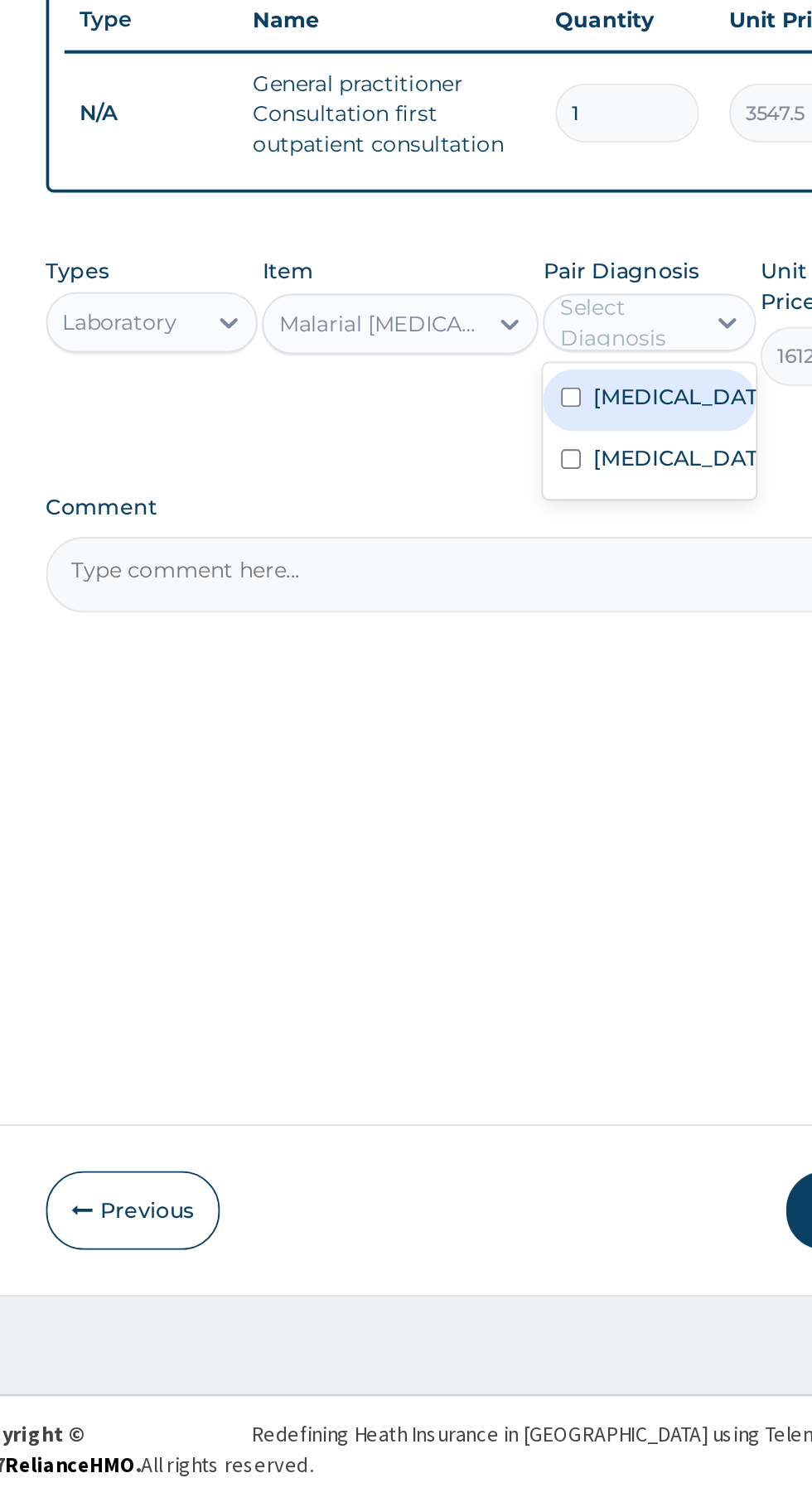
click at [600, 904] on label "[MEDICAL_DATA]" at bounding box center [596, 895] width 96 height 16
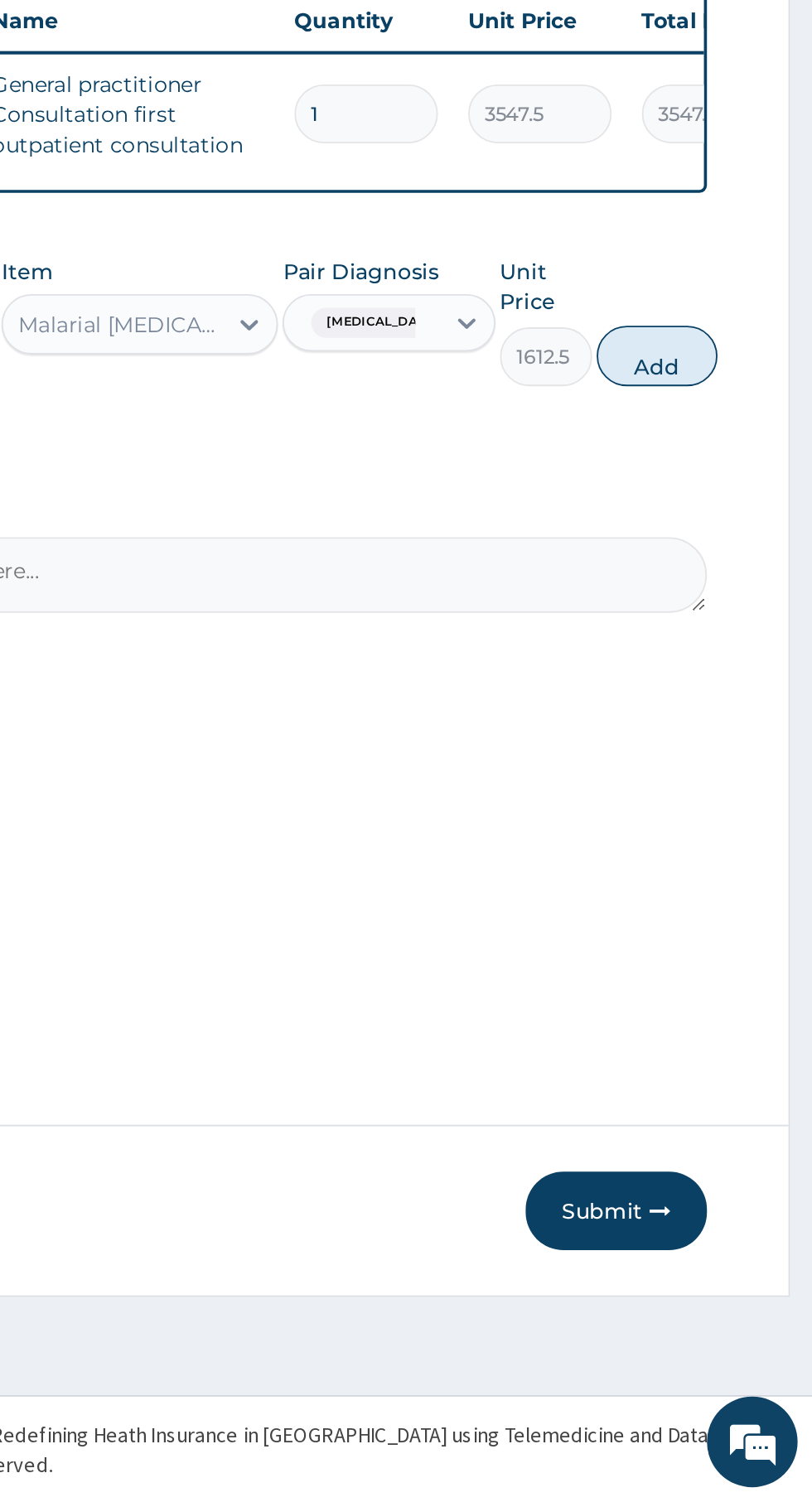
click at [750, 873] on button "Add" at bounding box center [726, 873] width 66 height 33
type input "0"
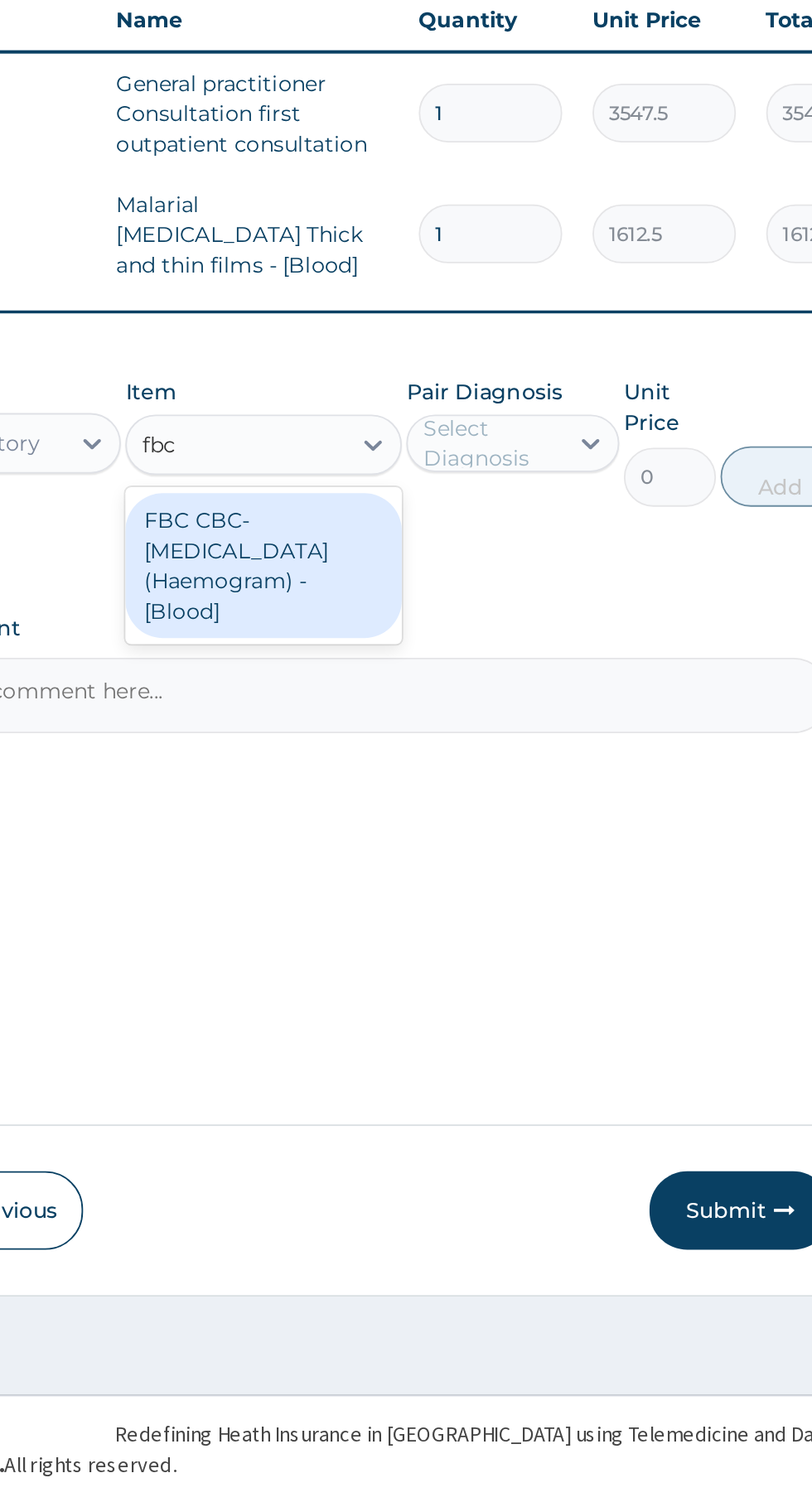
click at [455, 977] on div "FBC CBC-[MEDICAL_DATA] (Haemogram) - [Blood]" at bounding box center [442, 988] width 152 height 80
type input "fbc"
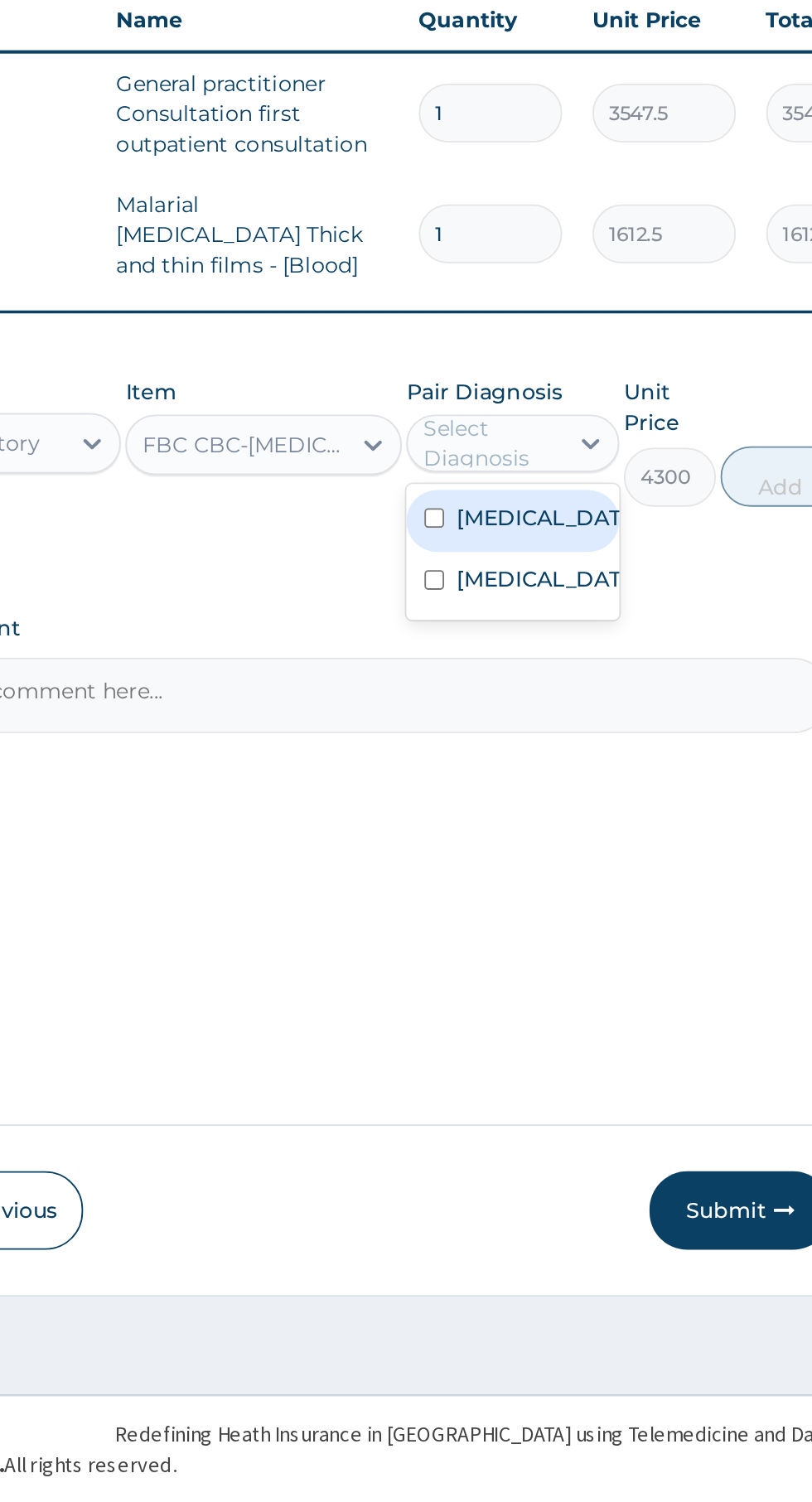
click at [598, 1004] on label "[MEDICAL_DATA]" at bounding box center [596, 995] width 96 height 16
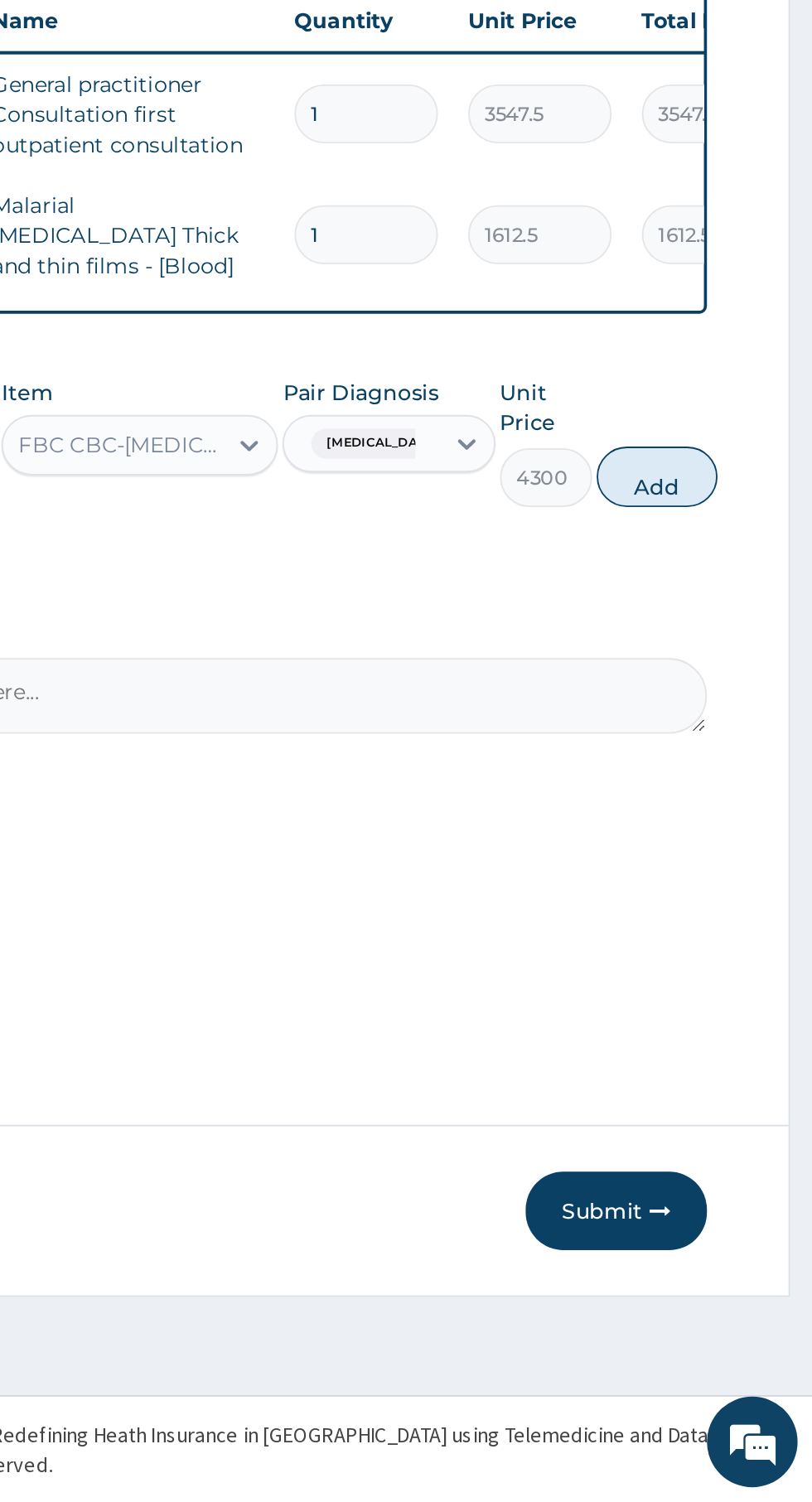
click at [750, 929] on button "Add" at bounding box center [726, 940] width 66 height 33
type input "0"
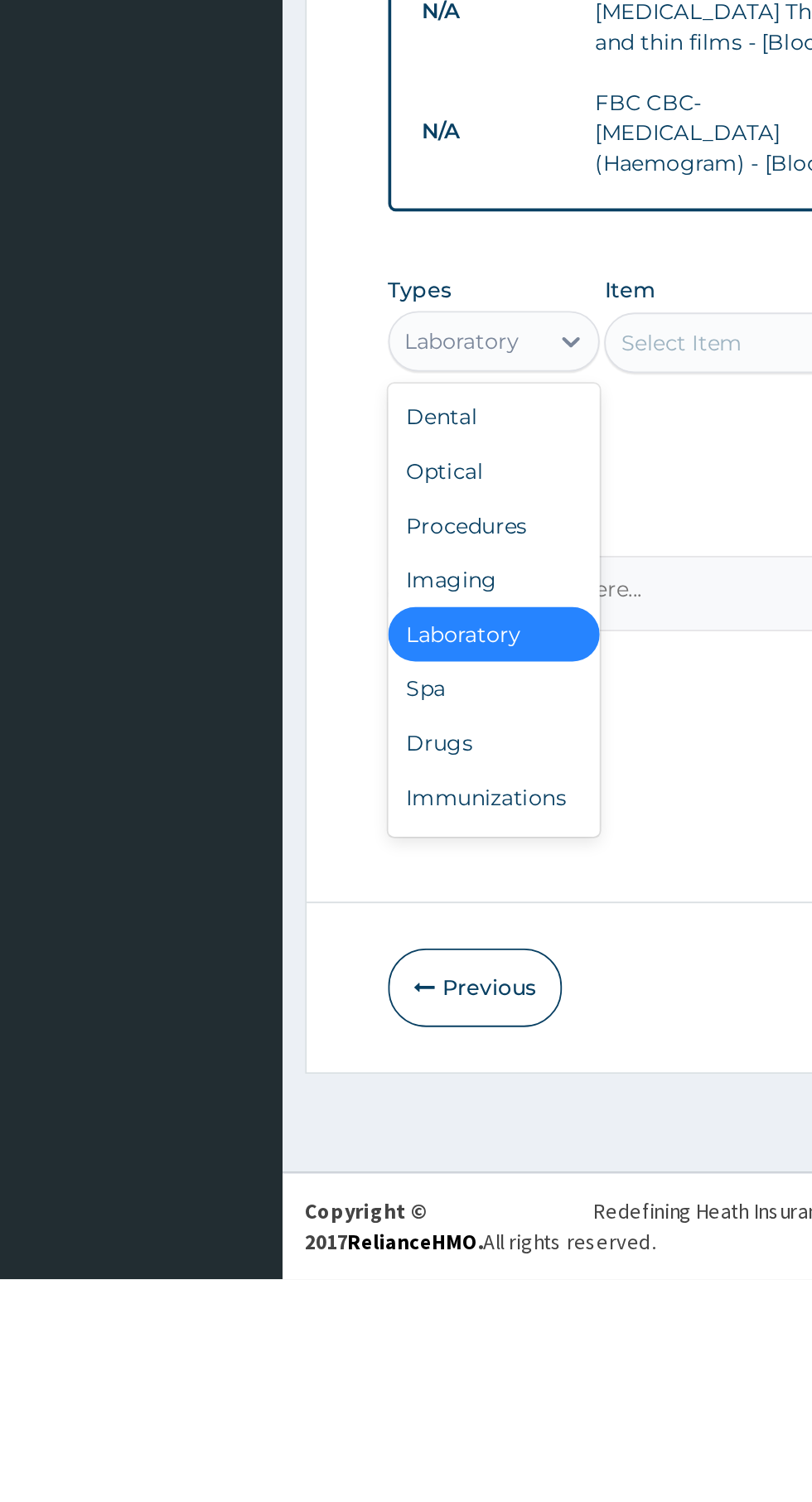
click at [319, 1204] on div "Drugs" at bounding box center [306, 1208] width 116 height 30
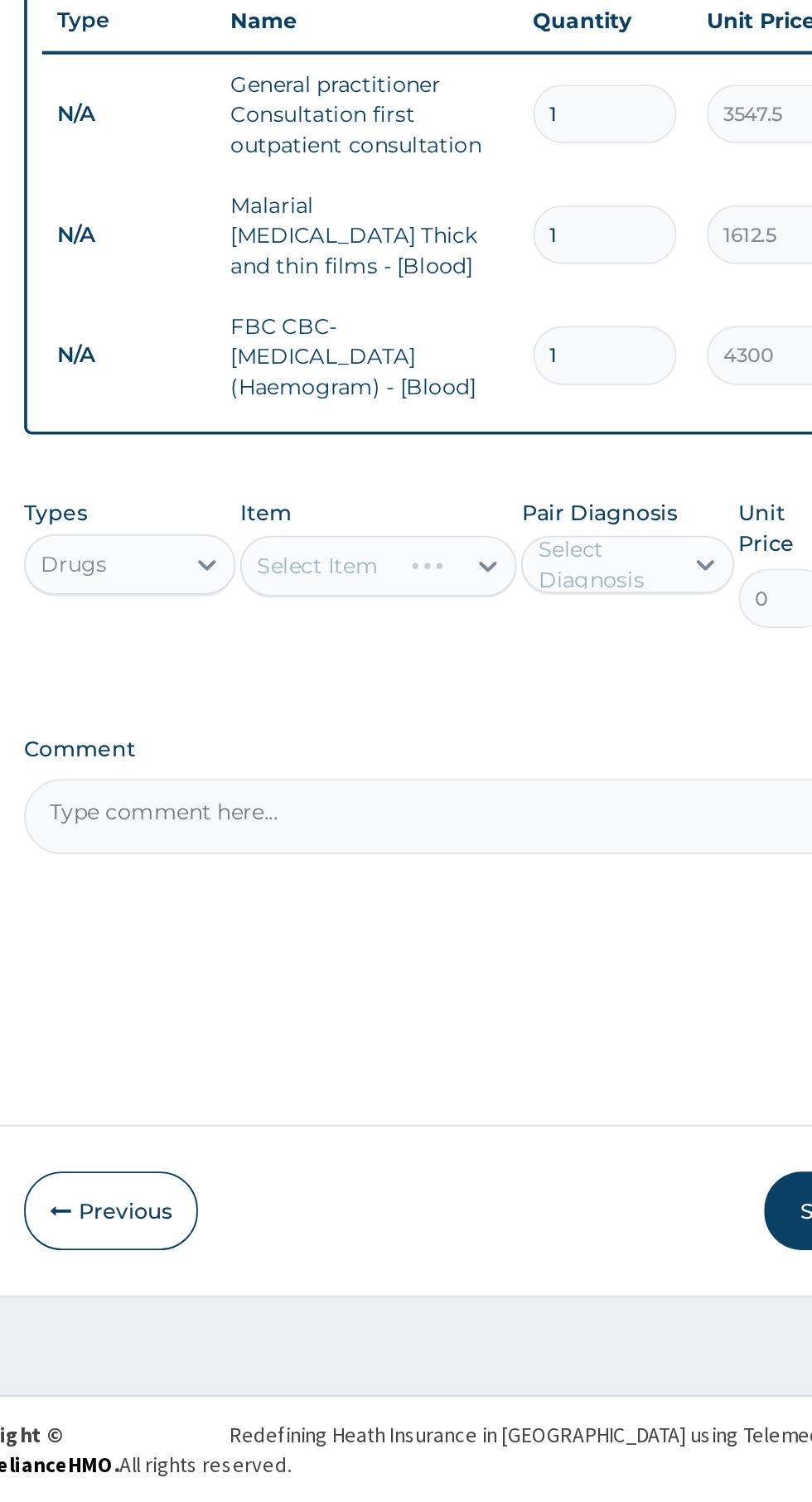
click at [505, 986] on div "Select Item" at bounding box center [442, 988] width 152 height 33
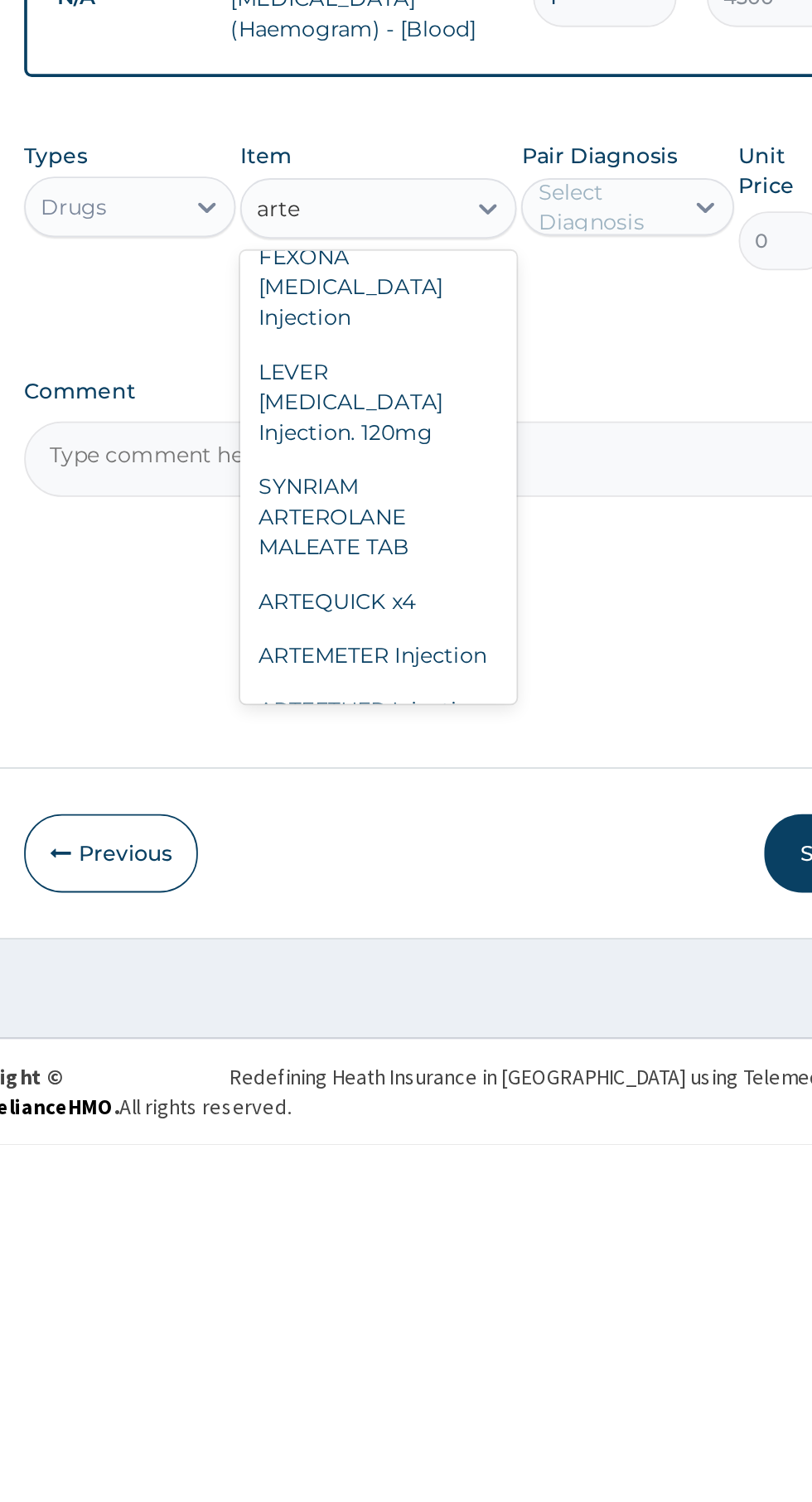
scroll to position [298, 0]
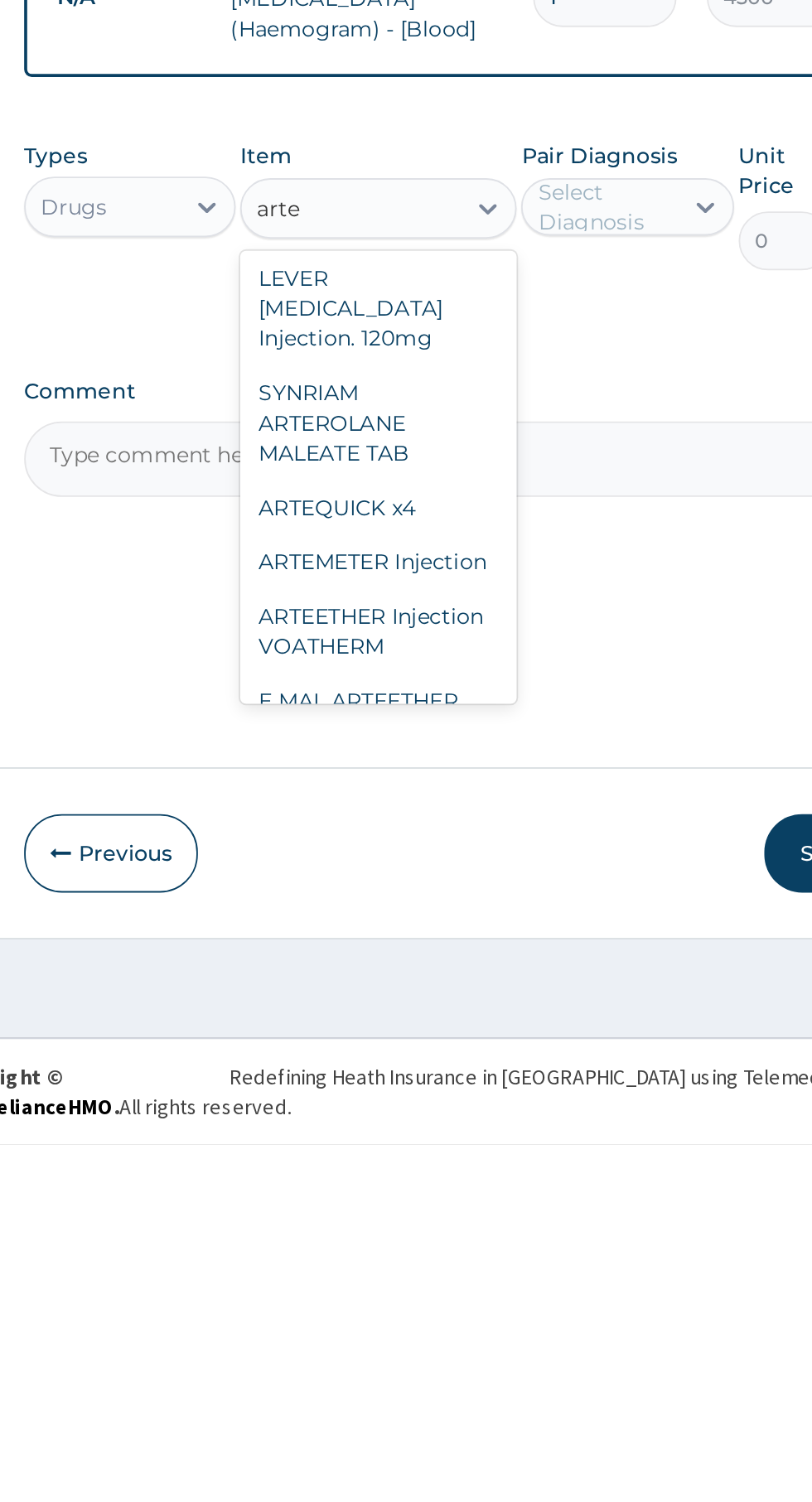
click at [490, 1167] on div "ARTEMETER Injection" at bounding box center [442, 1182] width 152 height 30
type input "arte"
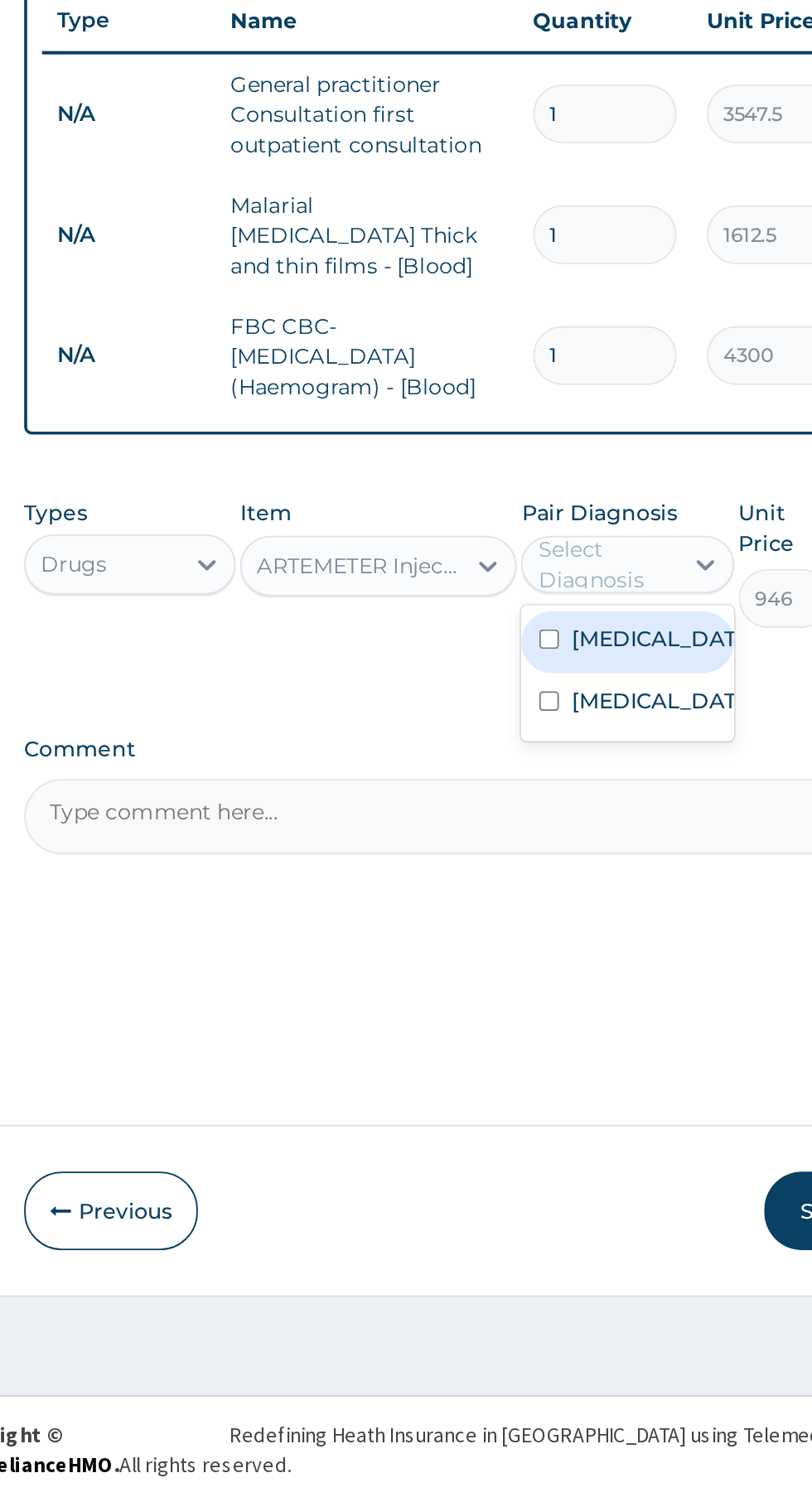
scroll to position [0, 0]
click at [540, 1031] on input "checkbox" at bounding box center [536, 1028] width 10 height 10
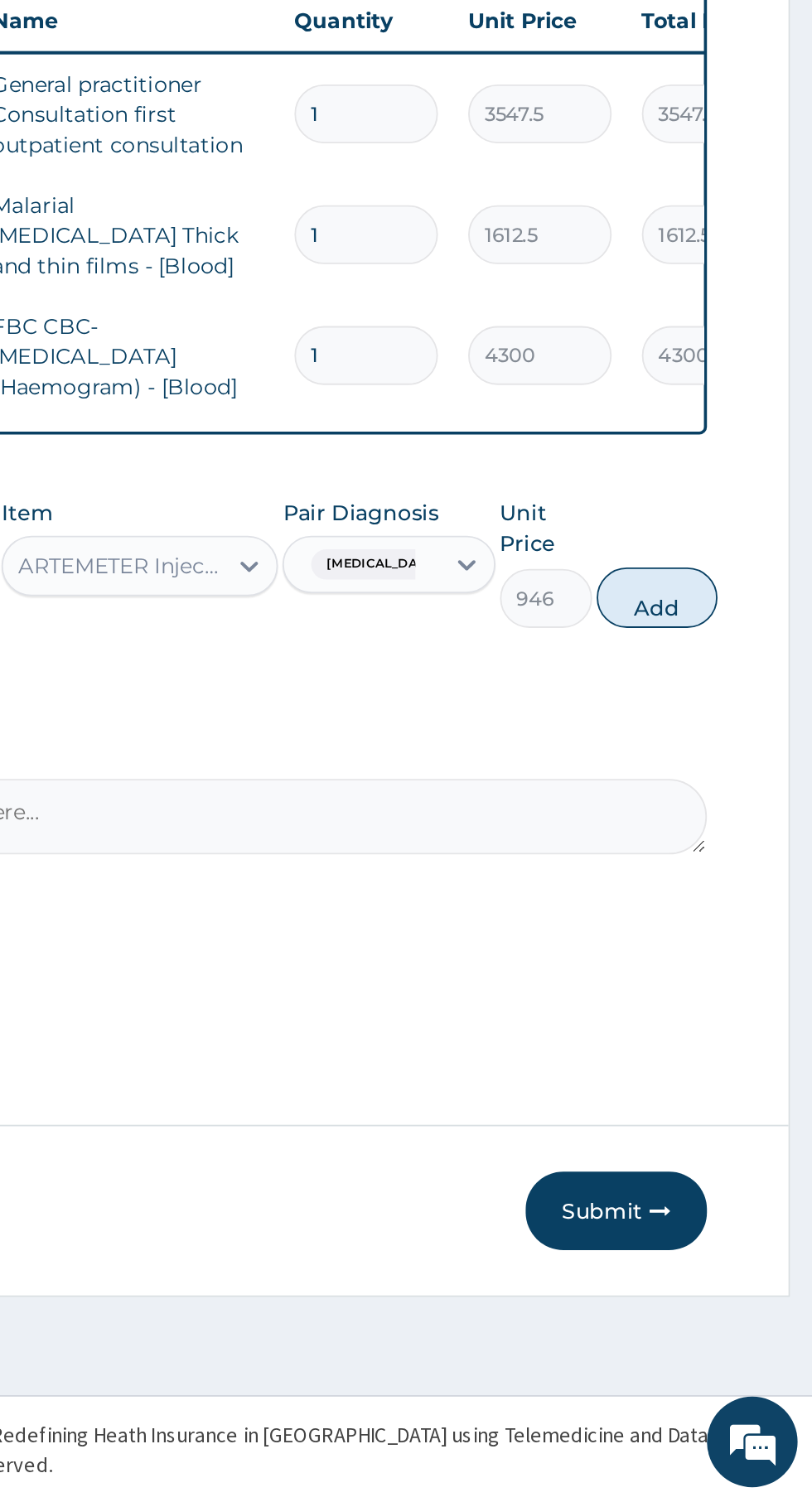
click at [744, 1000] on button "Add" at bounding box center [726, 1006] width 66 height 33
type input "0"
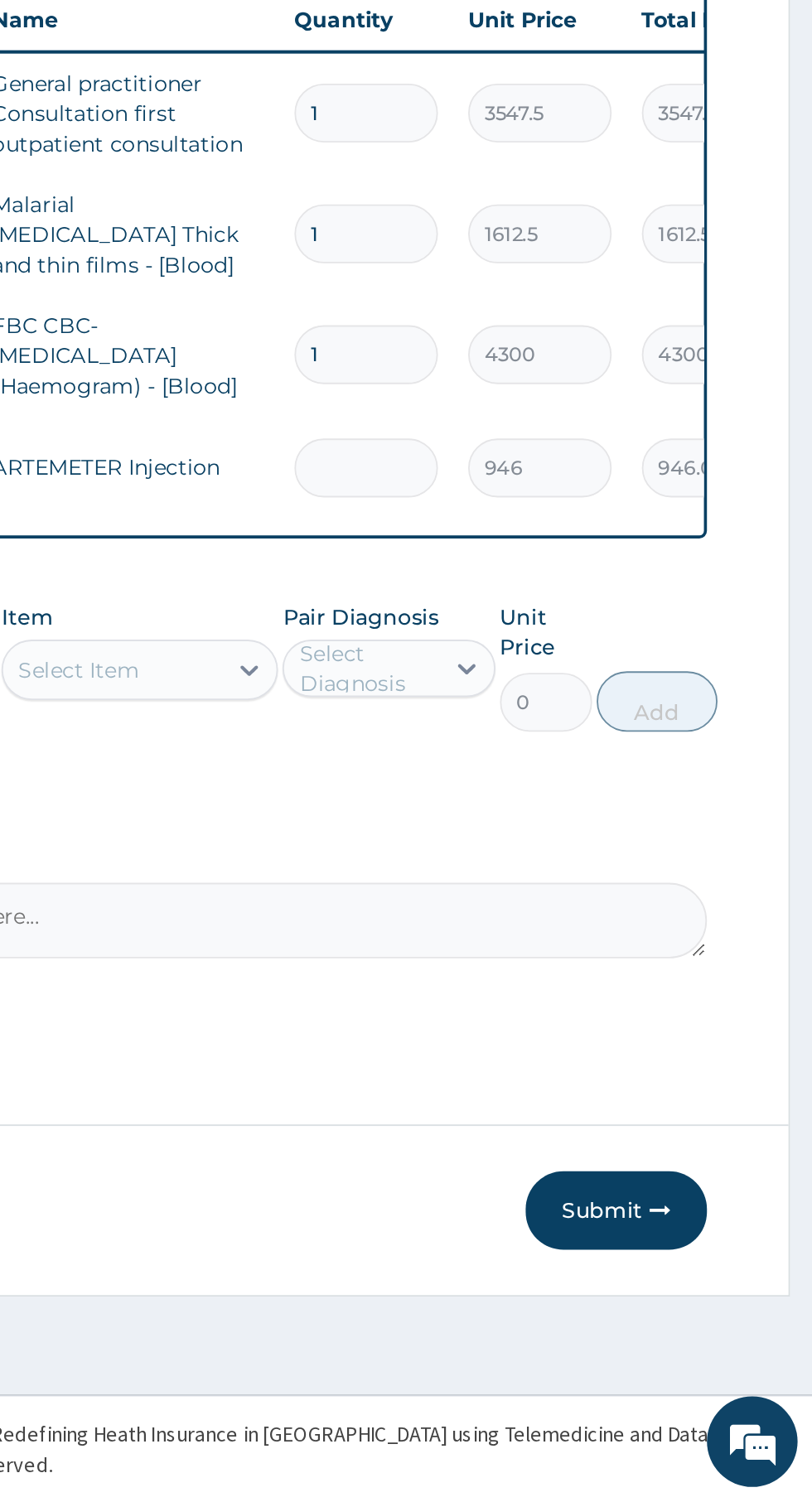
type input "0.00"
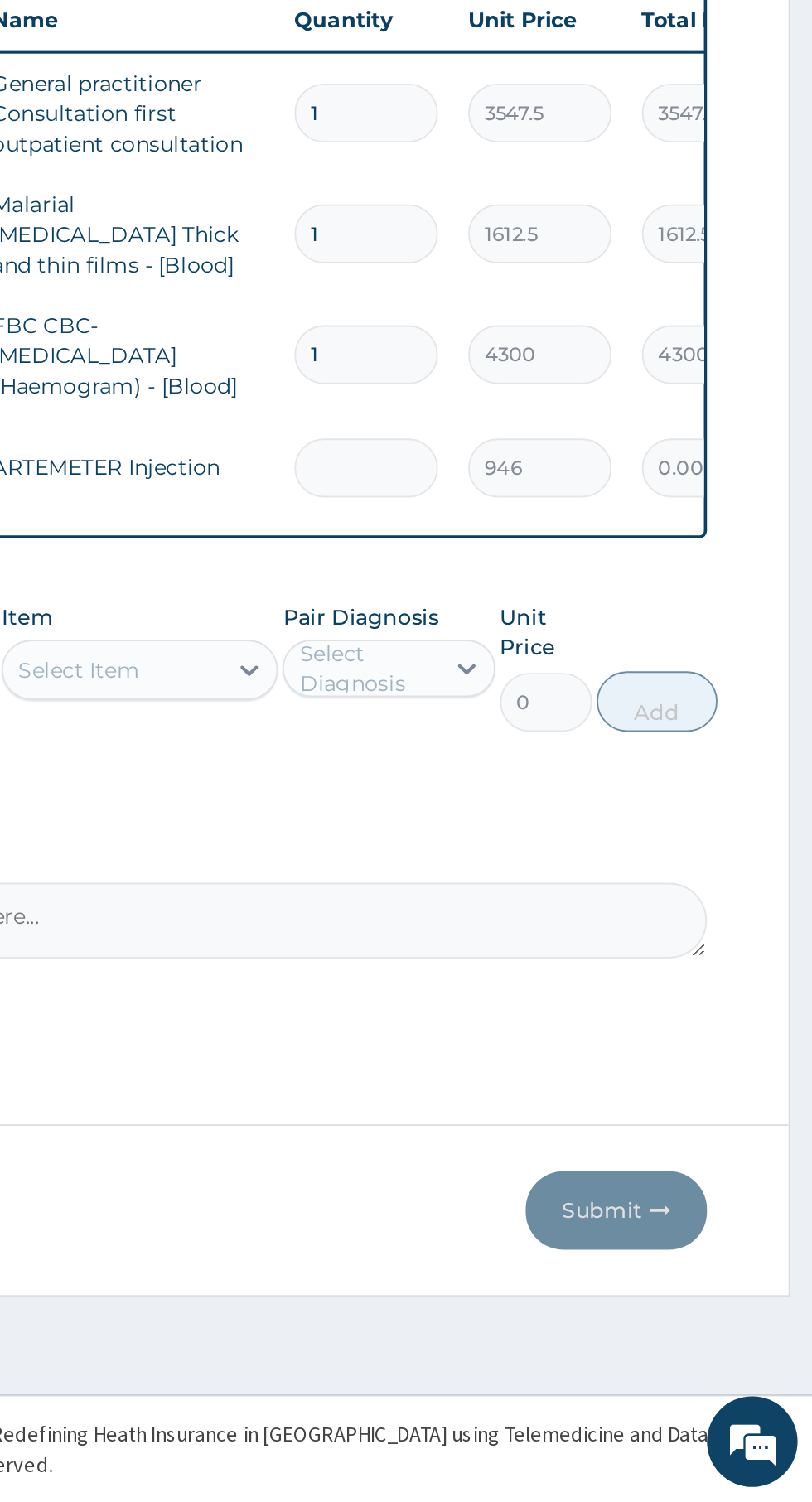
type input "6"
type input "5676.00"
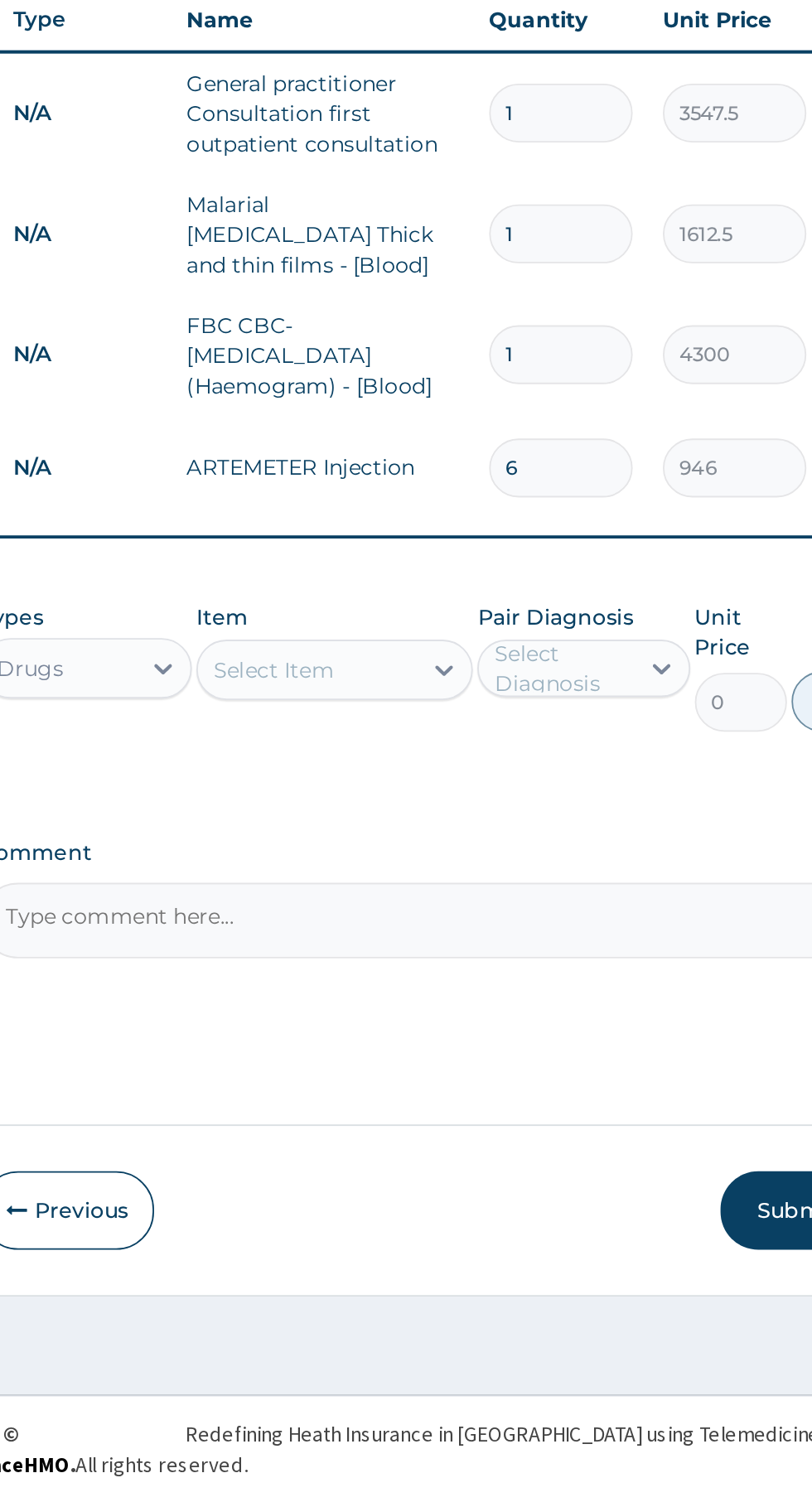
type input "6"
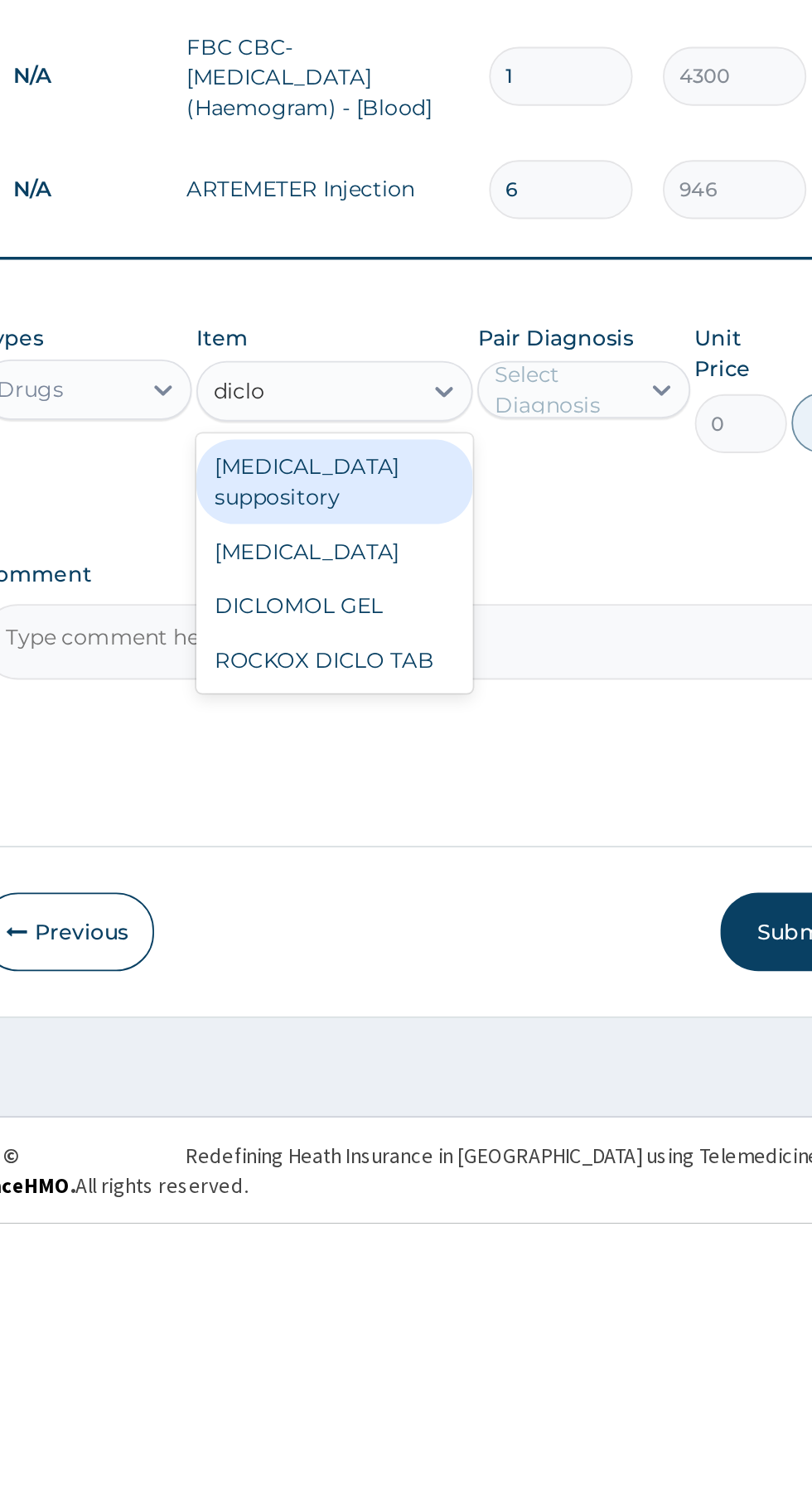
click at [433, 1131] on div "Diclofenac" at bounding box center [442, 1133] width 152 height 30
type input "diclo"
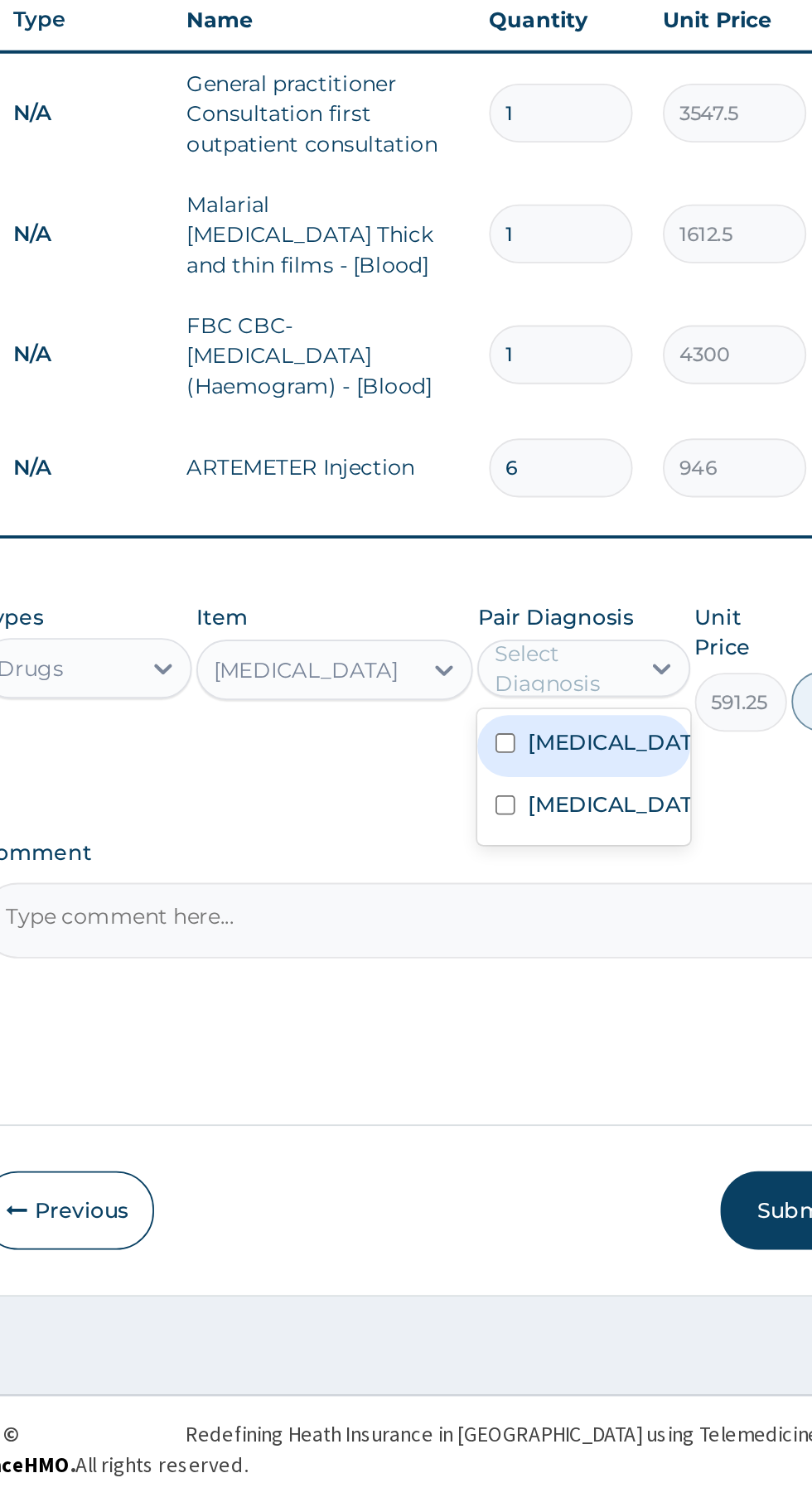
click at [567, 1092] on label "Falciparum malaria" at bounding box center [596, 1085] width 96 height 16
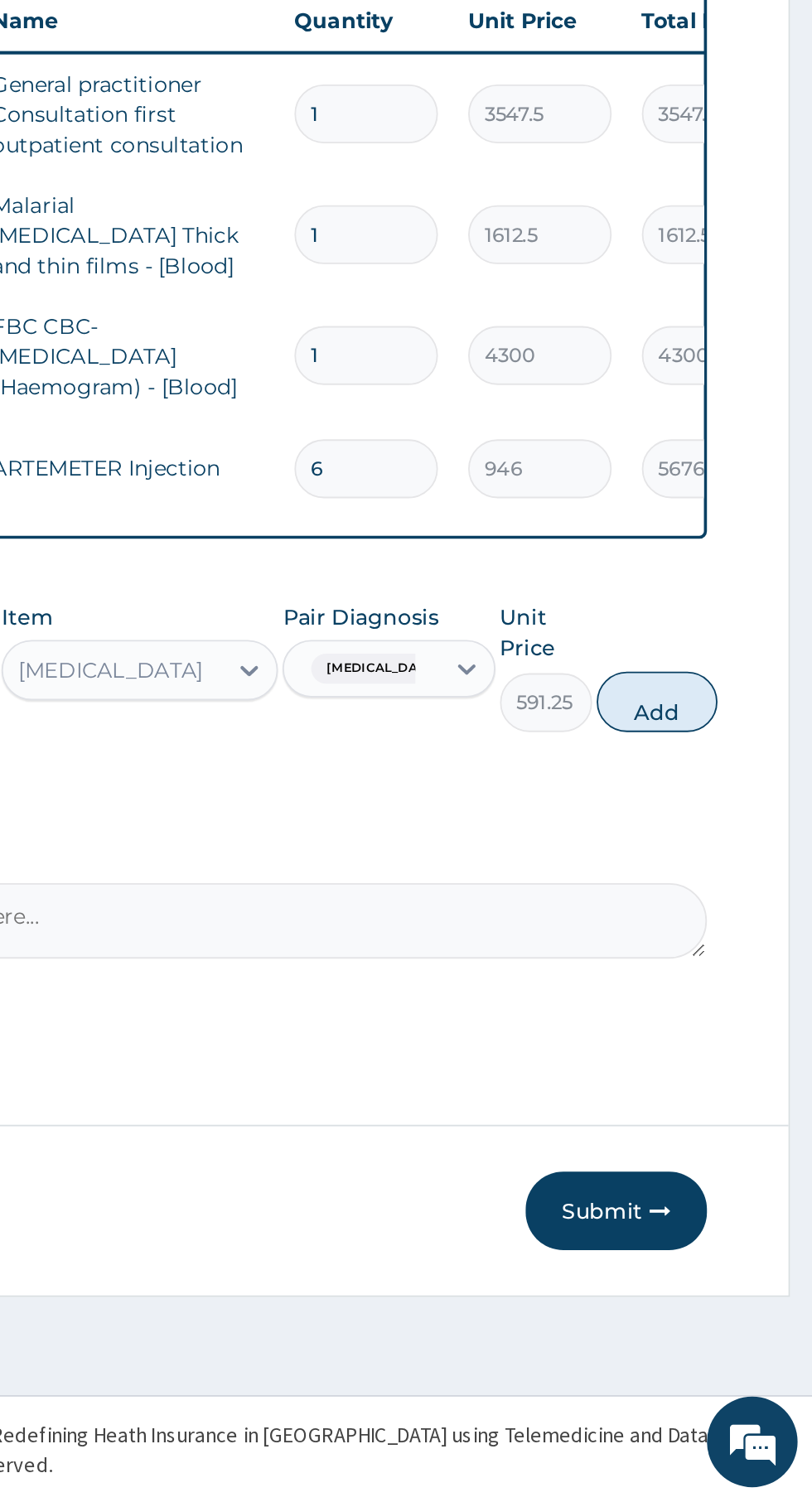
click at [726, 1058] on button "Add" at bounding box center [726, 1063] width 66 height 33
type input "0"
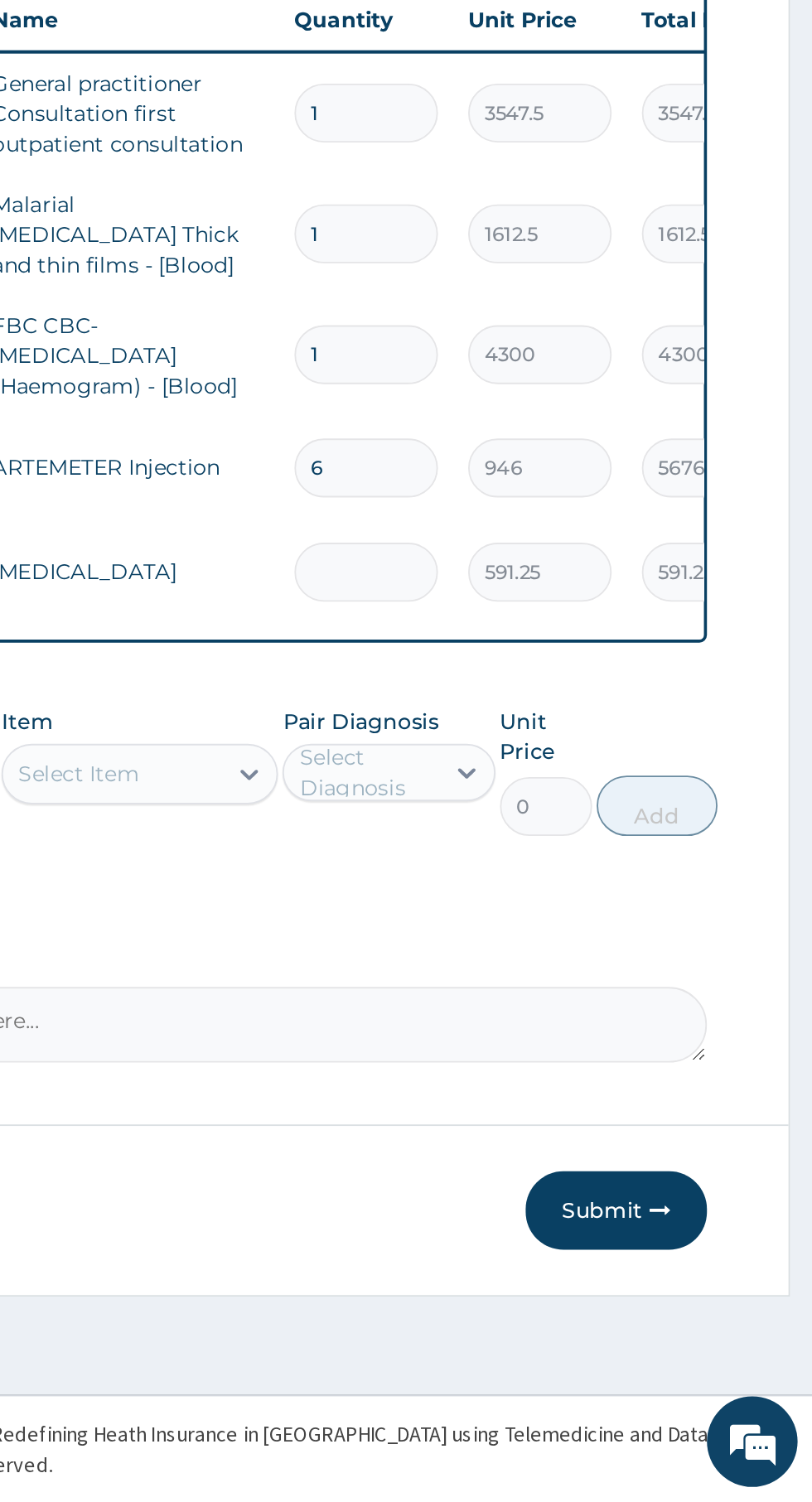
type input "0.00"
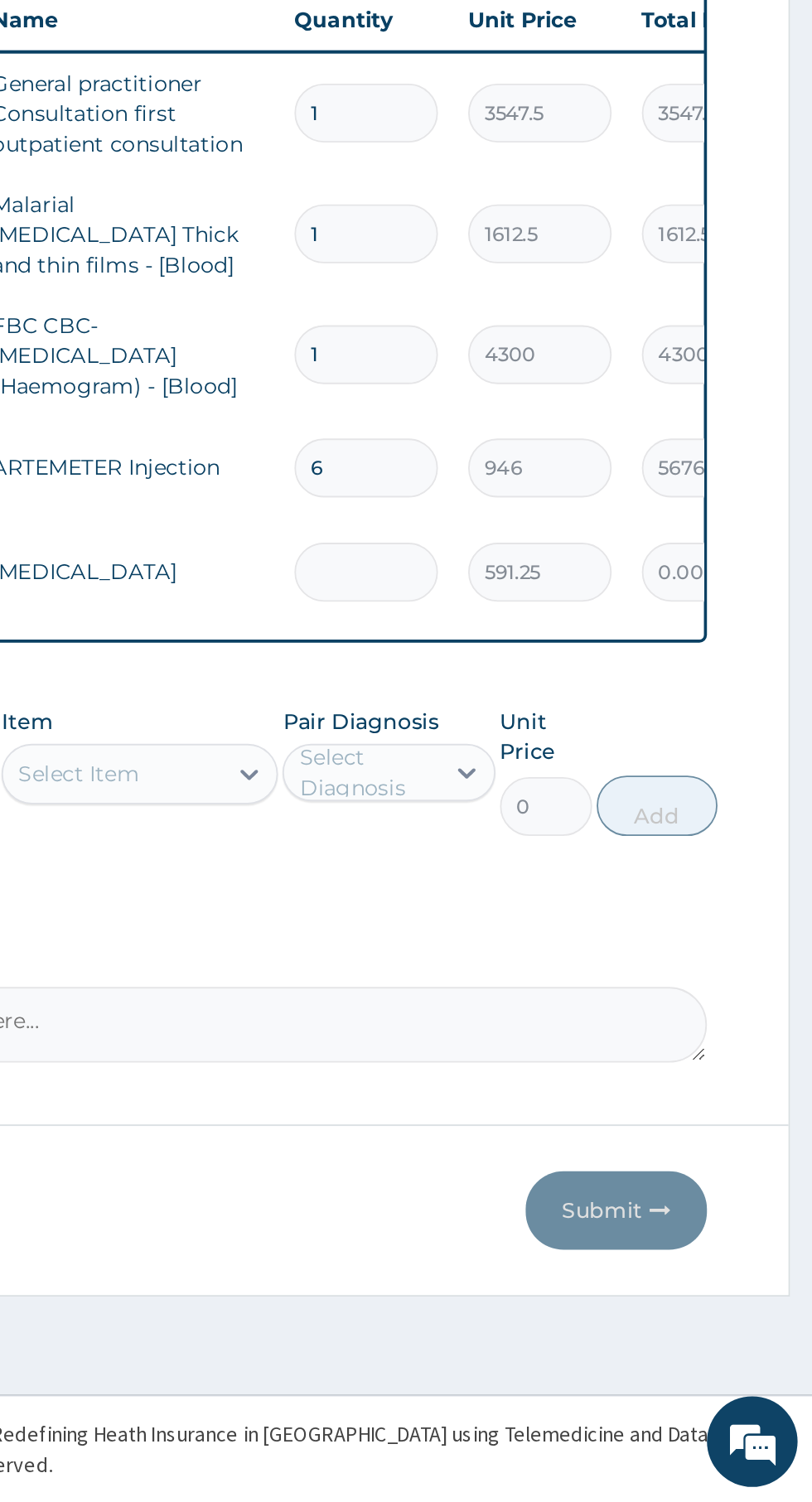
type input "2"
type input "1182.50"
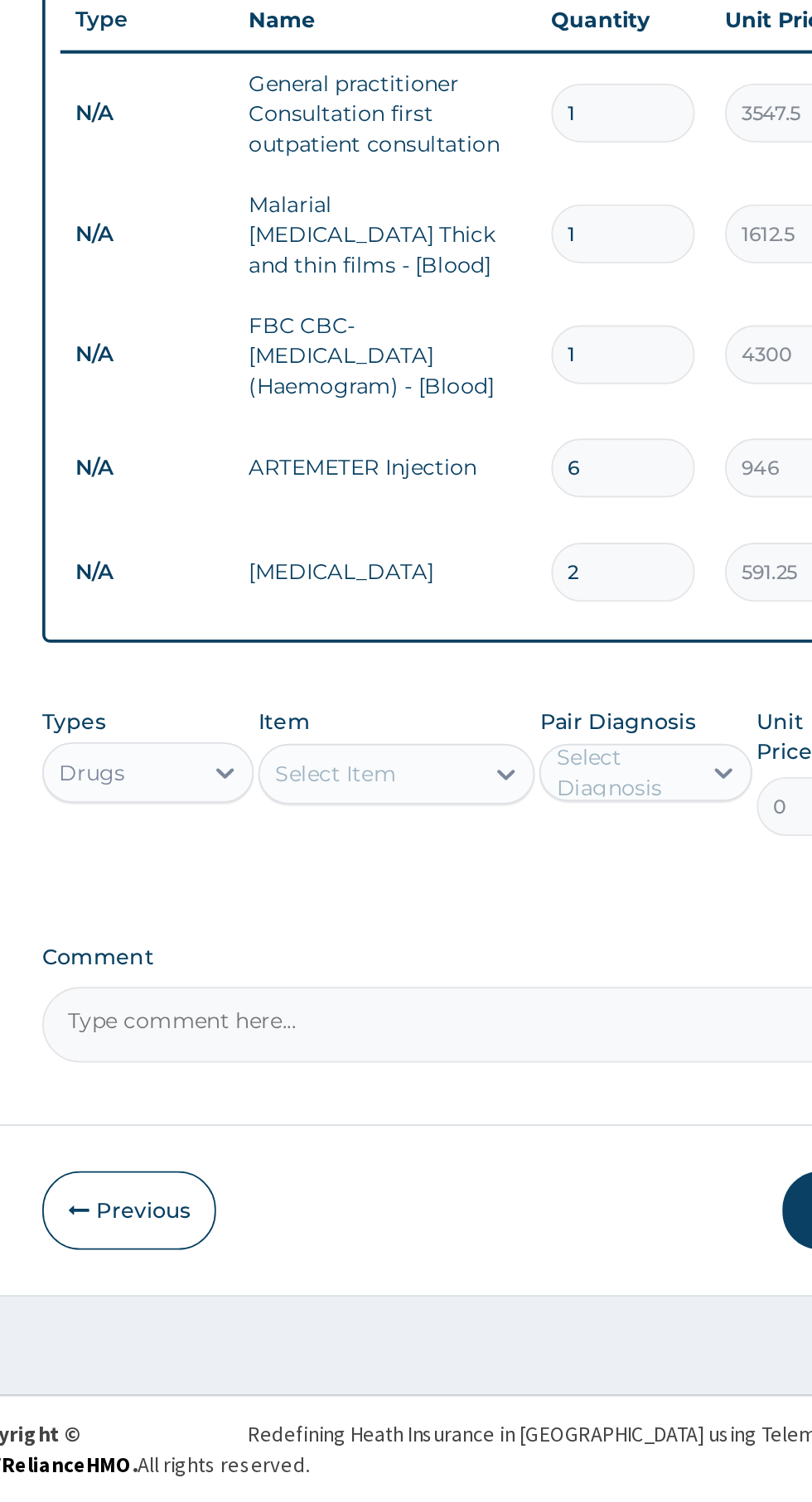
type input "2"
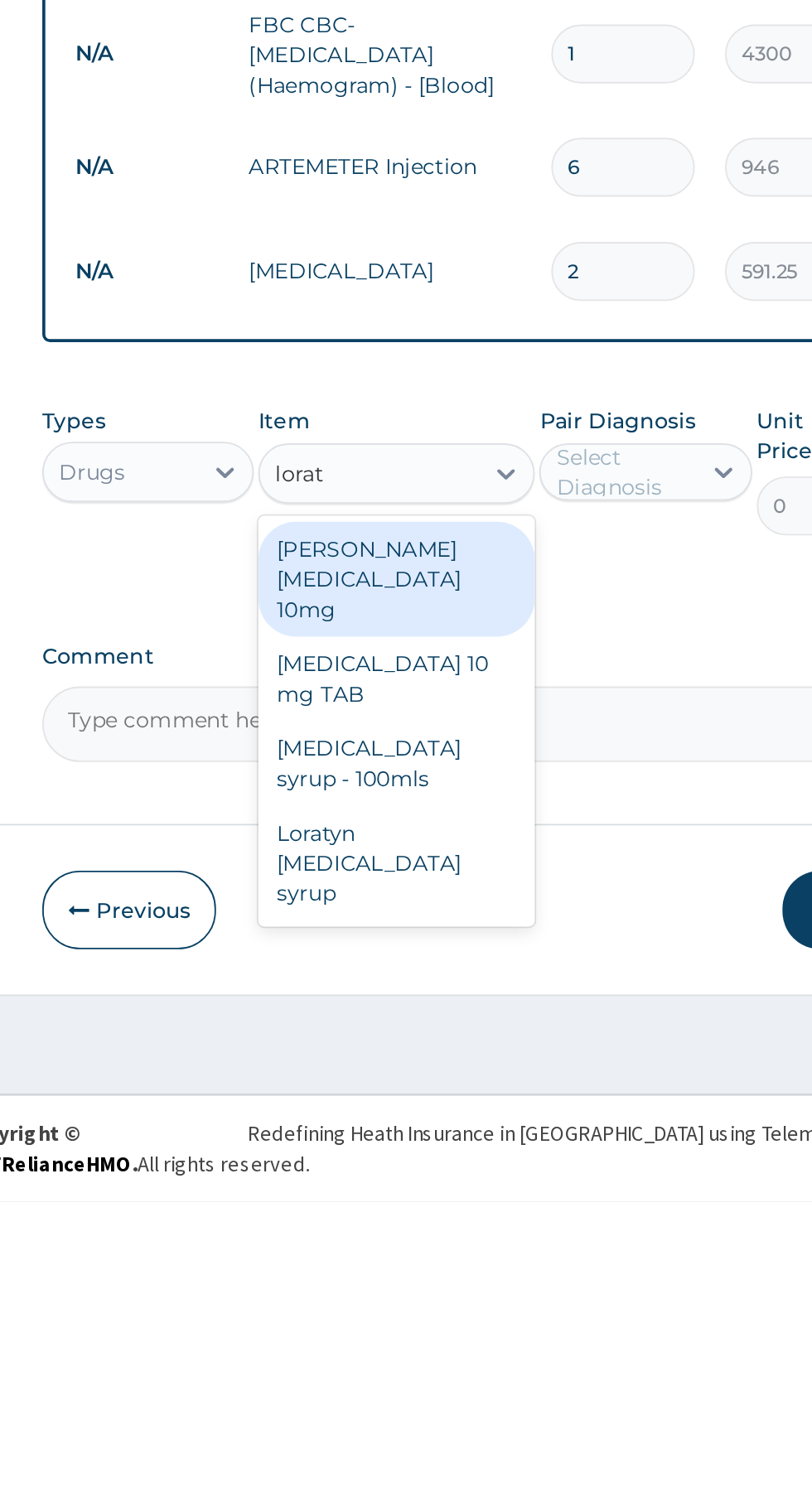
click at [477, 1202] on div "LORATADINE 10 mg TAB" at bounding box center [442, 1215] width 152 height 46
type input "lorat"
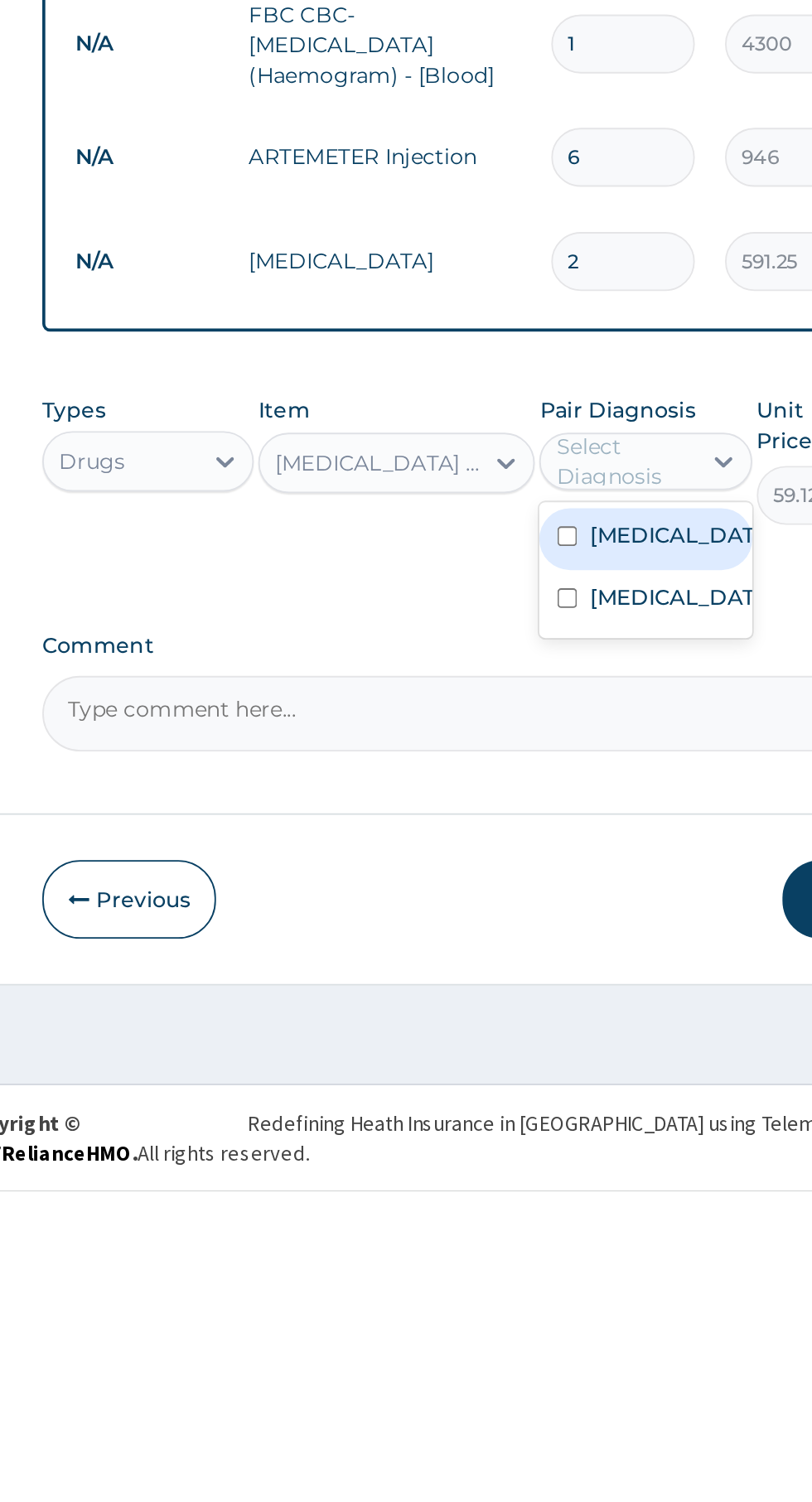
click at [593, 1184] on label "Upper respiratory infection" at bounding box center [596, 1176] width 96 height 16
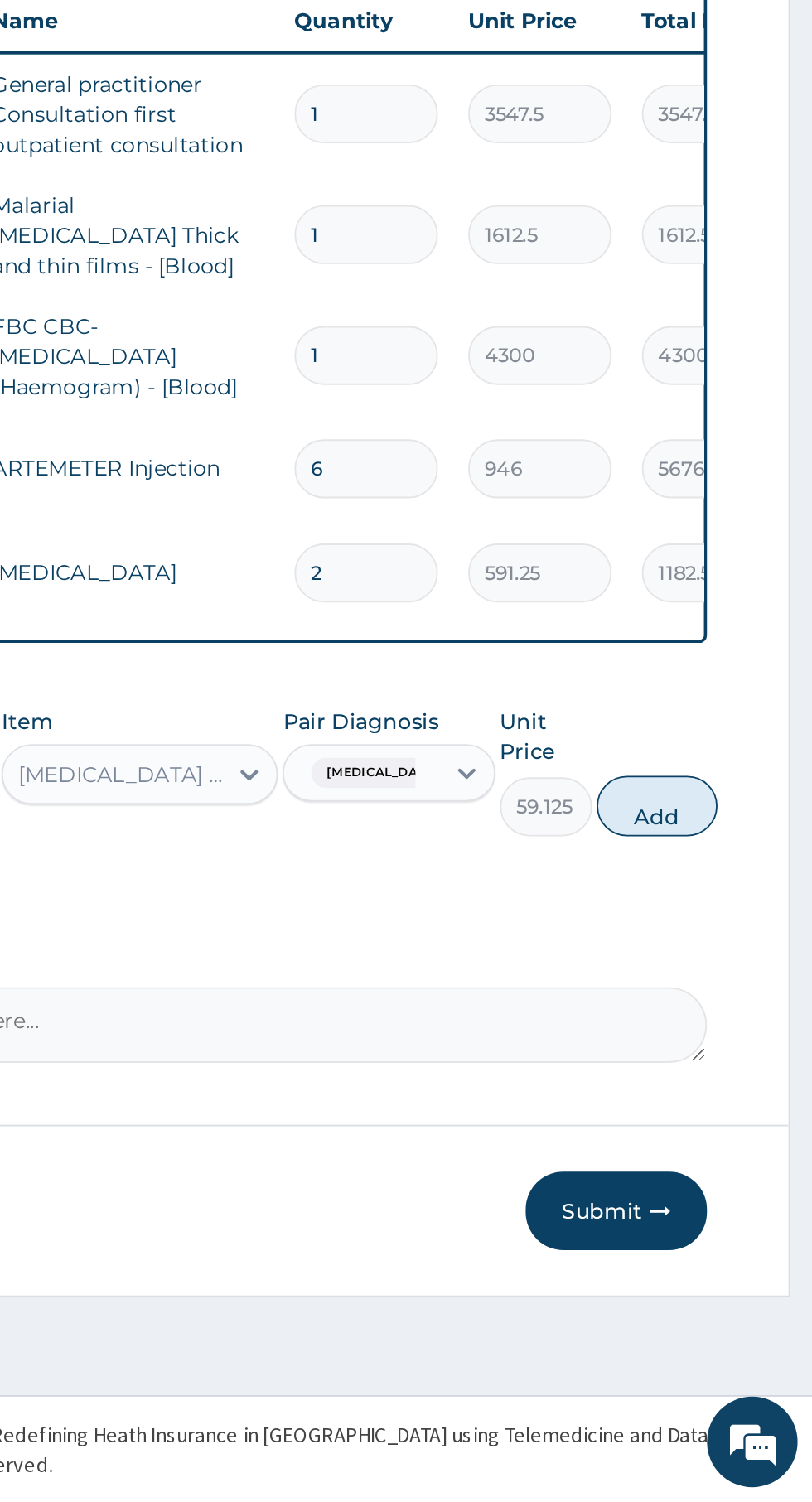
click at [746, 1123] on button "Add" at bounding box center [726, 1120] width 66 height 33
type input "0"
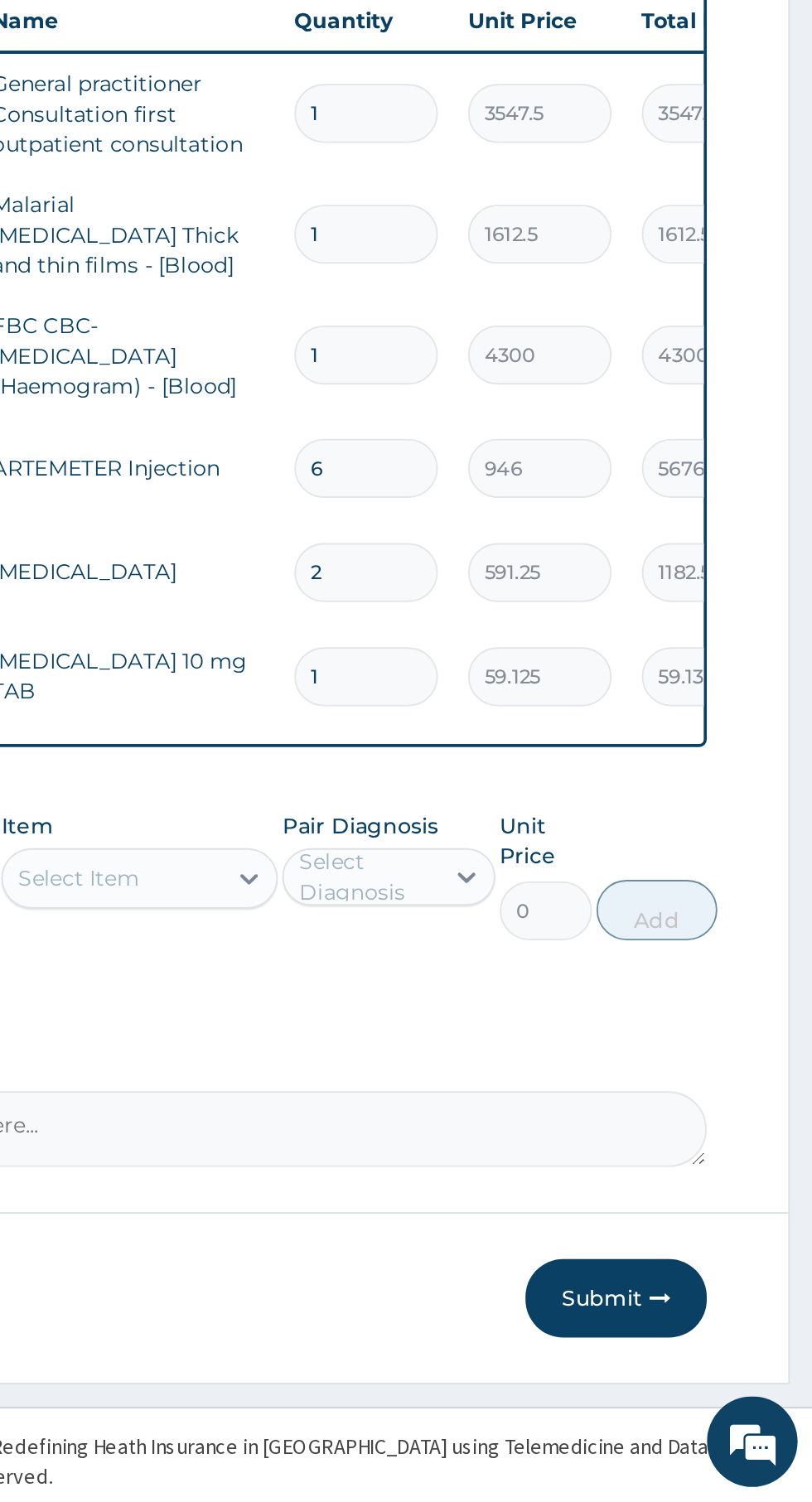
type input "10"
type input "591.25"
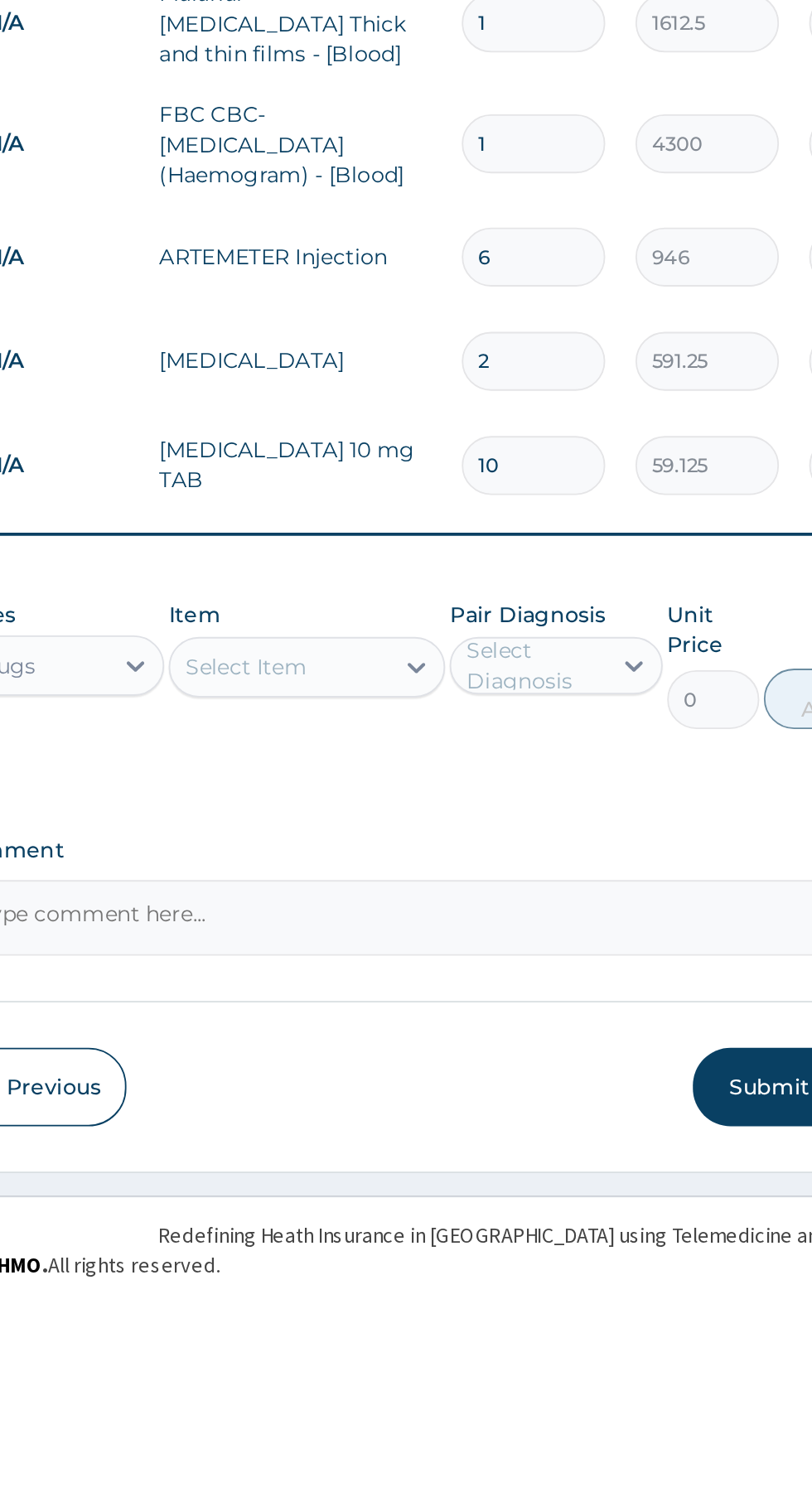
type input "10"
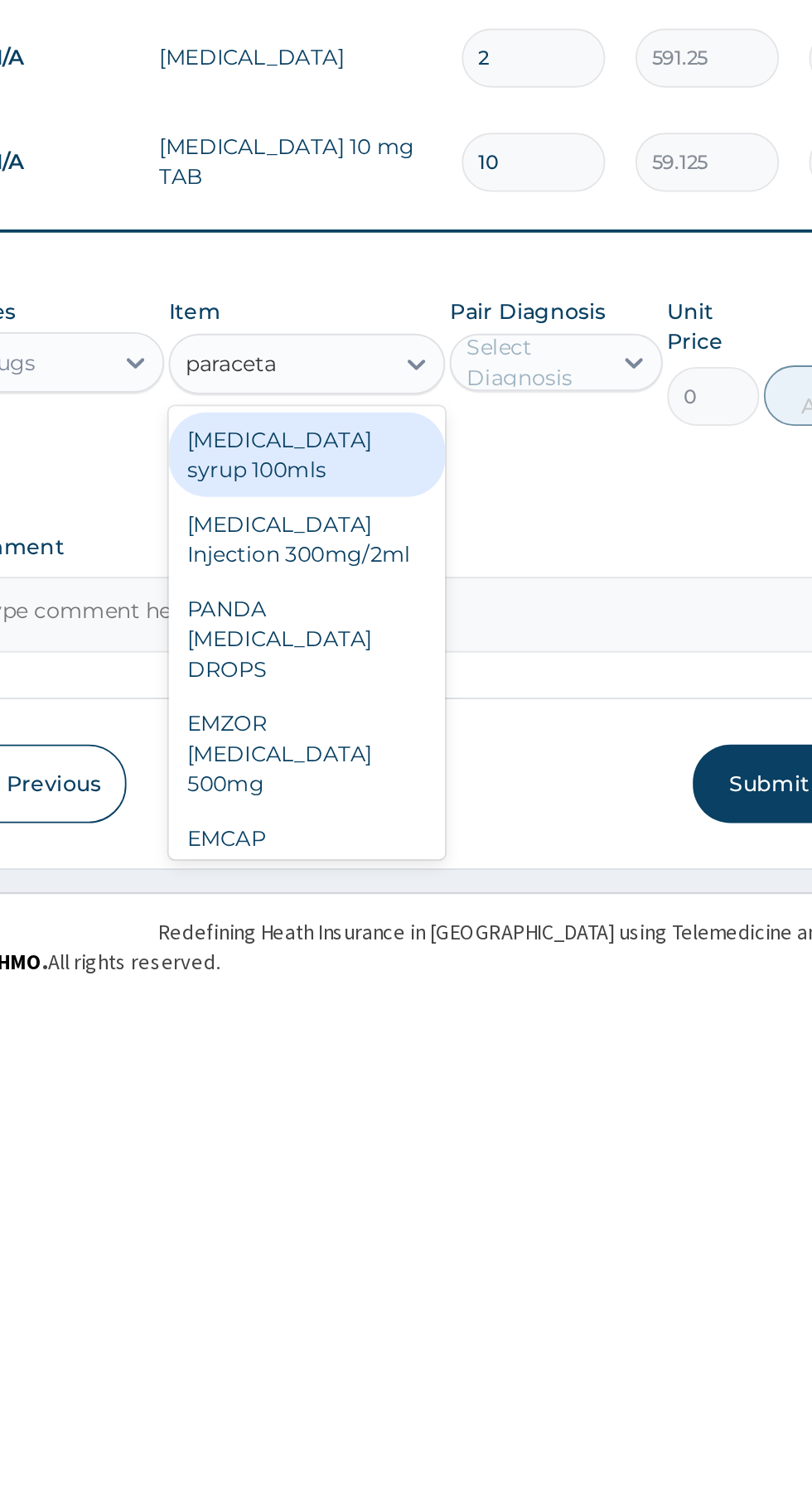
click at [461, 1371] on div "EMZOR PARACETAMOL 500mg" at bounding box center [442, 1374] width 152 height 63
type input "paraceta"
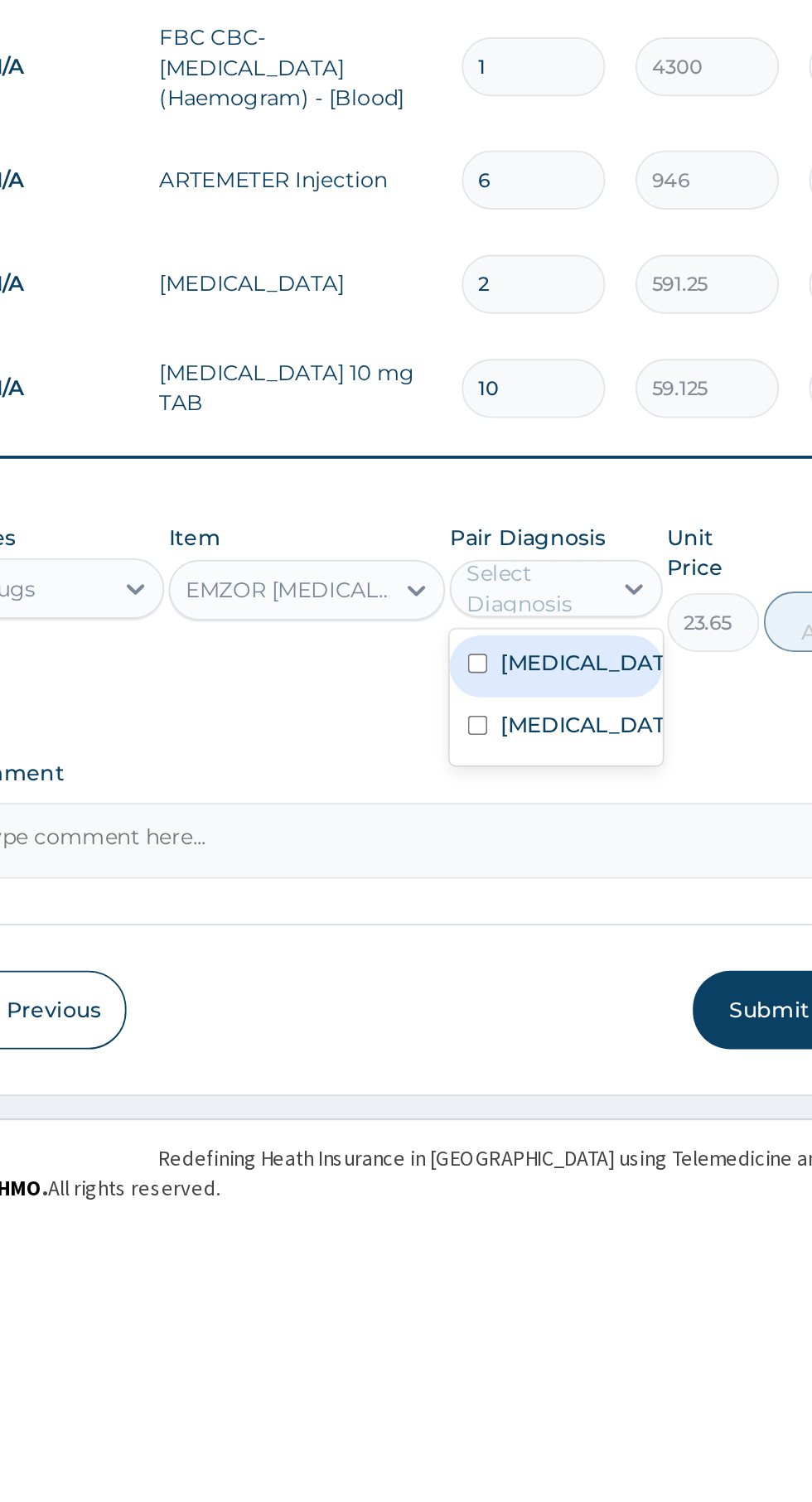
click at [595, 1204] on label "Falciparum malaria" at bounding box center [596, 1199] width 96 height 16
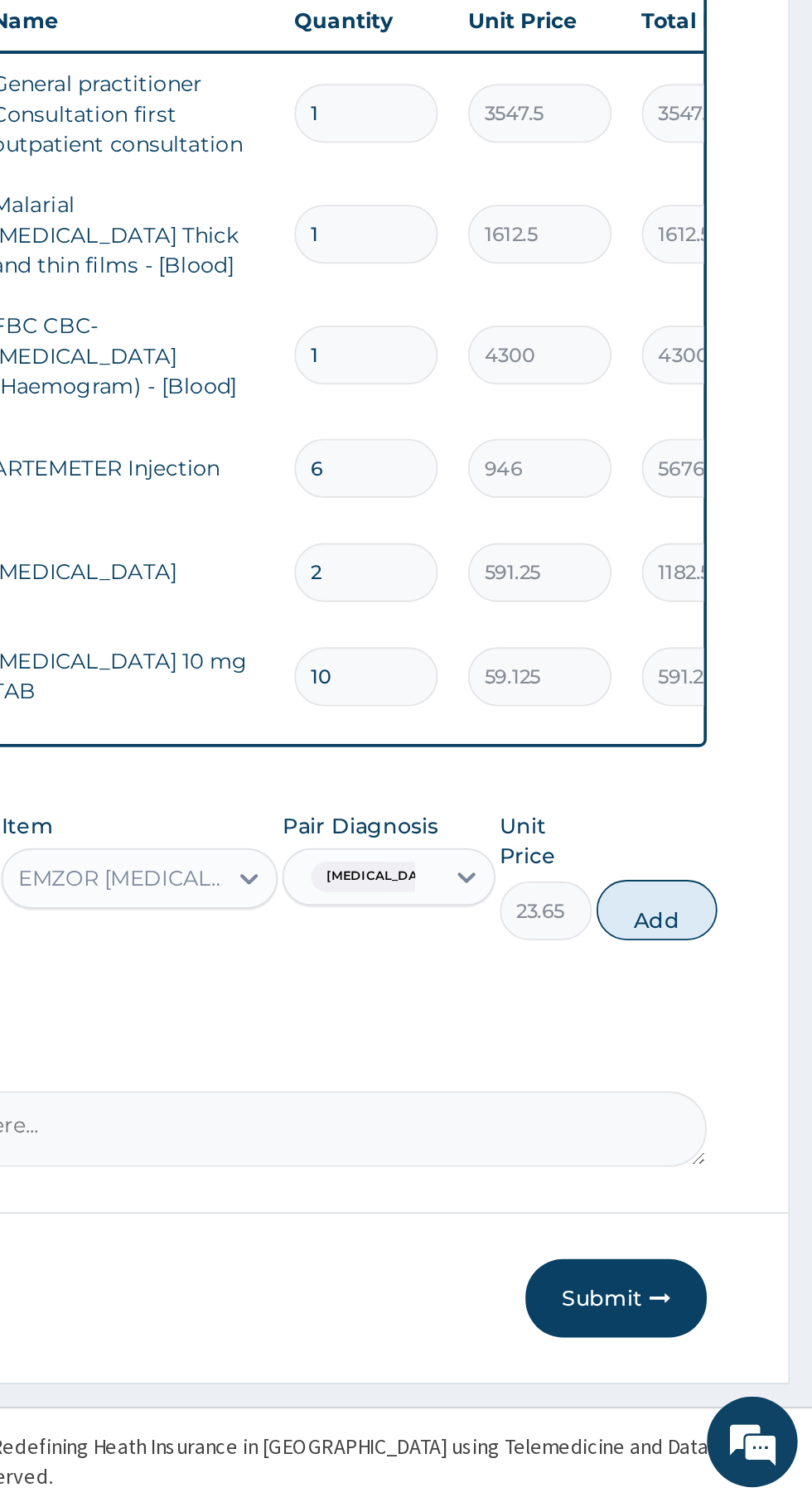
click at [736, 1183] on button "Add" at bounding box center [726, 1177] width 66 height 33
type input "0"
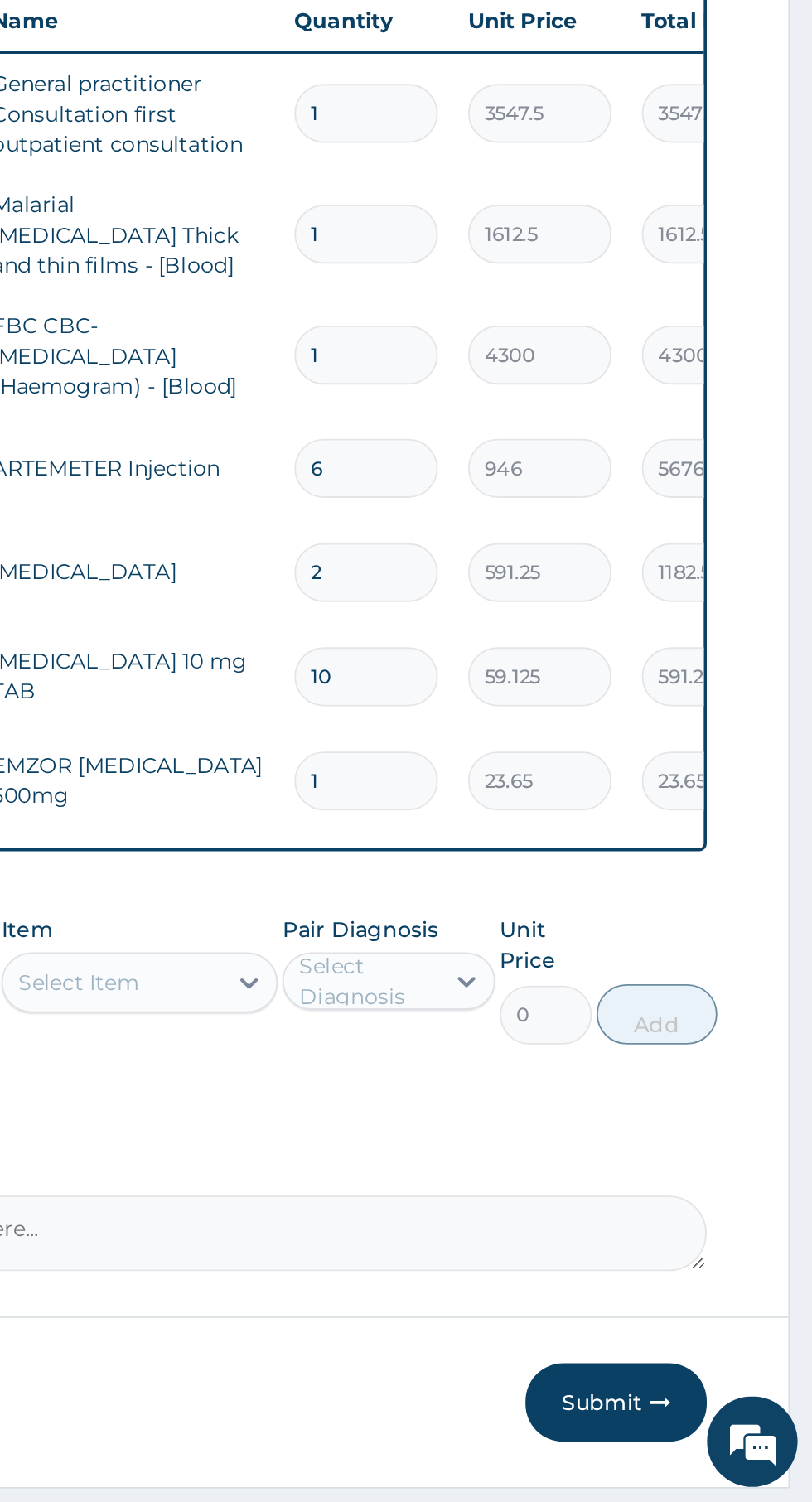
type input "18"
type input "425.70"
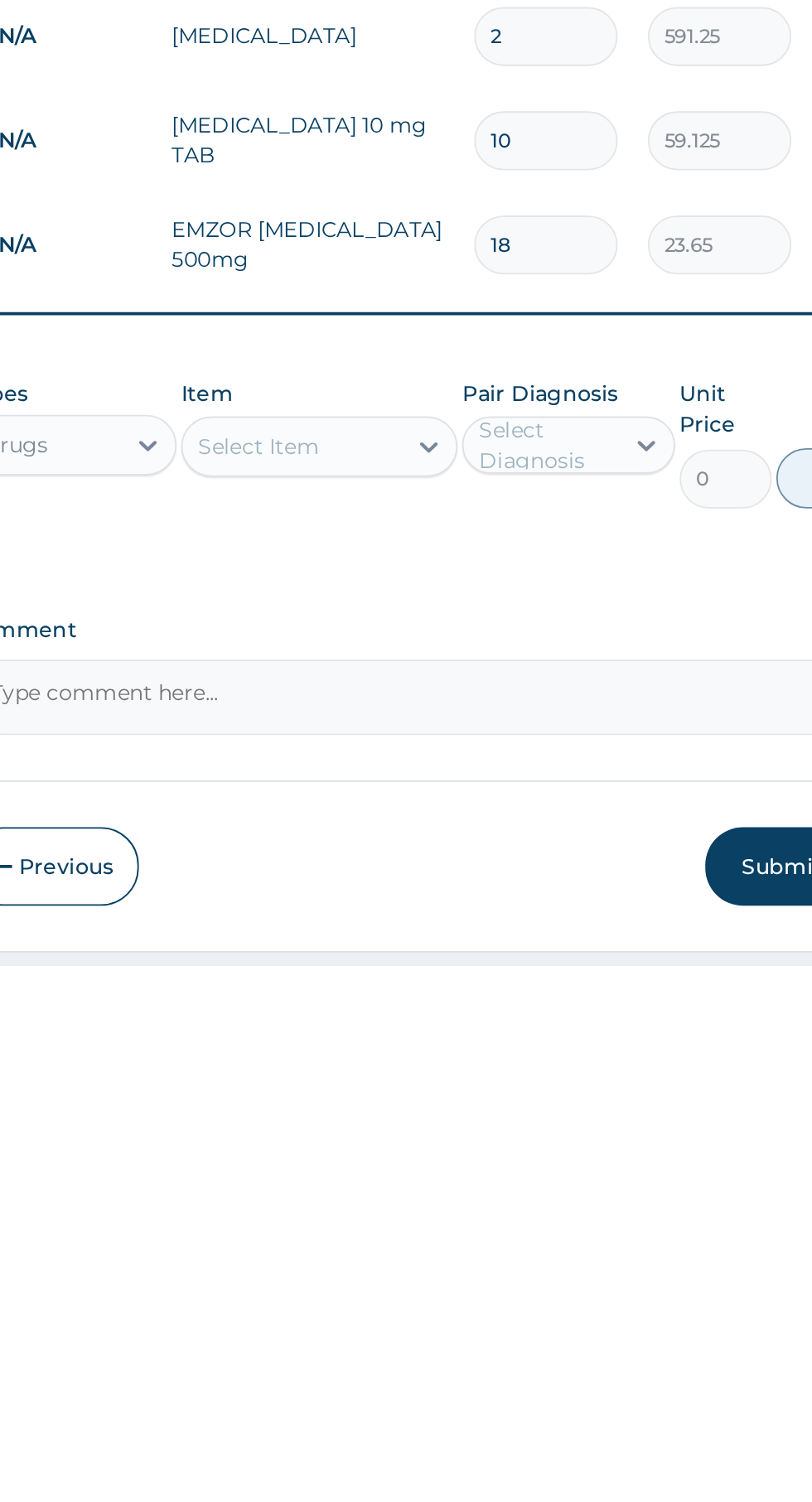
type input "18"
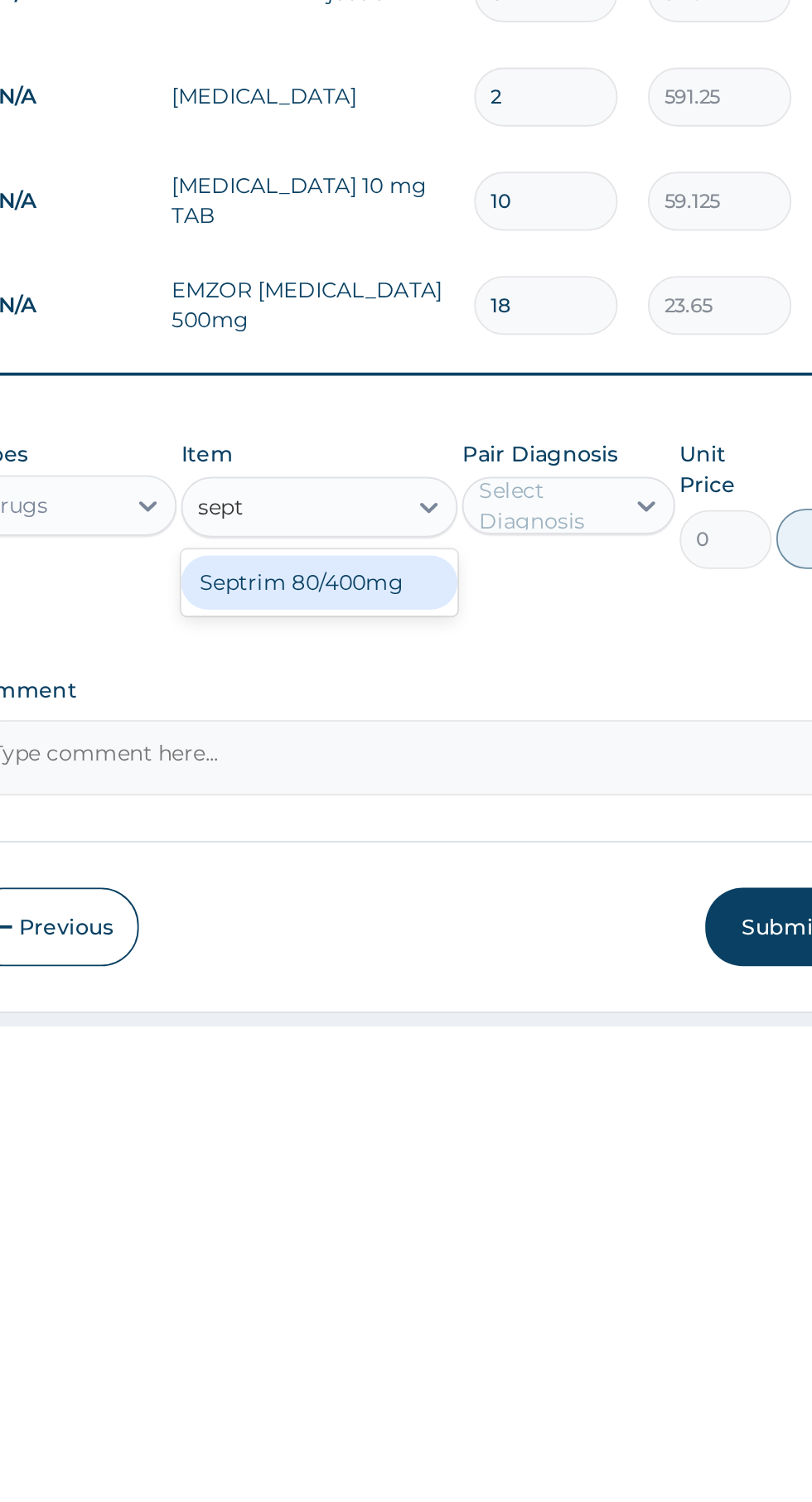
click at [481, 1260] on div "Septrim 80/400mg" at bounding box center [442, 1258] width 152 height 30
type input "sept"
type input "94.6"
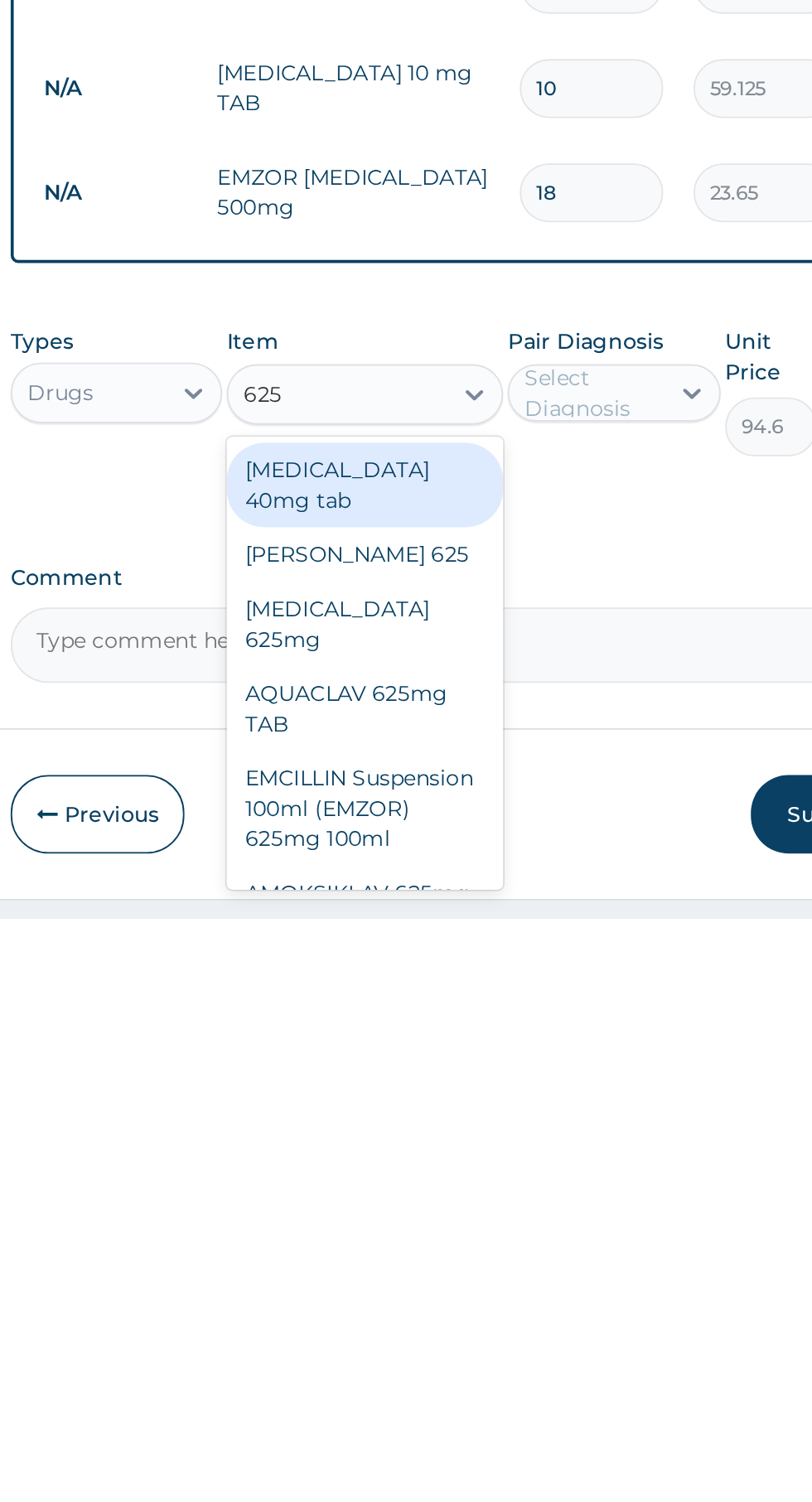
scroll to position [9, 0]
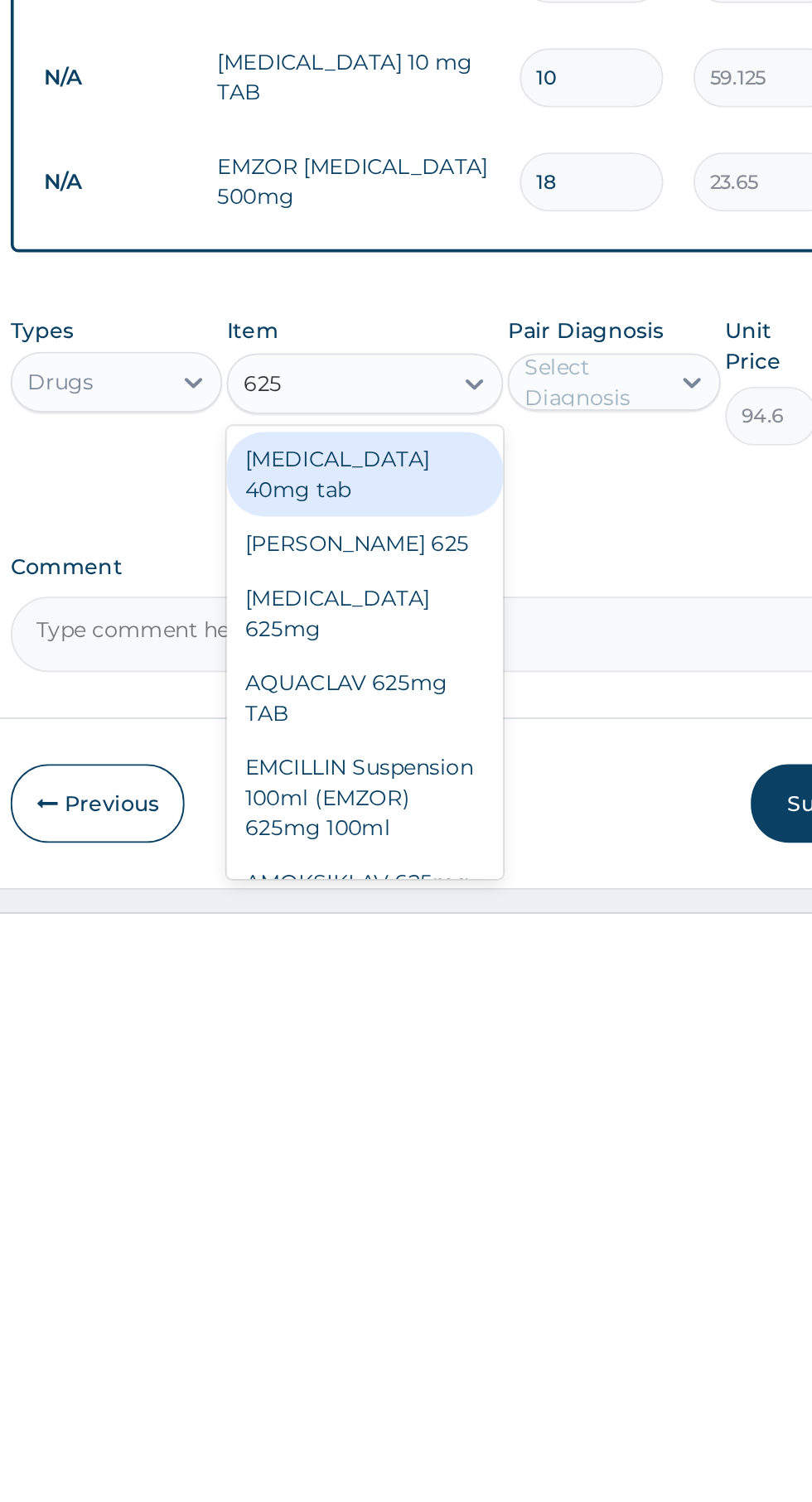
click at [494, 1467] on div "AMOKSIKLAV 625mg" at bounding box center [442, 1482] width 152 height 30
type input "625"
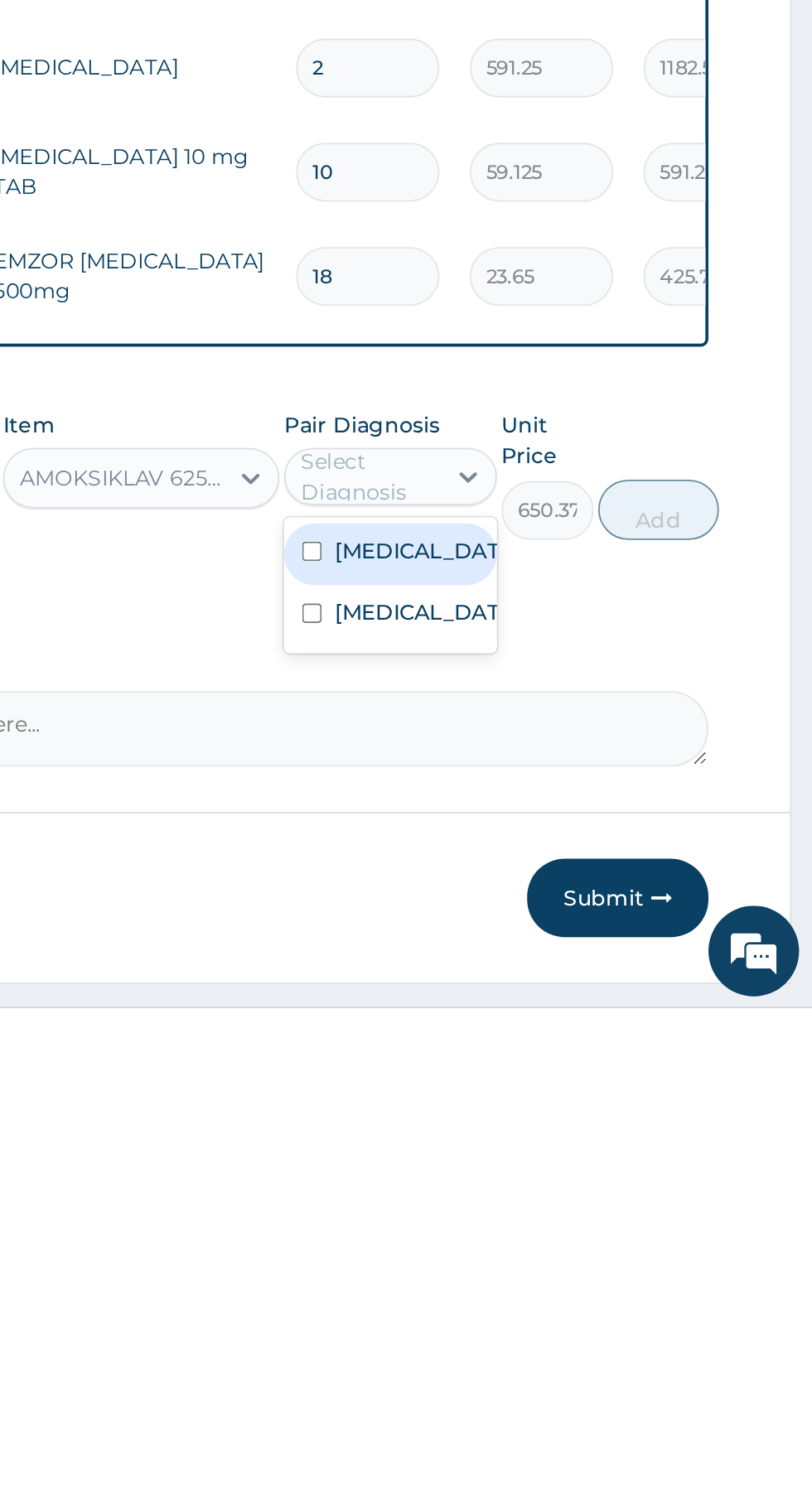
scroll to position [8, 0]
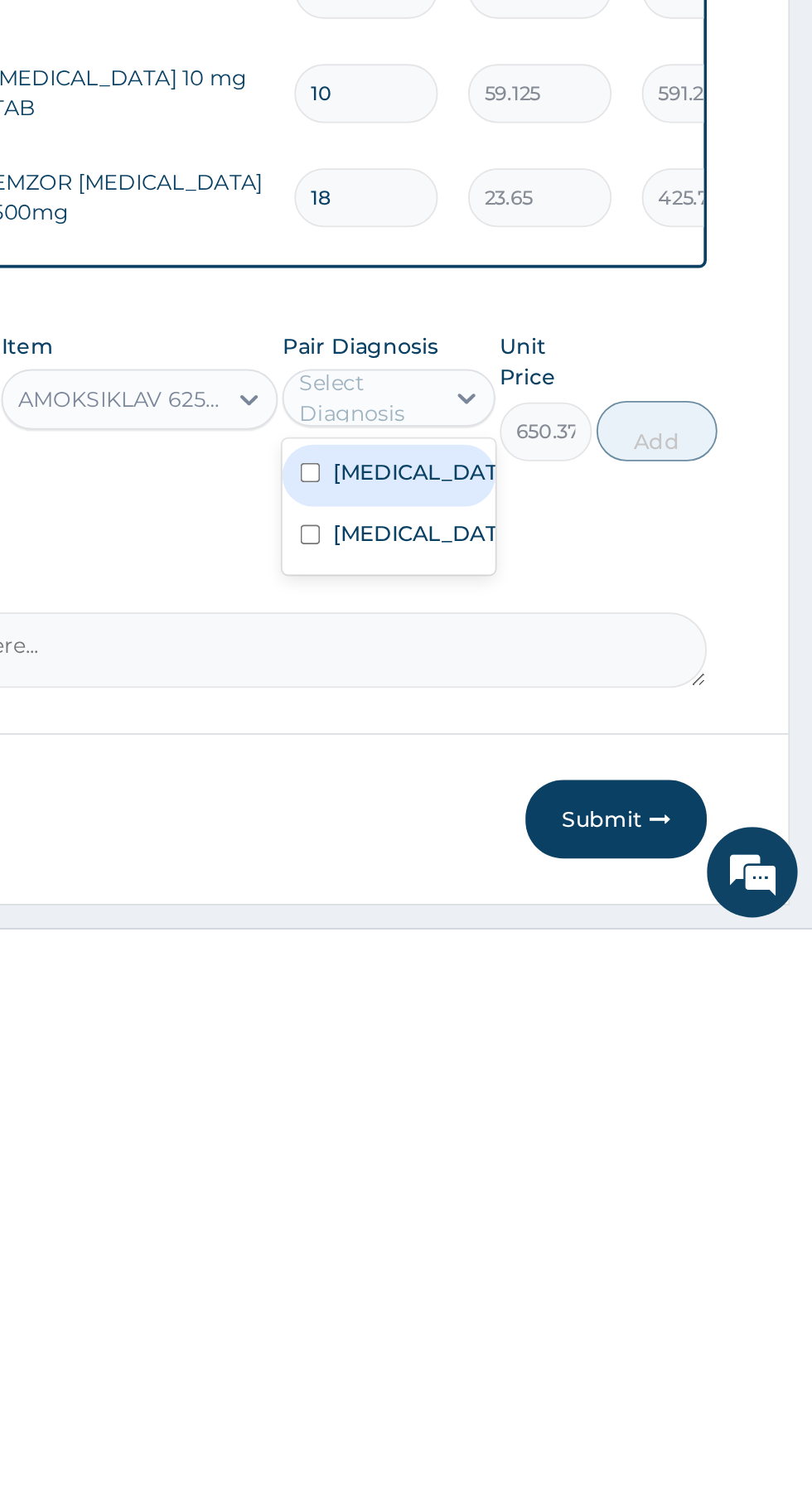
click at [599, 1292] on label "Upper respiratory infection" at bounding box center [596, 1282] width 96 height 16
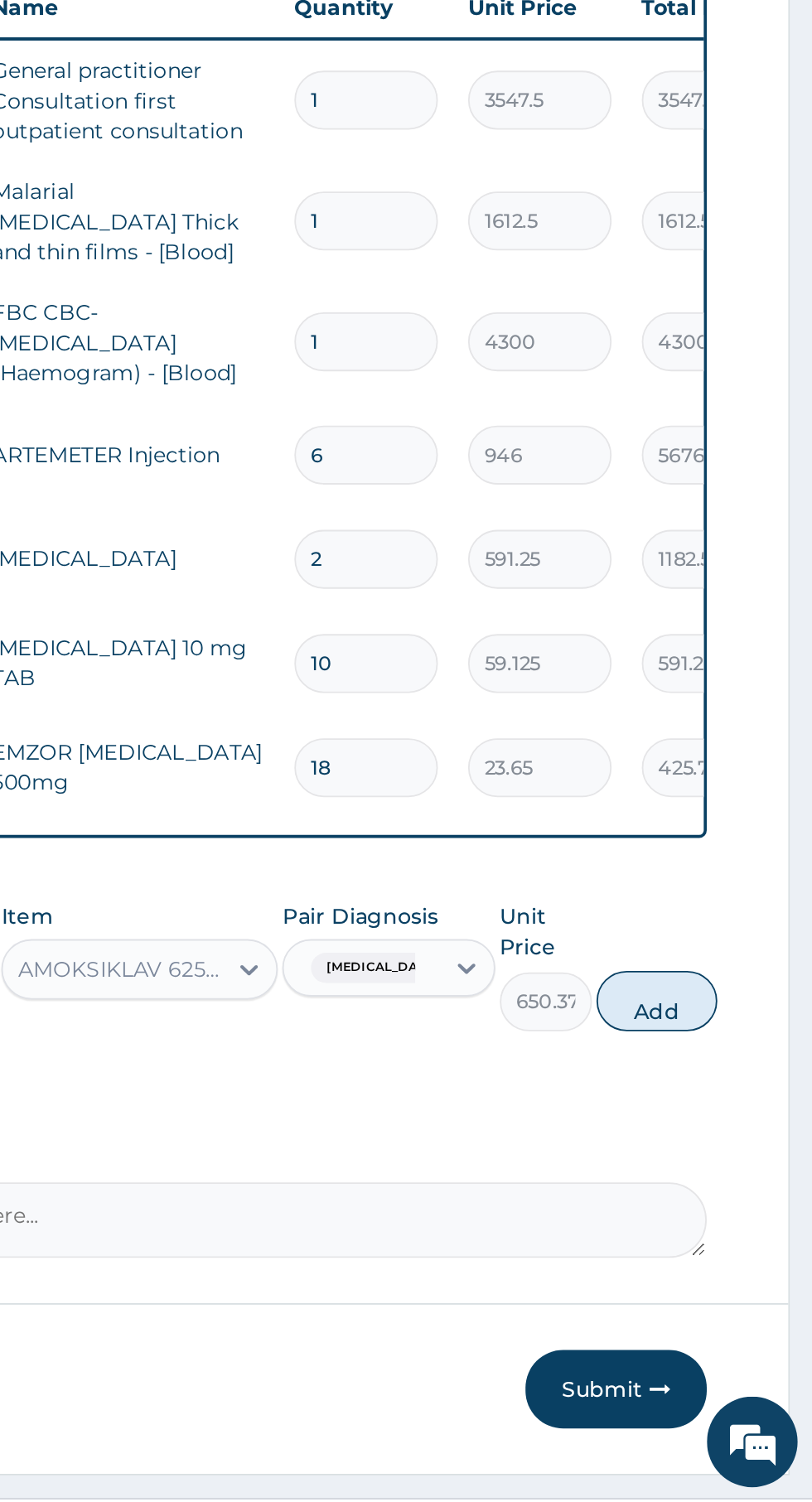
click at [760, 1224] on button "Add" at bounding box center [726, 1227] width 66 height 33
type input "0"
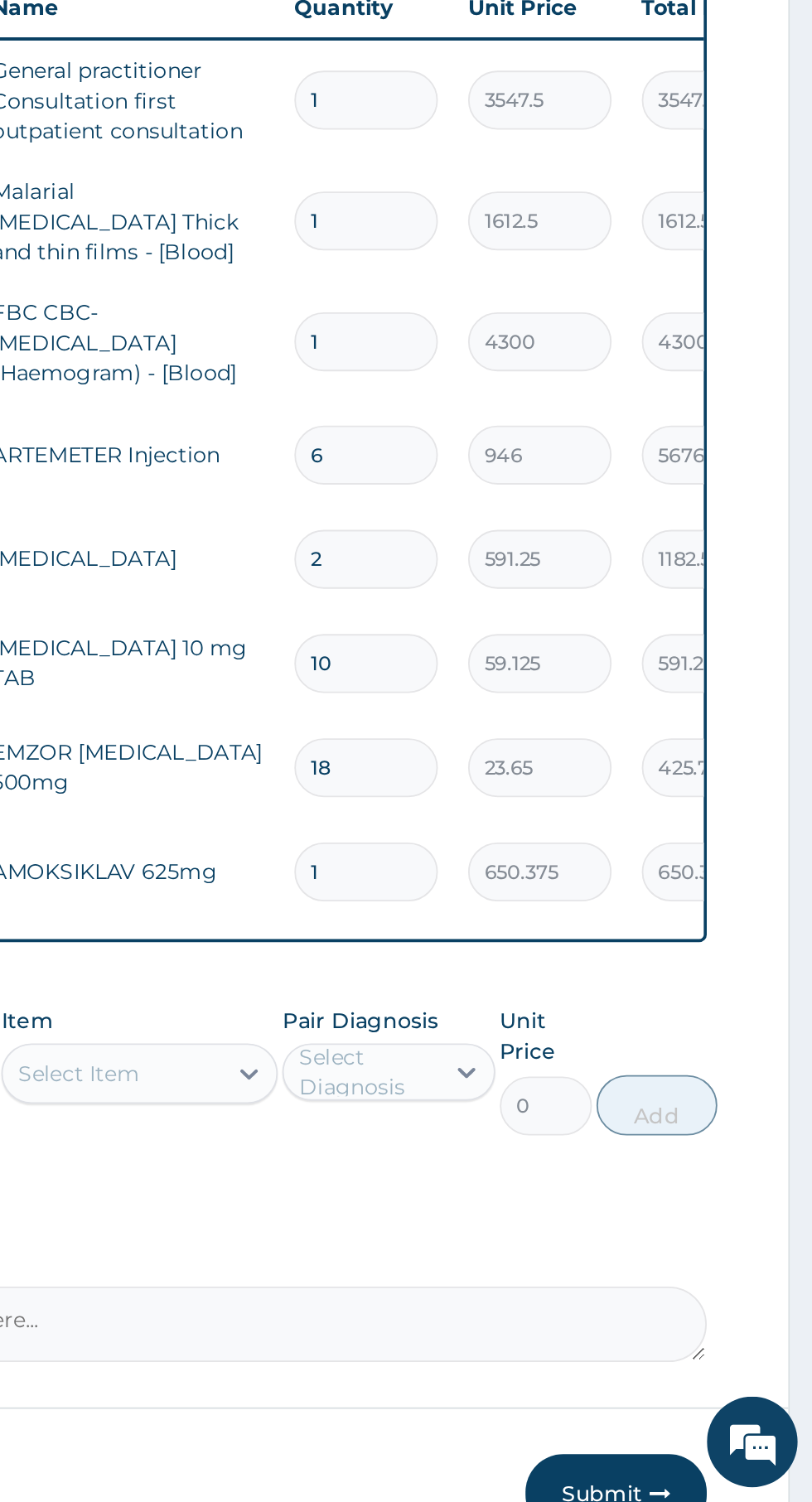
scroll to position [7, 0]
type input "10"
type input "6503.75"
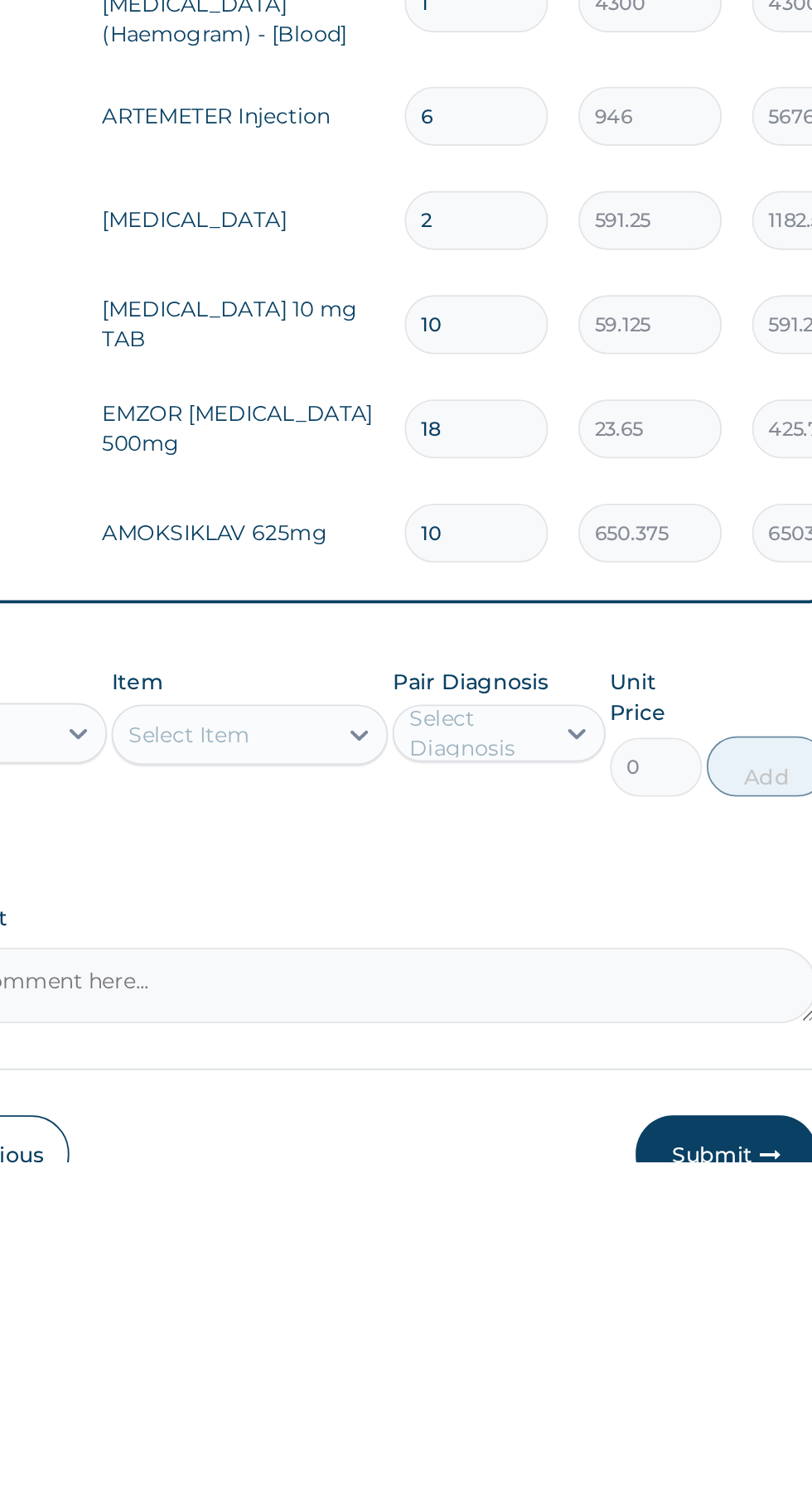
type input "10"
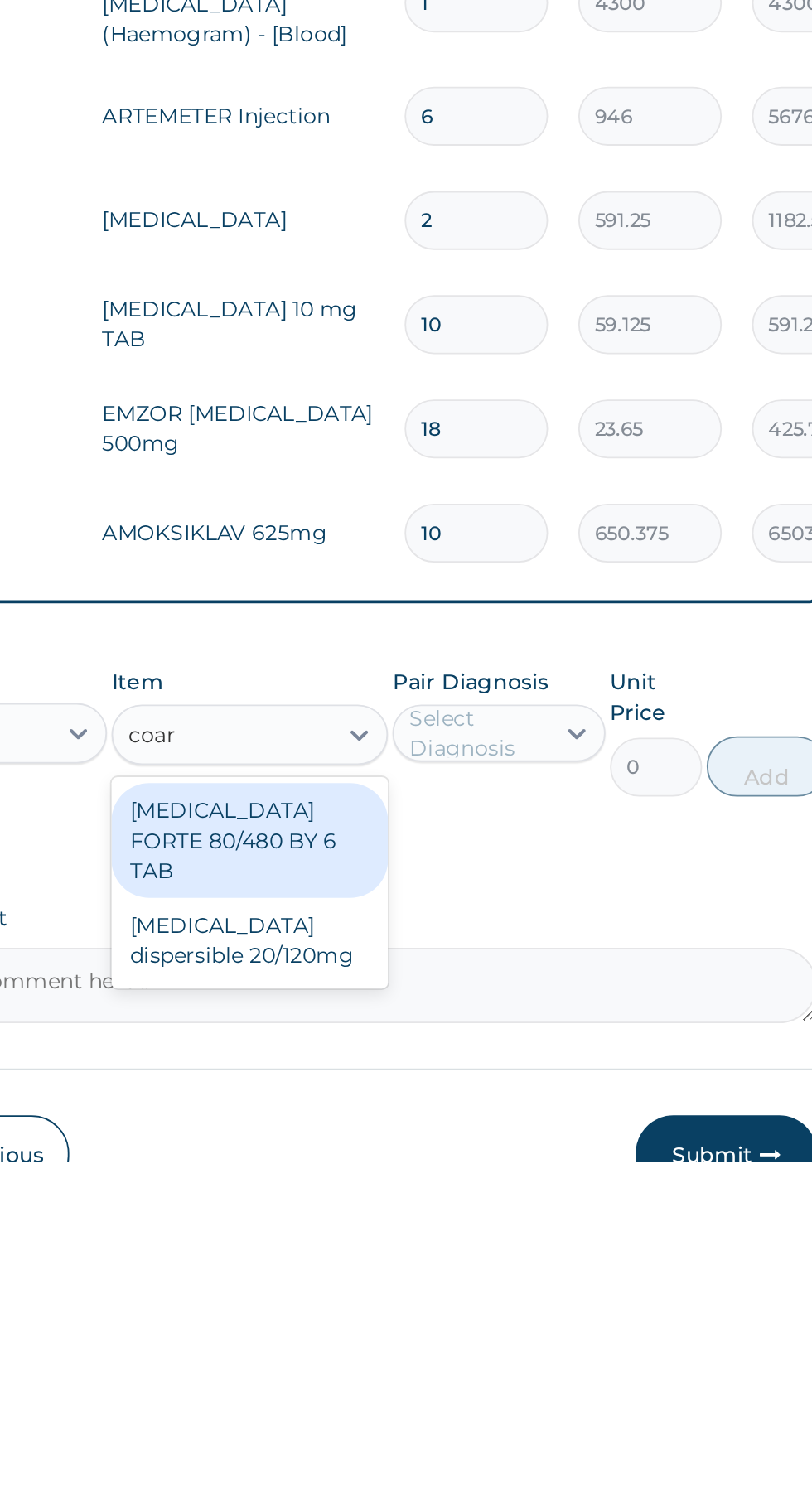
scroll to position [0, 0]
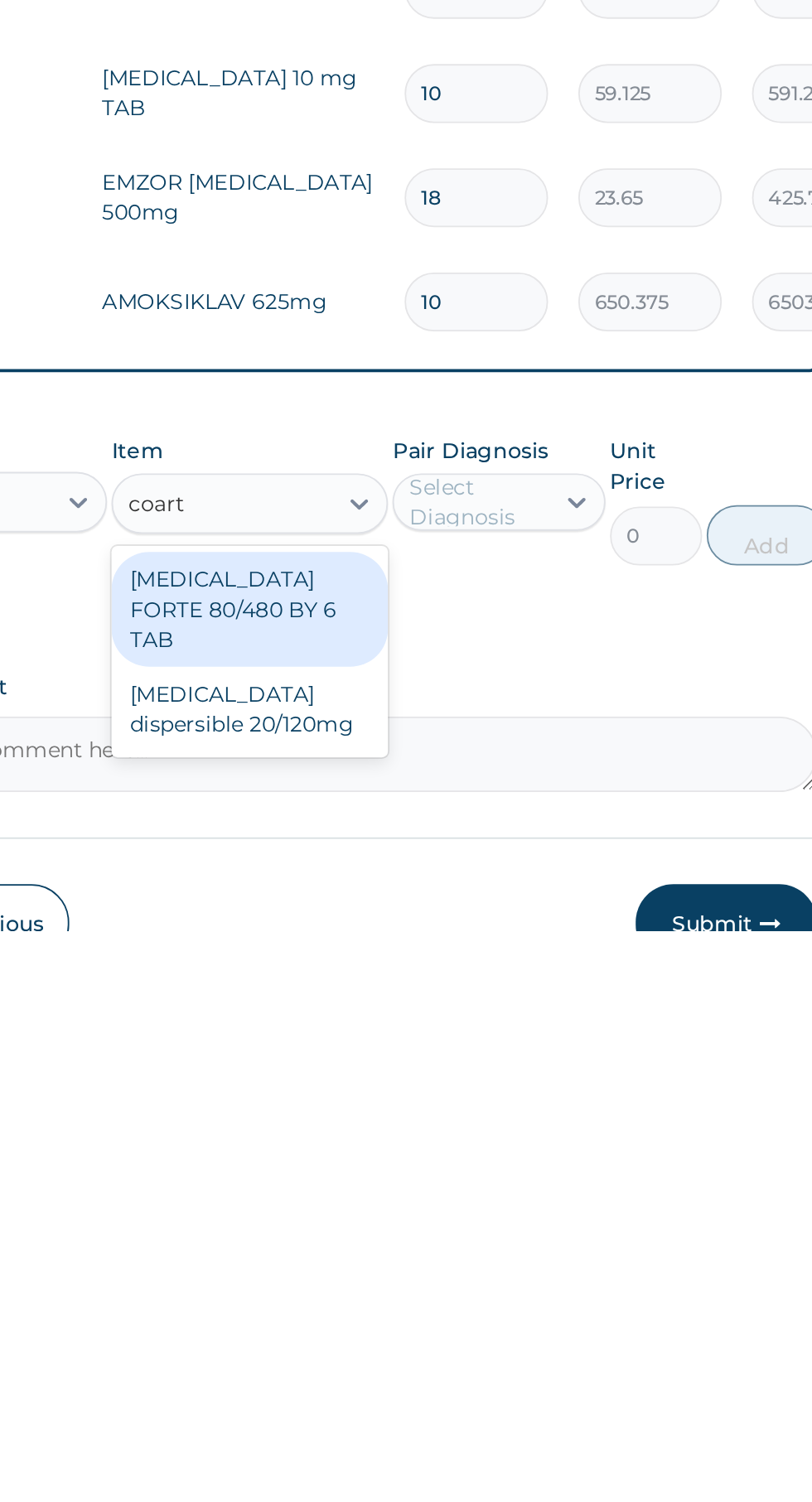
click at [481, 1322] on div "COARTEM FORTE 80/480 BY 6 TAB" at bounding box center [442, 1325] width 152 height 63
type input "coart"
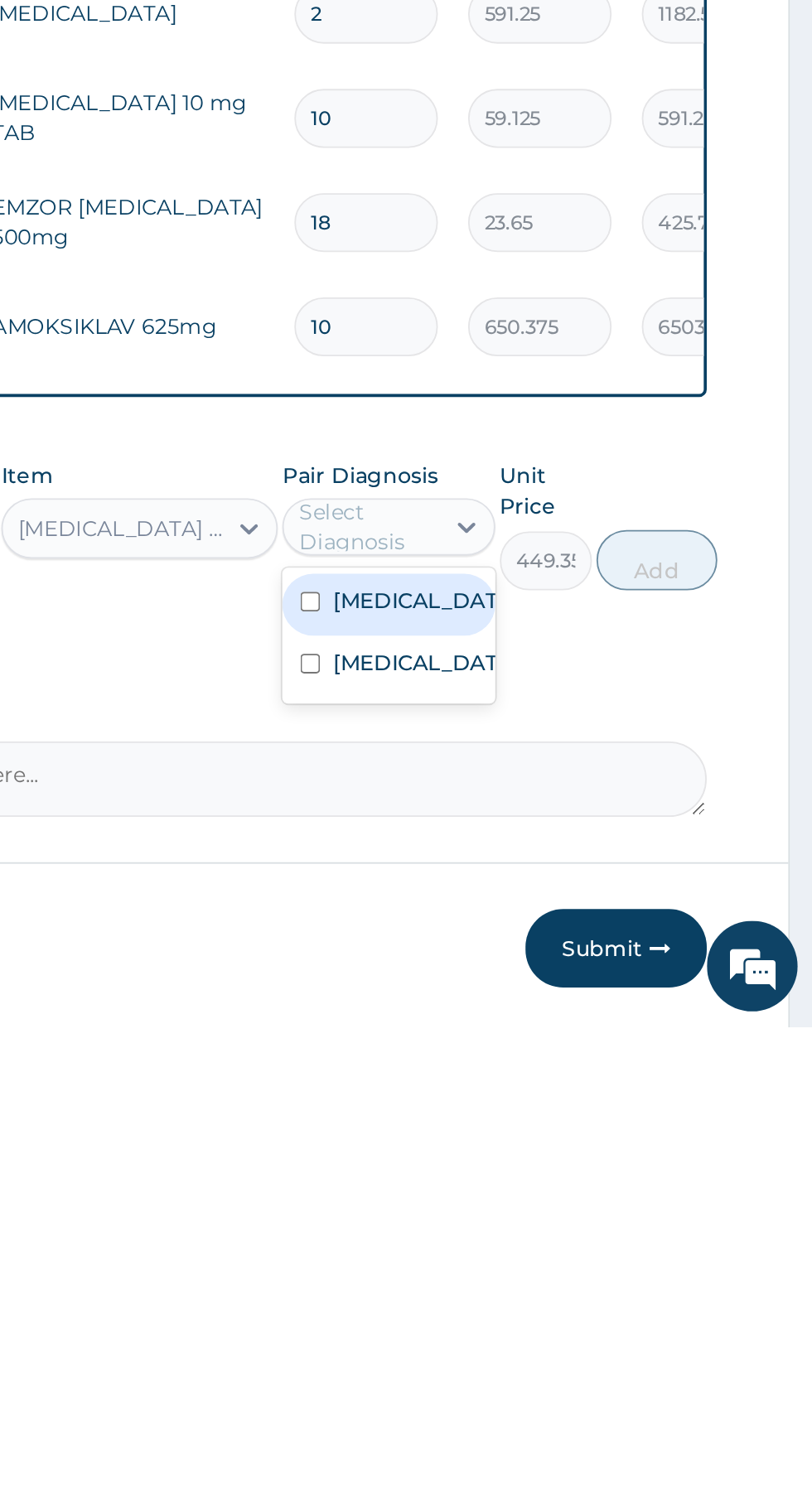
scroll to position [46, 0]
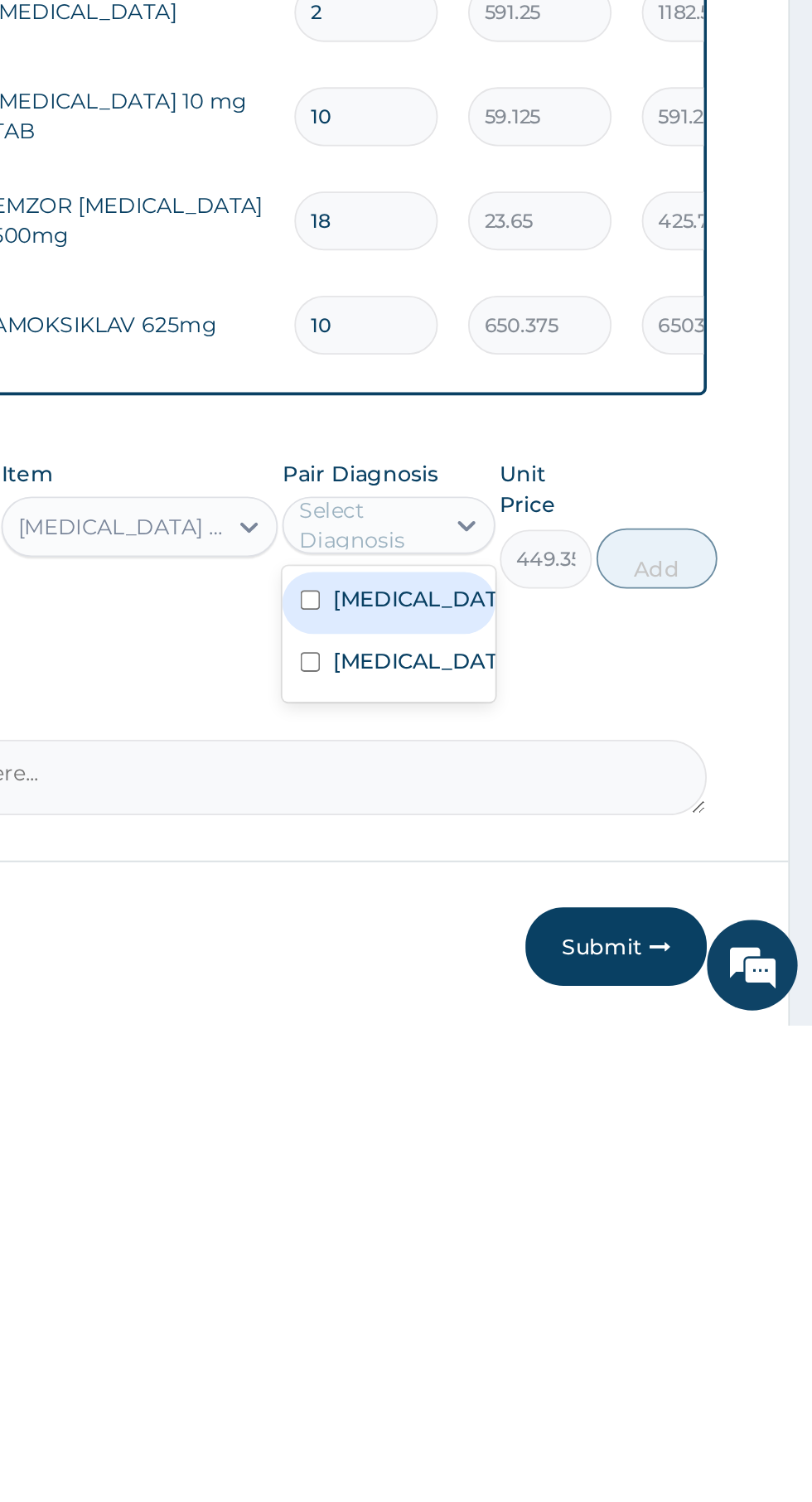
click at [598, 1276] on label "Falciparum malaria" at bounding box center [596, 1268] width 96 height 16
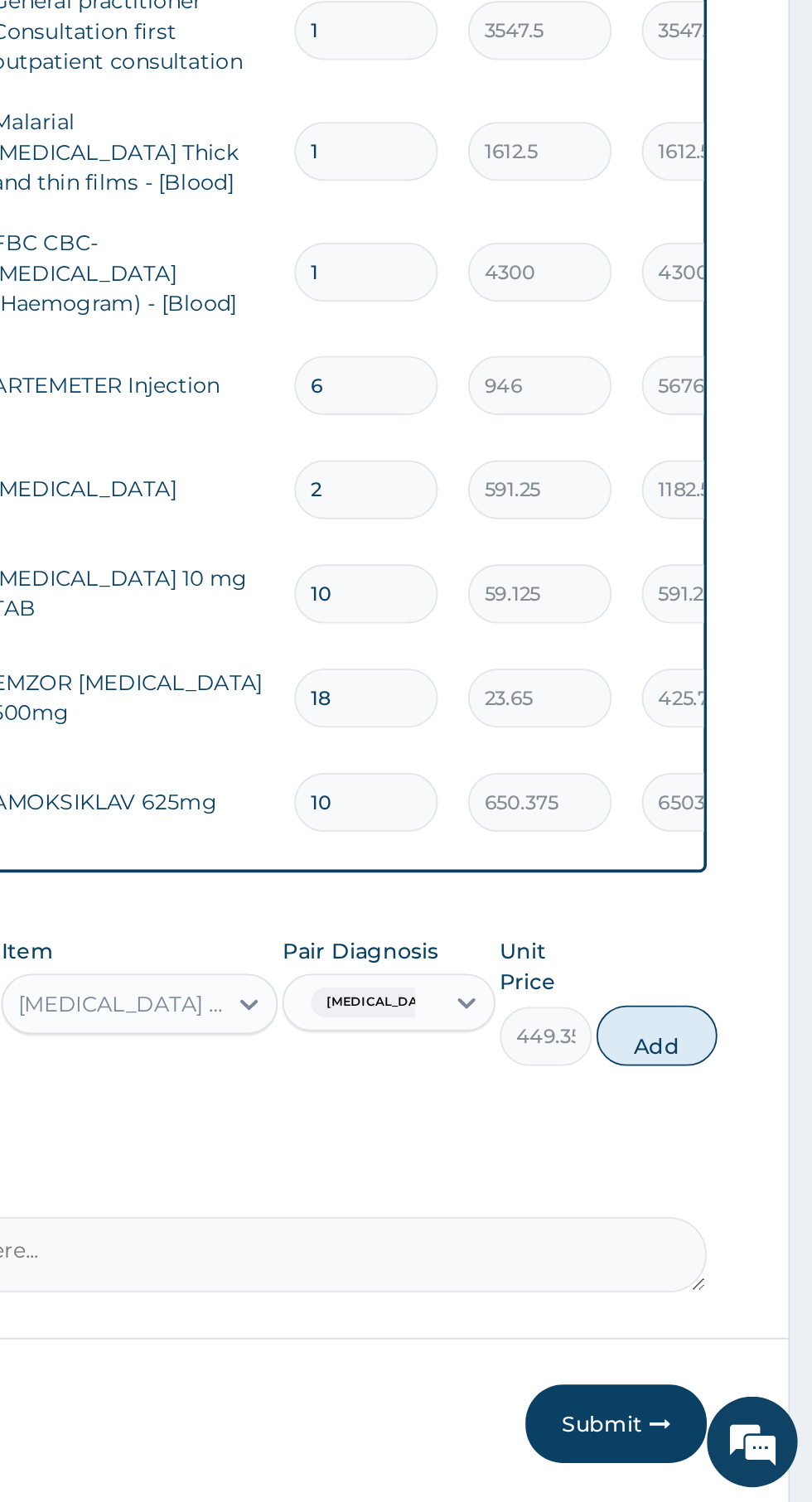
click at [744, 1239] on button "Add" at bounding box center [726, 1246] width 66 height 33
type input "0"
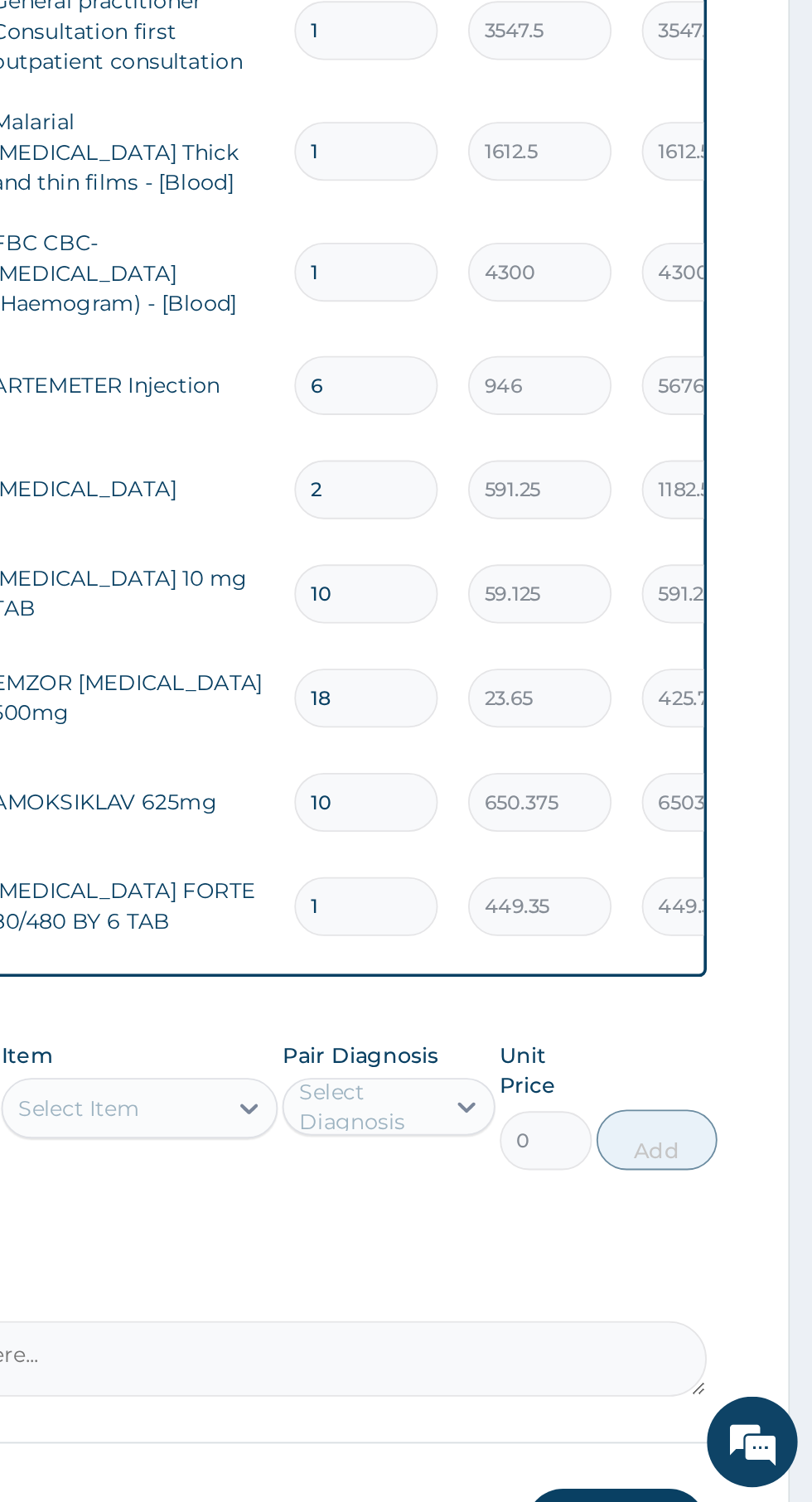
scroll to position [45, 0]
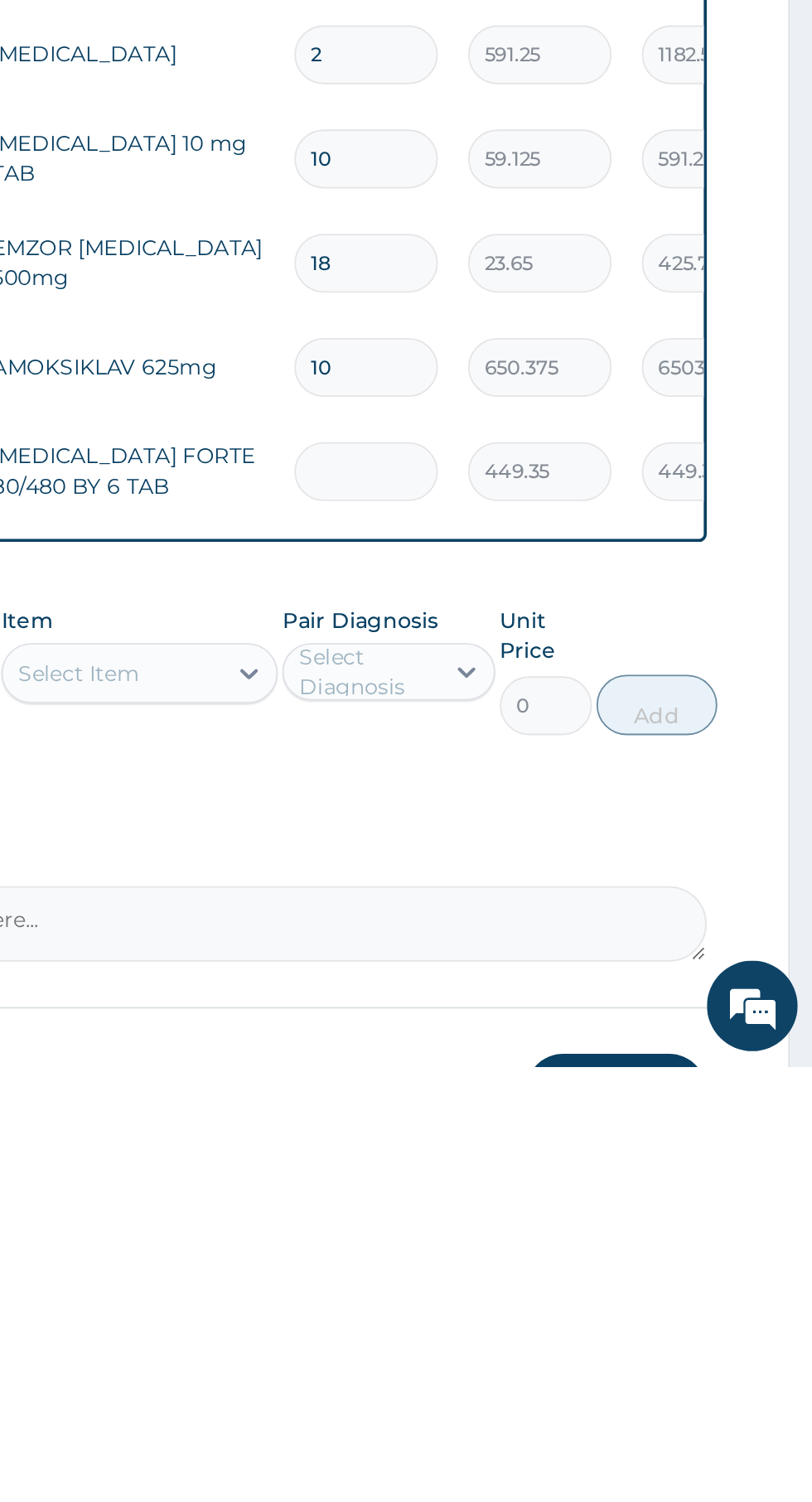
type input "0.00"
type input "6"
type input "2696.10"
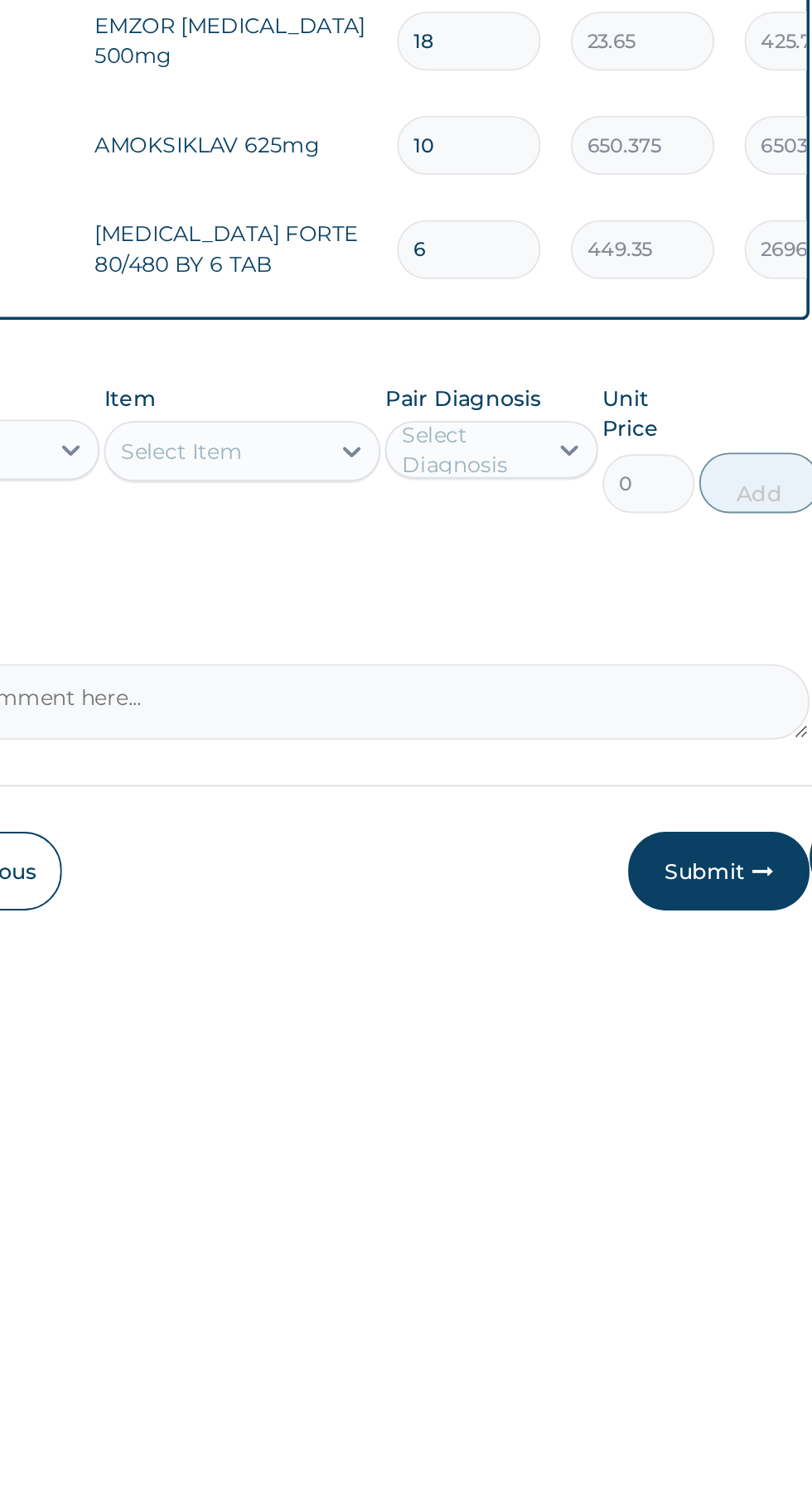
scroll to position [85, 0]
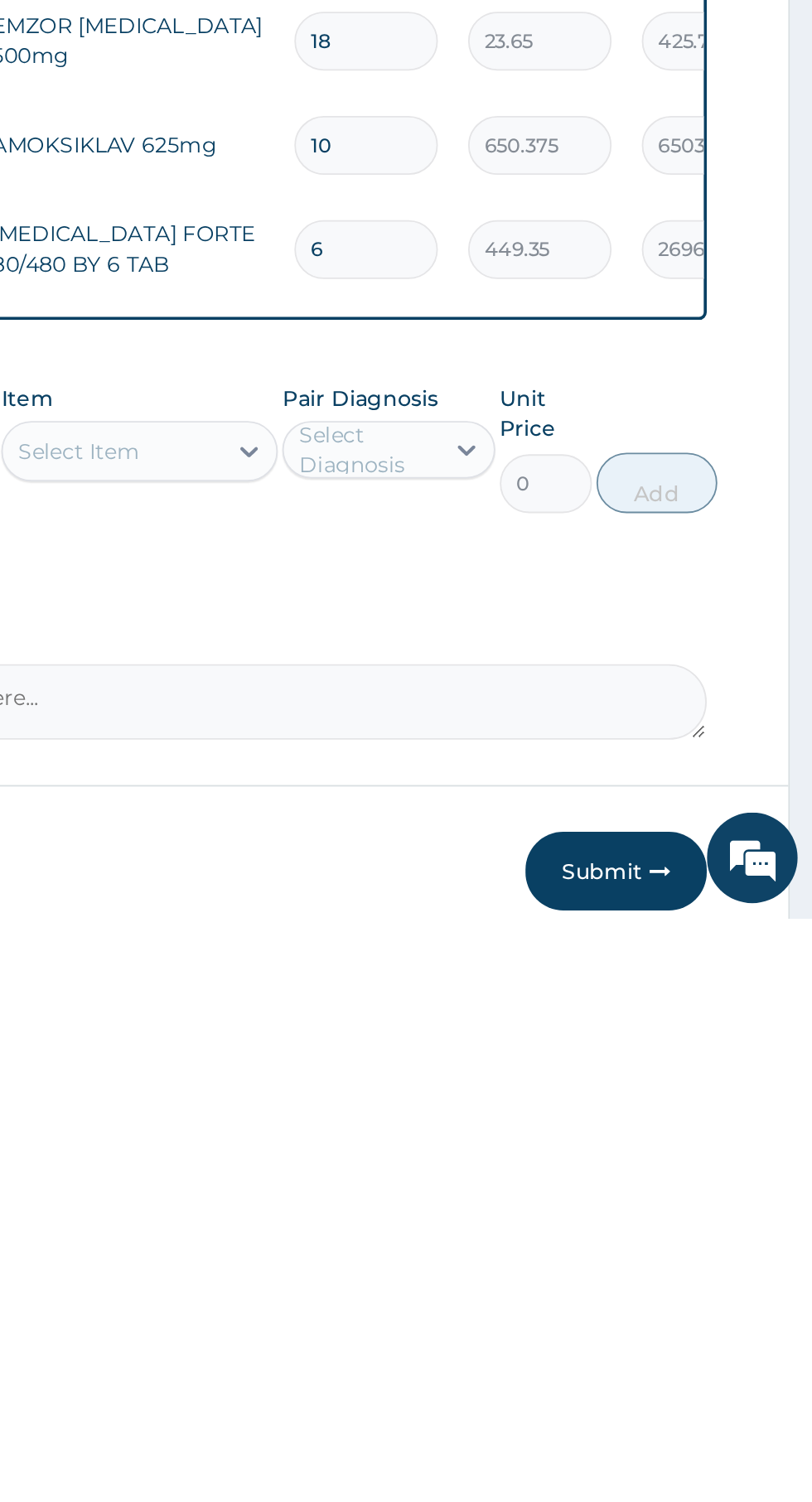
click at [707, 1475] on button "Submit" at bounding box center [704, 1477] width 100 height 43
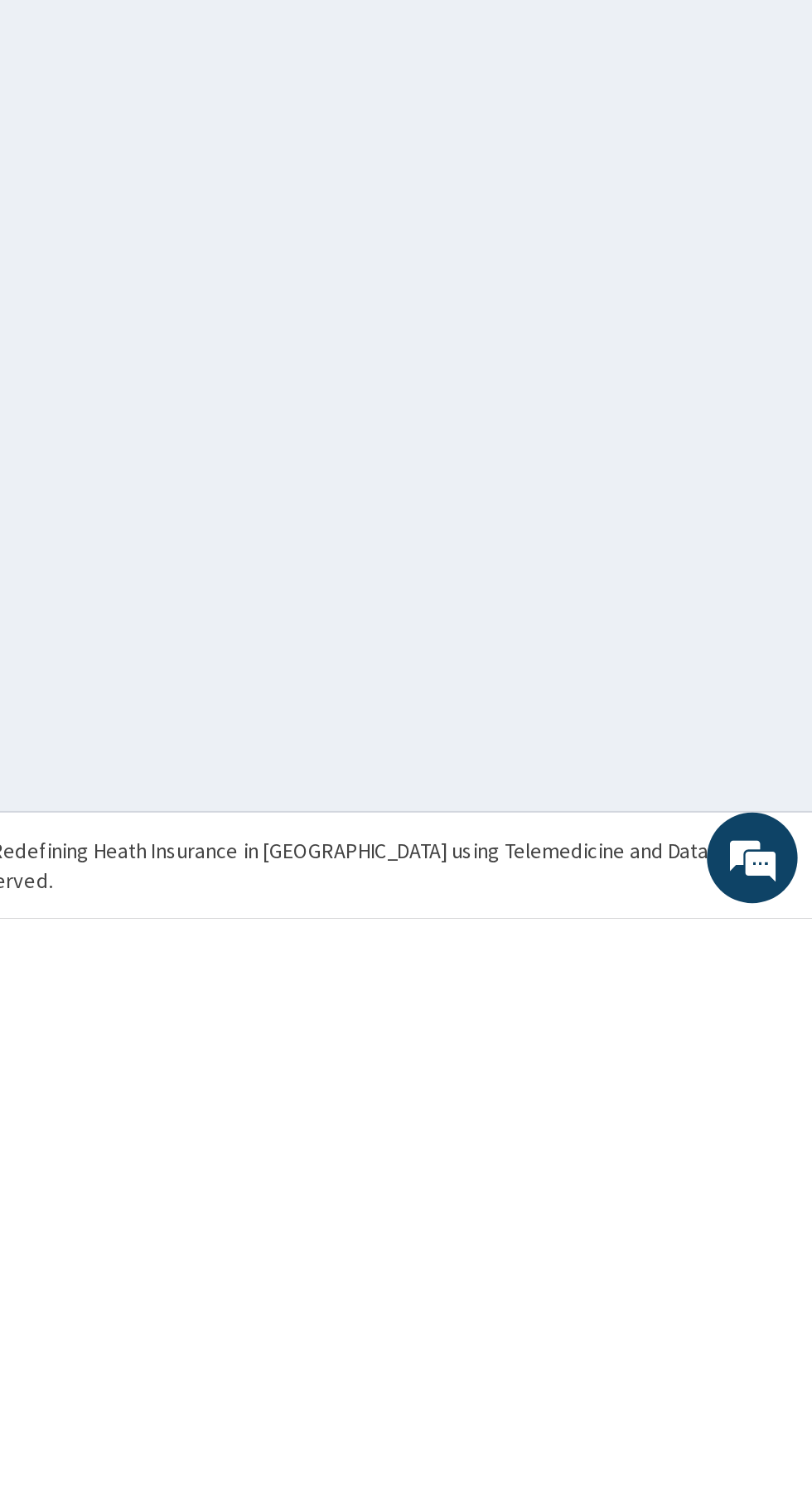
scroll to position [0, 0]
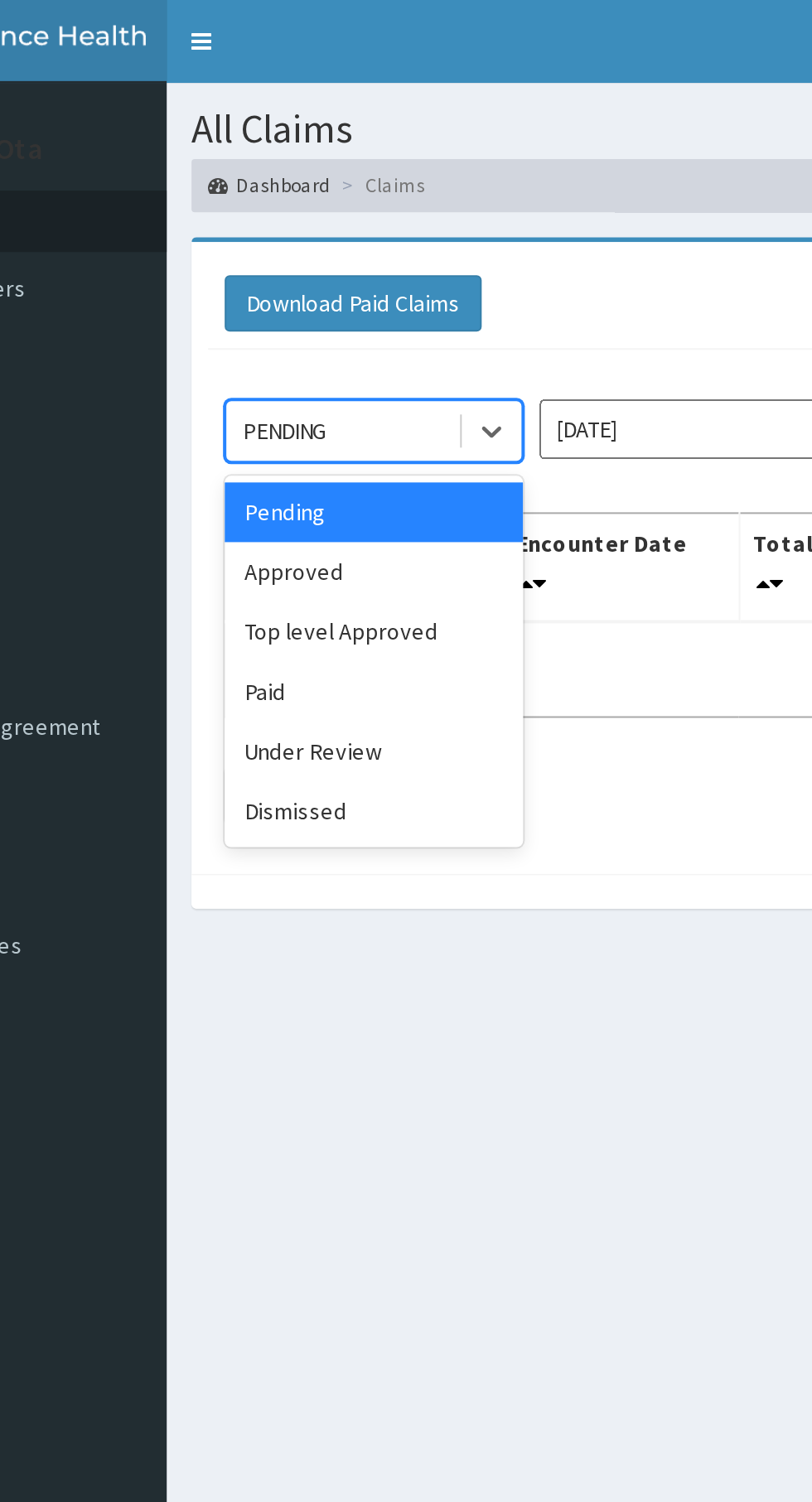
click at [305, 285] on div "Approved" at bounding box center [294, 285] width 149 height 30
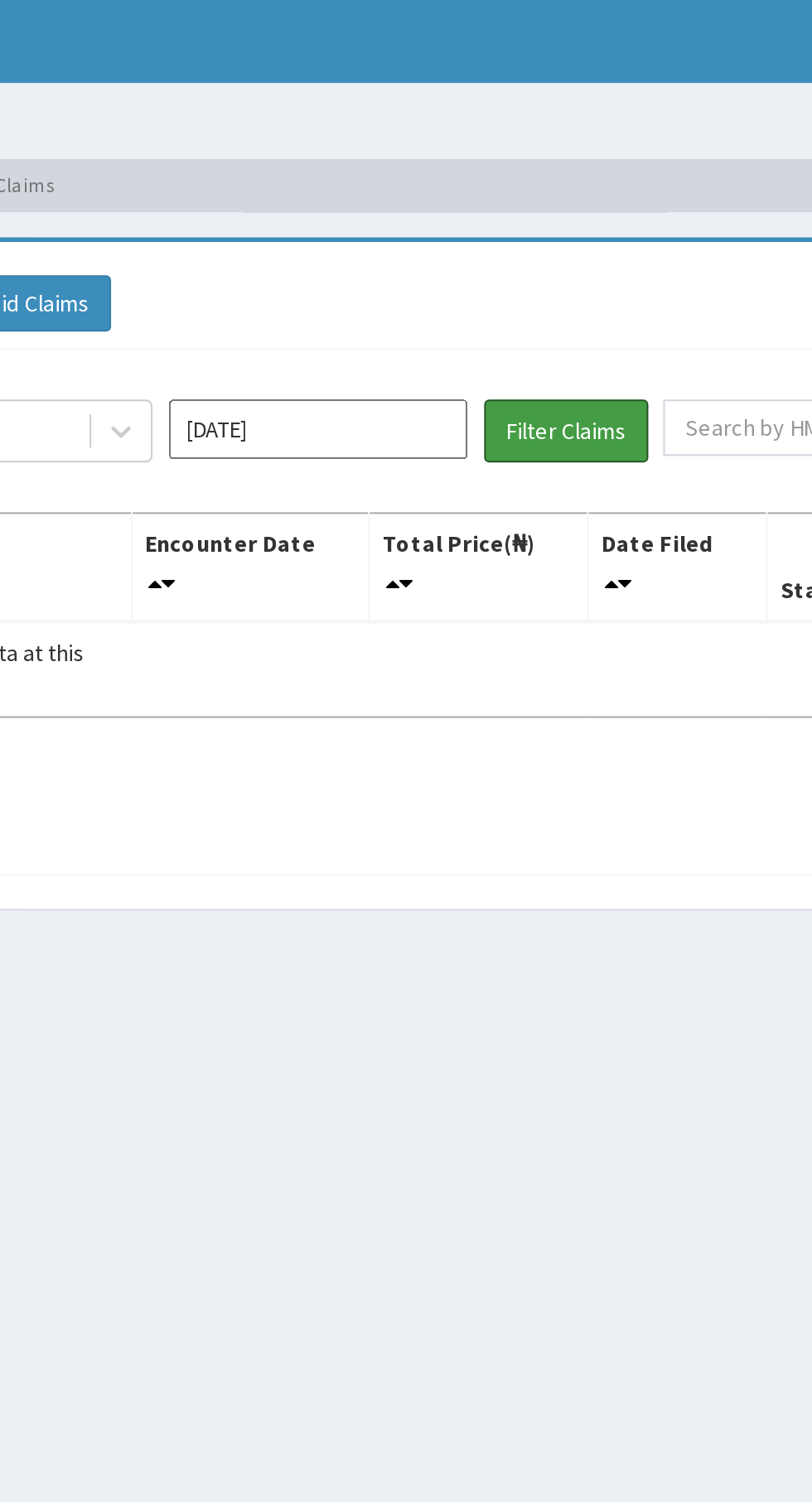
click at [587, 211] on button "Filter Claims" at bounding box center [575, 215] width 82 height 31
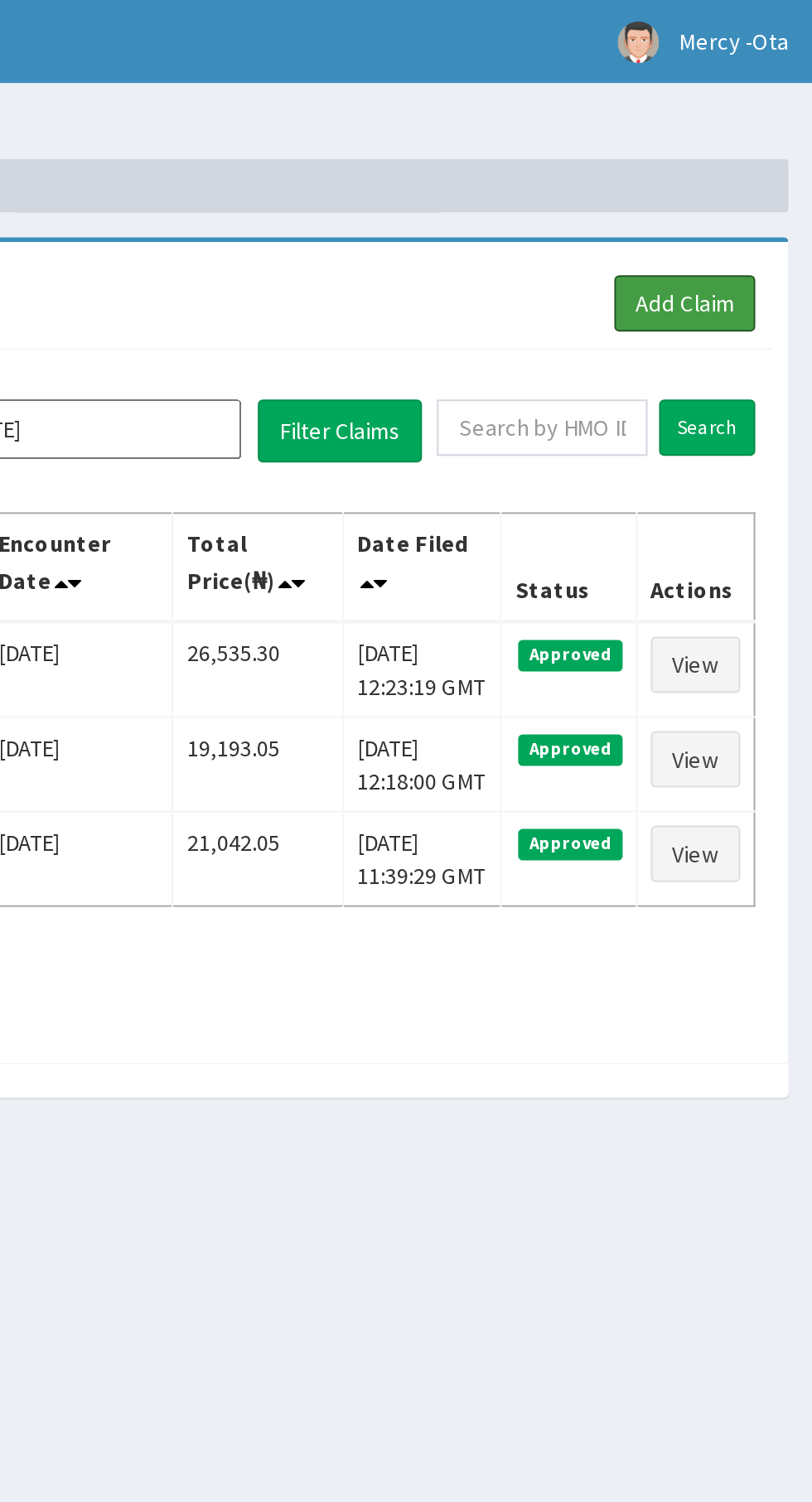
click at [752, 150] on link "Add Claim" at bounding box center [747, 151] width 70 height 28
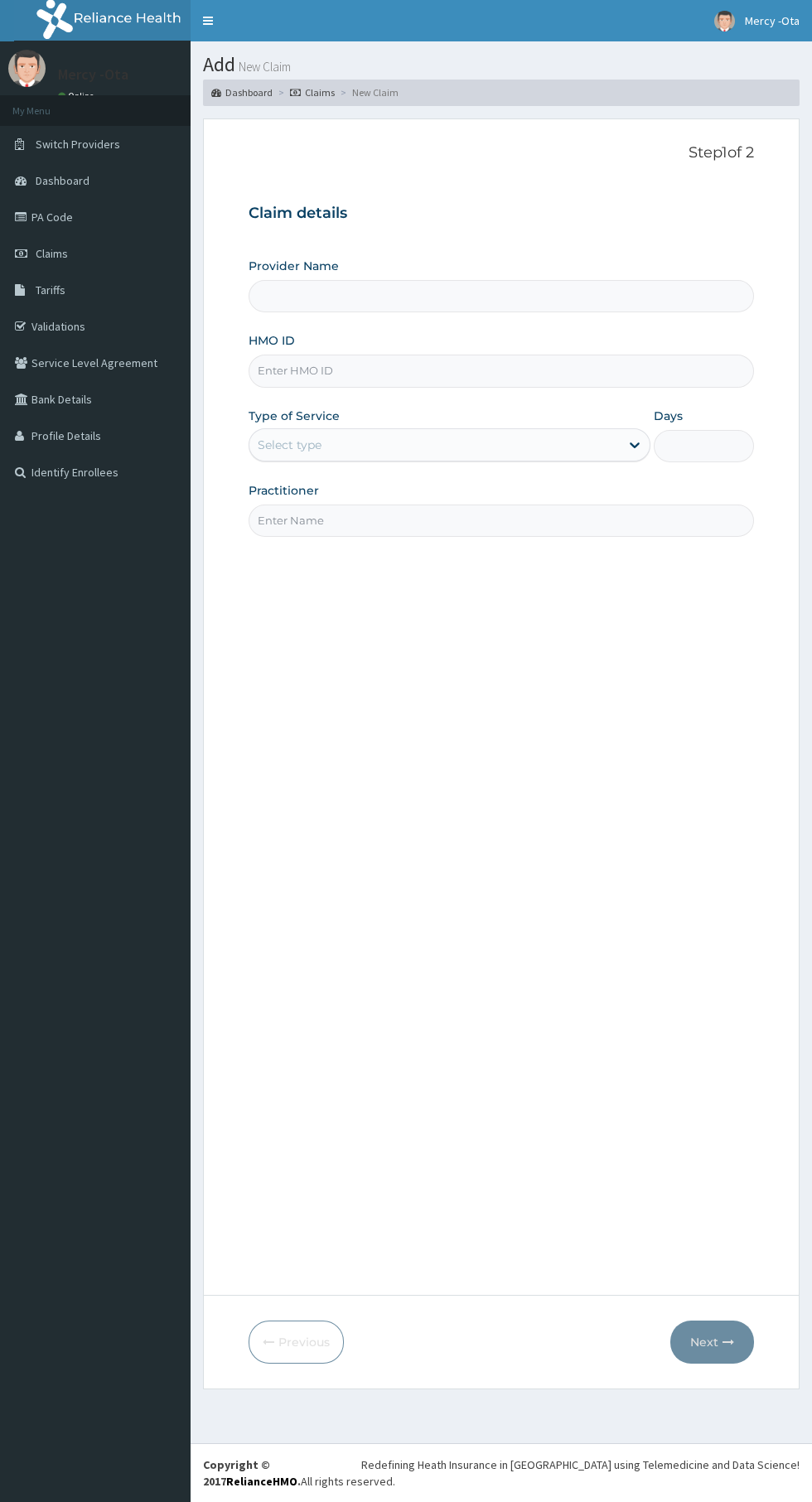
type input "[GEOGRAPHIC_DATA] -Ota"
click at [90, 334] on link "Validations" at bounding box center [95, 326] width 191 height 36
